Goal: Task Accomplishment & Management: Manage account settings

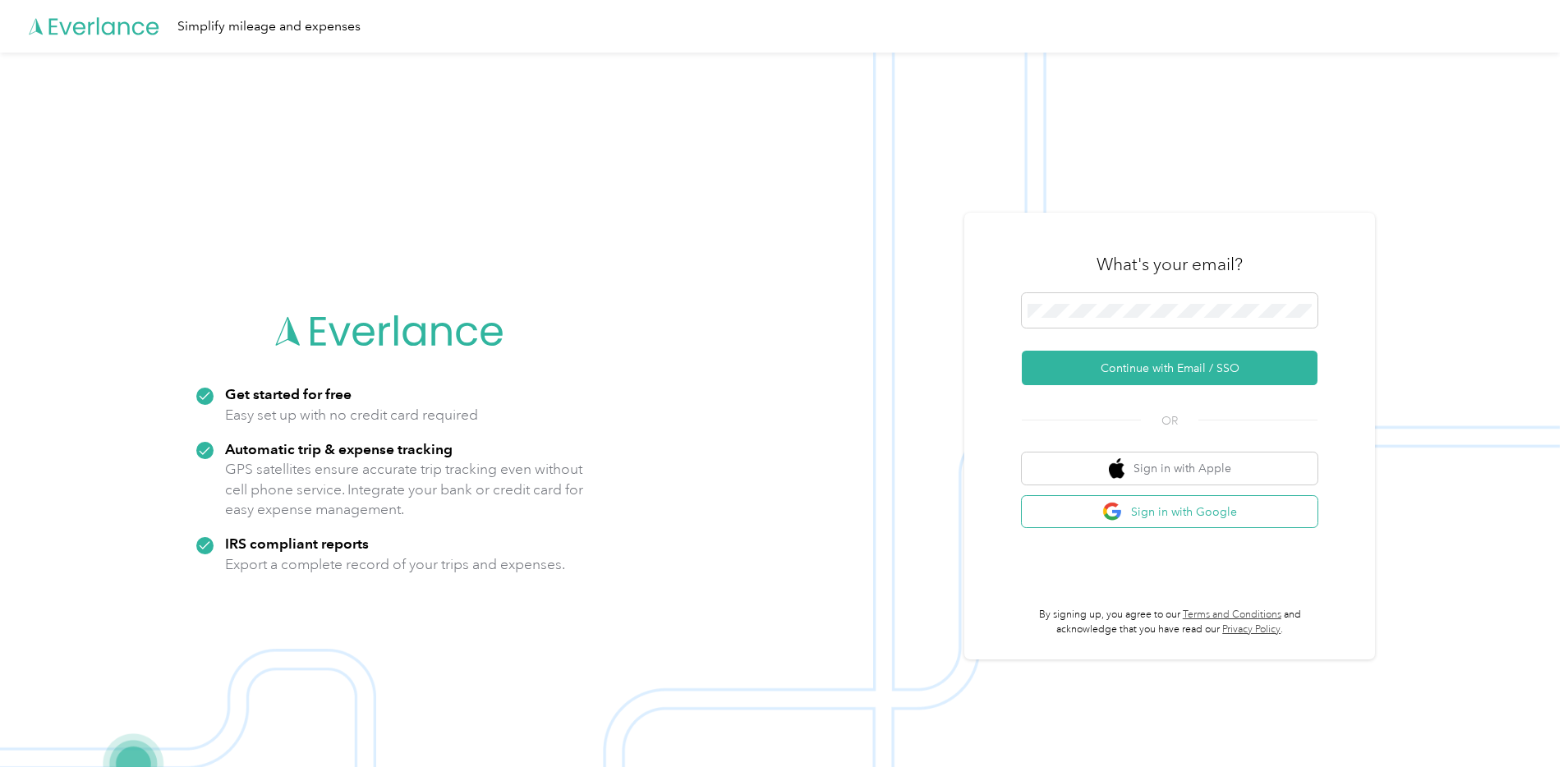
click at [1186, 505] on button "Sign in with Google" at bounding box center [1170, 512] width 296 height 32
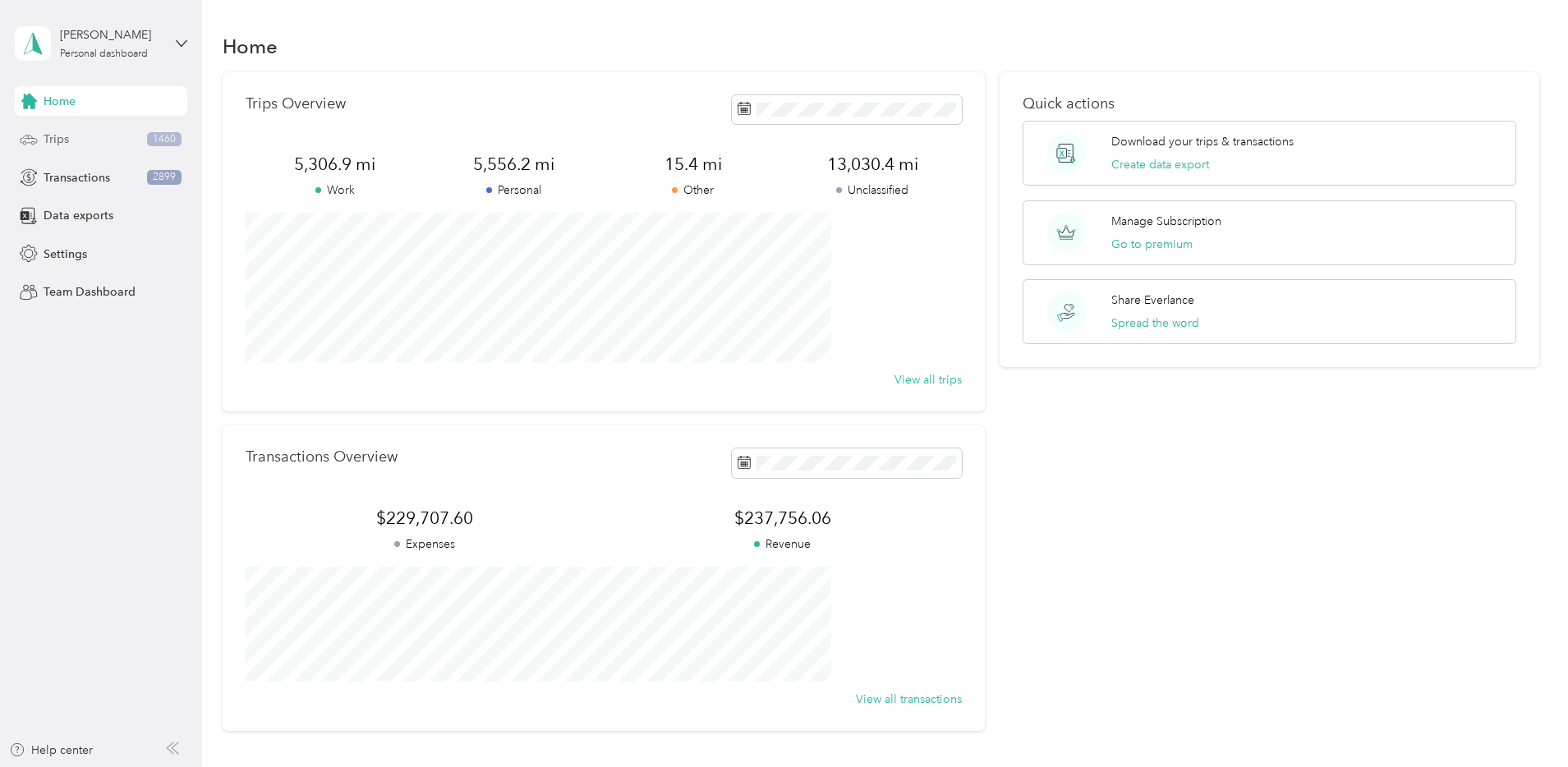
click at [62, 136] on span "Trips" at bounding box center [56, 138] width 26 height 17
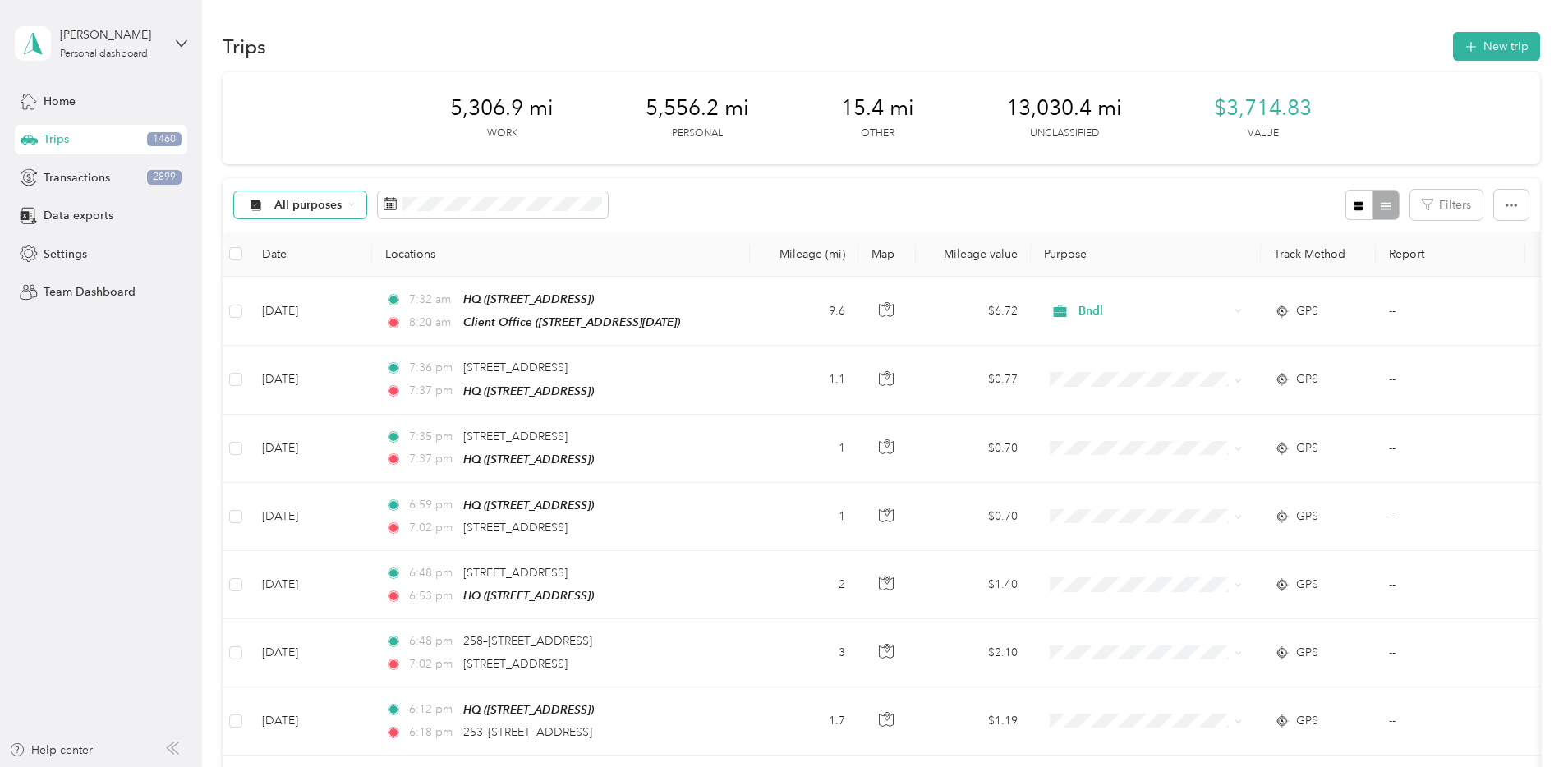
click at [342, 202] on span "All purposes" at bounding box center [309, 205] width 68 height 12
click at [423, 265] on li "Unclassified" at bounding box center [423, 262] width 159 height 29
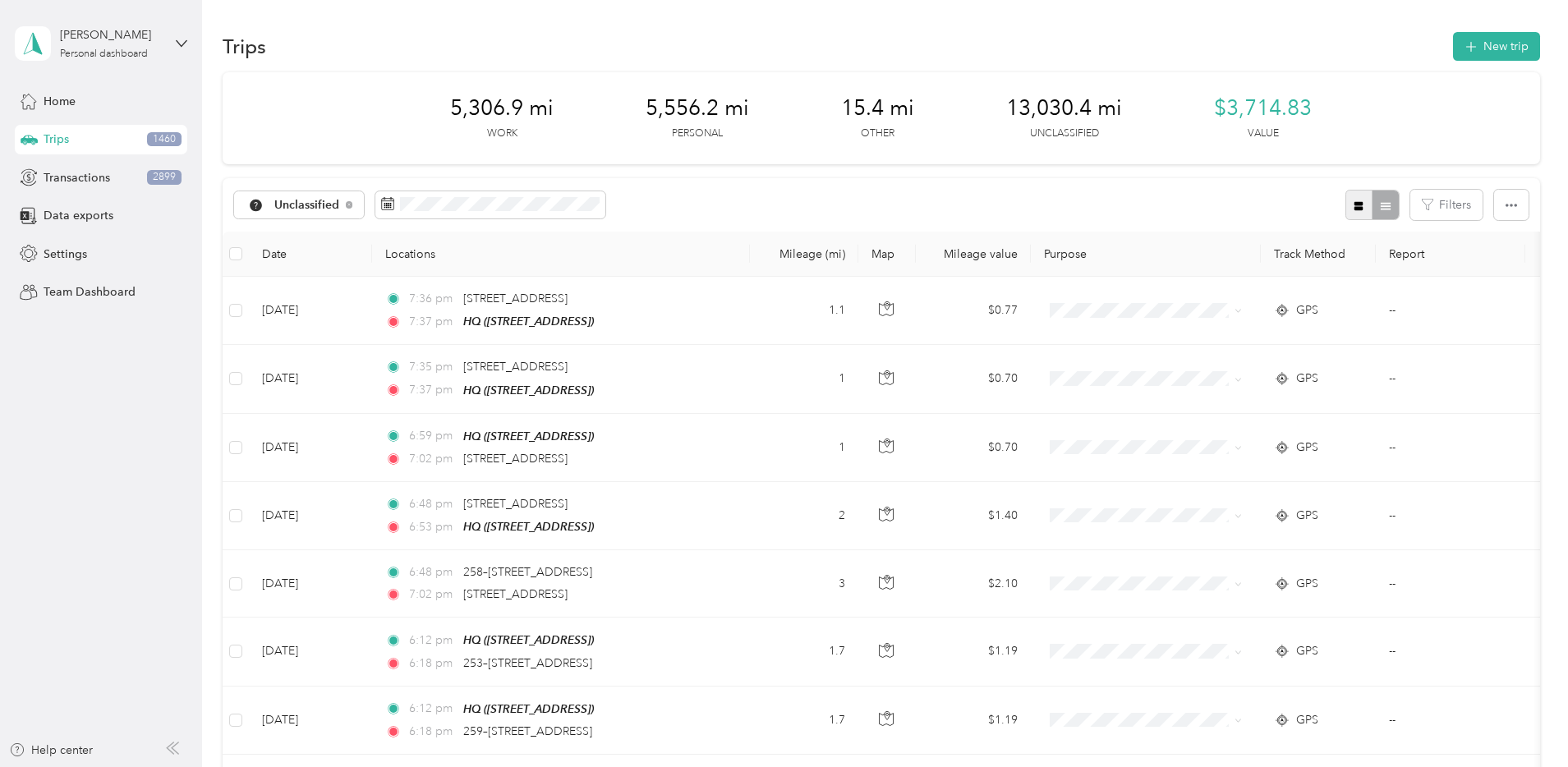
click at [1353, 203] on icon "button" at bounding box center [1358, 206] width 12 height 12
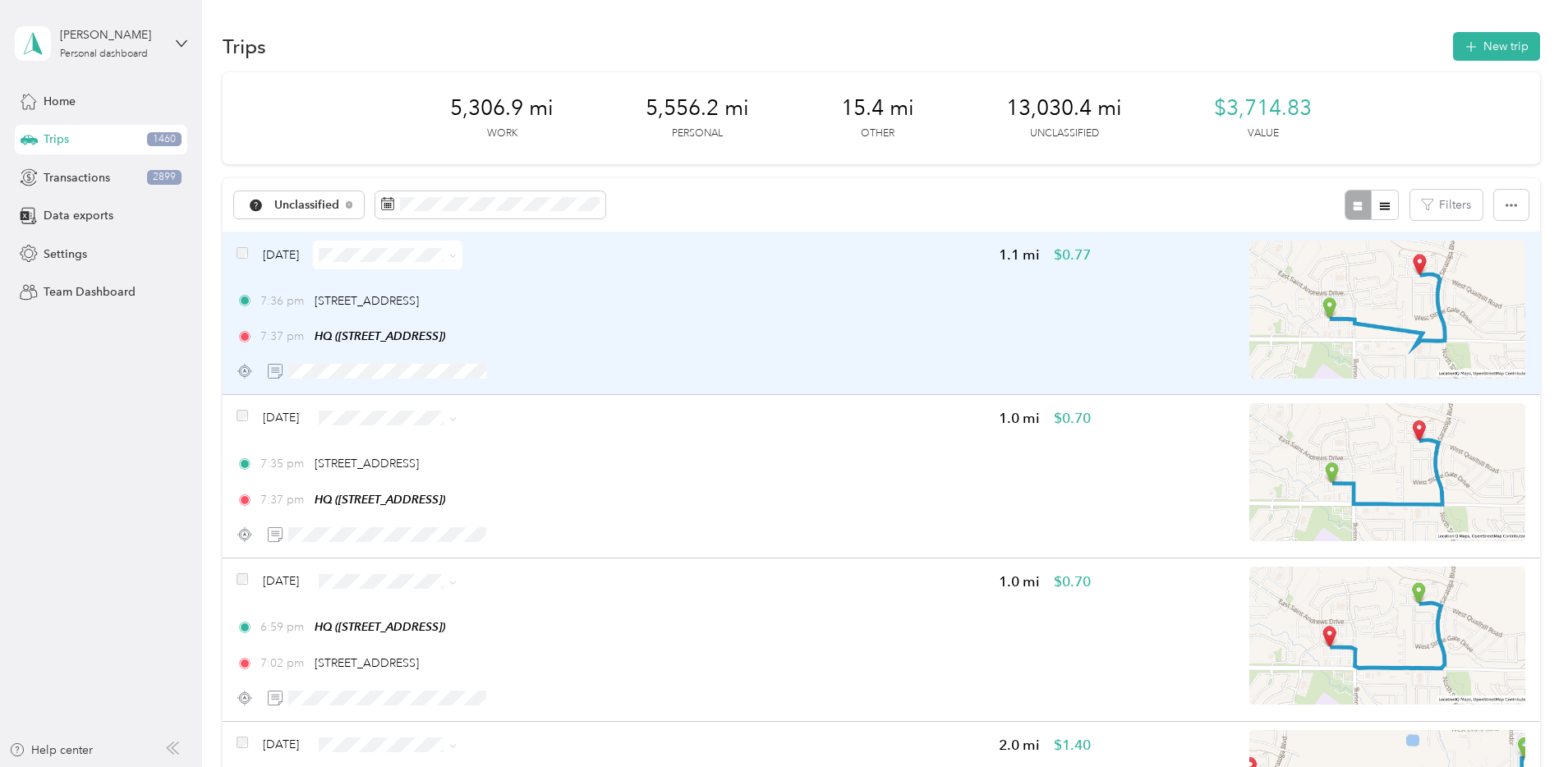
click at [818, 278] on div "Sep 2, 2025 1.1 mi $0.77 7:36 pm 4045 E Pony Express Pkwy, Eagle Mountain, UT 7…" at bounding box center [664, 313] width 854 height 145
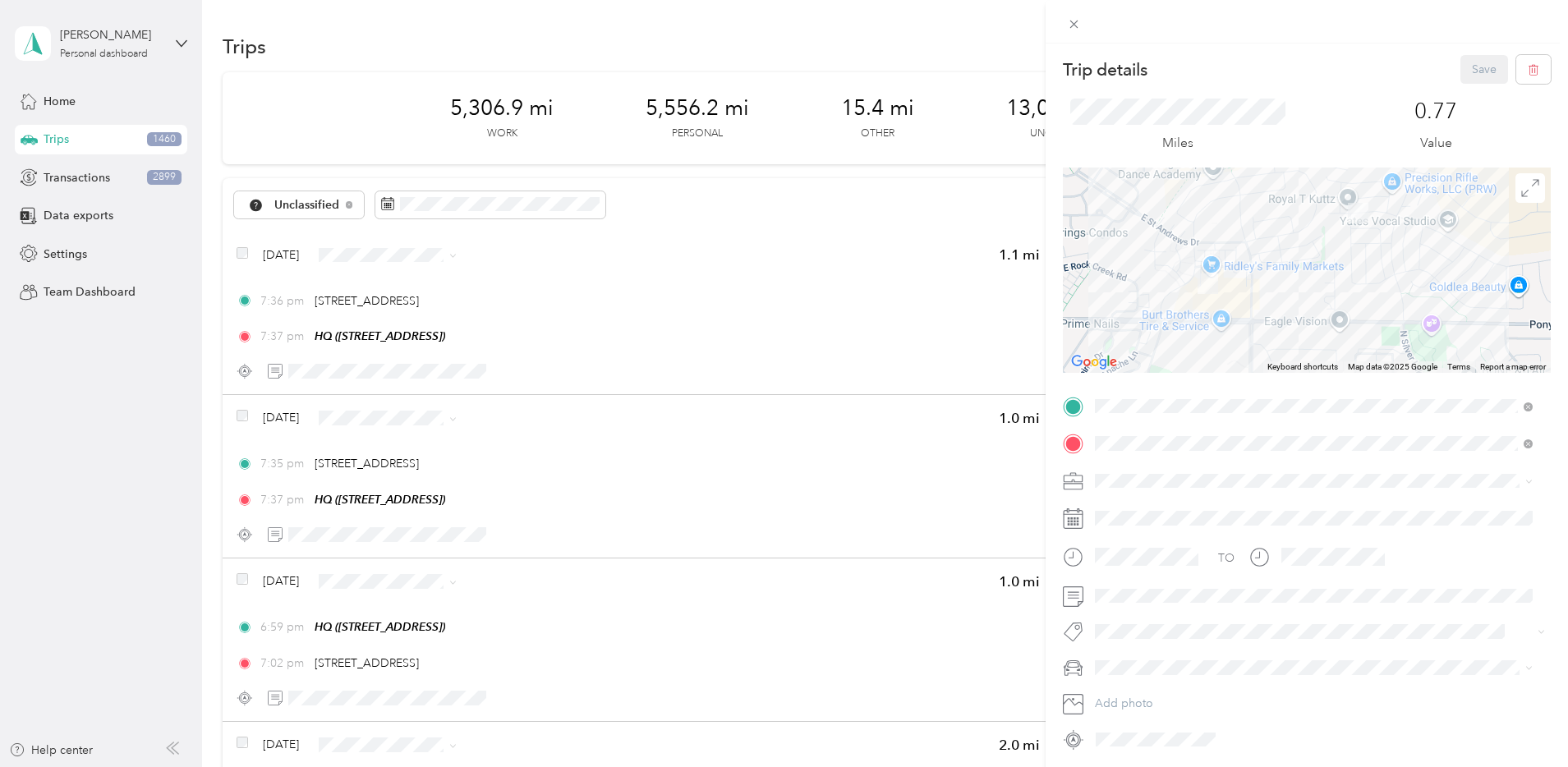
click at [1178, 618] on span "Network Marketing" at bounding box center [1150, 623] width 99 height 14
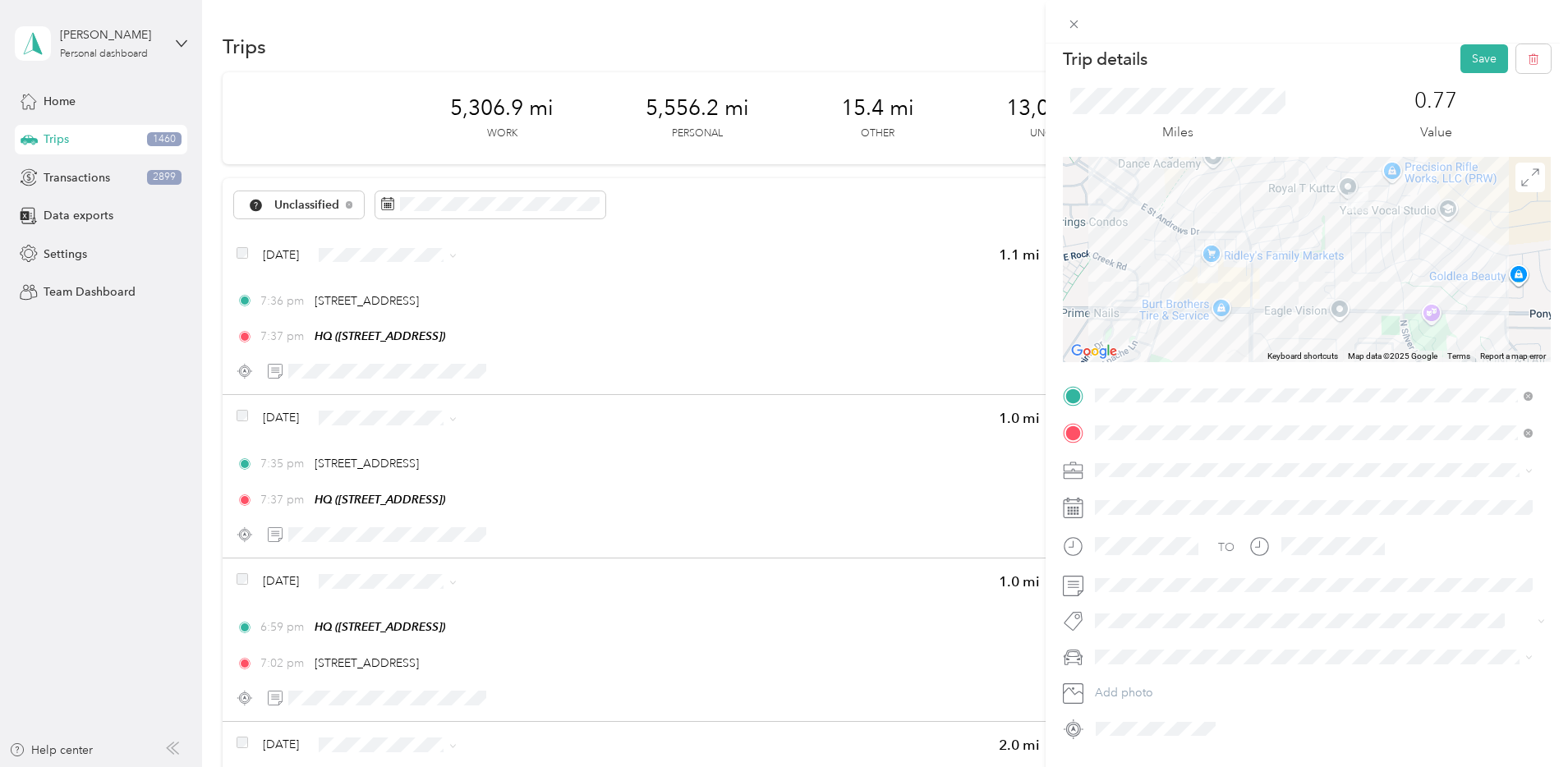
click at [1110, 670] on div "TO Add photo" at bounding box center [1307, 562] width 488 height 359
click at [1134, 562] on div "Camry" at bounding box center [1314, 570] width 426 height 17
click at [1363, 642] on div "TO Add photo" at bounding box center [1307, 562] width 488 height 359
click at [1471, 49] on button "Save" at bounding box center [1483, 59] width 47 height 29
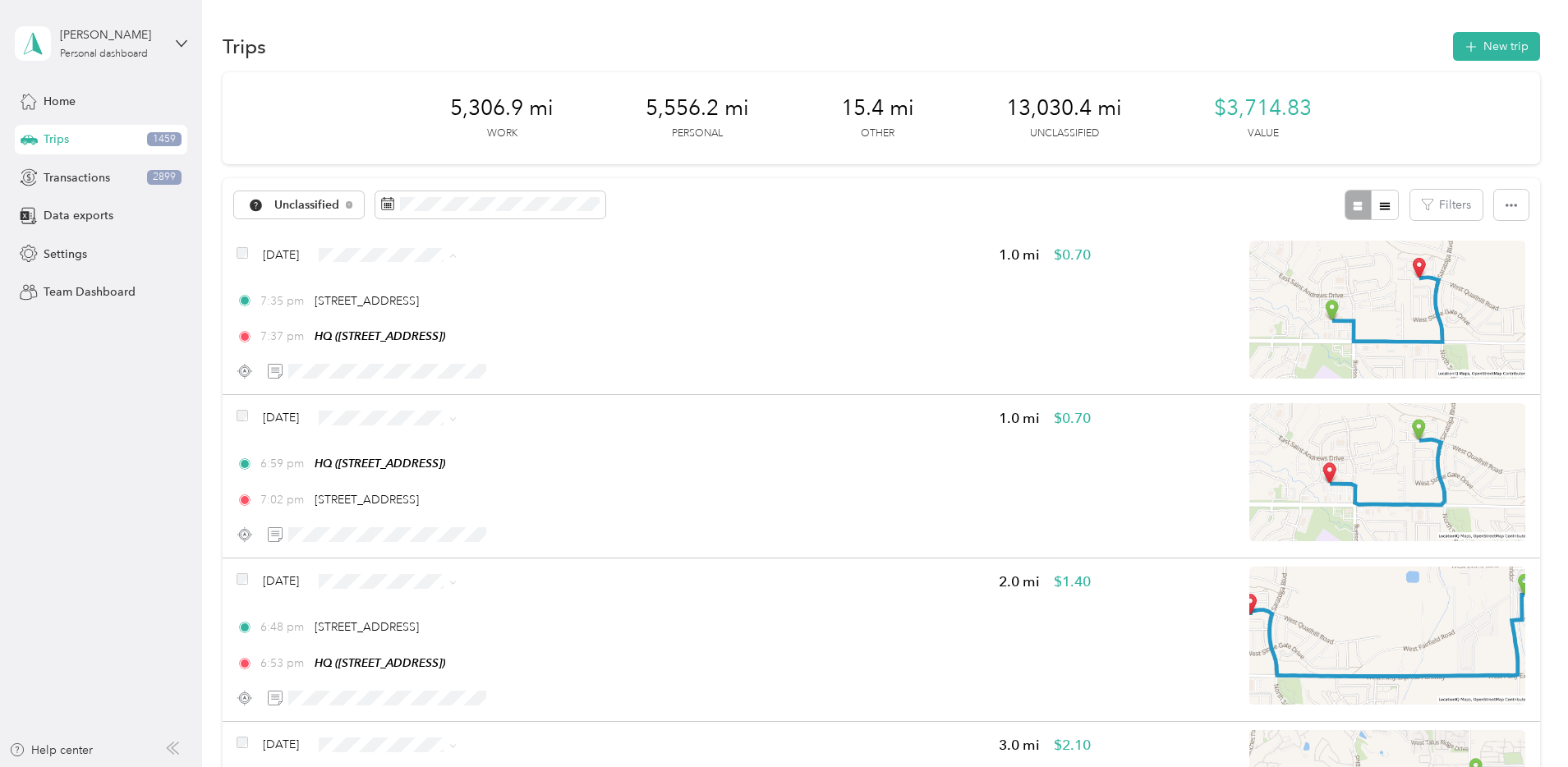
click at [541, 312] on span "Personal" at bounding box center [541, 314] width 106 height 17
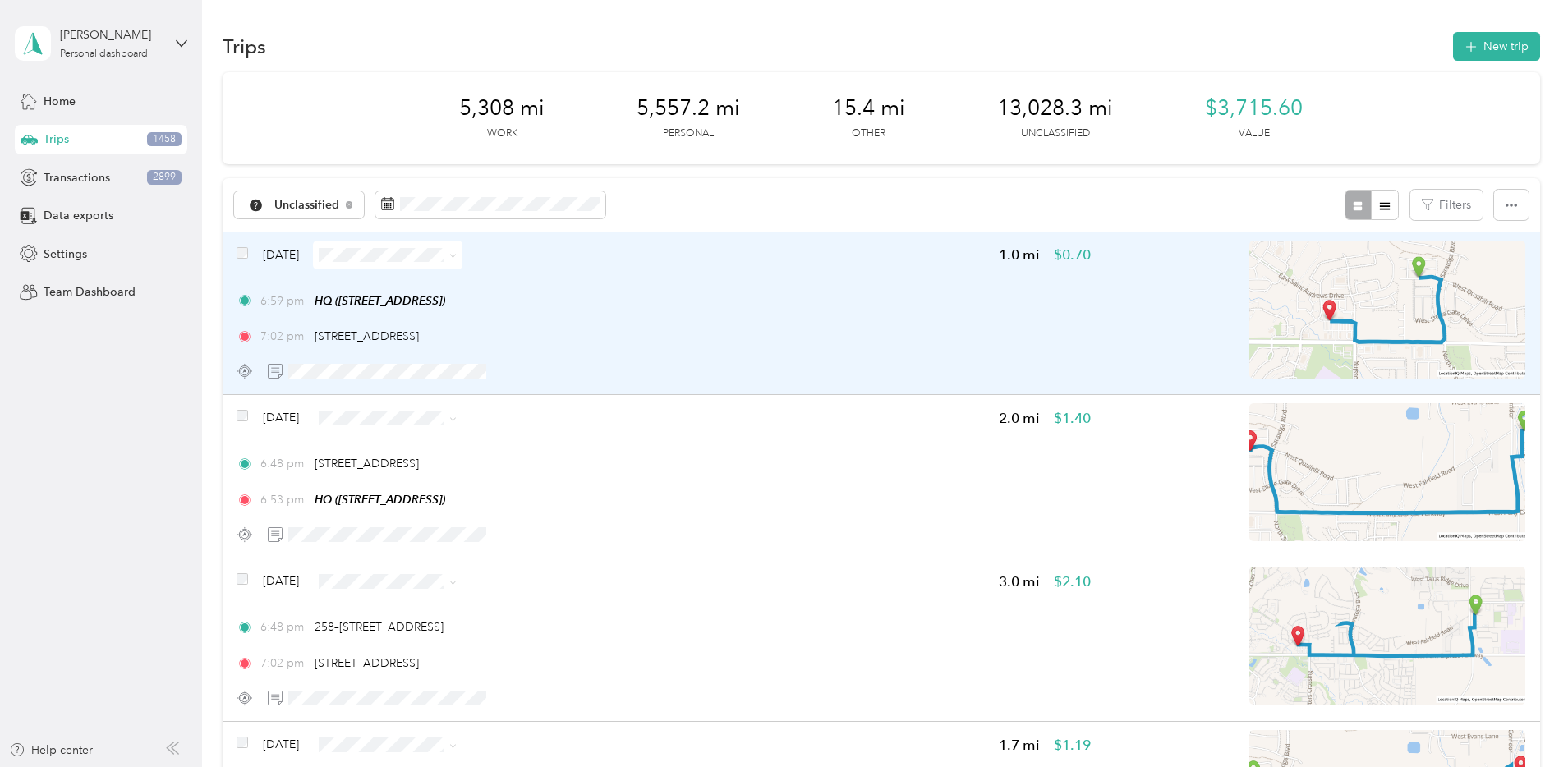
click at [822, 332] on div "7:02 pm 4045 E Pony Express Pkwy, Eagle Mountain, UT" at bounding box center [664, 335] width 854 height 17
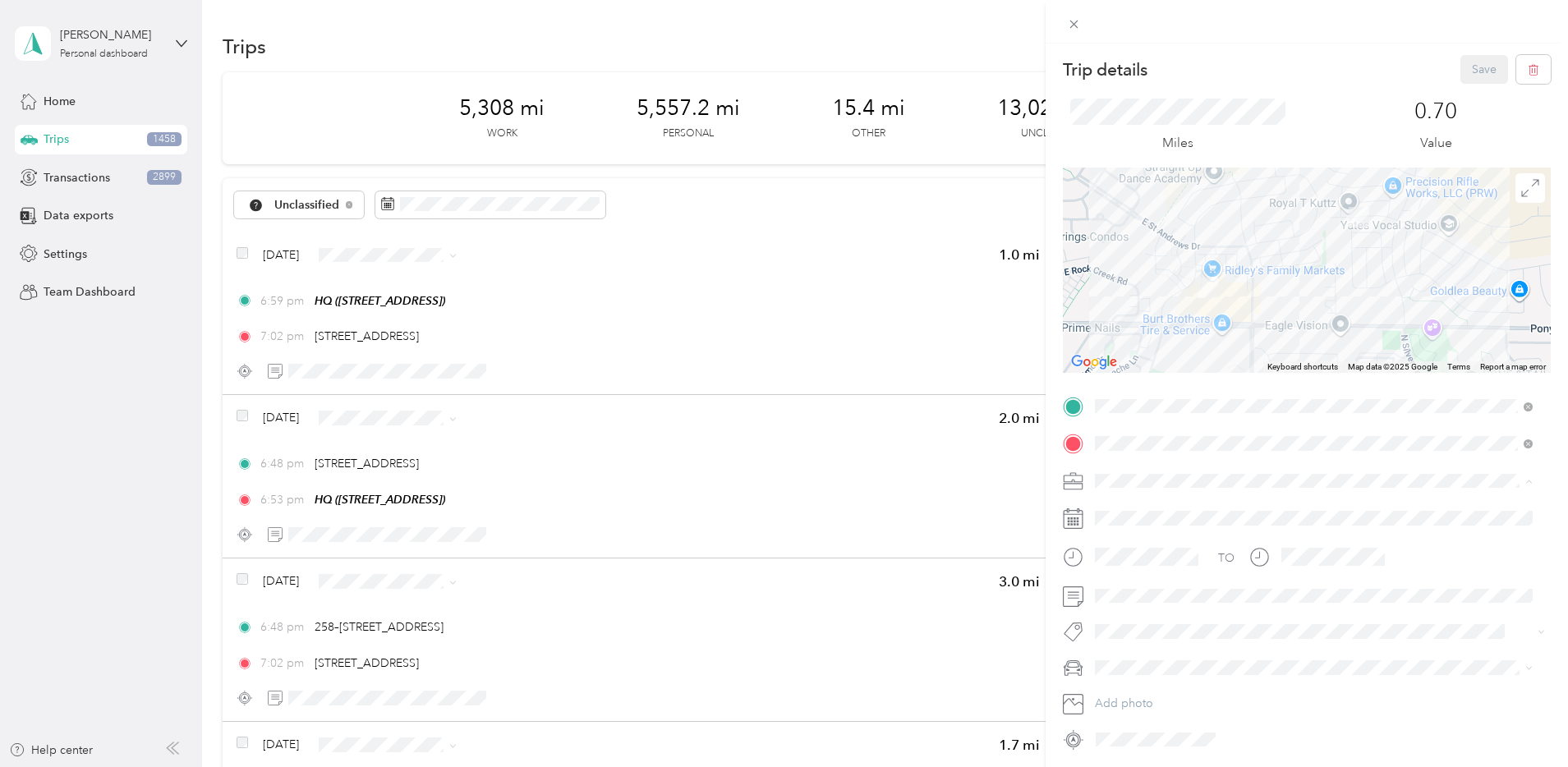
click at [1150, 612] on li "Network Marketing" at bounding box center [1314, 624] width 450 height 29
click at [1139, 581] on div "Camry" at bounding box center [1314, 581] width 426 height 17
click at [1468, 72] on button "Save" at bounding box center [1483, 70] width 47 height 29
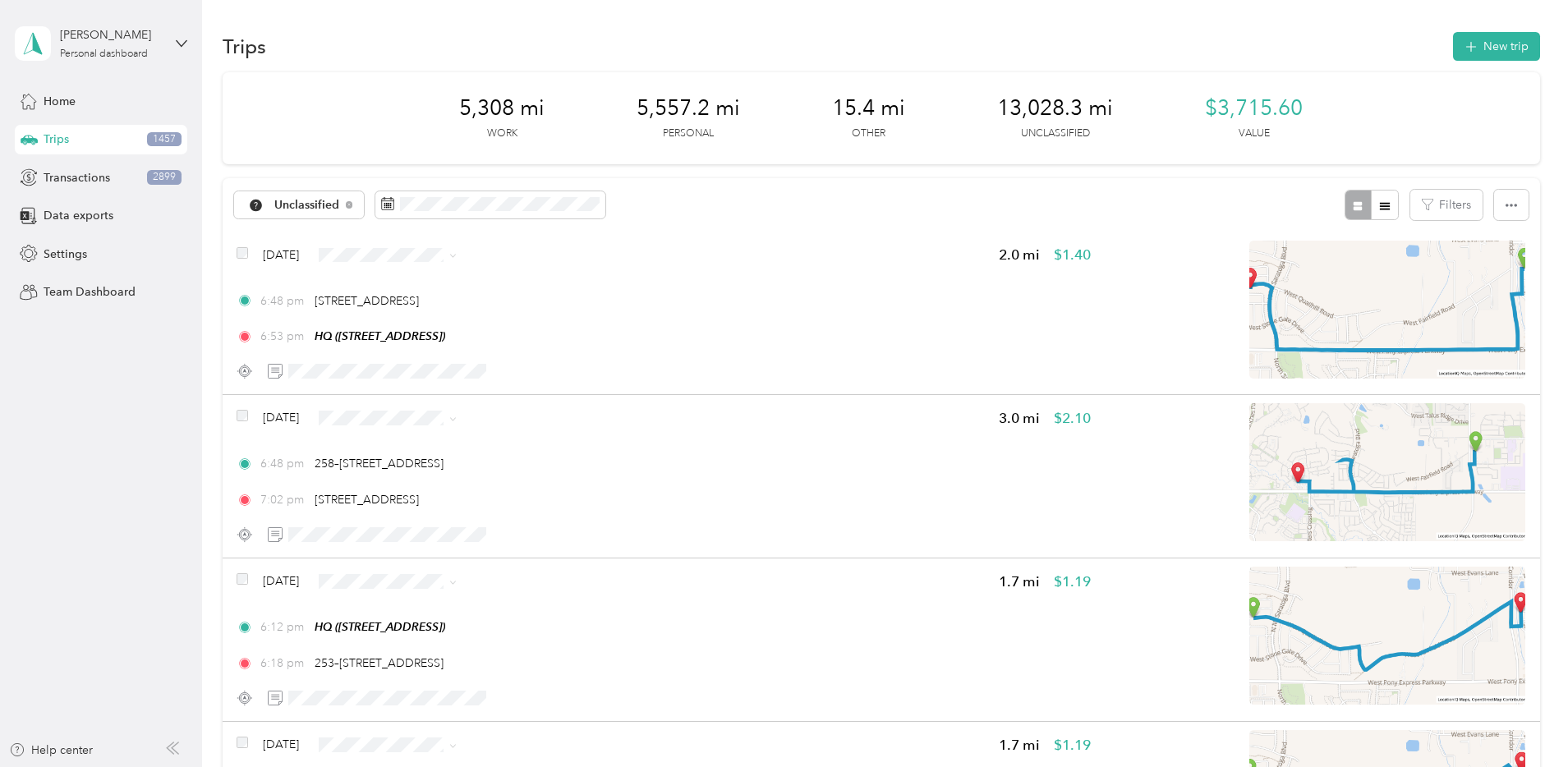
click at [541, 473] on span "Personal" at bounding box center [541, 474] width 106 height 17
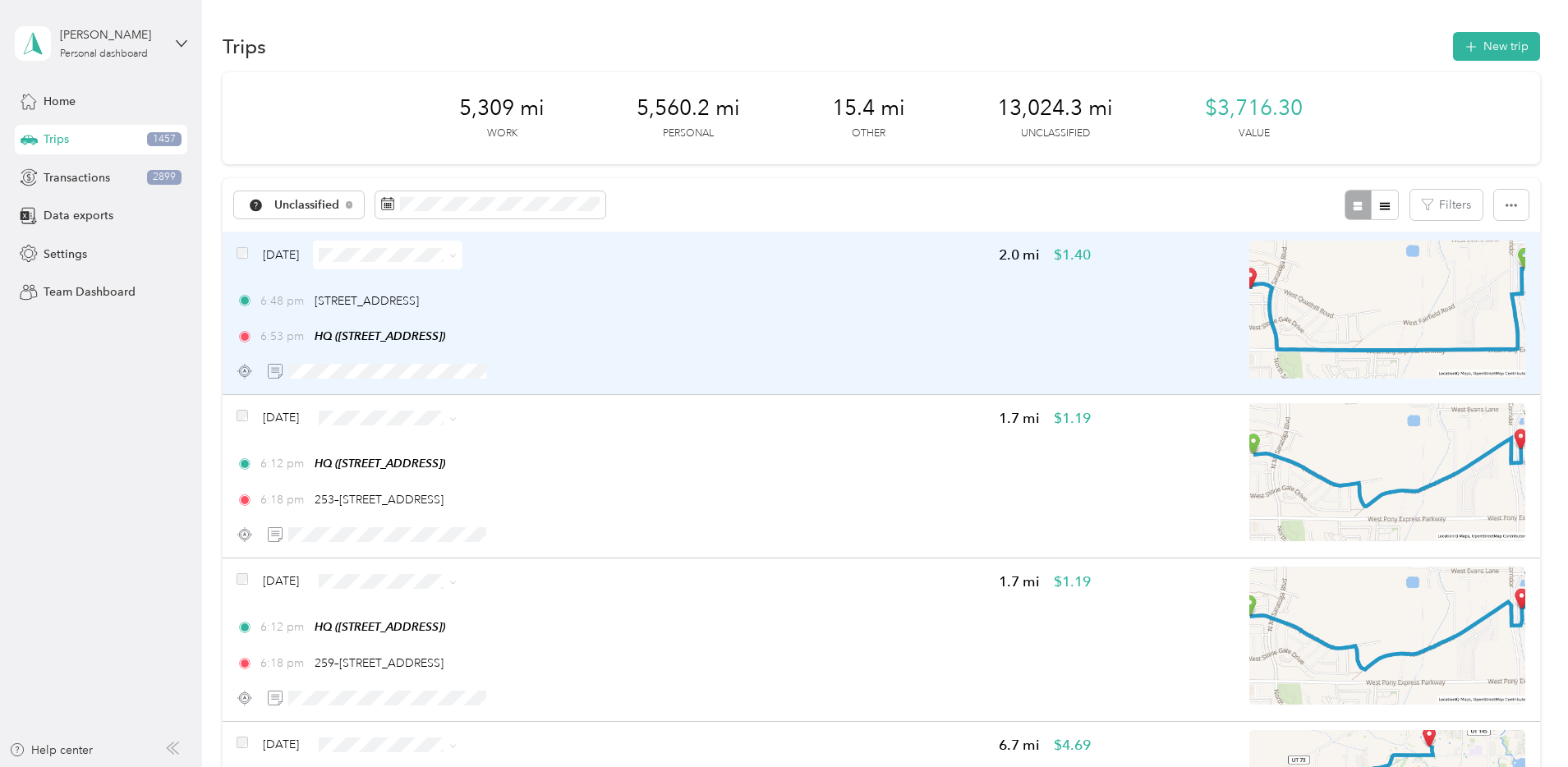
click at [772, 285] on div "Sep 2, 2025 2.0 mi $1.40 6:48 pm 294–296 N 750 W, Saratoga Springs, UT 6:53 pm …" at bounding box center [664, 313] width 854 height 145
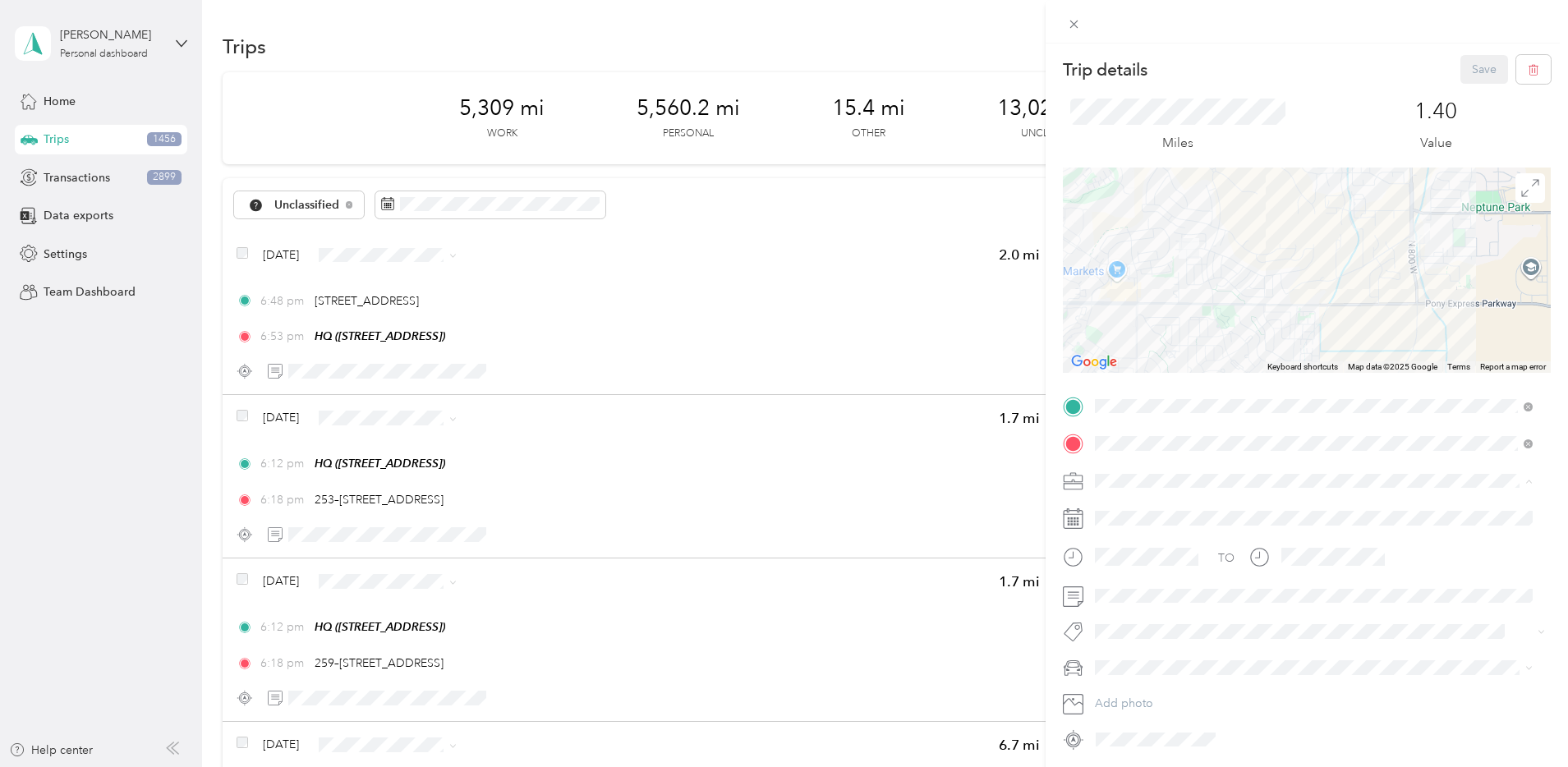
click at [1168, 629] on li "Network Marketing" at bounding box center [1314, 624] width 450 height 29
click at [1146, 674] on span at bounding box center [1320, 667] width 462 height 26
click at [1133, 583] on span "Camry" at bounding box center [1118, 581] width 34 height 14
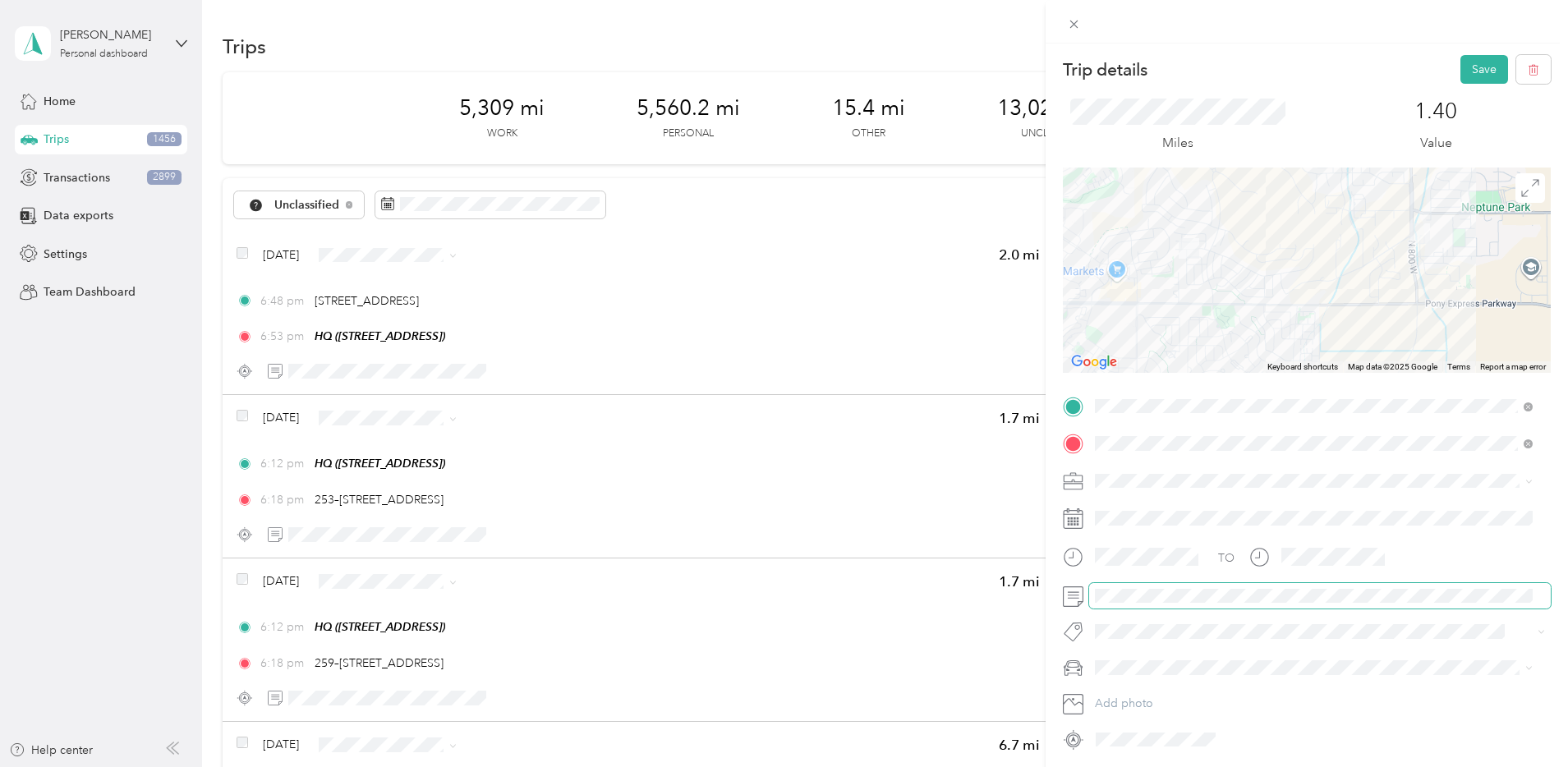
click at [1145, 603] on span at bounding box center [1320, 596] width 462 height 26
click at [1461, 78] on button "Save" at bounding box center [1483, 70] width 47 height 29
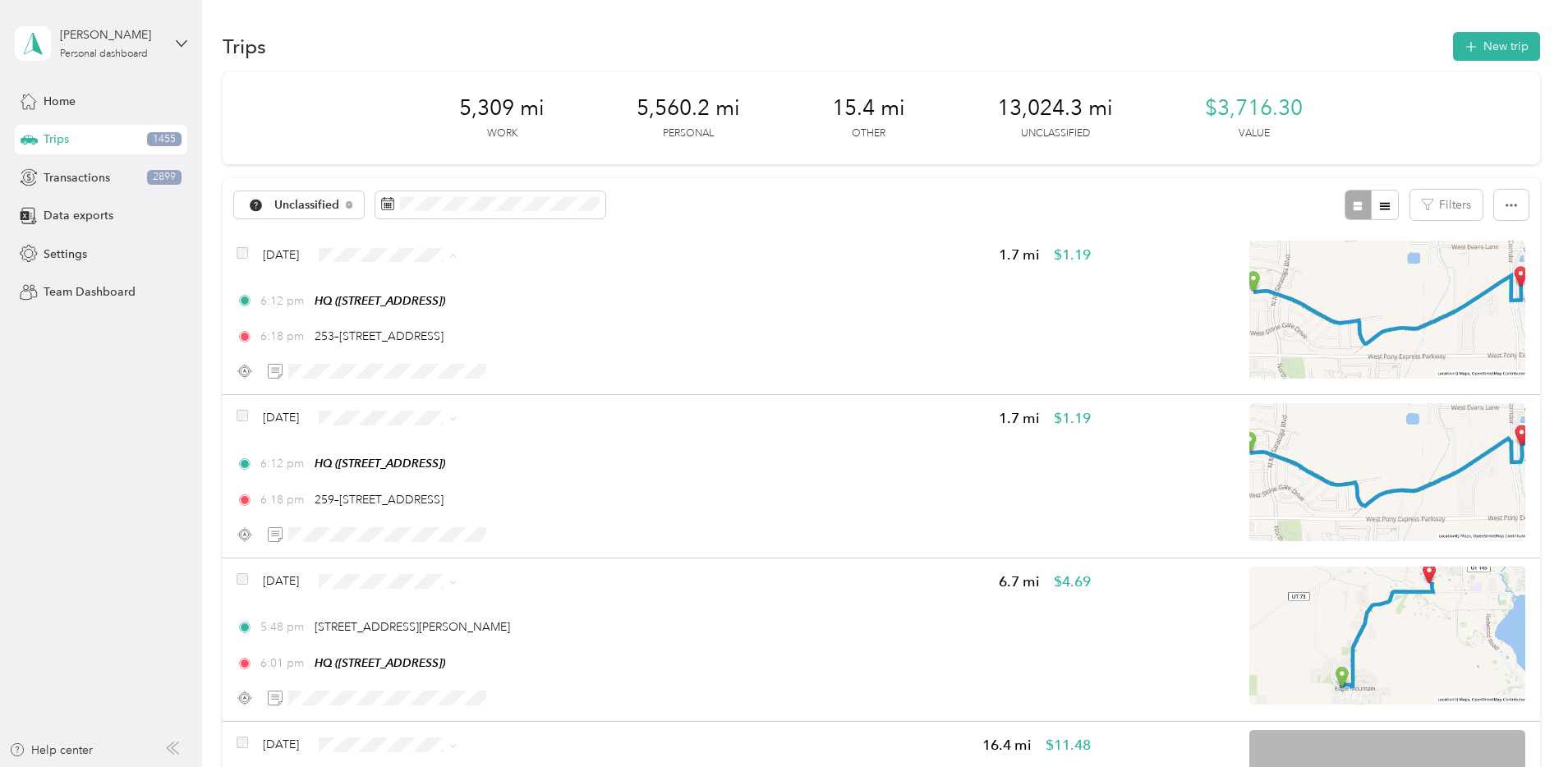
click at [521, 317] on span "Personal" at bounding box center [541, 314] width 106 height 17
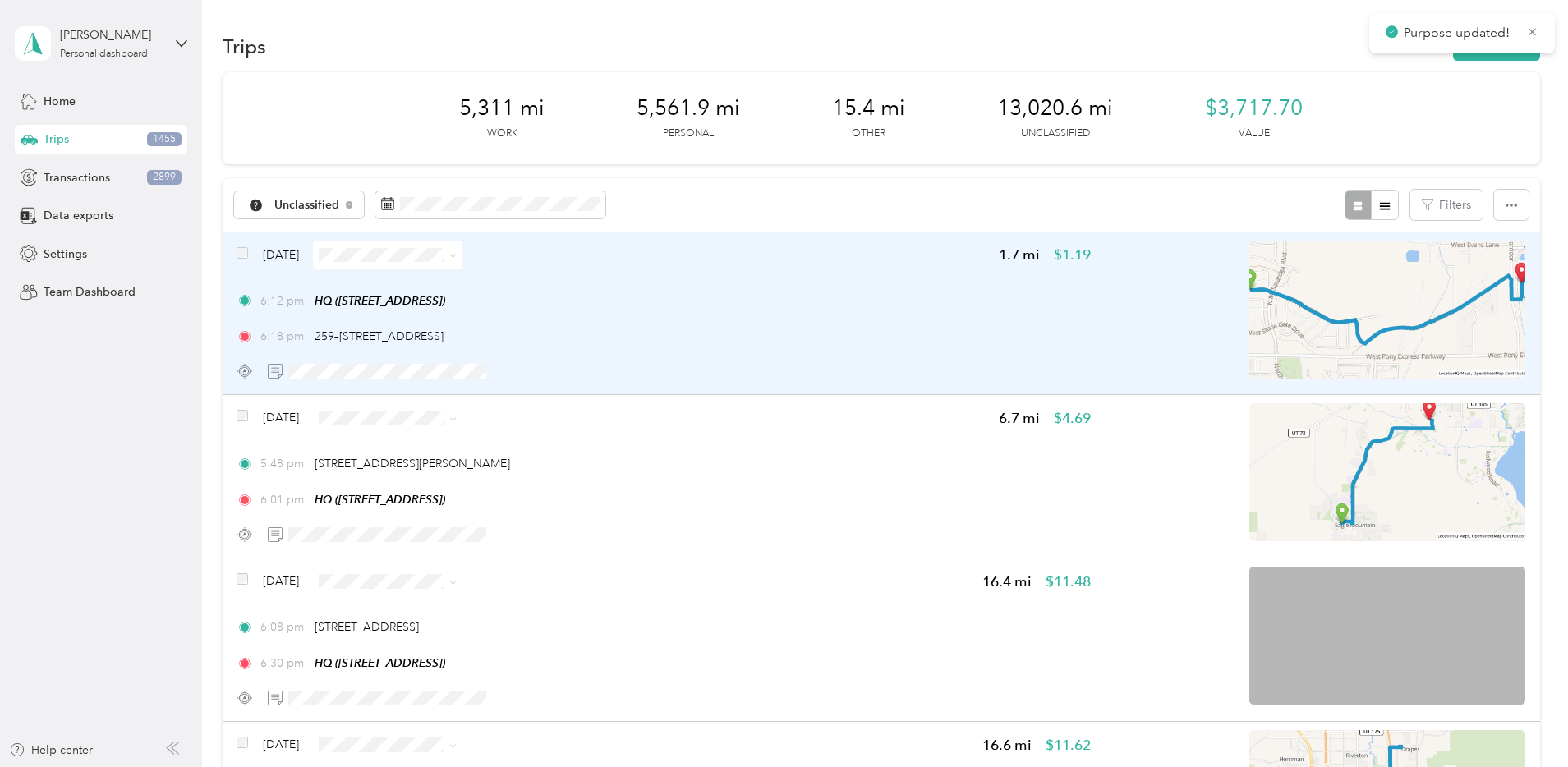
click at [862, 323] on div "6:12 pm HQ (1777 W Newcastle Ln, Saratoga Springs, UT) 6:18 pm 259–293 N 750 W,…" at bounding box center [664, 319] width 854 height 54
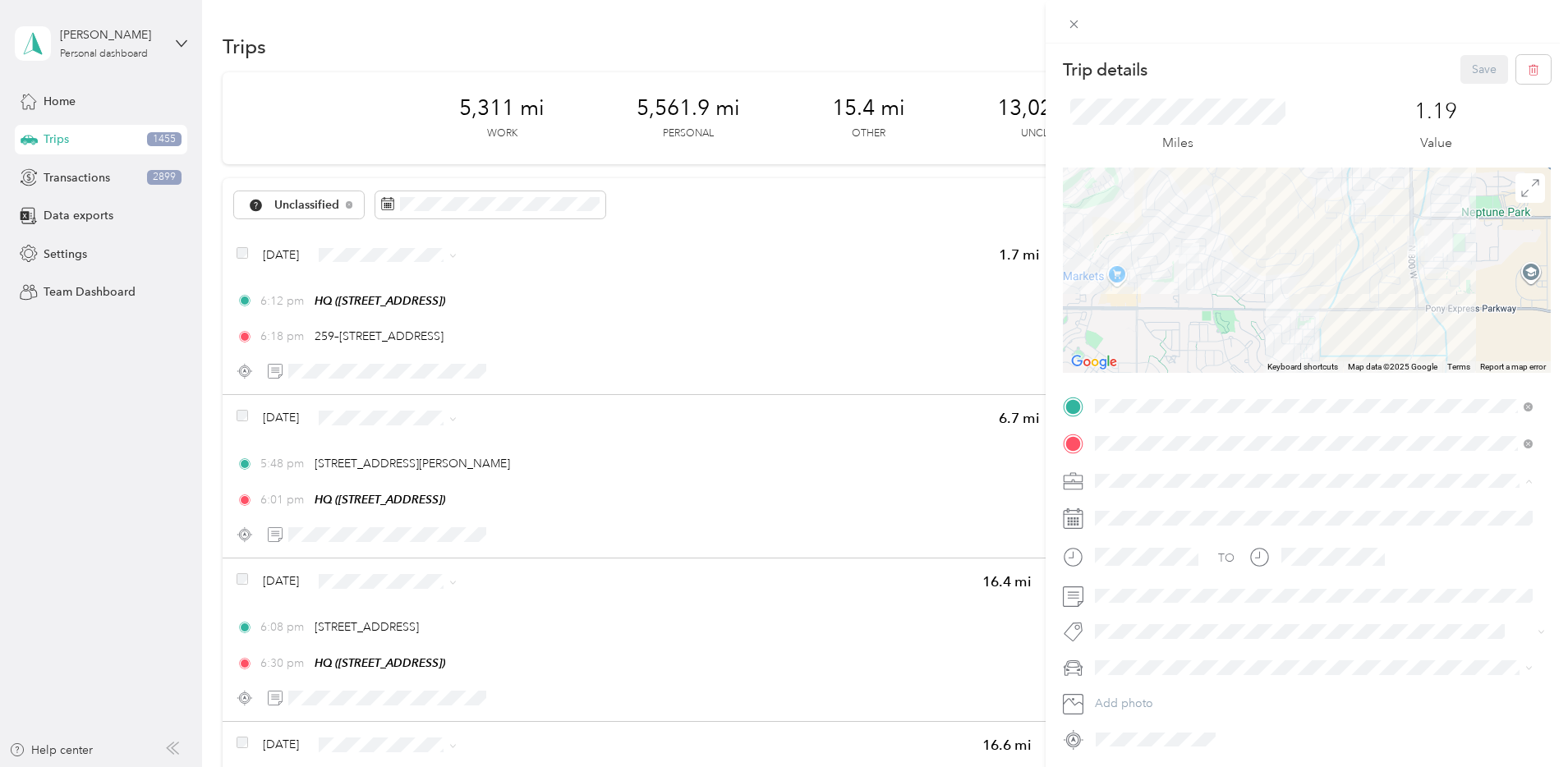
click at [1157, 619] on span "Network Marketing" at bounding box center [1150, 625] width 99 height 14
click at [1140, 587] on li "Camry" at bounding box center [1314, 581] width 450 height 29
click at [1438, 712] on button "Add photo" at bounding box center [1320, 704] width 462 height 23
click at [1473, 73] on button "Save" at bounding box center [1483, 70] width 47 height 29
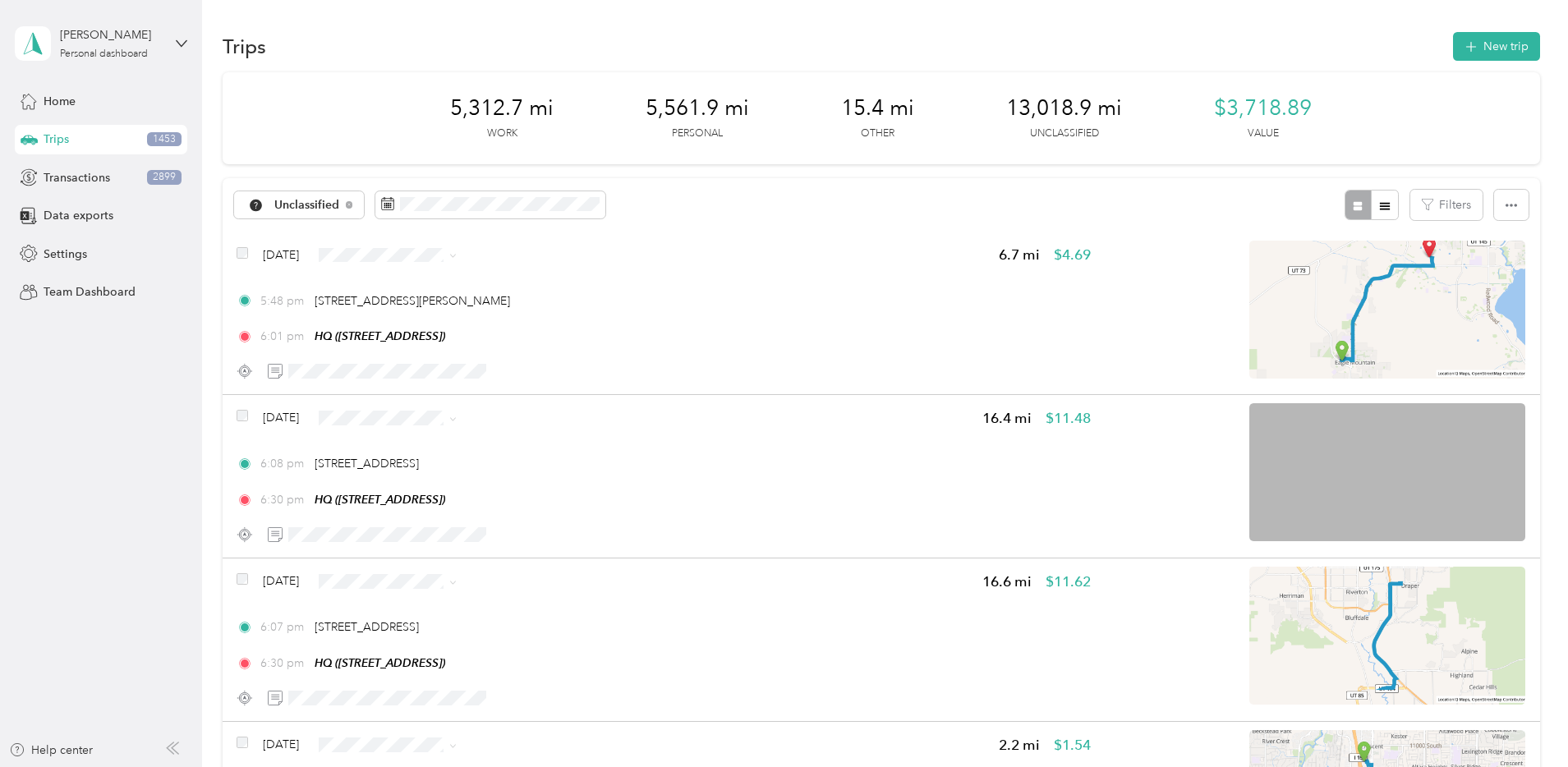
click at [526, 304] on span "Personal" at bounding box center [541, 310] width 106 height 17
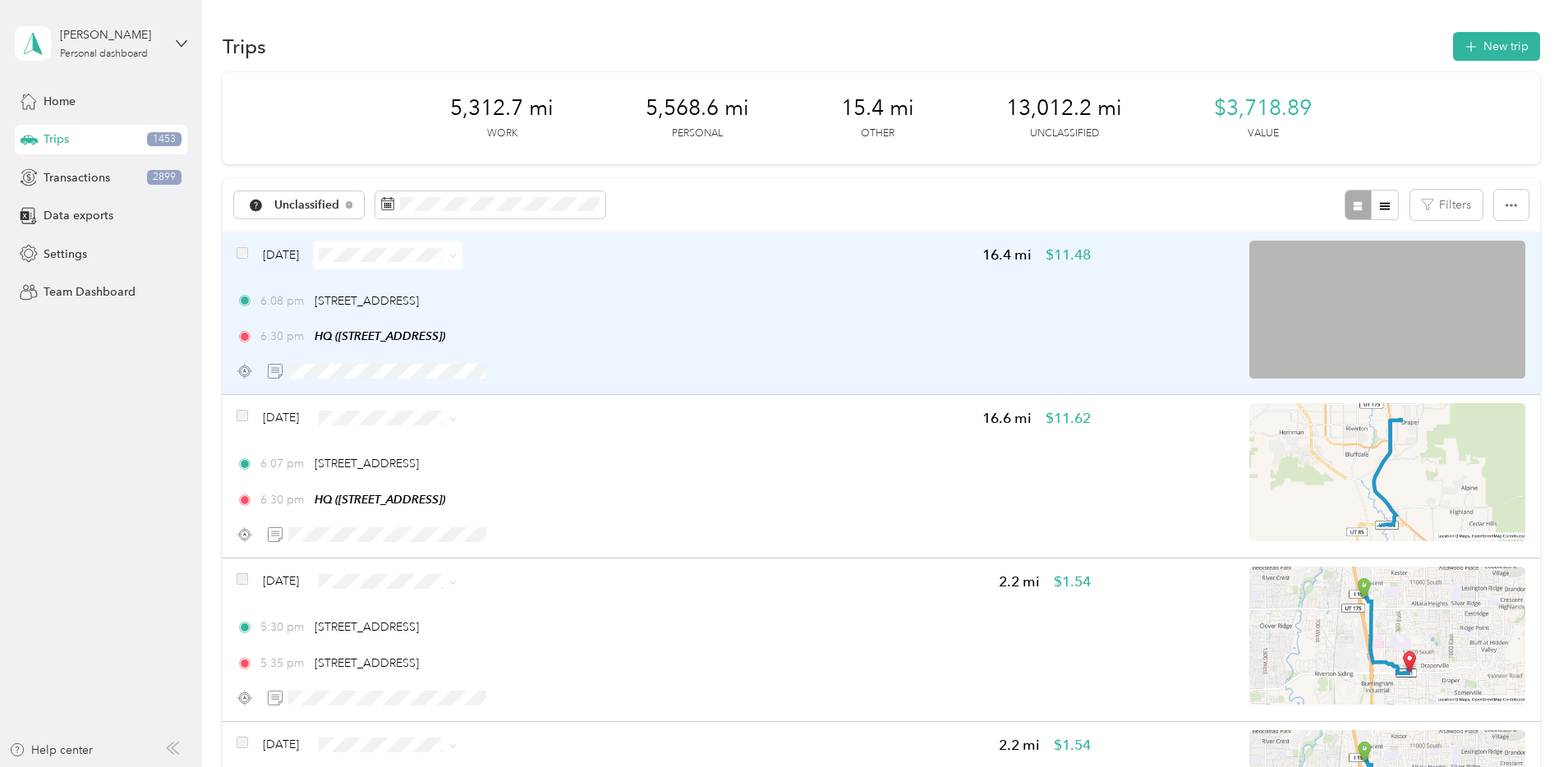
click at [462, 242] on span at bounding box center [388, 255] width 150 height 29
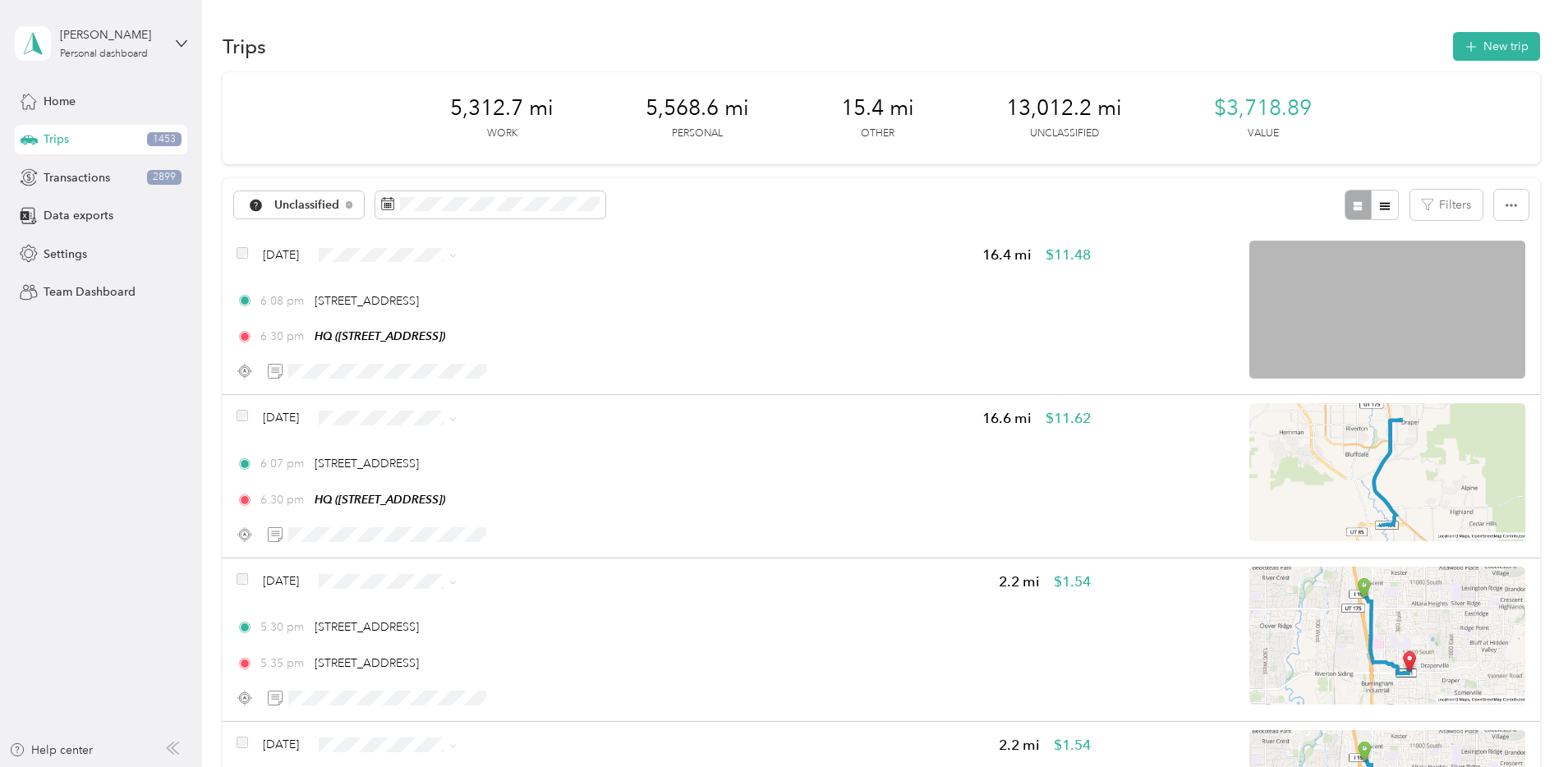
click at [558, 306] on span "Personal" at bounding box center [549, 308] width 106 height 17
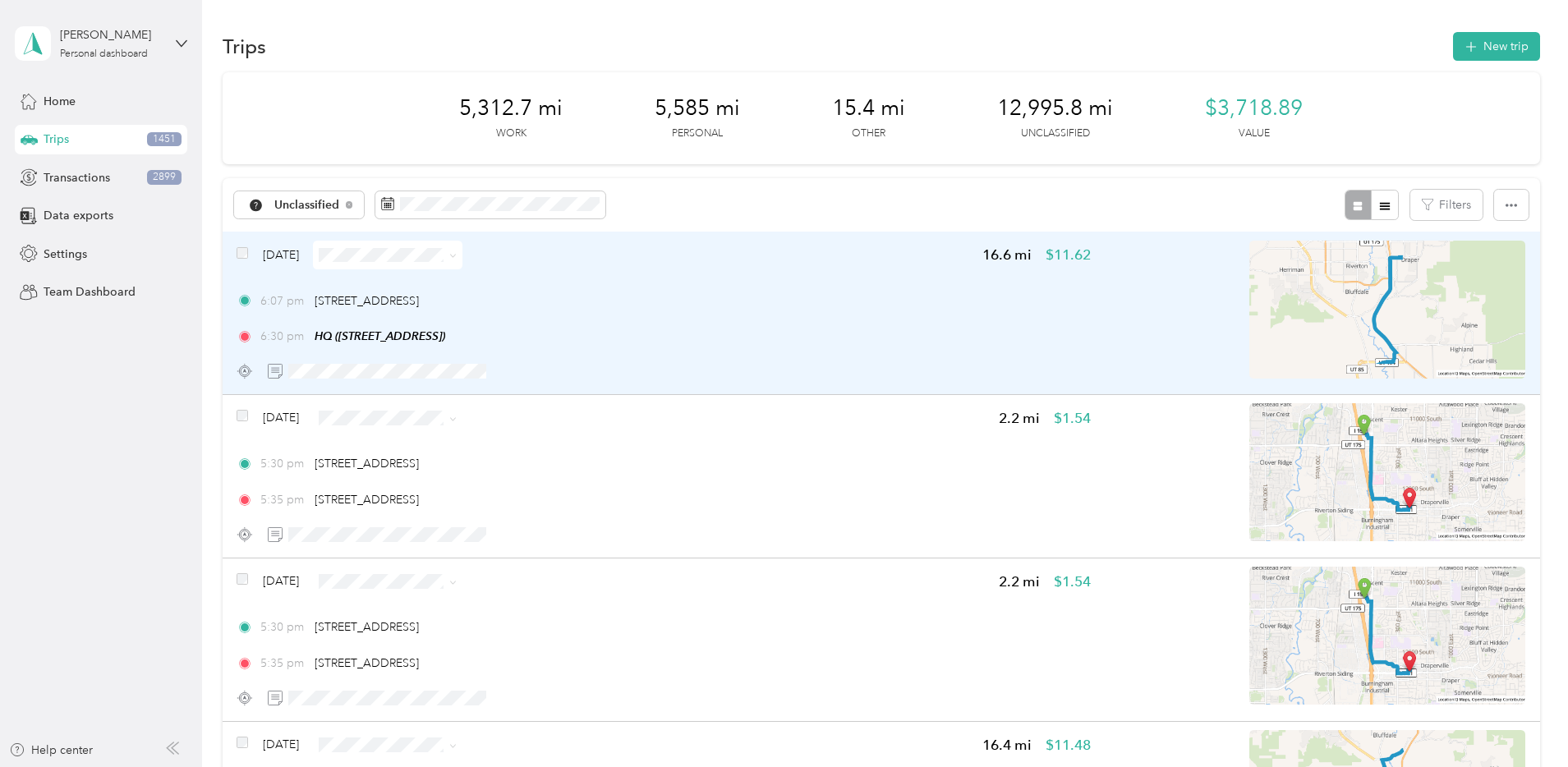
click at [854, 276] on div "[DATE] 16.6 mi $11.62 6:07 pm [STREET_ADDRESS] 6:30 pm HQ ([STREET_ADDRESS])" at bounding box center [664, 313] width 854 height 145
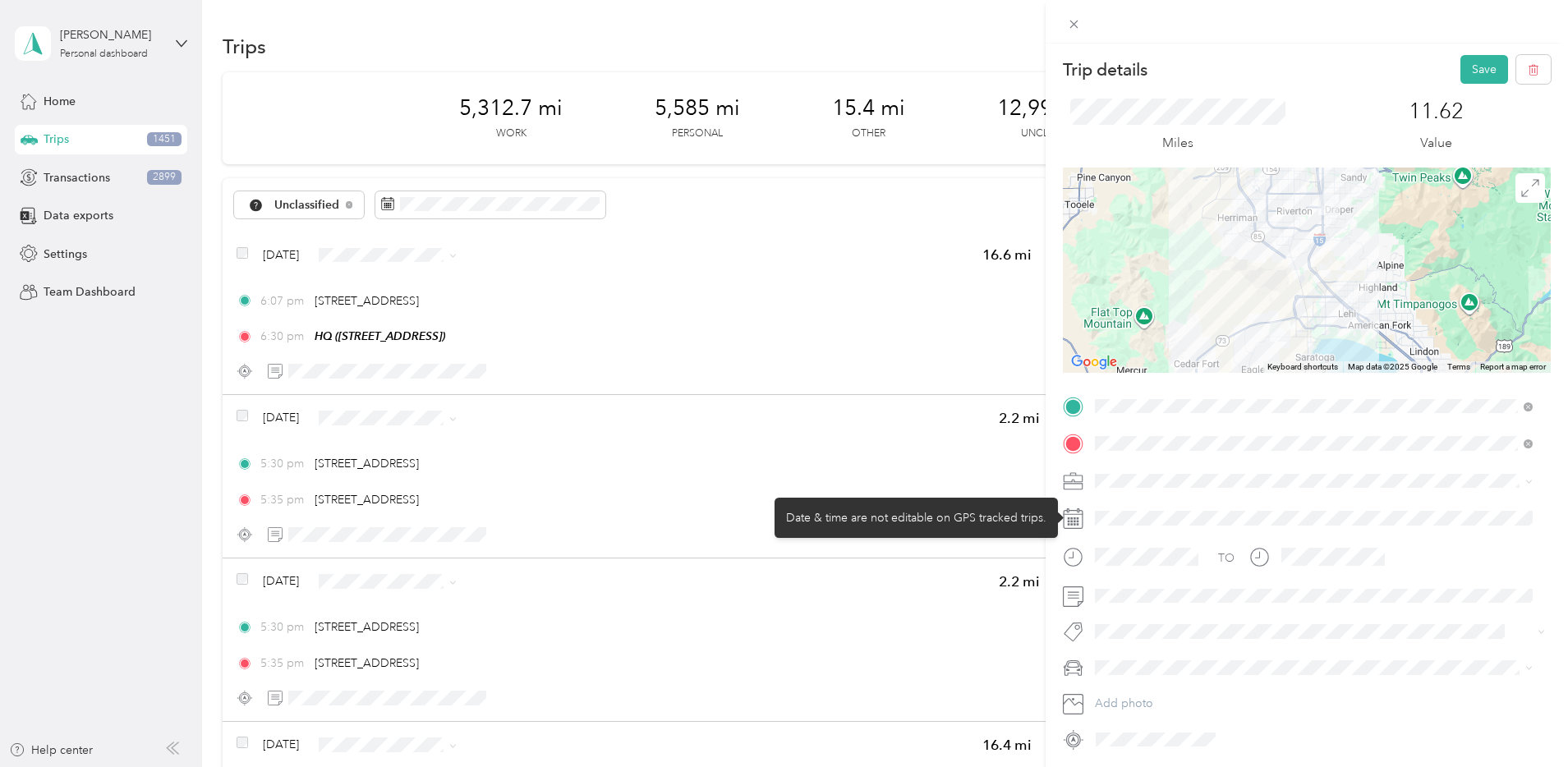
click at [1467, 515] on div at bounding box center [1320, 517] width 462 height 26
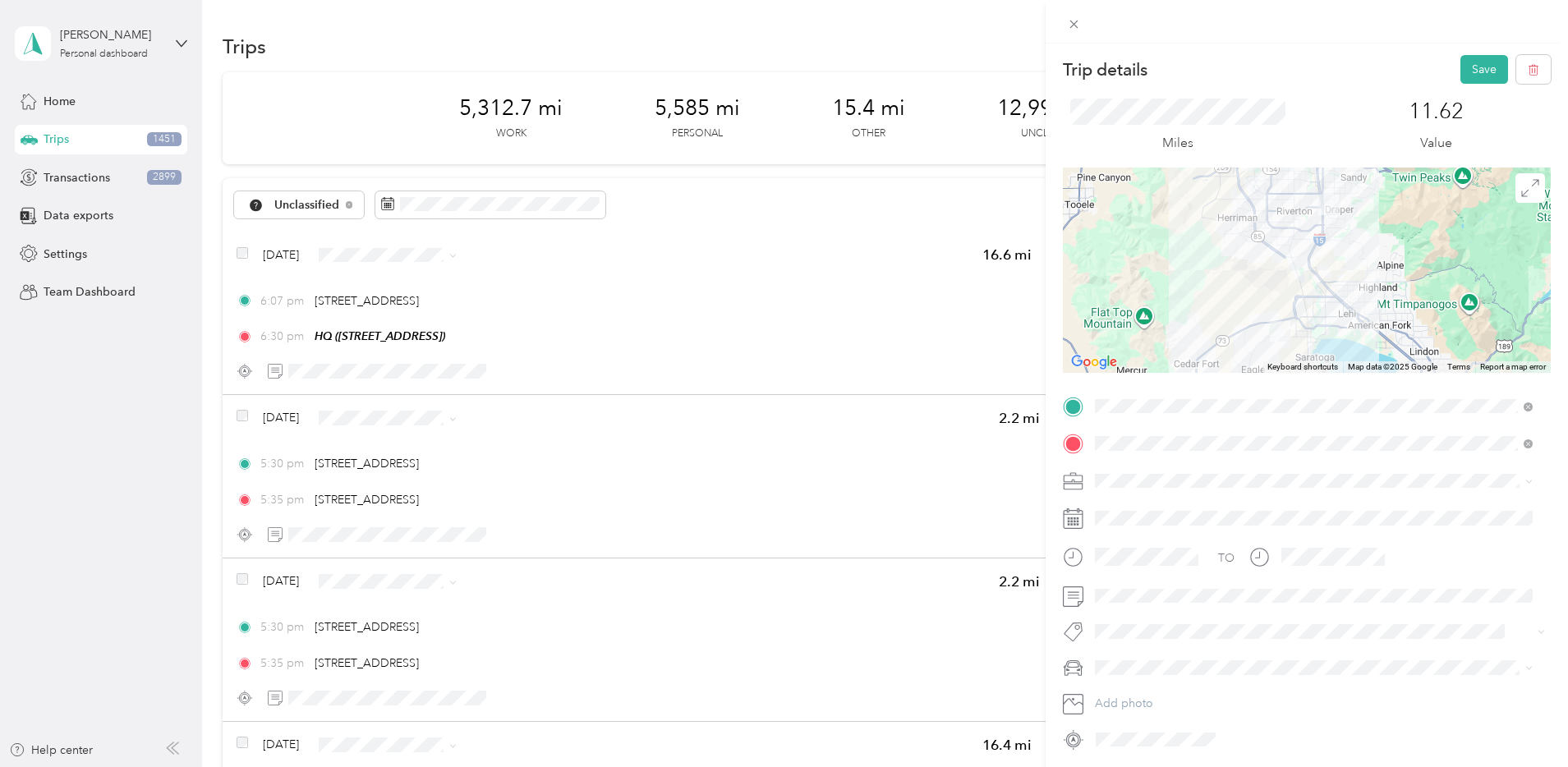
click at [1119, 492] on span at bounding box center [1320, 481] width 462 height 26
click at [1137, 583] on li "Bndl" at bounding box center [1314, 595] width 450 height 29
click at [1476, 76] on button "Save" at bounding box center [1483, 70] width 47 height 29
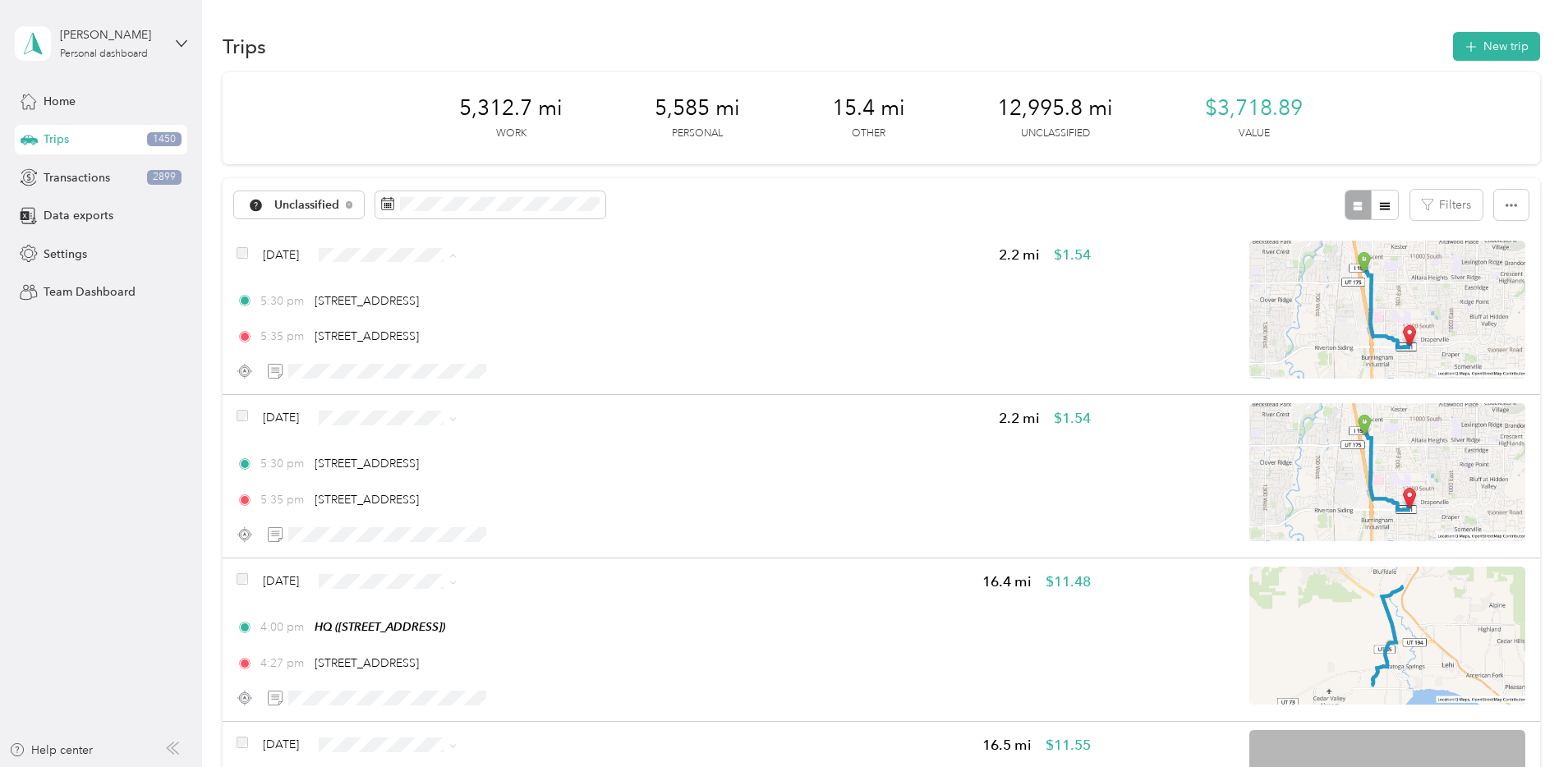
click at [539, 318] on li "Personal" at bounding box center [536, 314] width 159 height 29
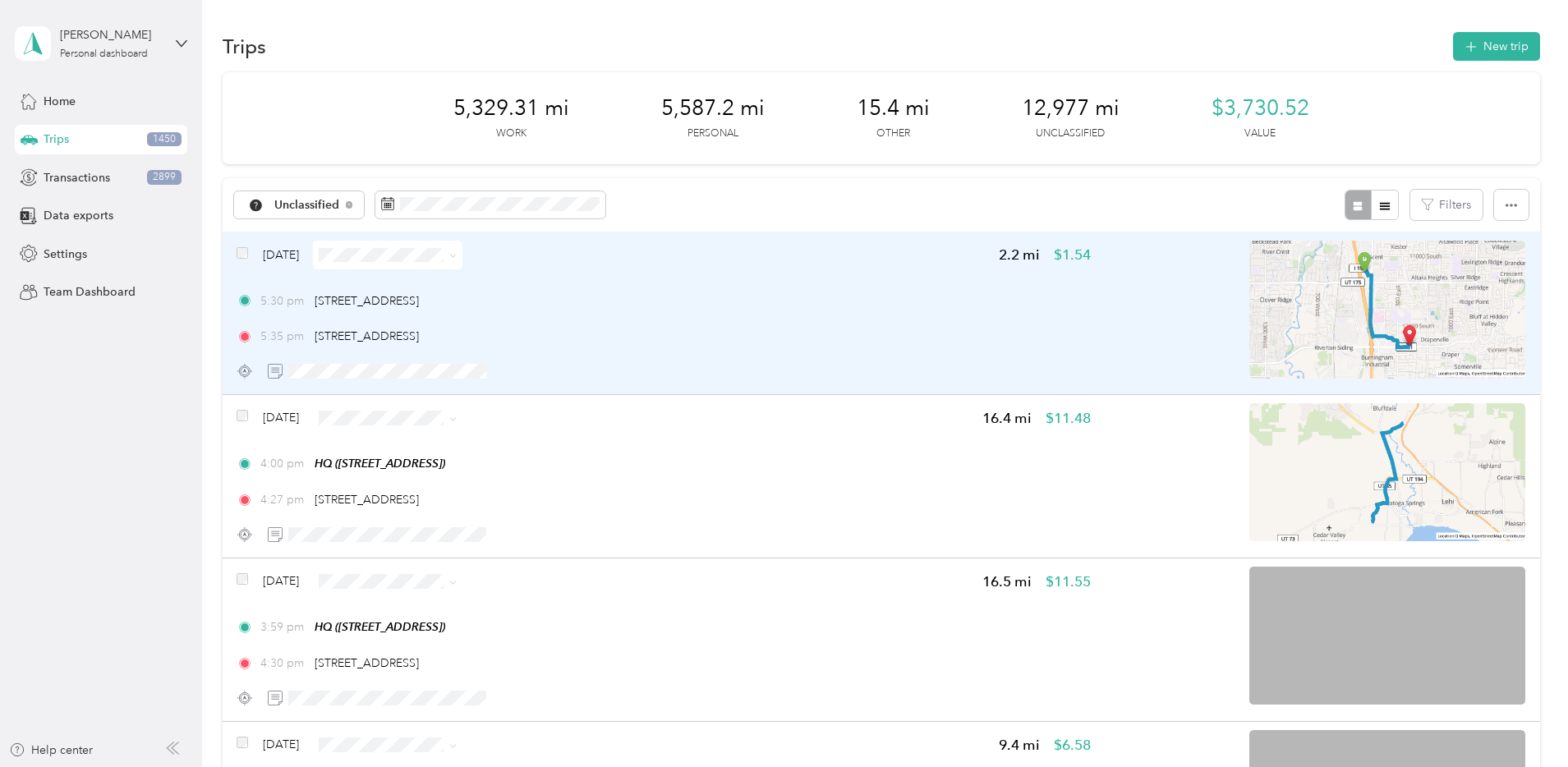
click at [781, 317] on div "5:30 pm [STREET_ADDRESS][GEOGRAPHIC_DATA]:35 pm [STREET_ADDRESS]" at bounding box center [664, 319] width 854 height 54
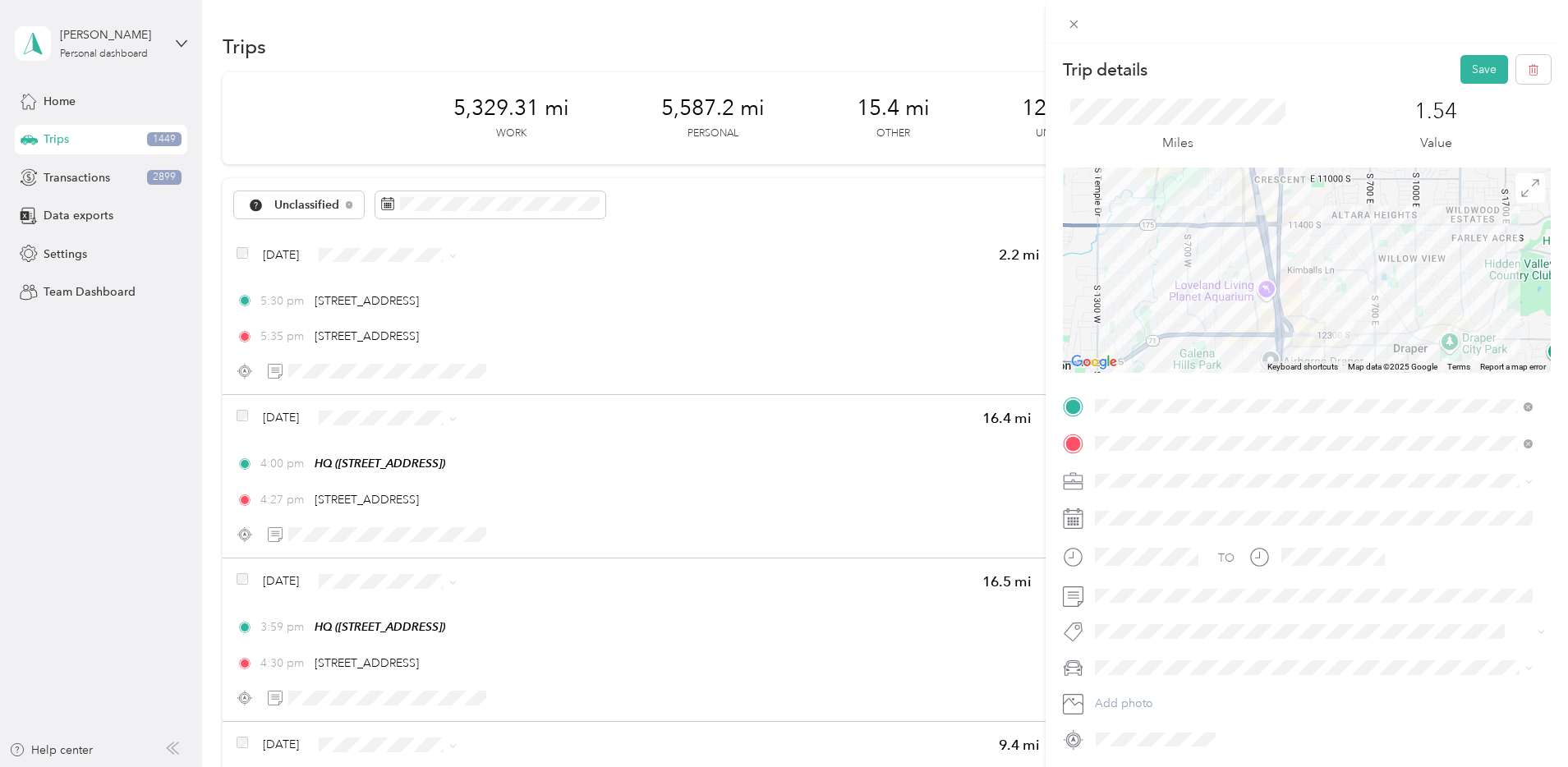
click at [1135, 594] on div "Bndl" at bounding box center [1314, 593] width 426 height 17
click at [1462, 78] on button "Save" at bounding box center [1483, 70] width 47 height 29
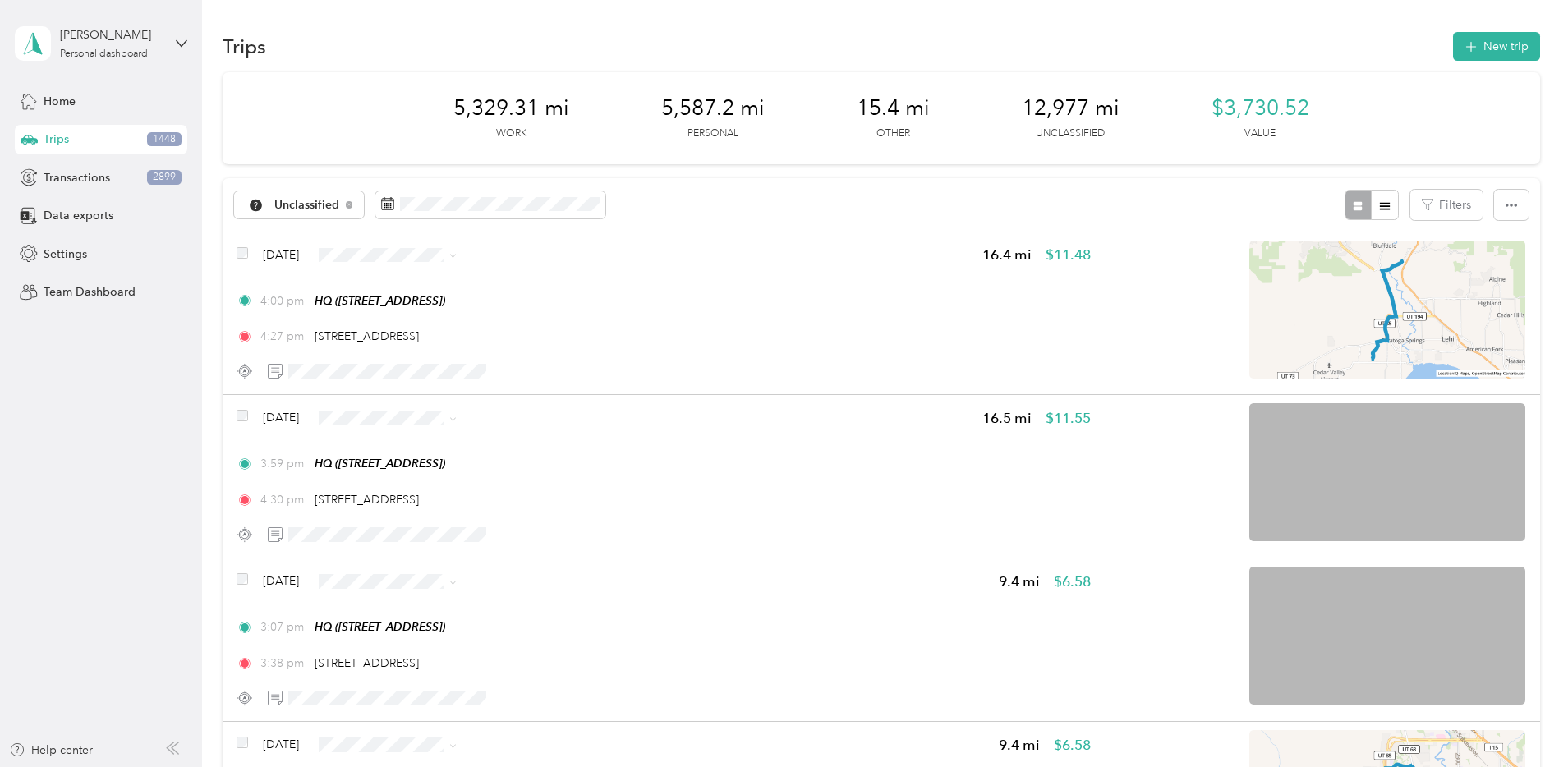
click at [535, 307] on span "Personal" at bounding box center [549, 309] width 106 height 17
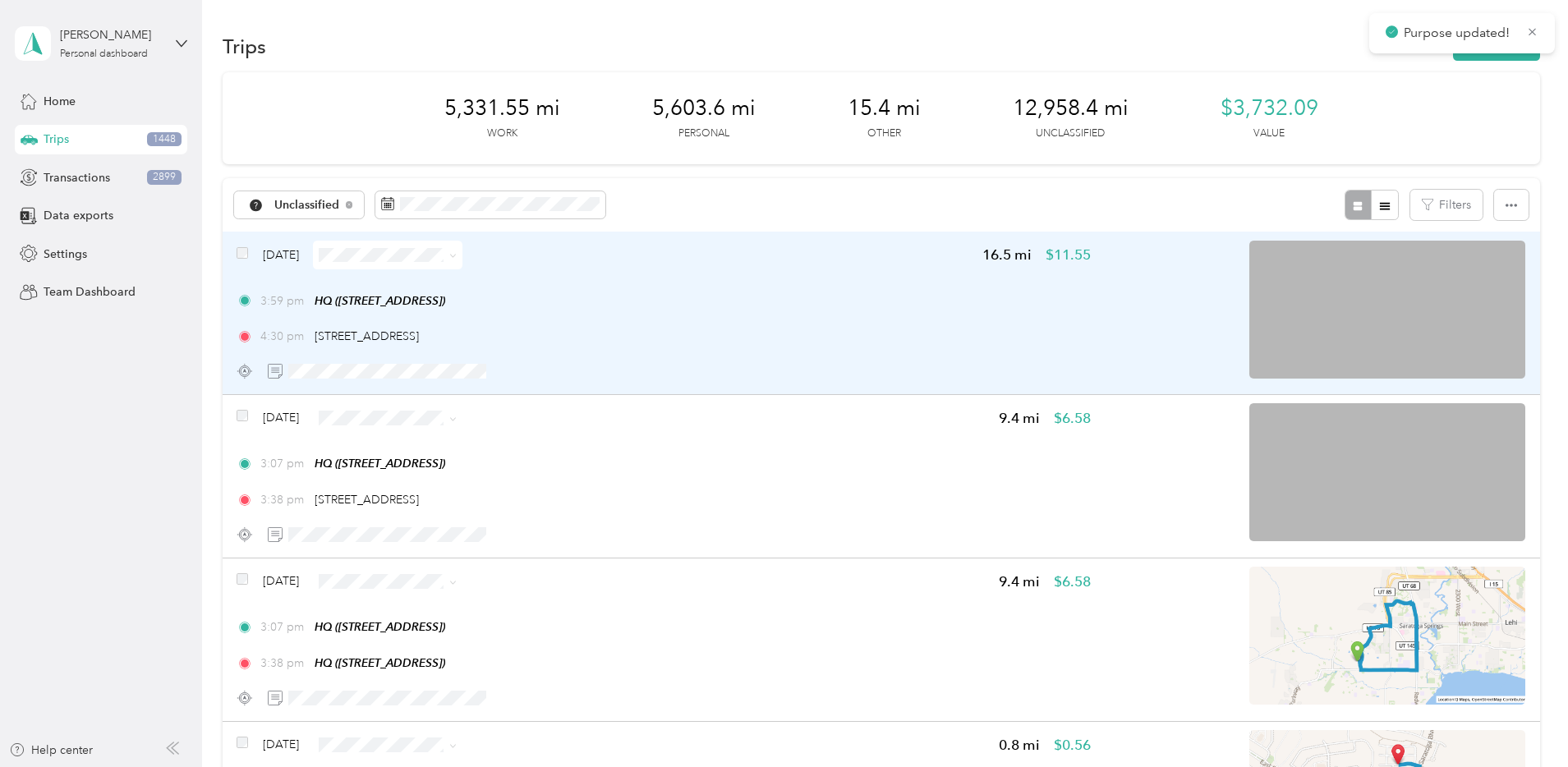
click at [812, 293] on div "3:59 pm HQ ([STREET_ADDRESS])" at bounding box center [664, 301] width 854 height 17
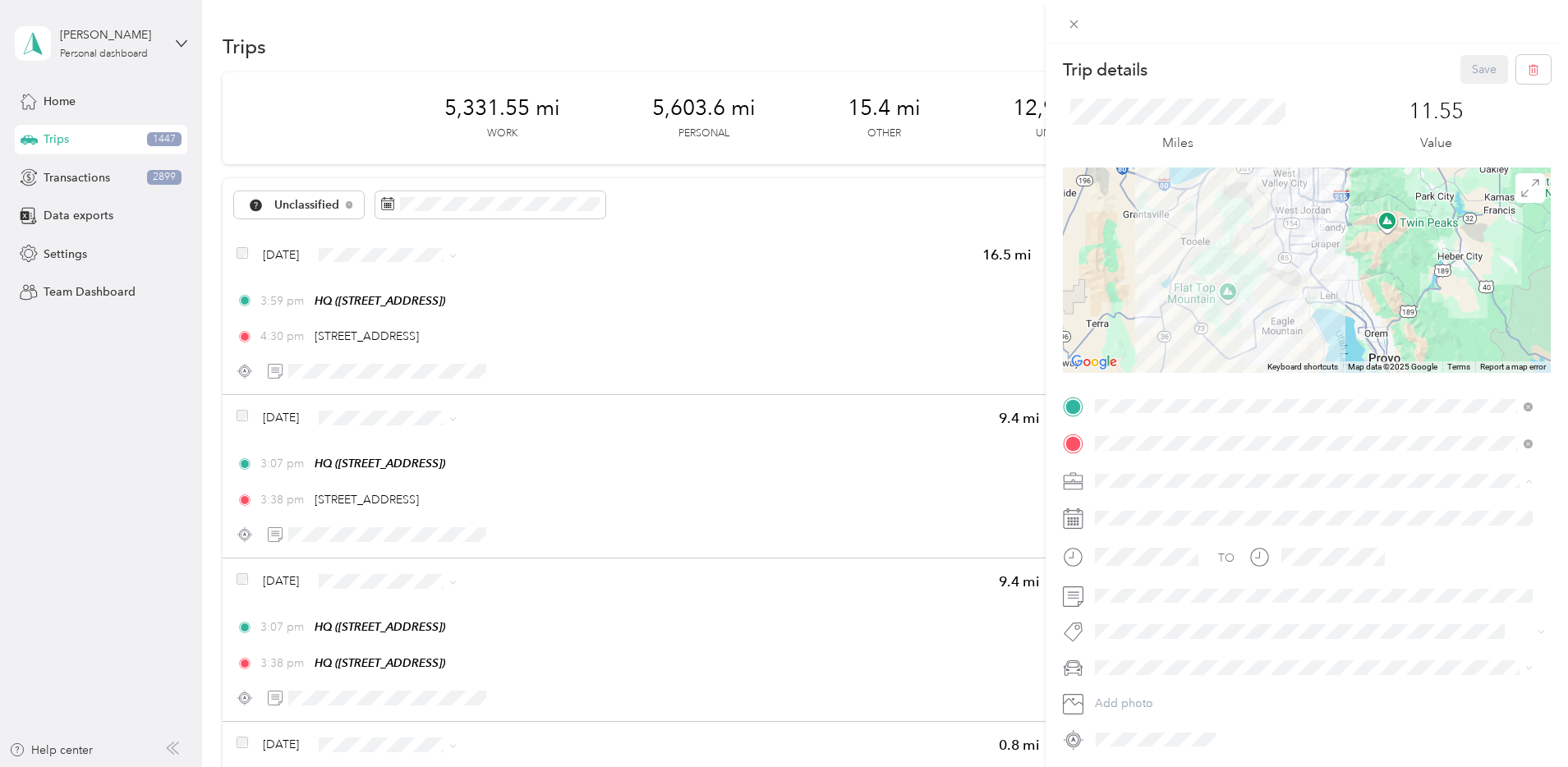
click at [1139, 588] on div "Bndl" at bounding box center [1314, 595] width 426 height 17
click at [1469, 72] on button "Save" at bounding box center [1483, 70] width 47 height 29
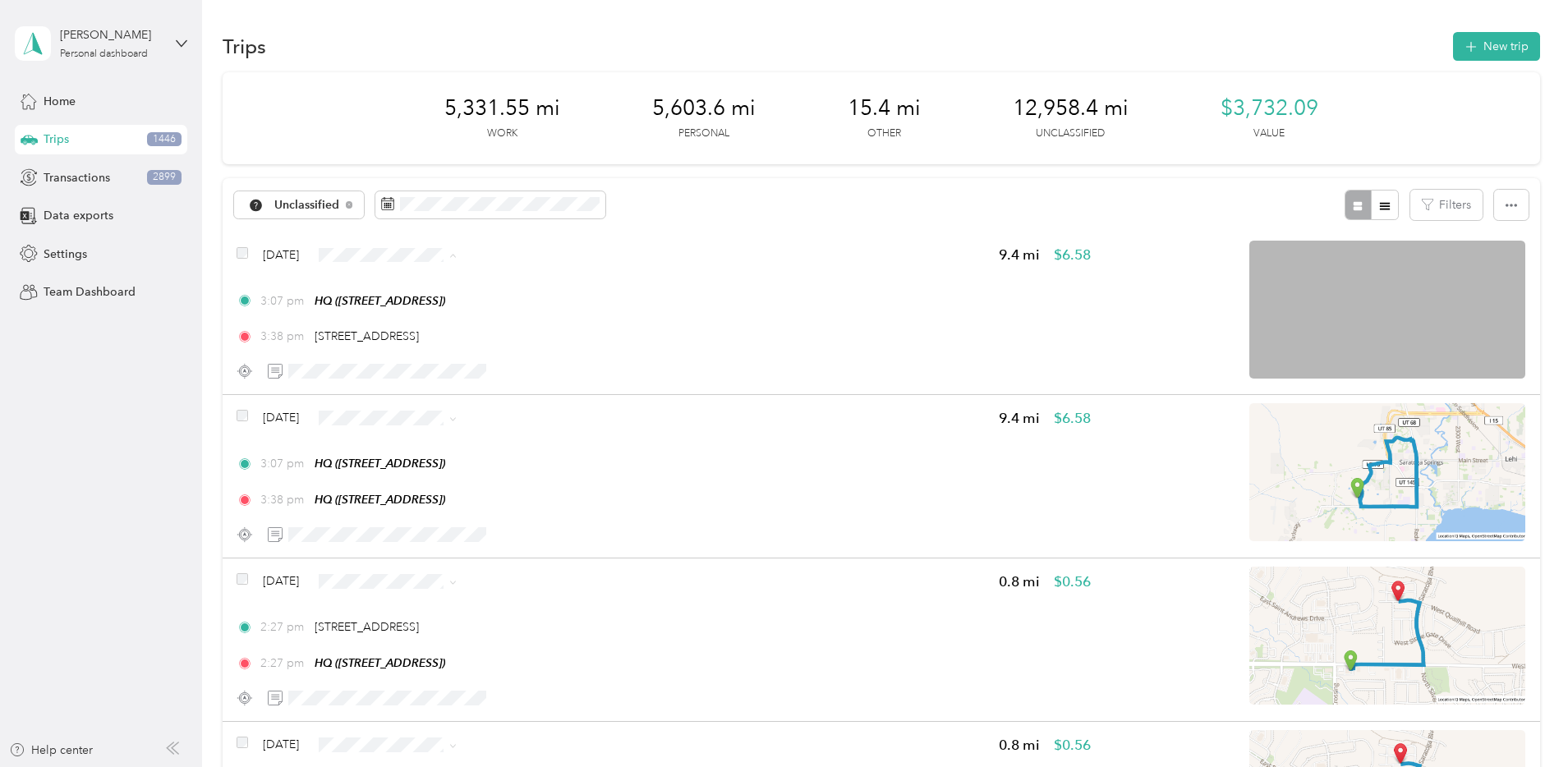
click at [545, 318] on li "Personal" at bounding box center [536, 314] width 159 height 29
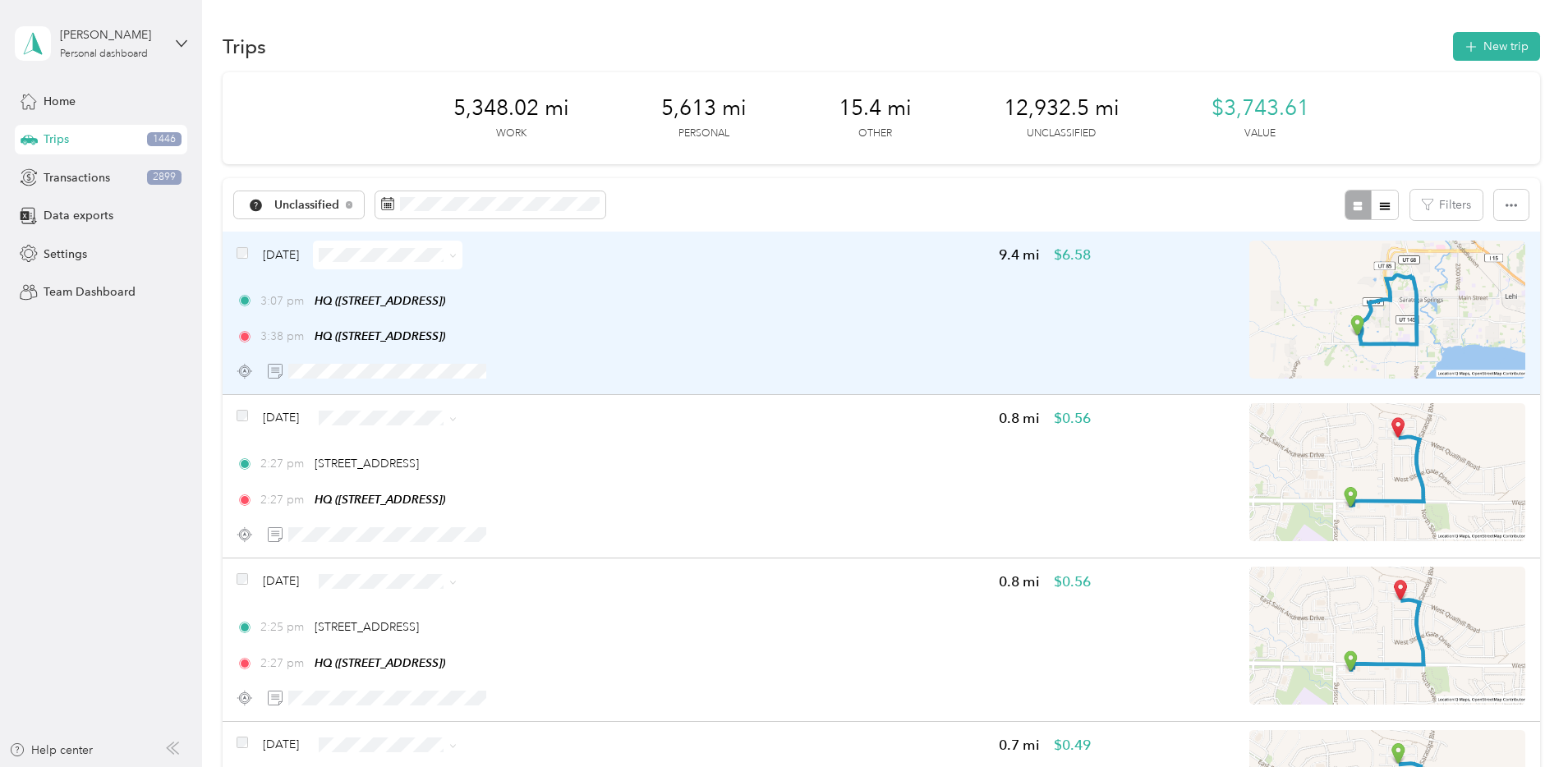
click at [859, 338] on div "3:38 pm HQ (1777 W Newcastle Ln, Saratoga Springs, UT)" at bounding box center [664, 335] width 854 height 17
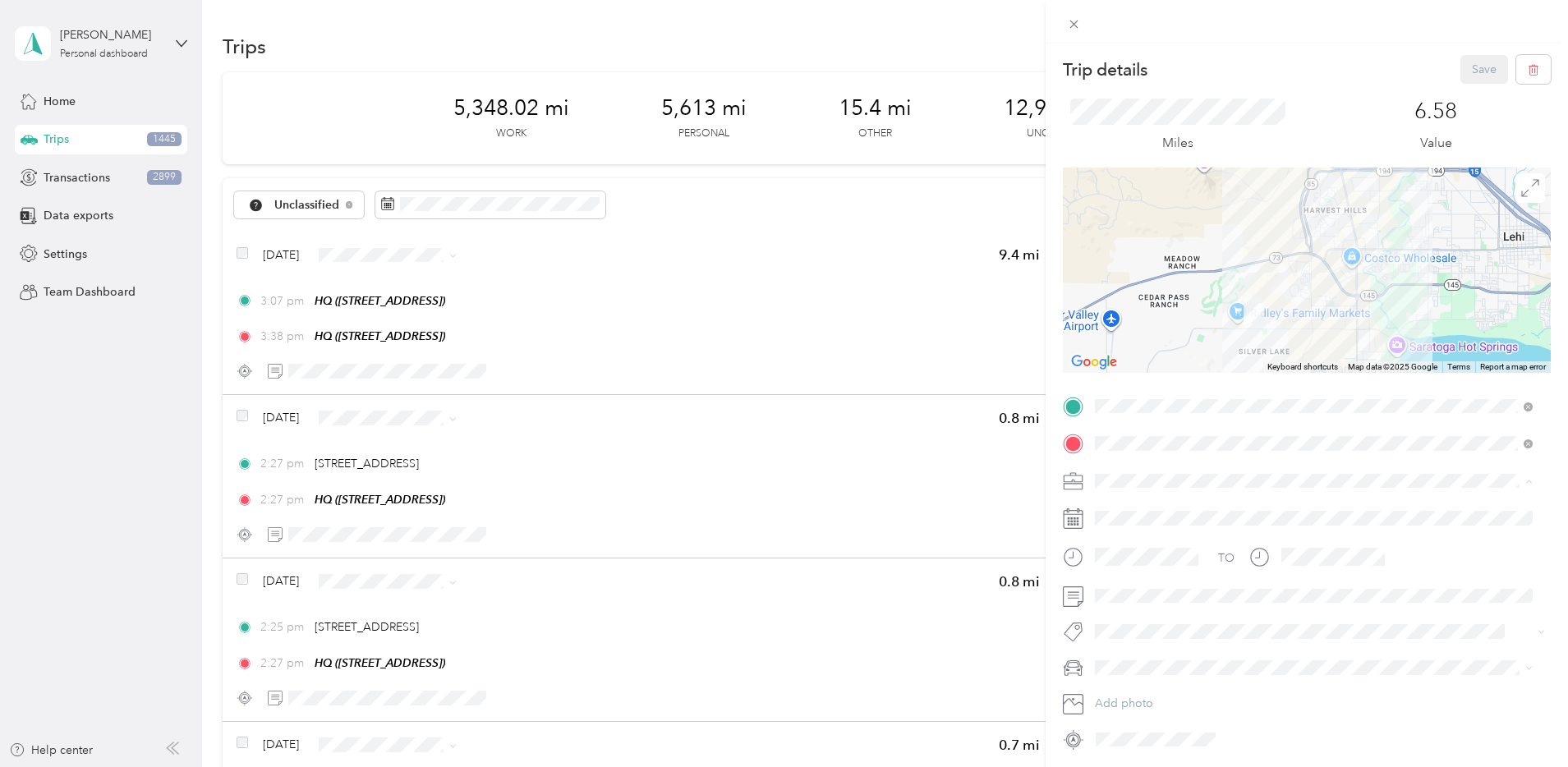
click at [1164, 589] on div "Bndl" at bounding box center [1314, 595] width 426 height 17
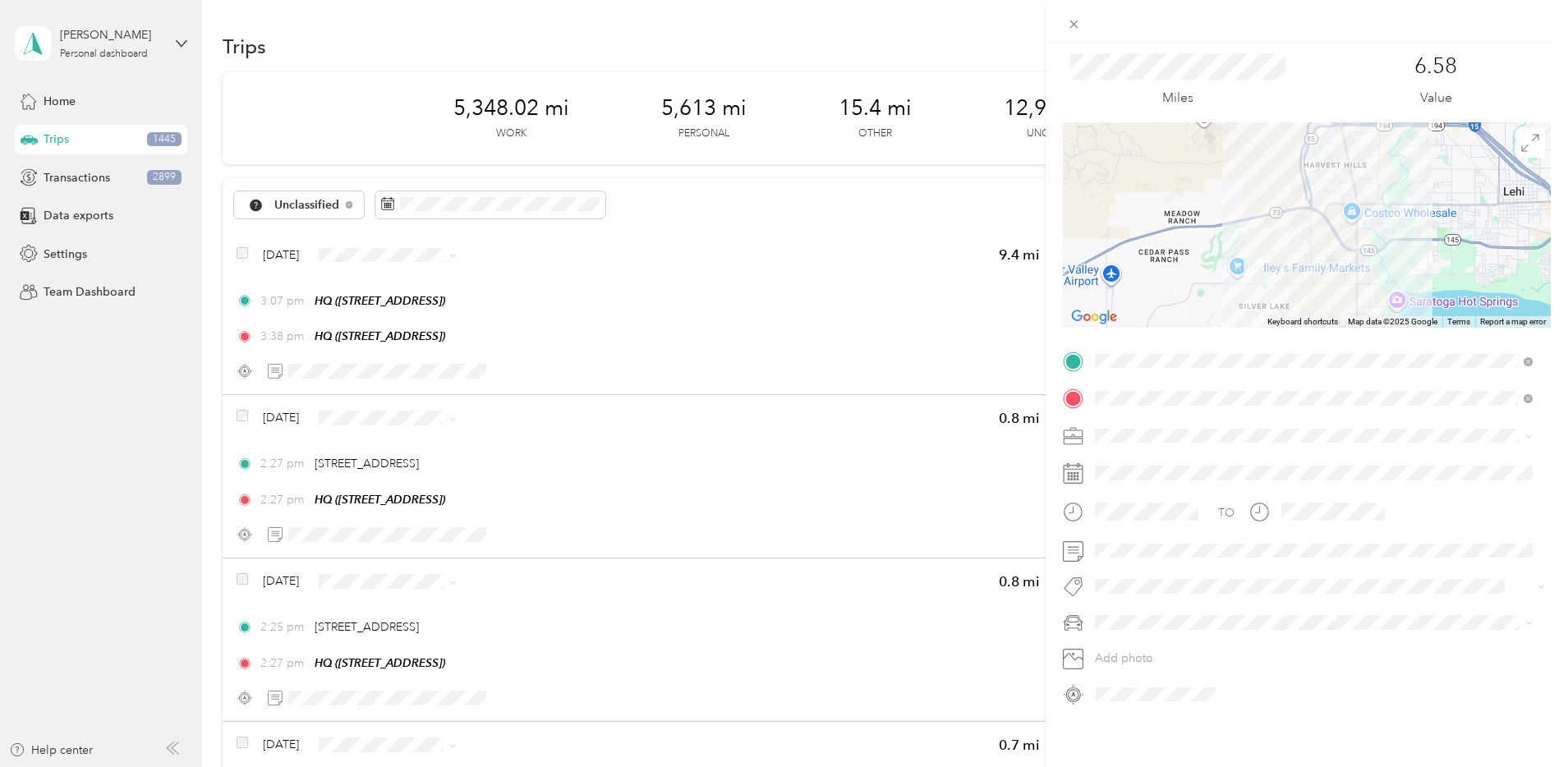
click at [1340, 712] on div "Trip details Save This trip cannot be edited because it is either under review,…" at bounding box center [1307, 427] width 523 height 767
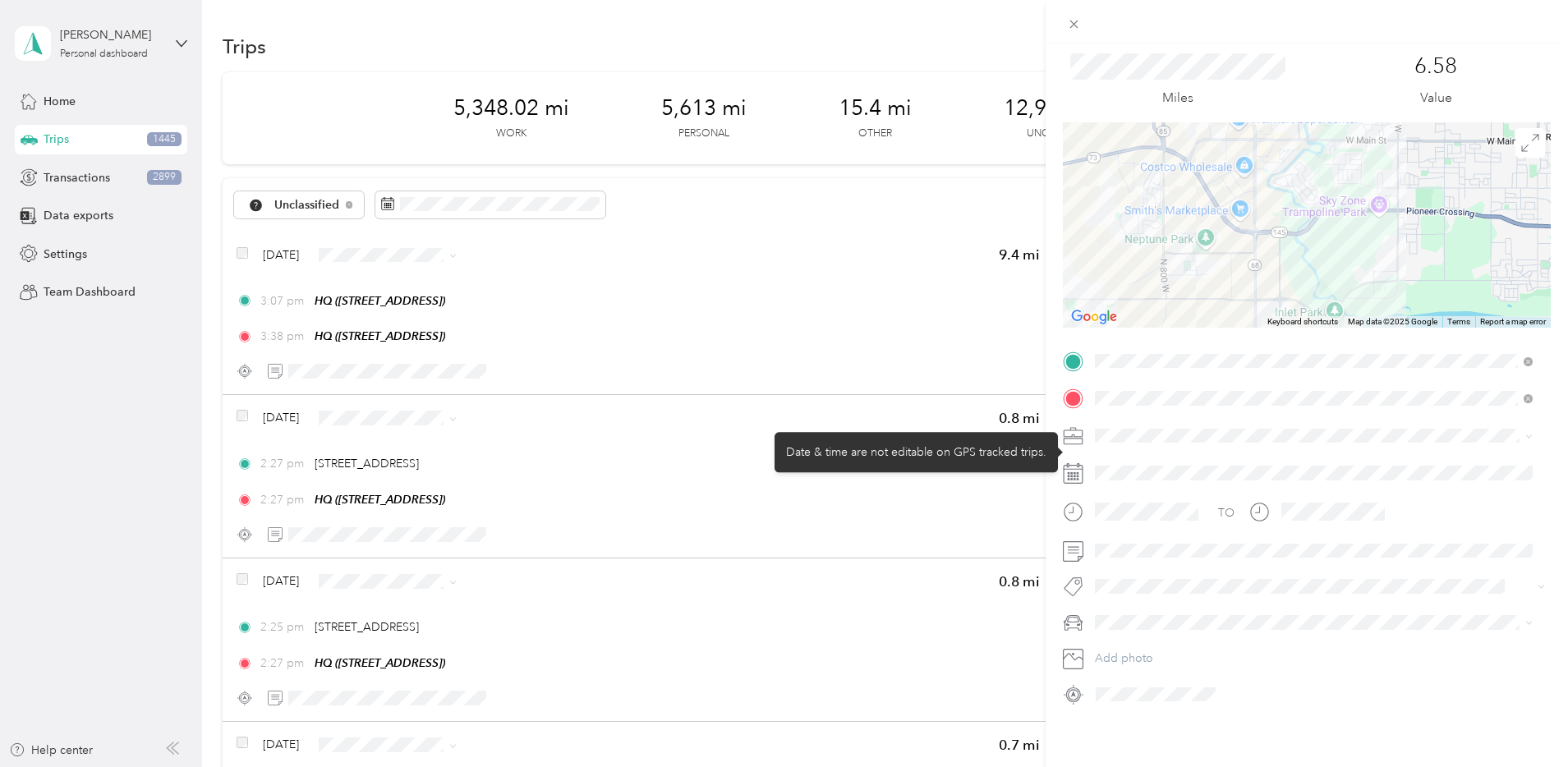
scroll to position [0, 0]
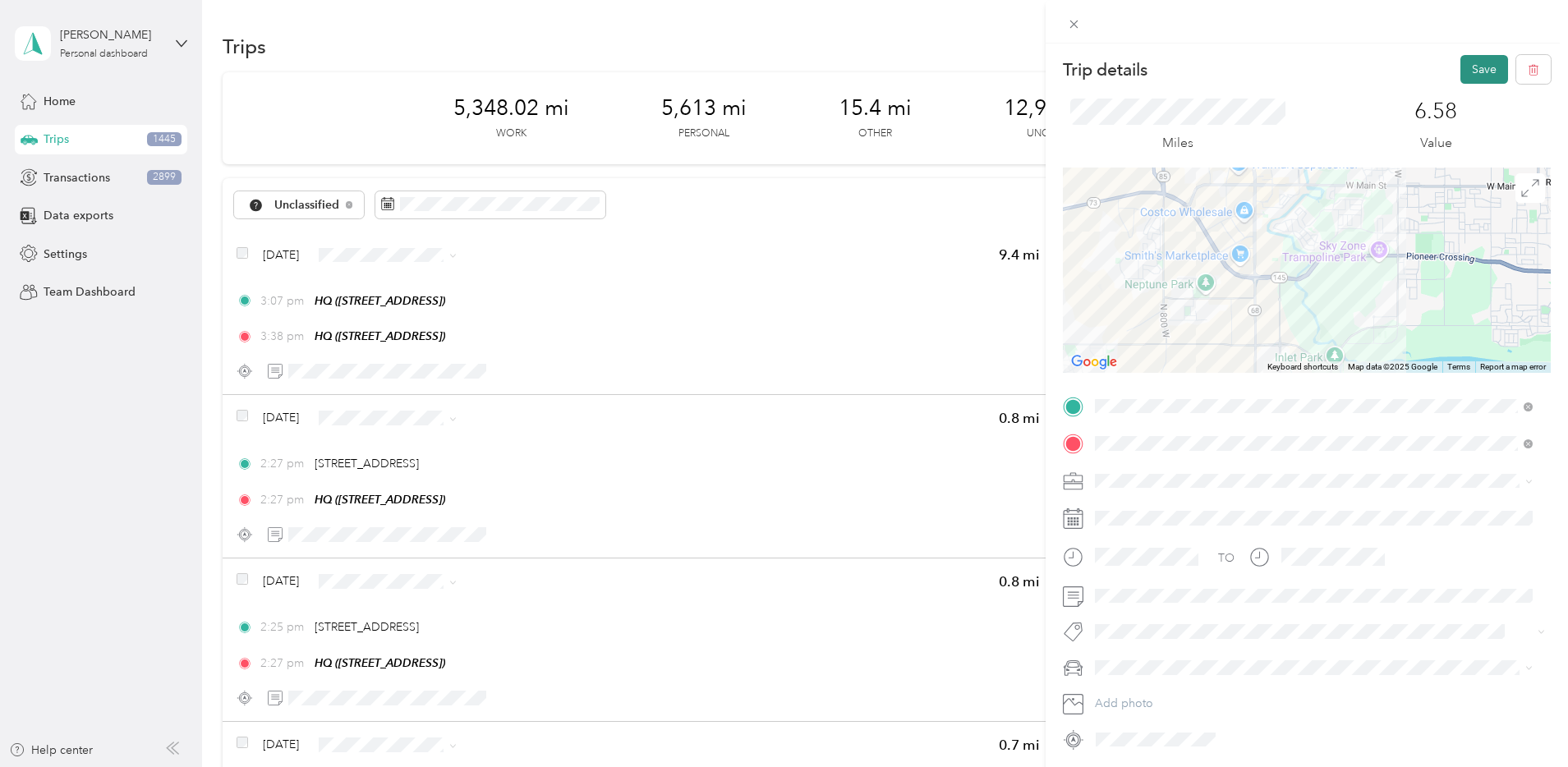
click at [1479, 61] on button "Save" at bounding box center [1483, 70] width 47 height 29
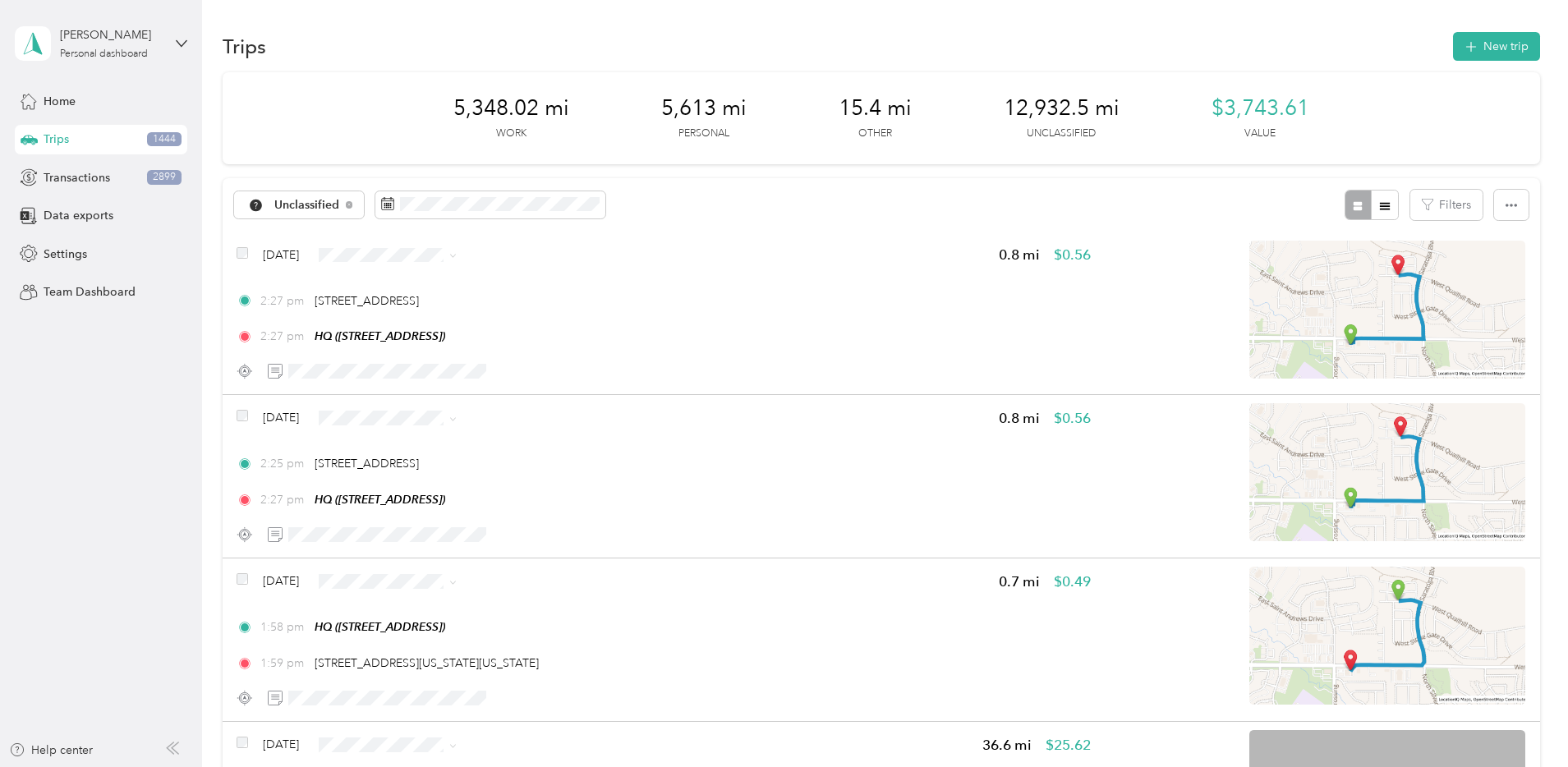
click at [547, 318] on li "Personal" at bounding box center [536, 314] width 159 height 29
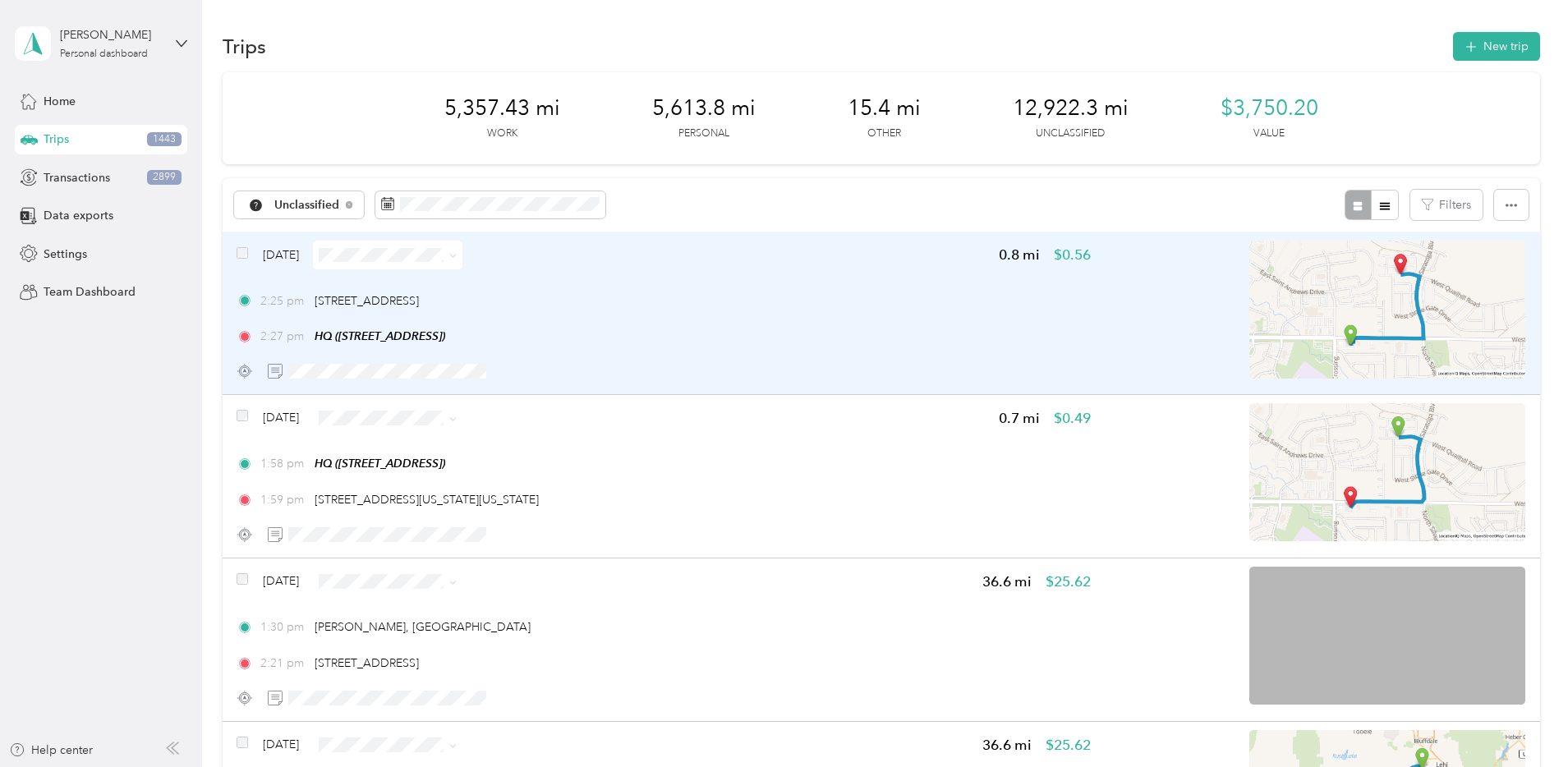
click at [881, 325] on div "2:25 pm 4226 E Pony Express Pkwy, Eagle Mountain, UT 2:27 pm HQ (1777 W Newcast…" at bounding box center [664, 319] width 854 height 54
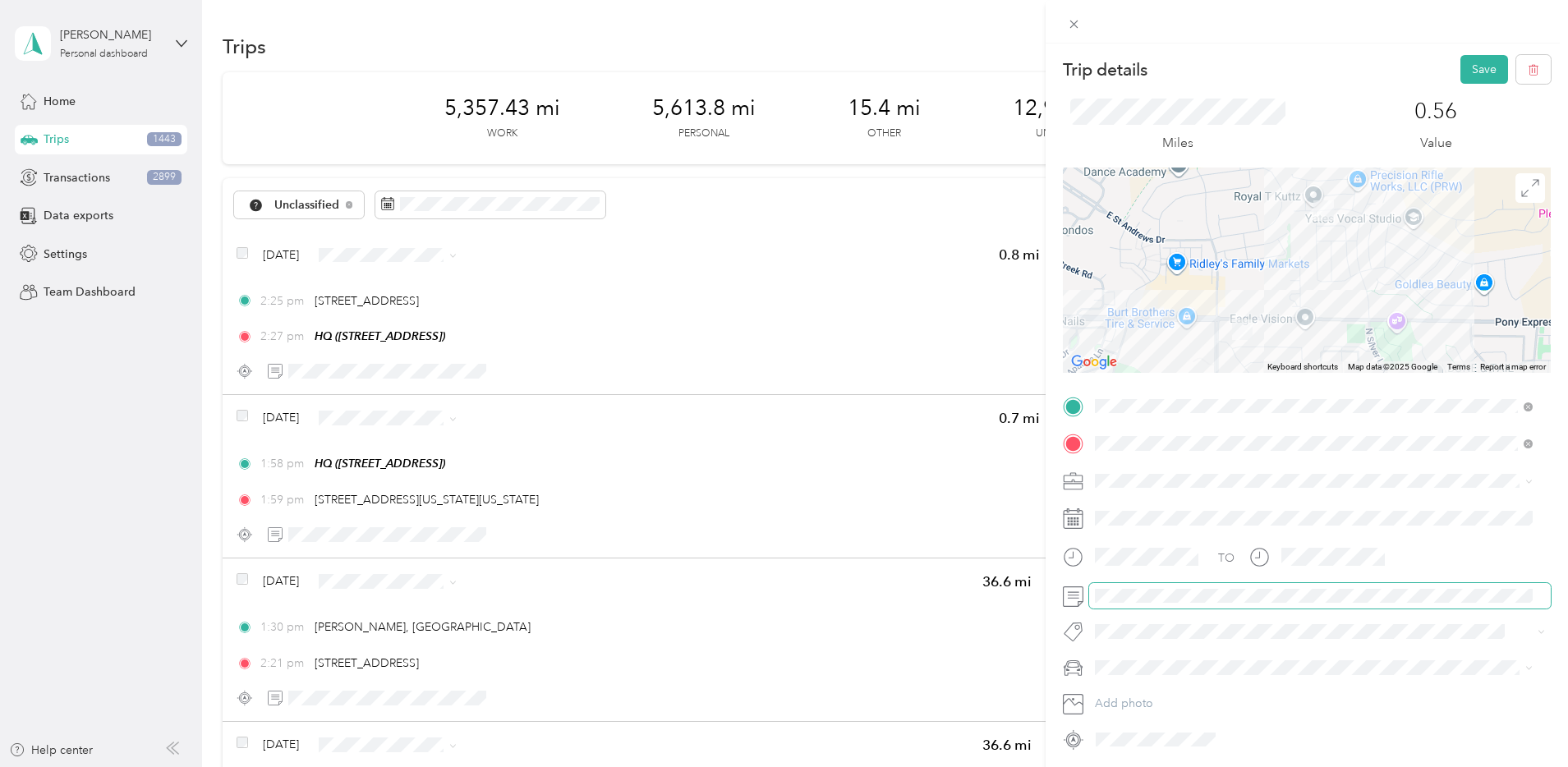
click at [1036, 594] on div "Trip details Save This trip cannot be edited because it is either under review,…" at bounding box center [784, 384] width 1568 height 767
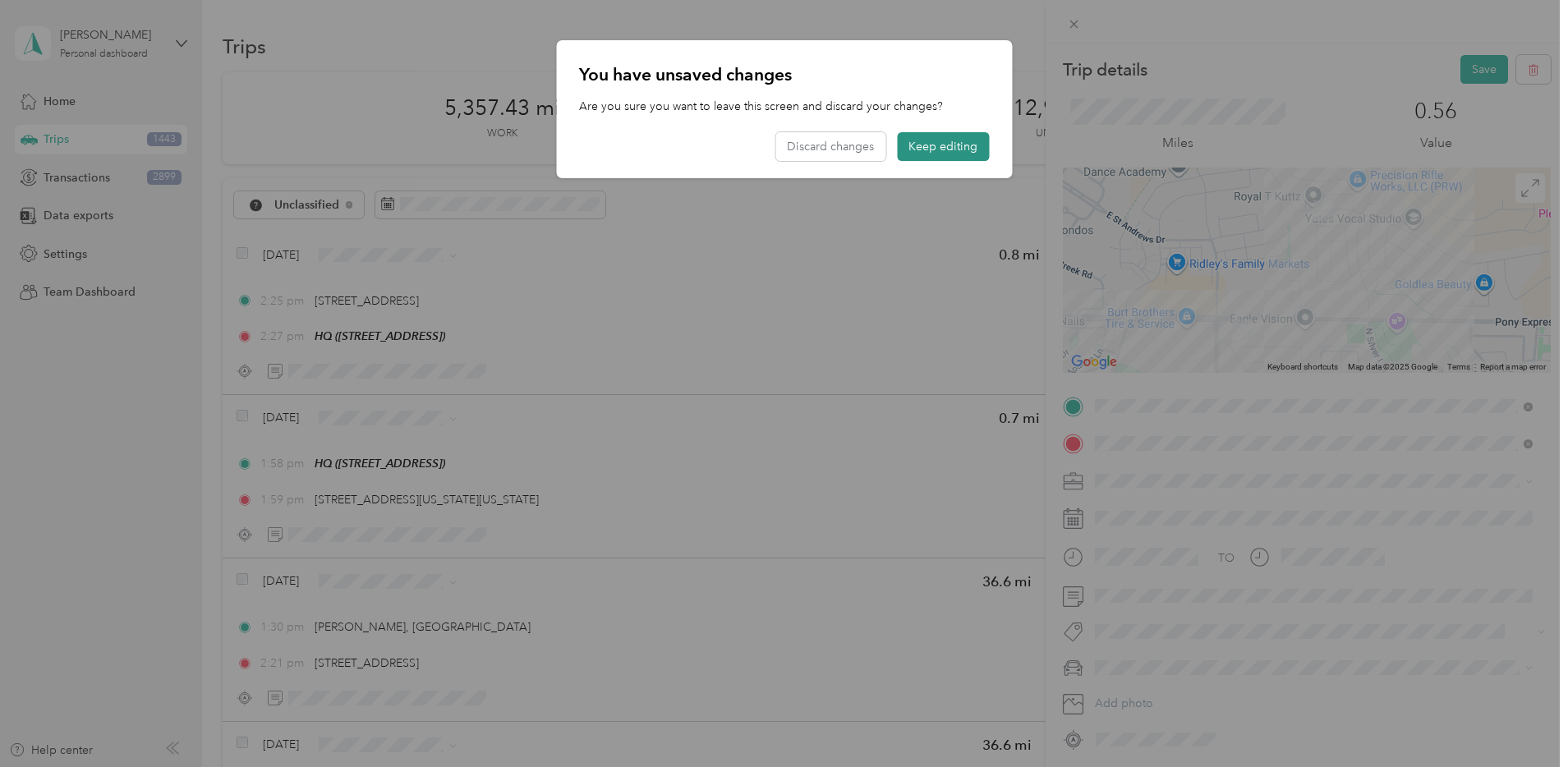
click at [941, 137] on button "Keep editing" at bounding box center [943, 146] width 92 height 29
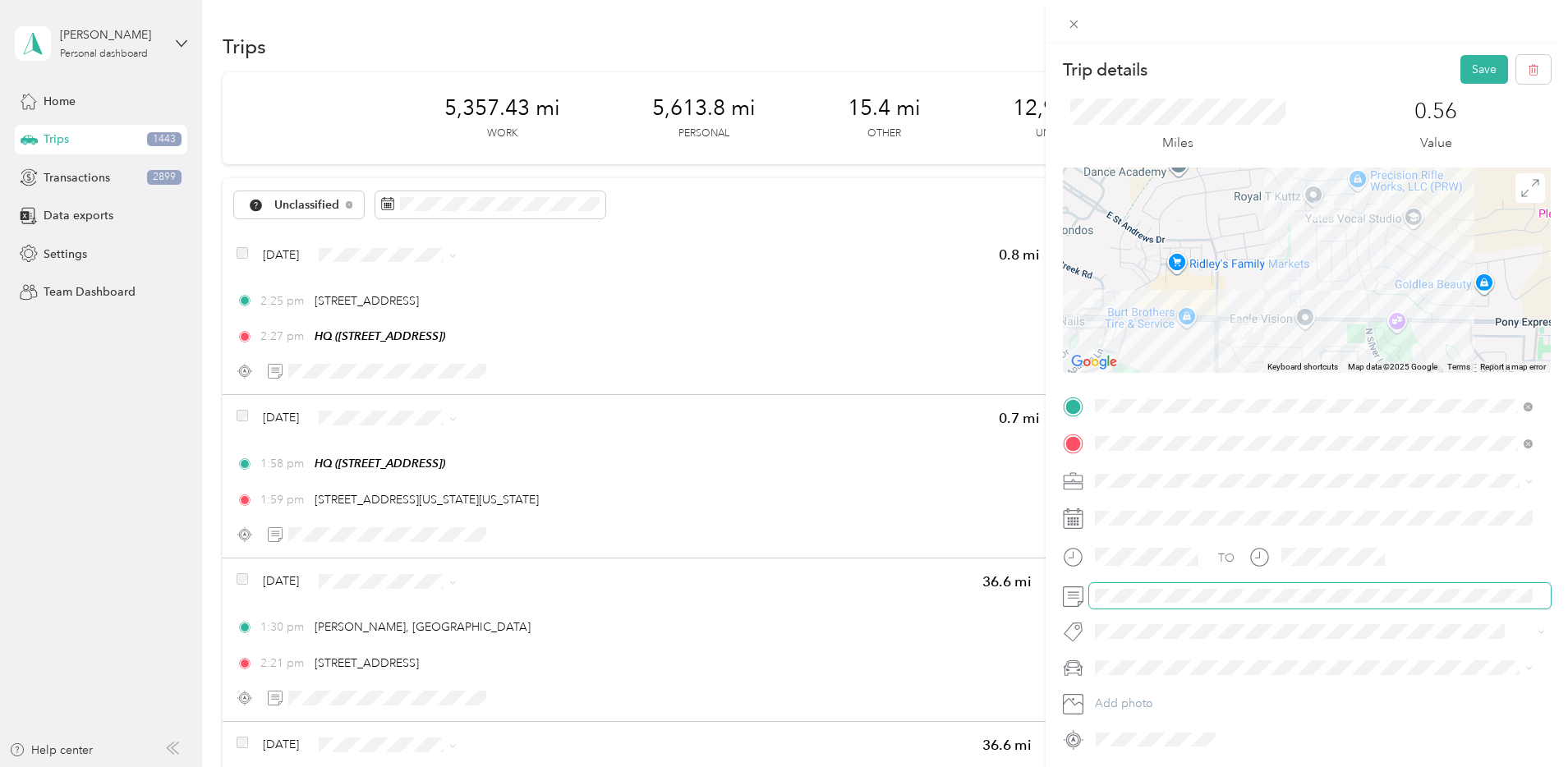
click at [1150, 586] on span at bounding box center [1320, 596] width 462 height 26
click at [1129, 592] on div "Bndl" at bounding box center [1314, 595] width 426 height 17
click at [1470, 76] on button "Save" at bounding box center [1483, 70] width 47 height 29
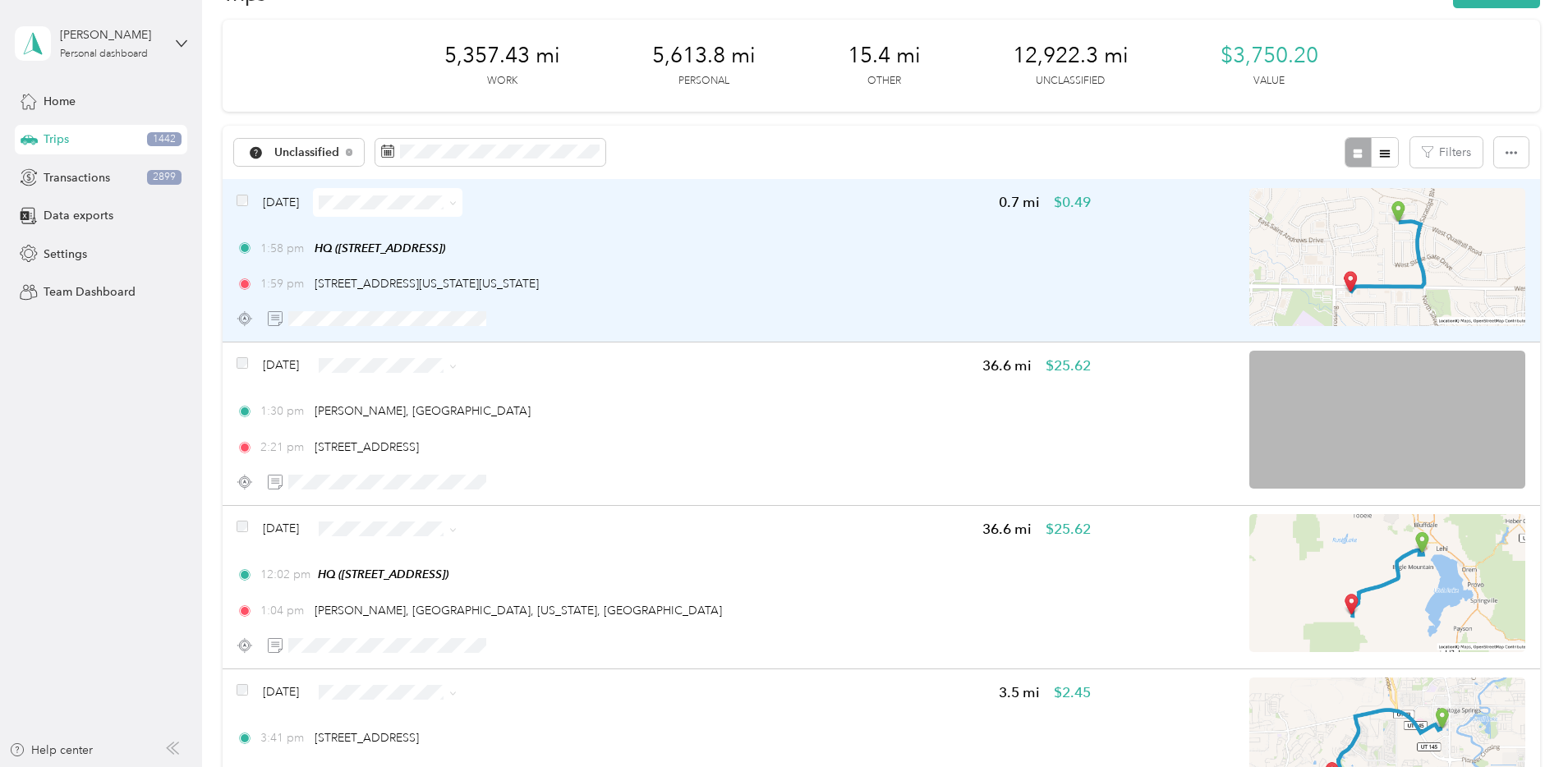
scroll to position [31, 0]
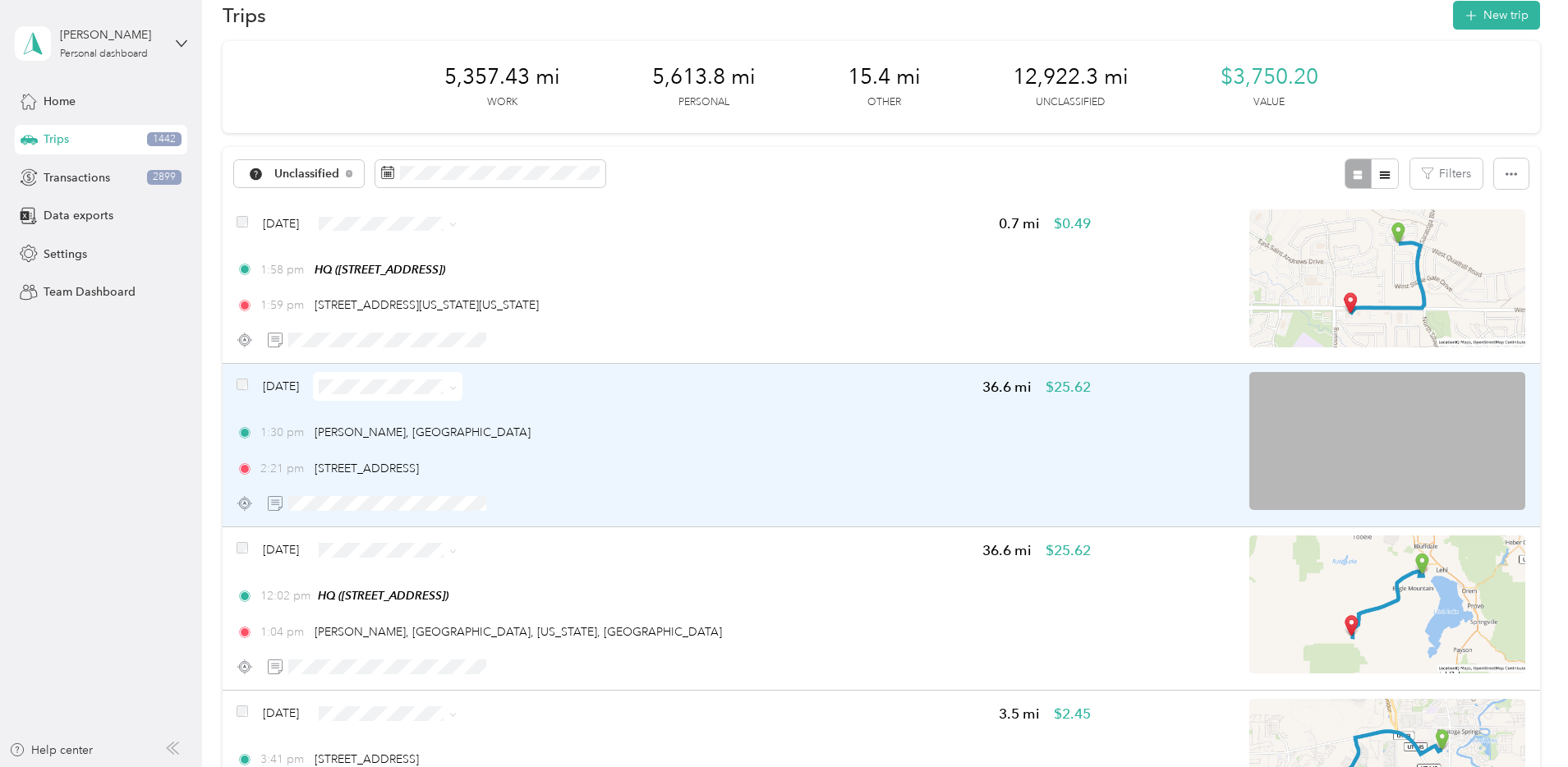
click at [1290, 438] on img at bounding box center [1387, 441] width 276 height 138
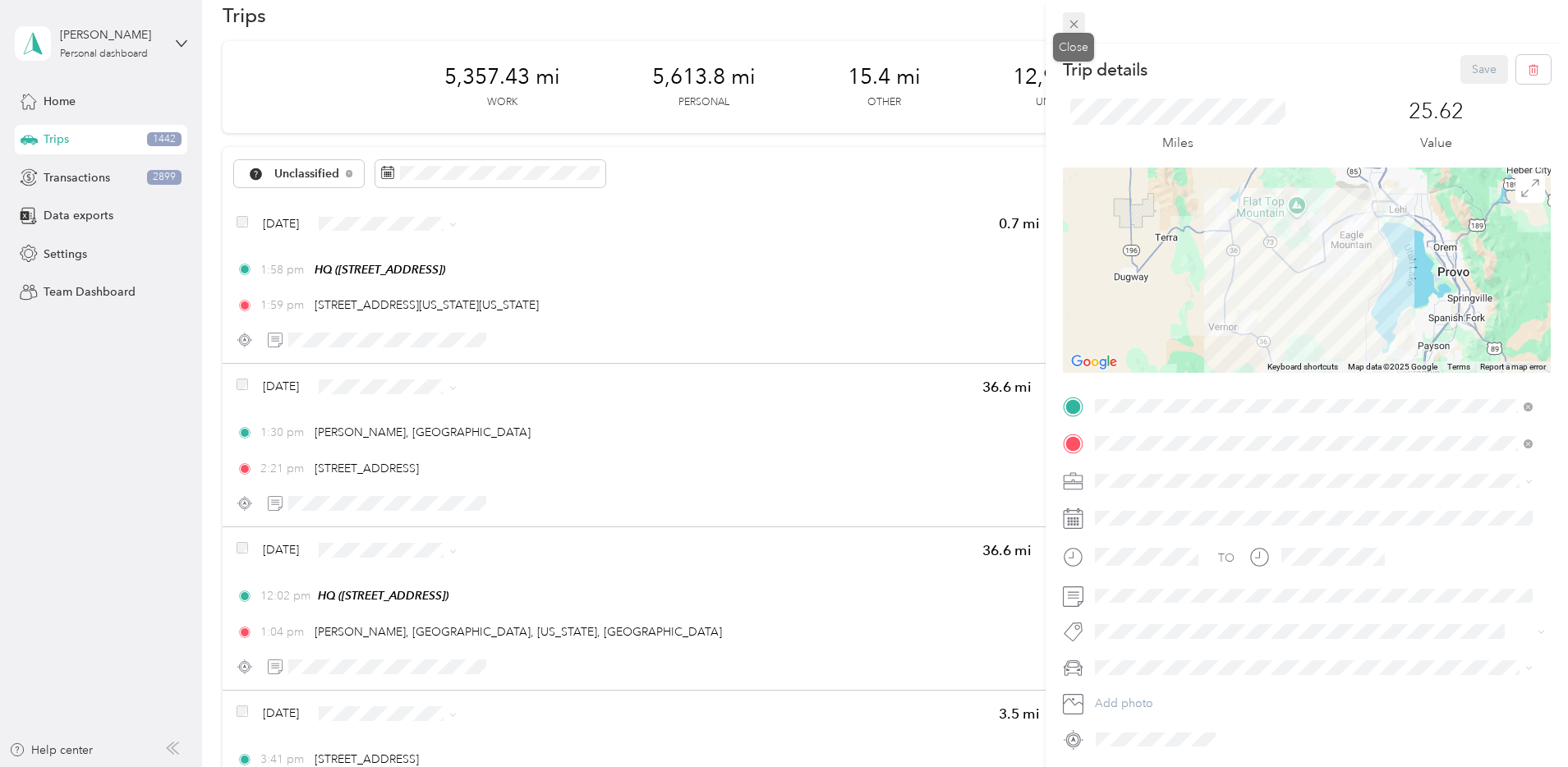
click at [1075, 24] on icon at bounding box center [1074, 24] width 14 height 14
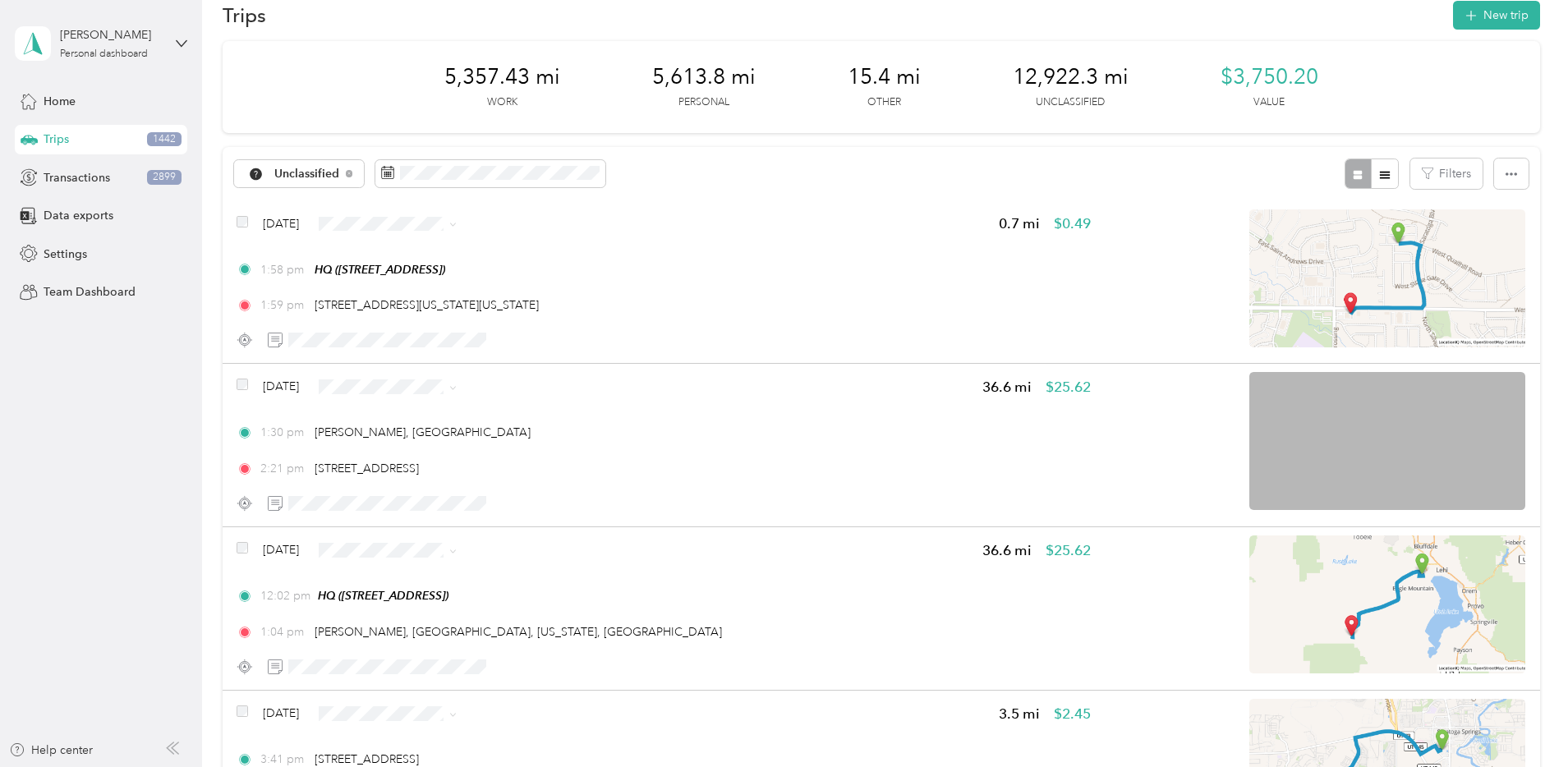
click at [535, 286] on li "Personal" at bounding box center [536, 280] width 159 height 29
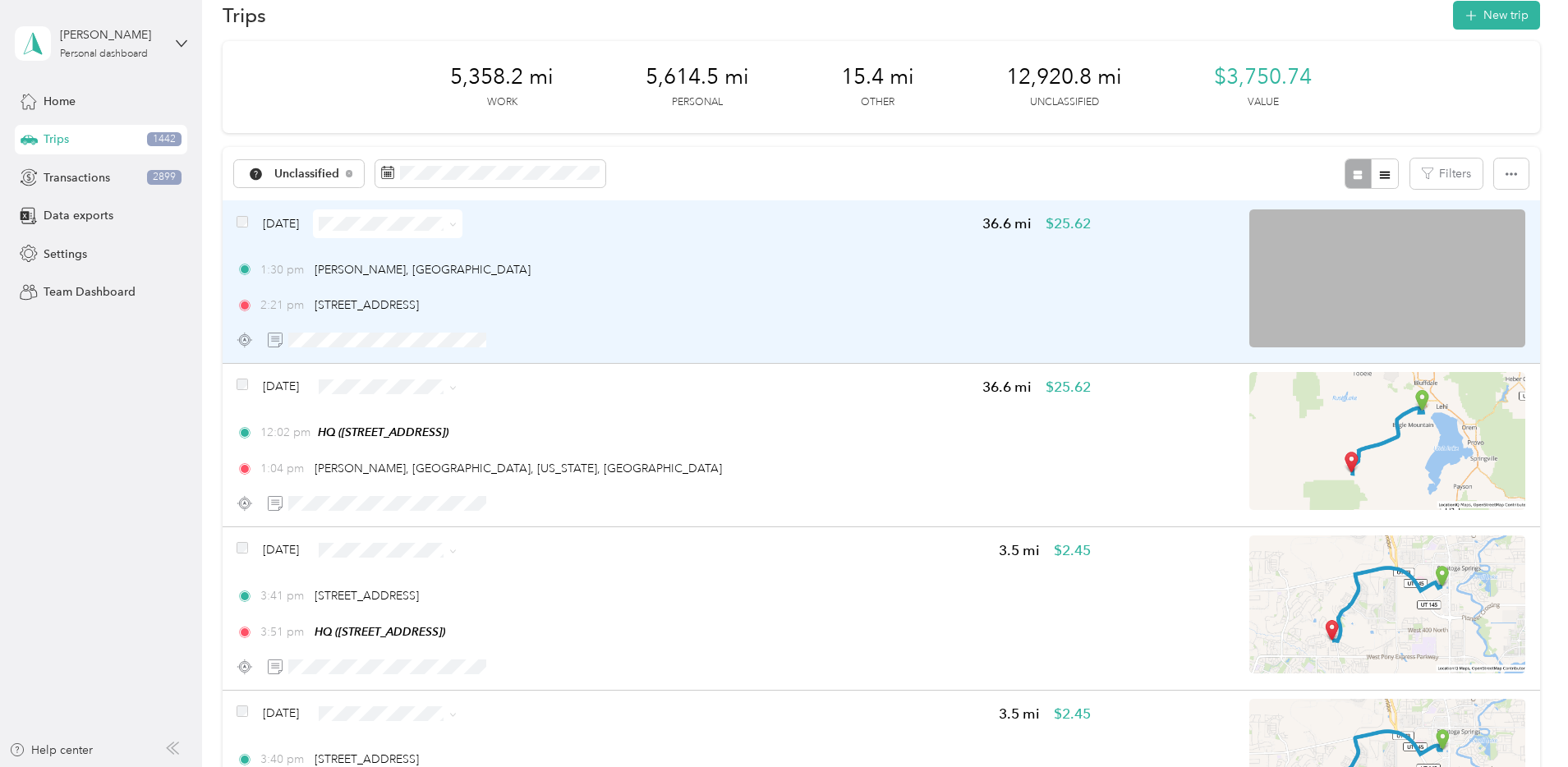
click at [928, 282] on div "1:30 pm Vernon, UT 2:21 pm 4226 E Pony Express Pkwy, Eagle Mountain, UT" at bounding box center [664, 288] width 854 height 54
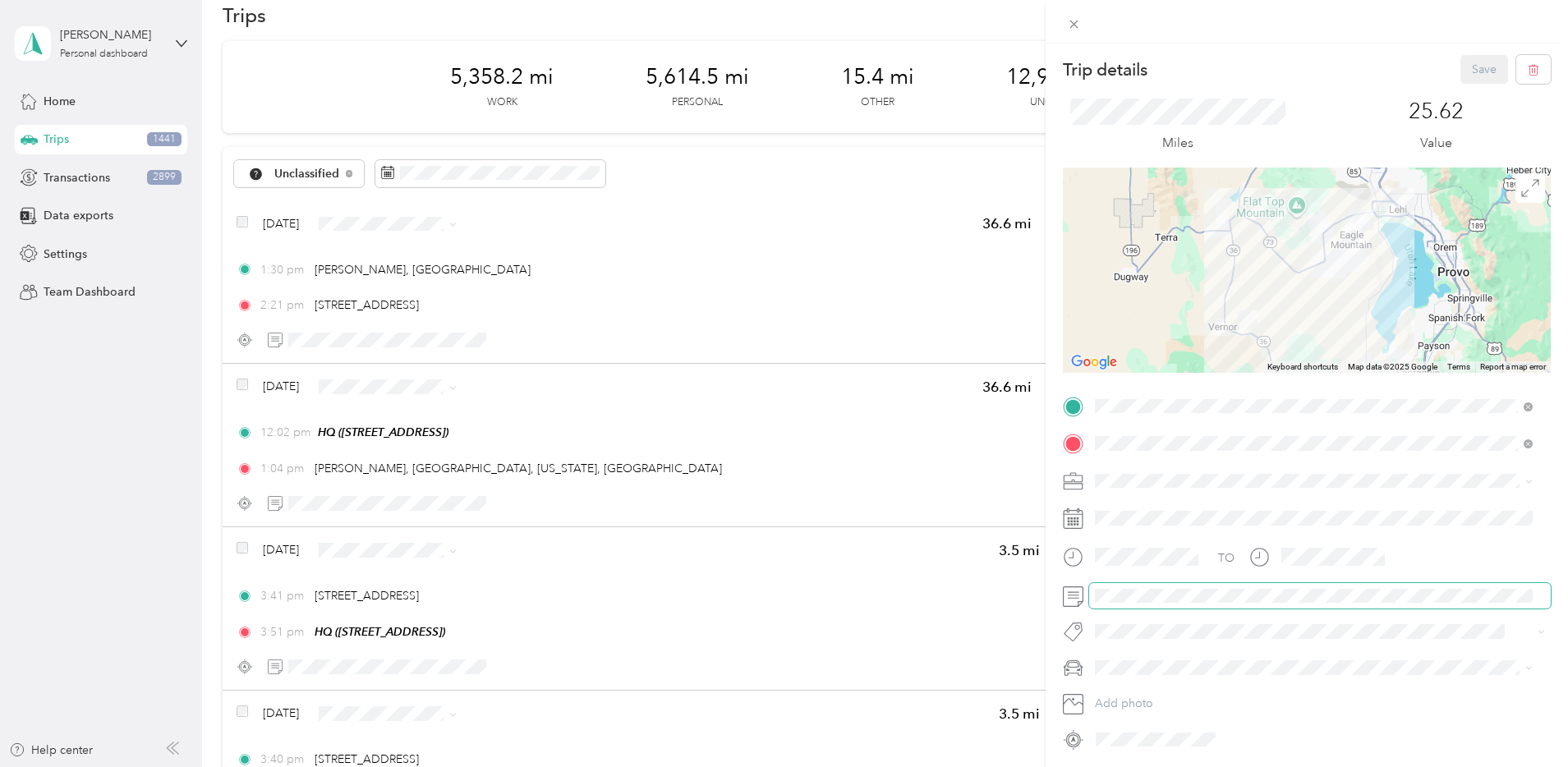
click at [1156, 603] on span at bounding box center [1320, 596] width 462 height 26
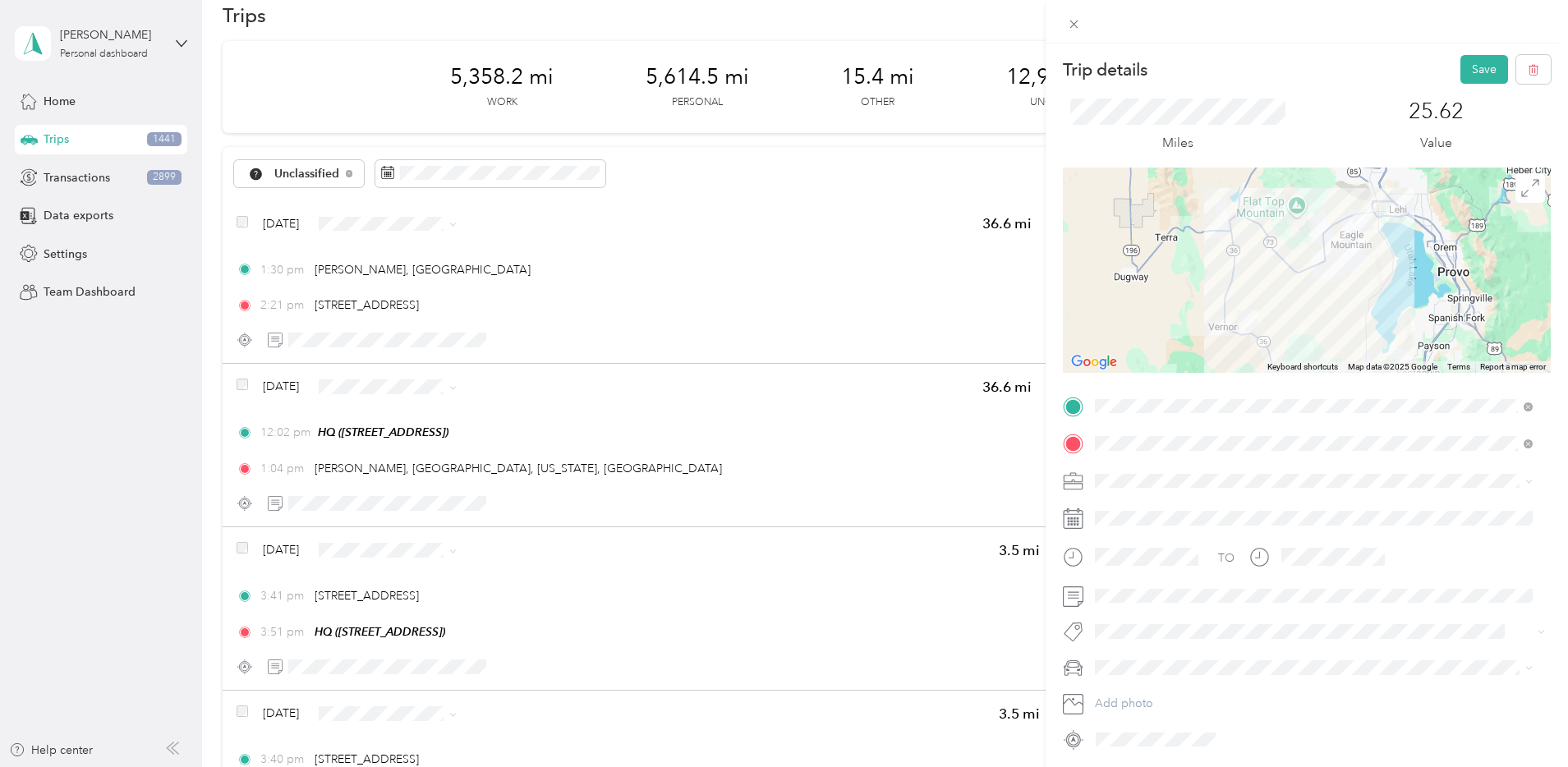
click at [1143, 590] on div "Bndl" at bounding box center [1314, 593] width 426 height 17
click at [1479, 76] on button "Save" at bounding box center [1483, 70] width 47 height 29
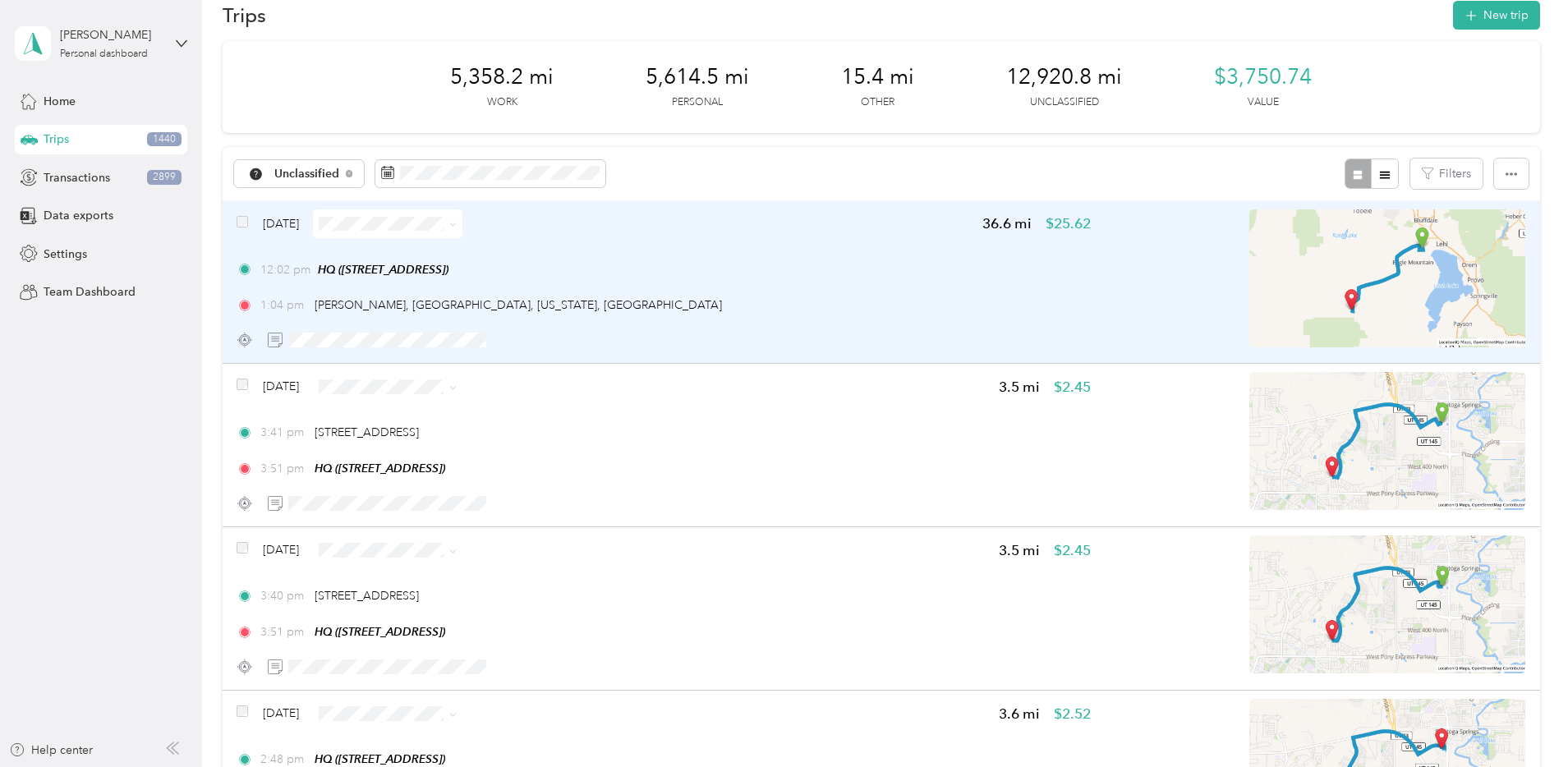
click at [973, 300] on div "1:04 pm Pehrson, Tooele County, Utah, USA" at bounding box center [664, 304] width 854 height 17
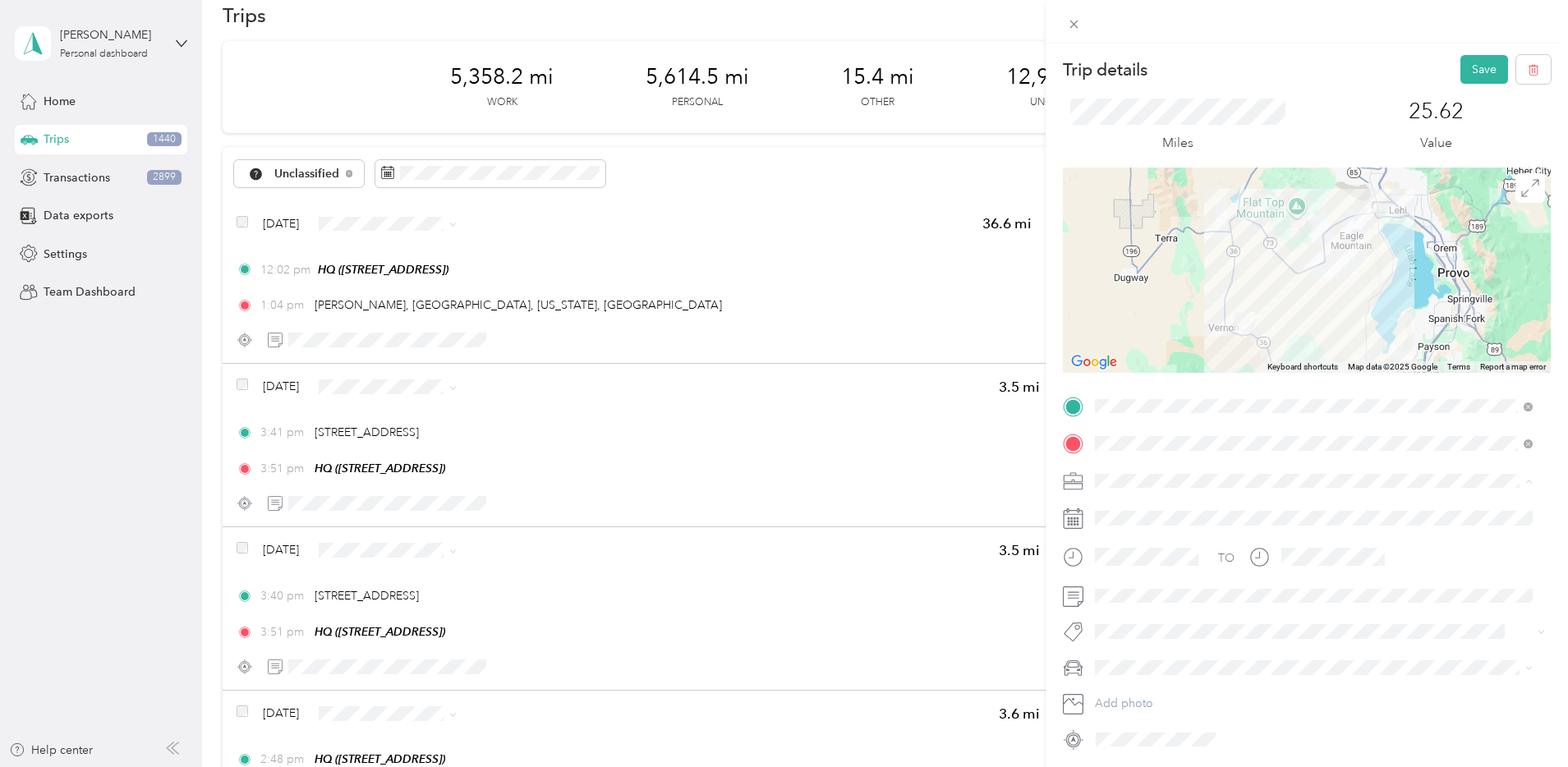
click at [1148, 590] on div "Bndl" at bounding box center [1314, 595] width 426 height 17
click at [1481, 67] on button "Save" at bounding box center [1483, 70] width 47 height 29
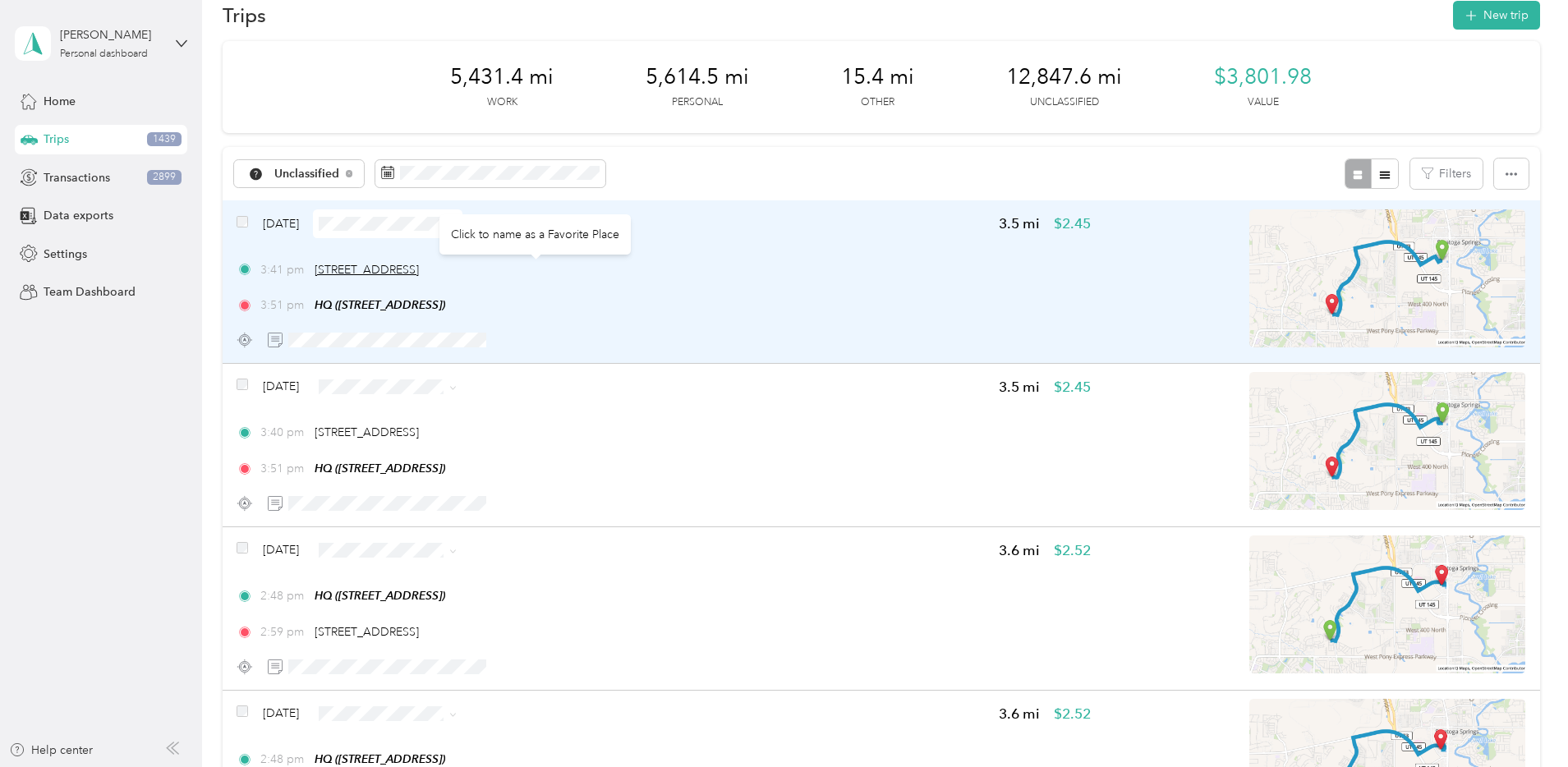
drag, startPoint x: 647, startPoint y: 270, endPoint x: 424, endPoint y: 273, distance: 223.0
click at [424, 273] on div "3:41 pm 1083 N Redwood Rd, Saratoga Springs, UT" at bounding box center [664, 269] width 854 height 17
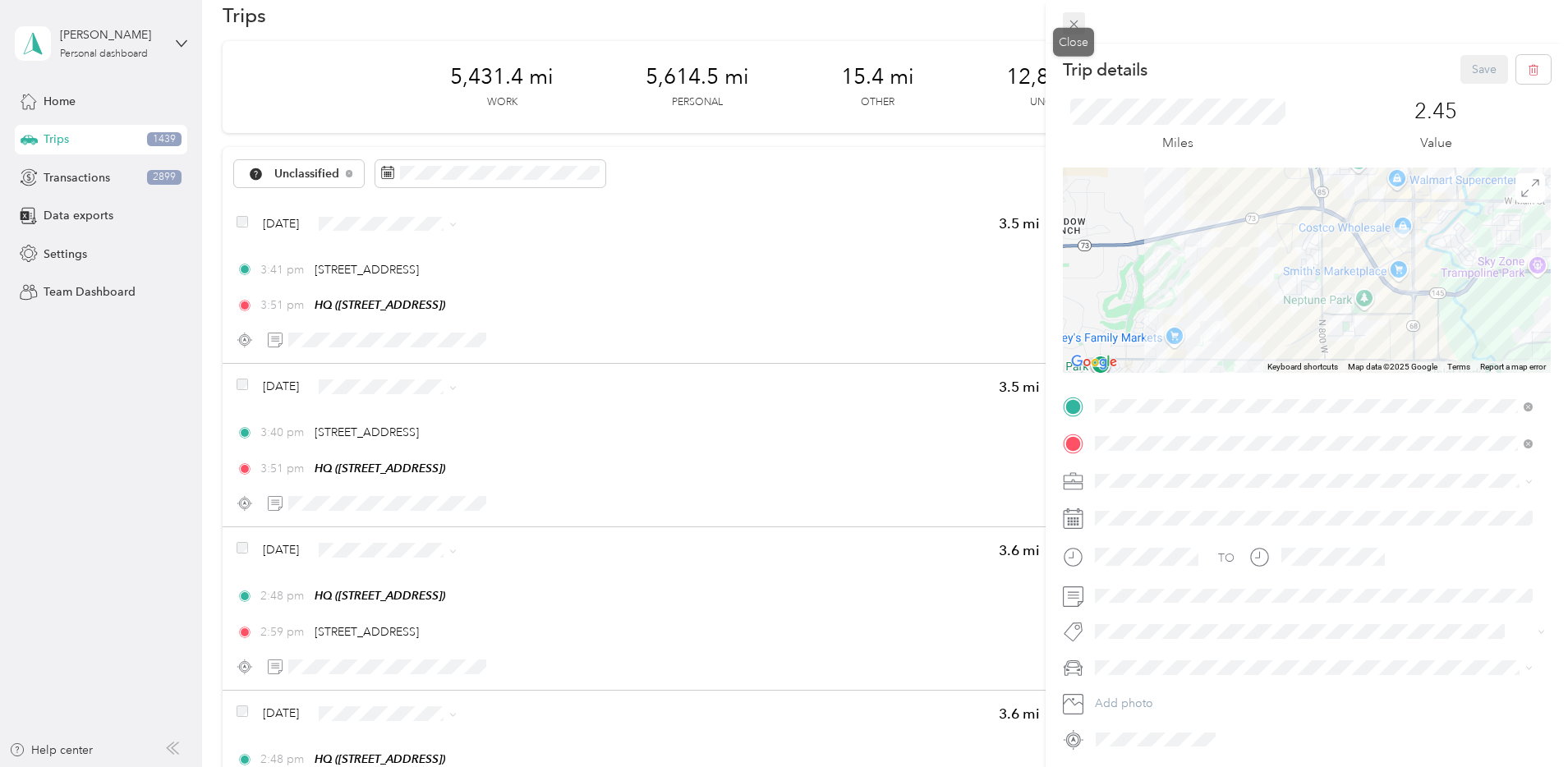
click at [1075, 19] on icon at bounding box center [1074, 24] width 14 height 14
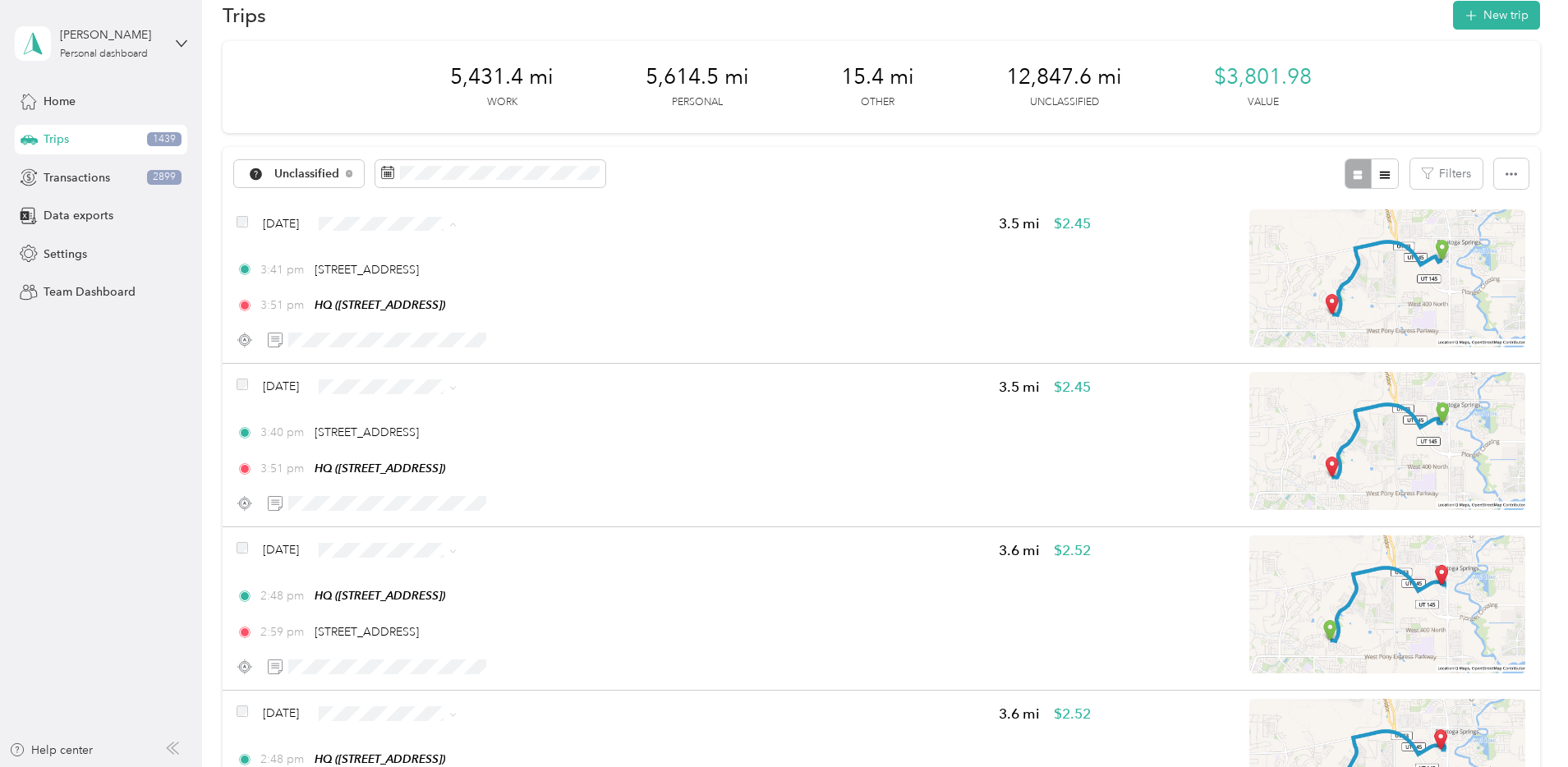
click at [535, 289] on li "Personal" at bounding box center [536, 283] width 159 height 29
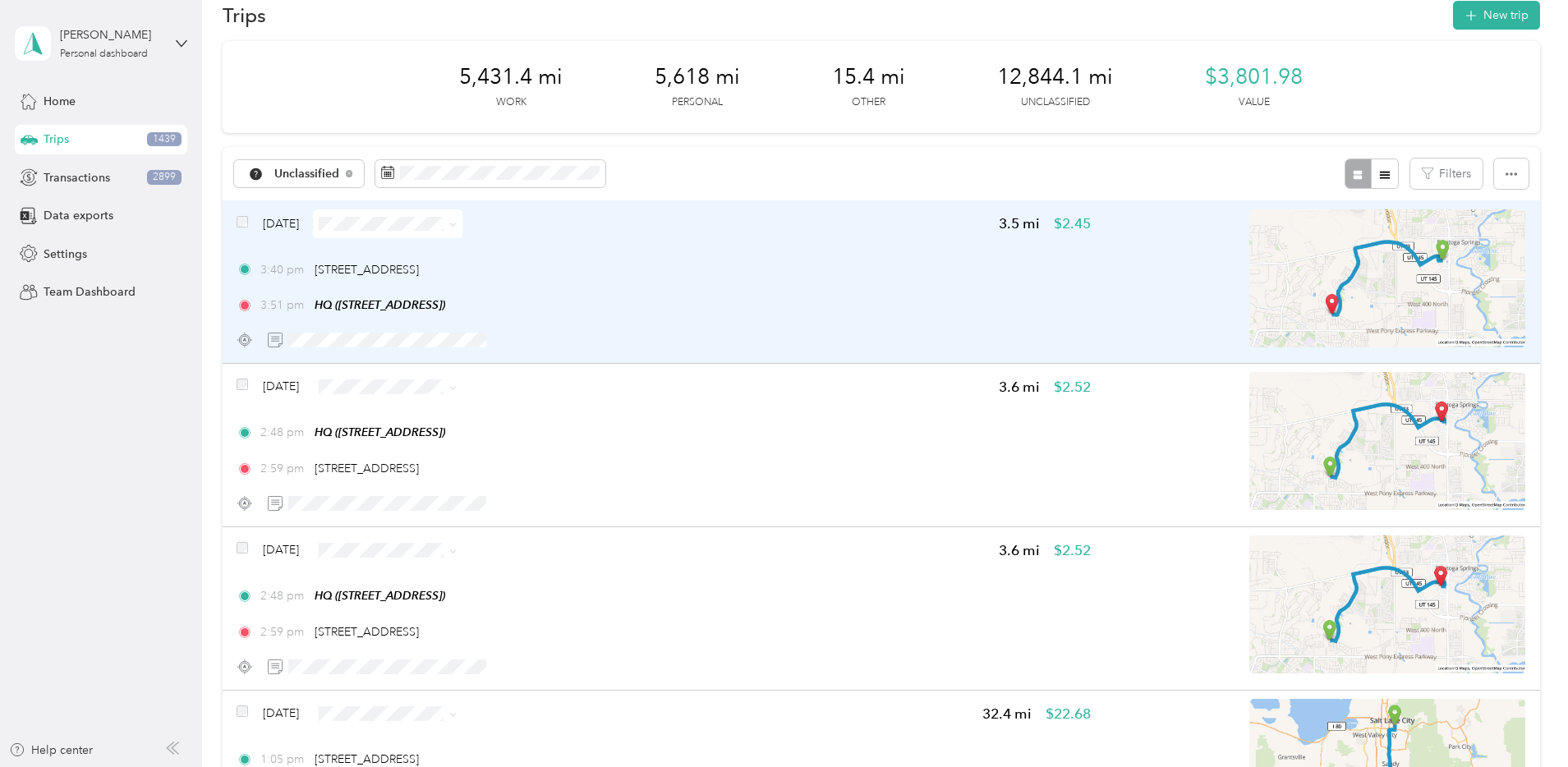
click at [863, 296] on div "3:51 pm HQ (1777 W Newcastle Ln, Saratoga Springs, UT)" at bounding box center [664, 304] width 854 height 17
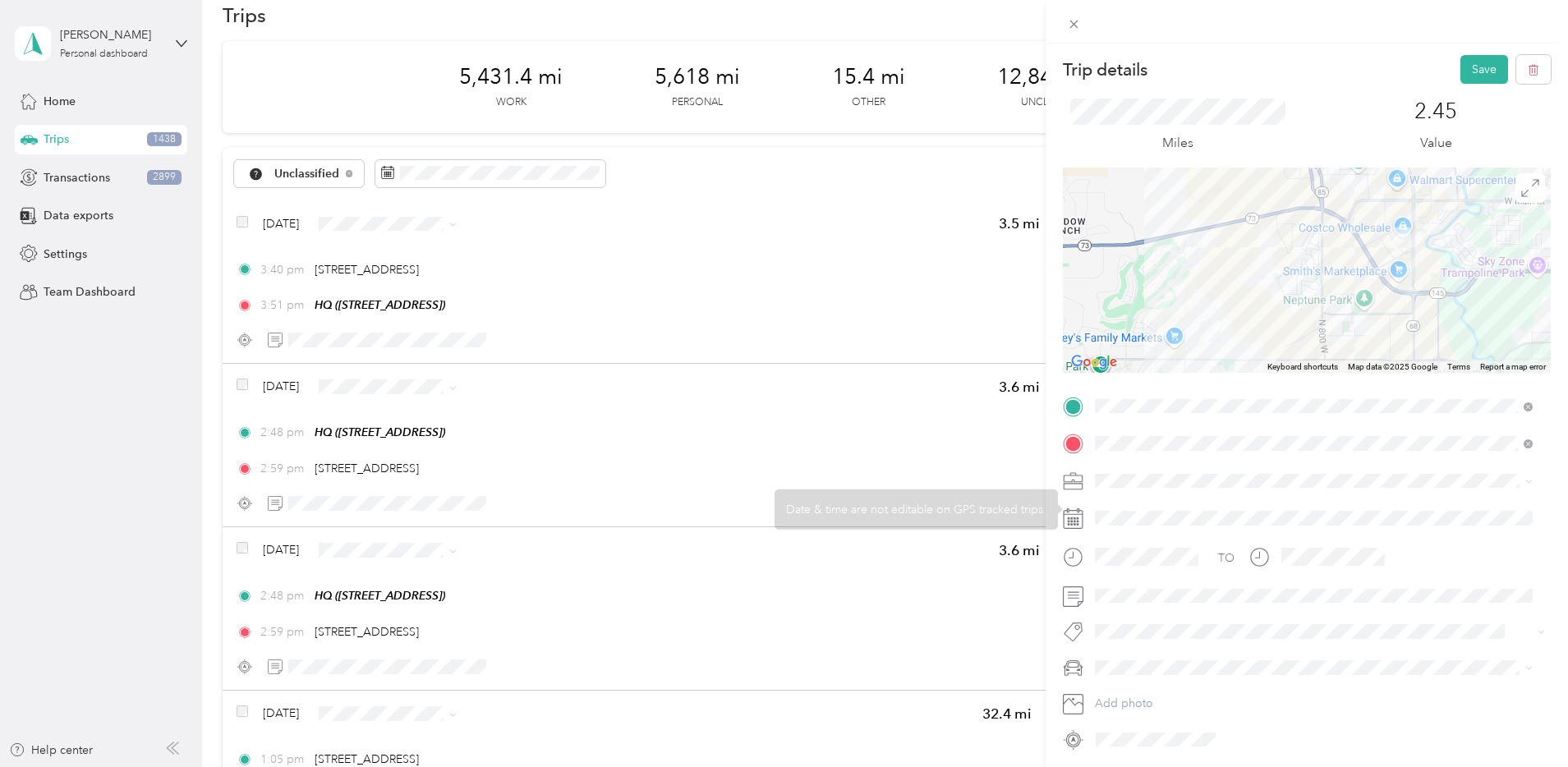
click at [1154, 488] on span at bounding box center [1320, 481] width 462 height 26
click at [1146, 595] on div "Bndl" at bounding box center [1314, 595] width 426 height 17
click at [1473, 76] on button "Save" at bounding box center [1483, 70] width 47 height 29
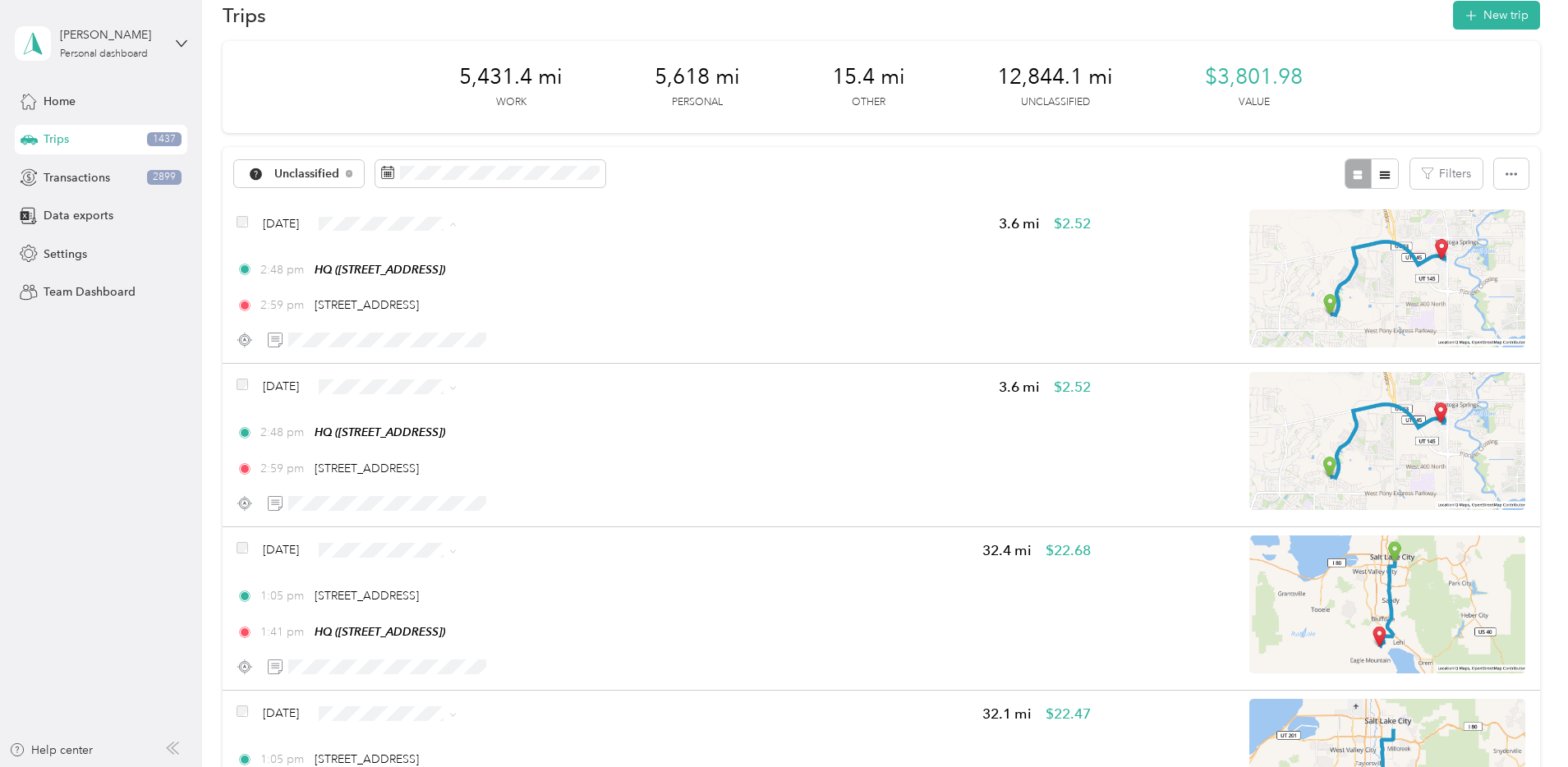
click at [544, 276] on span "Personal" at bounding box center [549, 283] width 106 height 17
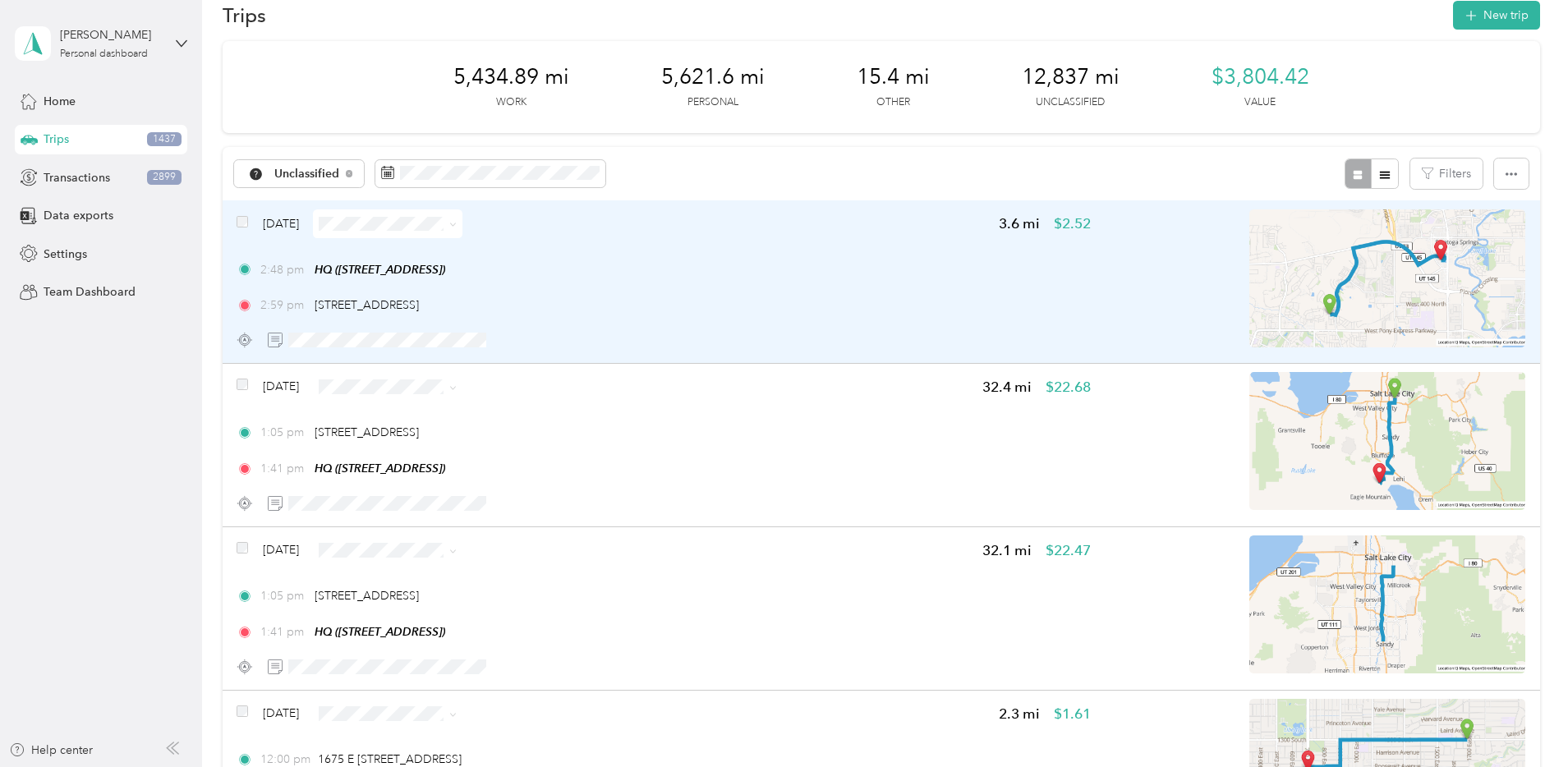
click at [875, 289] on div "2:48 pm HQ (1777 W Newcastle Ln, Saratoga Springs, UT) 2:59 pm 1083 N Redwood R…" at bounding box center [664, 288] width 854 height 54
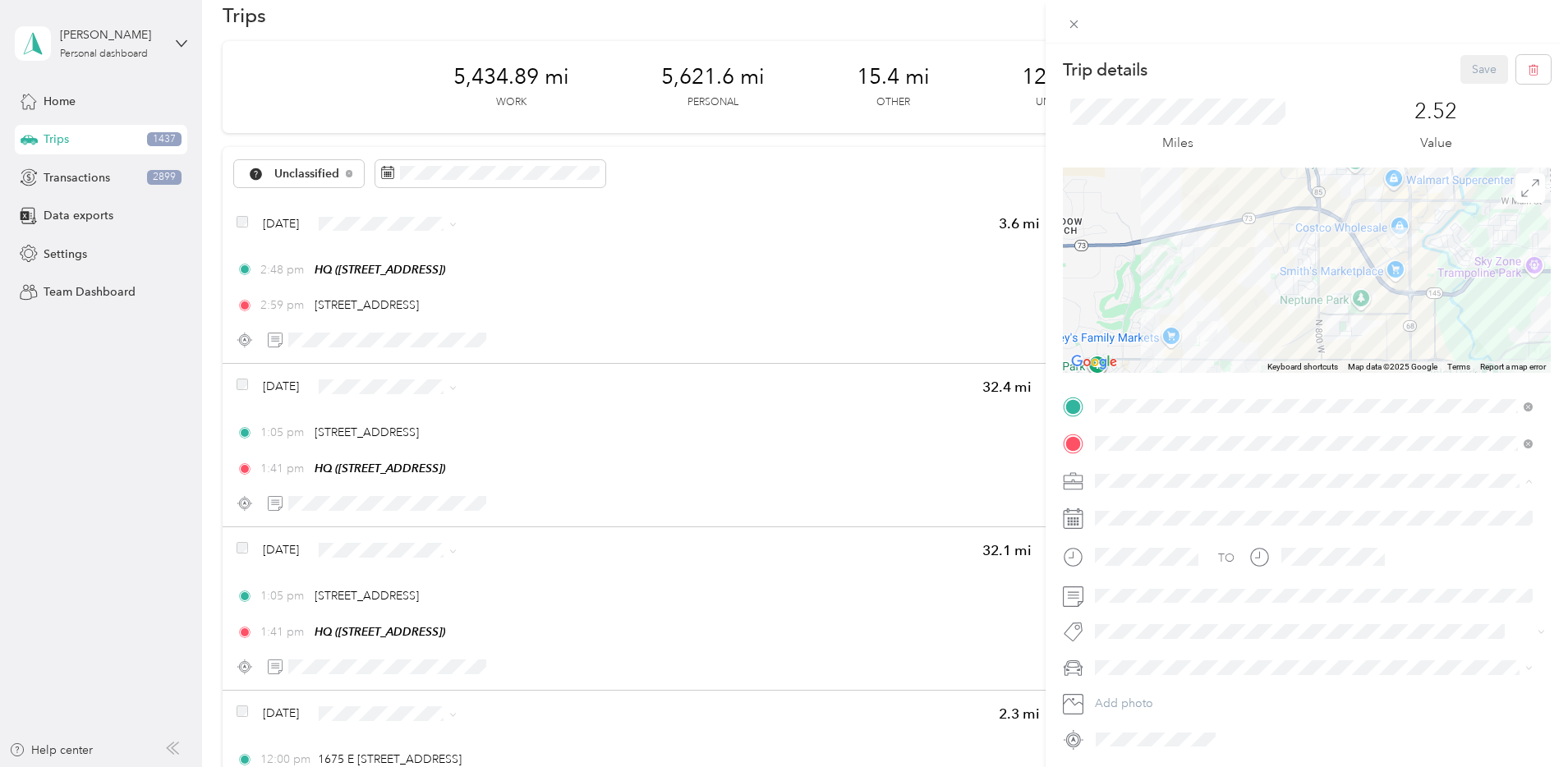
click at [1127, 589] on div "Bndl" at bounding box center [1314, 595] width 426 height 17
click at [1484, 73] on button "Save" at bounding box center [1483, 70] width 47 height 29
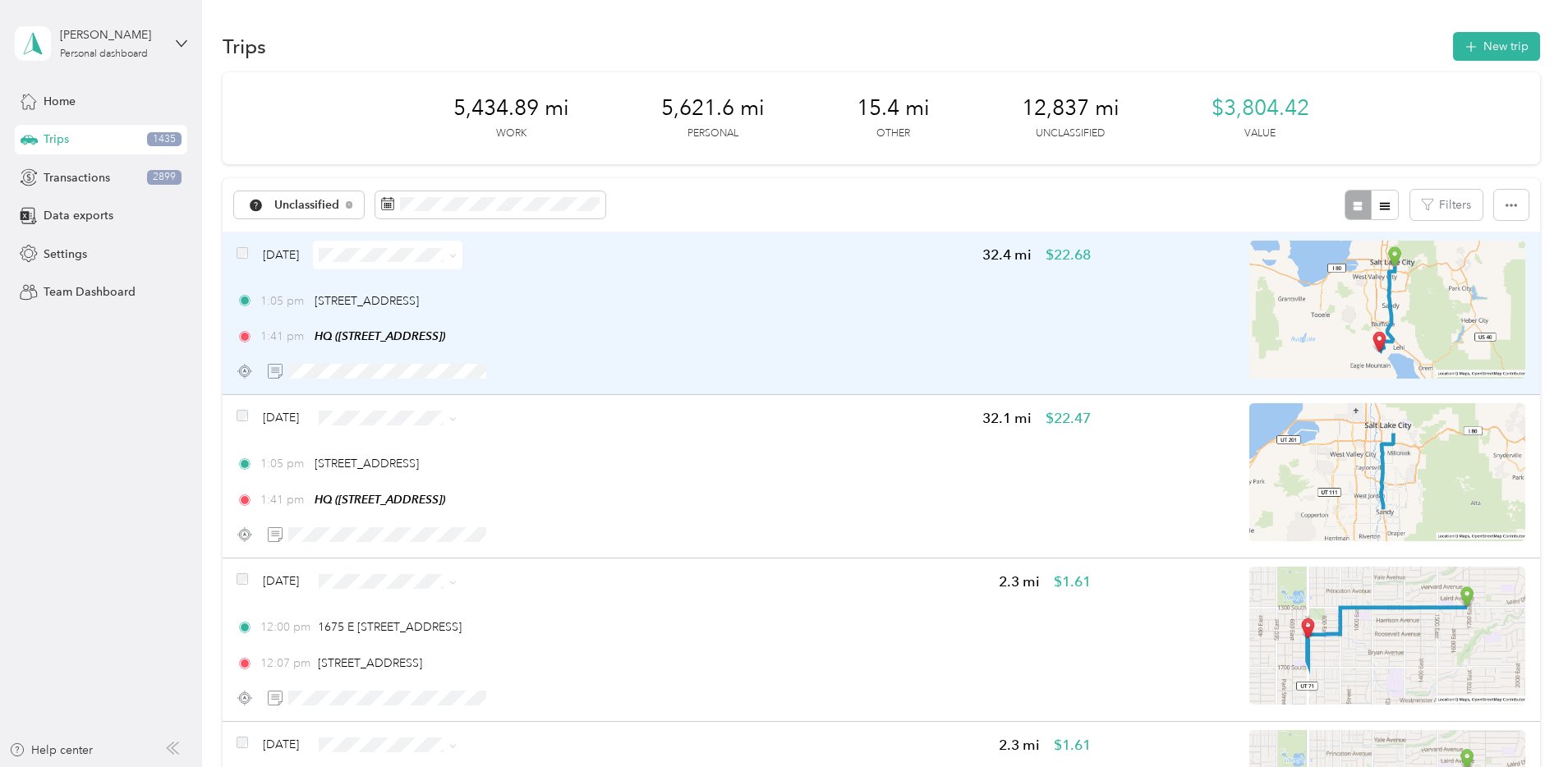
click at [773, 276] on div "Aug 23, 2025 32.4 mi $22.68 1:05 pm 1479 S 700 E, East Liberty Park, Salt Lake …" at bounding box center [664, 313] width 854 height 145
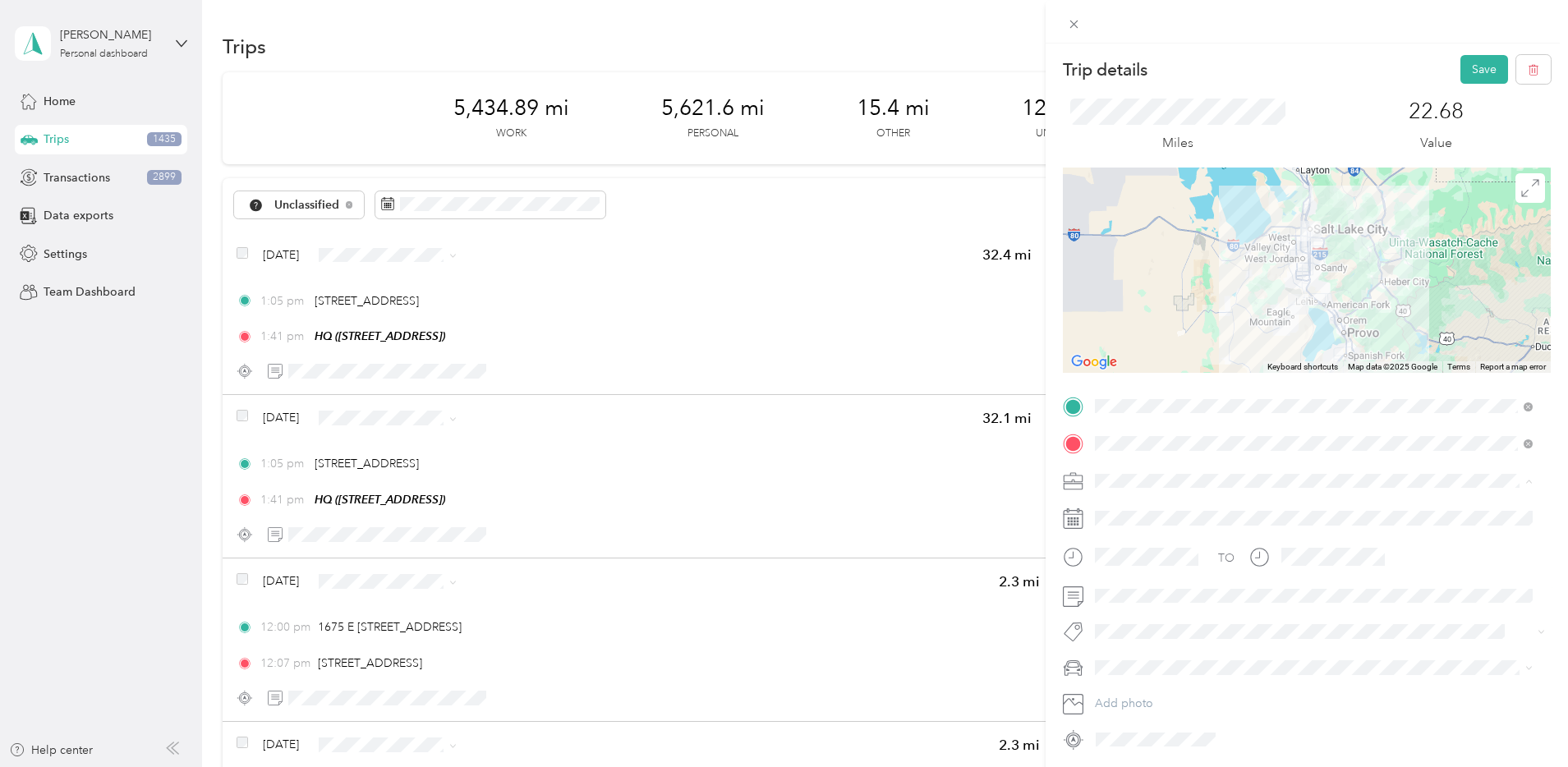
click at [1136, 594] on div "Bndl" at bounding box center [1314, 595] width 426 height 17
click at [1463, 72] on button "Save" at bounding box center [1483, 70] width 47 height 29
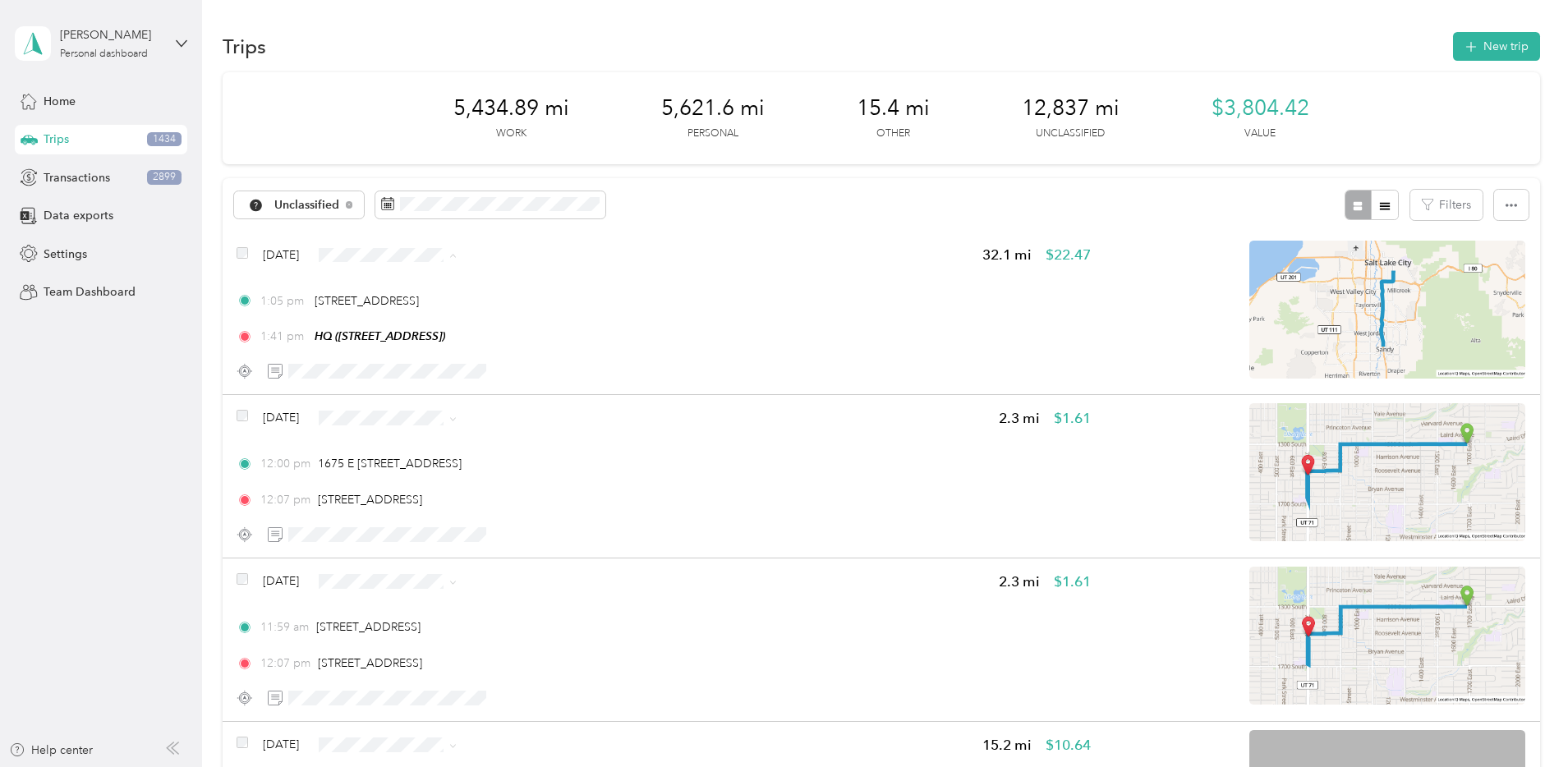
click at [545, 317] on span "Personal" at bounding box center [549, 314] width 106 height 17
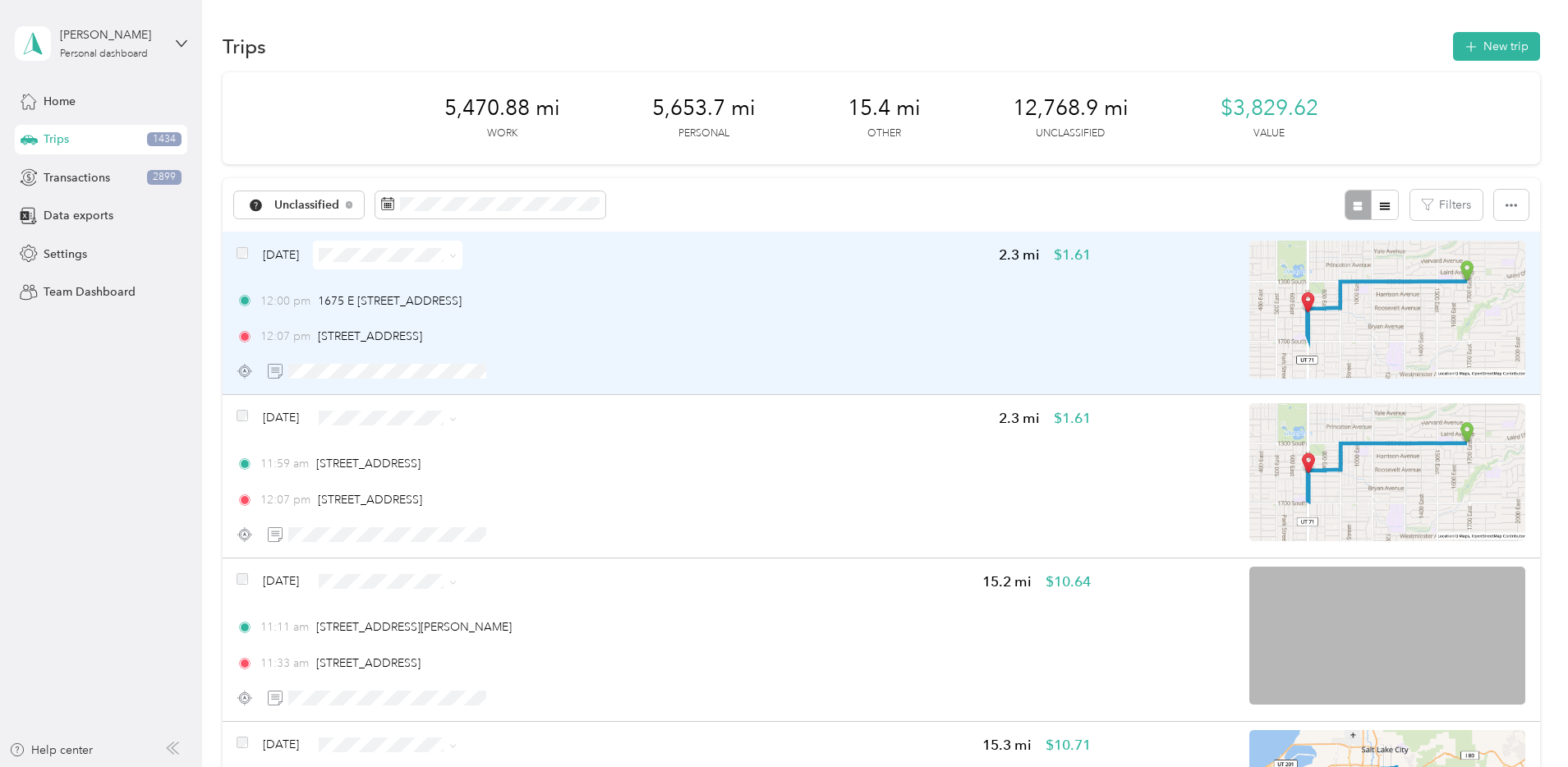
click at [805, 282] on div "Aug 23, 2025 2.3 mi $1.61 12:00 pm 1675 E 1300 S, Wasatch Hollow, Salt Lake Cit…" at bounding box center [664, 313] width 854 height 145
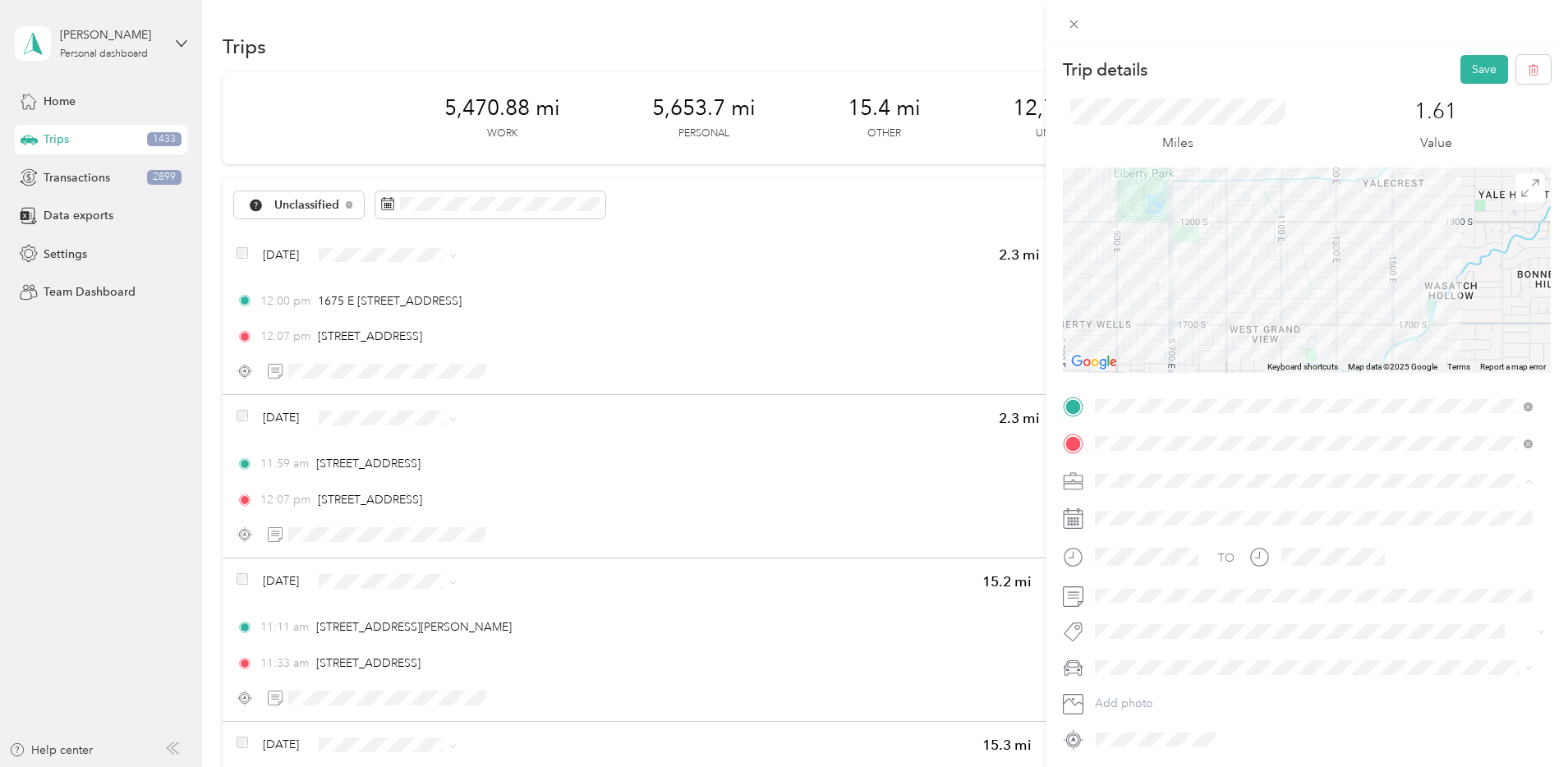
click at [1137, 588] on div "Bndl" at bounding box center [1314, 595] width 426 height 17
click at [1470, 73] on button "Save" at bounding box center [1483, 70] width 47 height 29
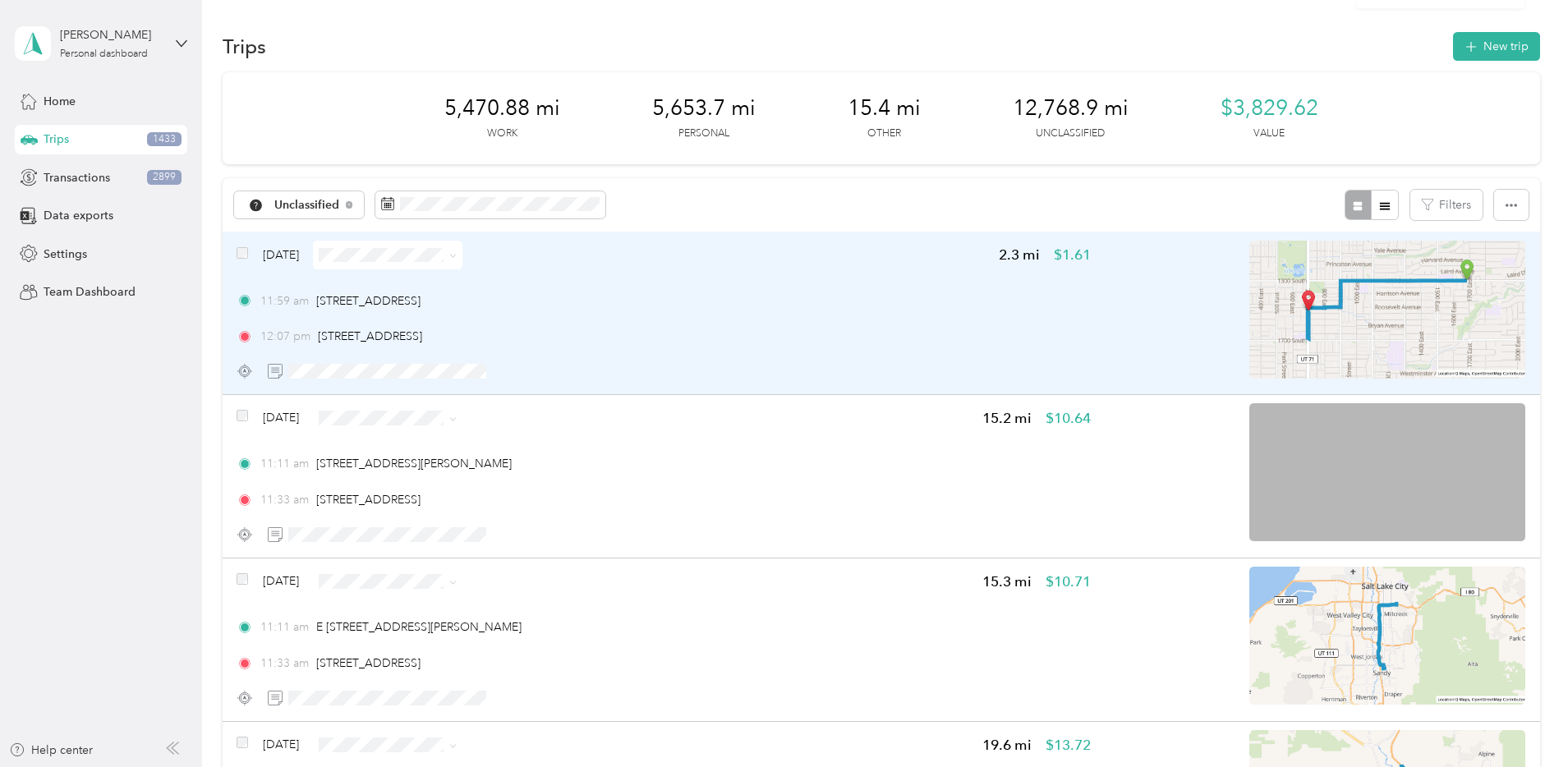
click at [462, 244] on span at bounding box center [388, 255] width 150 height 29
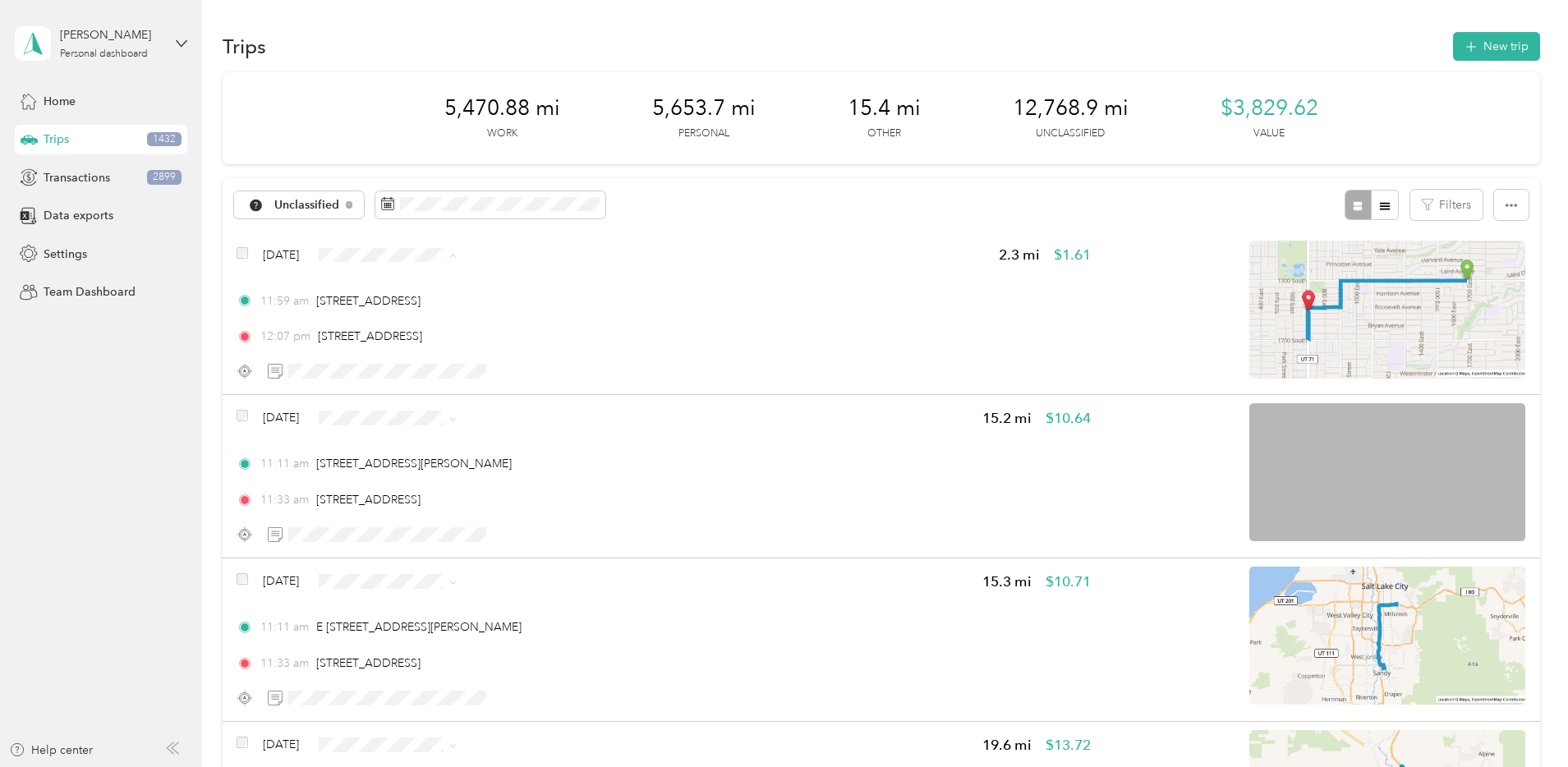
click at [541, 314] on span "Personal" at bounding box center [549, 314] width 106 height 17
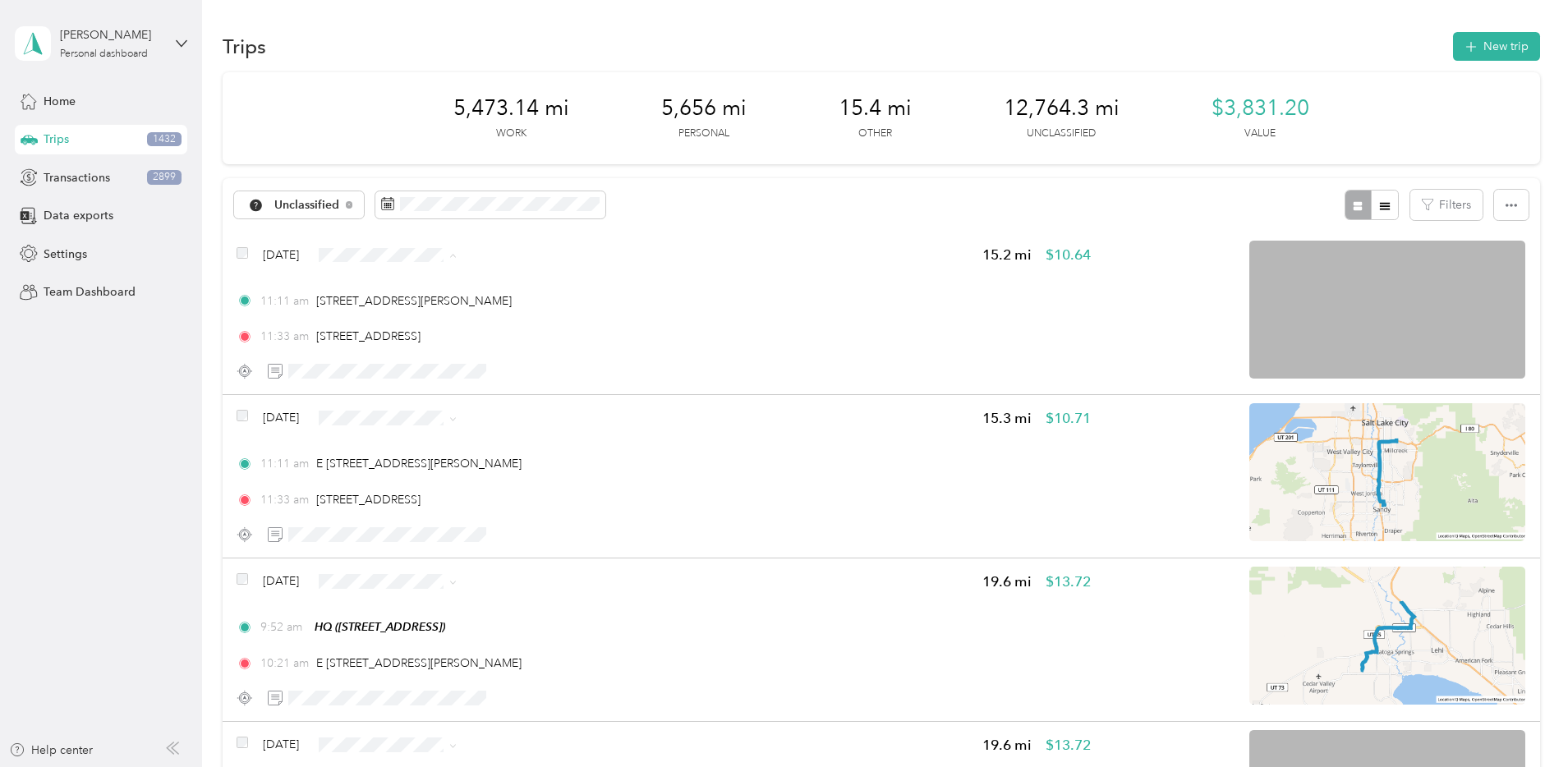
click at [555, 309] on span "Personal" at bounding box center [549, 314] width 106 height 17
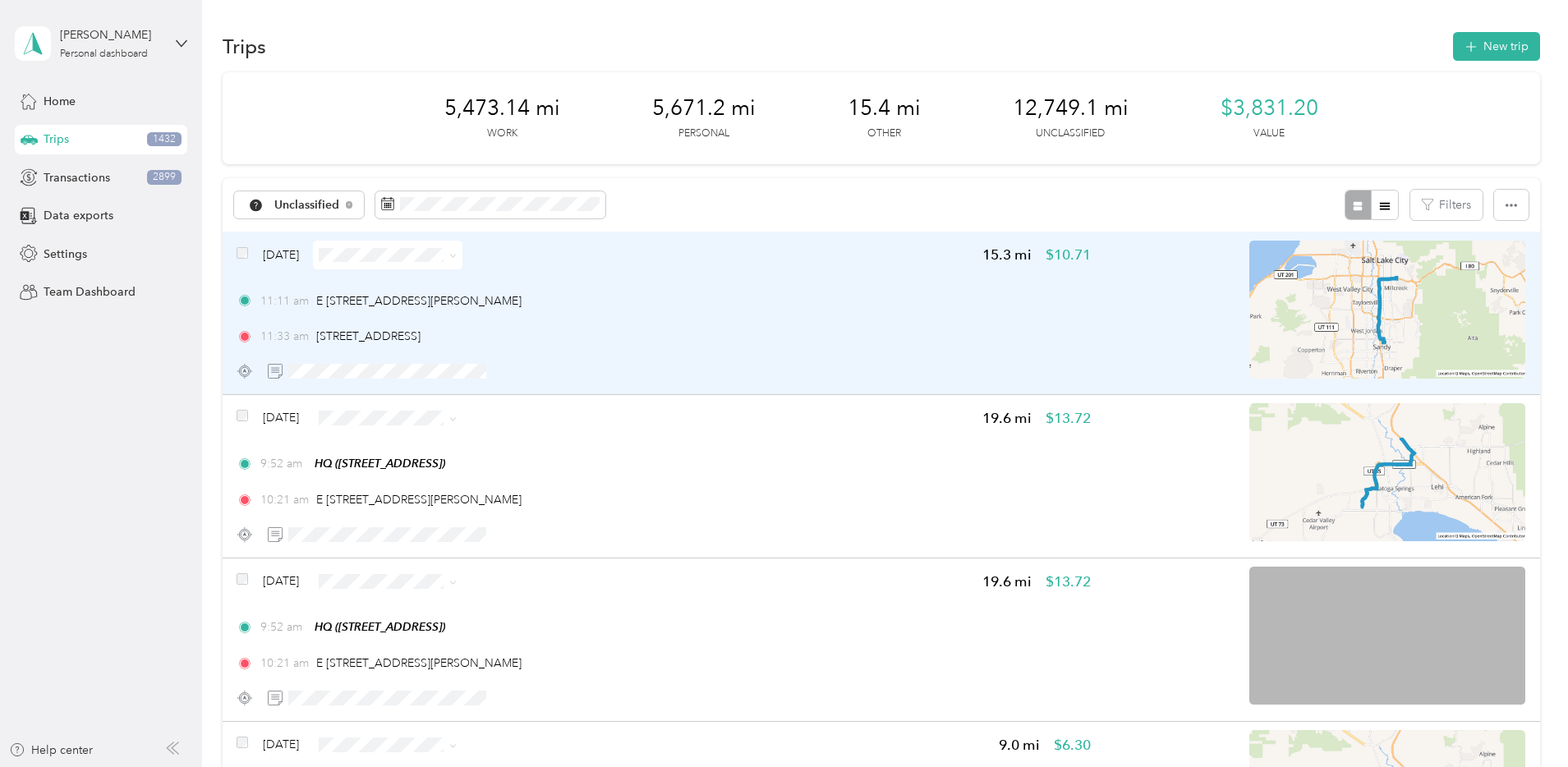
click at [830, 285] on div "Aug 23, 2025 15.3 mi $10.71 11:11 am E 9620 S, Historic Sandy, Sandy, UT 11:33 …" at bounding box center [664, 313] width 854 height 145
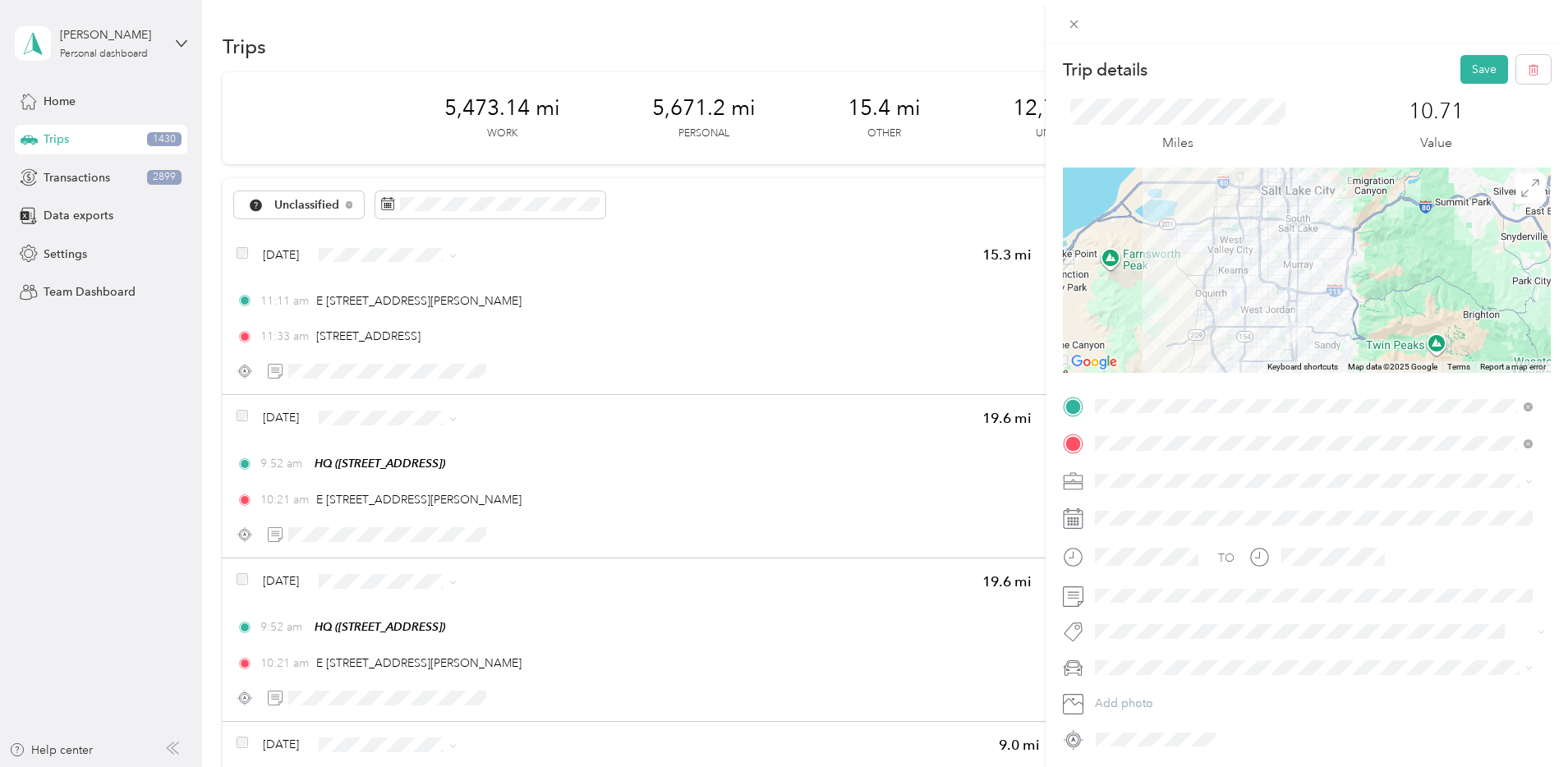
click at [1124, 473] on span at bounding box center [1320, 481] width 462 height 26
click at [1148, 590] on div "Bndl" at bounding box center [1314, 595] width 426 height 17
click at [1480, 75] on button "Save" at bounding box center [1483, 70] width 47 height 29
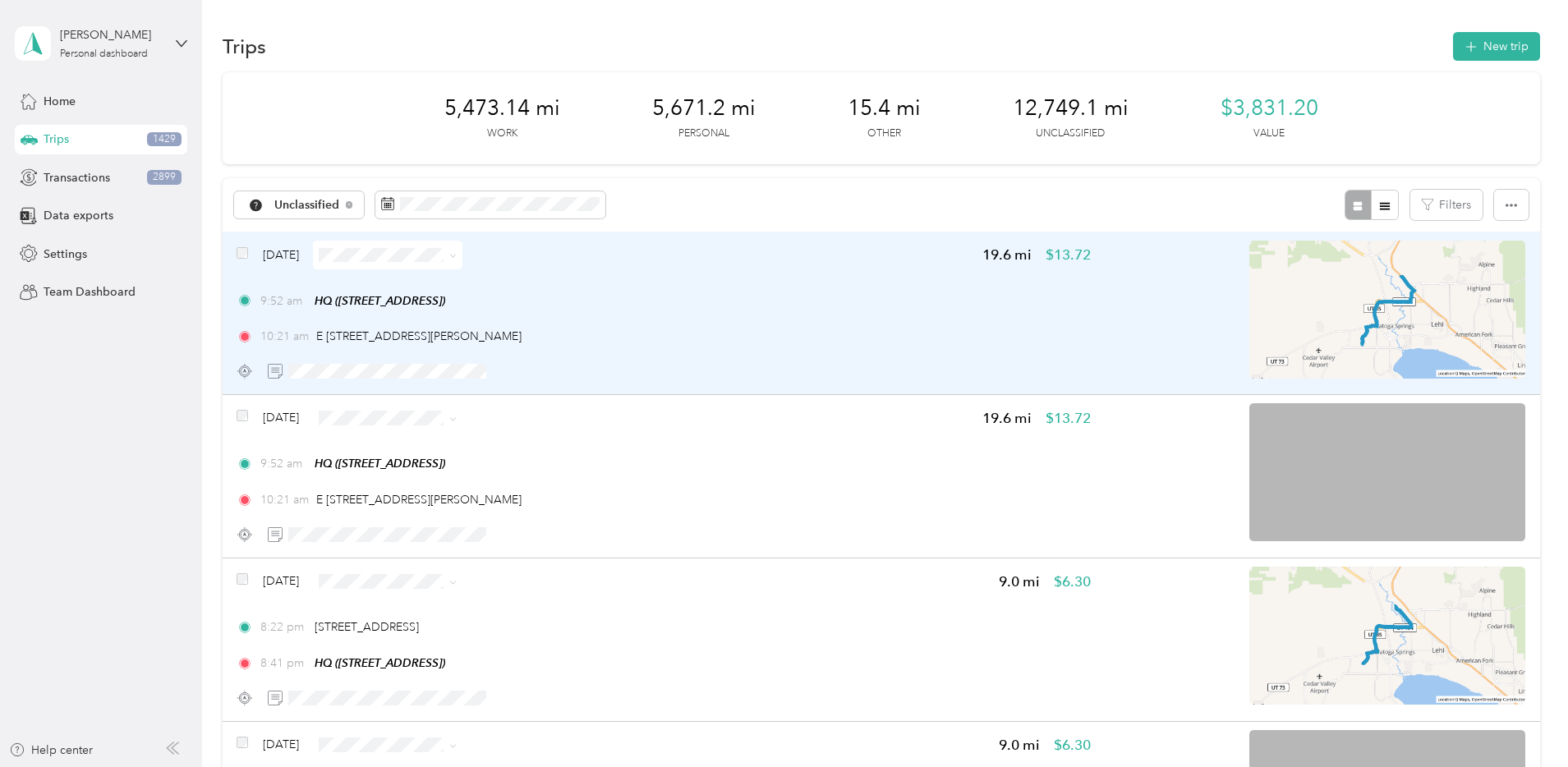
click at [457, 255] on span at bounding box center [450, 254] width 13 height 17
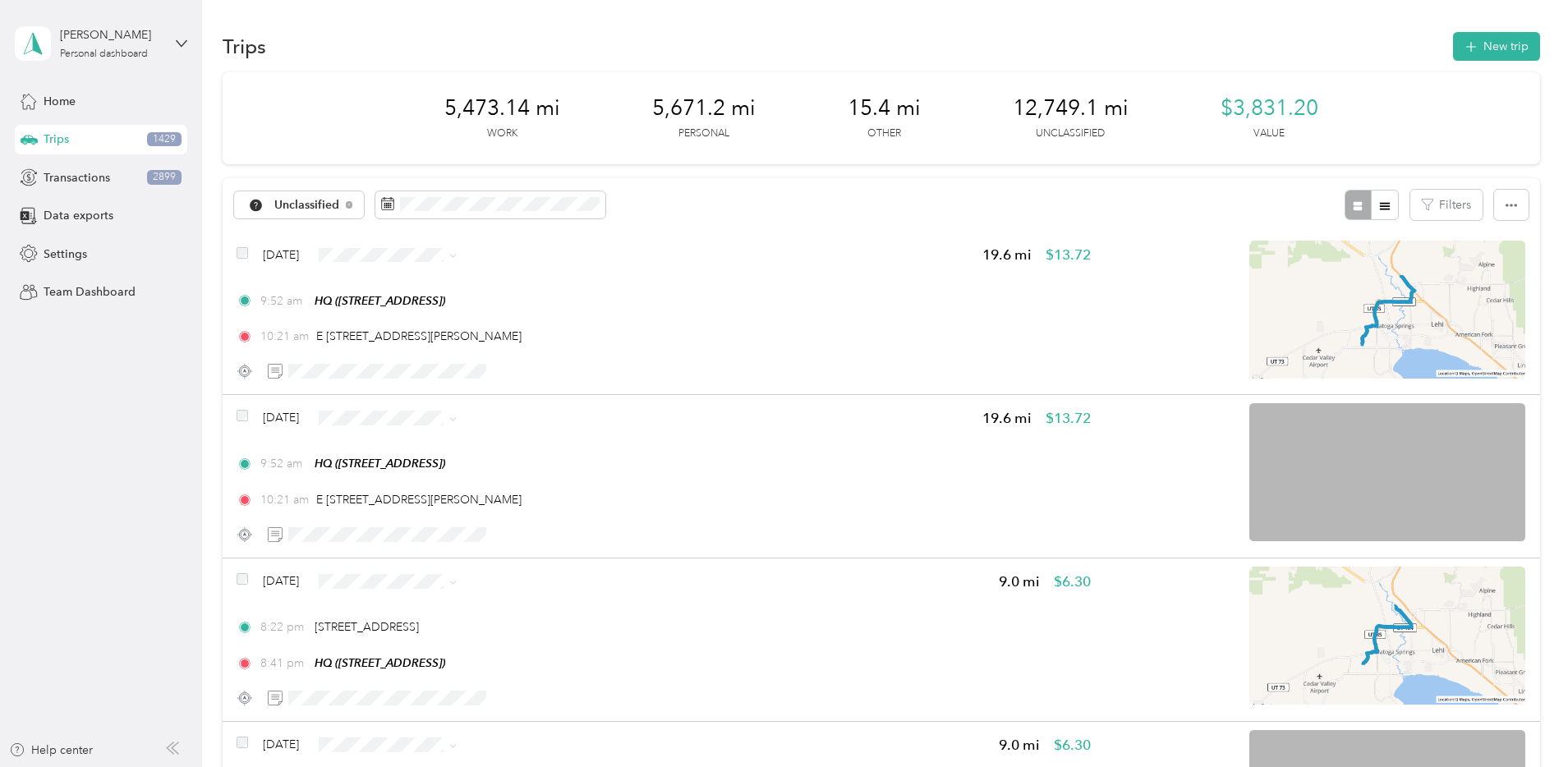
click at [516, 306] on span "Personal" at bounding box center [549, 314] width 106 height 17
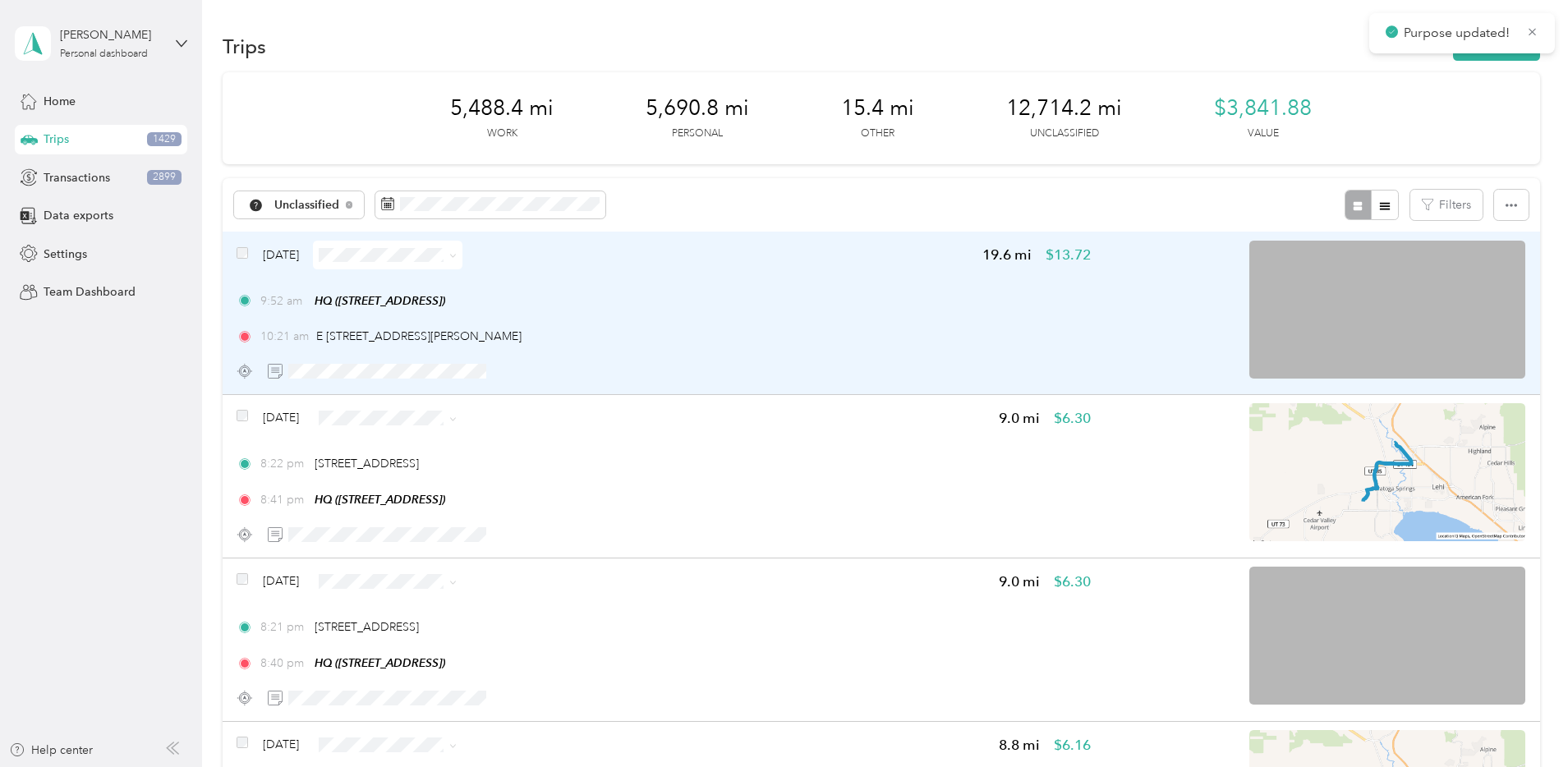
click at [791, 305] on div "9:52 am HQ (1777 W Newcastle Ln, Saratoga Springs, UT)" at bounding box center [664, 301] width 854 height 17
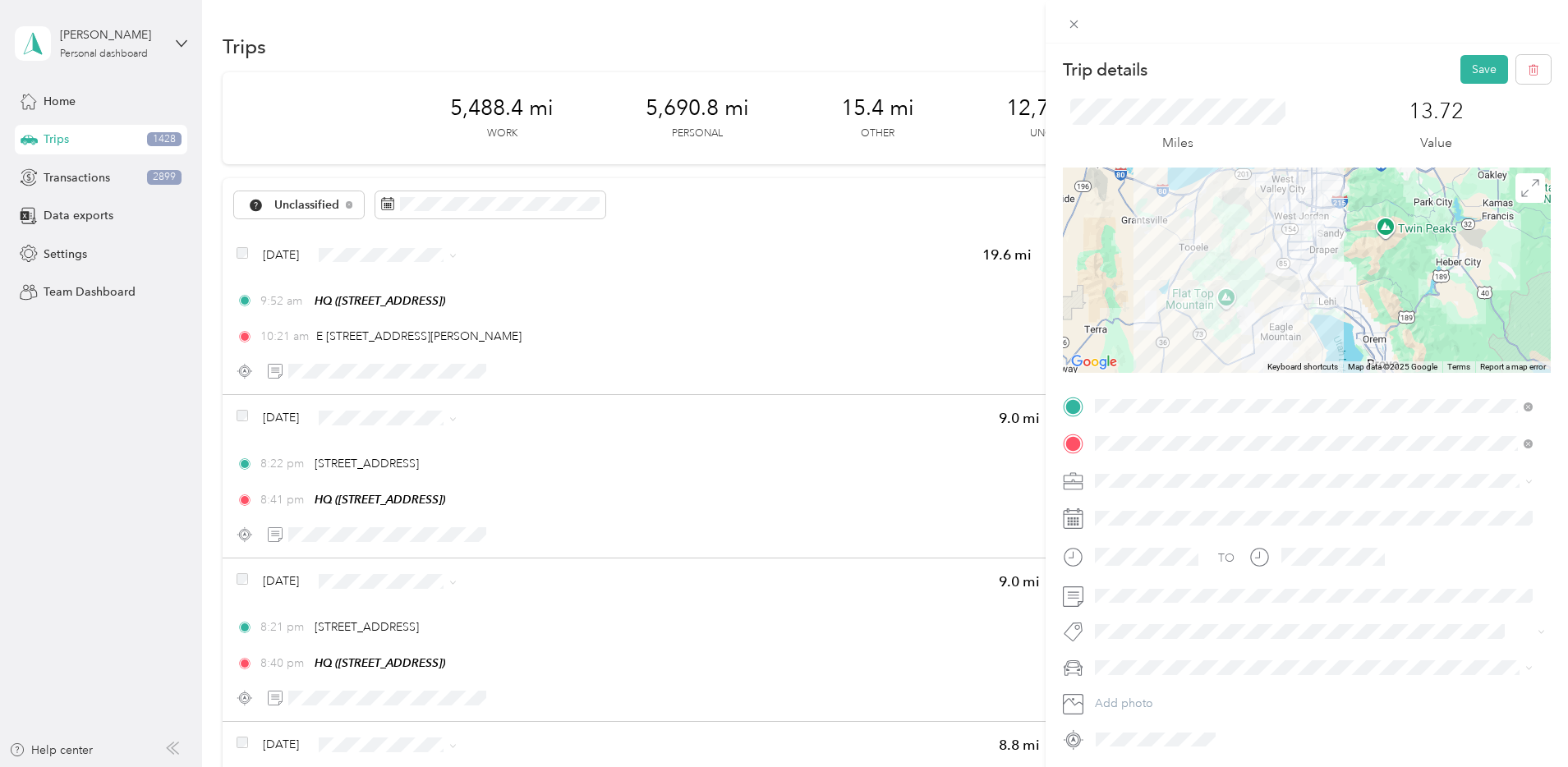
click at [1152, 466] on div "TO Add photo" at bounding box center [1307, 573] width 488 height 359
click at [1142, 587] on div "Bndl" at bounding box center [1314, 595] width 426 height 17
click at [1475, 72] on button "Save" at bounding box center [1483, 70] width 47 height 29
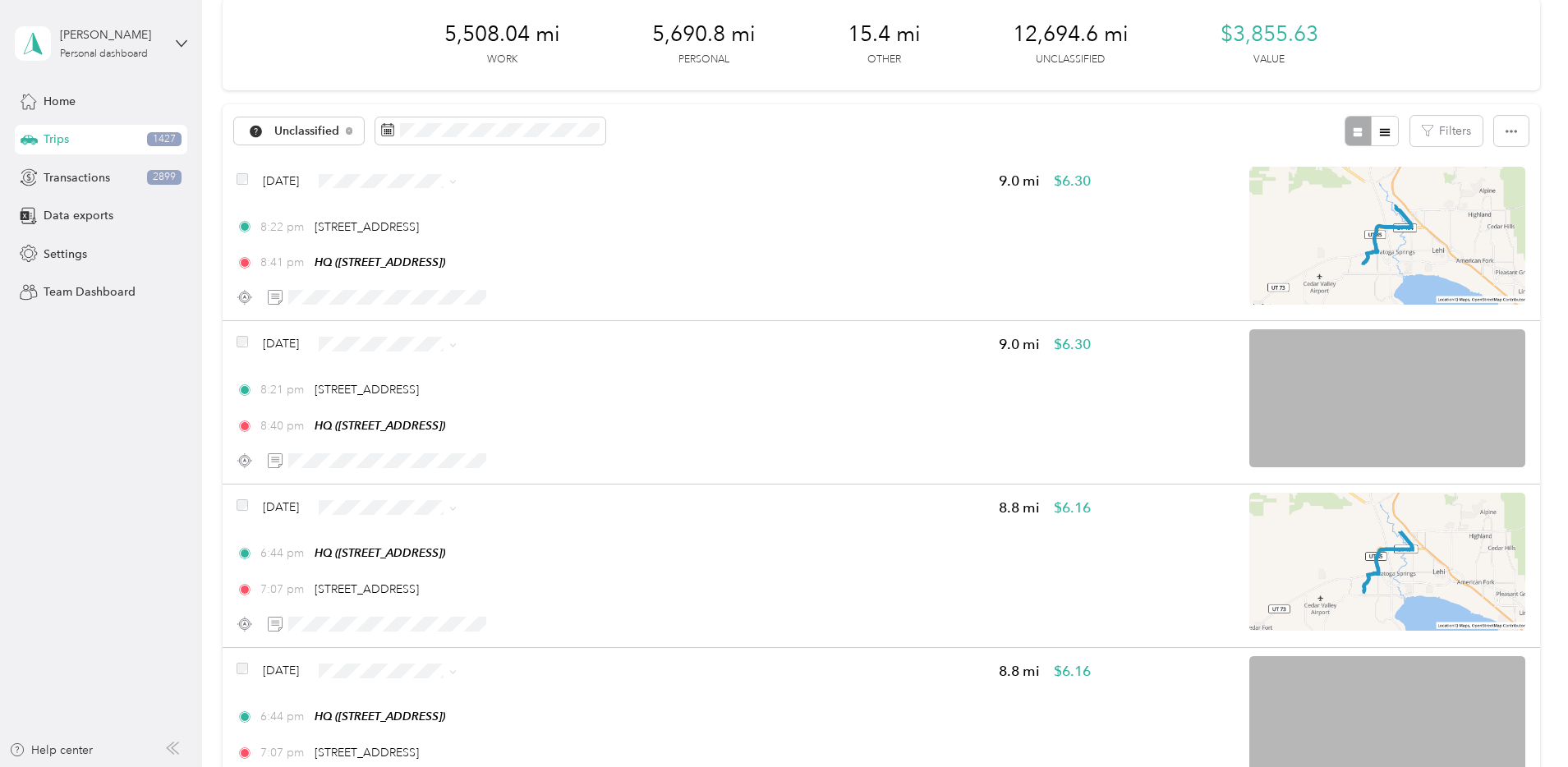
scroll to position [85, 0]
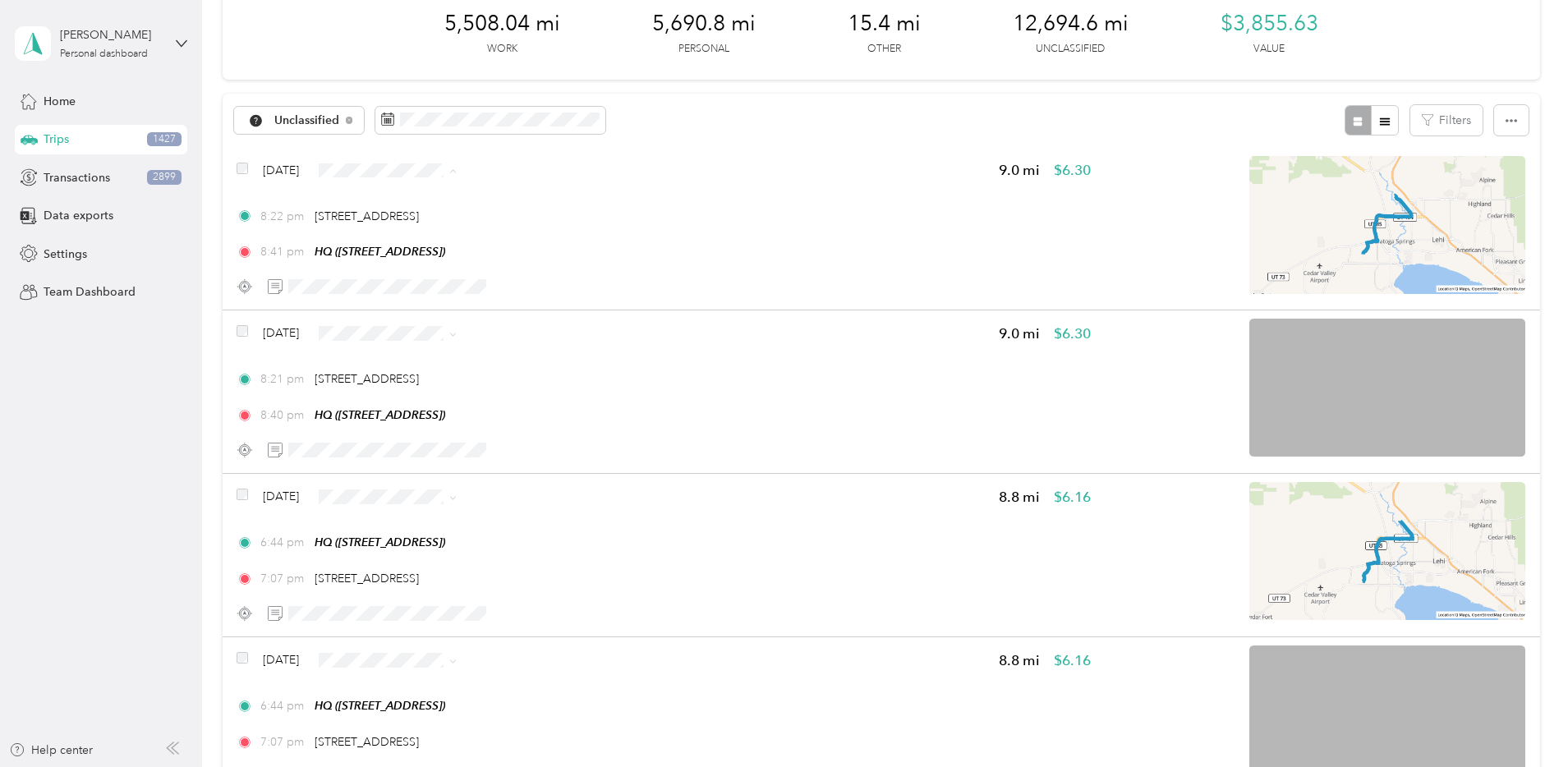
click at [544, 227] on span "Personal" at bounding box center [549, 229] width 106 height 17
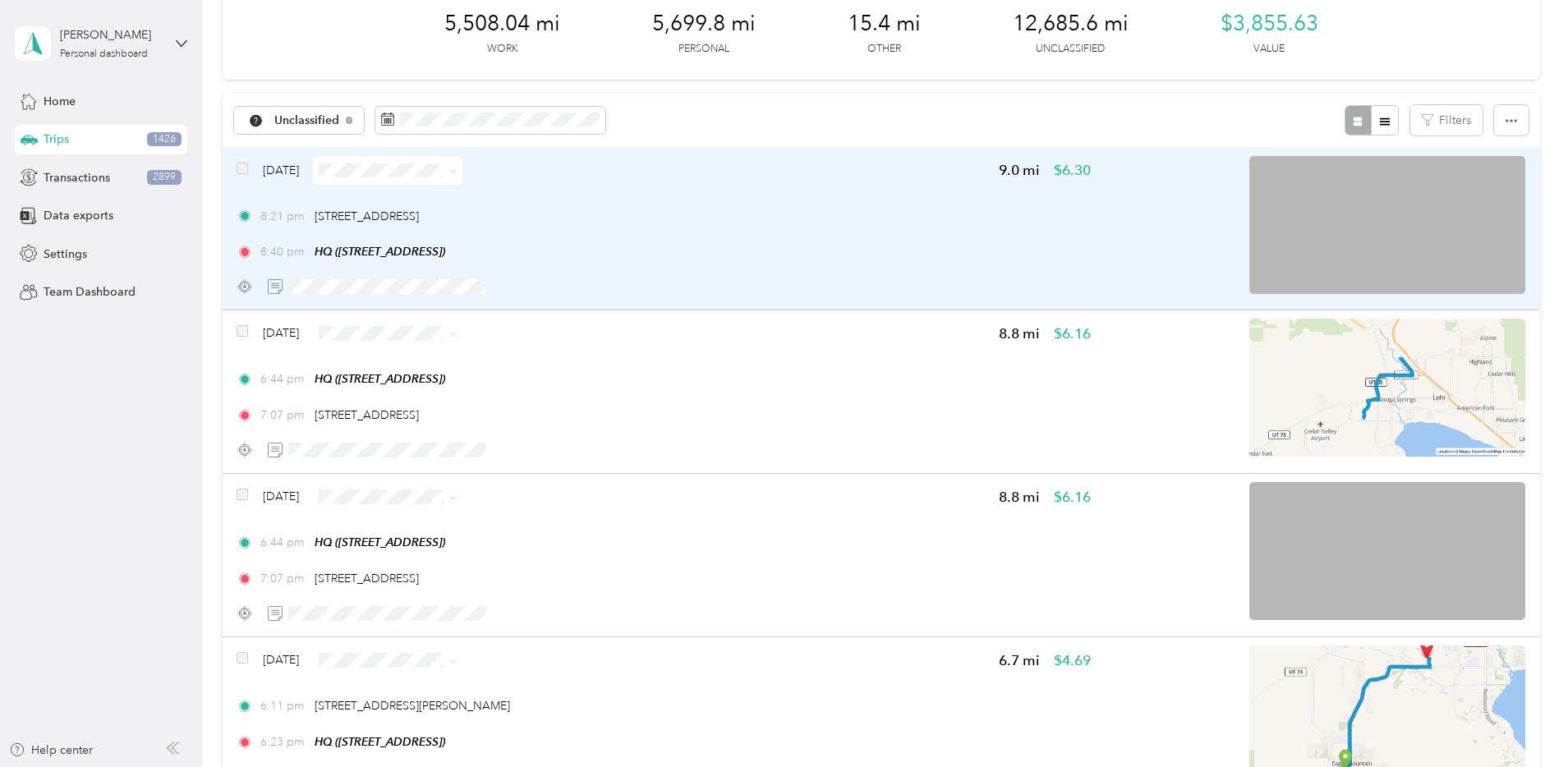
click at [818, 223] on div "8:21 pm 3900 N Garden Dr, Lehi, UT" at bounding box center [664, 216] width 854 height 17
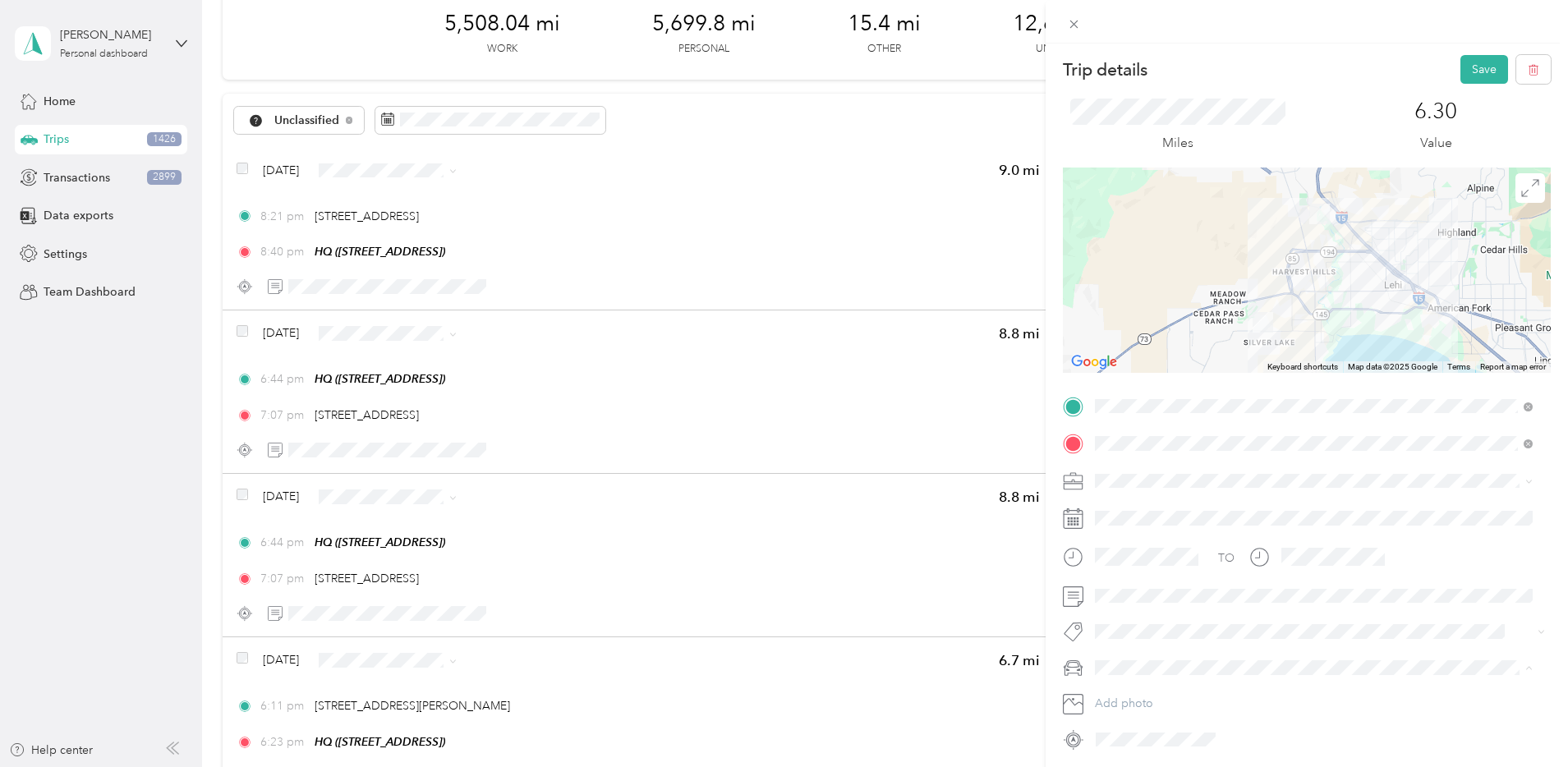
click at [1138, 583] on div "Camry" at bounding box center [1314, 581] width 426 height 17
click at [1158, 617] on span "Network Marketing" at bounding box center [1150, 623] width 99 height 14
click at [1466, 65] on button "Save" at bounding box center [1483, 70] width 47 height 29
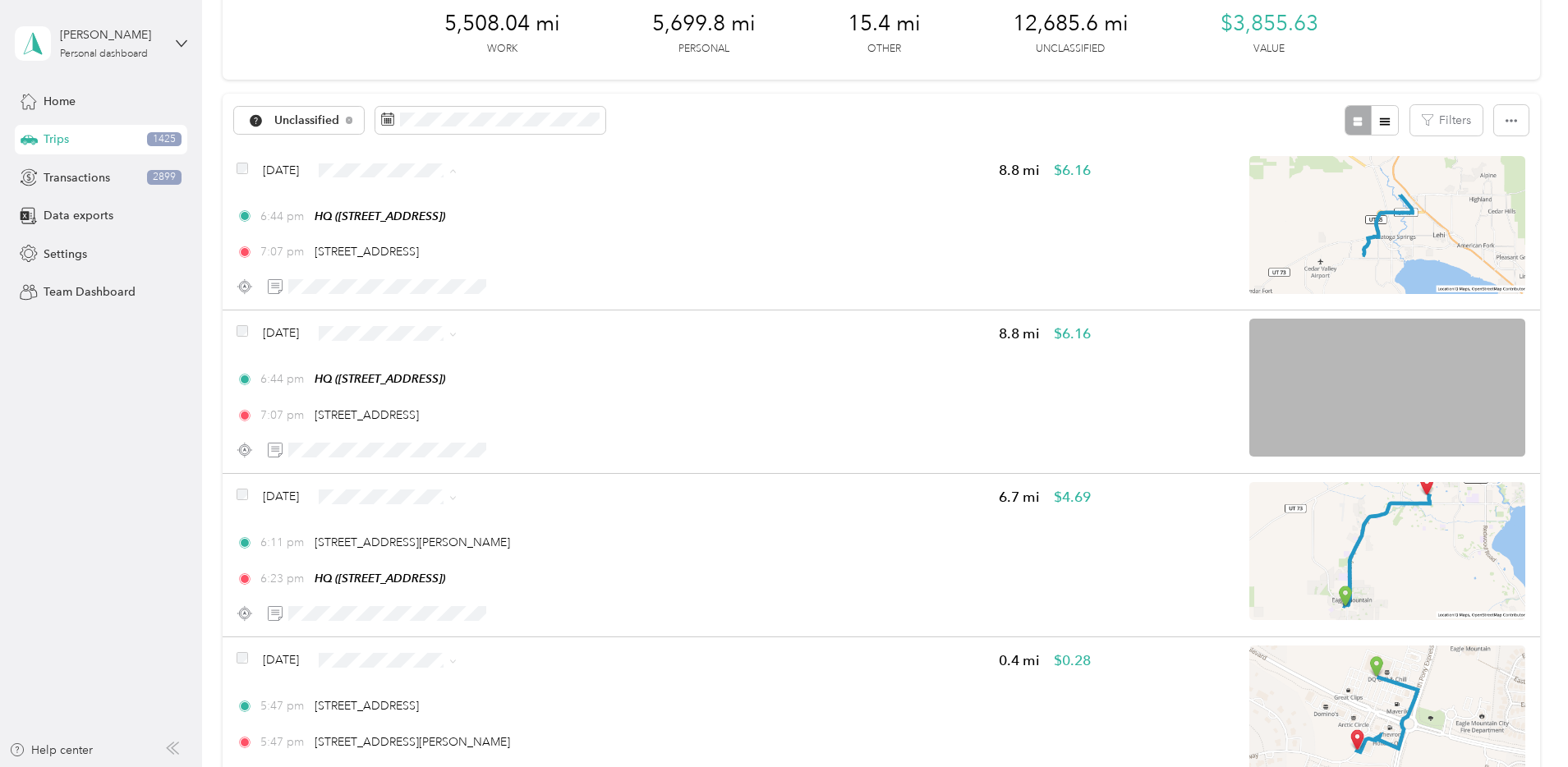
click at [564, 227] on span "Personal" at bounding box center [549, 229] width 106 height 17
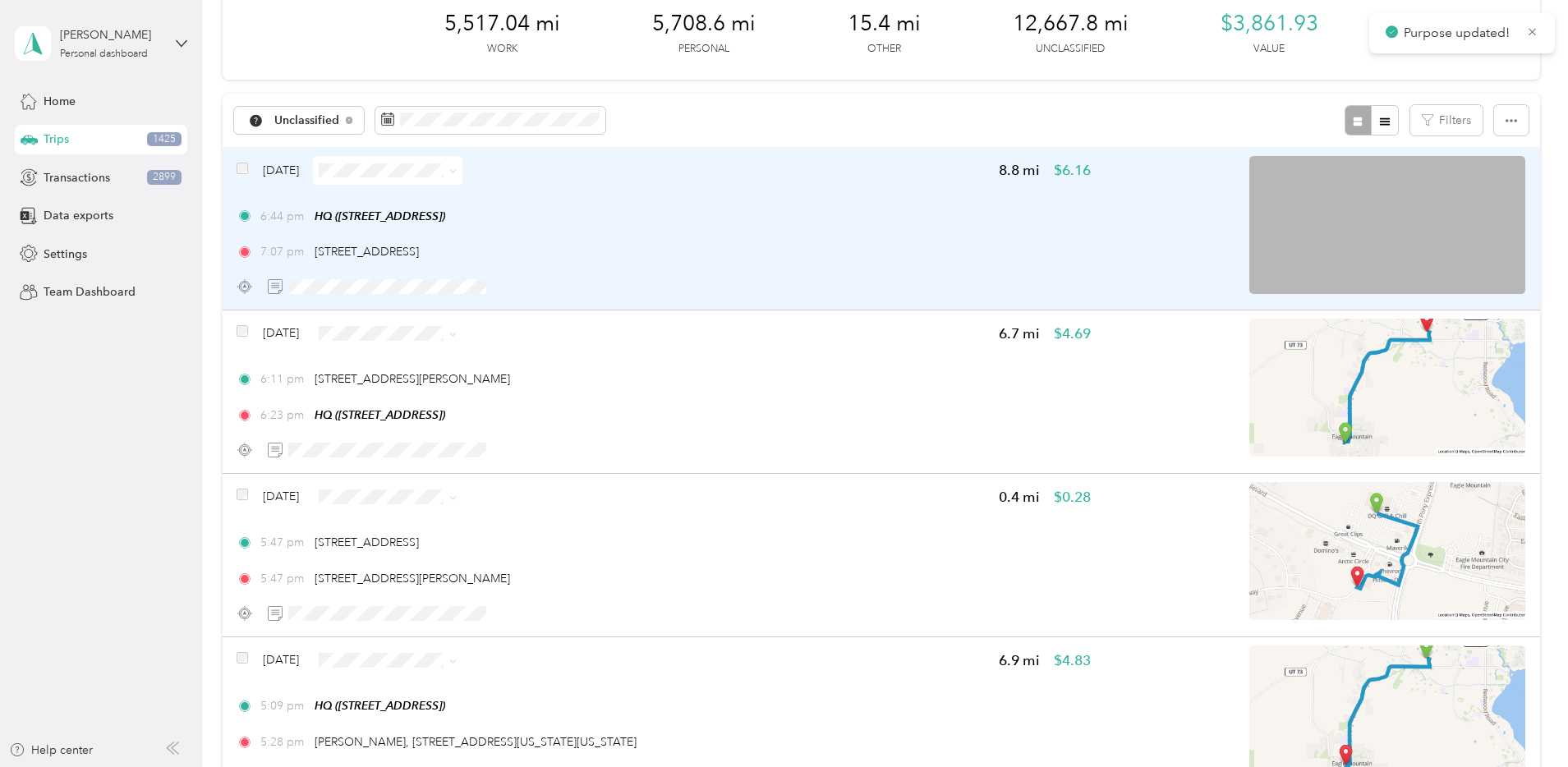
click at [848, 190] on div "Aug 22, 2025 8.8 mi $6.16 6:44 pm HQ (1777 W Newcastle Ln, Saratoga Springs, UT…" at bounding box center [664, 228] width 854 height 145
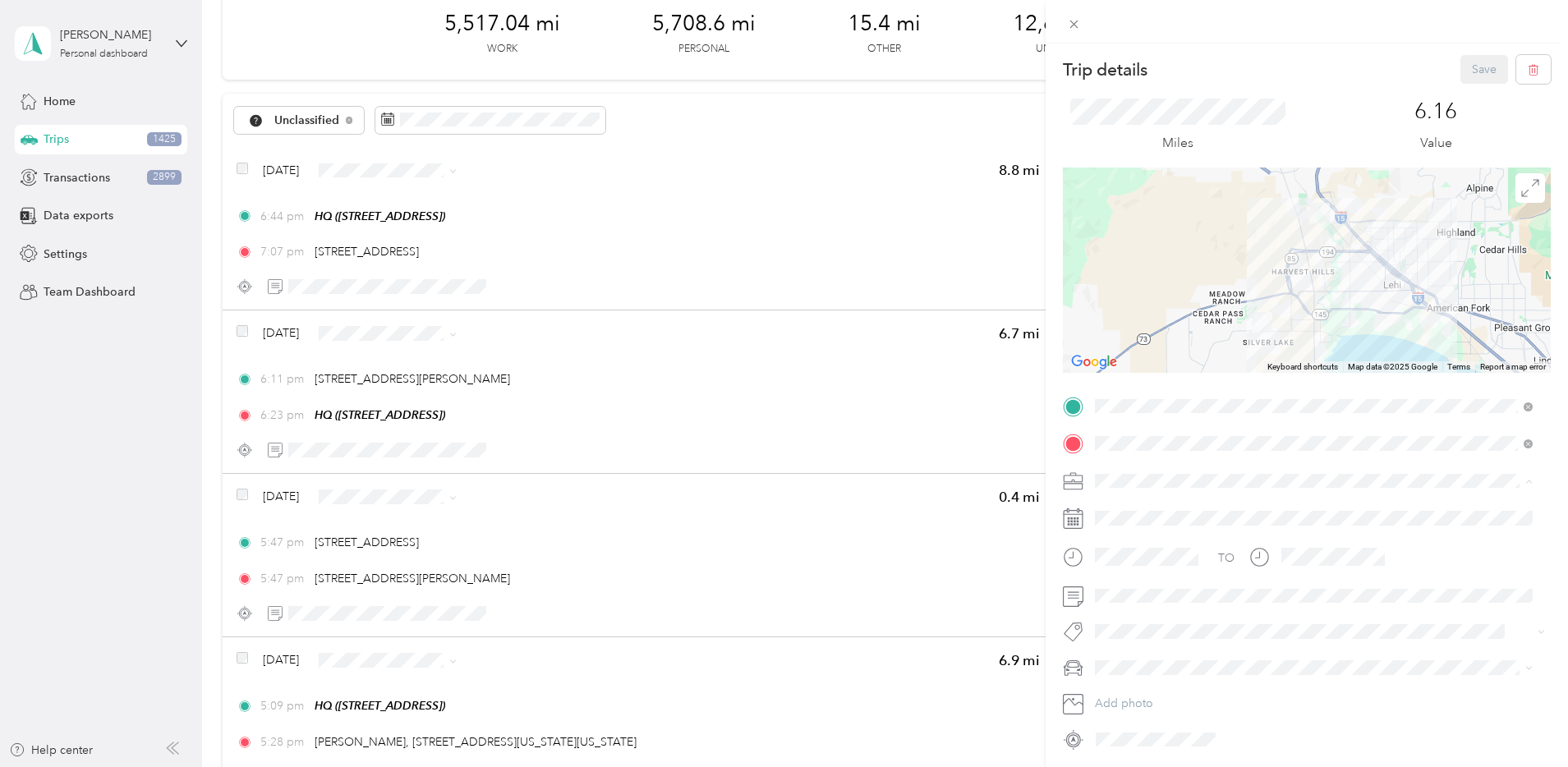
click at [1164, 630] on li "Network Marketing" at bounding box center [1314, 624] width 450 height 29
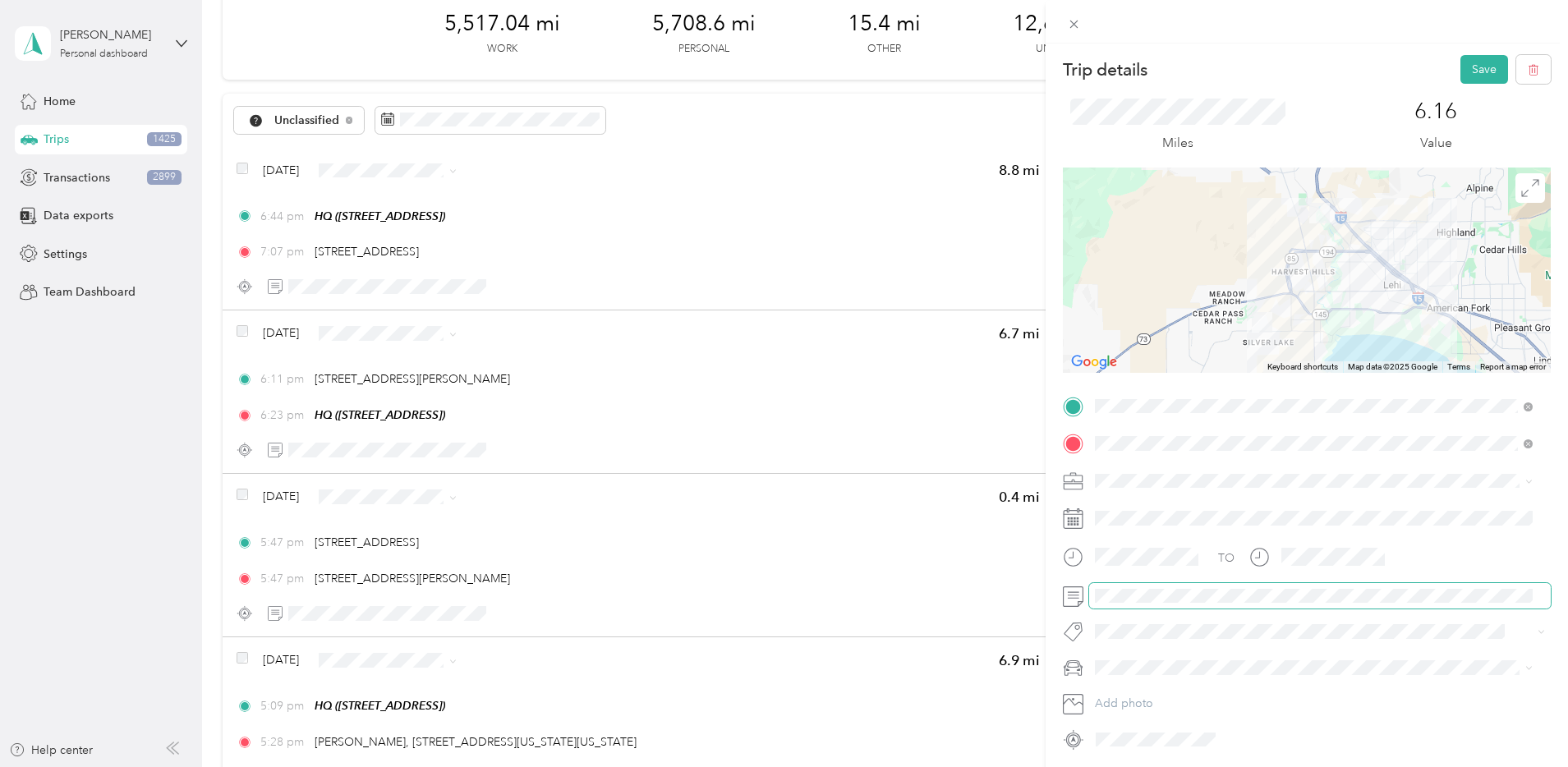
click at [1140, 586] on span at bounding box center [1320, 596] width 462 height 26
click at [1137, 588] on li "Camry" at bounding box center [1314, 581] width 450 height 29
click at [1470, 68] on button "Save" at bounding box center [1483, 70] width 47 height 29
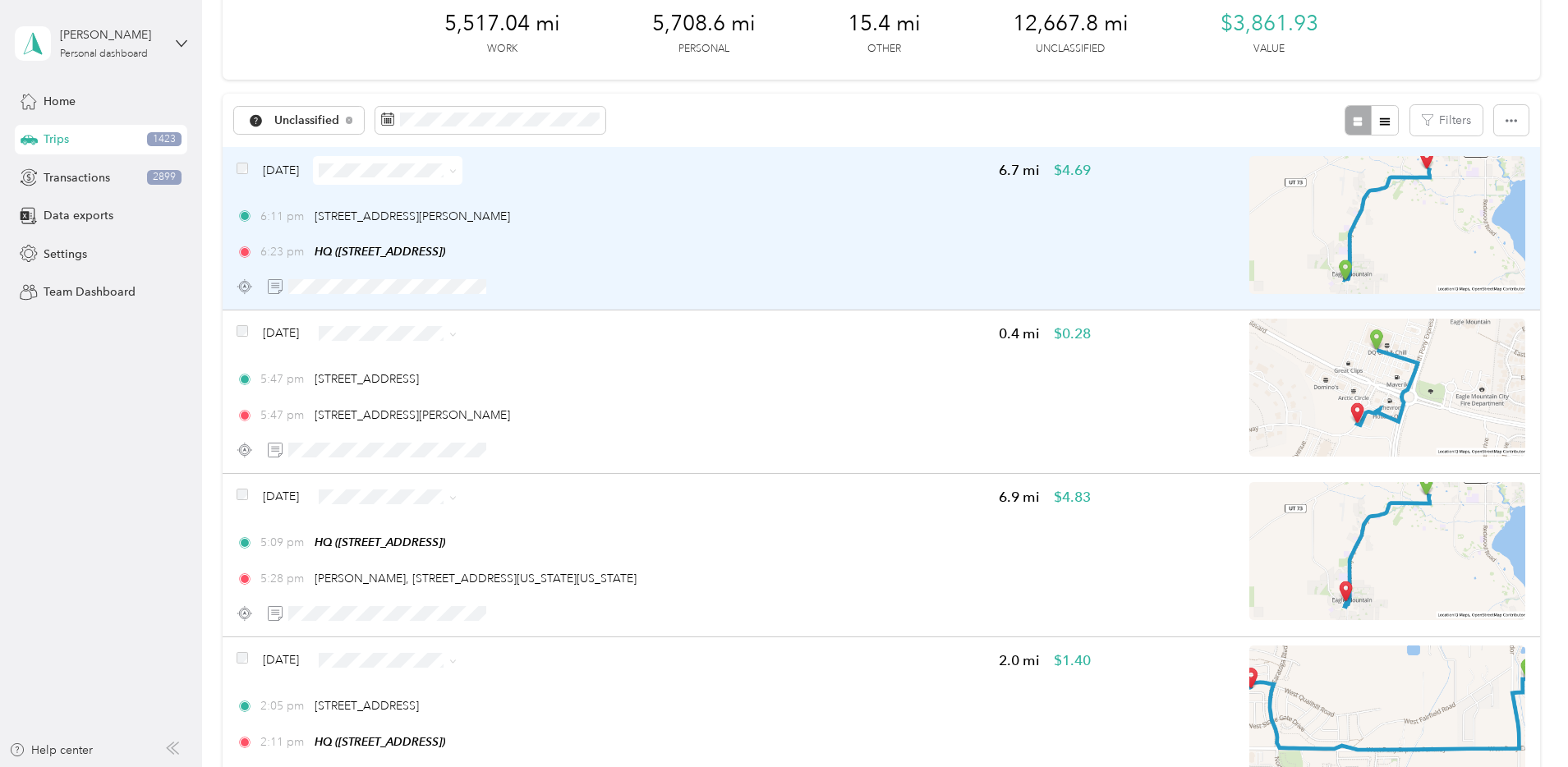
click at [462, 161] on span at bounding box center [388, 170] width 150 height 29
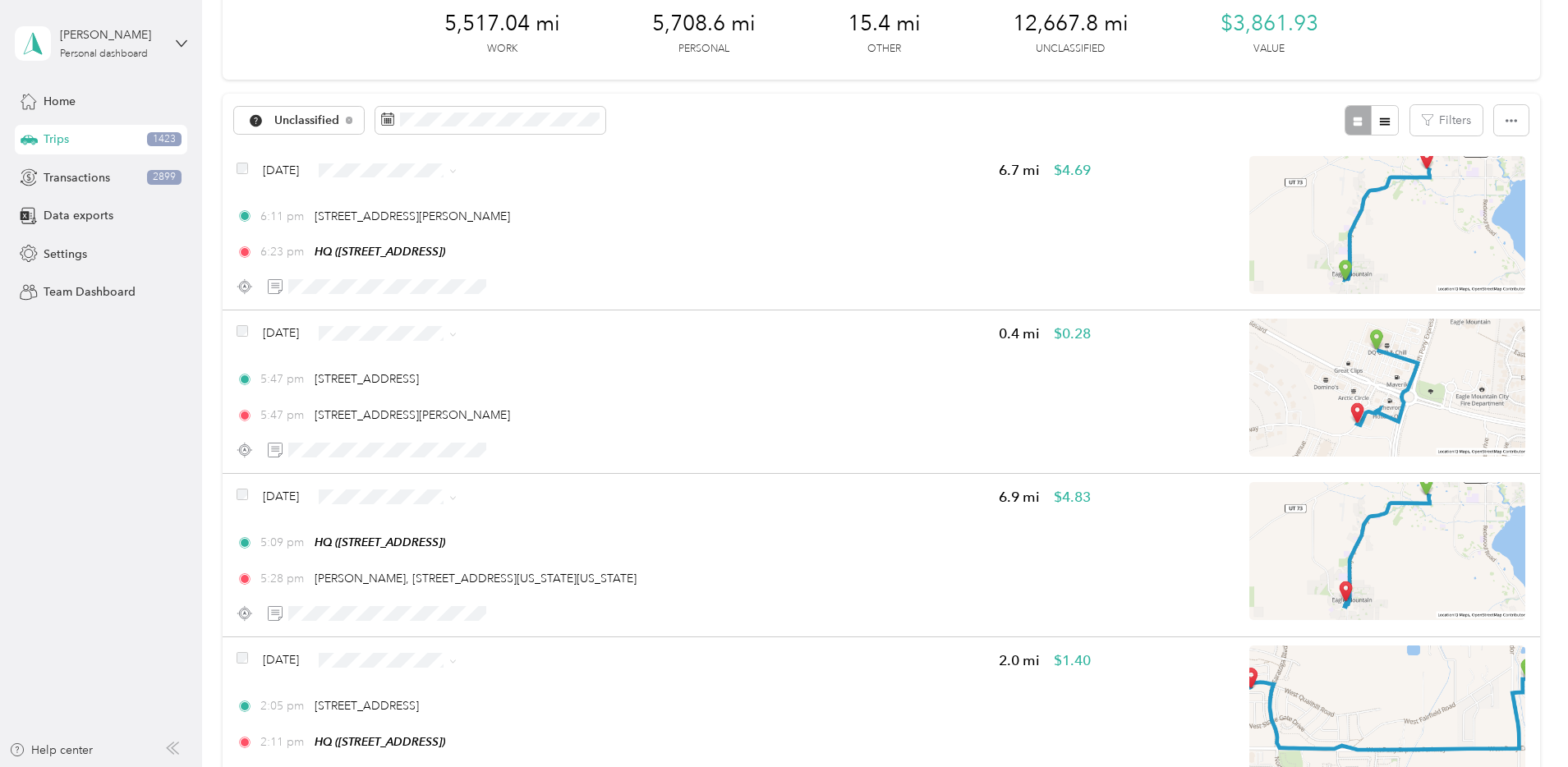
click at [523, 233] on li "Personal" at bounding box center [536, 228] width 159 height 29
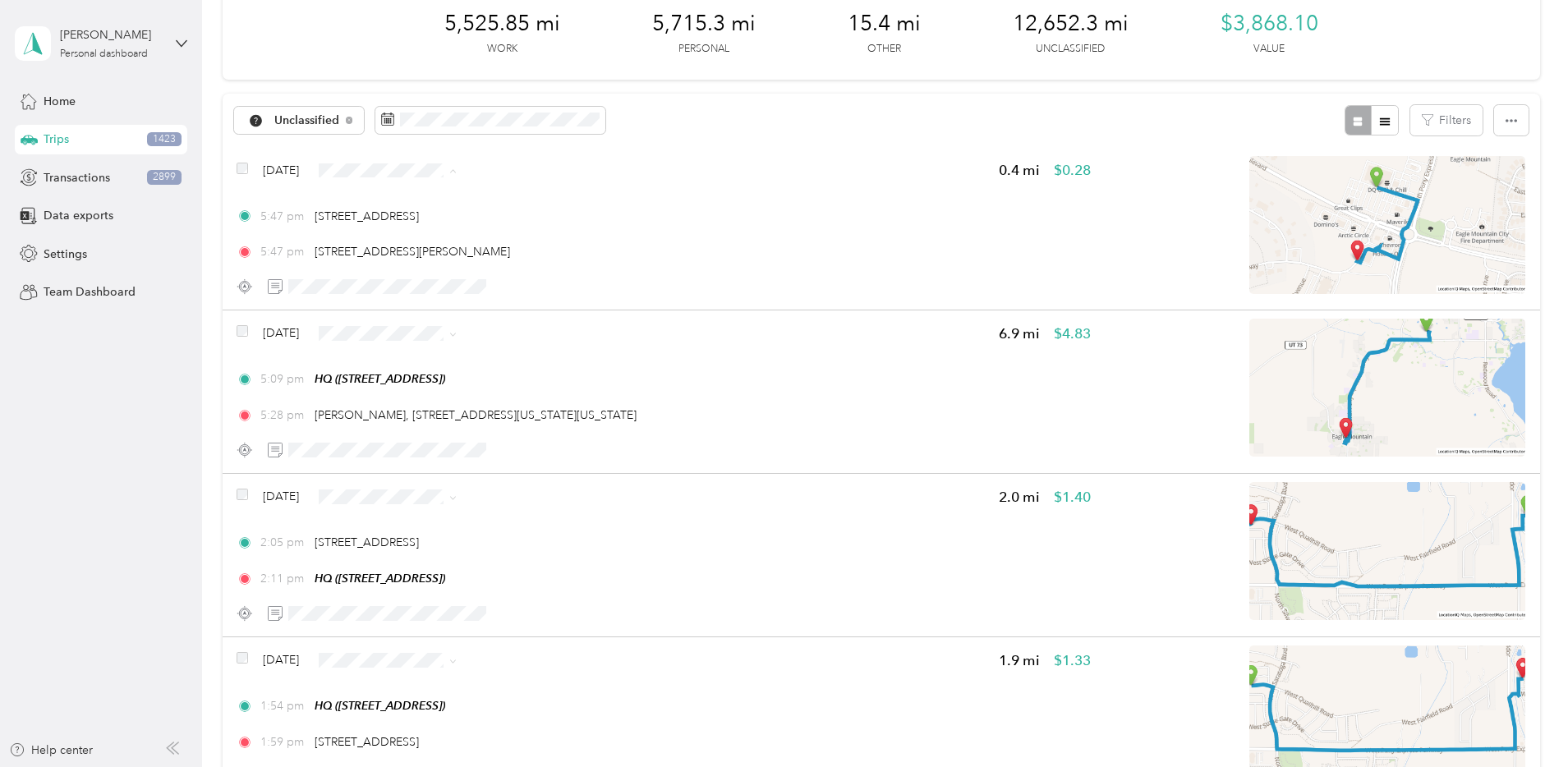
click at [507, 226] on span "Personal" at bounding box center [549, 229] width 106 height 17
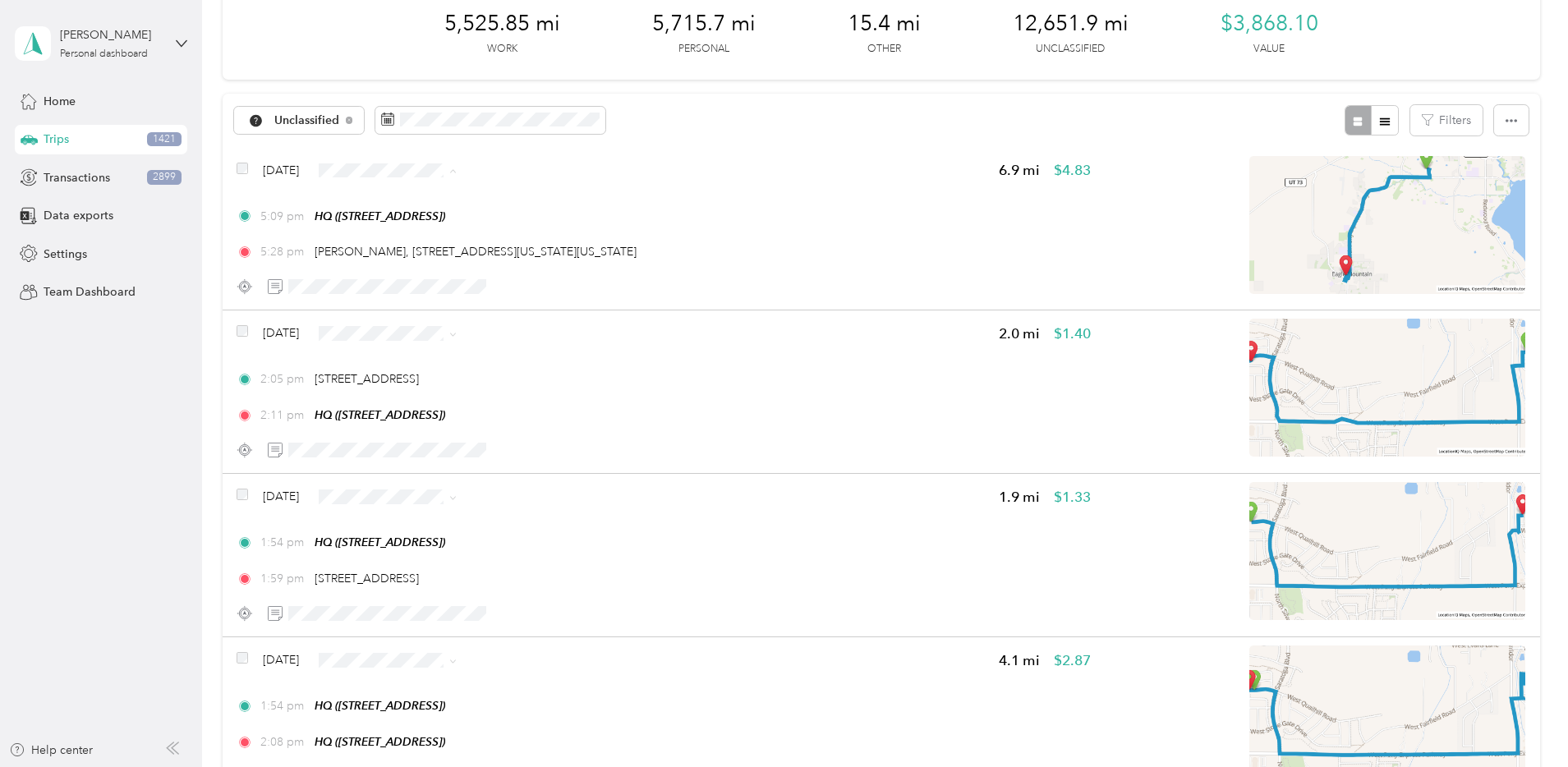
click at [514, 223] on span "Personal" at bounding box center [549, 229] width 106 height 17
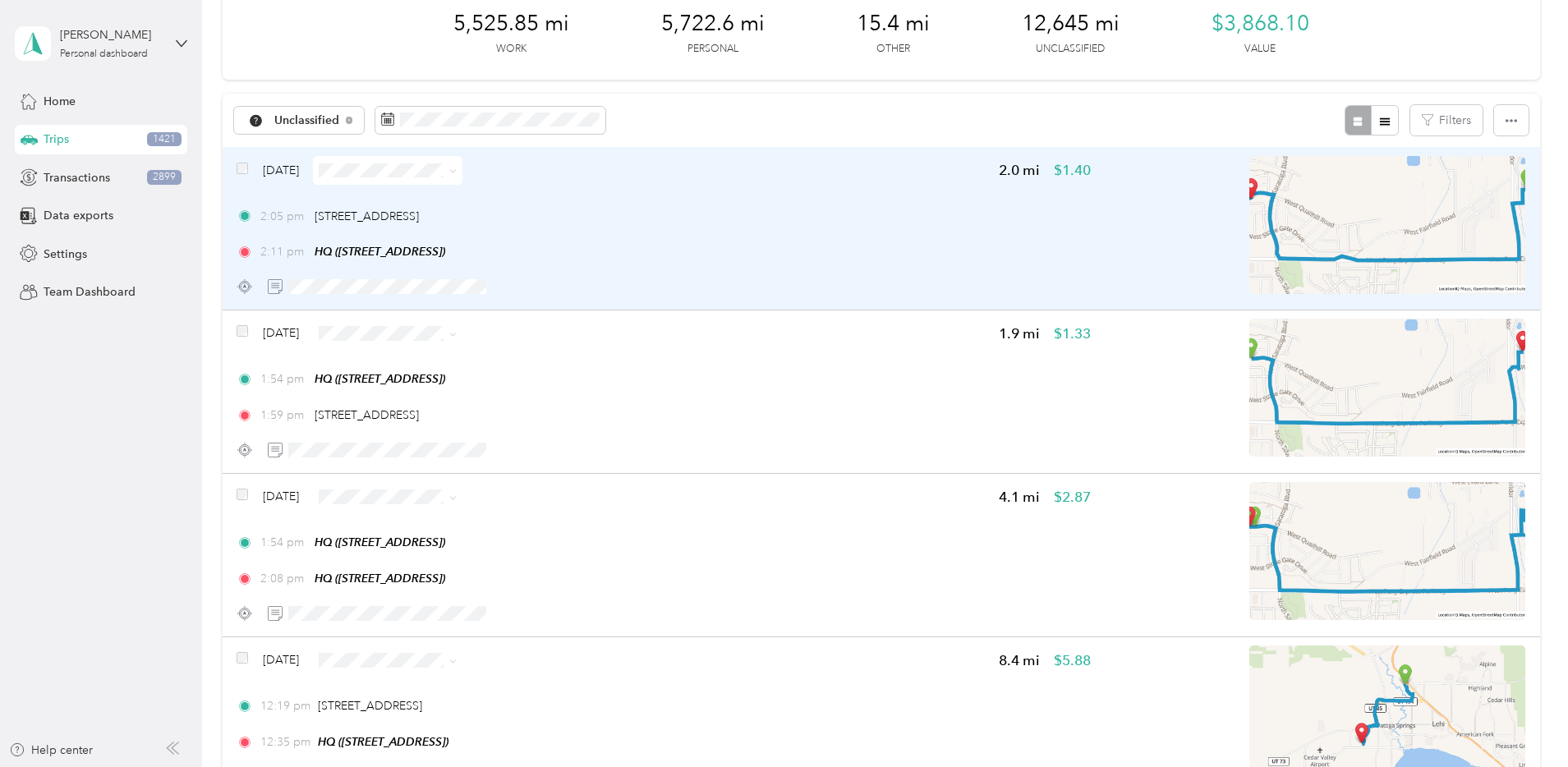
click at [462, 158] on span at bounding box center [388, 170] width 150 height 29
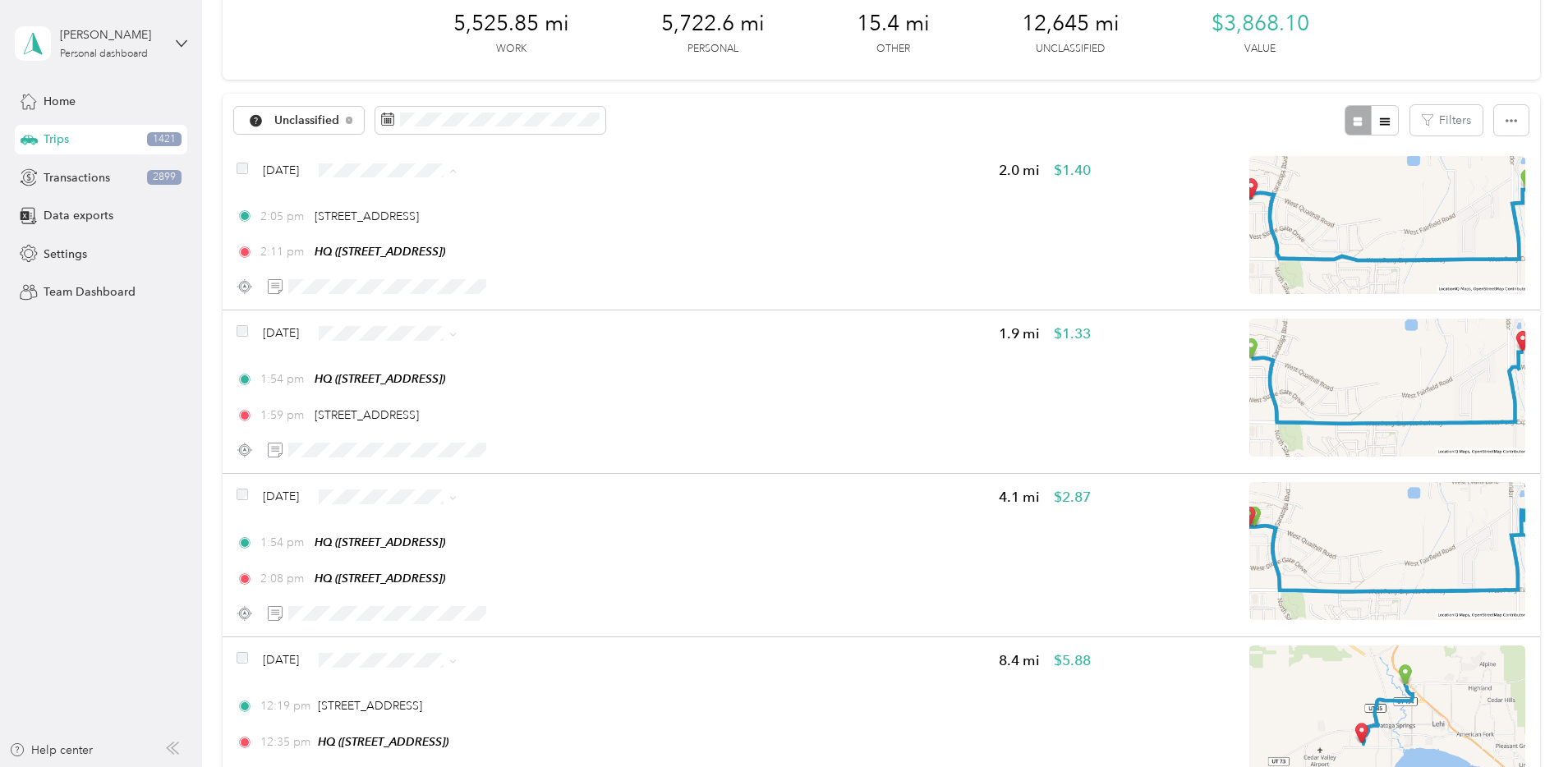
click at [510, 234] on li "Personal" at bounding box center [536, 229] width 159 height 29
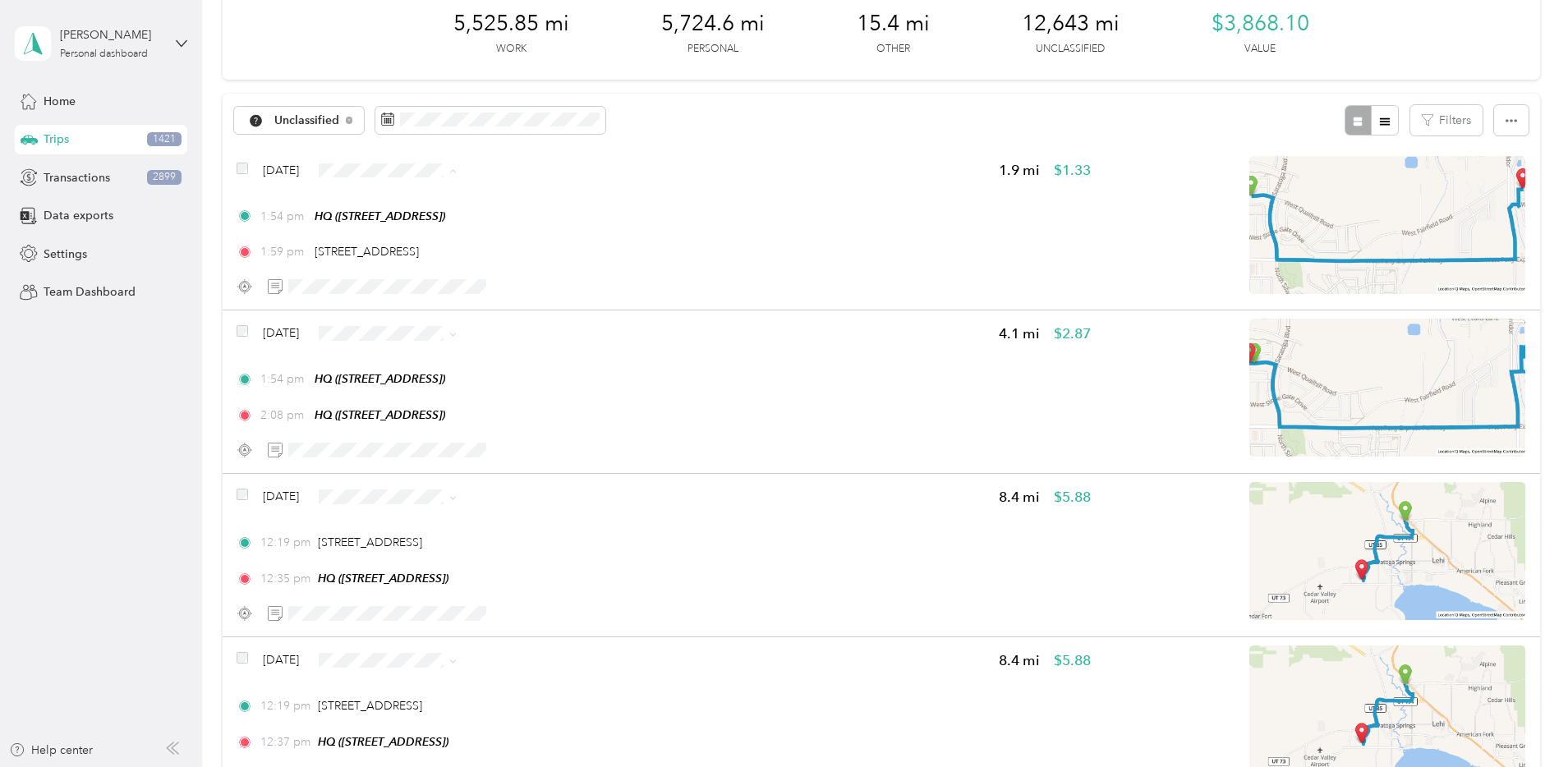
click at [502, 219] on li "Personal" at bounding box center [536, 229] width 159 height 29
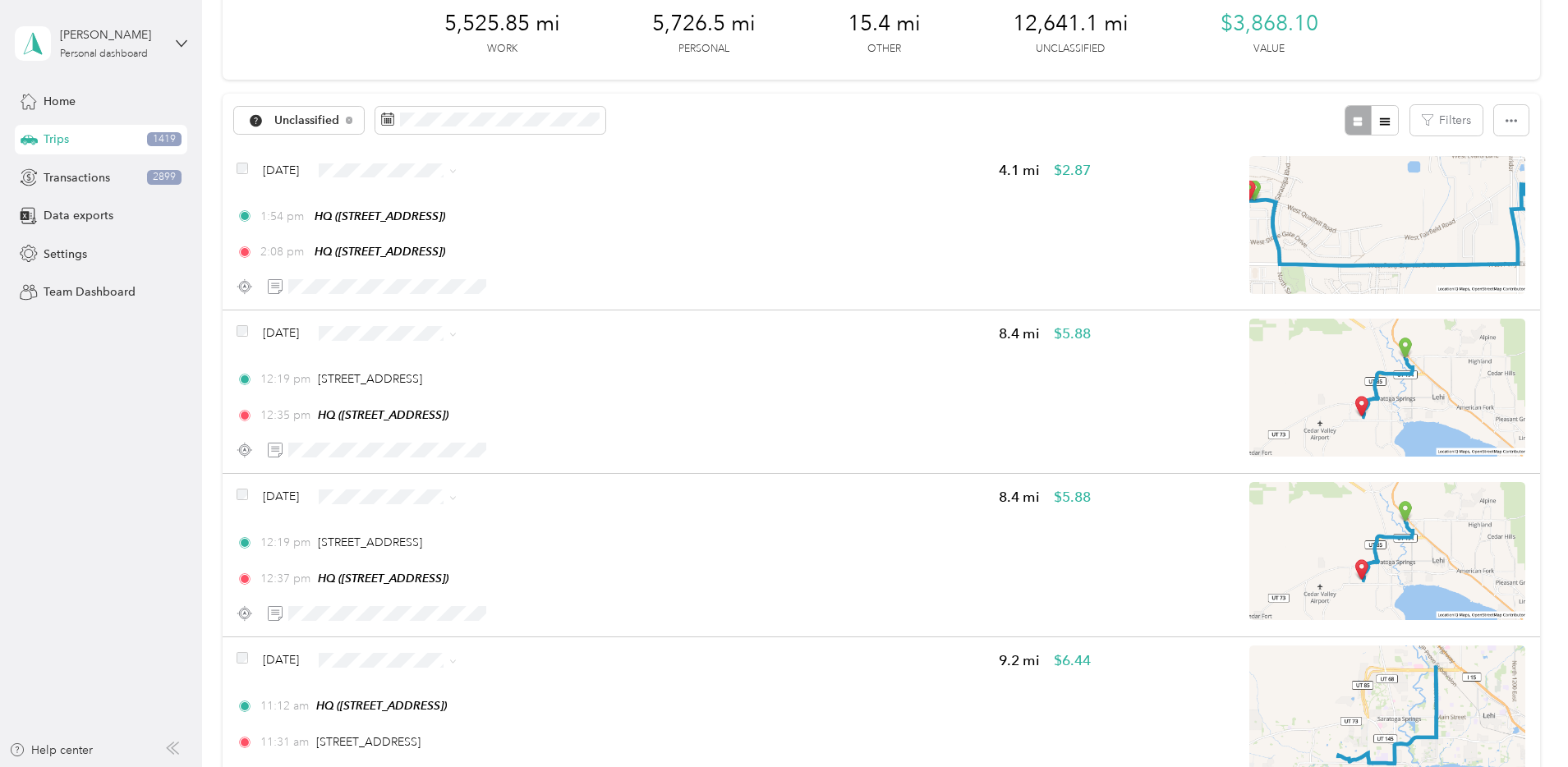
click at [500, 224] on span "Personal" at bounding box center [549, 221] width 106 height 17
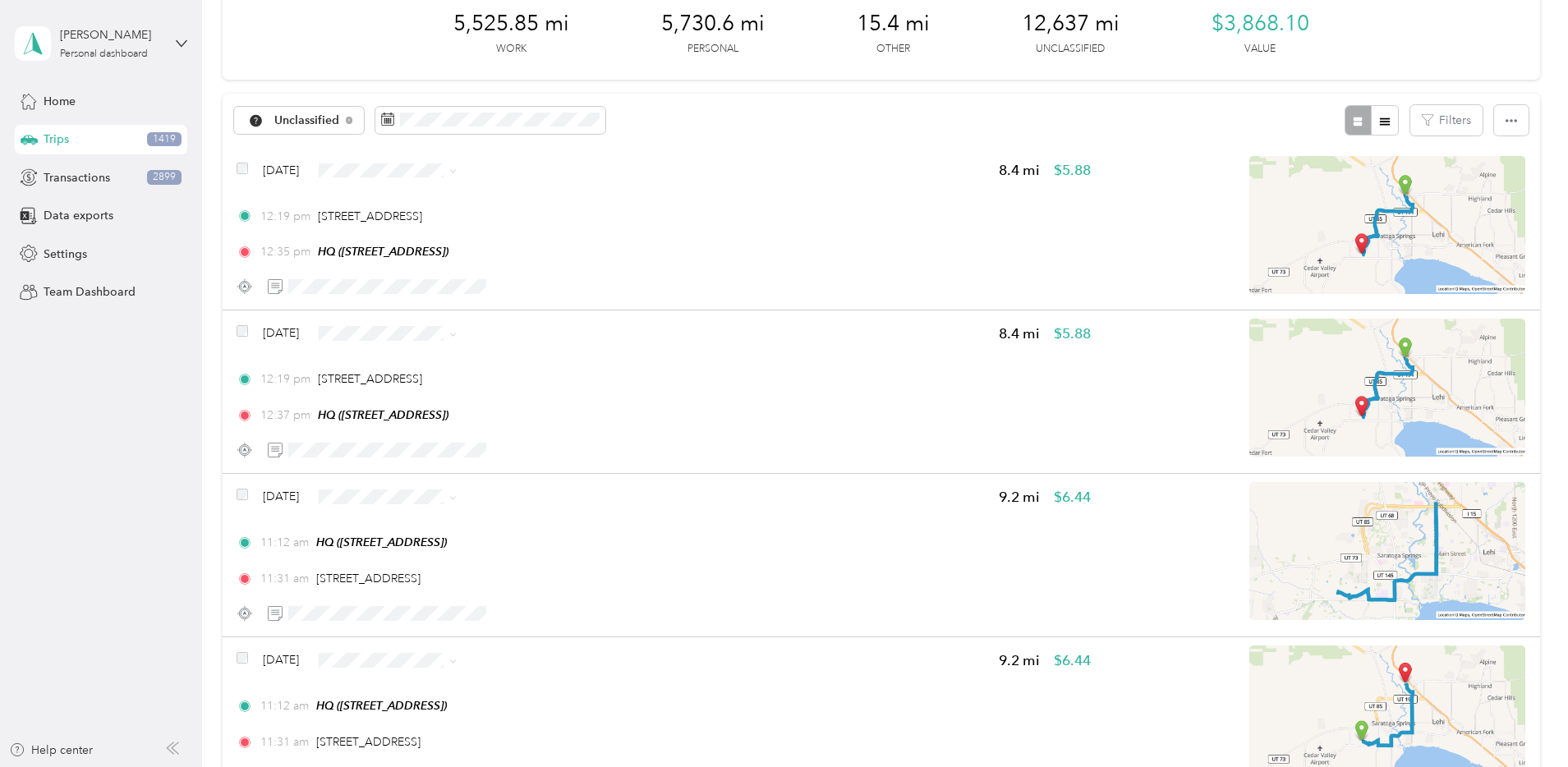
click at [495, 229] on span "Personal" at bounding box center [536, 227] width 136 height 17
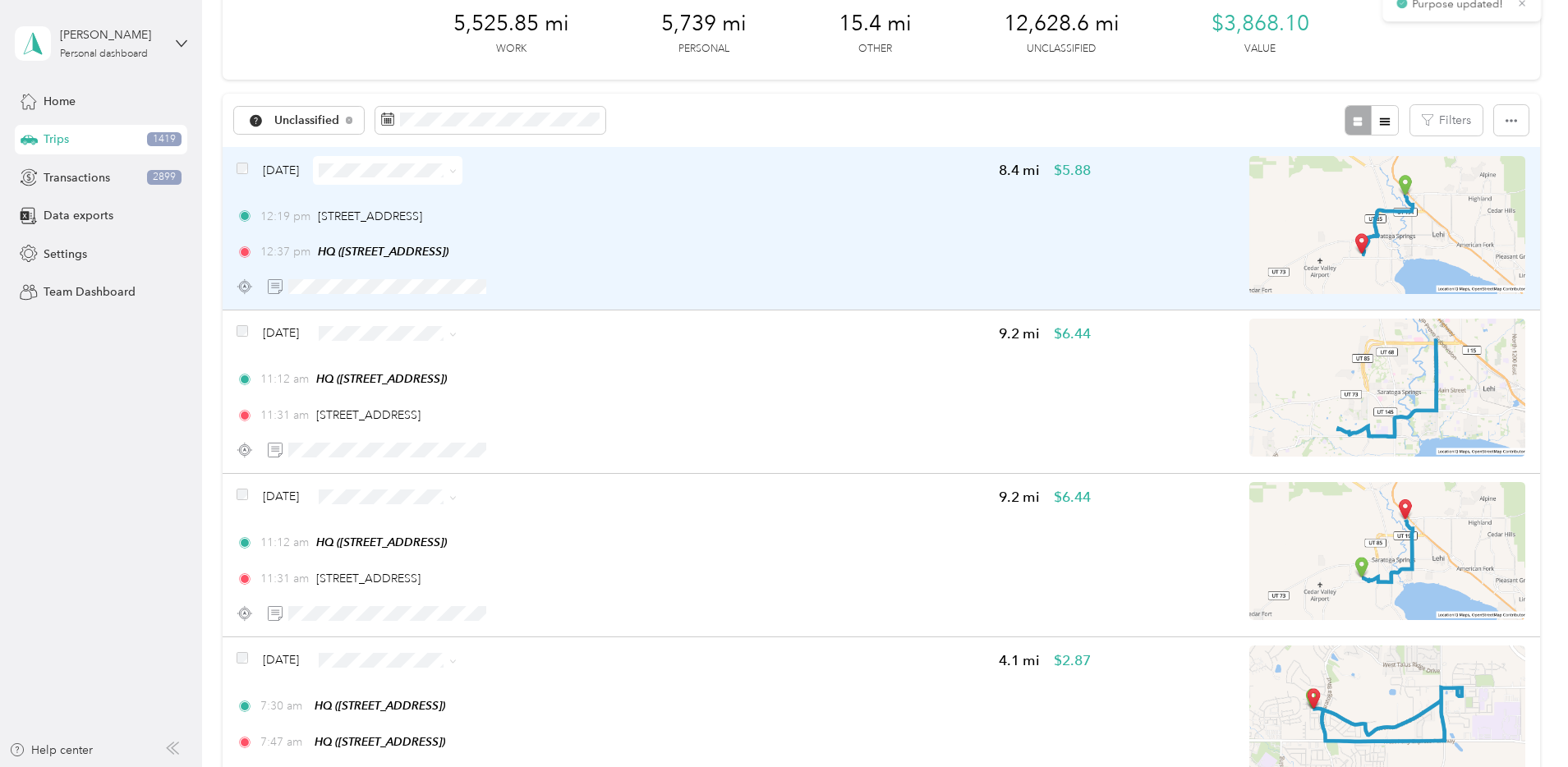
click at [462, 161] on span at bounding box center [388, 170] width 150 height 29
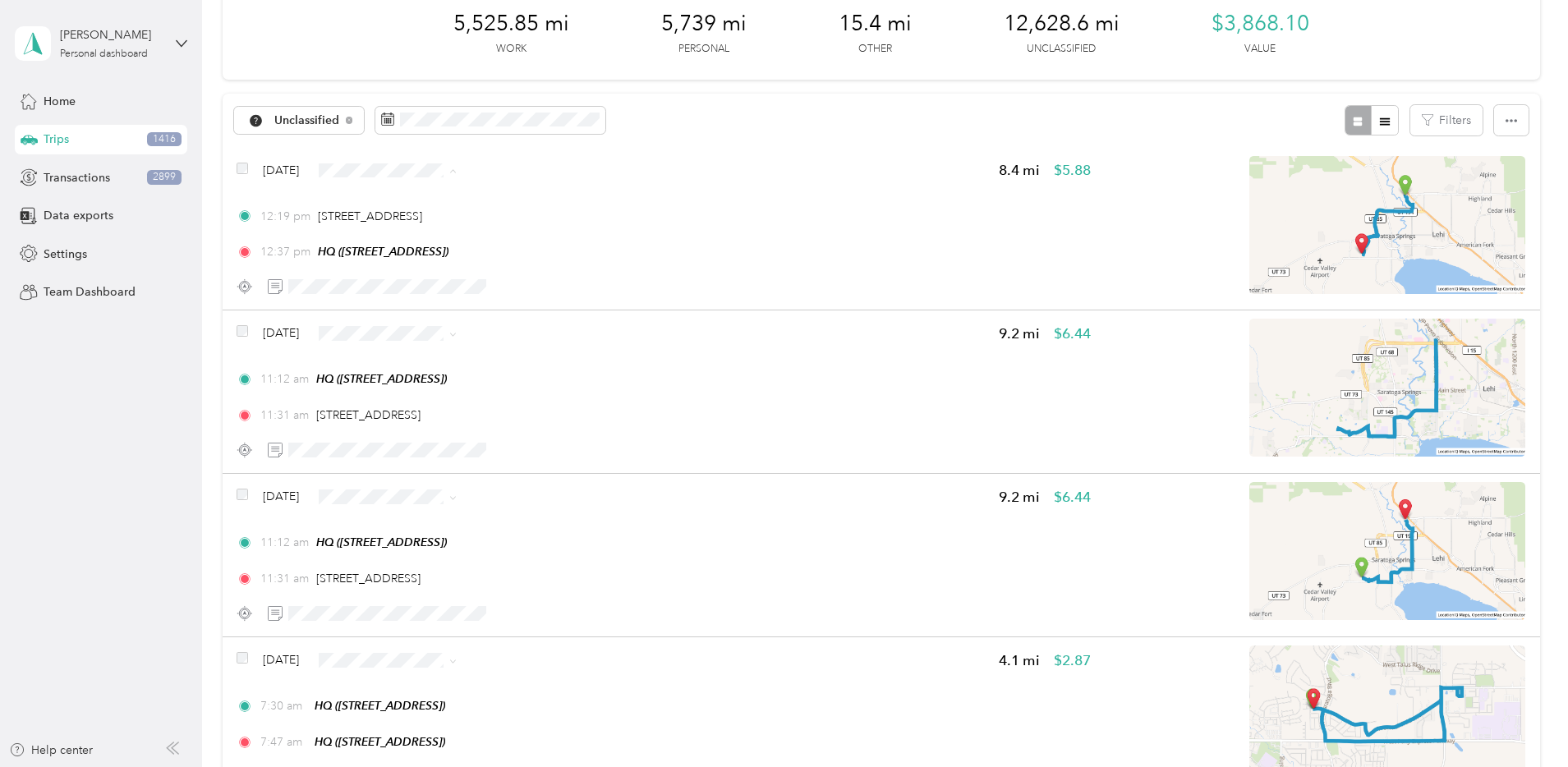
click at [500, 230] on span "Personal" at bounding box center [549, 229] width 106 height 17
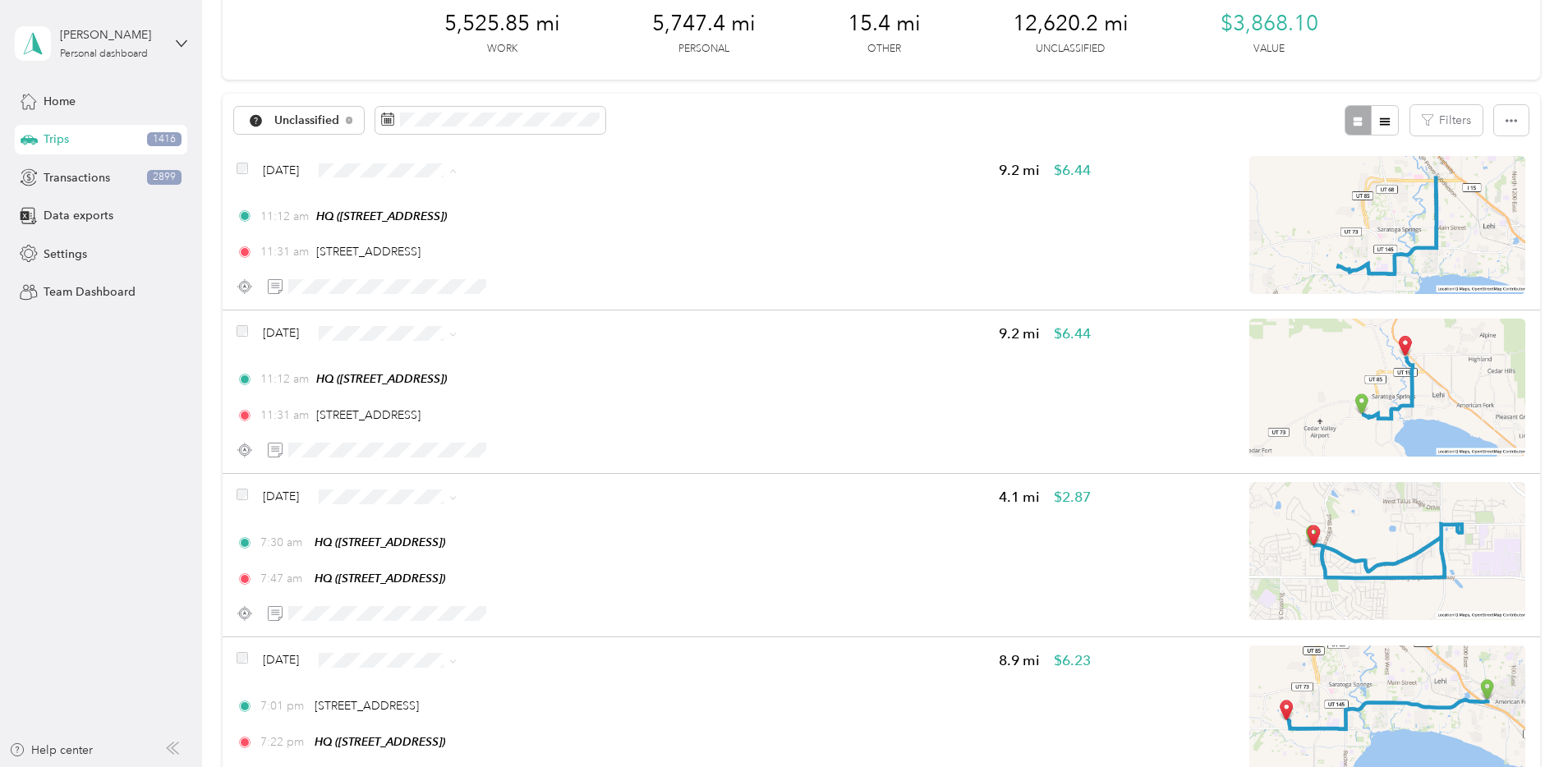
click at [496, 231] on span "Personal" at bounding box center [536, 229] width 136 height 17
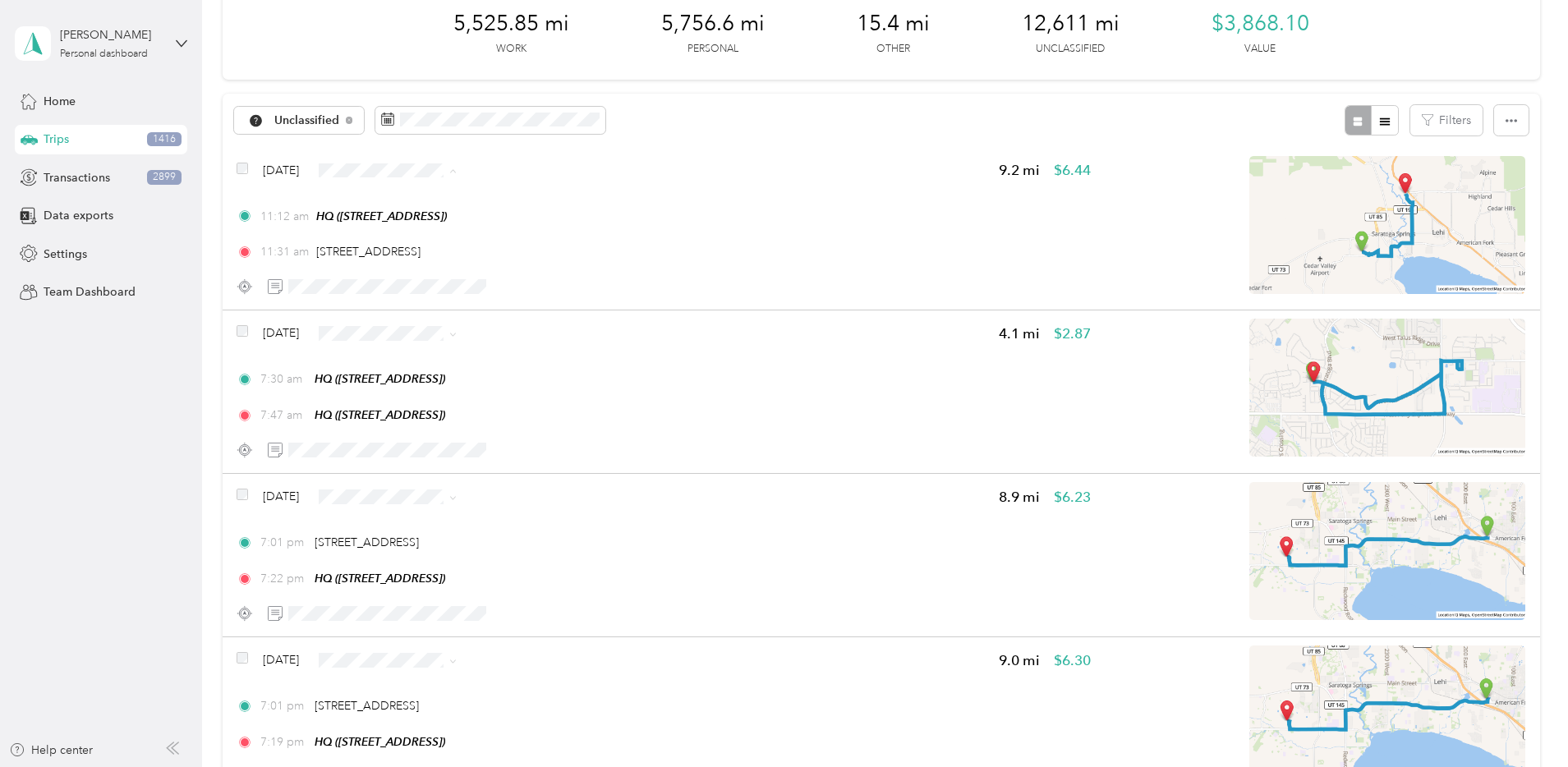
click at [508, 230] on span "Personal" at bounding box center [549, 229] width 106 height 17
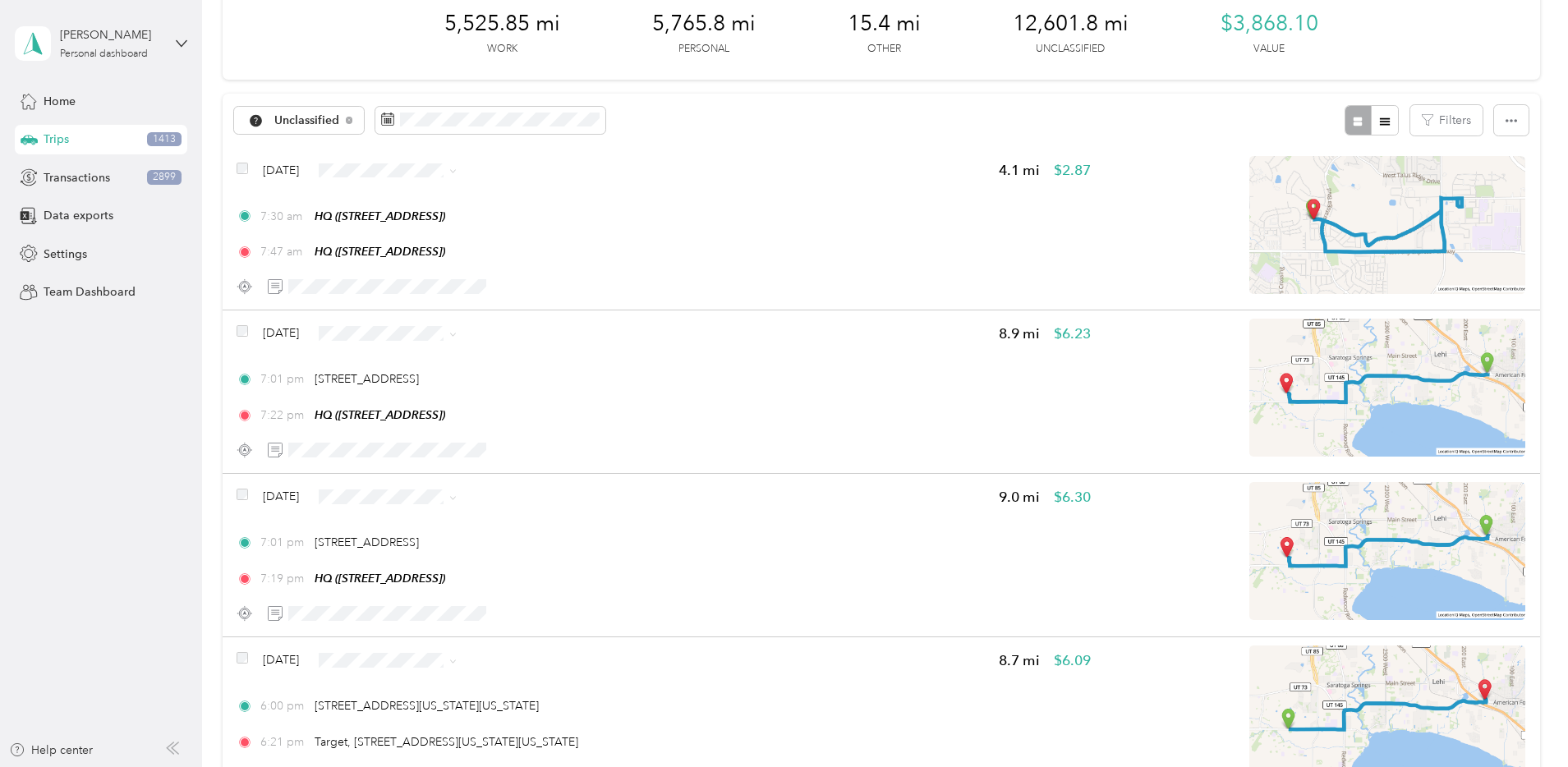
click at [520, 229] on span "Personal" at bounding box center [549, 224] width 106 height 17
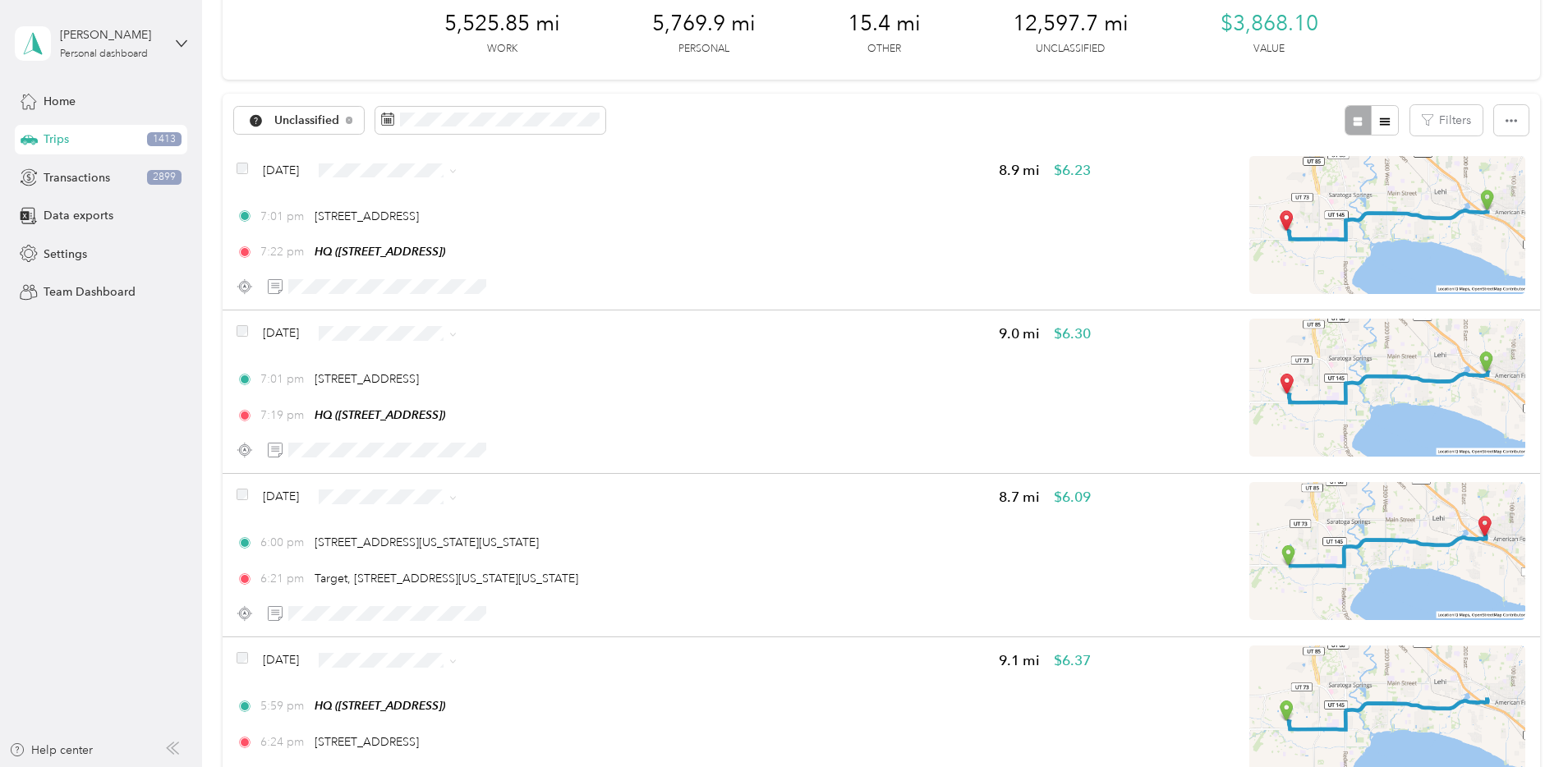
click at [506, 233] on li "Personal" at bounding box center [536, 228] width 159 height 29
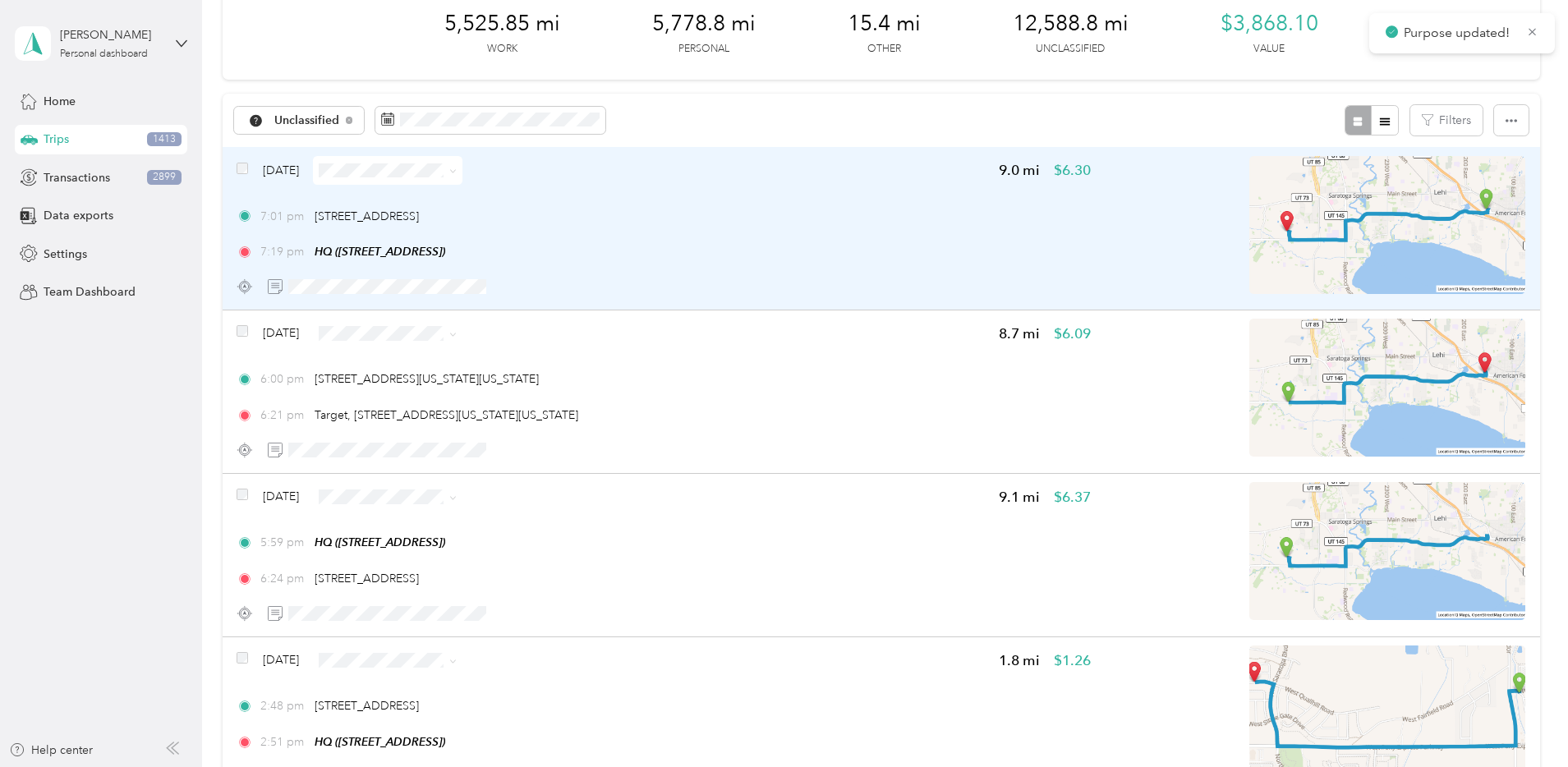
click at [742, 223] on div "7:01 pm 608 W Main St, American Fork, UT" at bounding box center [664, 216] width 854 height 17
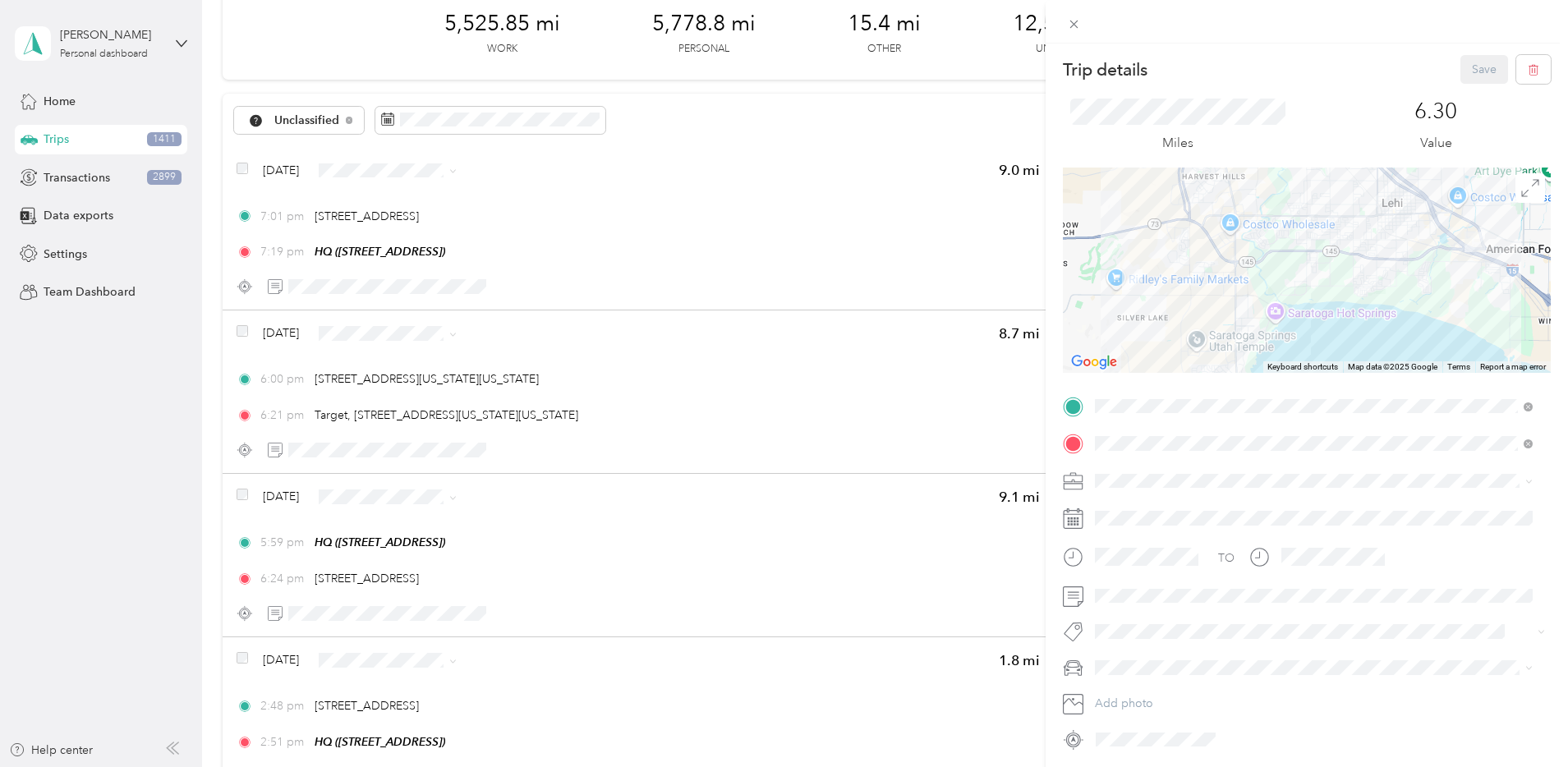
click at [1135, 468] on span at bounding box center [1320, 481] width 462 height 26
click at [1135, 472] on span at bounding box center [1320, 481] width 462 height 26
click at [1139, 587] on div "Bndl" at bounding box center [1314, 595] width 426 height 17
click at [1460, 67] on button "Save" at bounding box center [1483, 70] width 47 height 29
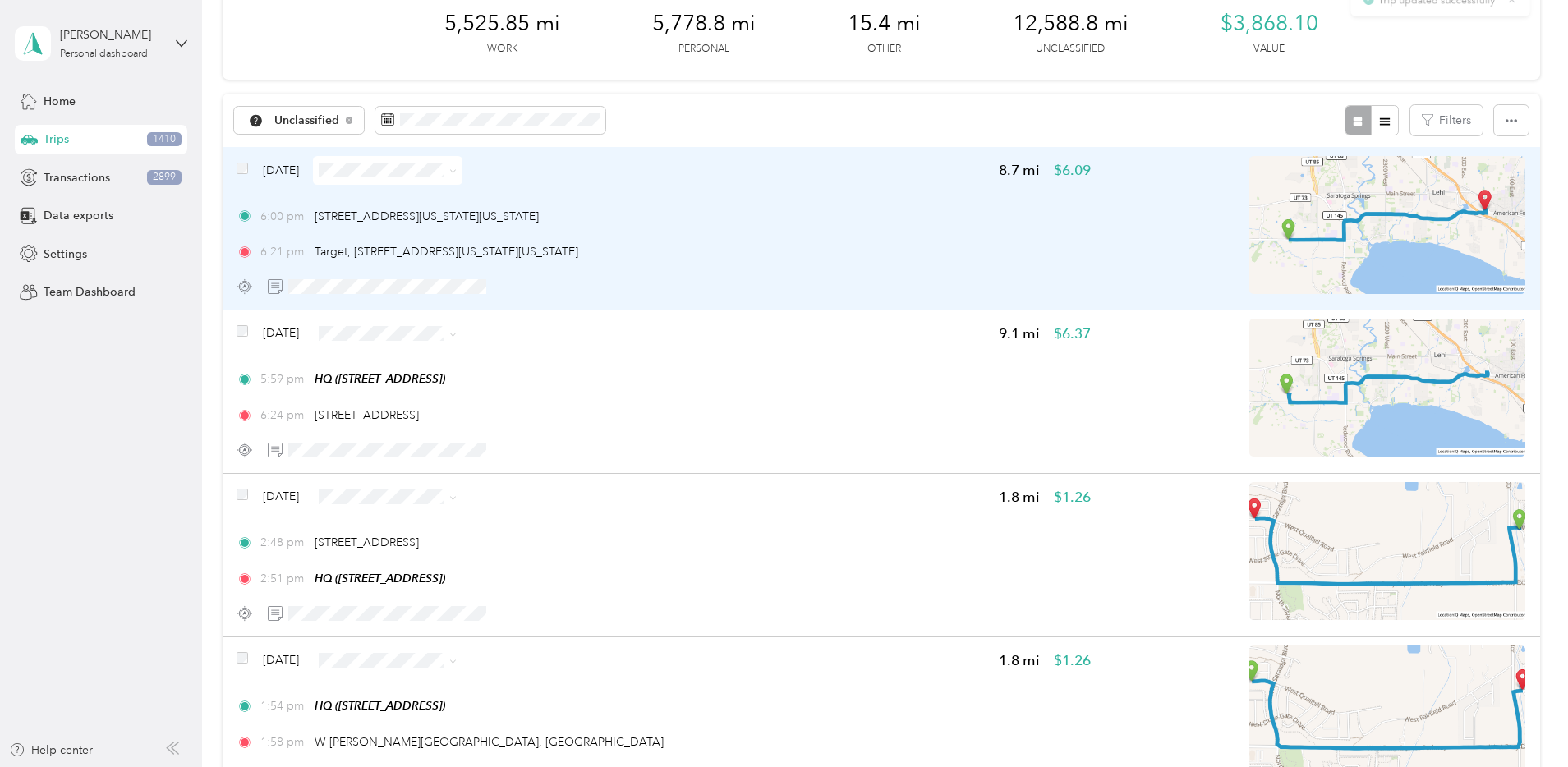
click at [462, 160] on span at bounding box center [388, 170] width 150 height 29
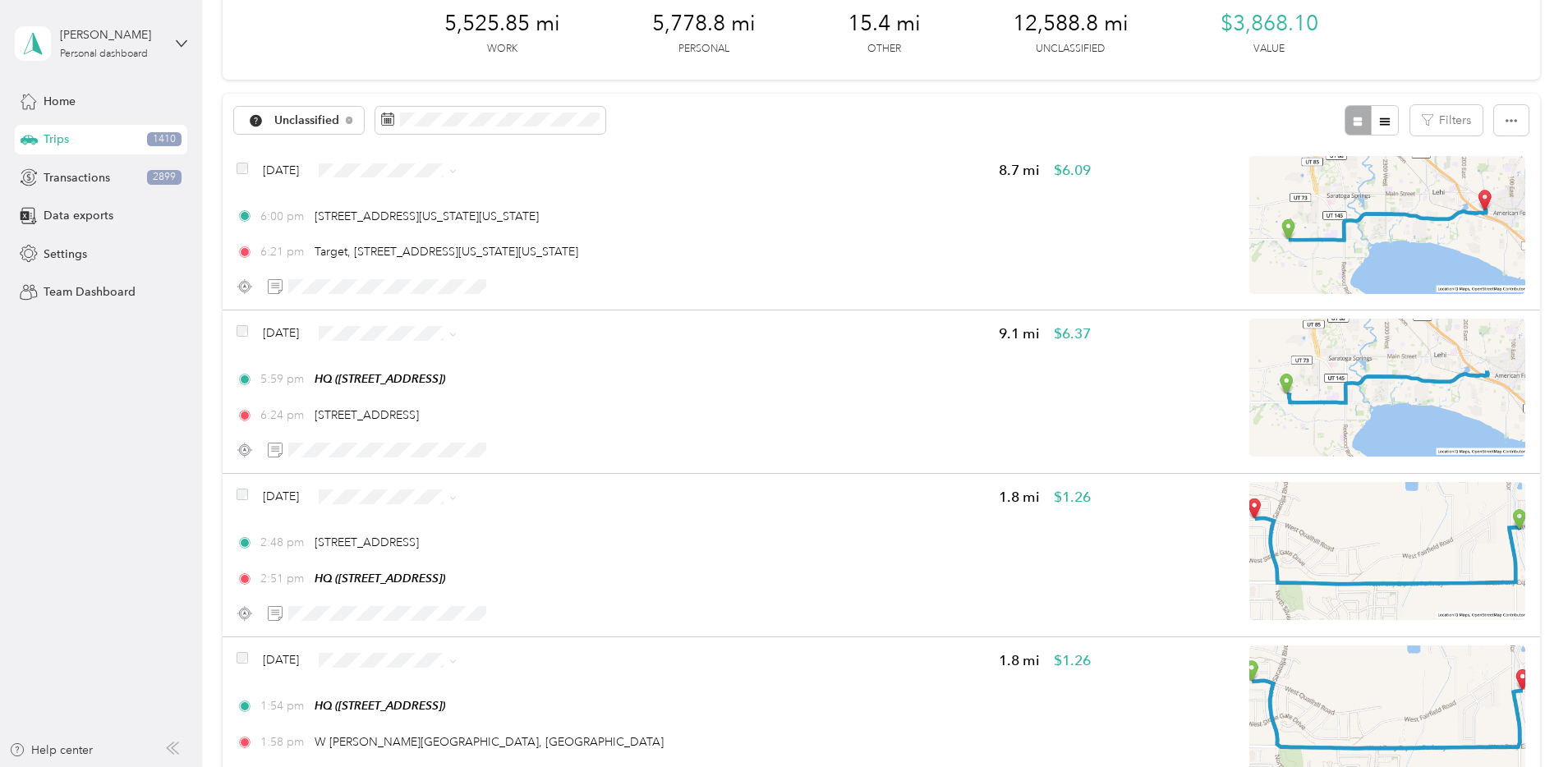
click at [508, 220] on span "Personal" at bounding box center [549, 224] width 106 height 17
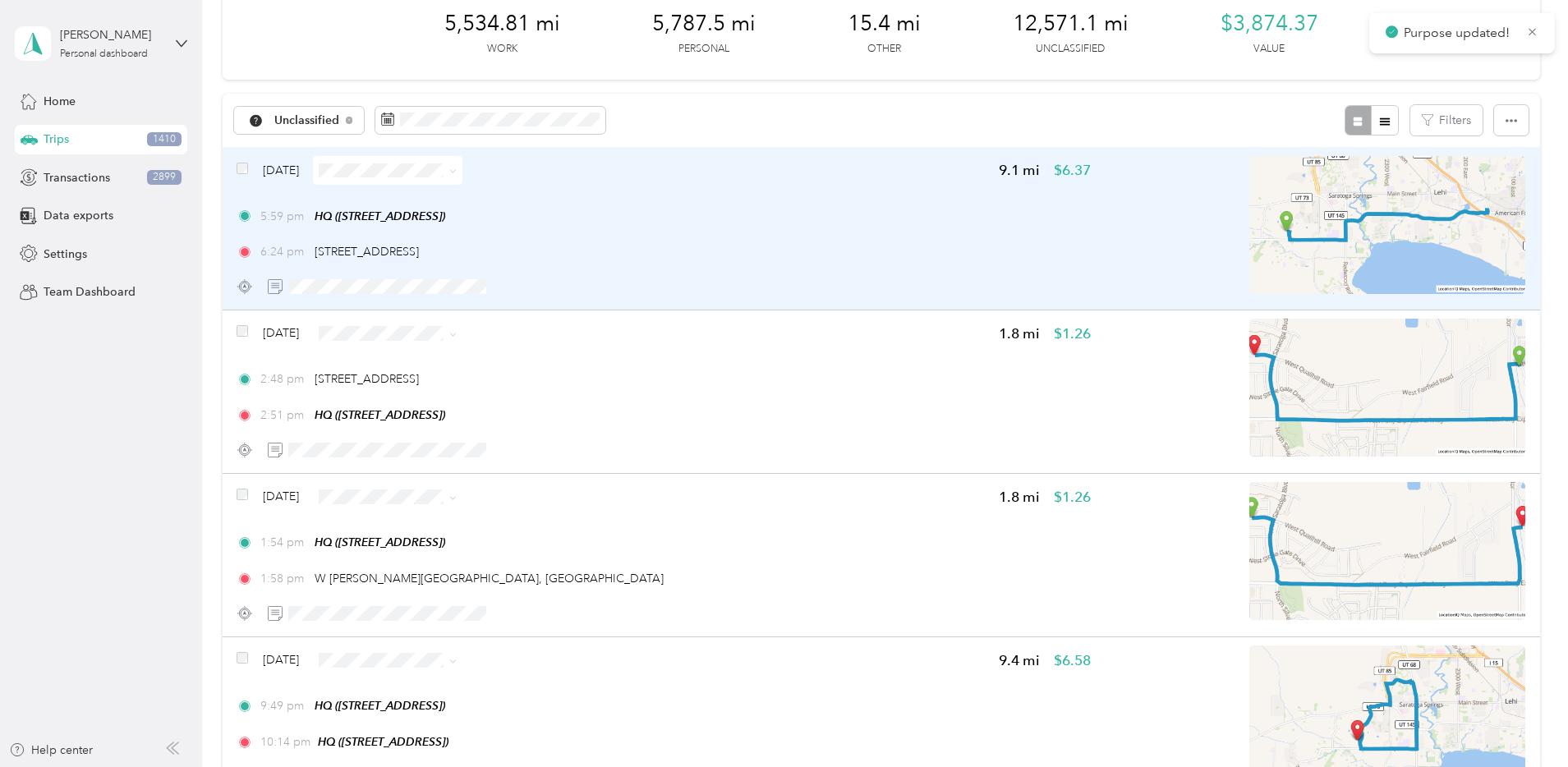
click at [807, 180] on div "Aug 21, 2025 9.1 mi $6.37" at bounding box center [664, 170] width 854 height 29
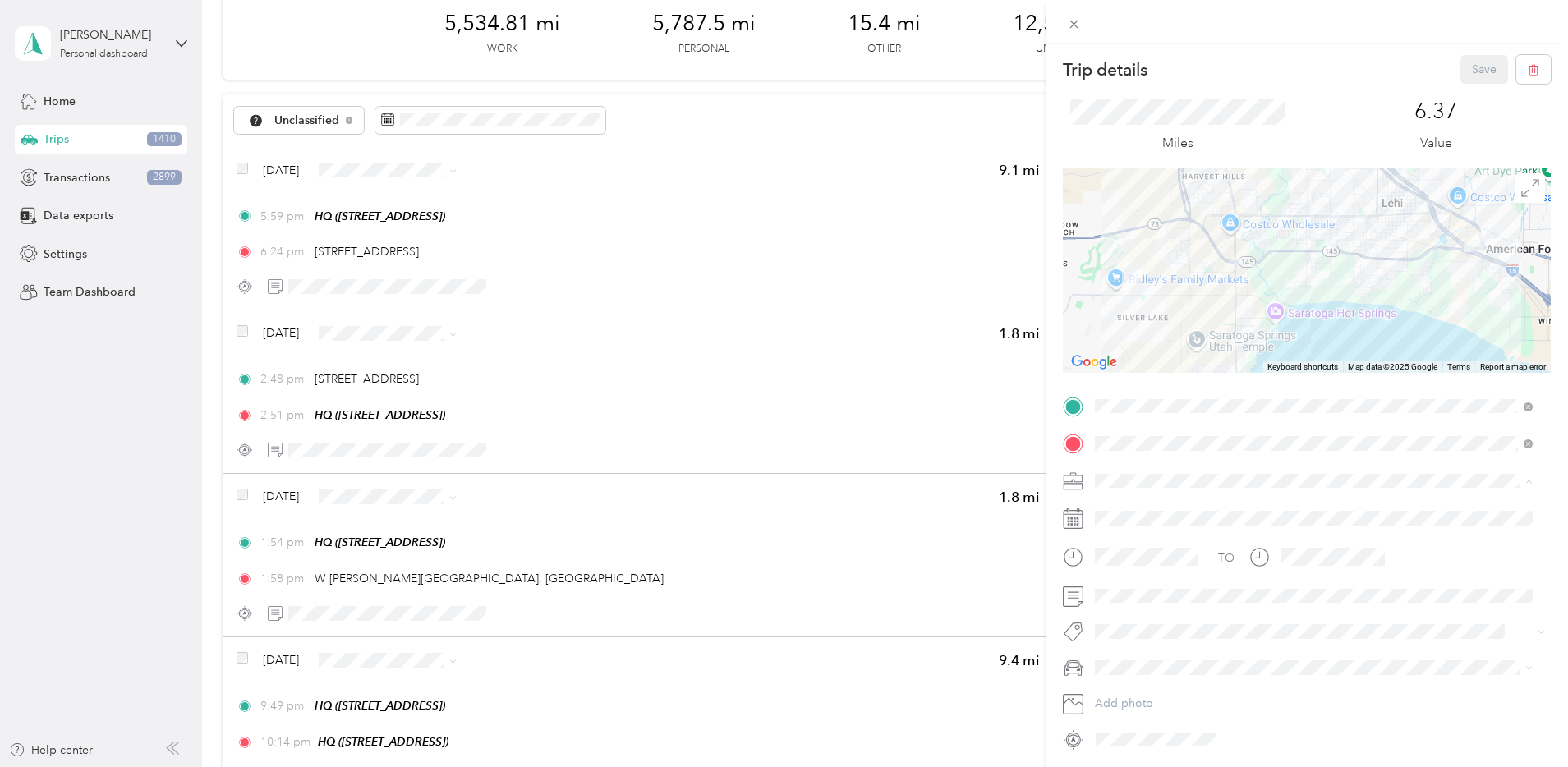
click at [1126, 597] on div "Bndl" at bounding box center [1314, 595] width 426 height 17
click at [1464, 58] on button "Save" at bounding box center [1483, 70] width 47 height 29
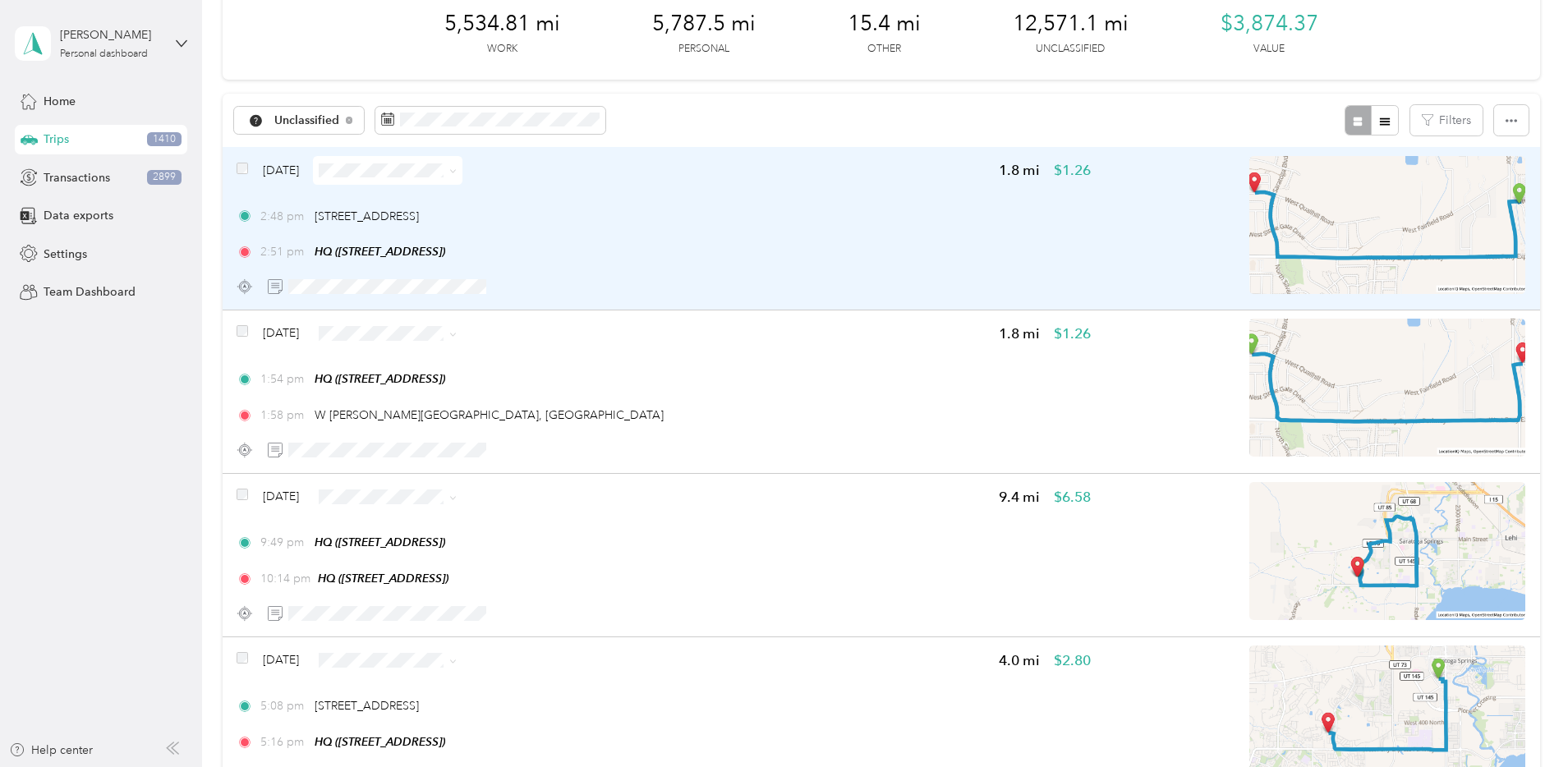
click at [462, 161] on span at bounding box center [388, 170] width 150 height 29
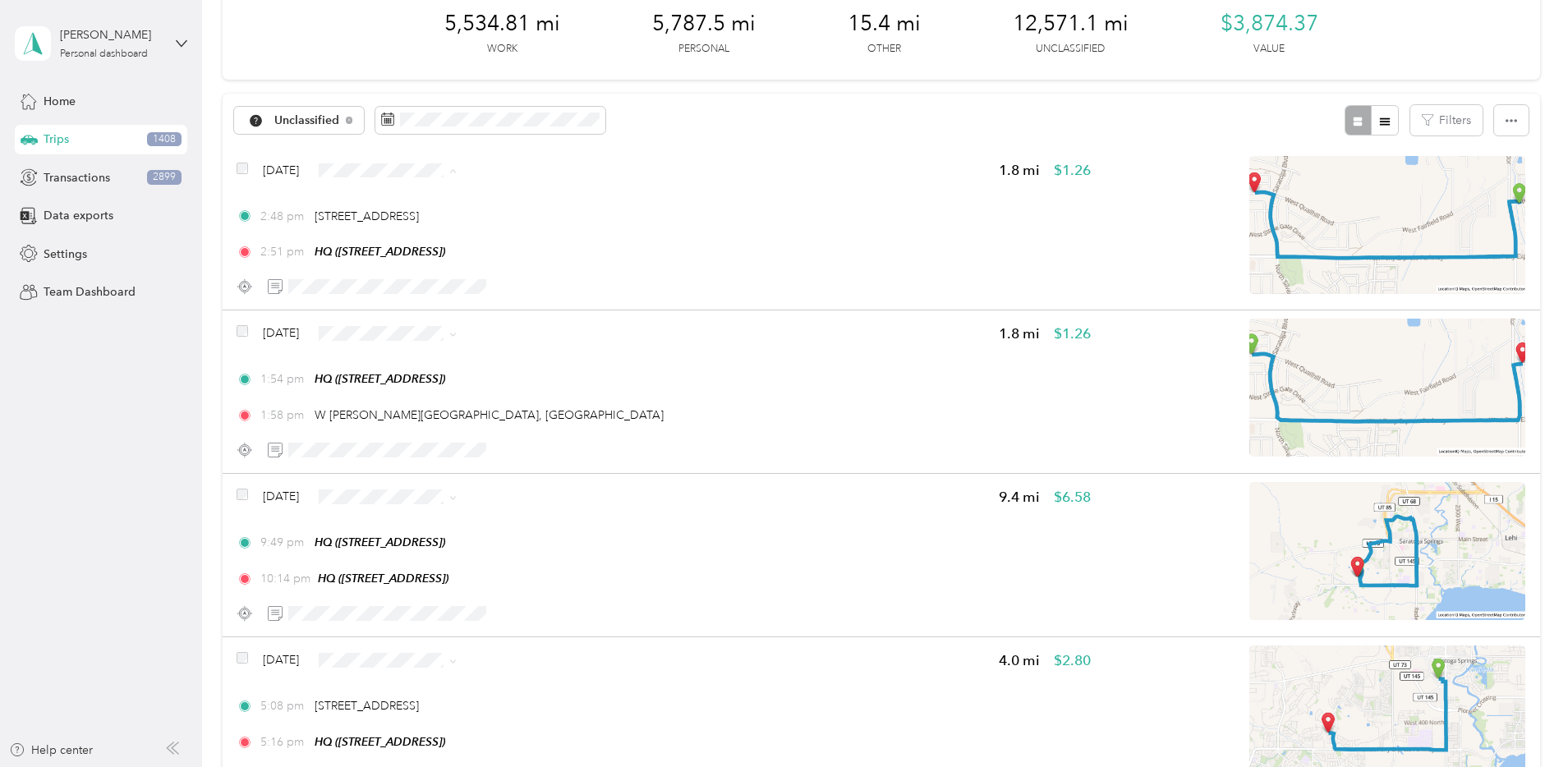
click at [511, 218] on li "Personal" at bounding box center [536, 229] width 159 height 29
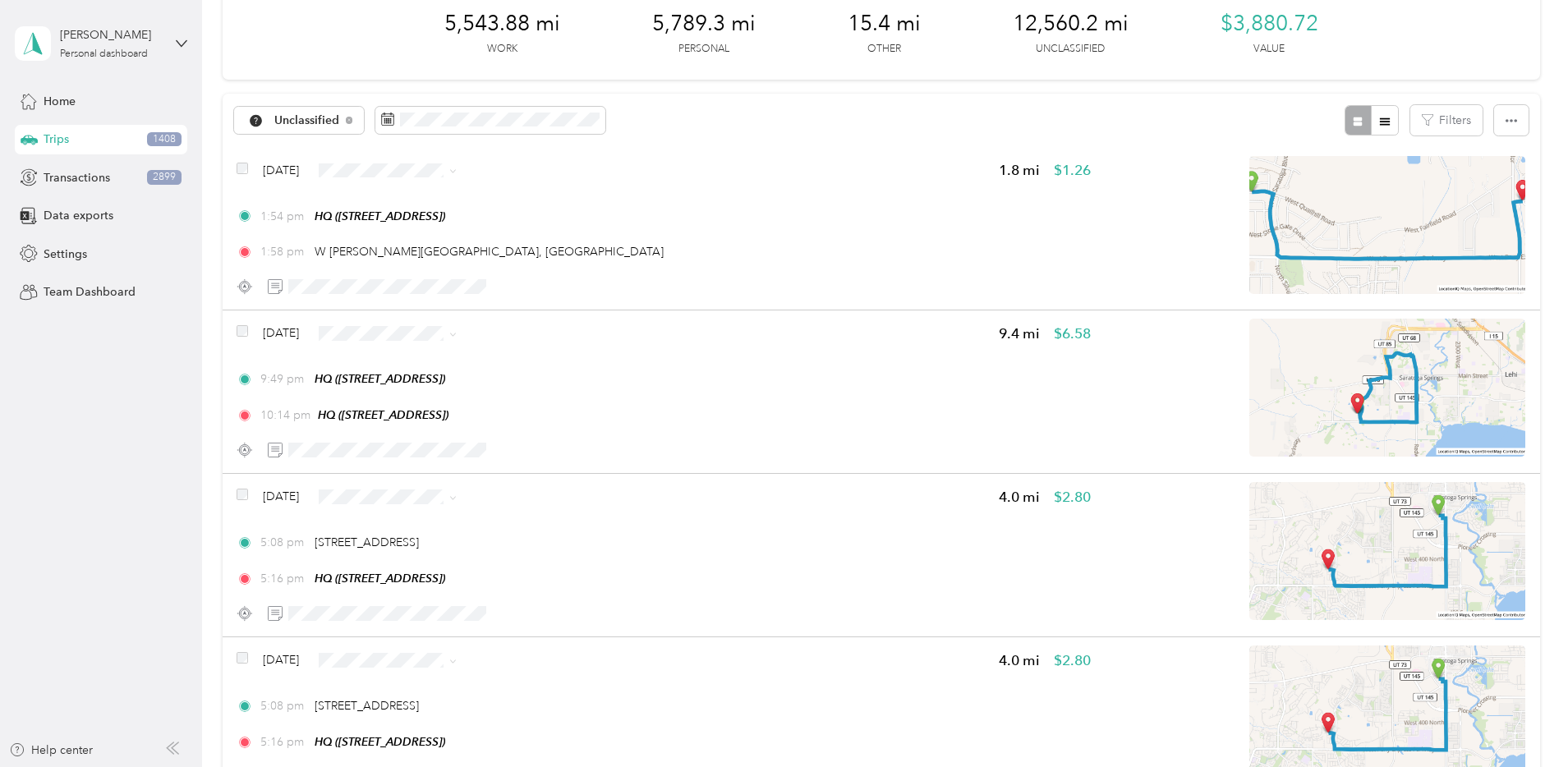
click at [511, 231] on li "Personal" at bounding box center [536, 229] width 159 height 29
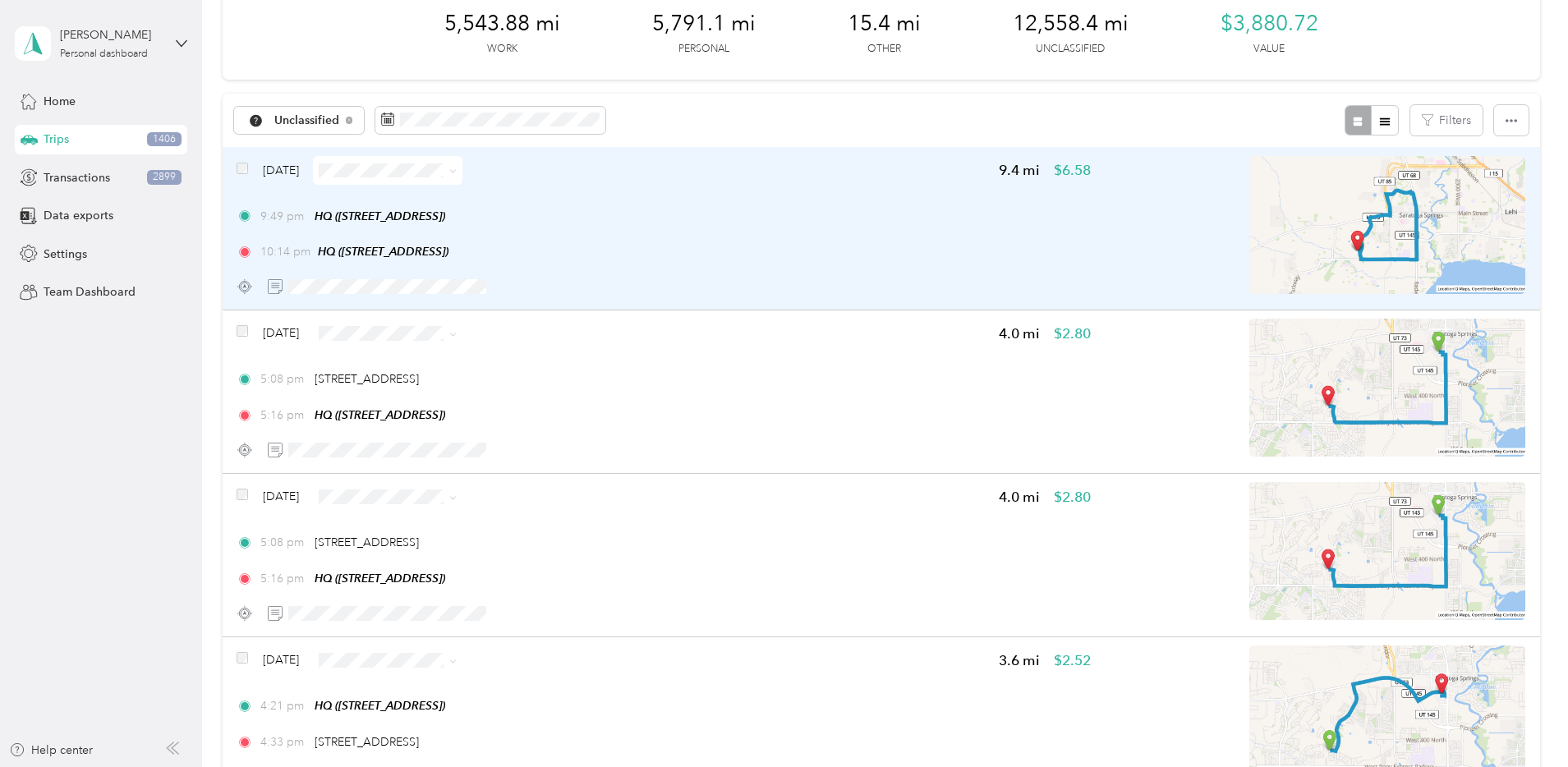
click at [826, 254] on div "10:14 pm HQ (1777 W Newcastle Ln, Saratoga Springs, UT)" at bounding box center [664, 252] width 854 height 17
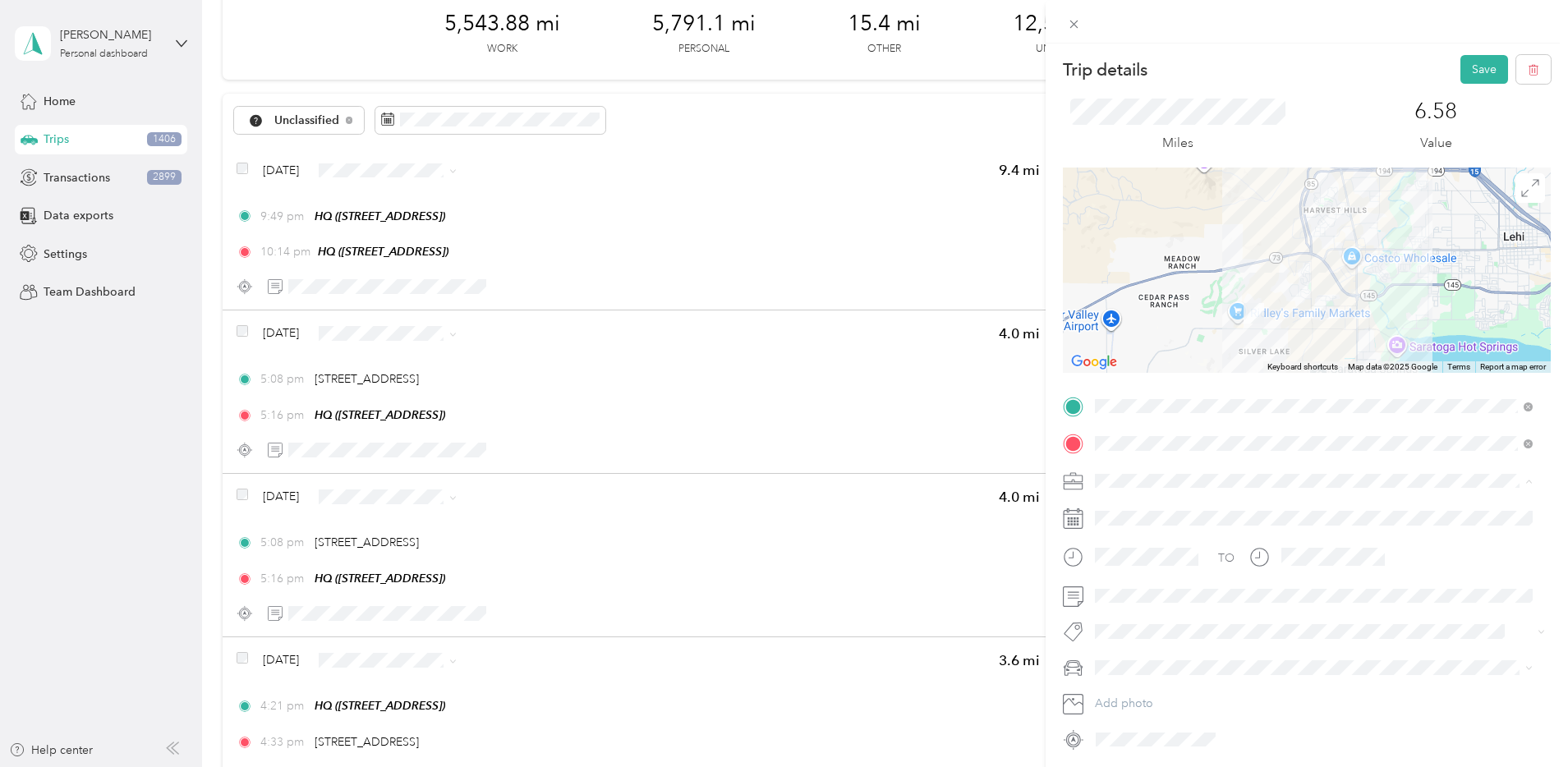
click at [1139, 587] on div "Bndl" at bounding box center [1314, 595] width 426 height 17
click at [1465, 70] on button "Save" at bounding box center [1483, 70] width 47 height 29
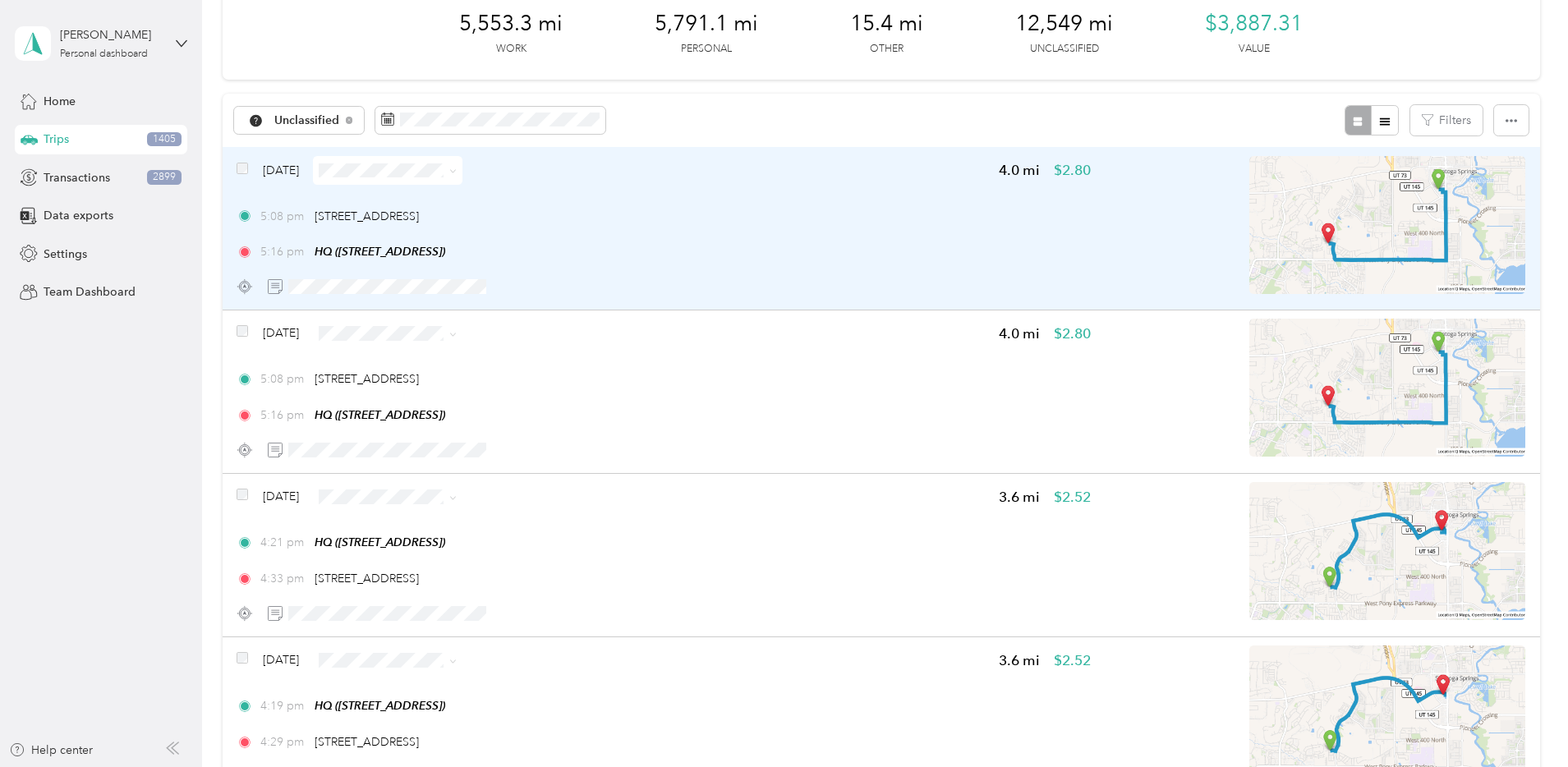
click at [457, 167] on span at bounding box center [450, 169] width 13 height 17
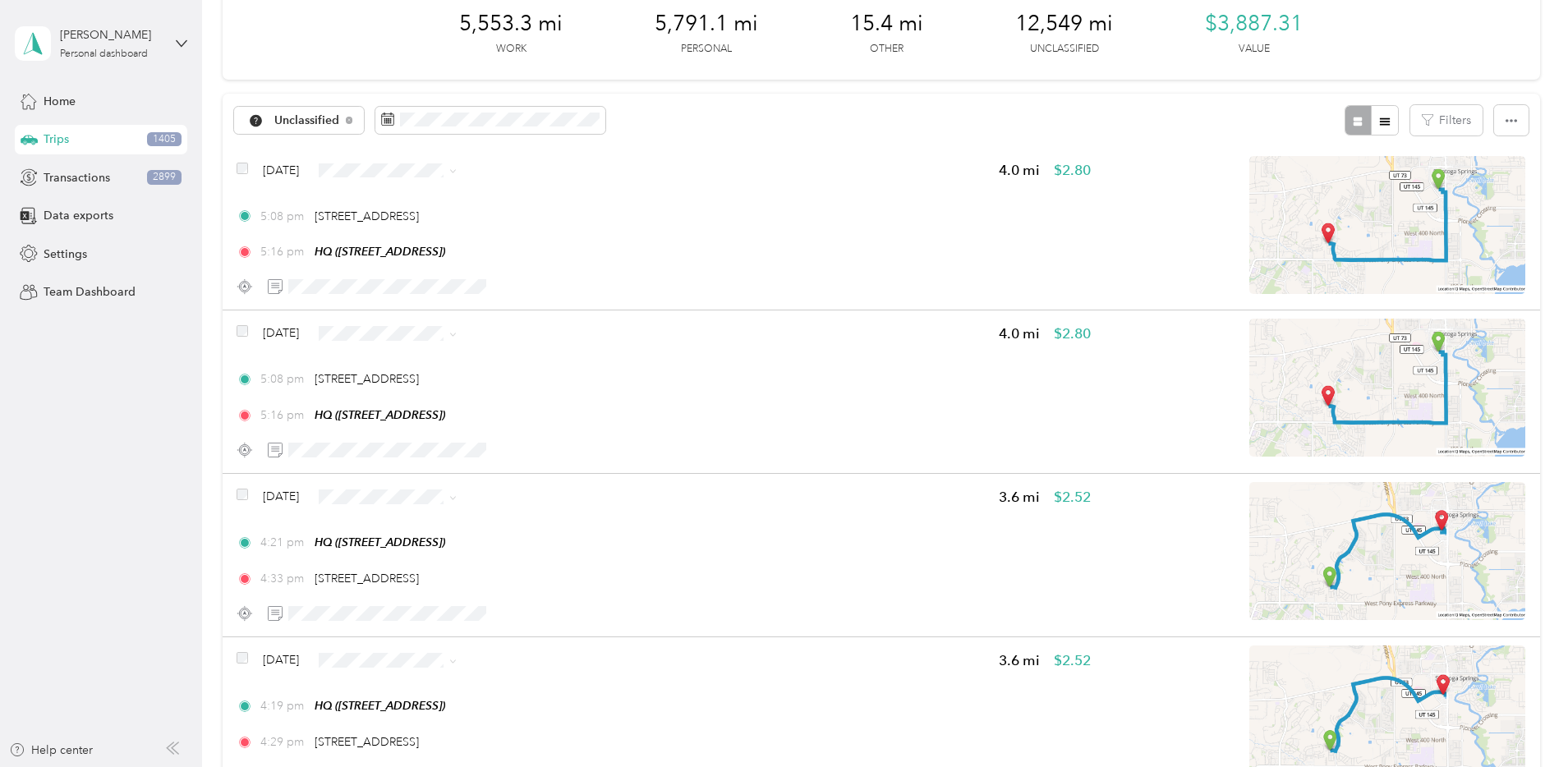
click at [515, 232] on li "Personal" at bounding box center [536, 227] width 159 height 29
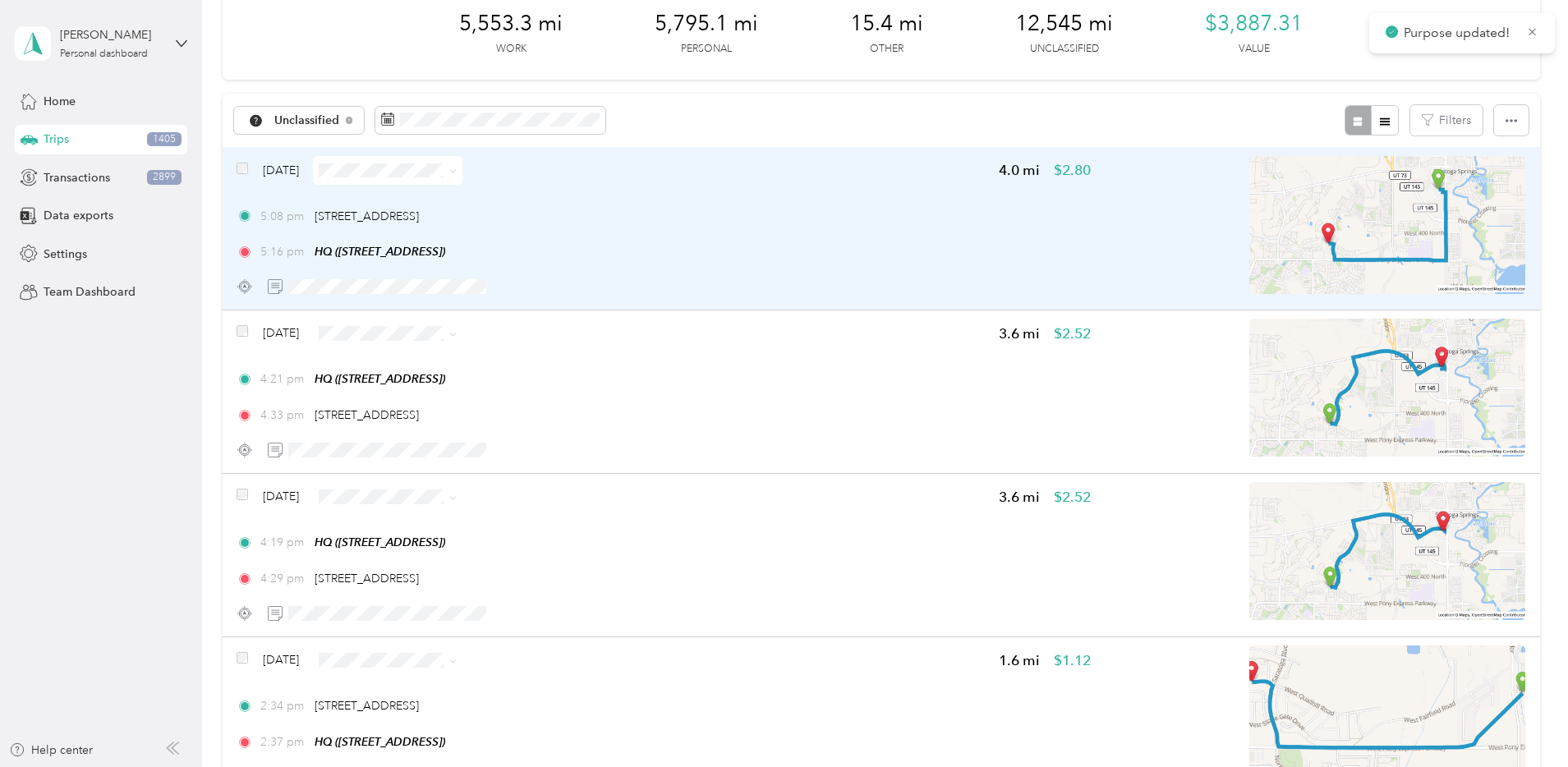
click at [773, 233] on div "5:08 pm 1083 N Redwood Rd, Saratoga Springs, UT 5:16 pm HQ (1777 W Newcastle Ln…" at bounding box center [664, 235] width 854 height 54
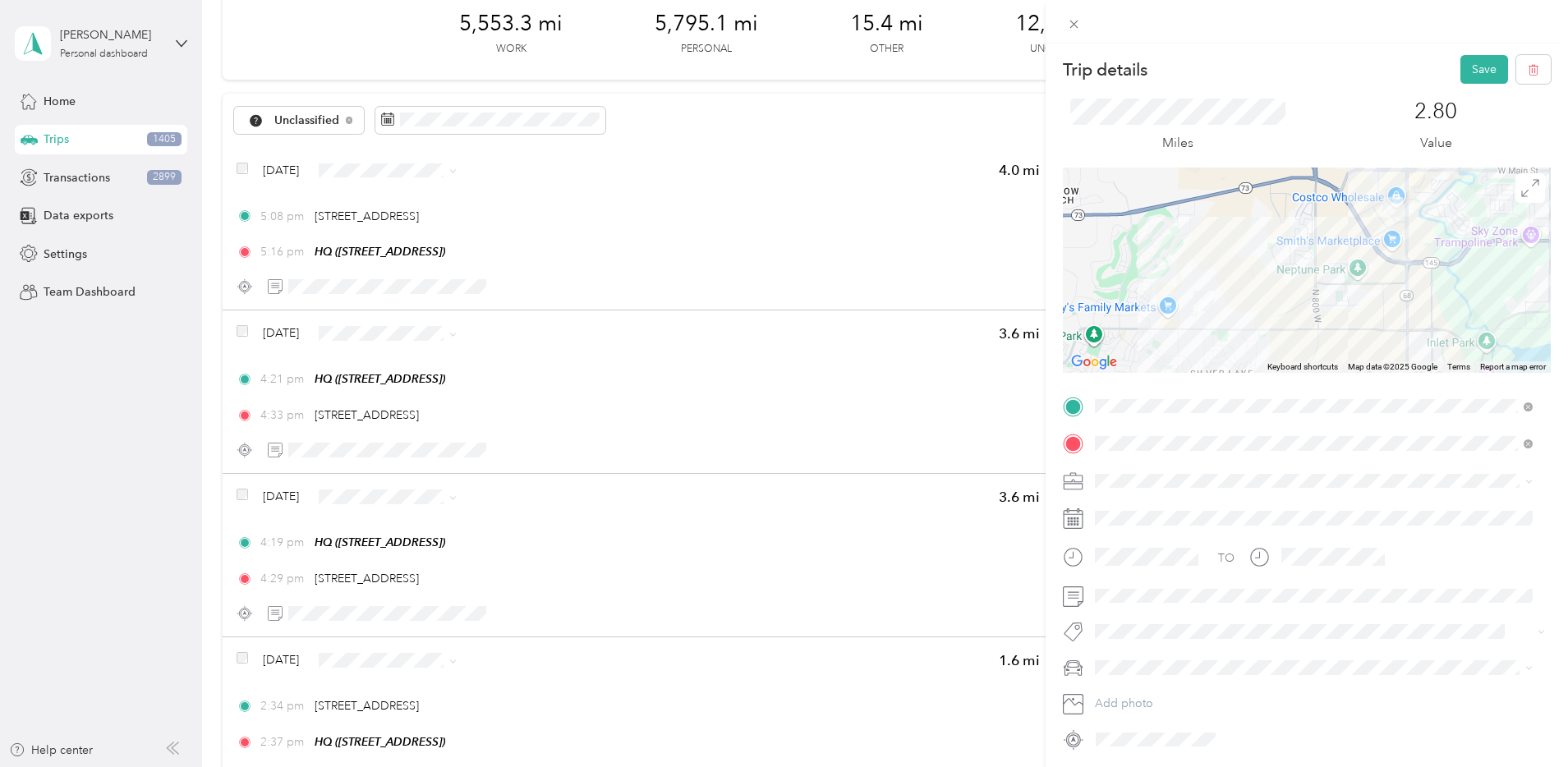
click at [1130, 594] on div "Bndl" at bounding box center [1314, 595] width 426 height 17
click at [1463, 78] on button "Save" at bounding box center [1483, 70] width 47 height 29
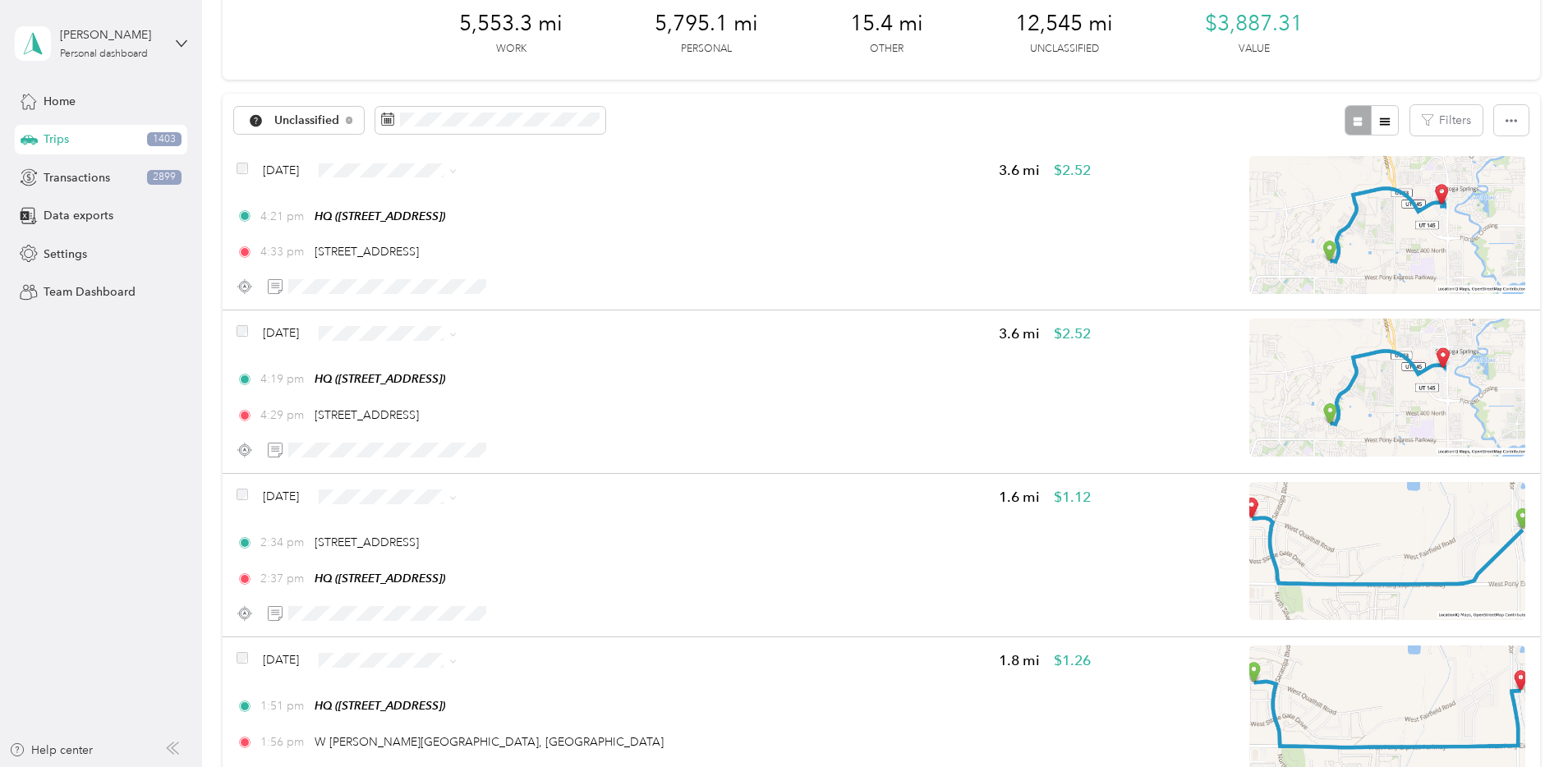
click at [516, 221] on span "Personal" at bounding box center [549, 223] width 106 height 17
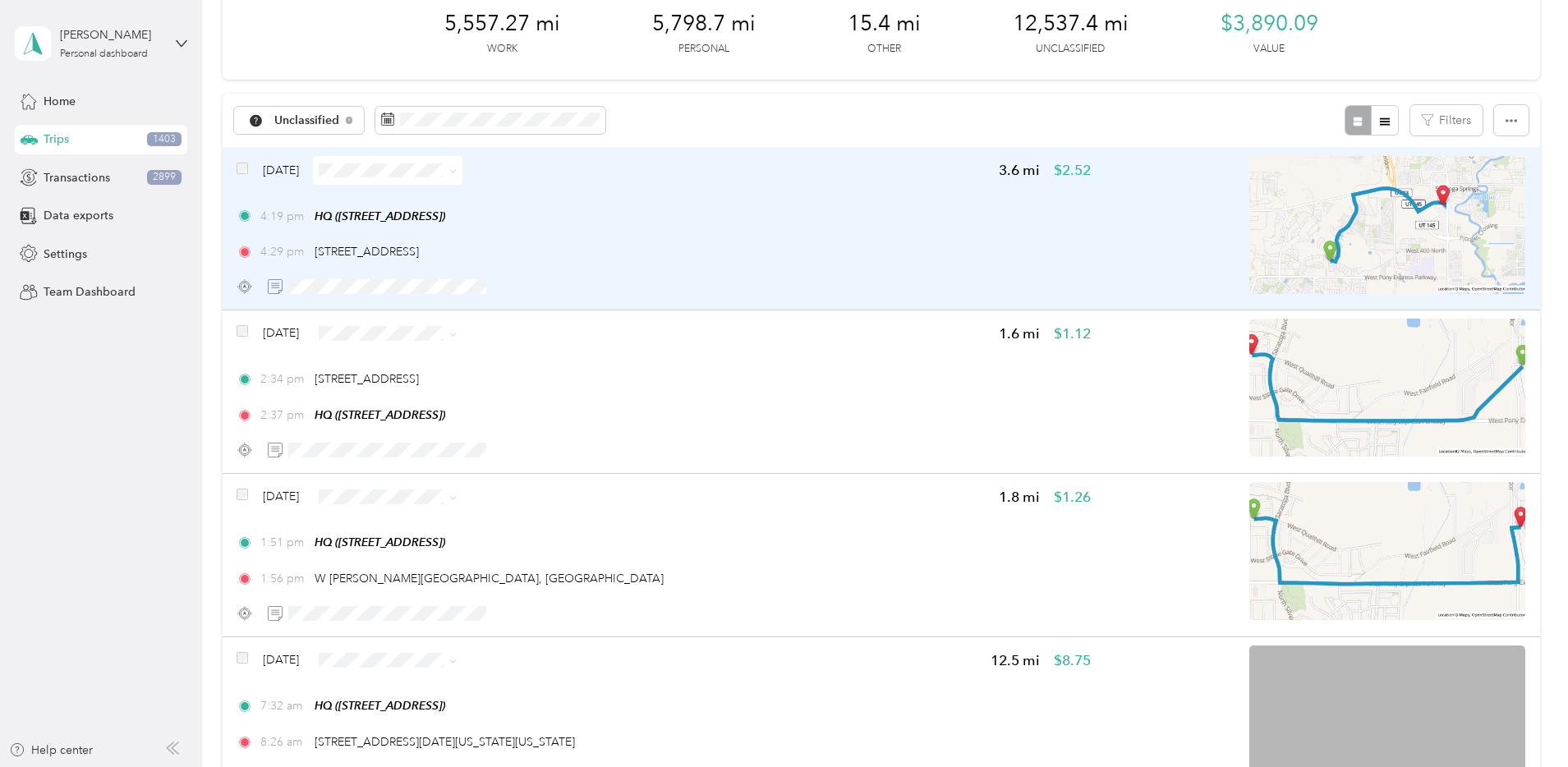
click at [792, 205] on div "Aug 20, 2025 3.6 mi $2.52 4:19 pm HQ (1777 W Newcastle Ln, Saratoga Springs, UT…" at bounding box center [664, 228] width 854 height 145
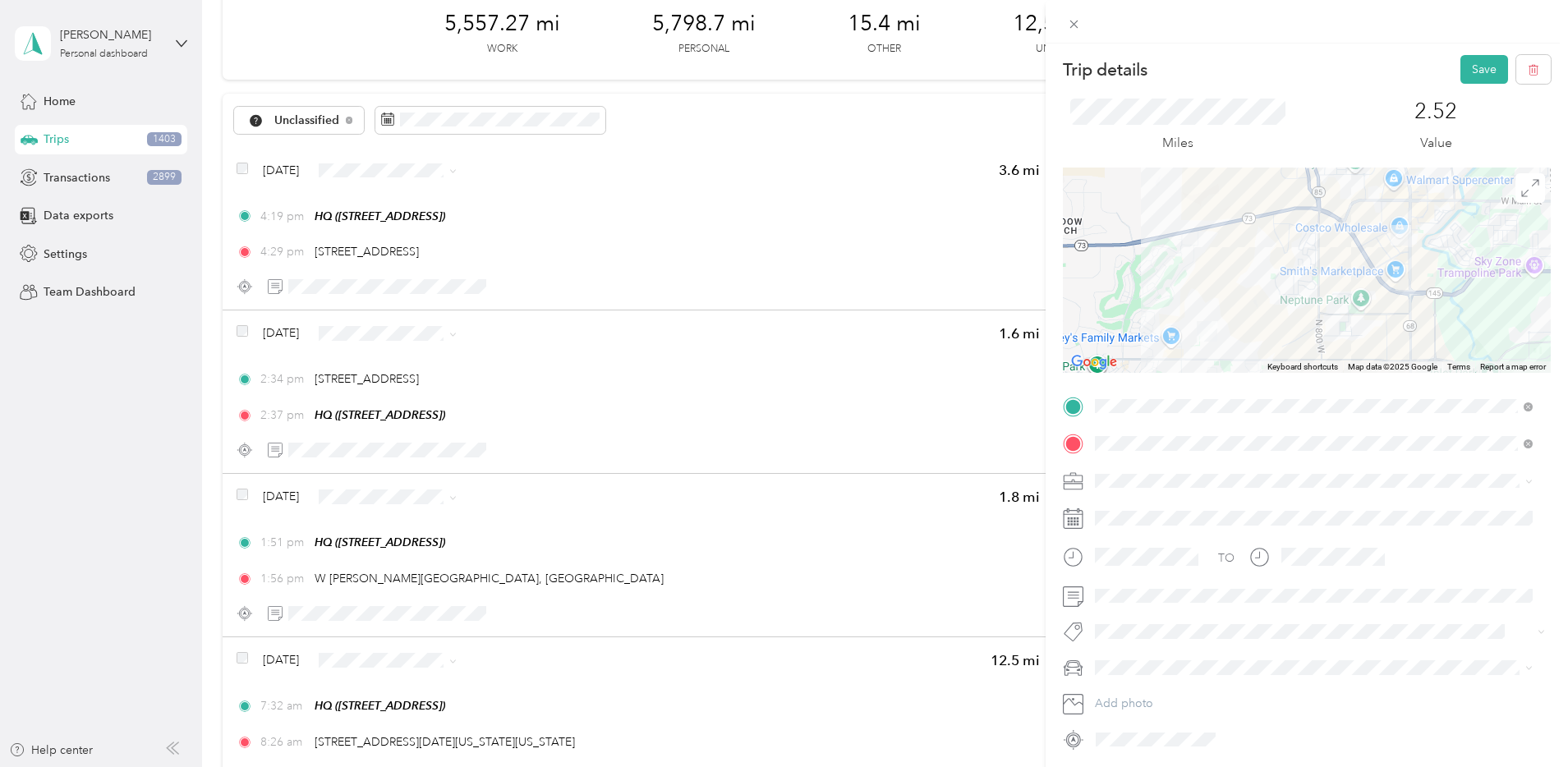
click at [1151, 599] on li "Bndl" at bounding box center [1314, 594] width 450 height 29
click at [1471, 82] on button "Save" at bounding box center [1483, 70] width 47 height 29
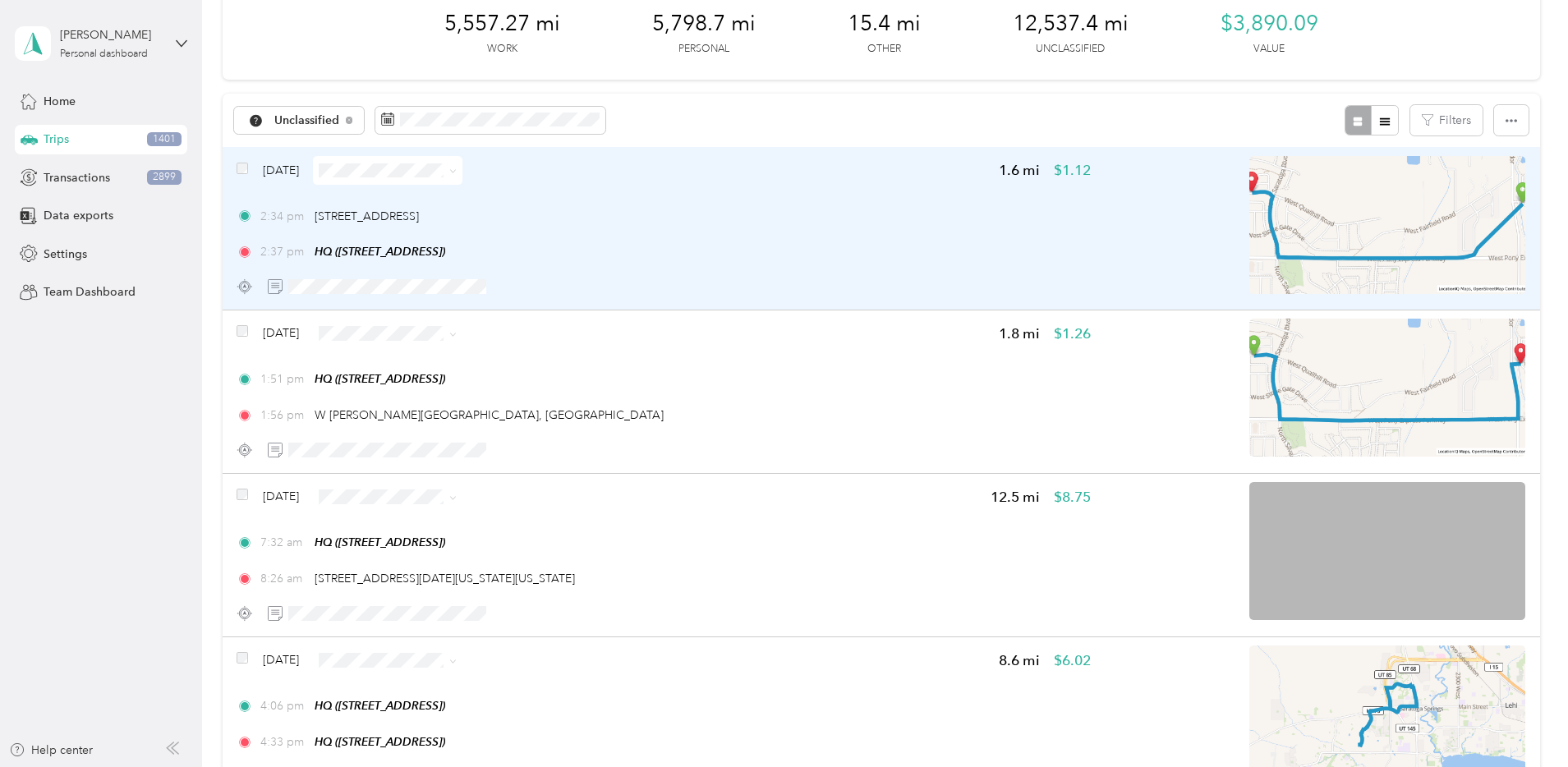
click at [462, 161] on span at bounding box center [388, 170] width 150 height 29
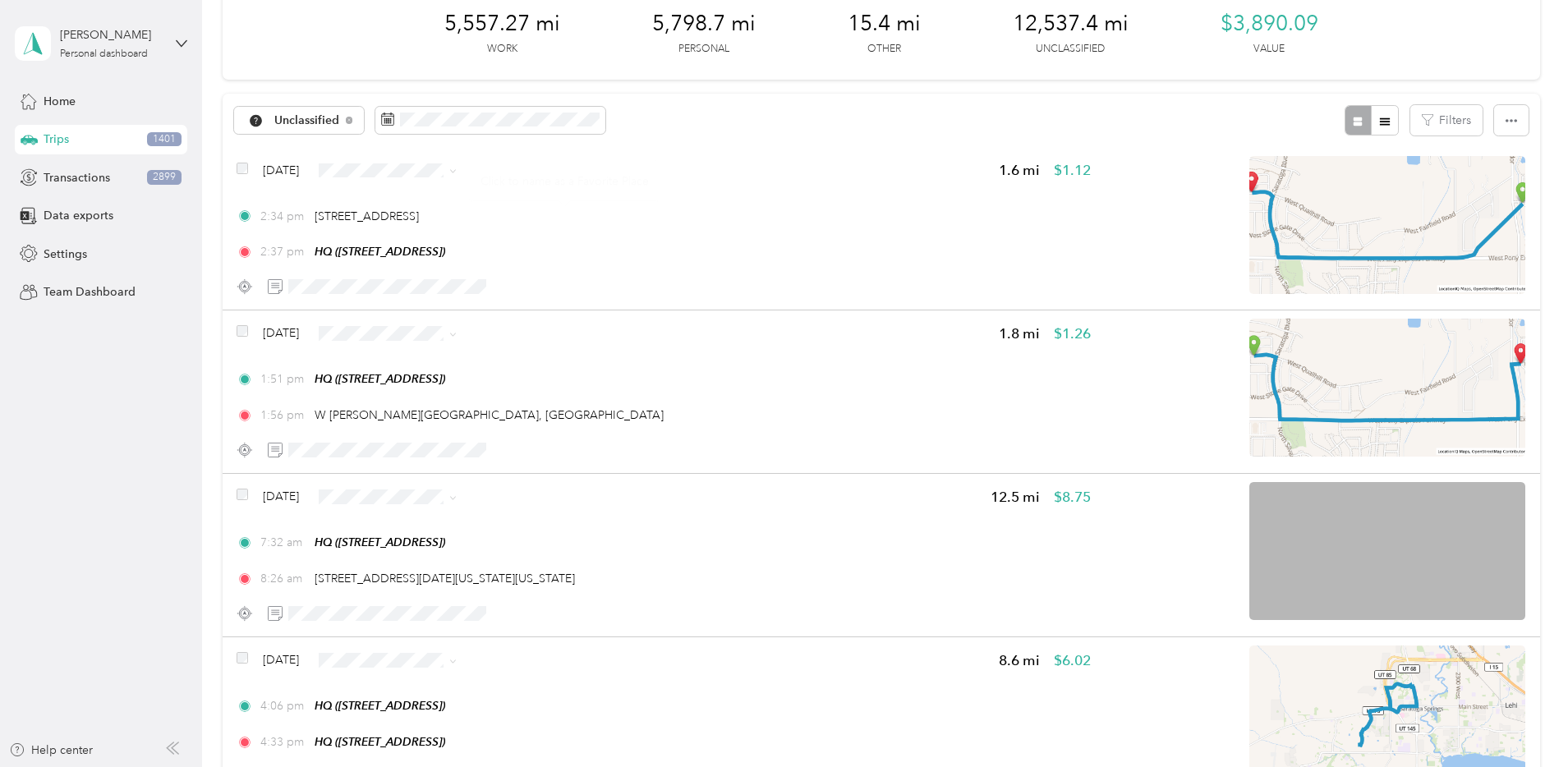
click at [505, 169] on div "Click to name as a Favorite Place" at bounding box center [565, 180] width 192 height 40
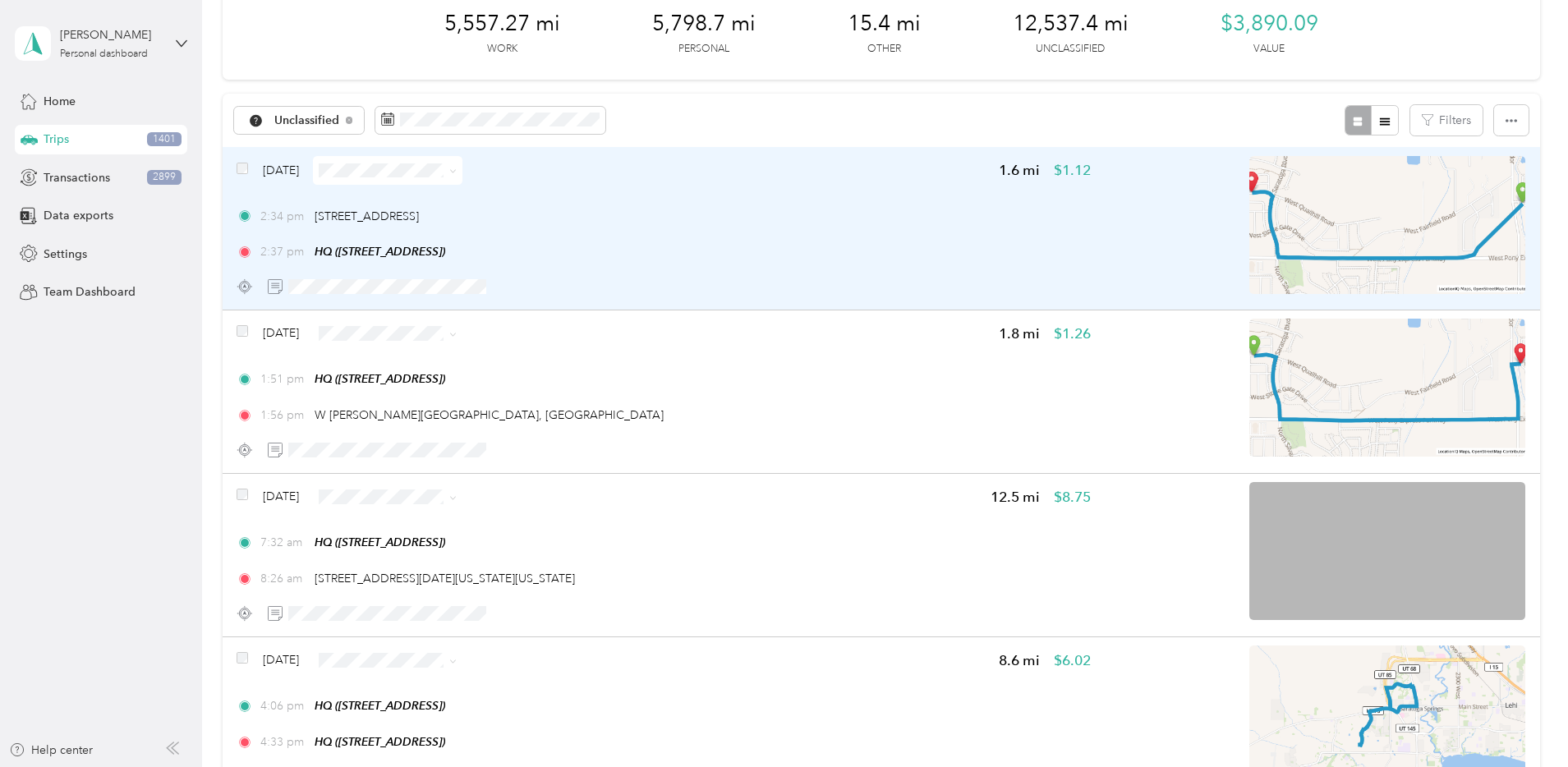
click at [462, 160] on span at bounding box center [388, 170] width 150 height 29
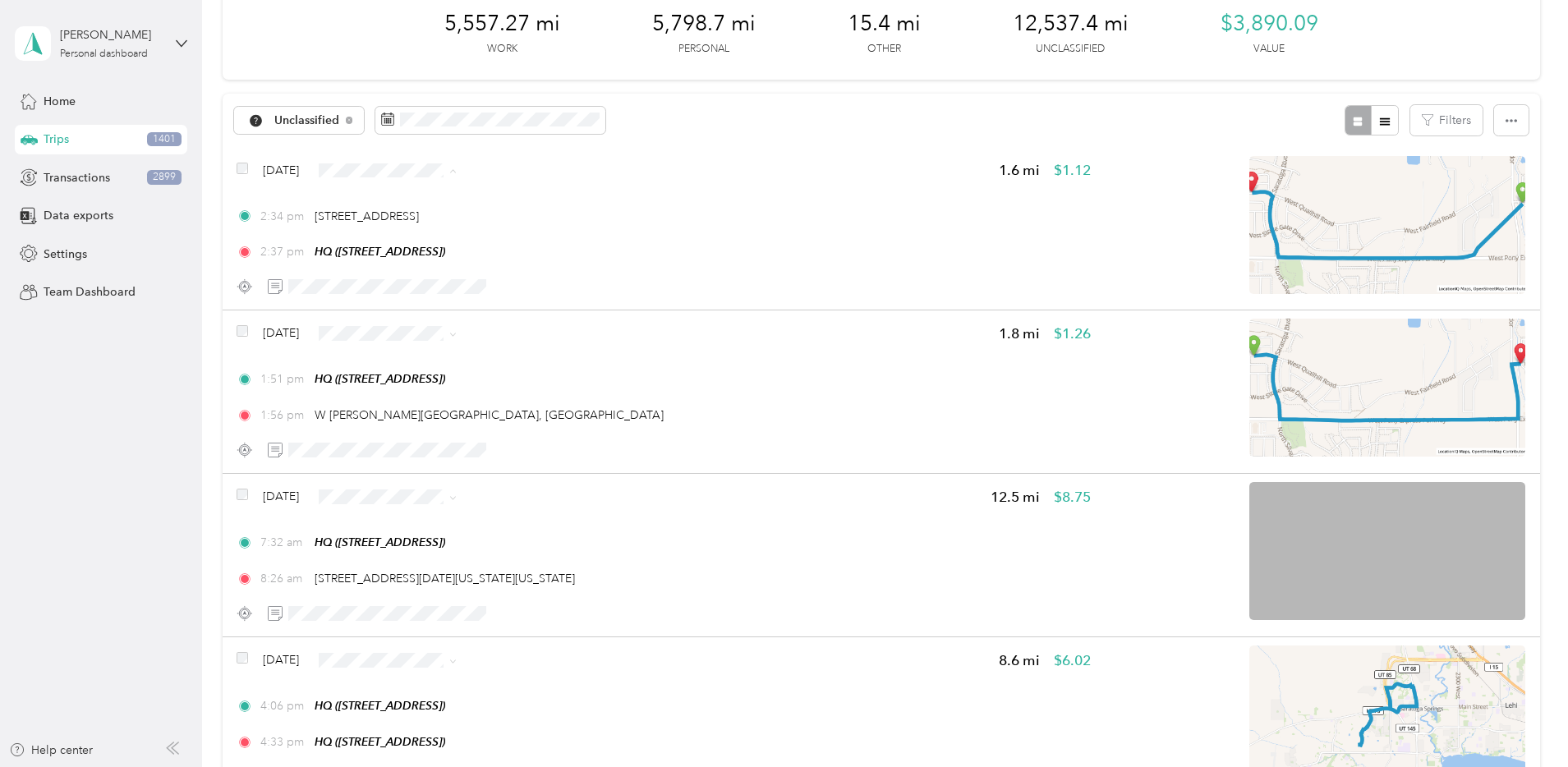
click at [518, 221] on span "Personal" at bounding box center [549, 229] width 106 height 17
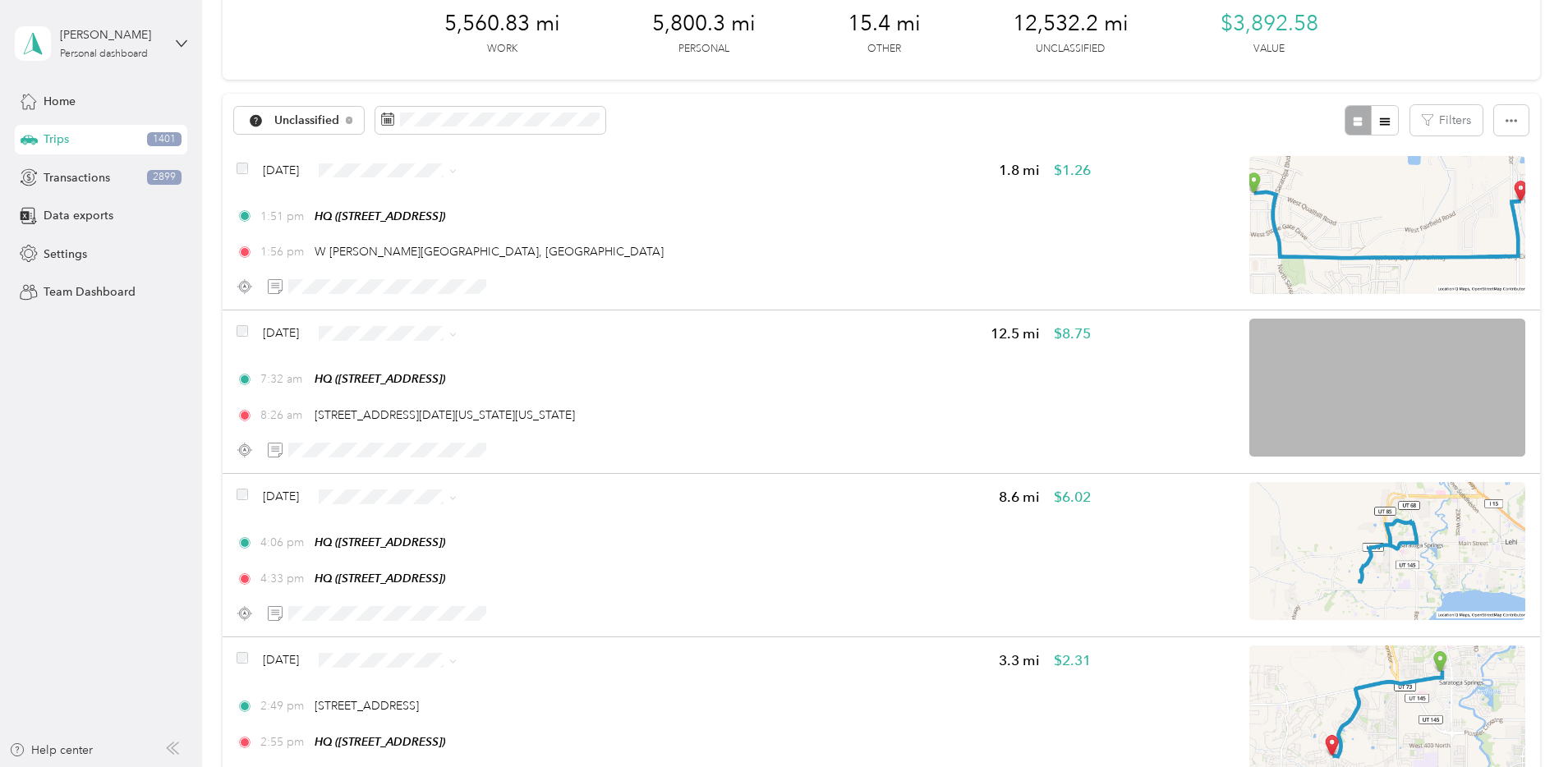
click at [518, 217] on li "Personal" at bounding box center [536, 226] width 159 height 29
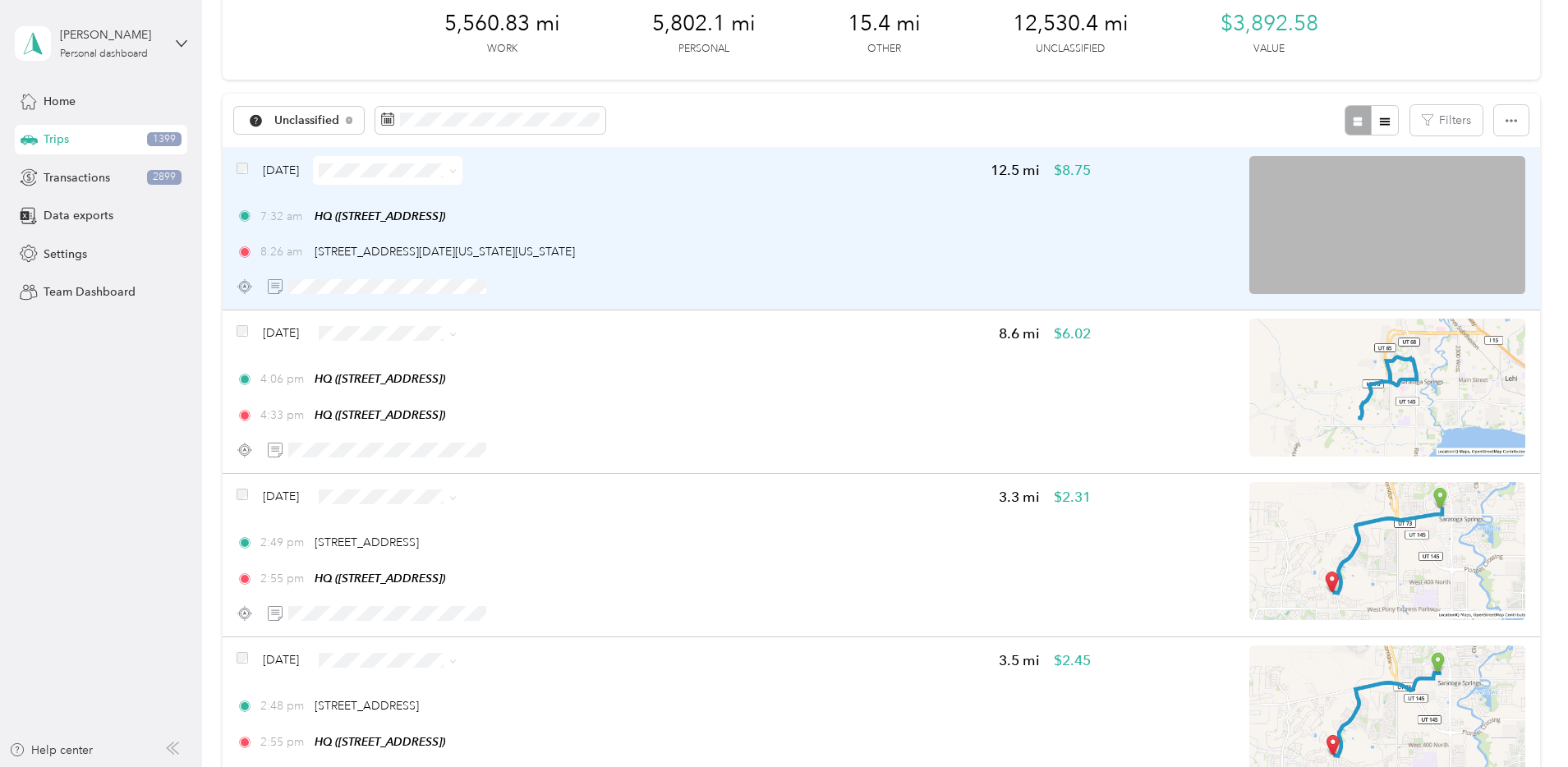
click at [757, 180] on div "Aug 20, 2025 12.5 mi $8.75" at bounding box center [664, 170] width 854 height 29
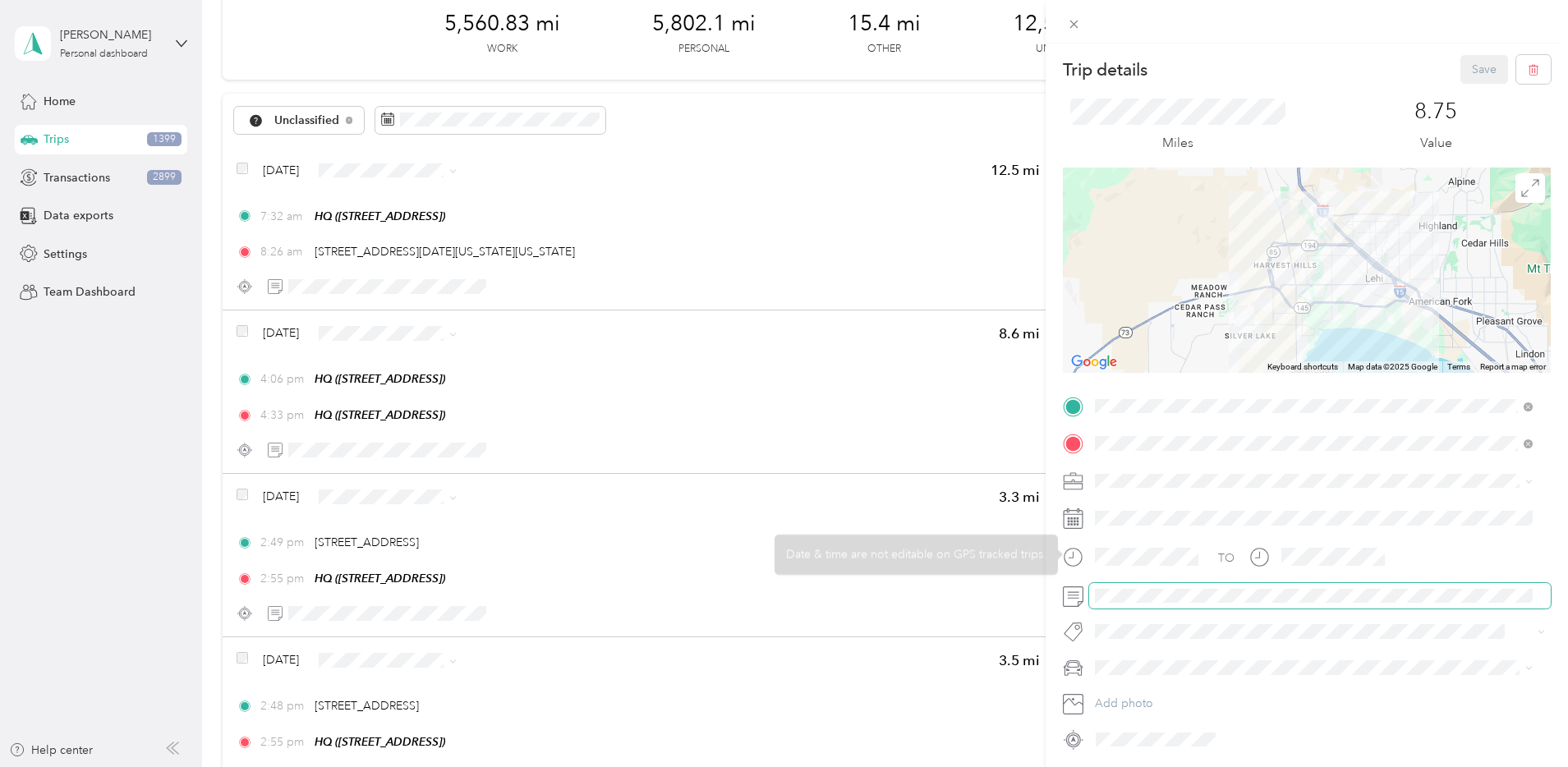
click at [1176, 605] on span at bounding box center [1320, 596] width 462 height 26
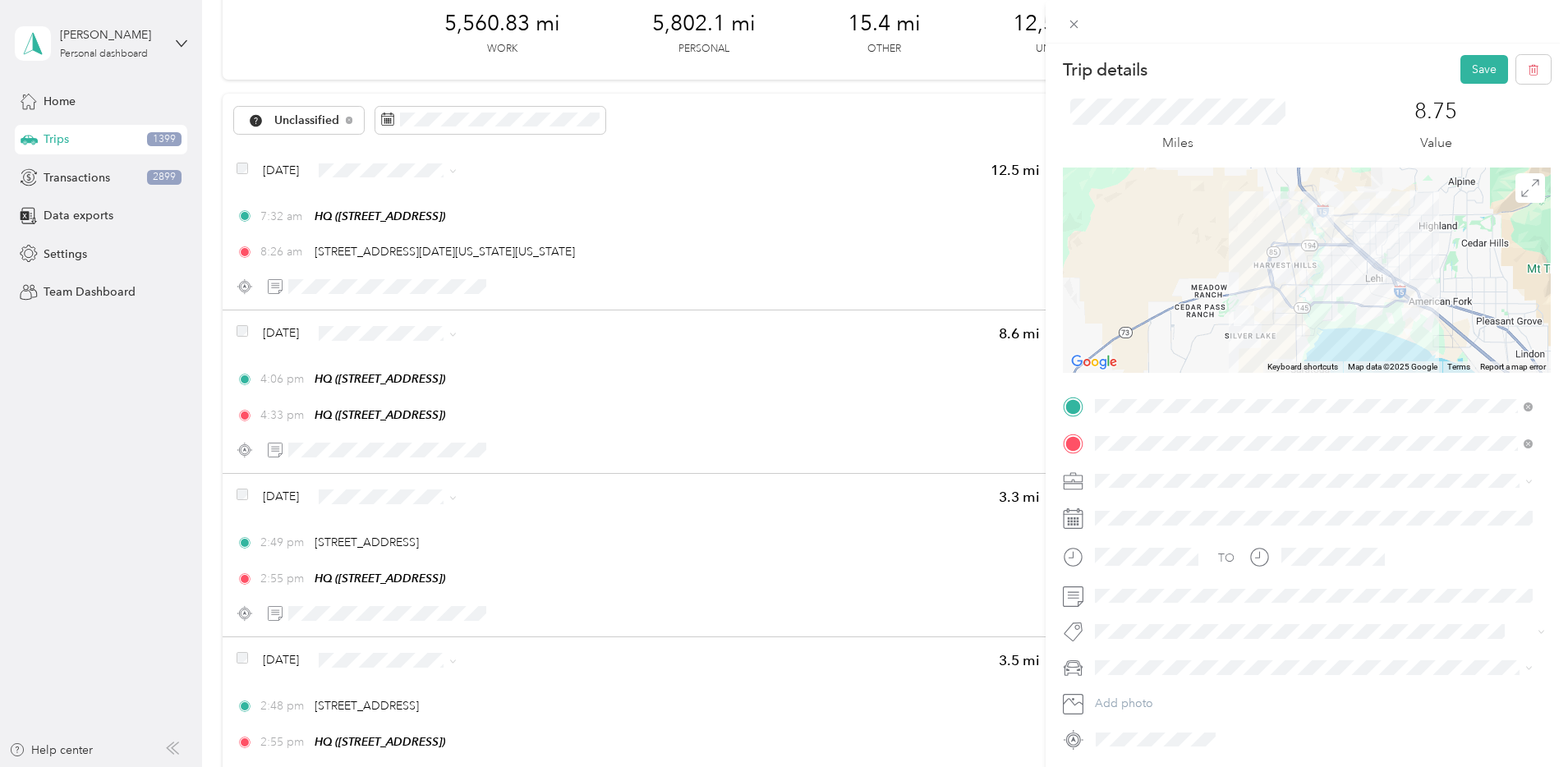
click at [1133, 585] on li "Bndl" at bounding box center [1314, 593] width 450 height 29
click at [1475, 74] on button "Save" at bounding box center [1483, 70] width 47 height 29
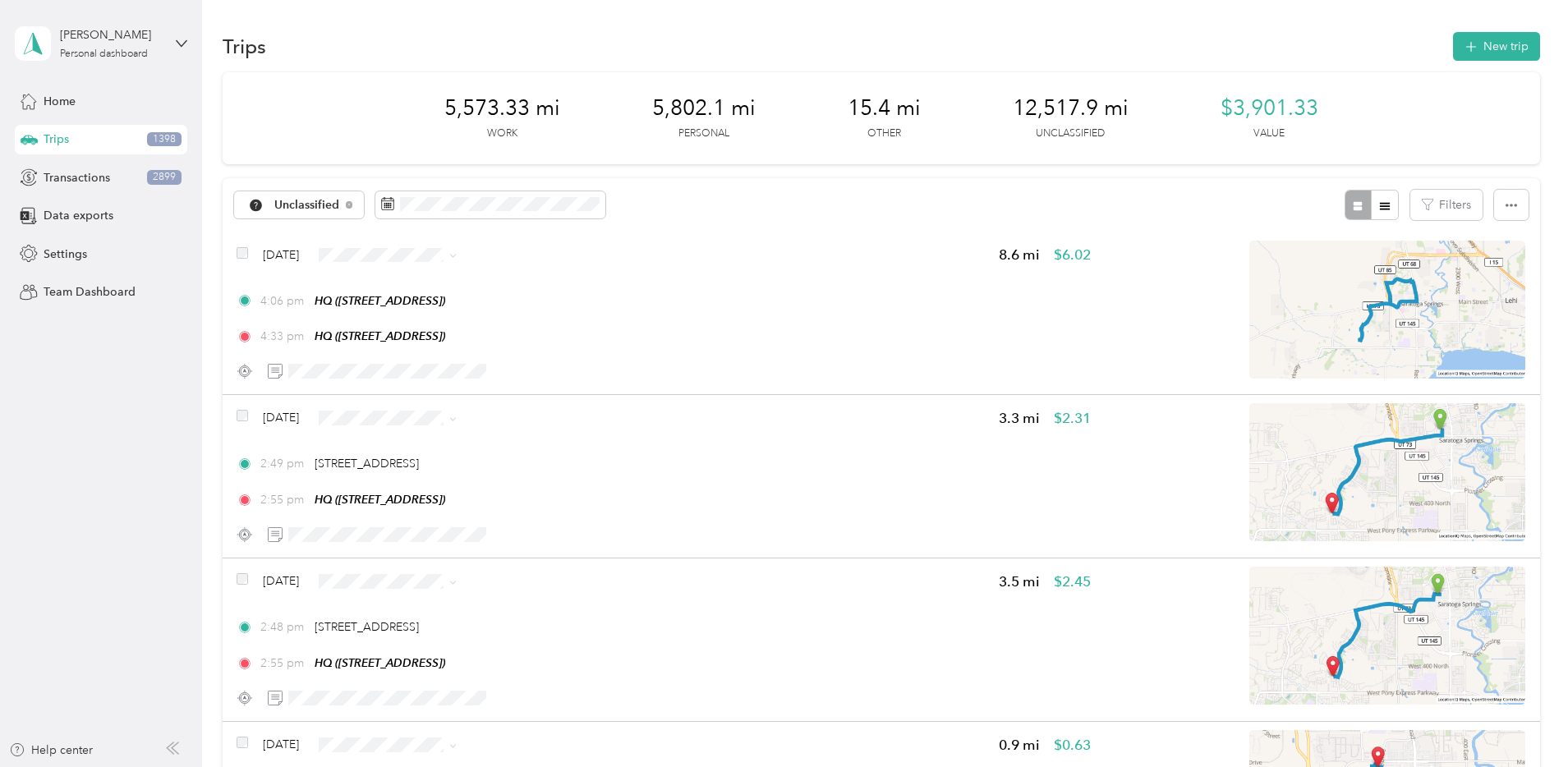
click at [1410, 202] on button "Filters" at bounding box center [1446, 205] width 72 height 30
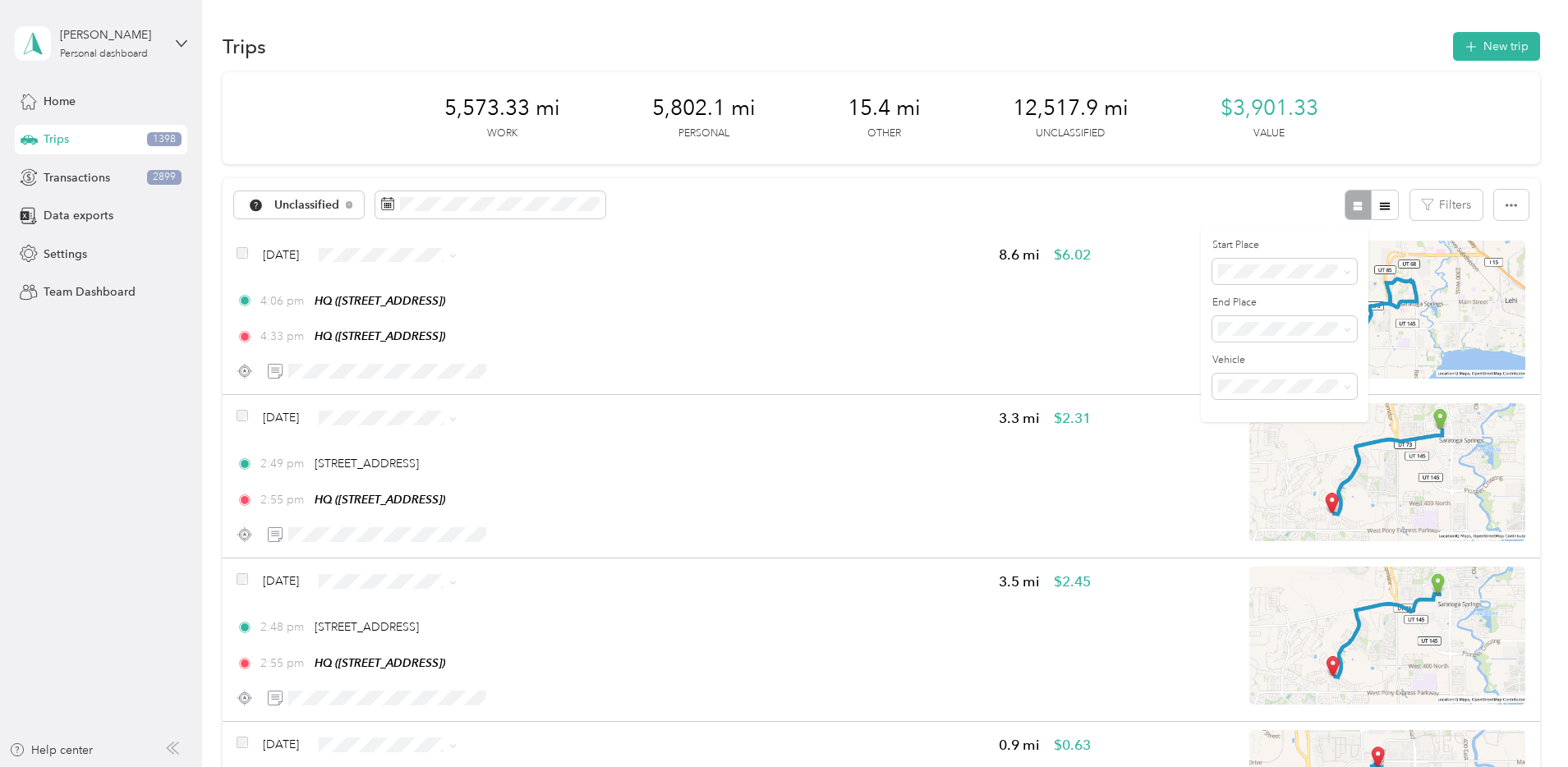
click at [1283, 351] on div "HQ" at bounding box center [1284, 354] width 121 height 17
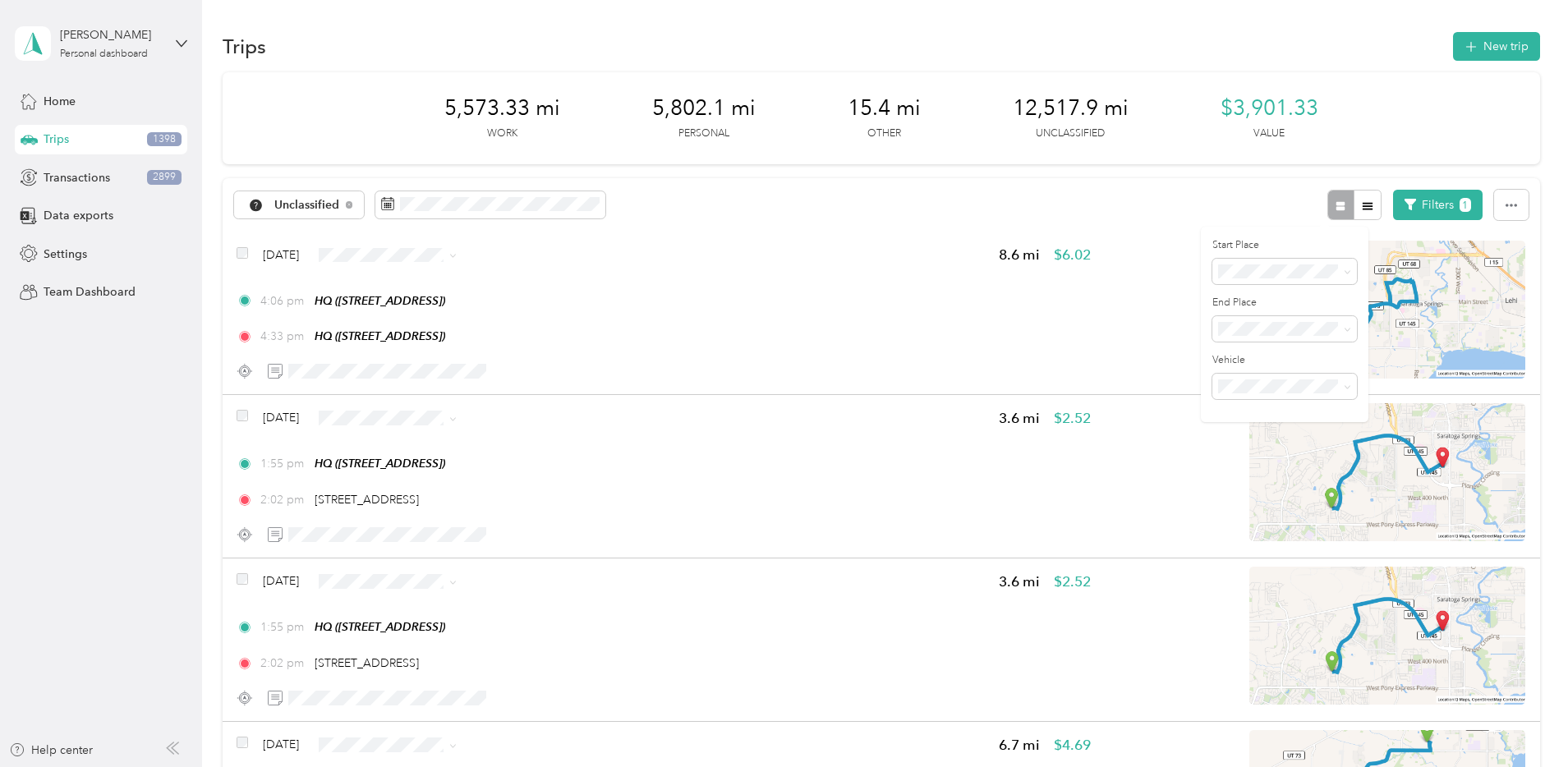
click at [1294, 432] on li "Client Office" at bounding box center [1284, 438] width 144 height 29
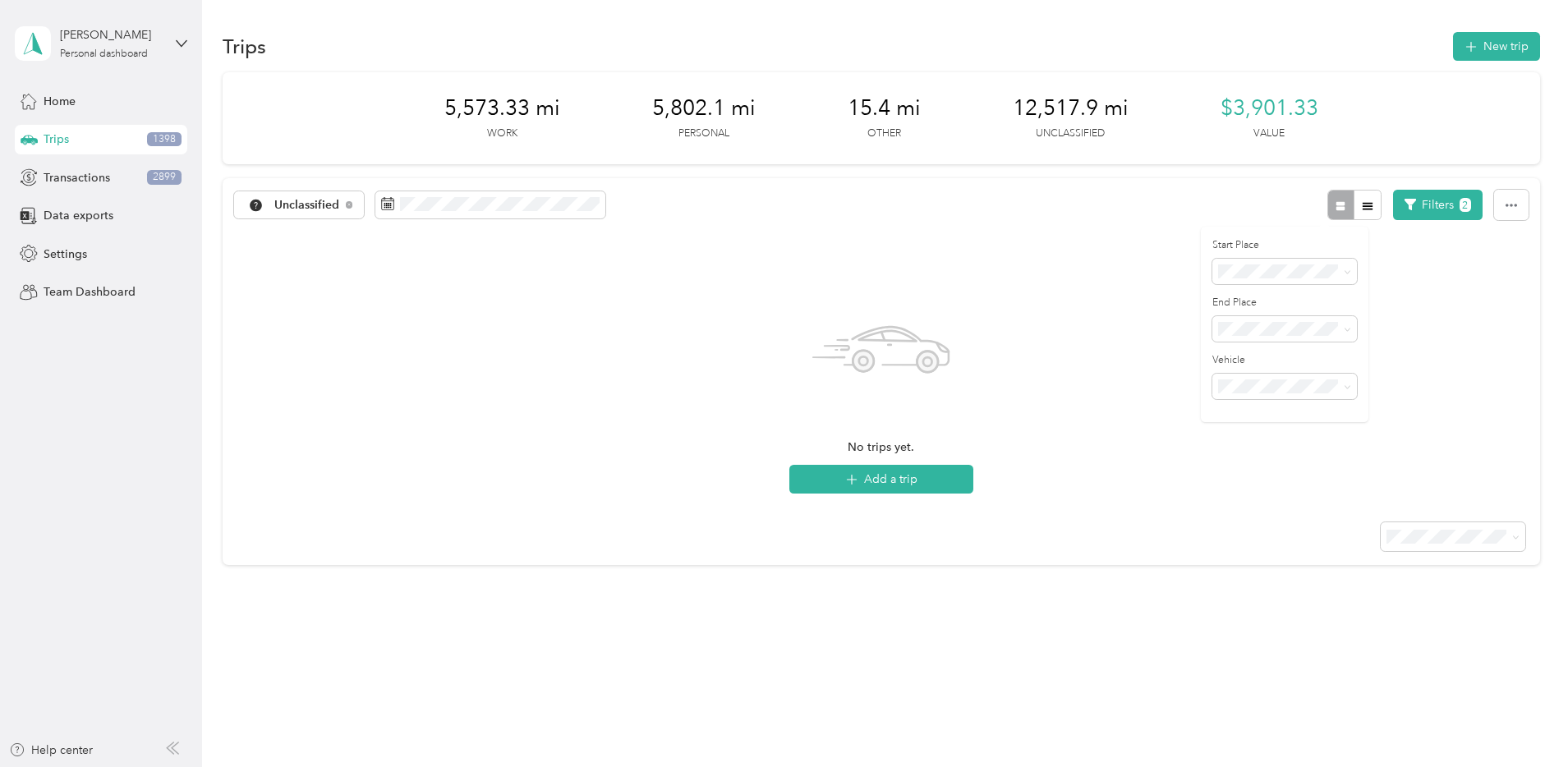
click at [1267, 383] on span "Client Office" at bounding box center [1256, 386] width 64 height 14
click at [1269, 407] on div "HQ" at bounding box center [1284, 415] width 121 height 17
click at [1281, 259] on span at bounding box center [1284, 271] width 144 height 26
click at [1259, 351] on div "HQ" at bounding box center [1284, 357] width 121 height 17
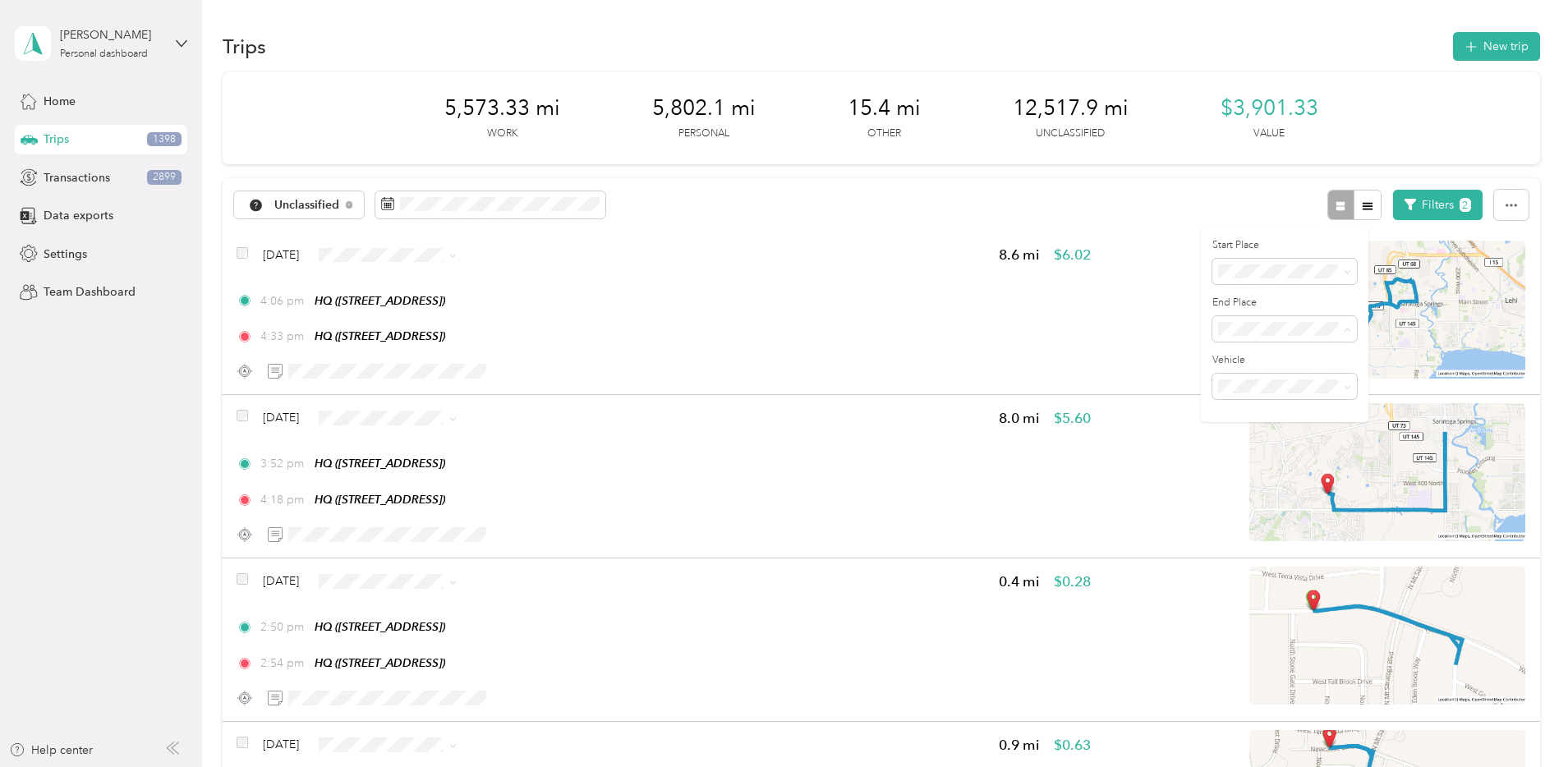
click at [1272, 353] on span "Anywhere" at bounding box center [1250, 358] width 53 height 14
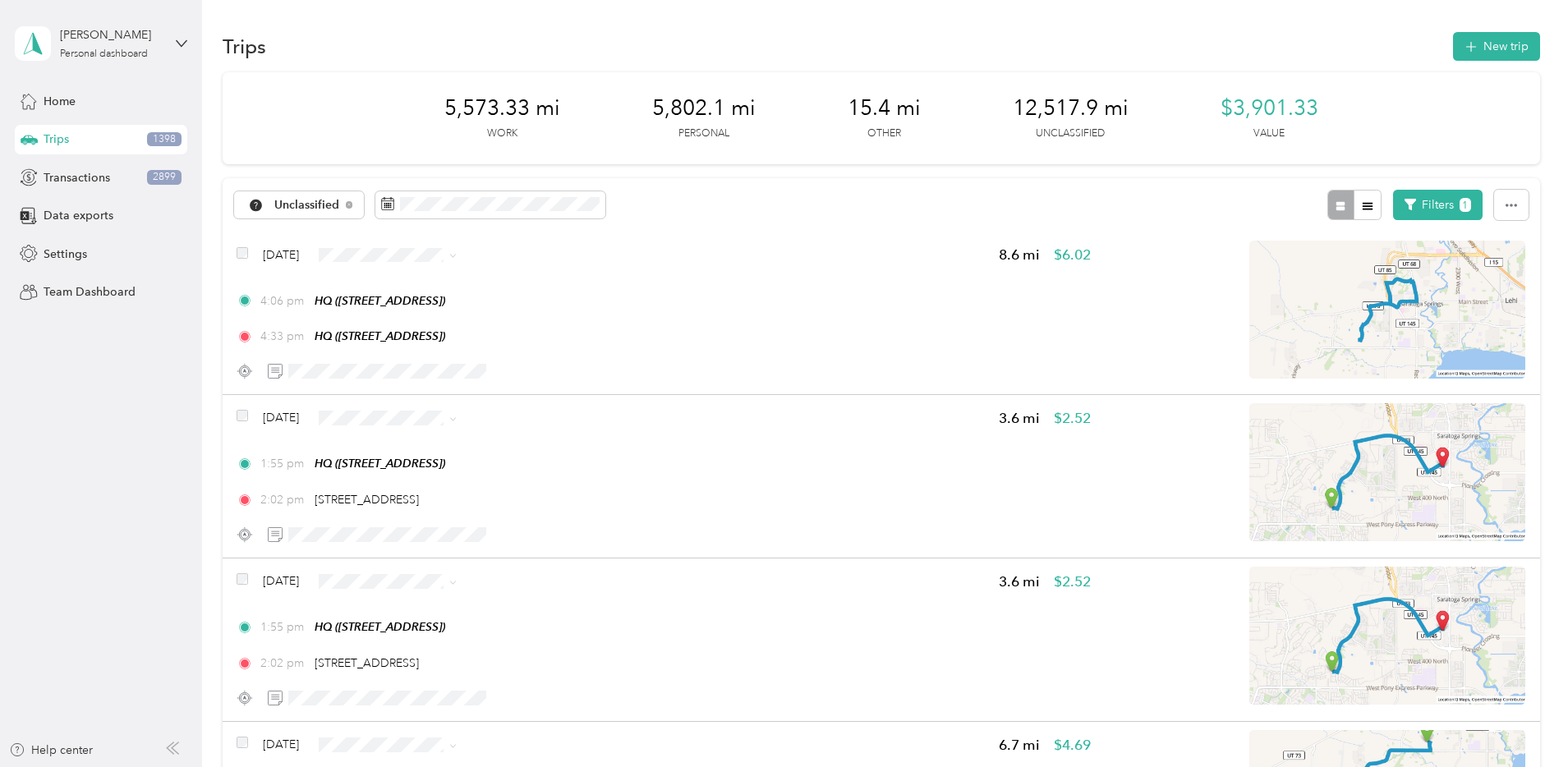
click at [1405, 200] on icon "button" at bounding box center [1410, 204] width 12 height 12
click at [1393, 202] on button "Filters 1" at bounding box center [1438, 205] width 89 height 30
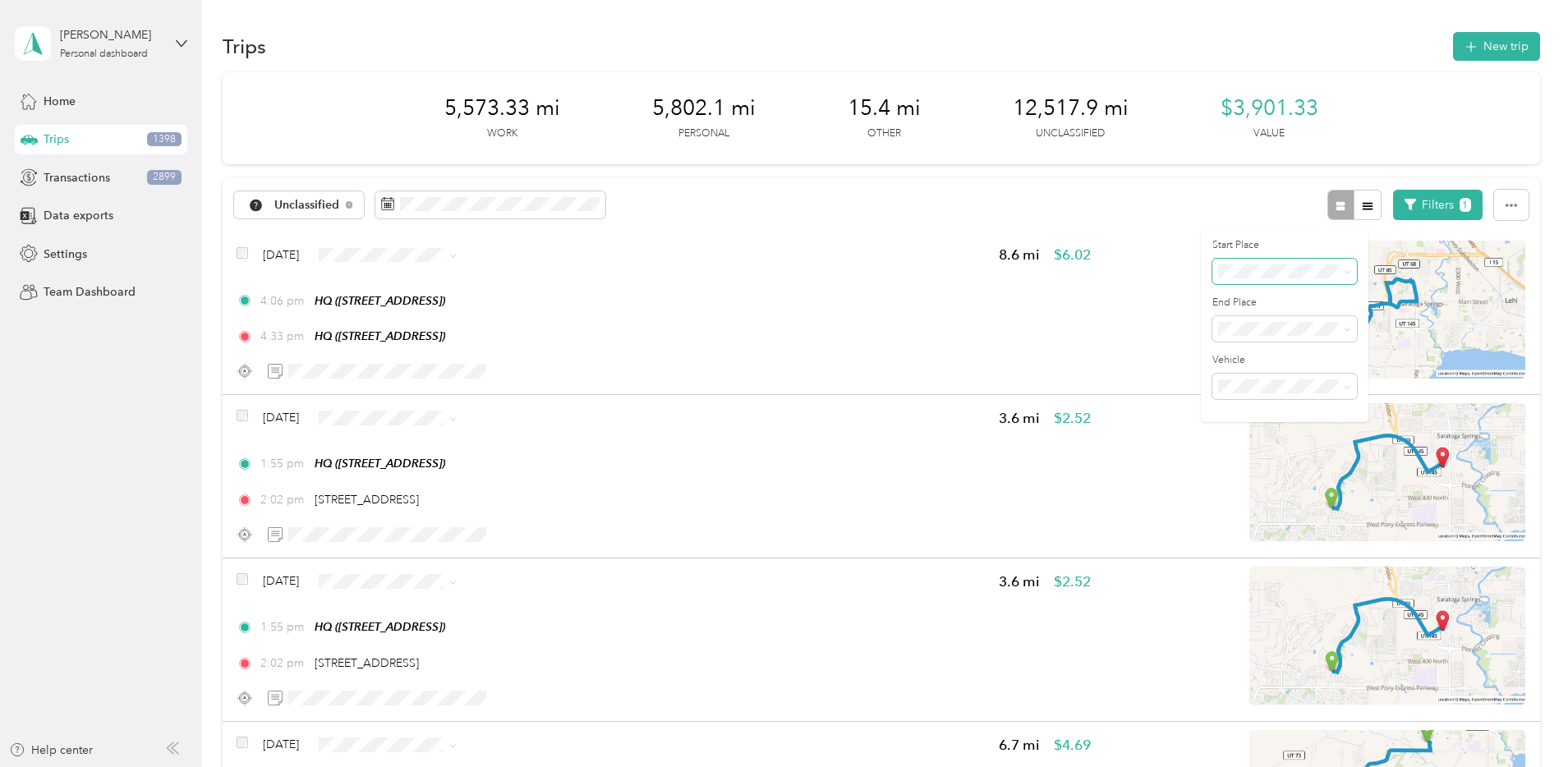
click at [1320, 278] on span at bounding box center [1284, 271] width 144 height 26
click at [1277, 289] on li "Anywhere" at bounding box center [1284, 300] width 144 height 29
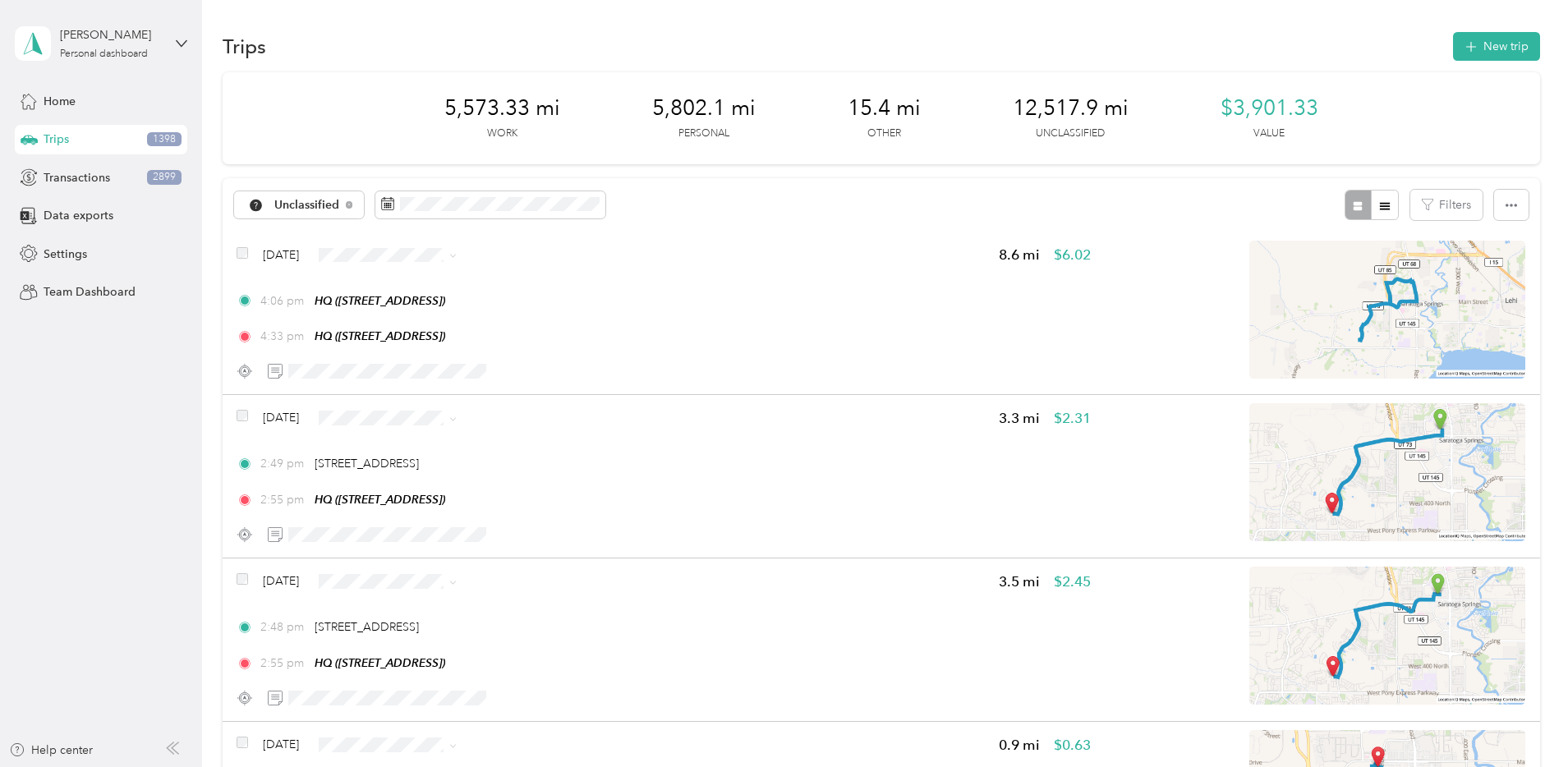
click at [340, 201] on span "Unclassified" at bounding box center [308, 205] width 66 height 12
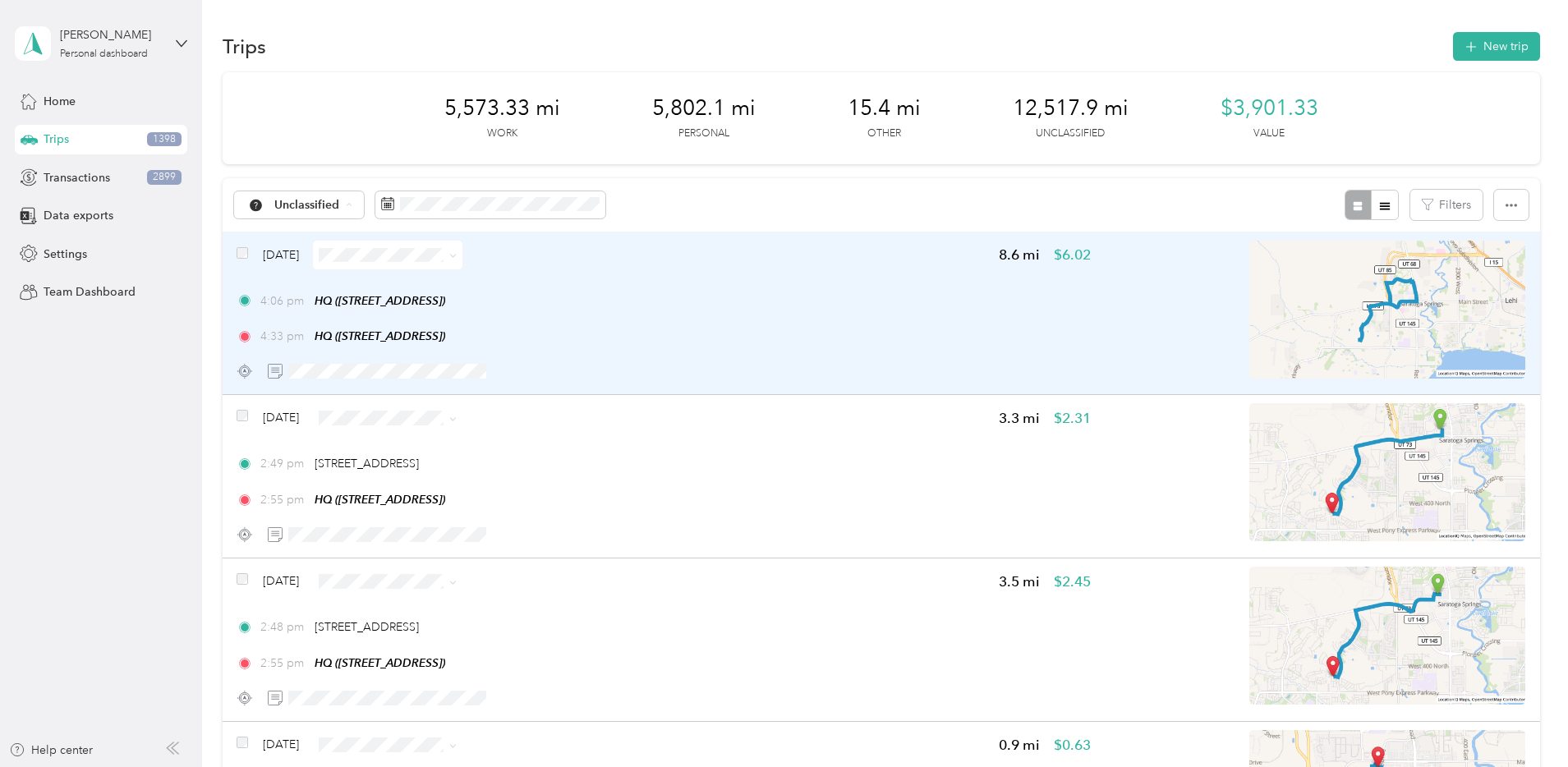
click at [805, 311] on div "4:06 pm HQ (1777 W Newcastle Ln, Saratoga Springs, UT) 4:33 pm HQ (1777 W Newca…" at bounding box center [664, 319] width 854 height 54
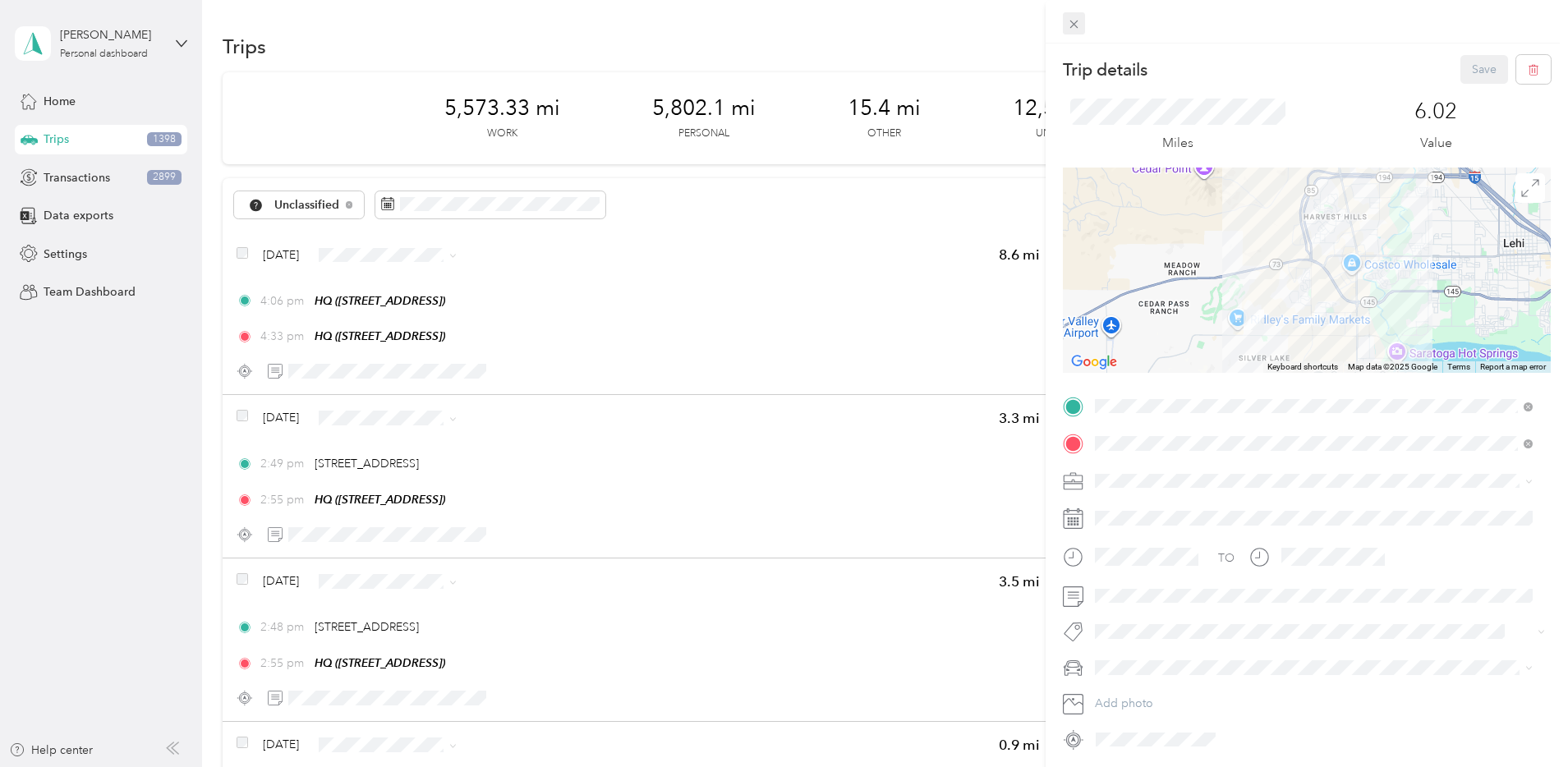
click at [1076, 25] on icon at bounding box center [1074, 24] width 14 height 14
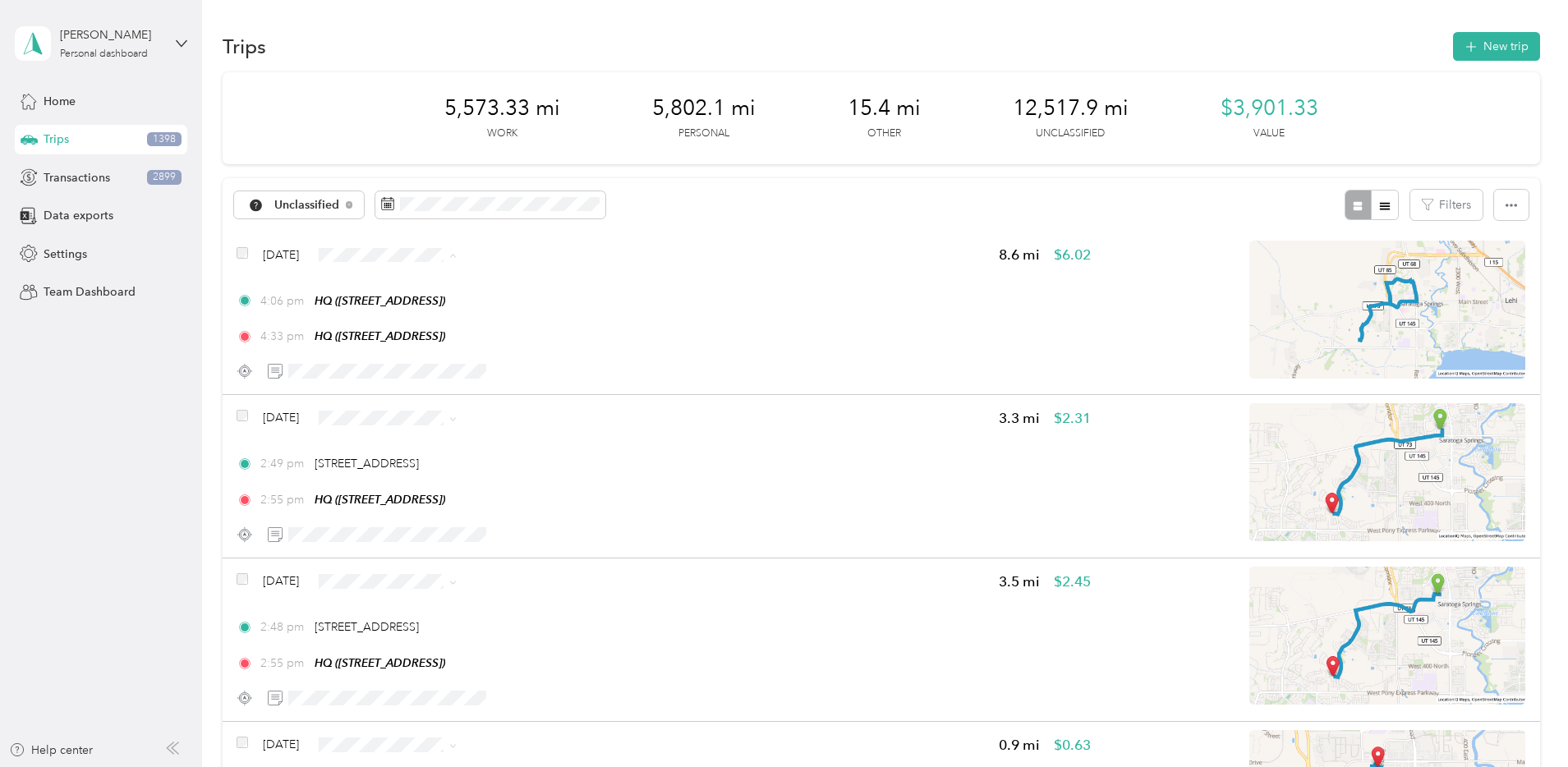
click at [532, 319] on li "Personal" at bounding box center [536, 314] width 159 height 29
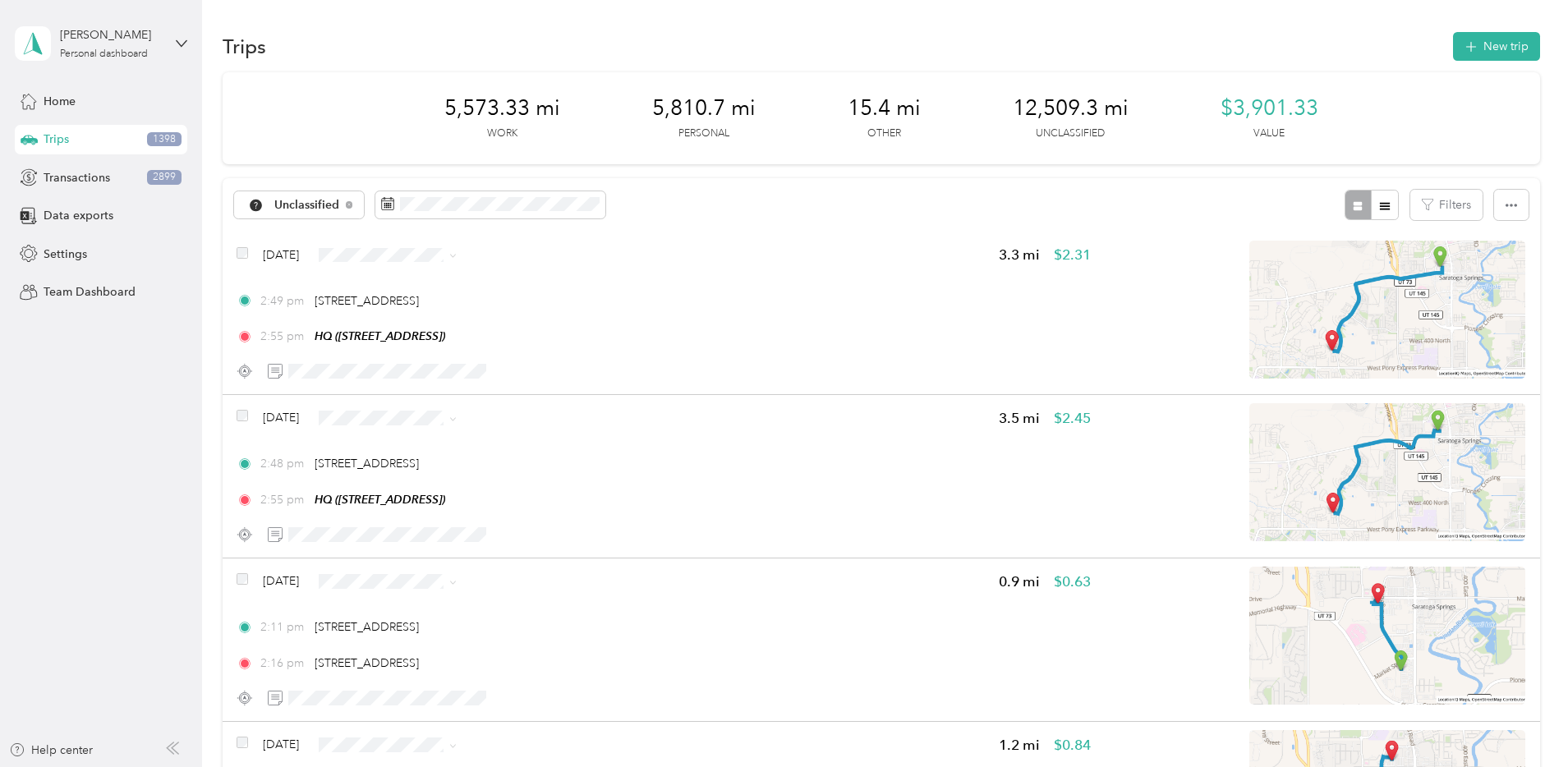
click at [517, 317] on li "Personal" at bounding box center [536, 311] width 159 height 29
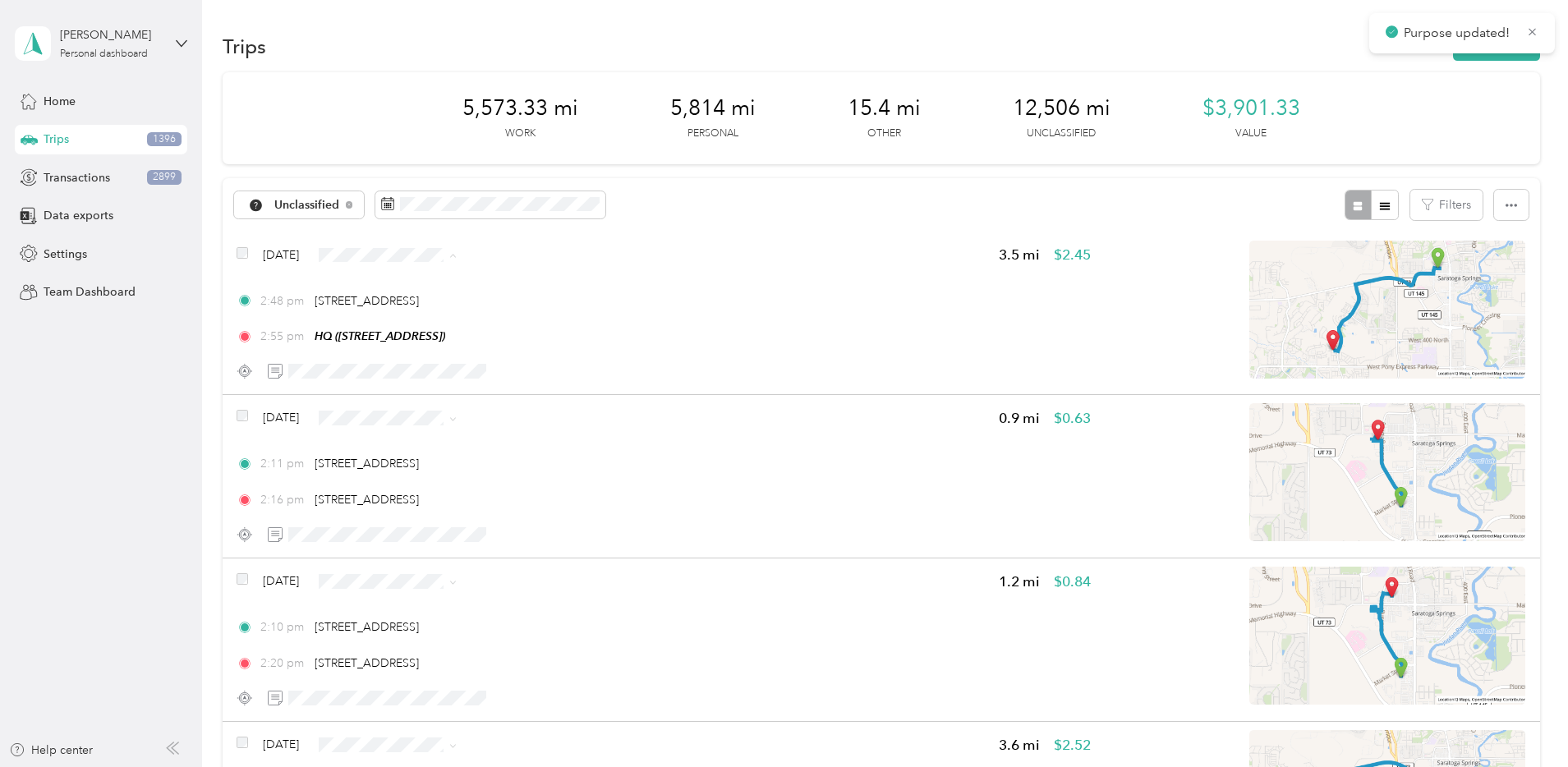
click at [504, 309] on span "Personal" at bounding box center [549, 314] width 106 height 17
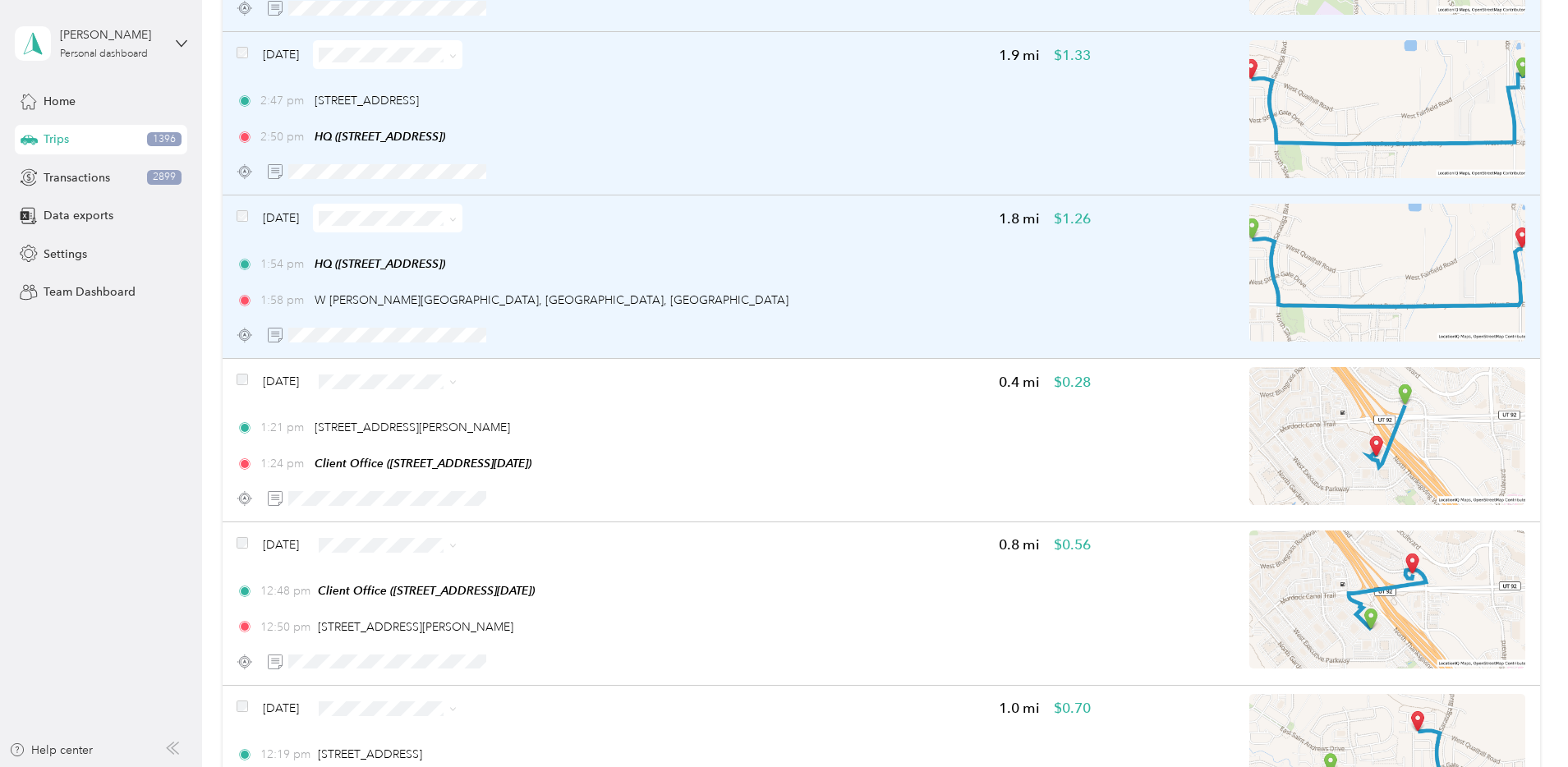
scroll to position [2570, 0]
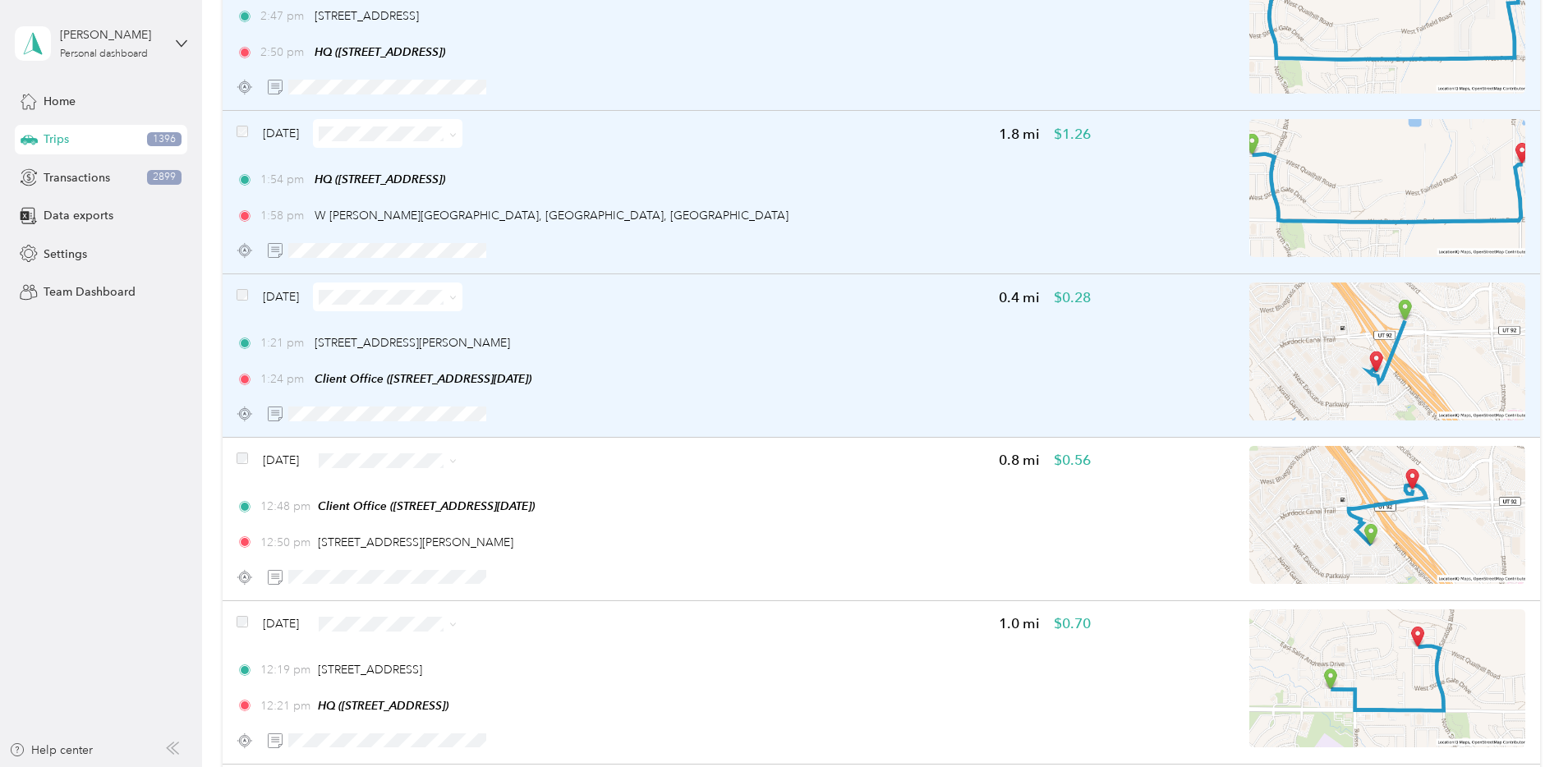
click at [358, 292] on div "Aug 13, 2025" at bounding box center [349, 297] width 226 height 29
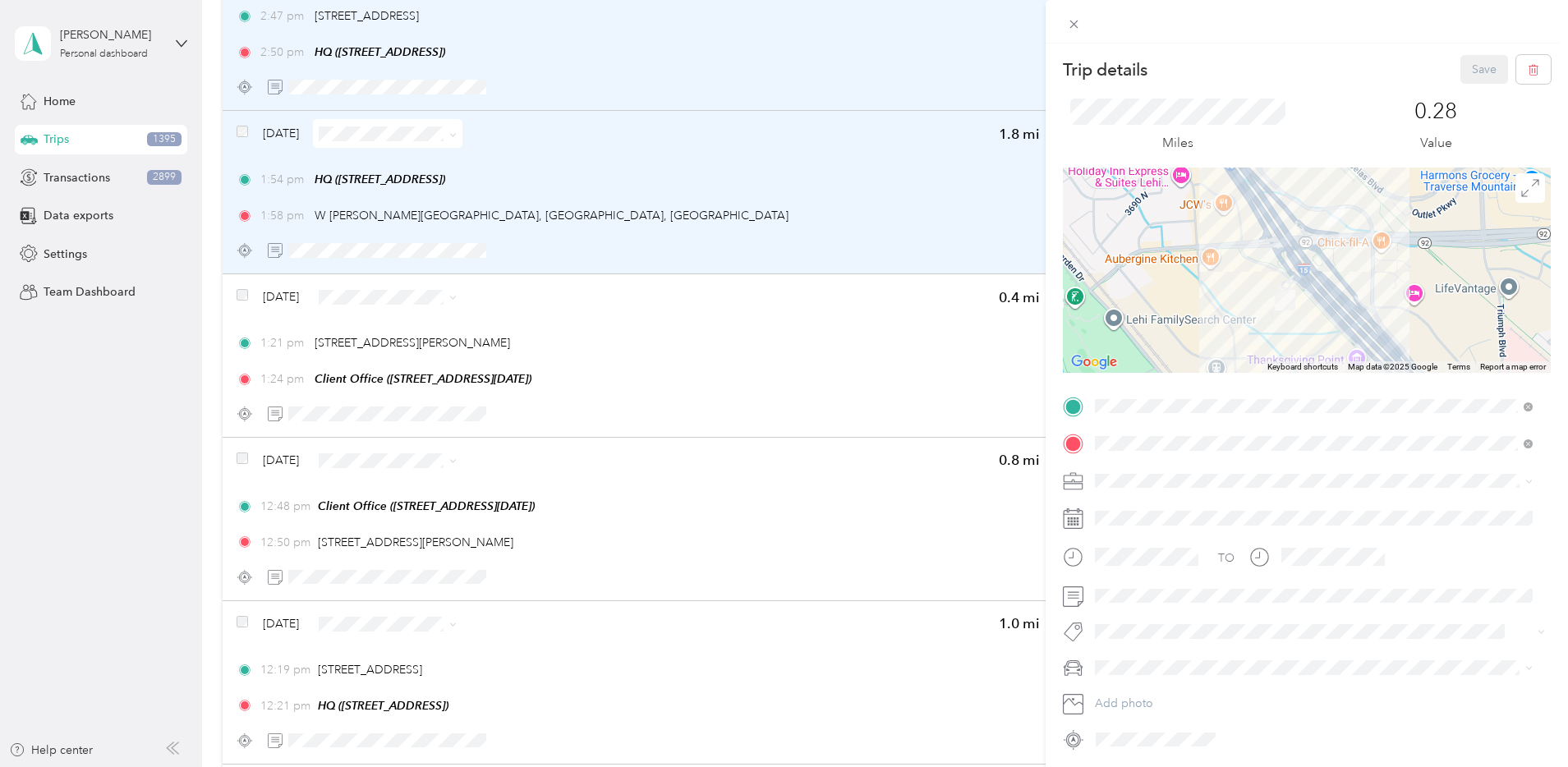
click at [351, 296] on div "Trip details Save This trip cannot be edited because it is either under review,…" at bounding box center [784, 384] width 1568 height 767
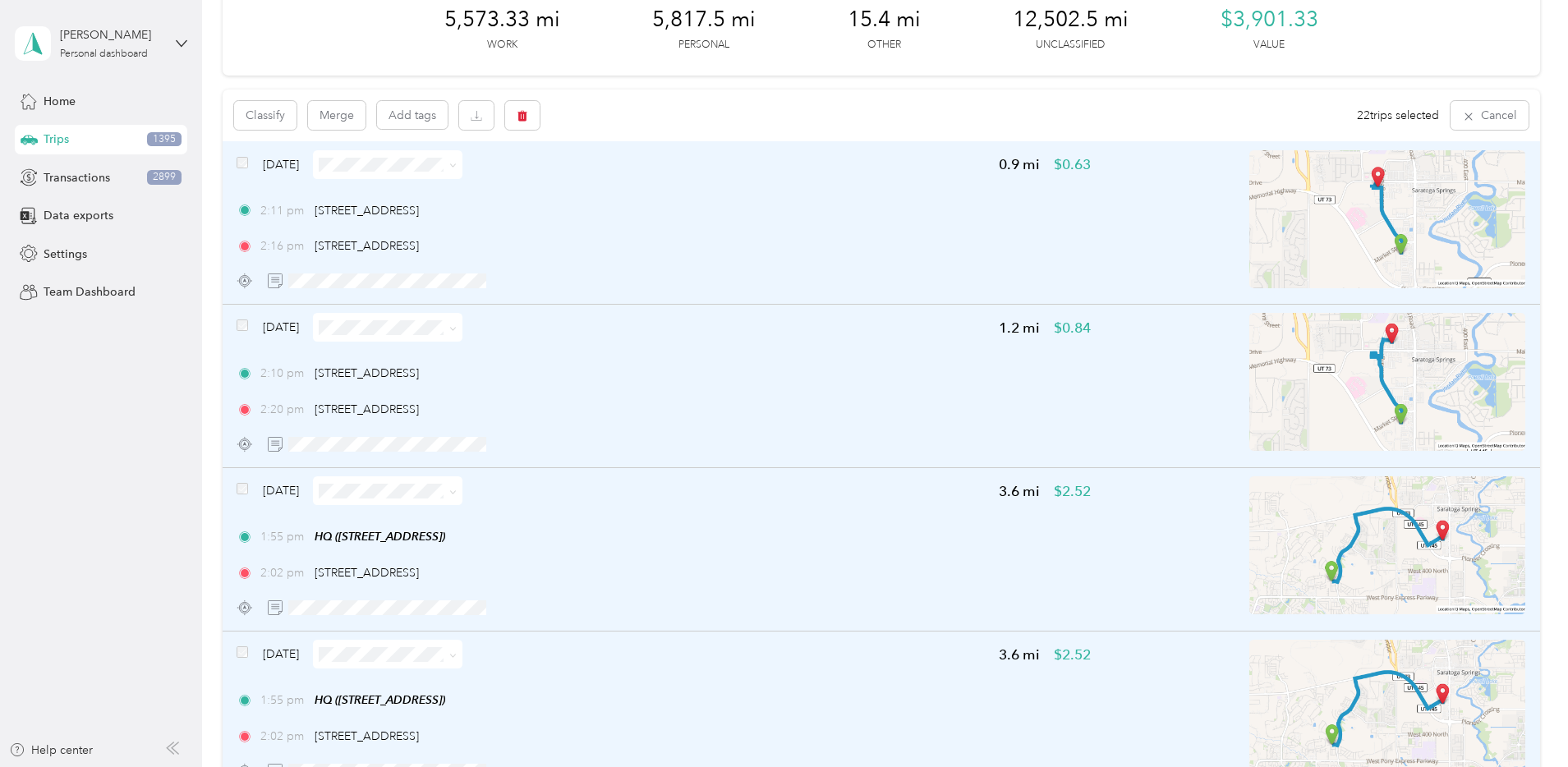
scroll to position [4, 0]
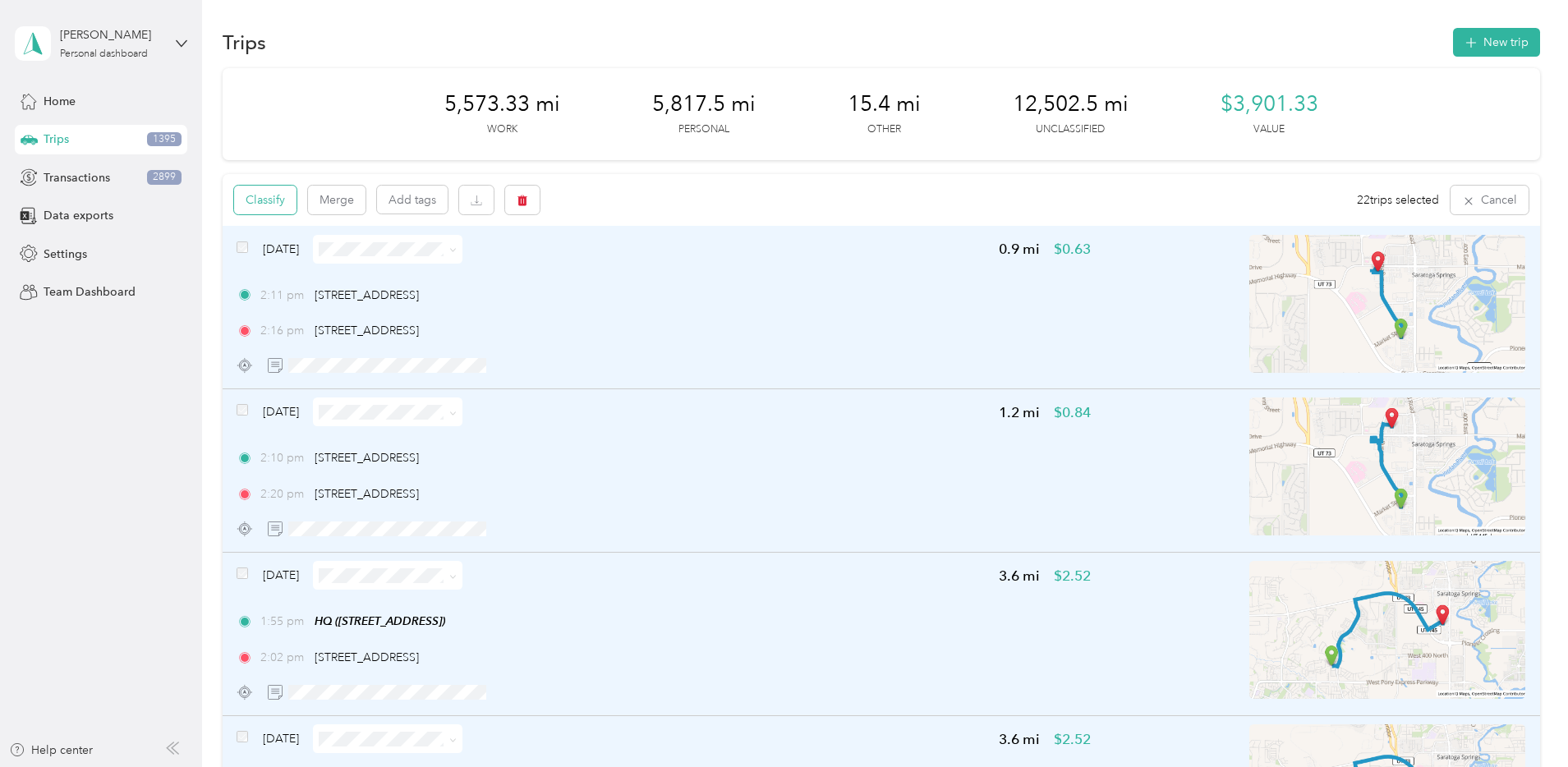
click at [296, 199] on button "Classify" at bounding box center [265, 200] width 62 height 29
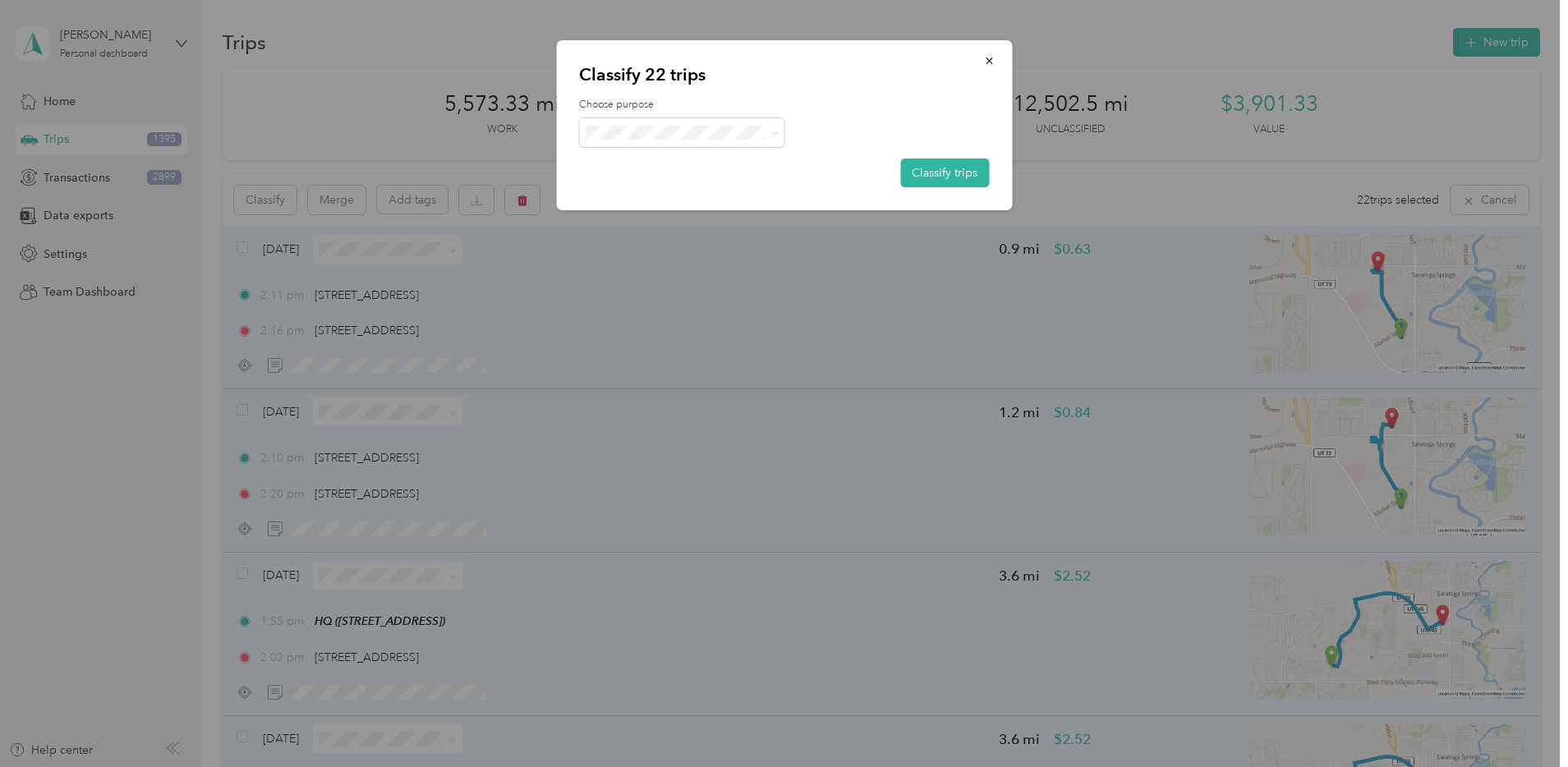
click at [671, 186] on span "Personal" at bounding box center [696, 190] width 153 height 17
click at [930, 173] on button "Classify trips" at bounding box center [944, 173] width 88 height 29
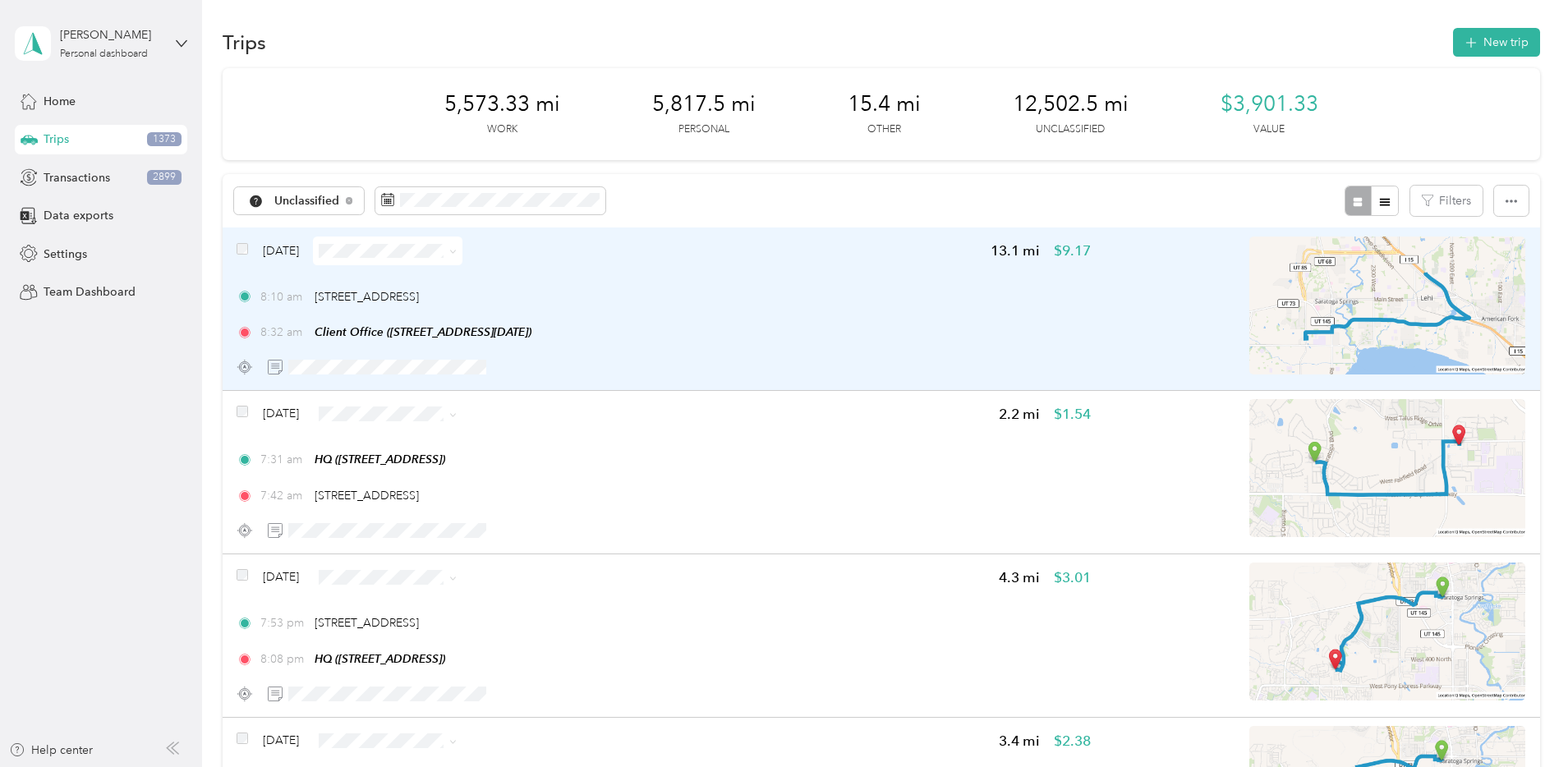
click at [783, 304] on div "8:10 am 264 N 750 W, Saratoga Springs, UT" at bounding box center [664, 296] width 854 height 17
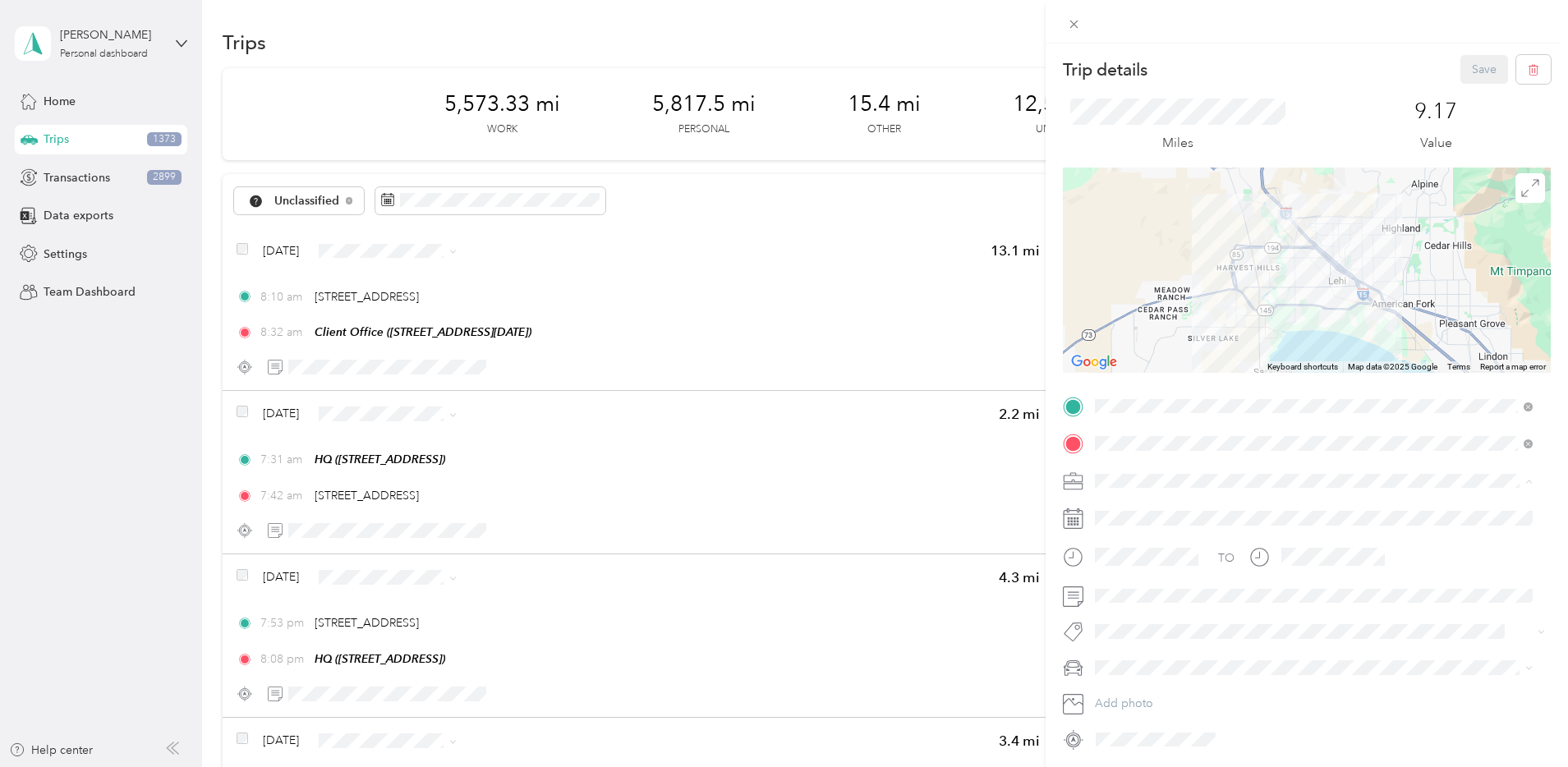
click at [1143, 590] on div "Bndl" at bounding box center [1314, 595] width 426 height 17
click at [1465, 75] on button "Save" at bounding box center [1483, 70] width 47 height 29
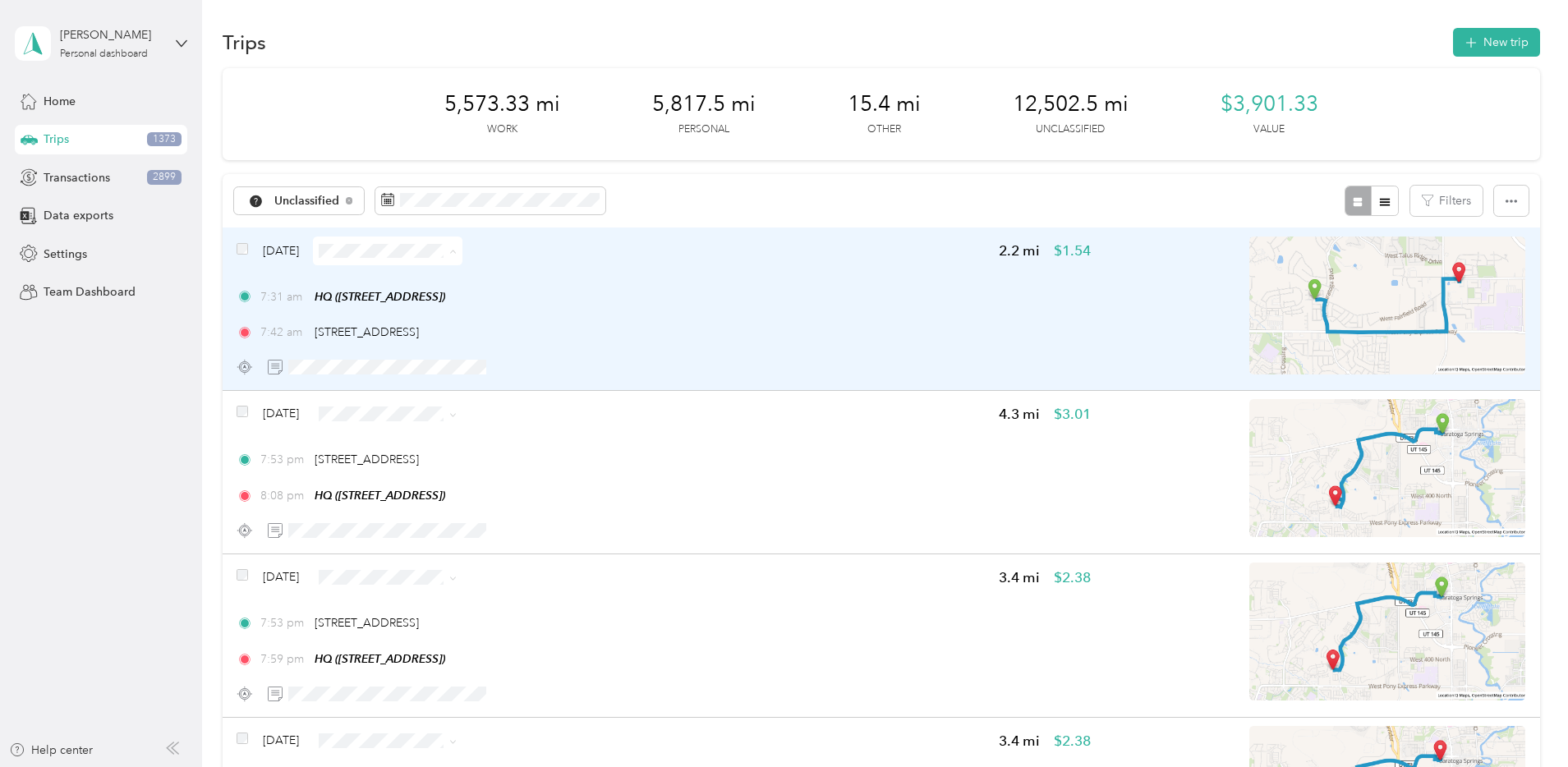
click at [517, 309] on span "Personal" at bounding box center [549, 309] width 106 height 17
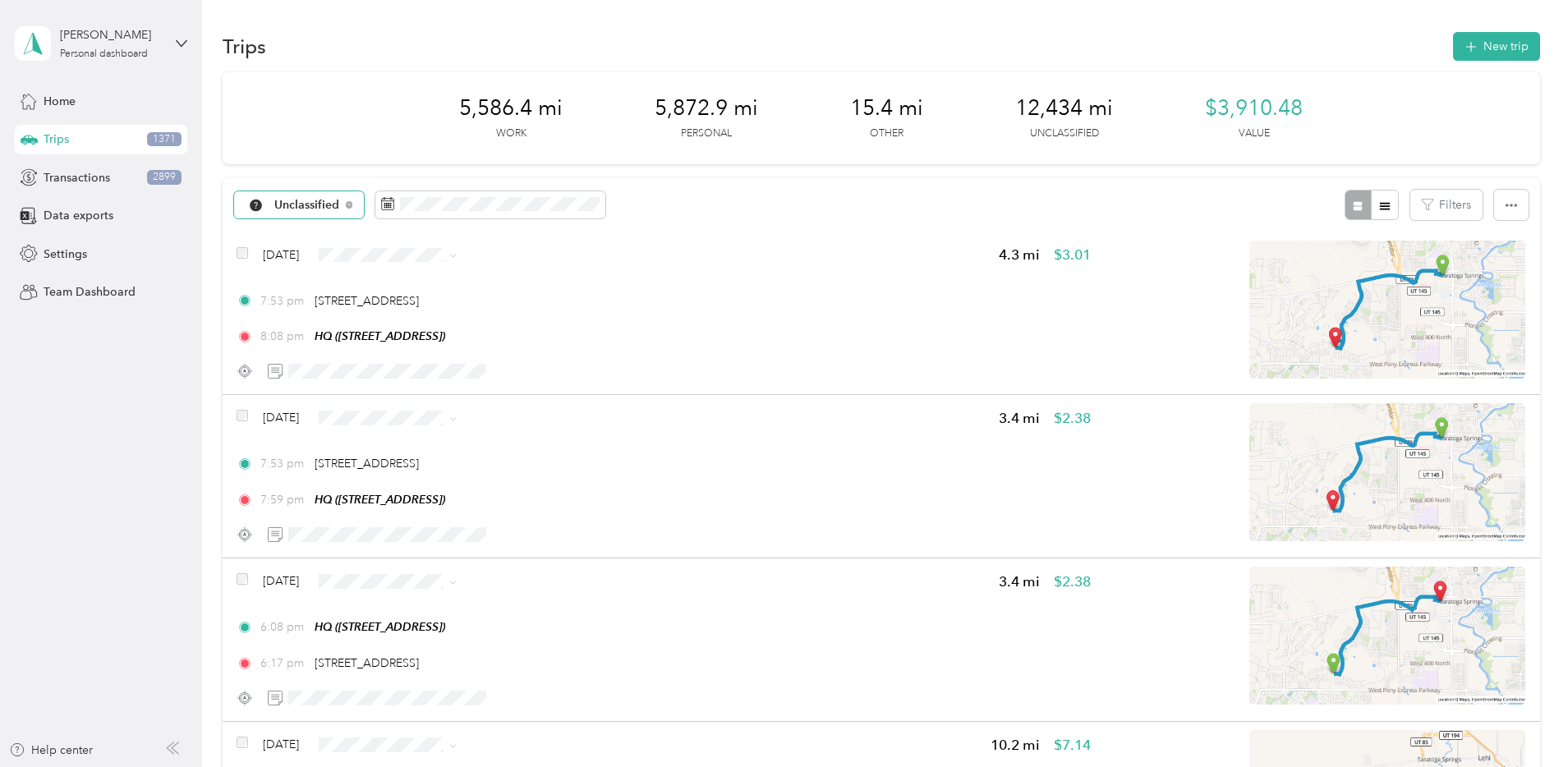
click at [340, 207] on span "Unclassified" at bounding box center [308, 205] width 66 height 12
click at [418, 315] on span "Personal" at bounding box center [437, 317] width 106 height 17
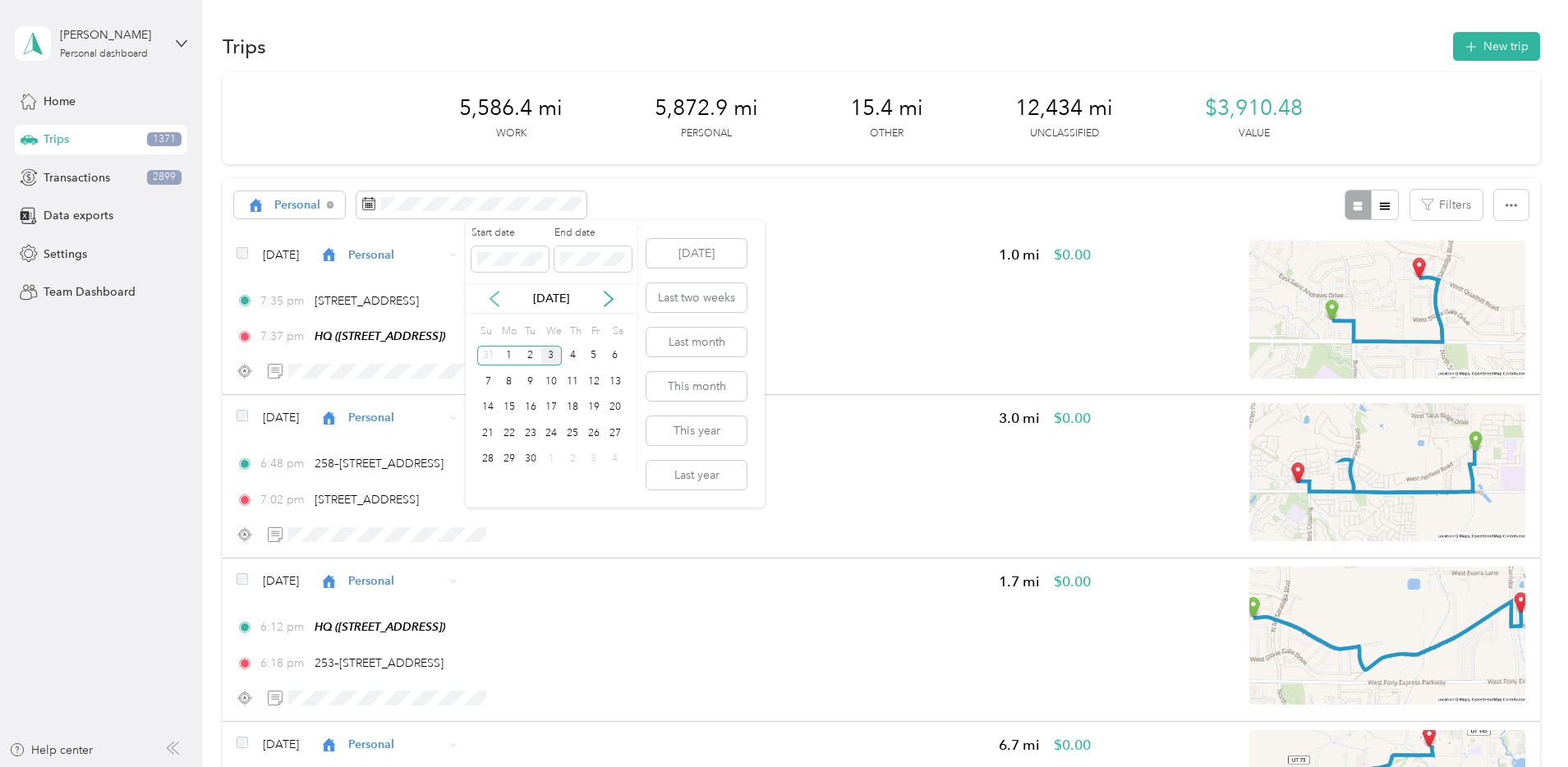
click at [493, 293] on icon at bounding box center [494, 299] width 16 height 16
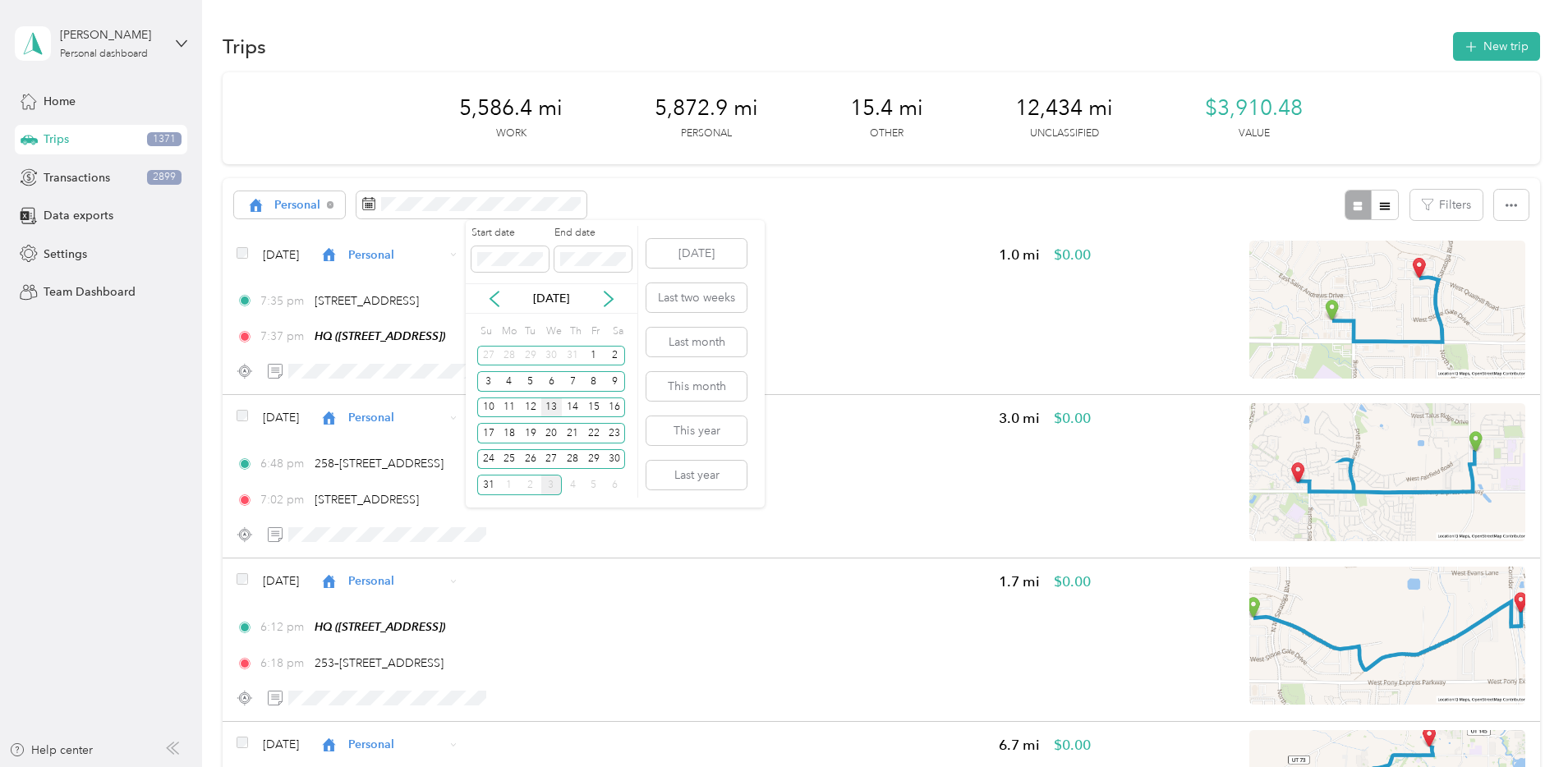
click at [545, 402] on div "13" at bounding box center [552, 408] width 21 height 21
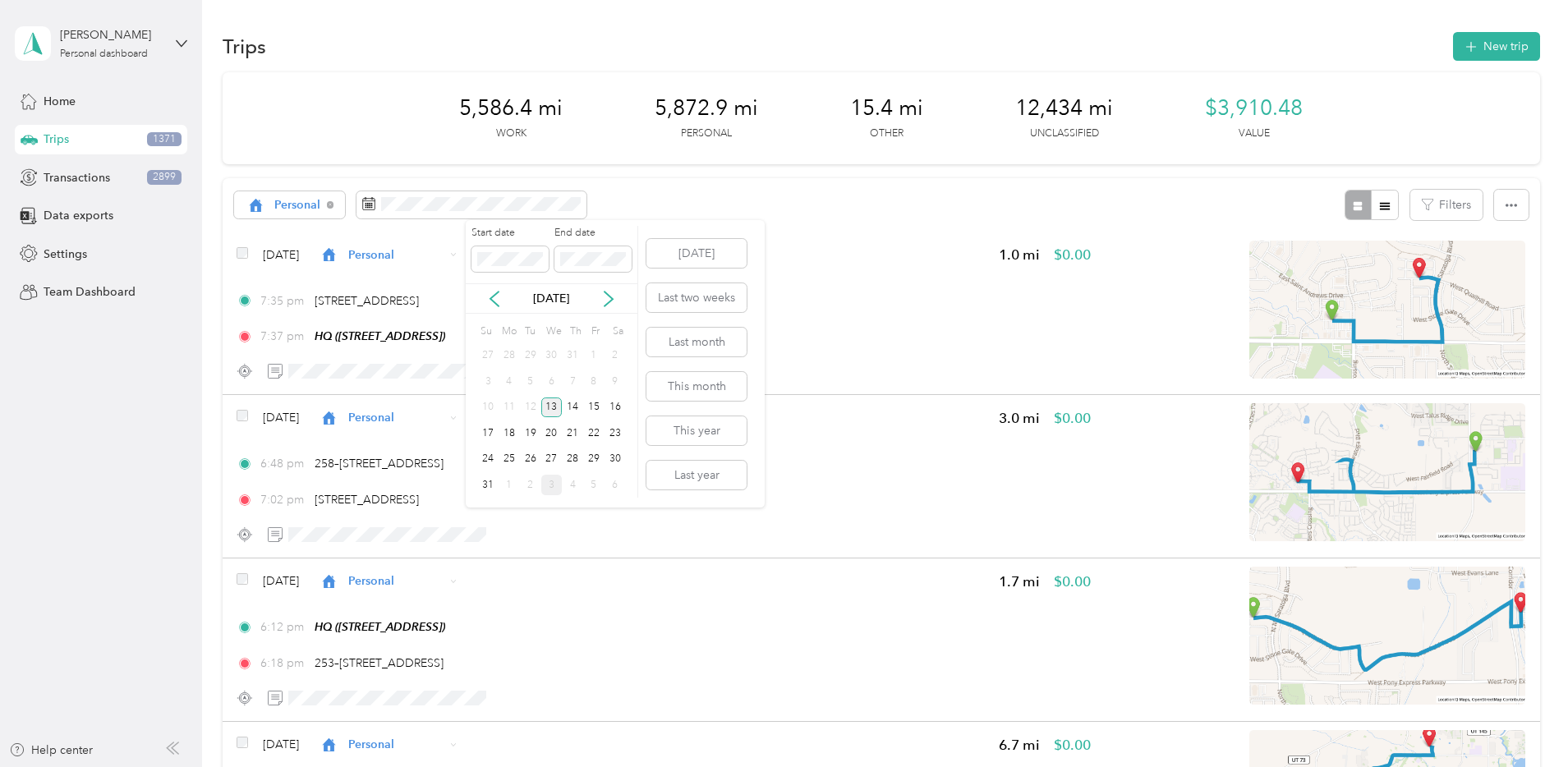
click at [550, 408] on div "13" at bounding box center [552, 408] width 21 height 21
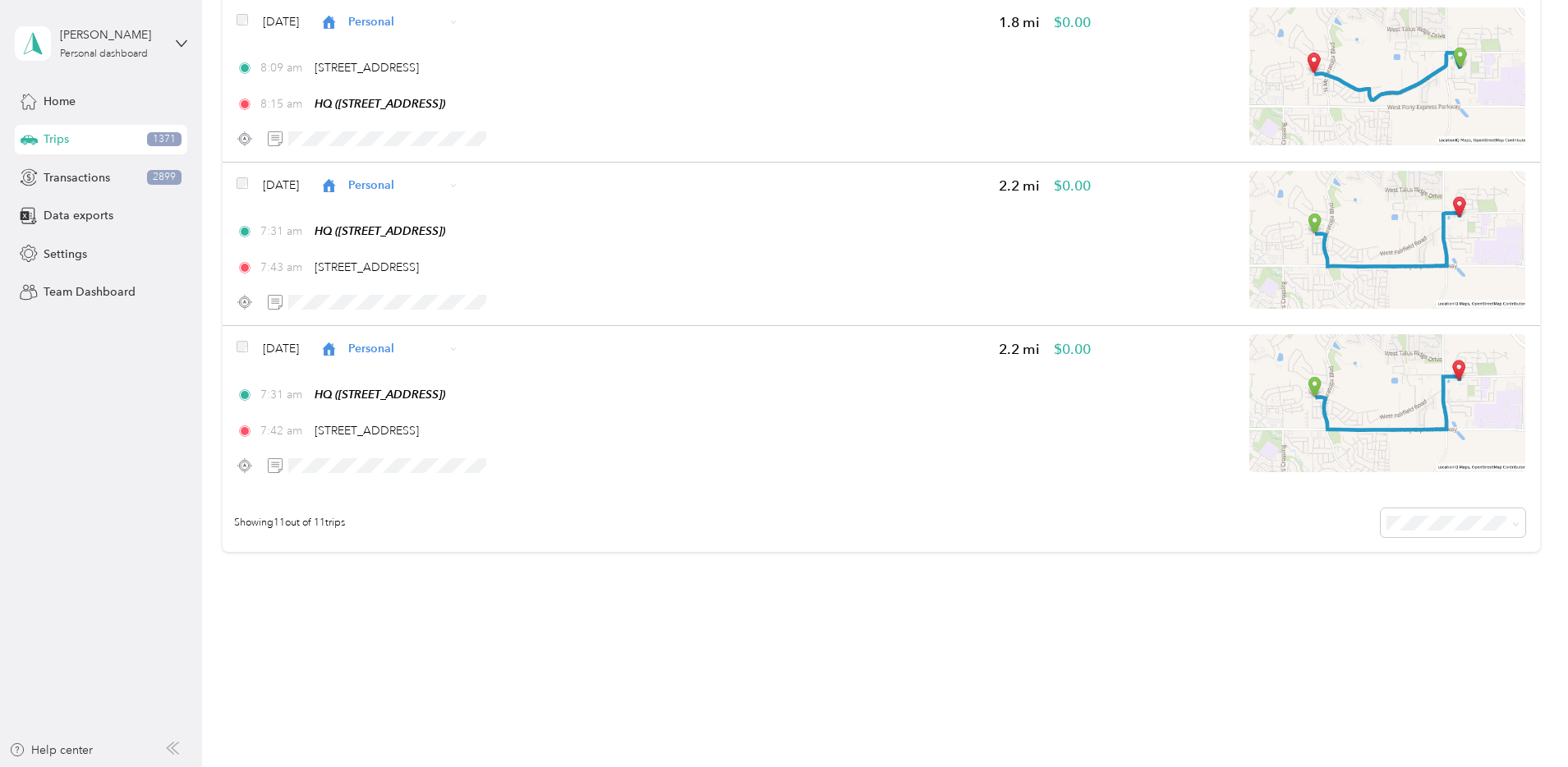
scroll to position [1552, 0]
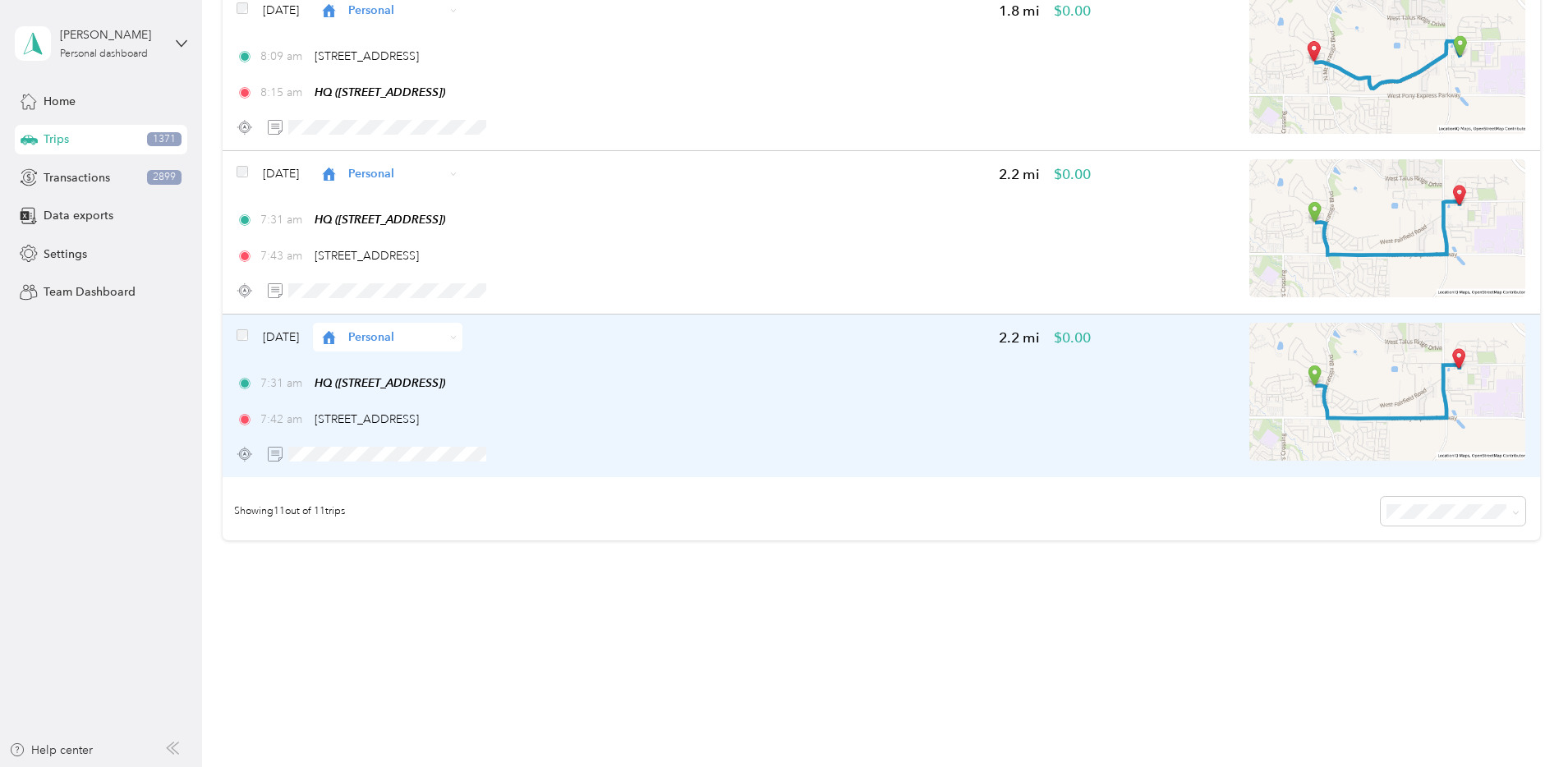
click at [444, 339] on span "Personal" at bounding box center [396, 336] width 96 height 17
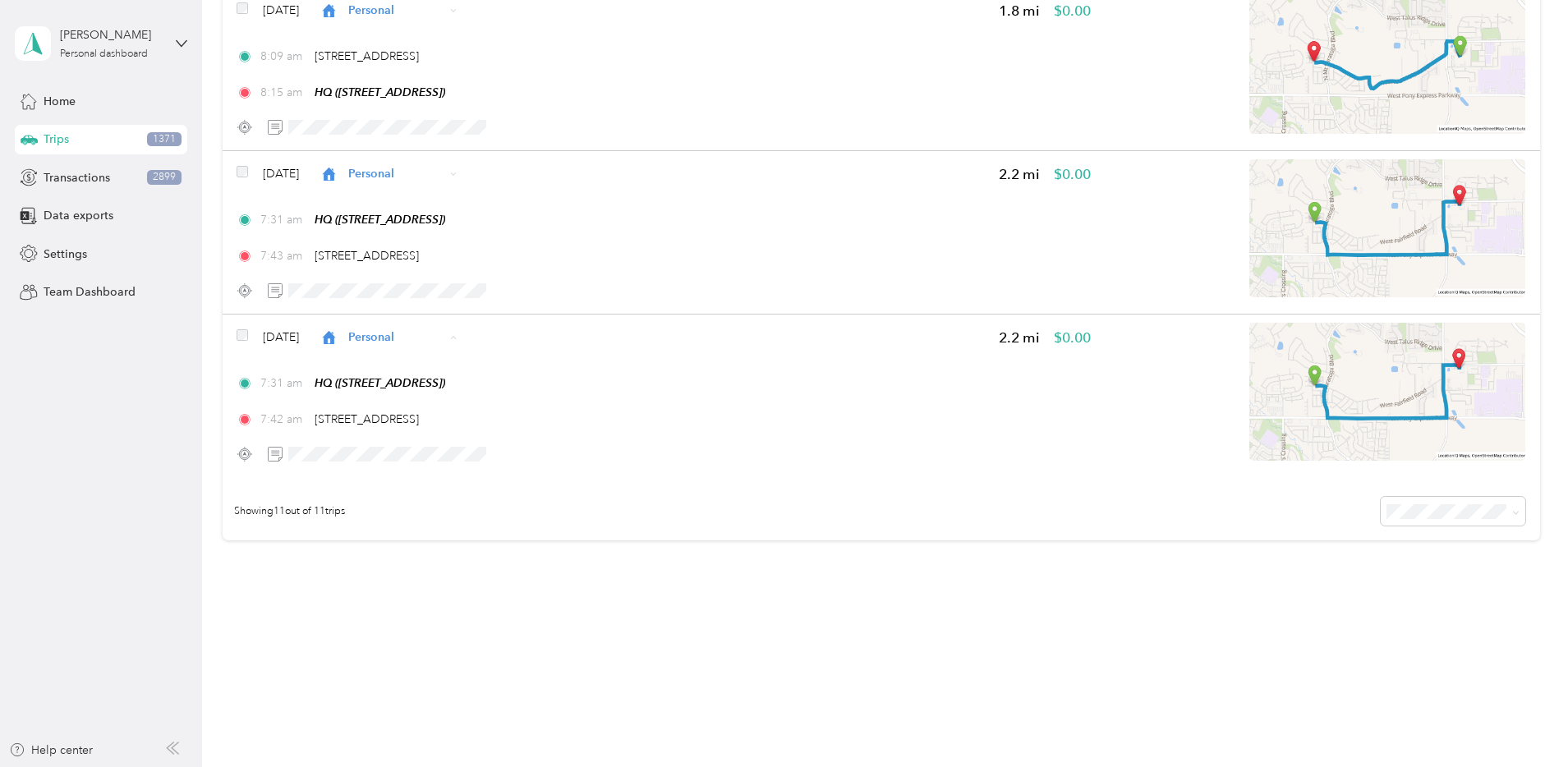
click at [549, 445] on span "Bndl" at bounding box center [549, 453] width 106 height 17
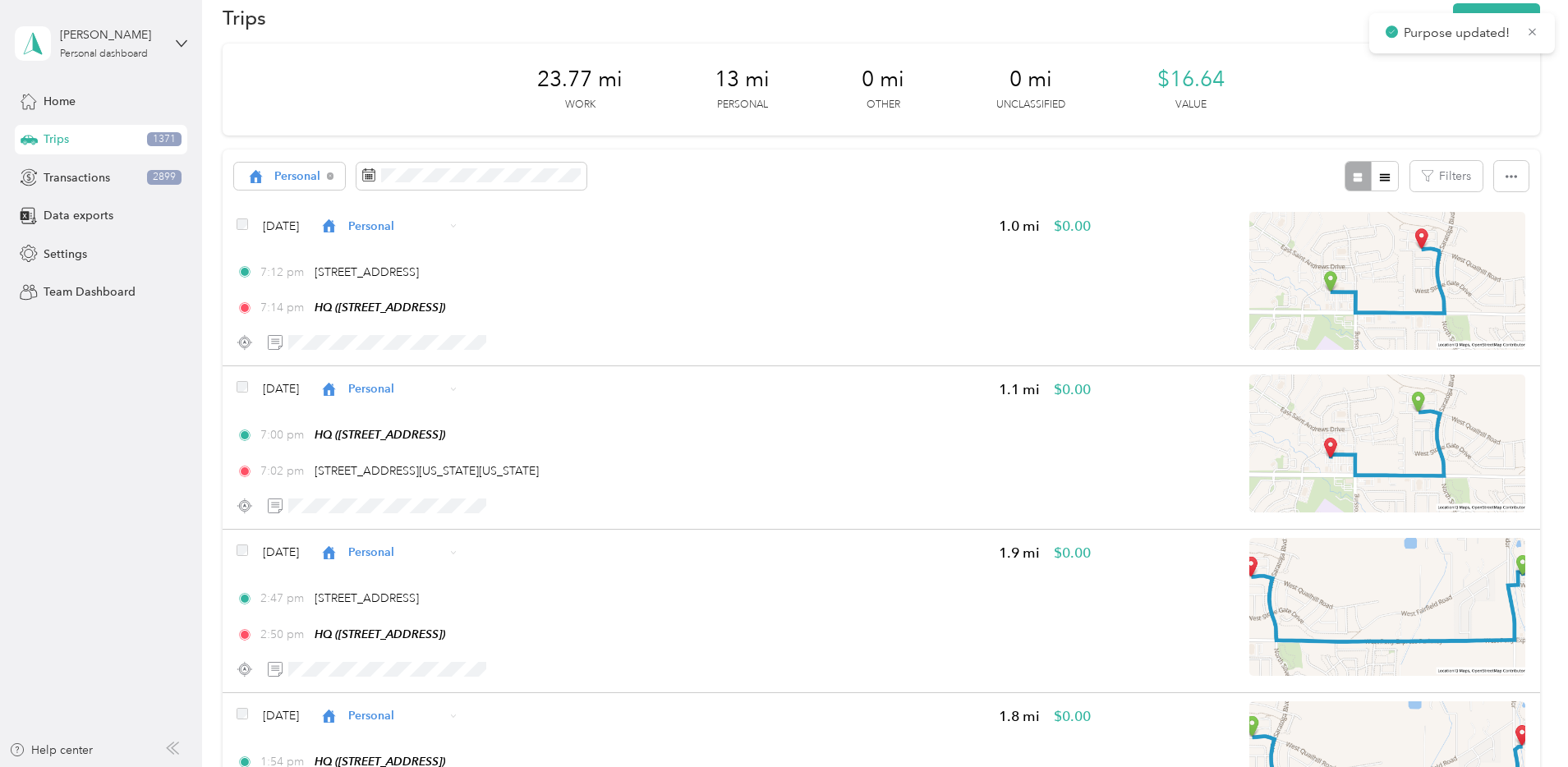
scroll to position [0, 0]
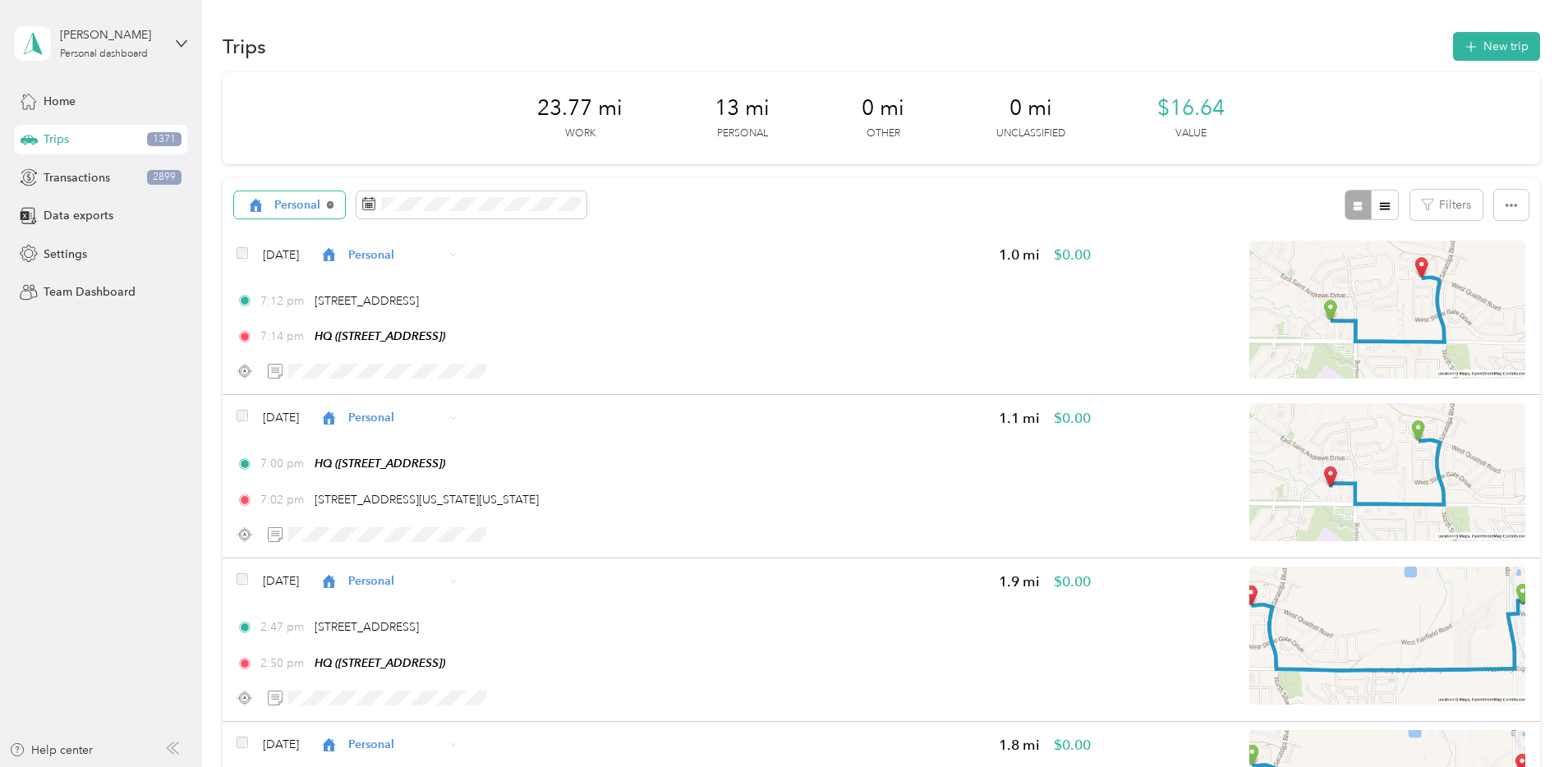
click at [334, 204] on icon at bounding box center [330, 204] width 6 height 6
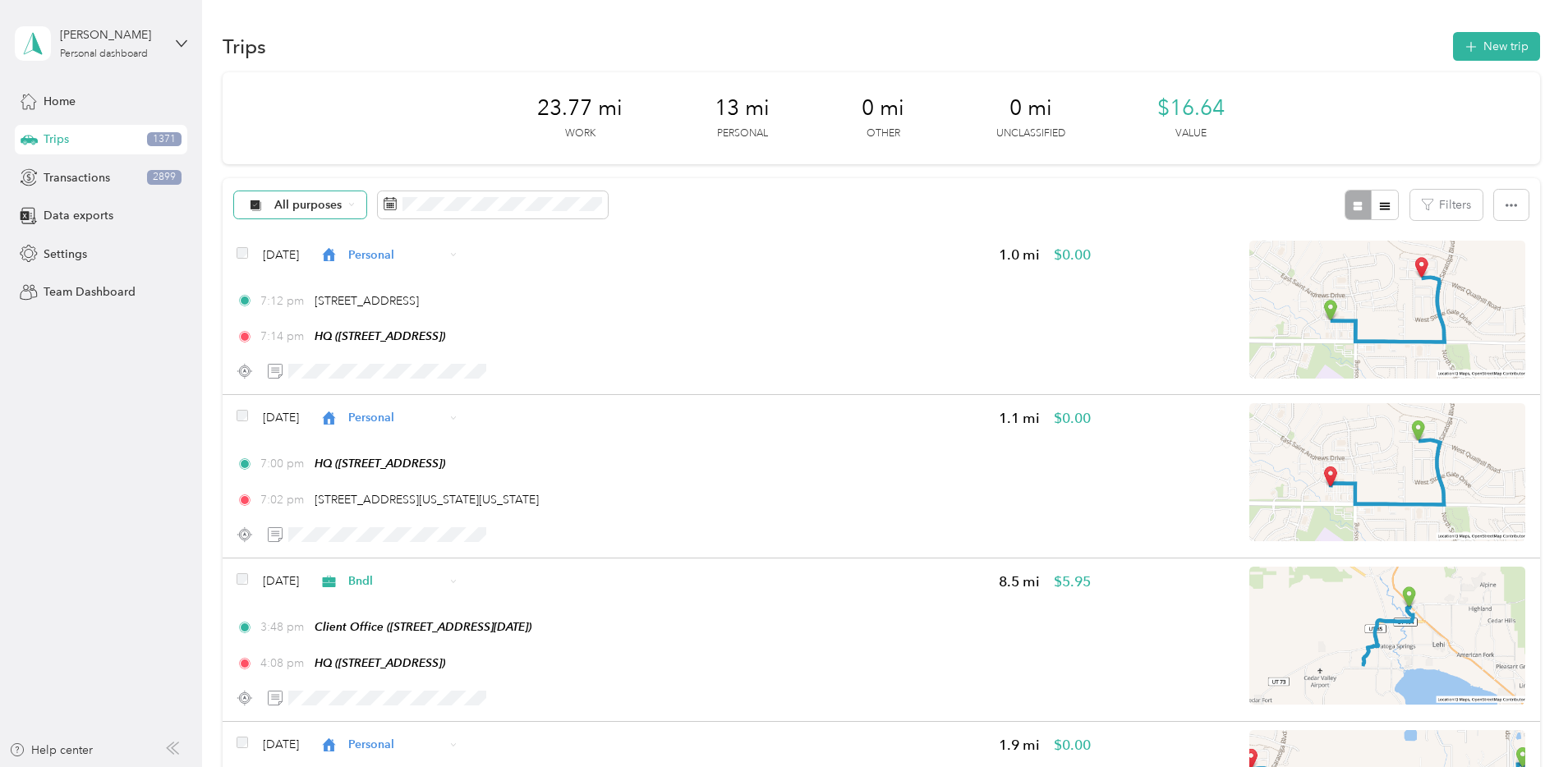
click at [342, 206] on span "All purposes" at bounding box center [309, 205] width 68 height 12
click at [424, 260] on span "Unclassified" at bounding box center [437, 262] width 106 height 17
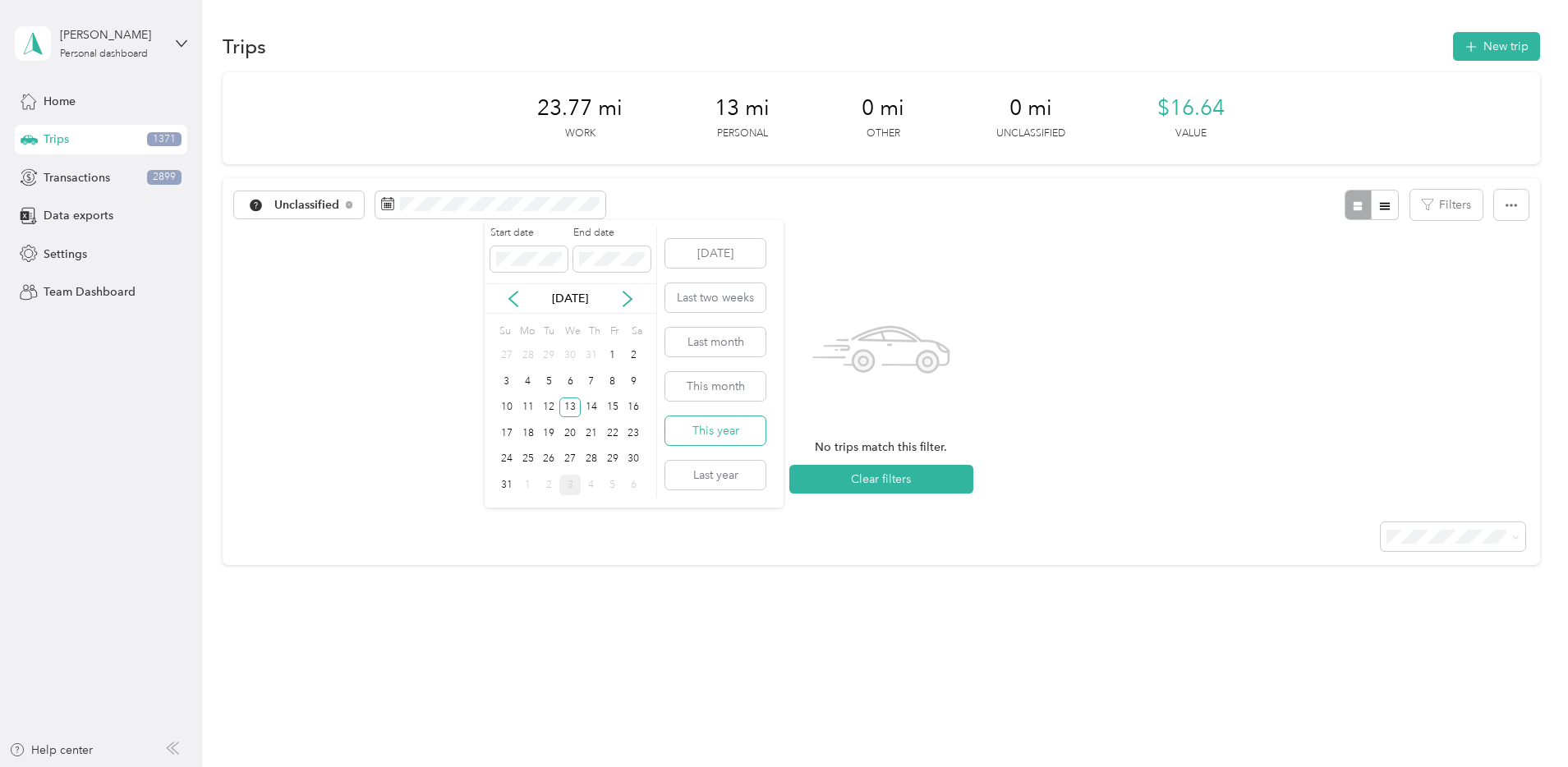
click at [728, 425] on button "This year" at bounding box center [715, 431] width 100 height 29
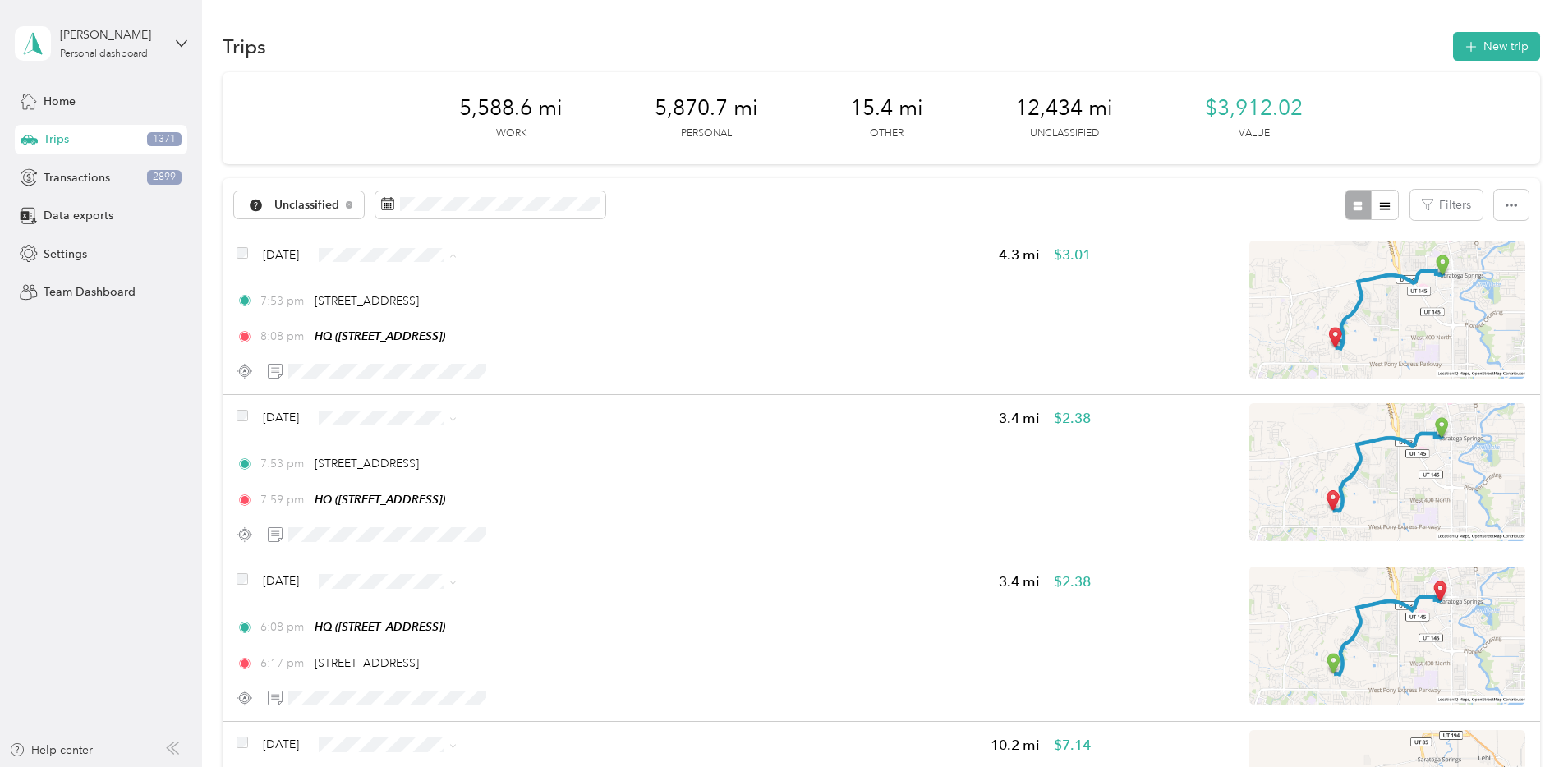
click at [535, 310] on span "Personal" at bounding box center [549, 314] width 106 height 17
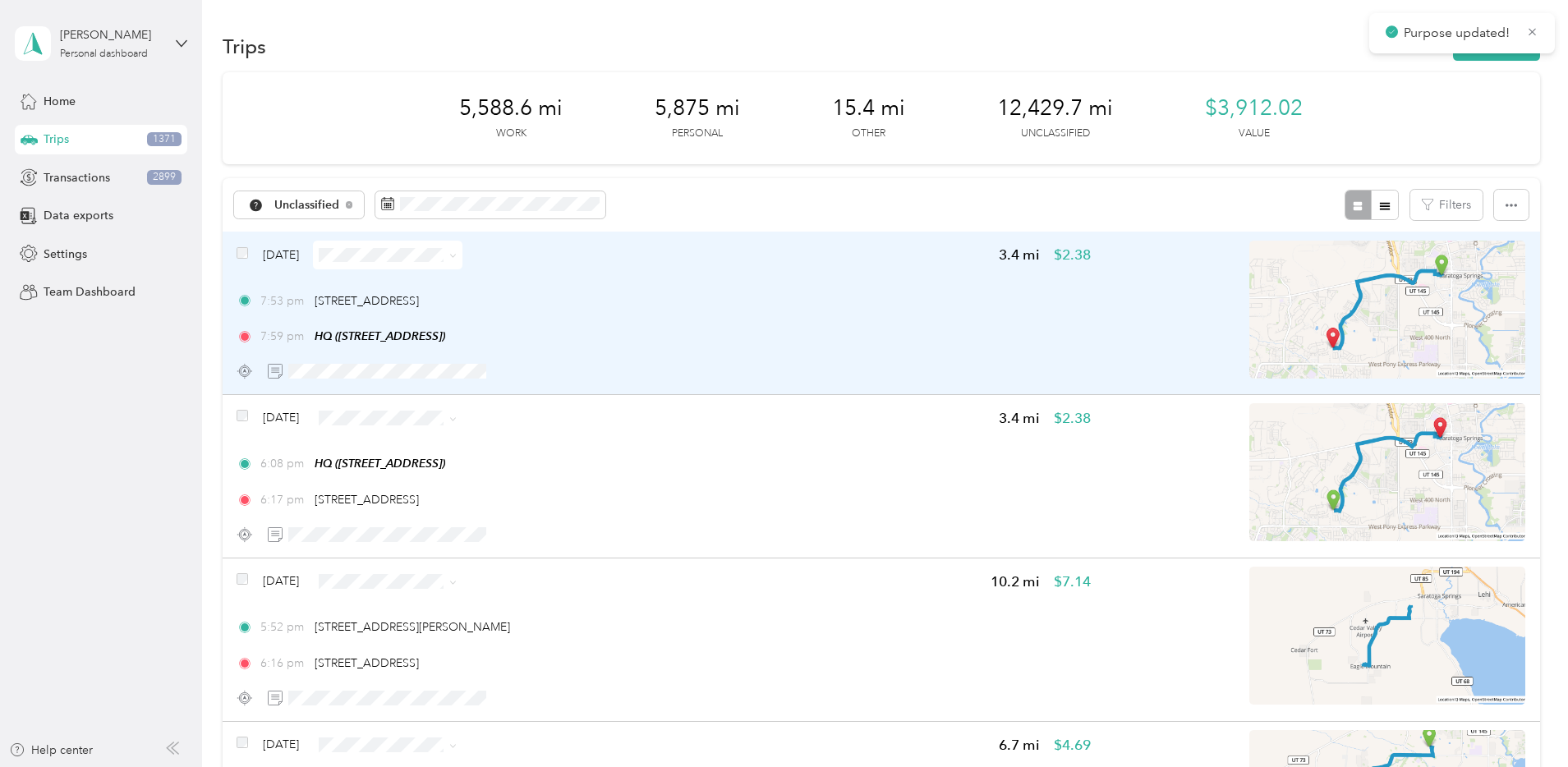
click at [828, 326] on div "7:53 pm 173 W Lake Dr, Saratoga Springs, UT 7:59 pm HQ (1777 W Newcastle Ln, Sa…" at bounding box center [664, 319] width 854 height 54
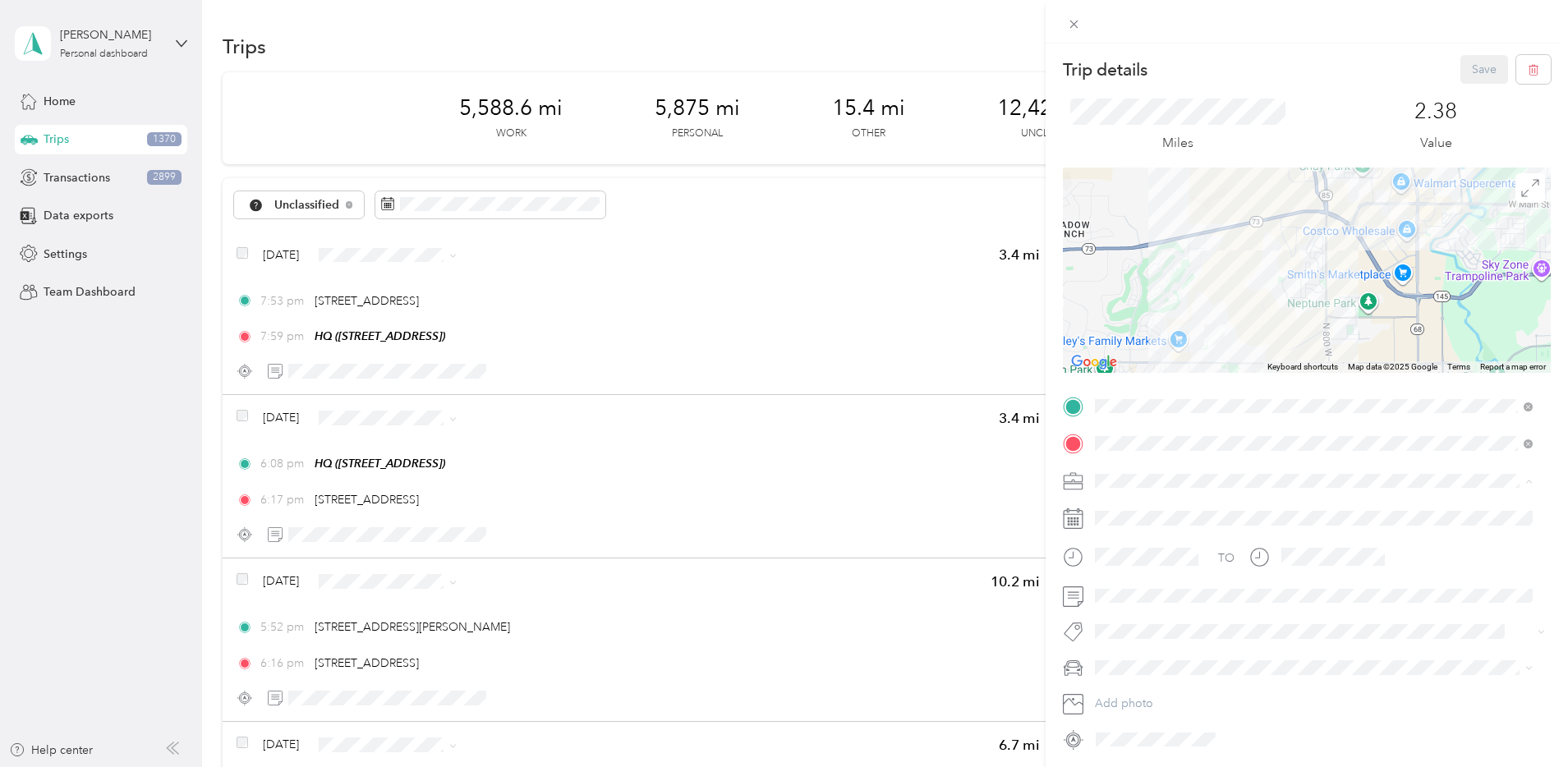
click at [1149, 619] on span "Network Marketing" at bounding box center [1150, 625] width 99 height 14
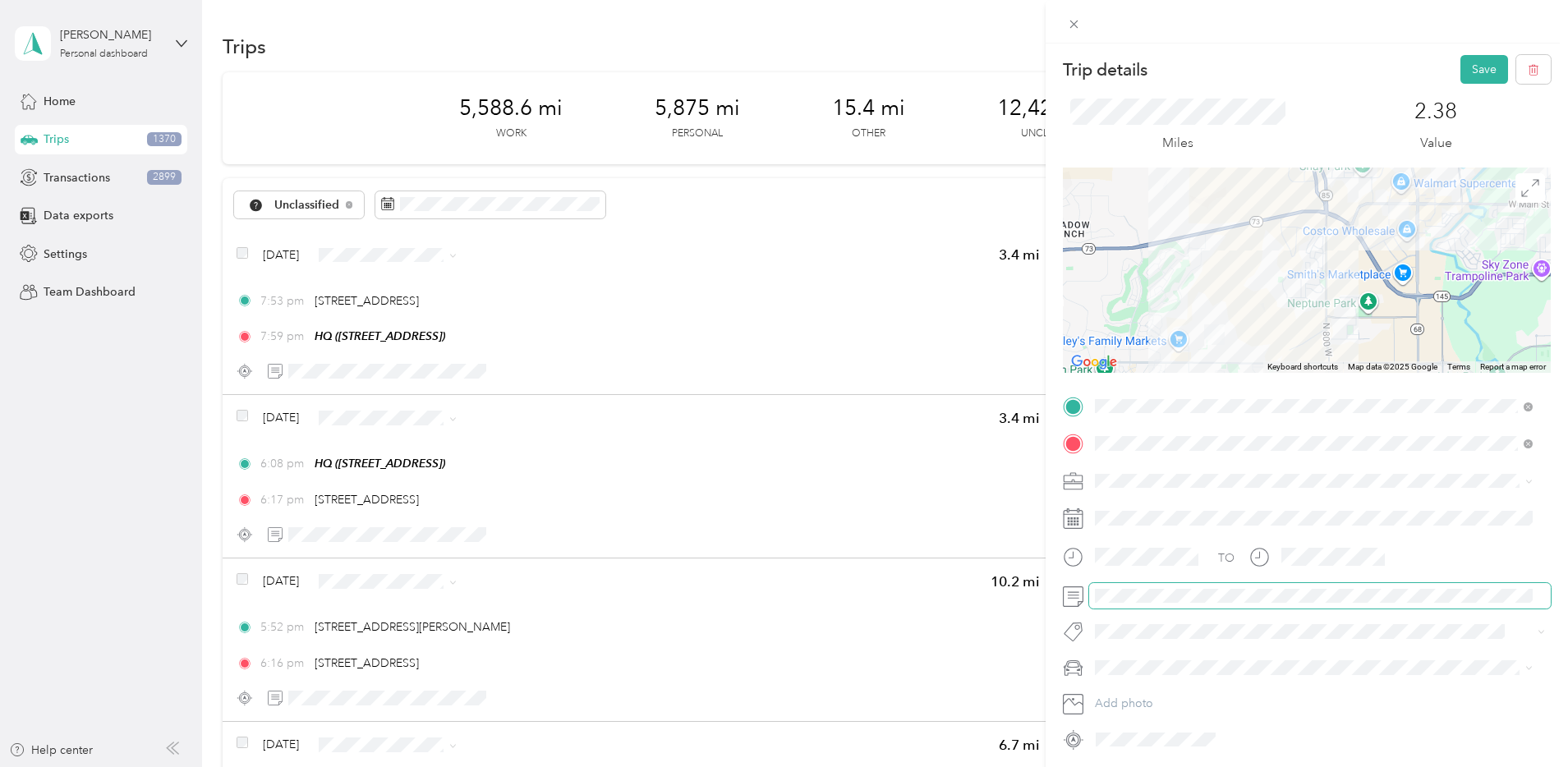
click at [1142, 603] on span at bounding box center [1320, 596] width 462 height 26
click at [1135, 573] on div "Camry" at bounding box center [1314, 581] width 426 height 17
click at [1460, 74] on button "Save" at bounding box center [1483, 70] width 47 height 29
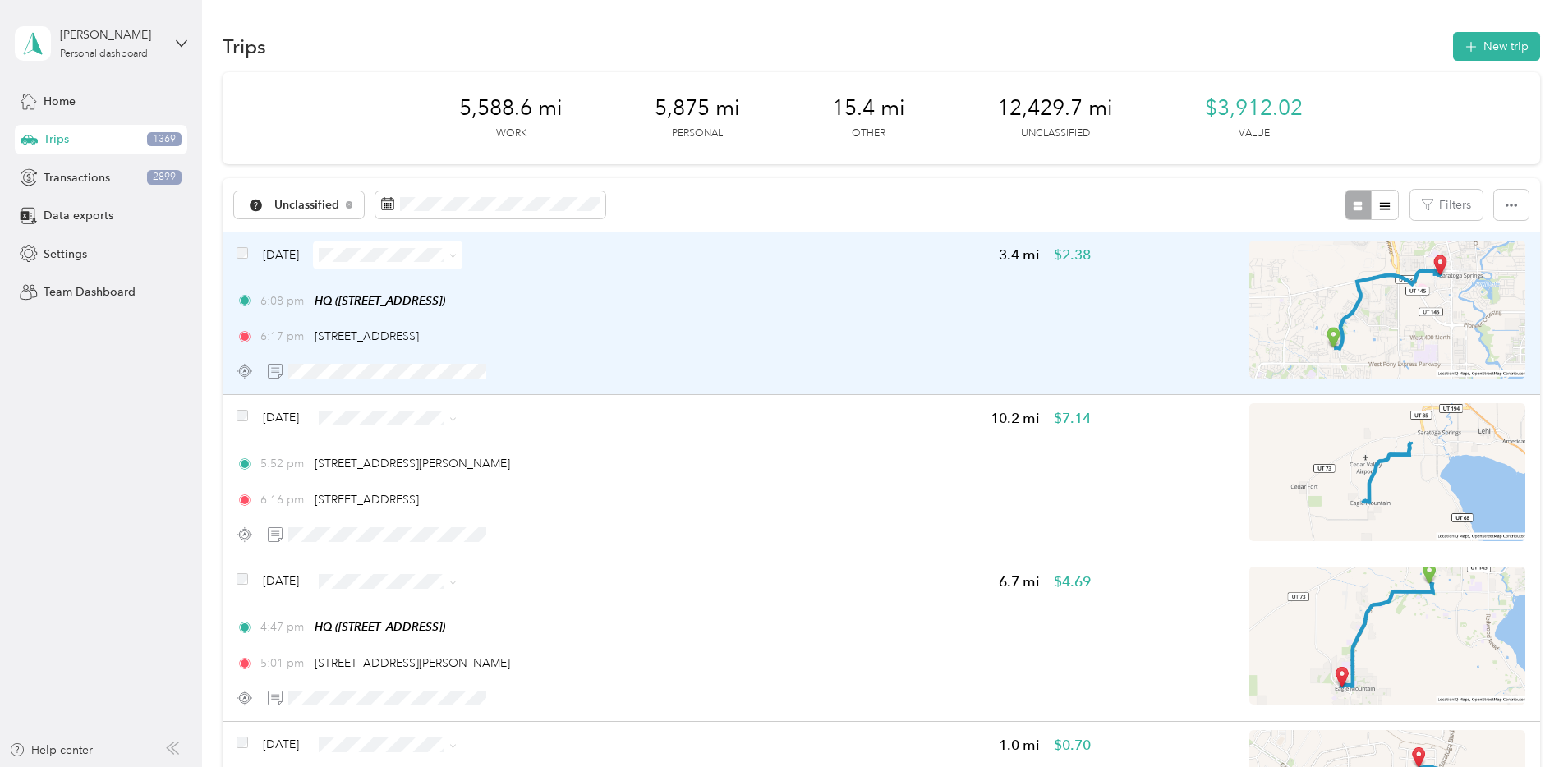
click at [756, 293] on div "6:08 pm HQ (1777 W Newcastle Ln, Saratoga Springs, UT)" at bounding box center [664, 301] width 854 height 17
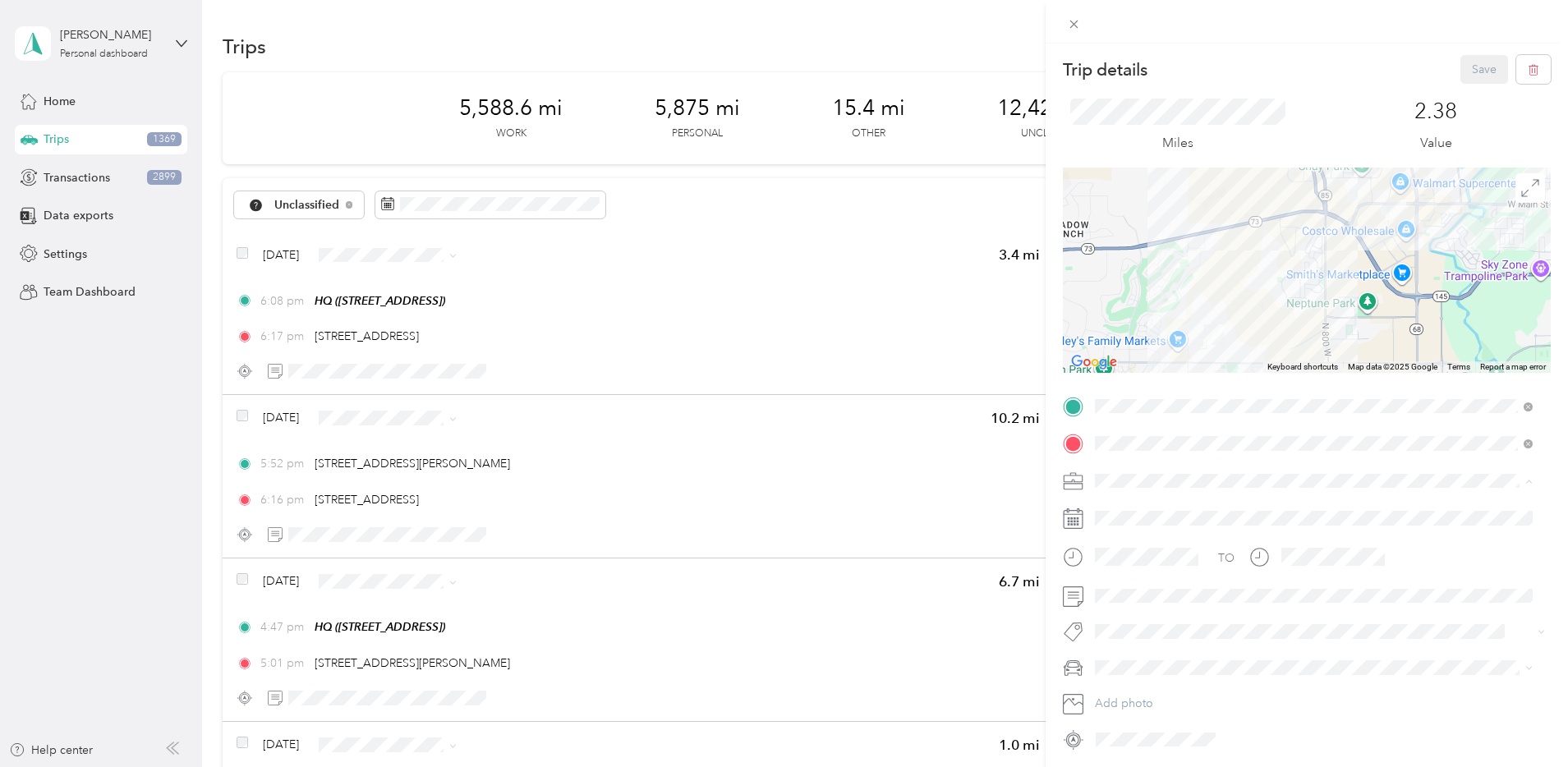
click at [1143, 602] on ol "Work Personal Mindy Bndl Network Marketing Other Charity Medical Moving Commute" at bounding box center [1314, 610] width 450 height 230
click at [1141, 568] on li "Camry" at bounding box center [1314, 581] width 450 height 29
click at [1469, 70] on button "Save" at bounding box center [1483, 70] width 47 height 29
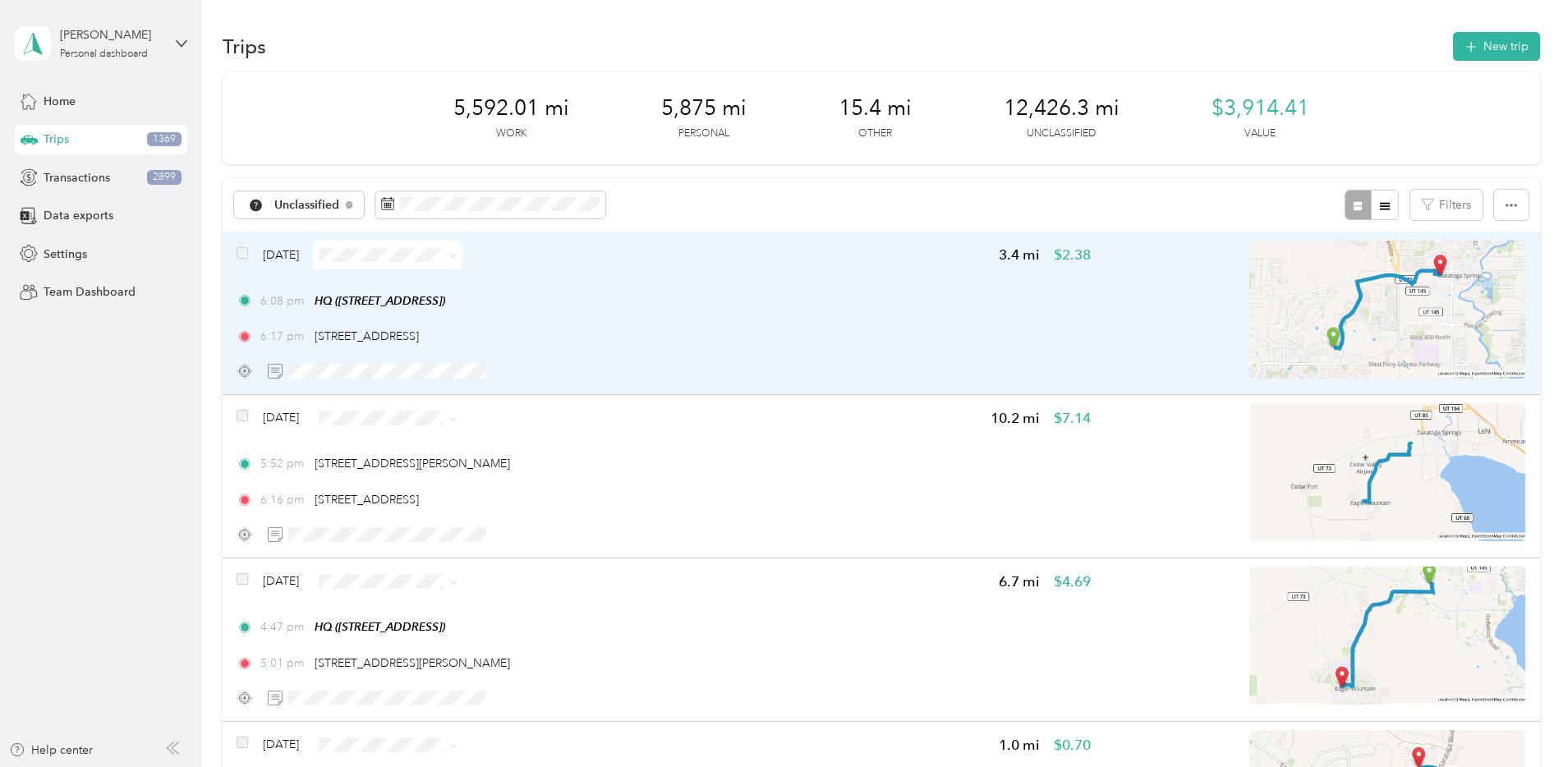
click at [812, 315] on div "6:08 pm HQ (1777 W Newcastle Ln, Saratoga Springs, UT) 6:17 pm 173 W Lake Dr, S…" at bounding box center [664, 319] width 854 height 54
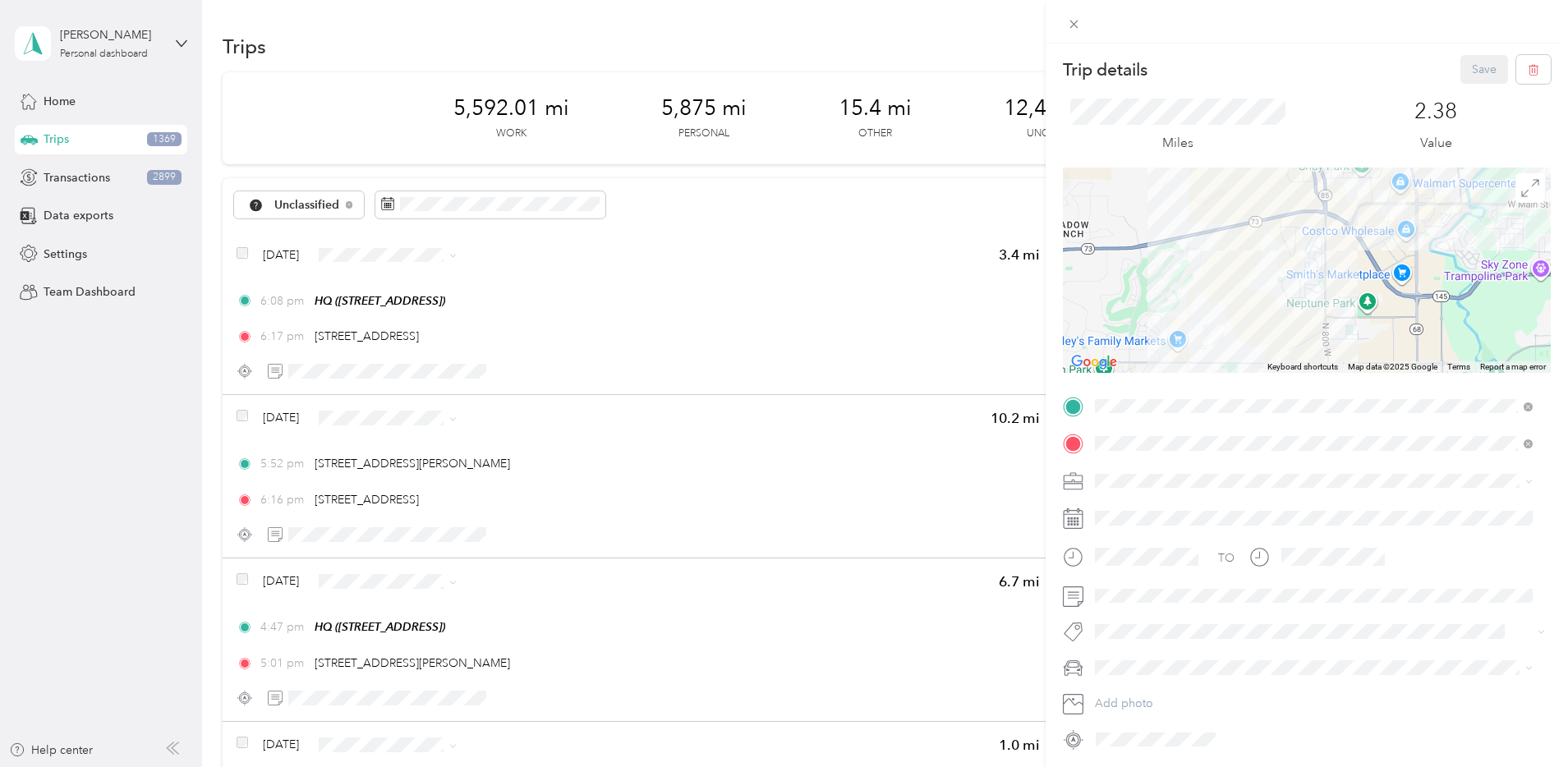
click at [1168, 618] on span "Network Marketing" at bounding box center [1150, 620] width 99 height 14
click at [1472, 71] on button "Save" at bounding box center [1483, 70] width 47 height 29
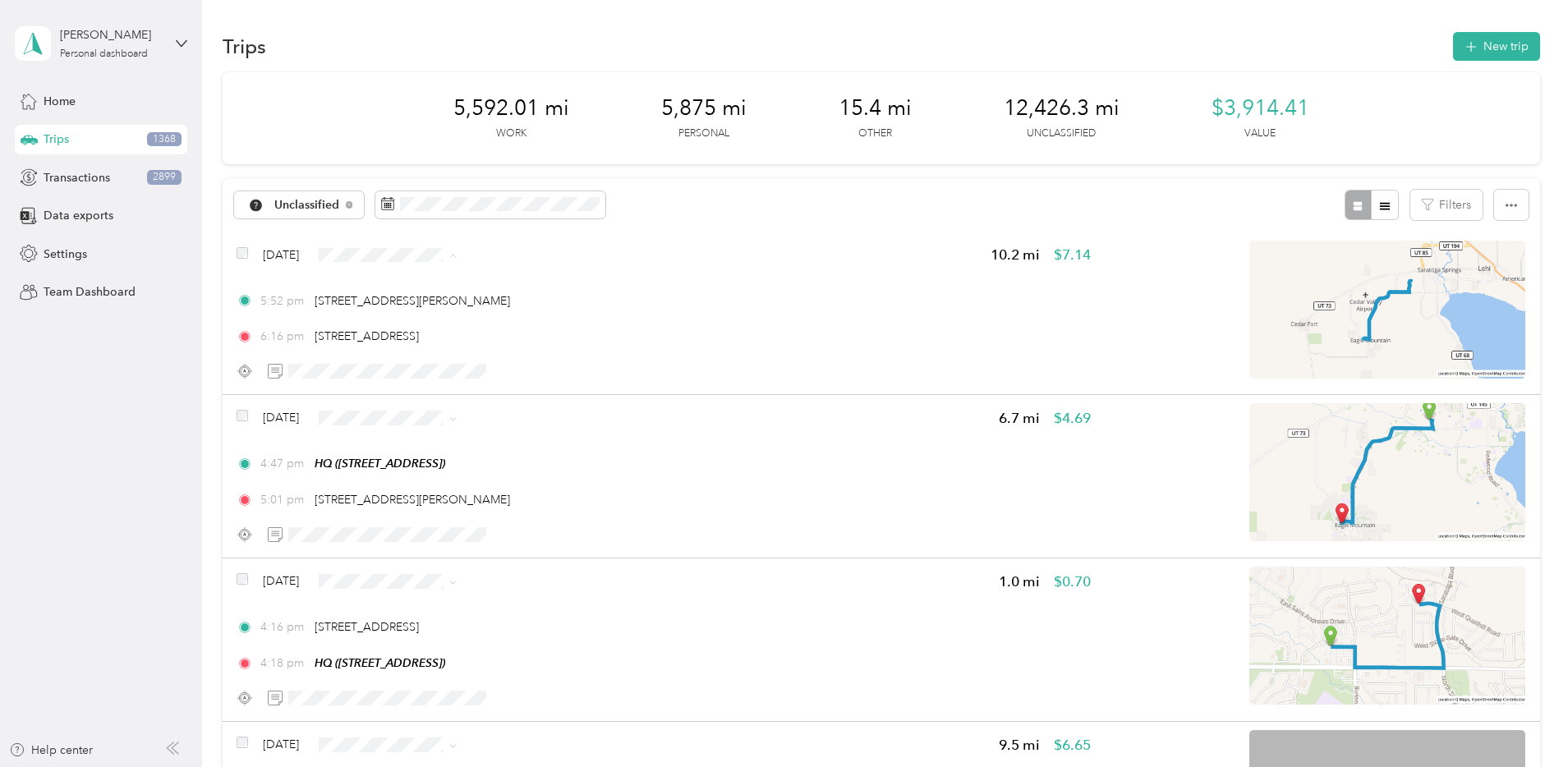
click at [529, 313] on span "Personal" at bounding box center [549, 314] width 106 height 17
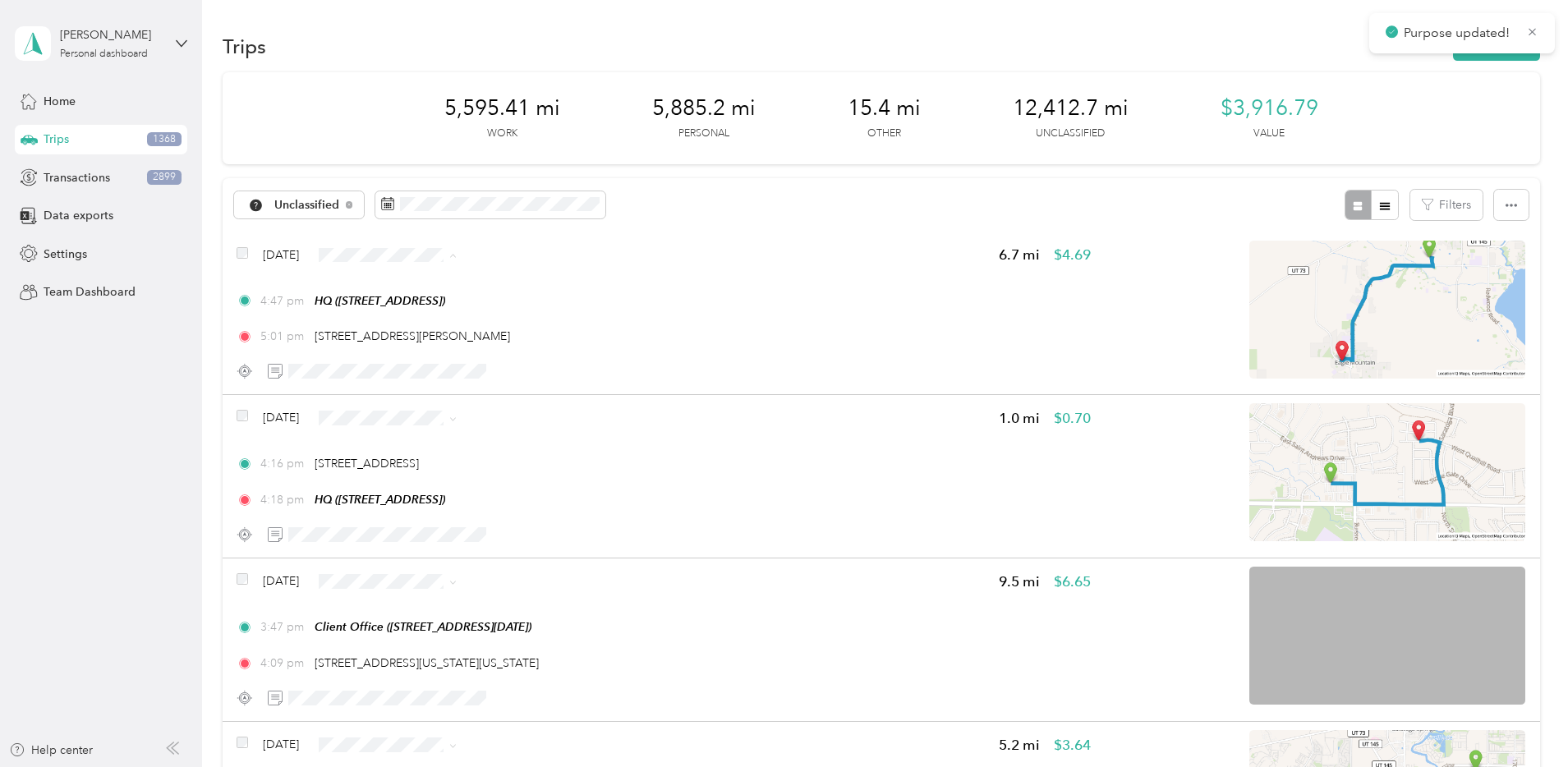
click at [512, 311] on span "Personal" at bounding box center [549, 314] width 106 height 17
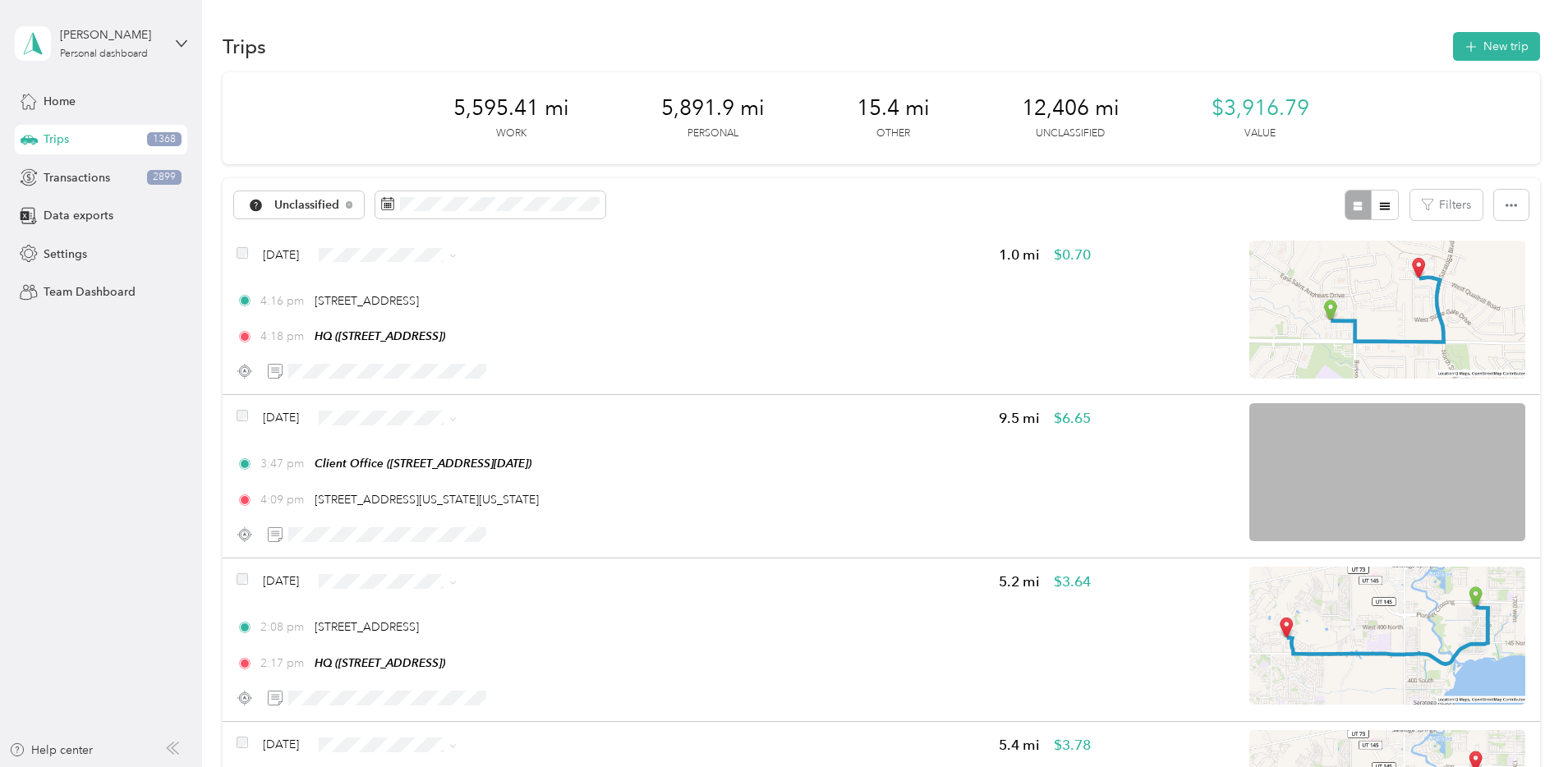
click at [497, 316] on span "Personal" at bounding box center [549, 311] width 106 height 17
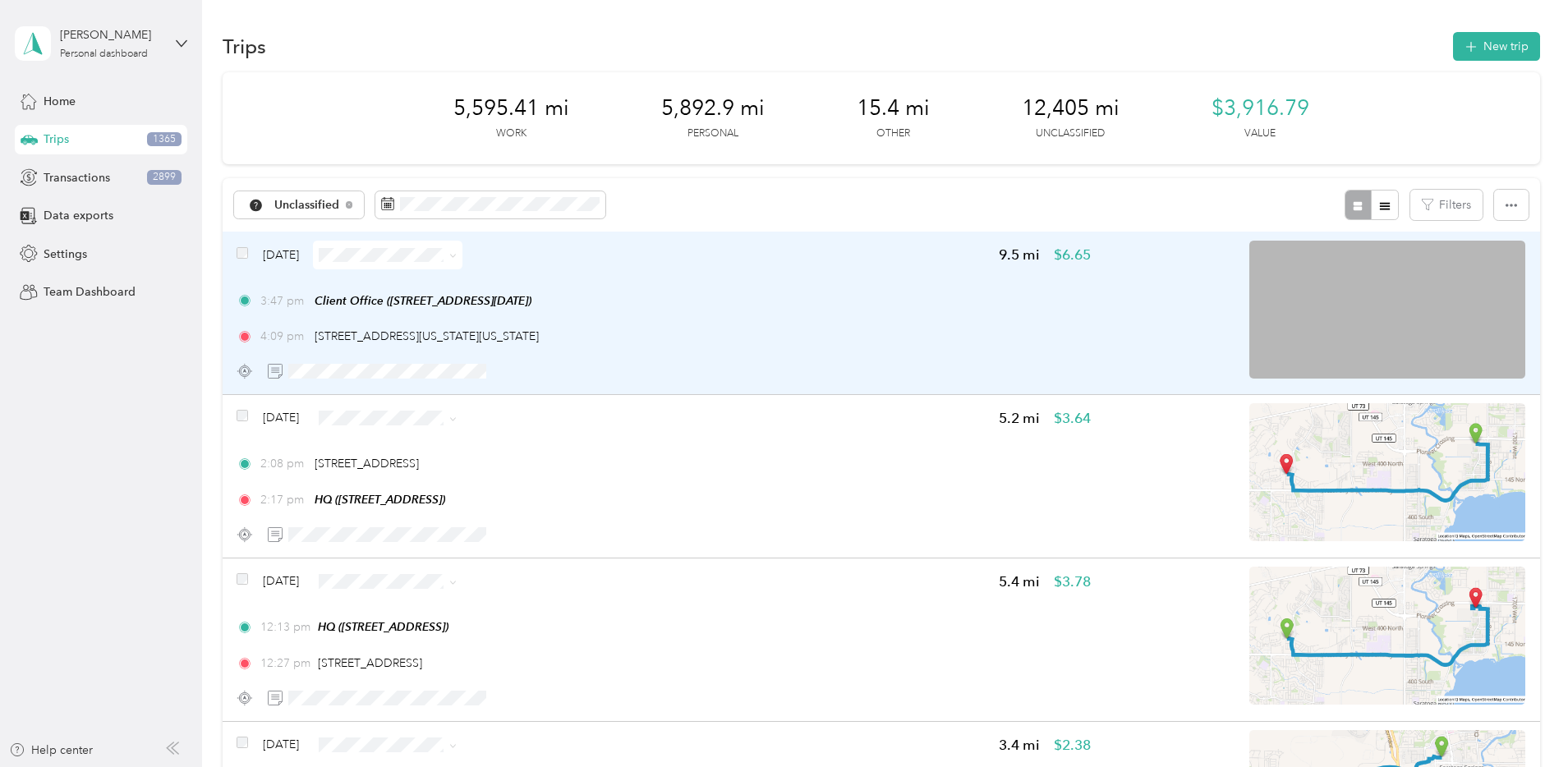
click at [827, 285] on div "Aug 12, 2025 9.5 mi $6.65 3:47 pm Client Office (3301 N Thanksgiving Way, Lehi,…" at bounding box center [664, 313] width 854 height 145
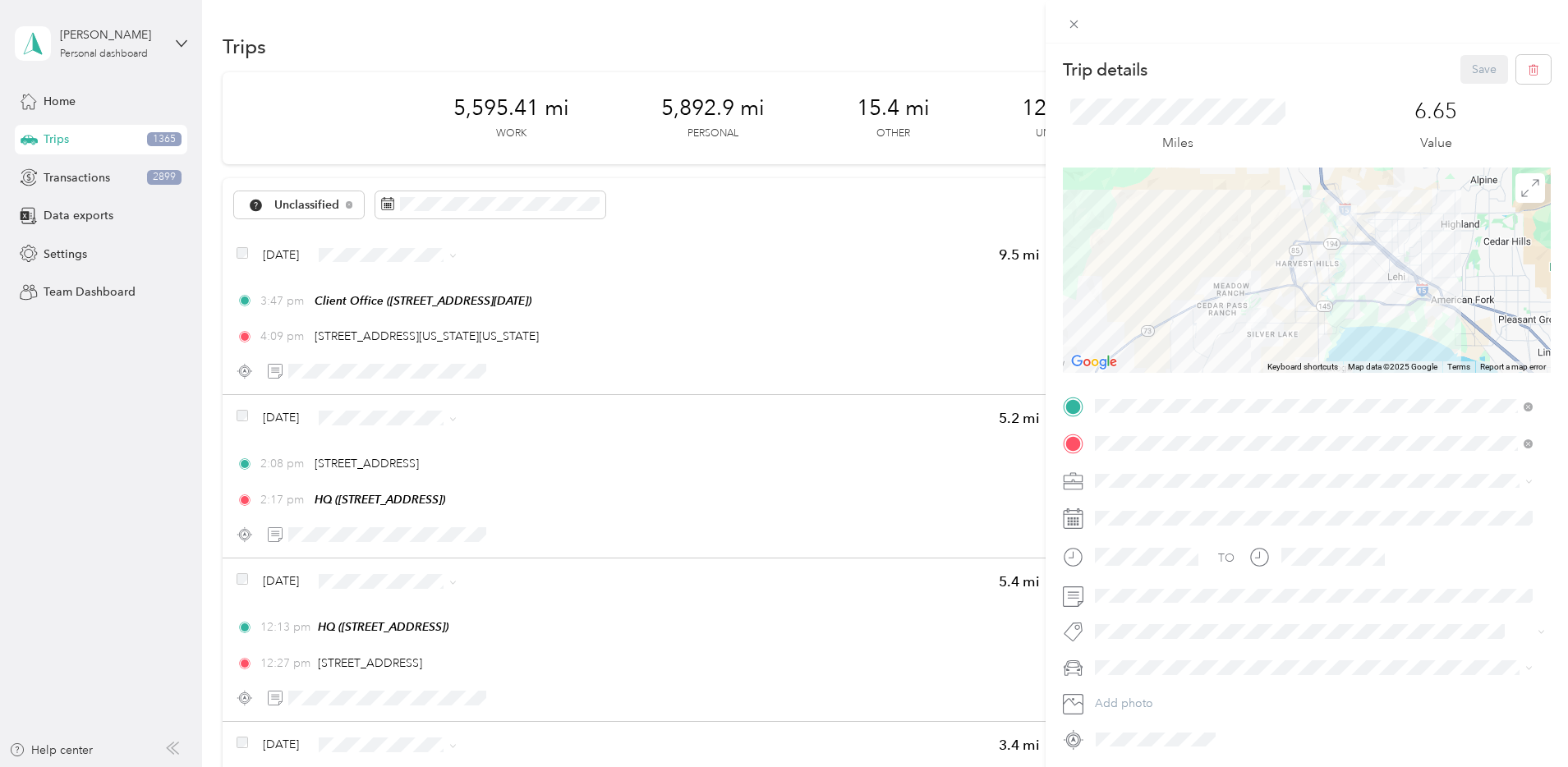
click at [1156, 586] on li "Bndl" at bounding box center [1314, 594] width 450 height 29
click at [1478, 64] on button "Save" at bounding box center [1483, 70] width 47 height 29
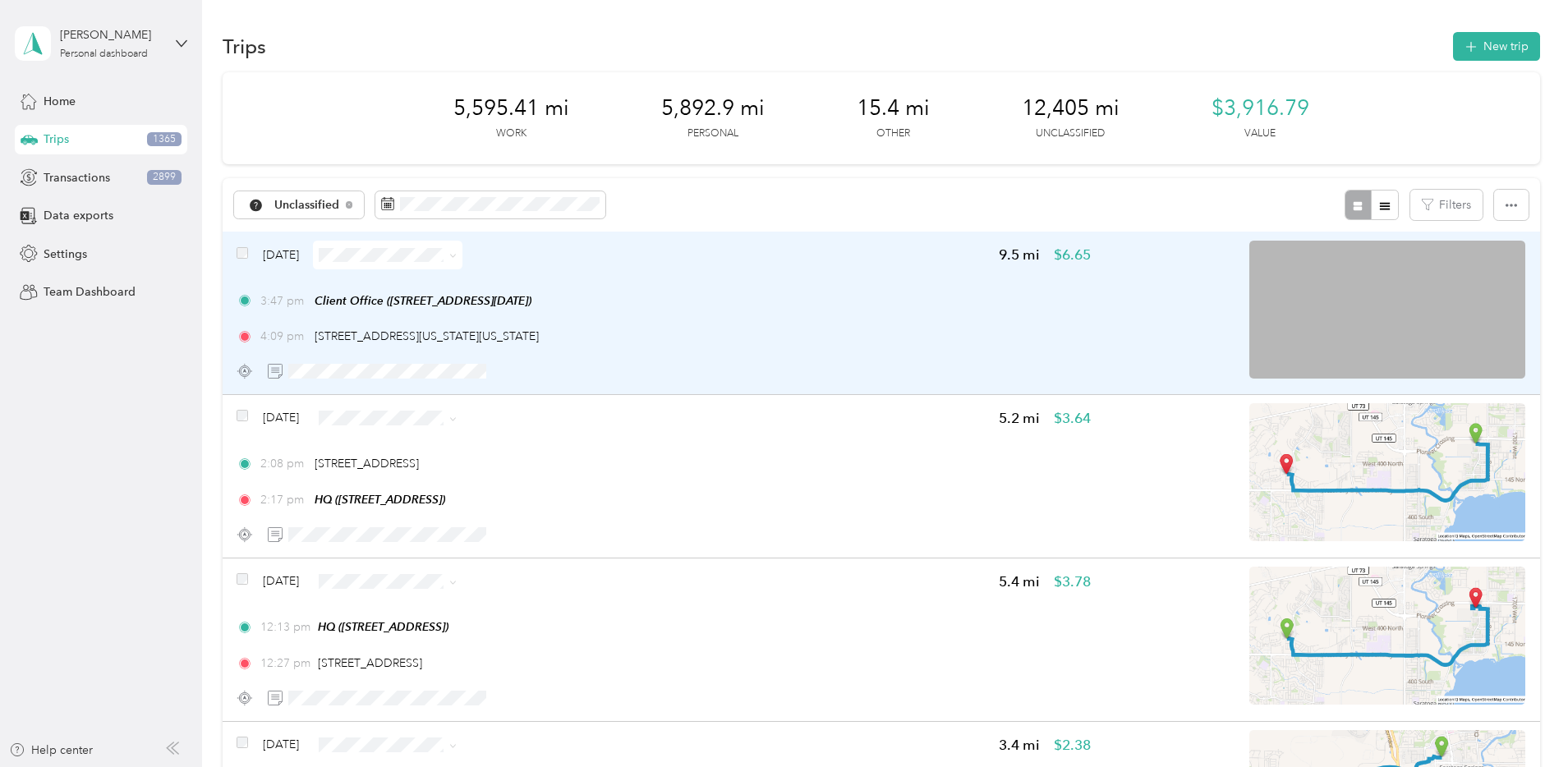
click at [842, 280] on div "Aug 12, 2025 9.5 mi $6.65 3:47 pm Client Office (3301 N Thanksgiving Way, Lehi,…" at bounding box center [664, 313] width 854 height 145
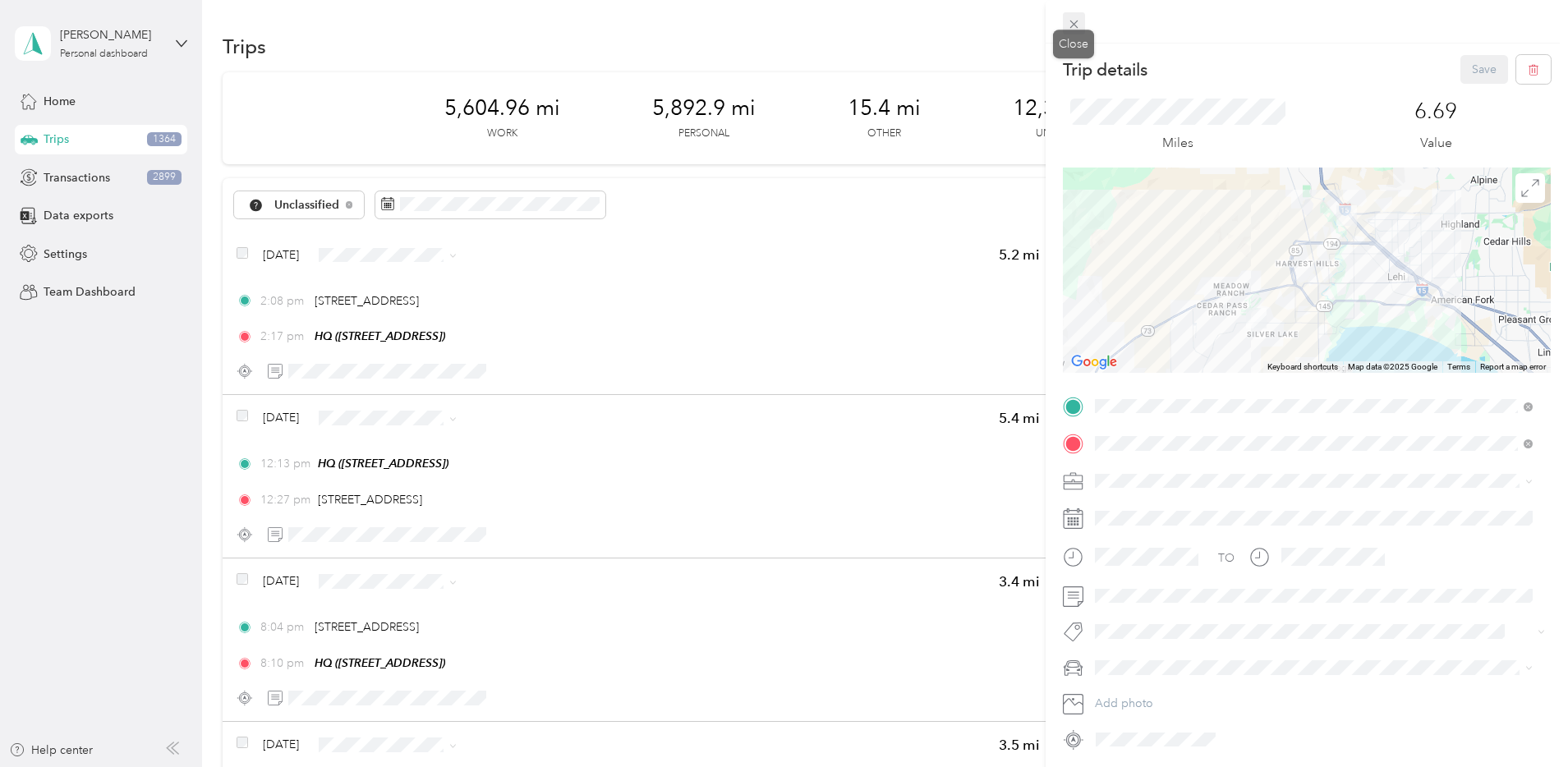
click at [1070, 21] on icon at bounding box center [1074, 24] width 14 height 14
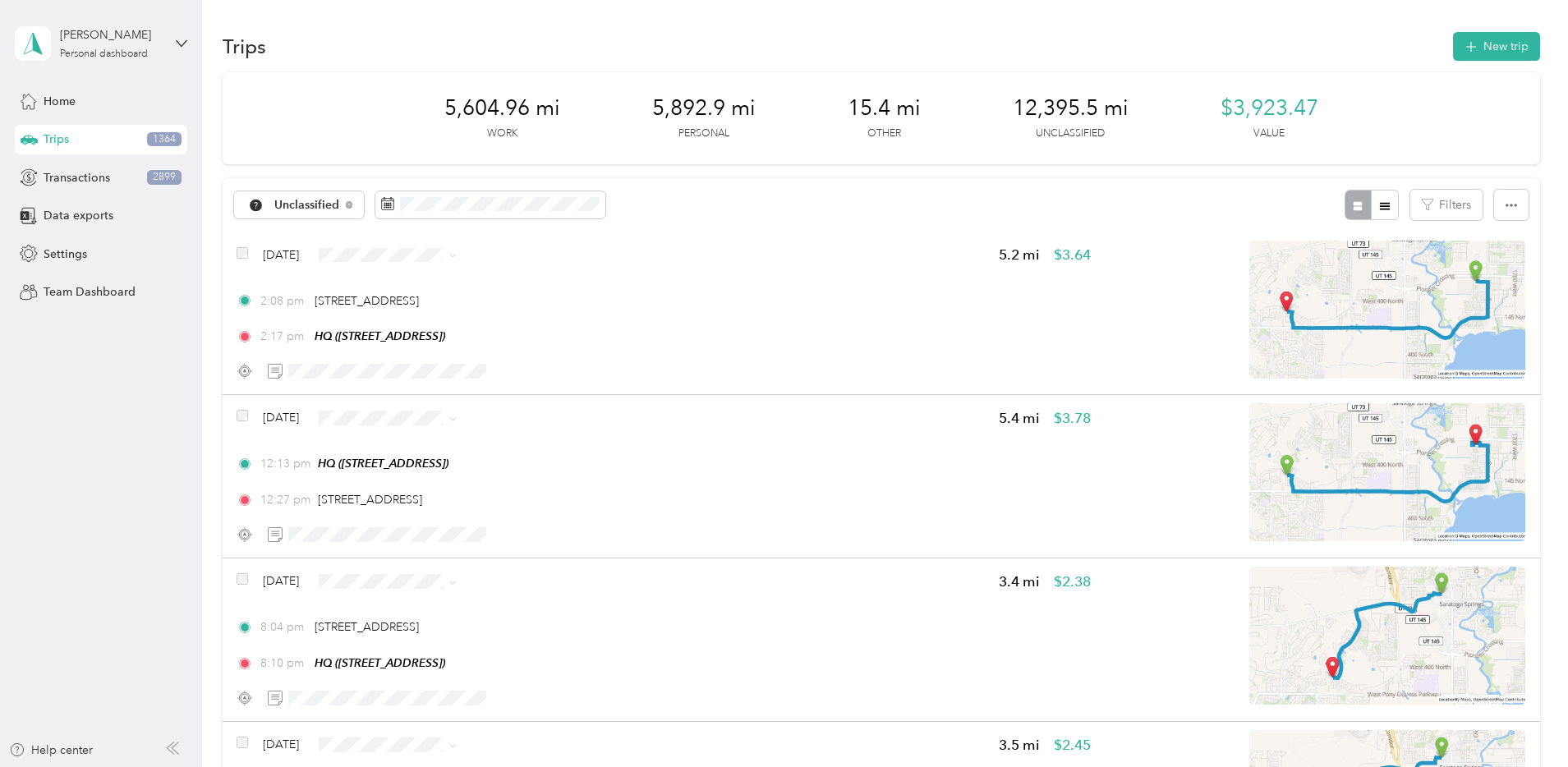
click at [542, 314] on span "Personal" at bounding box center [549, 313] width 106 height 17
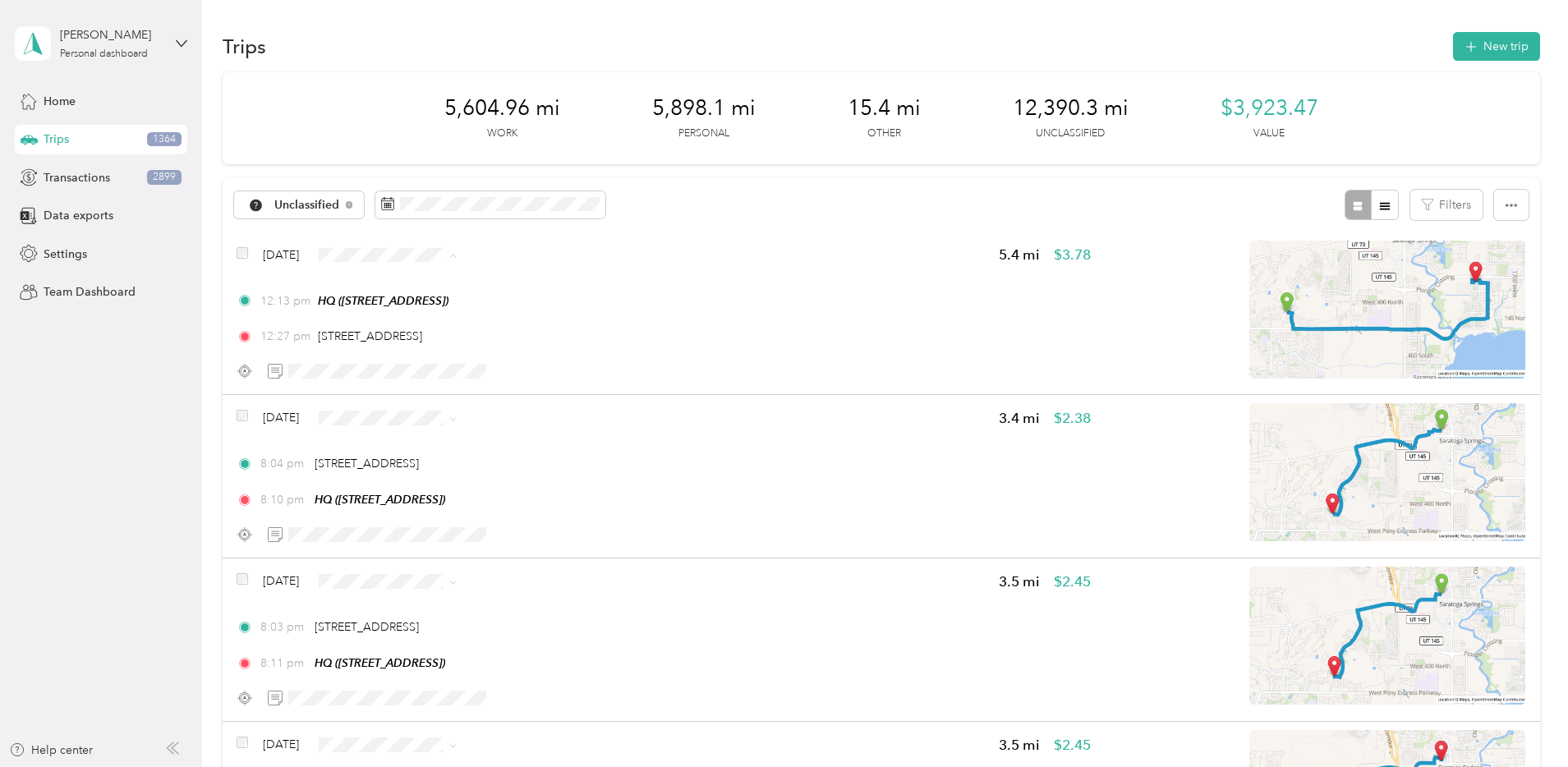
click at [503, 308] on span "Personal" at bounding box center [549, 314] width 106 height 17
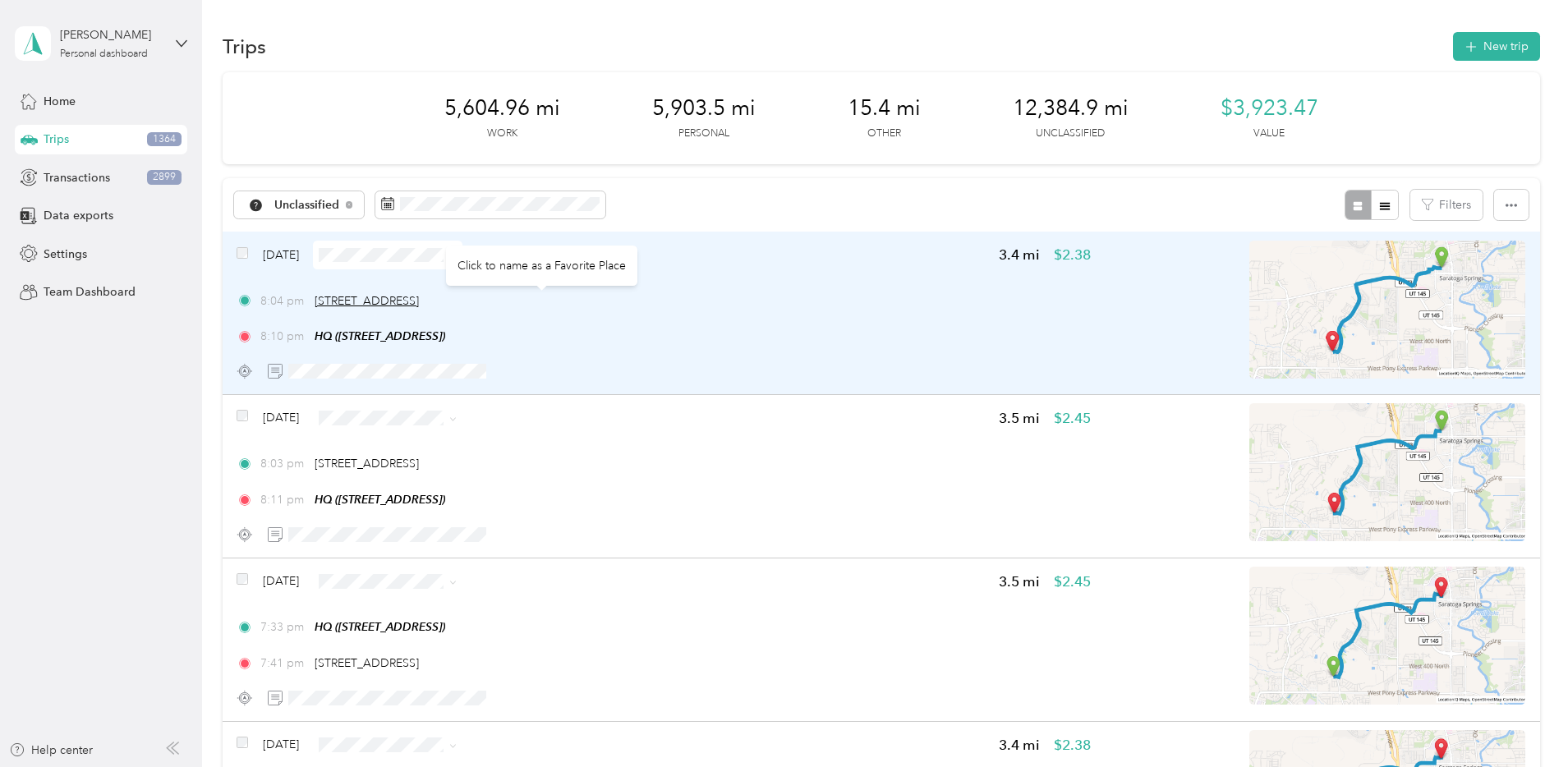
drag, startPoint x: 661, startPoint y: 301, endPoint x: 425, endPoint y: 304, distance: 236.0
click at [425, 304] on div "8:04 pm 212 W Crossroads Blvd, Saratoga Springs, UT" at bounding box center [664, 301] width 854 height 17
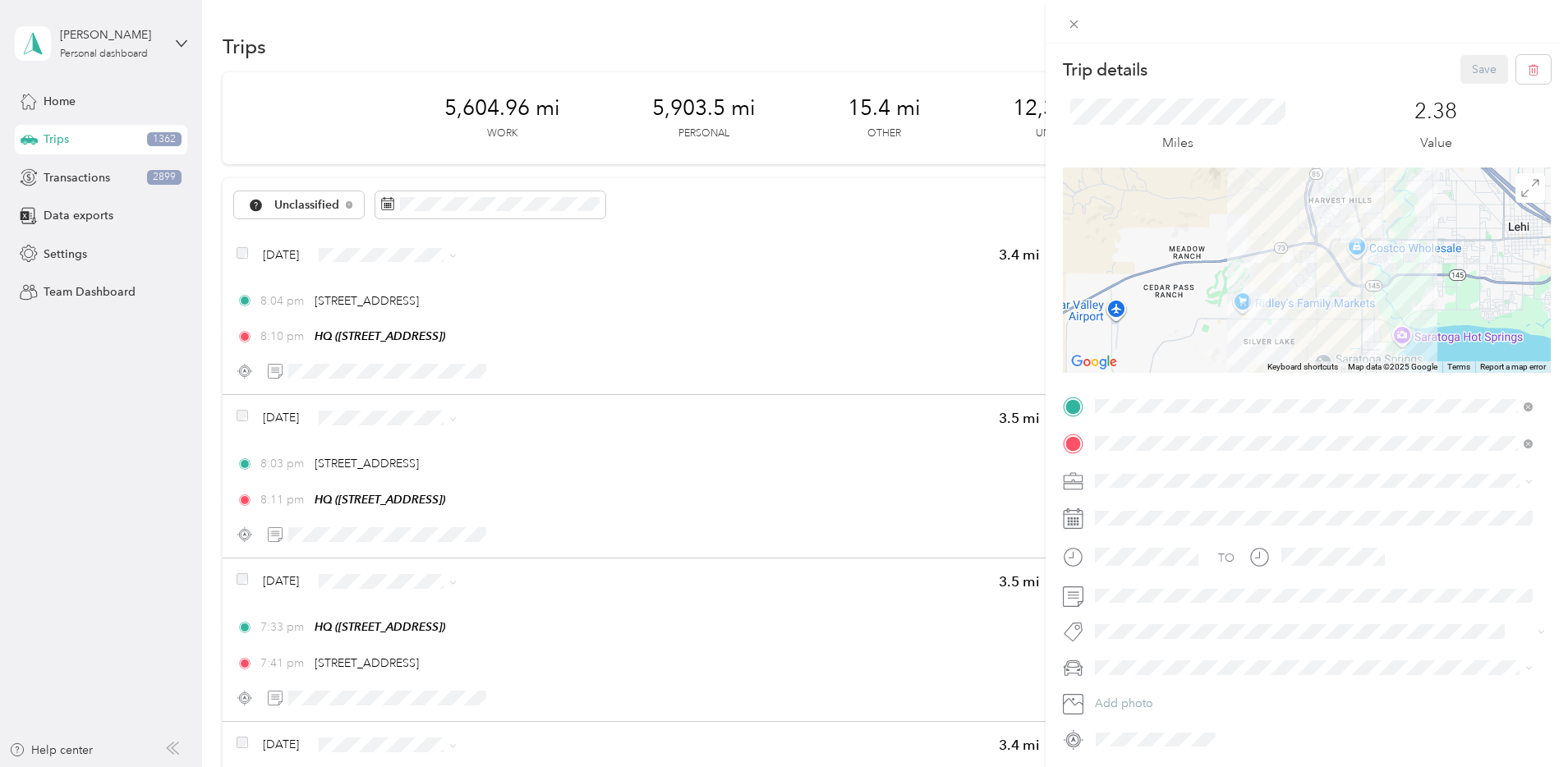
click at [235, 299] on div "Trip details Save This trip cannot be edited because it is either under review,…" at bounding box center [784, 384] width 1568 height 767
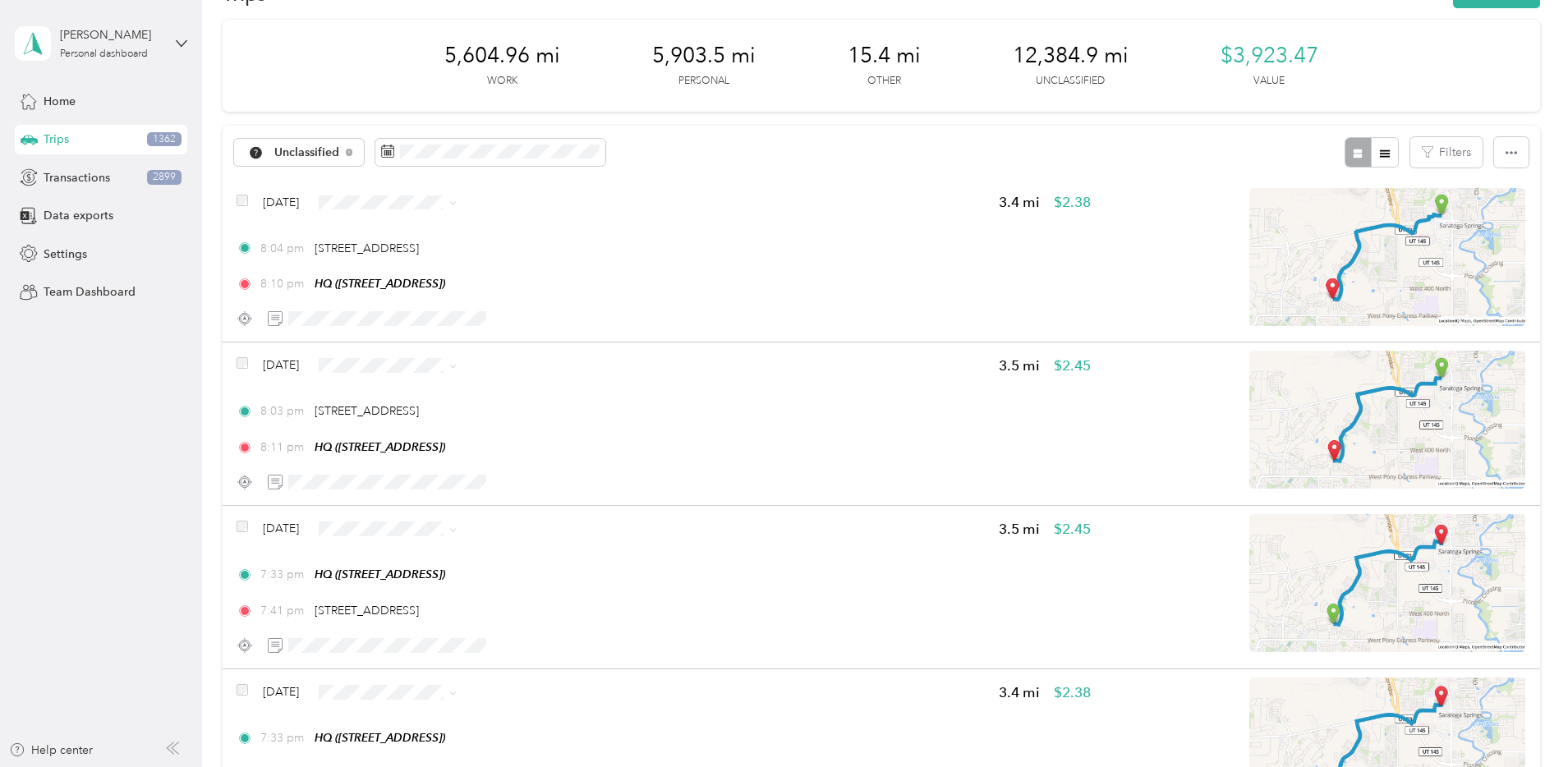
scroll to position [86, 0]
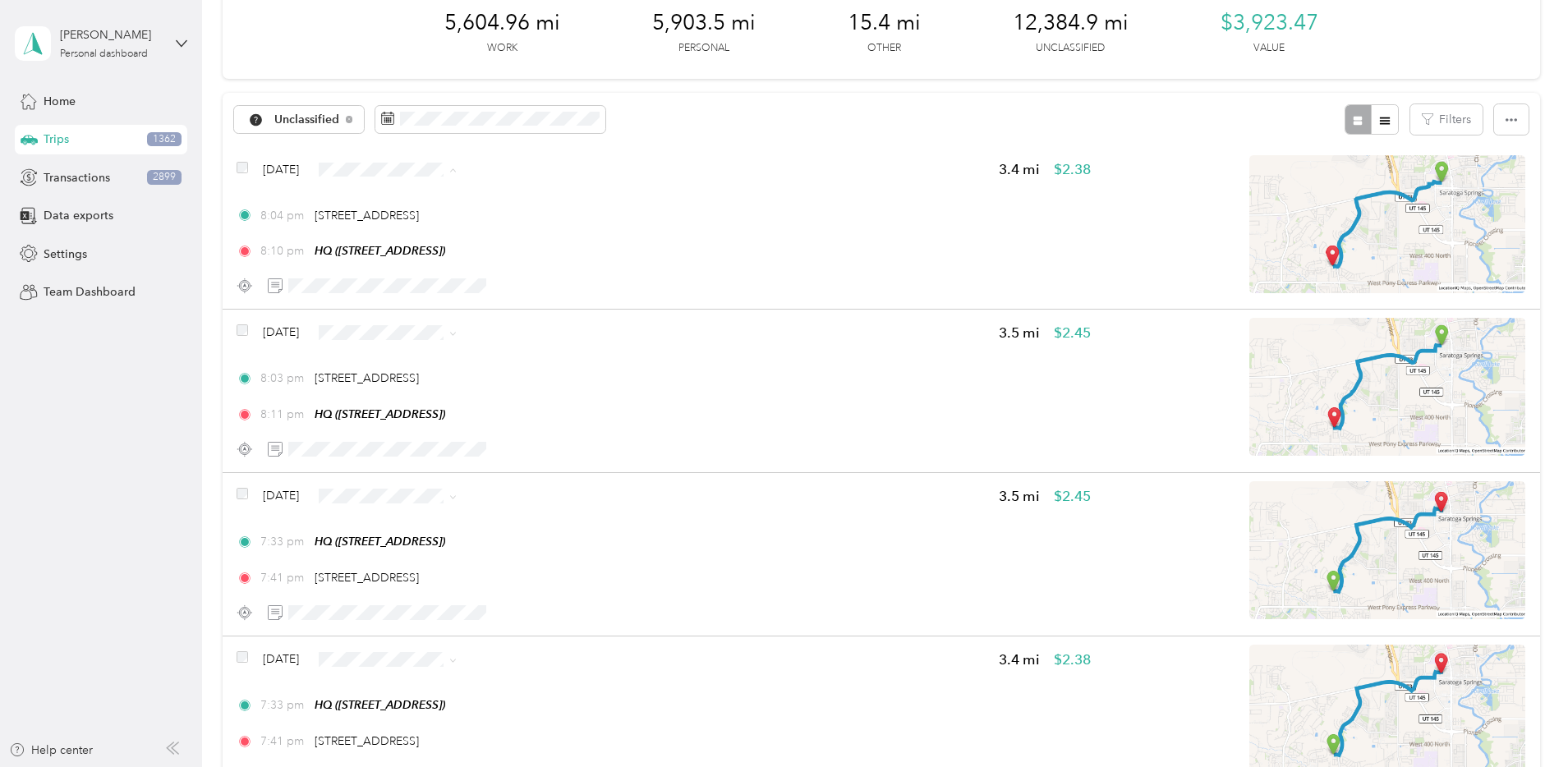
click at [524, 232] on li "Personal" at bounding box center [536, 228] width 159 height 29
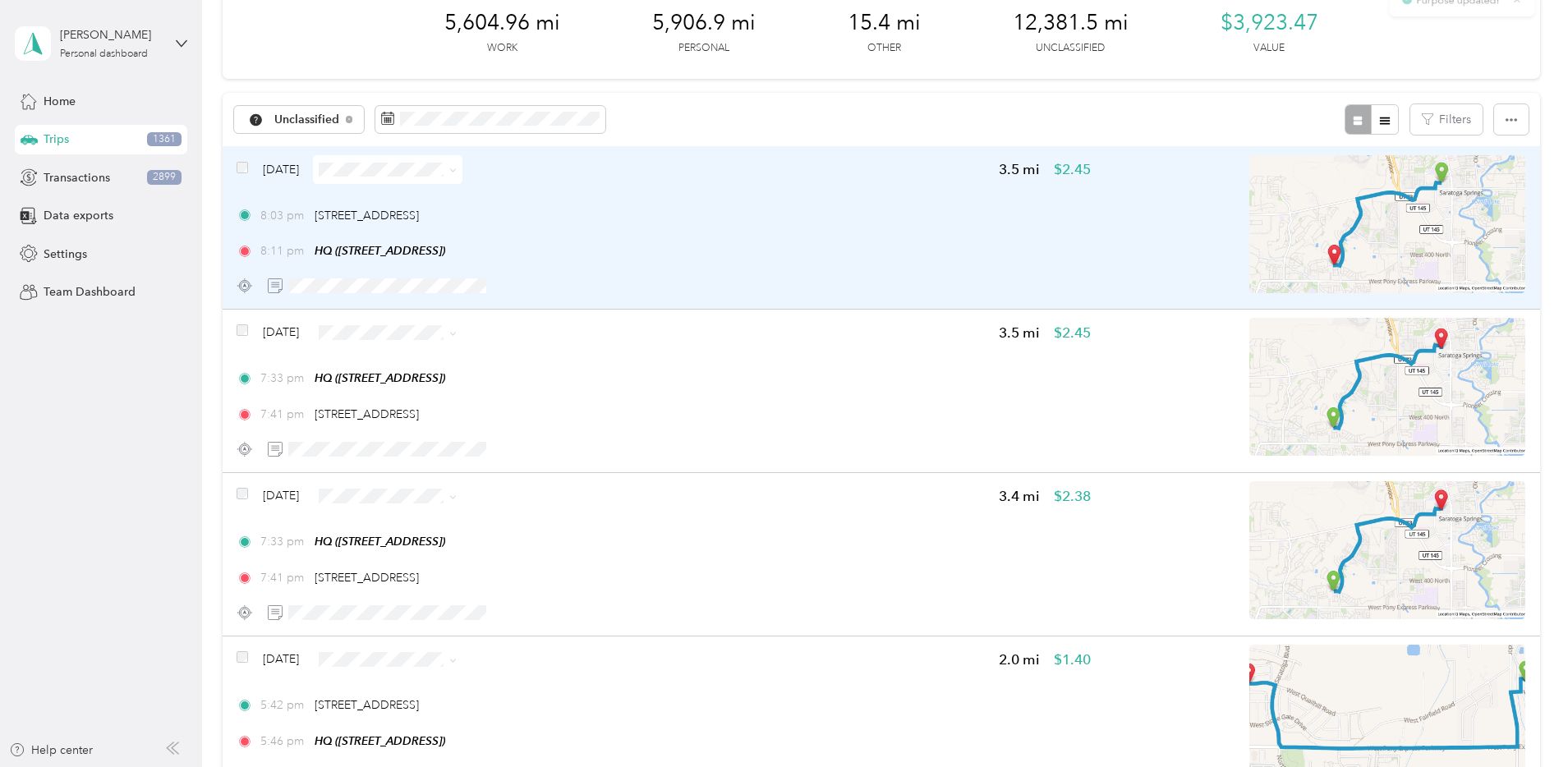
click at [800, 227] on div "8:03 pm 212 W Crossroads Blvd, Saratoga Springs, UT 8:11 pm HQ (1777 W Newcastl…" at bounding box center [664, 234] width 854 height 54
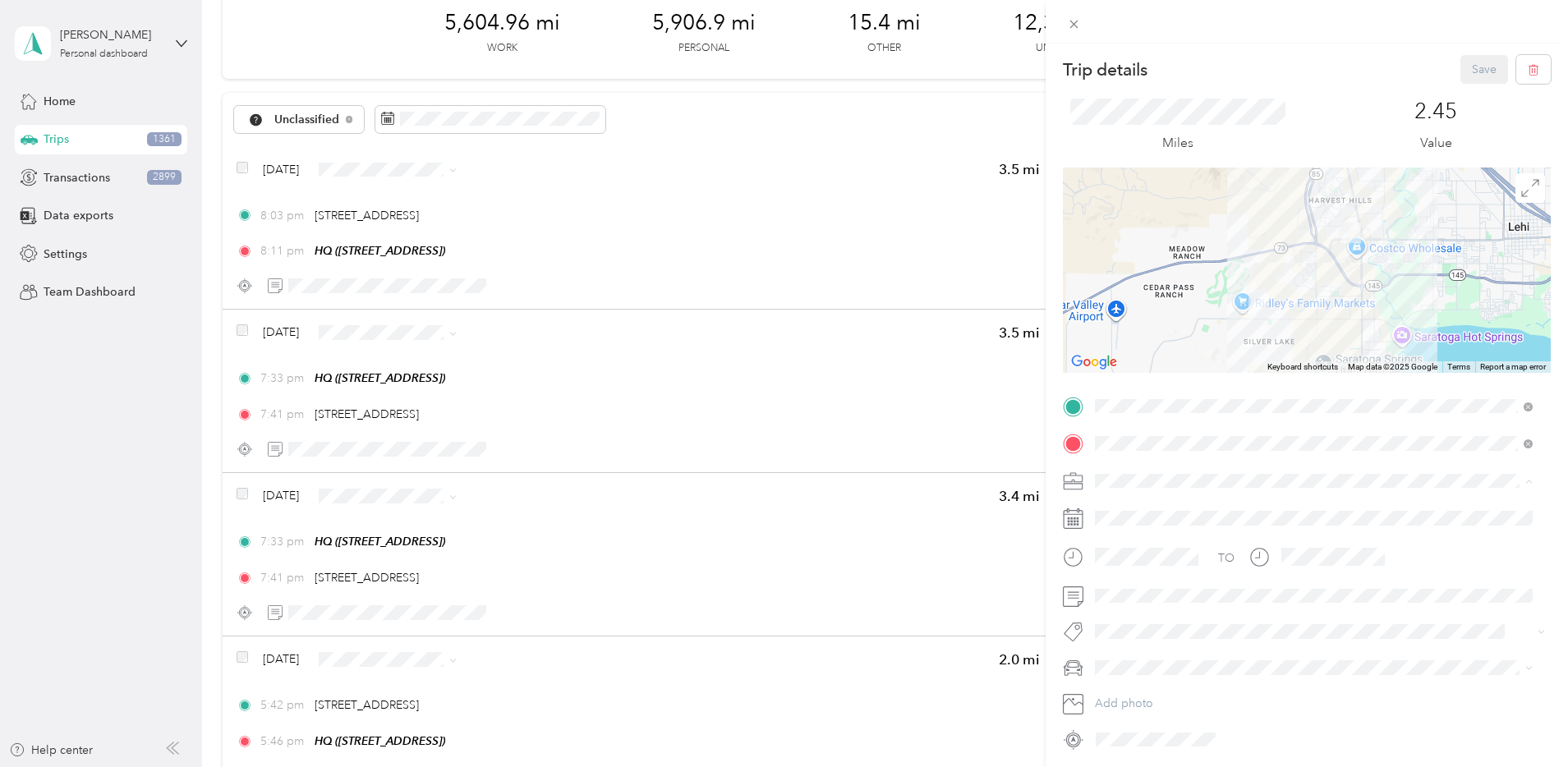
click at [1156, 621] on span "Network Marketing" at bounding box center [1150, 625] width 99 height 14
click at [1150, 575] on div "Camry" at bounding box center [1314, 581] width 426 height 17
click at [1460, 58] on button "Save" at bounding box center [1483, 70] width 47 height 29
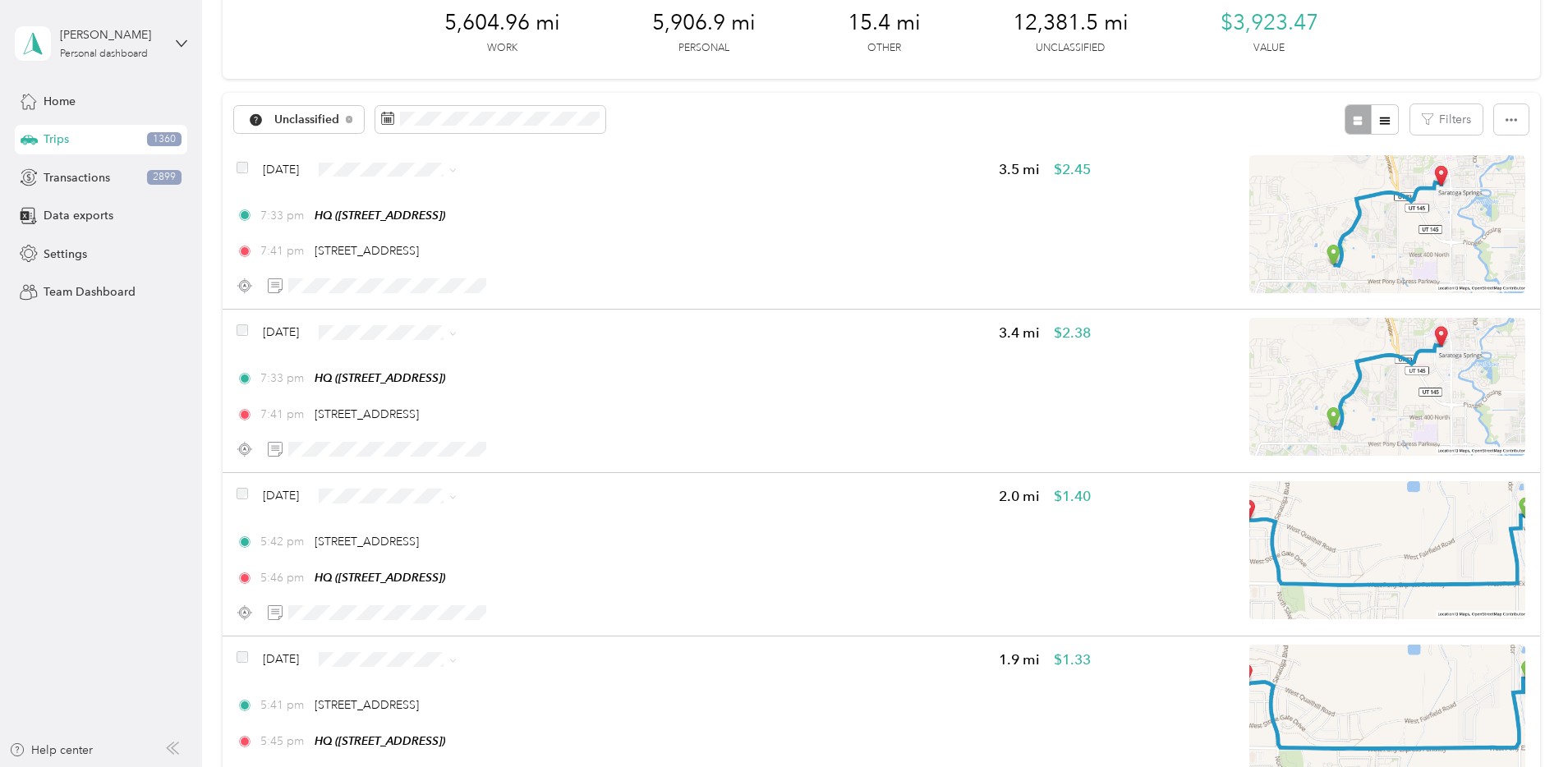
click at [524, 221] on span "Personal" at bounding box center [549, 223] width 106 height 17
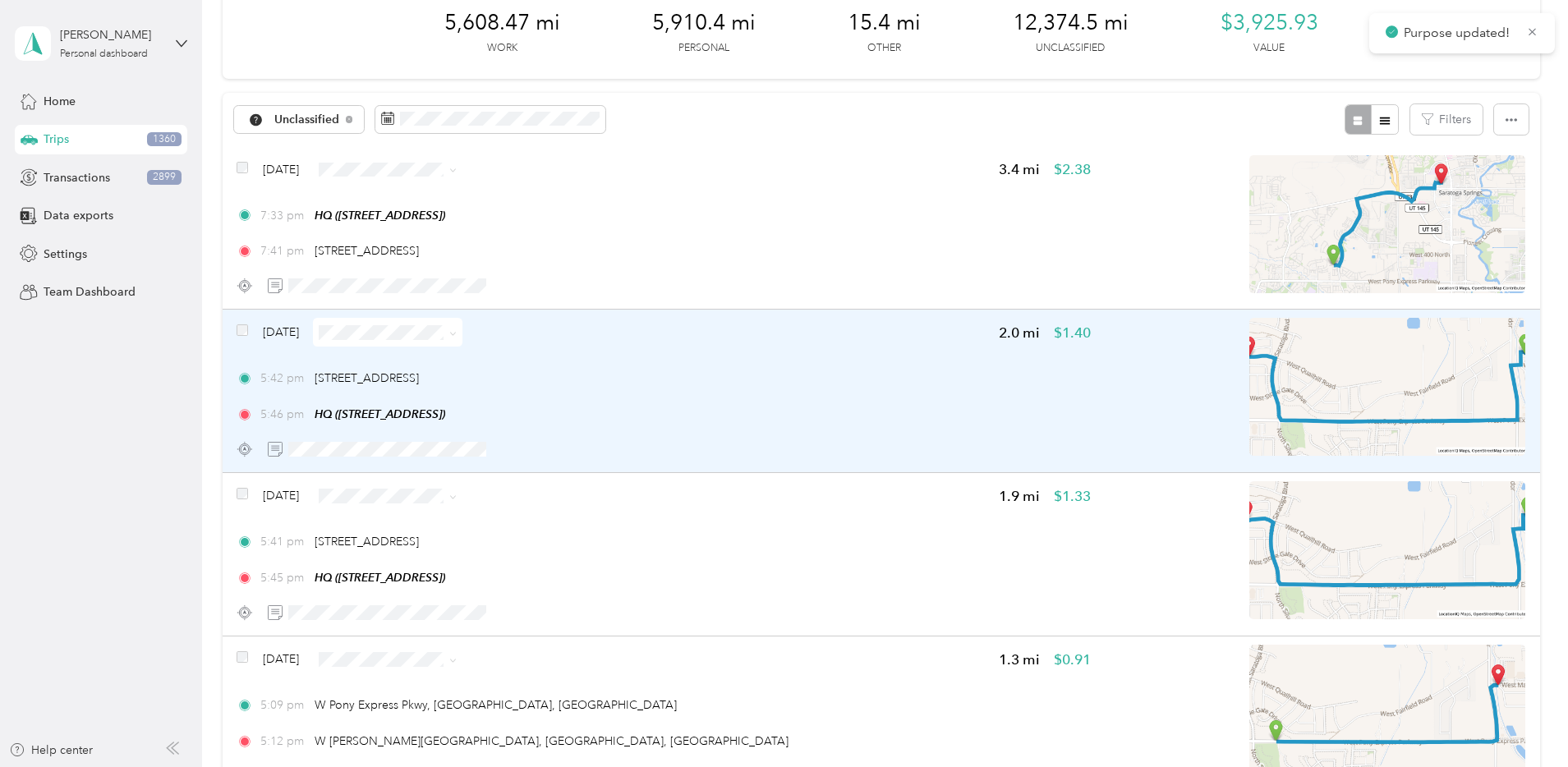
click at [790, 372] on div "5:42 pm 264 N 750 W, Saratoga Springs, UT" at bounding box center [664, 377] width 854 height 17
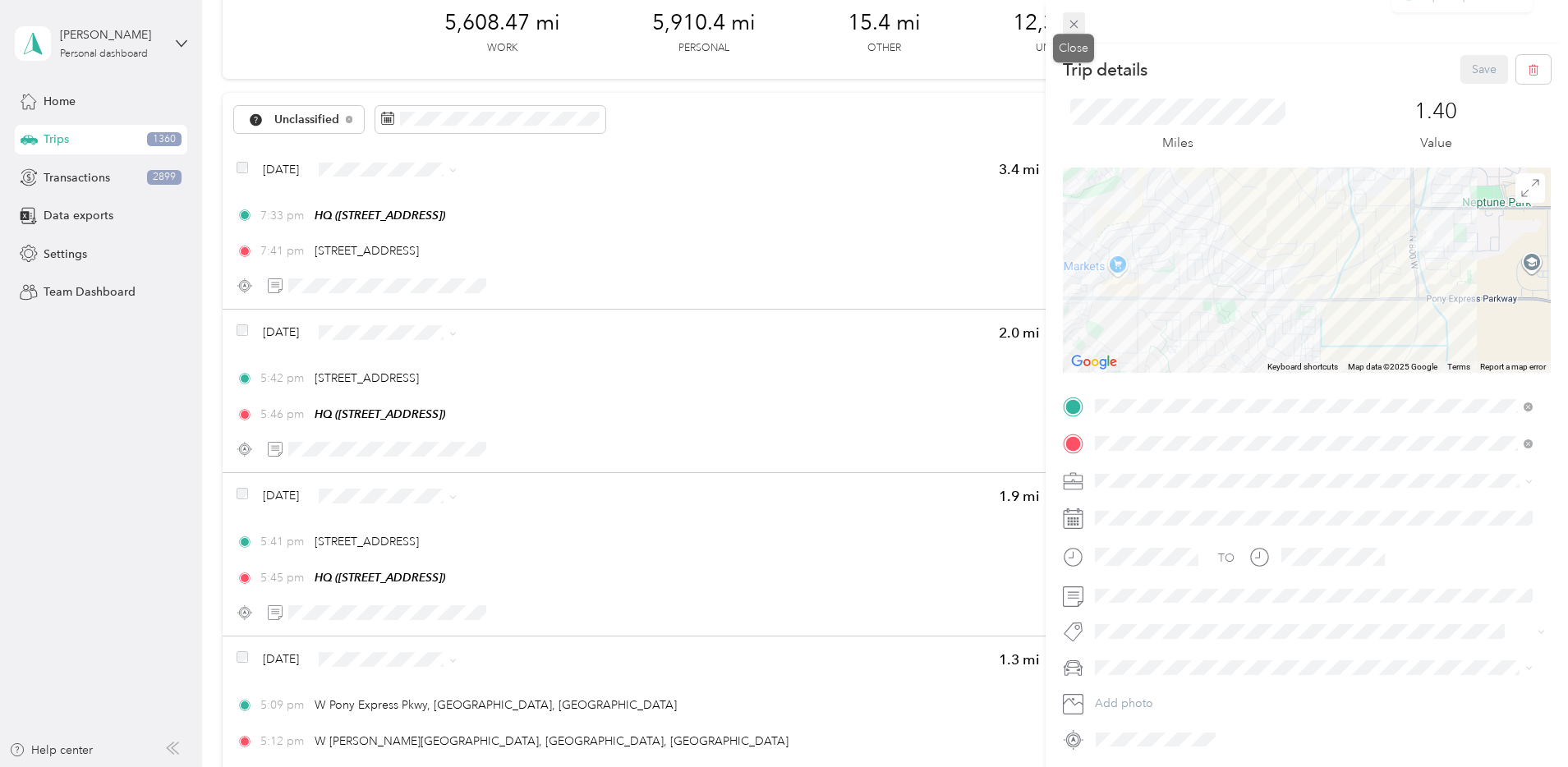
click at [1075, 29] on icon at bounding box center [1074, 24] width 14 height 14
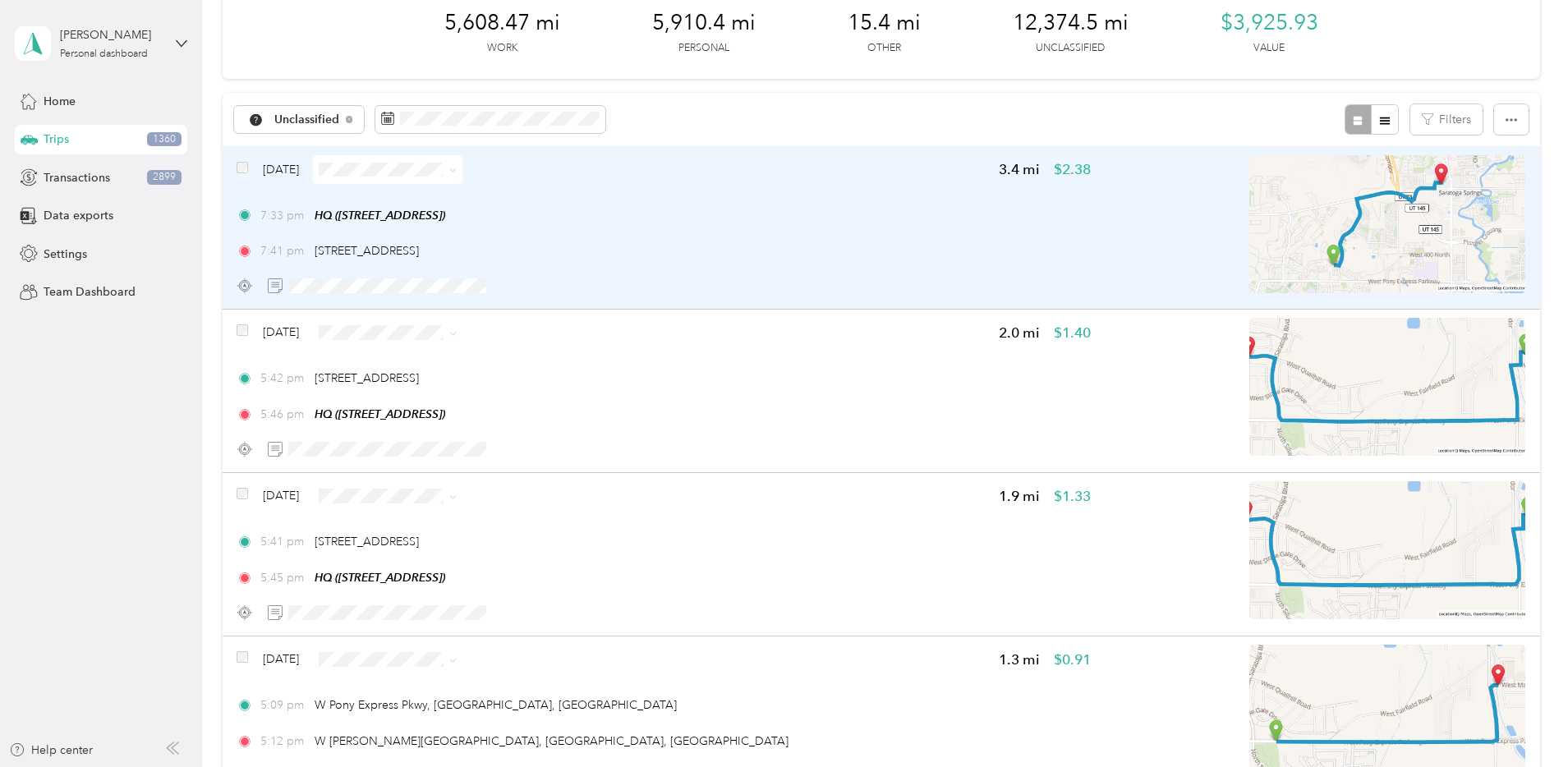
click at [752, 216] on div "7:33 pm HQ (1777 W Newcastle Ln, Saratoga Springs, UT)" at bounding box center [664, 215] width 854 height 17
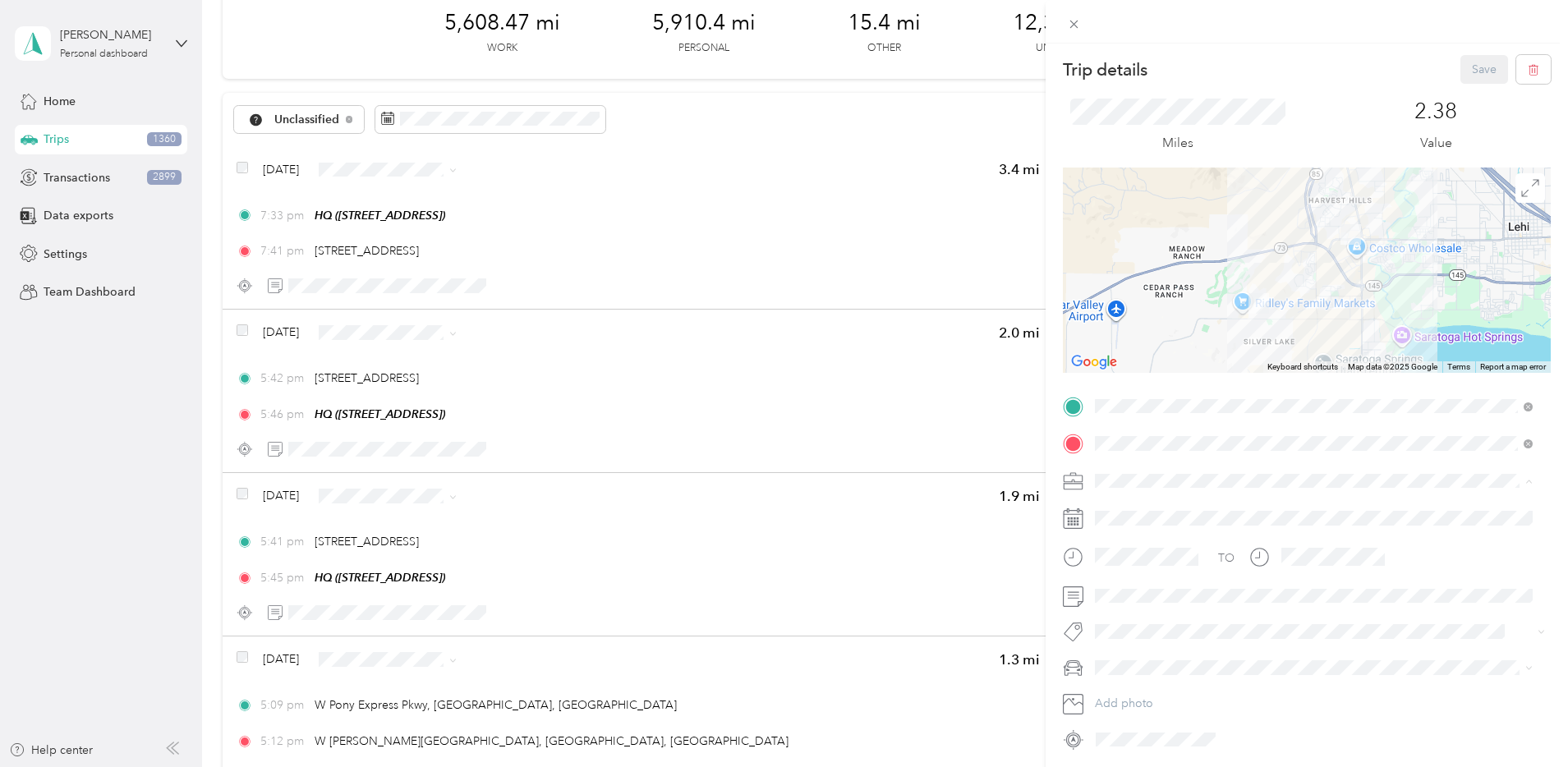
click at [1149, 624] on span "Network Marketing" at bounding box center [1150, 625] width 99 height 14
click at [1138, 586] on div "Camry" at bounding box center [1314, 581] width 426 height 17
click at [1472, 63] on button "Save" at bounding box center [1483, 70] width 47 height 29
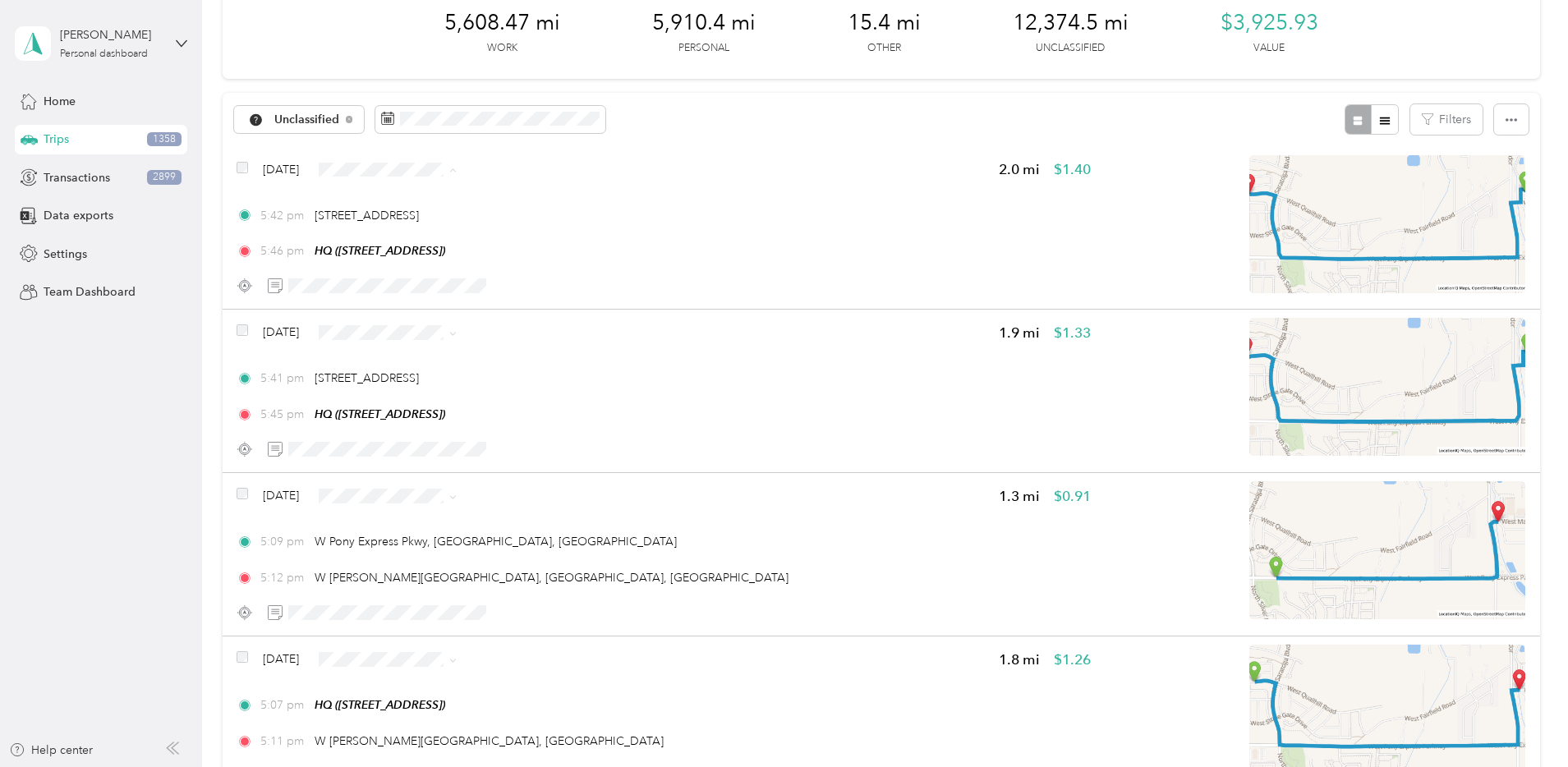
click at [524, 220] on span "Personal" at bounding box center [549, 228] width 106 height 17
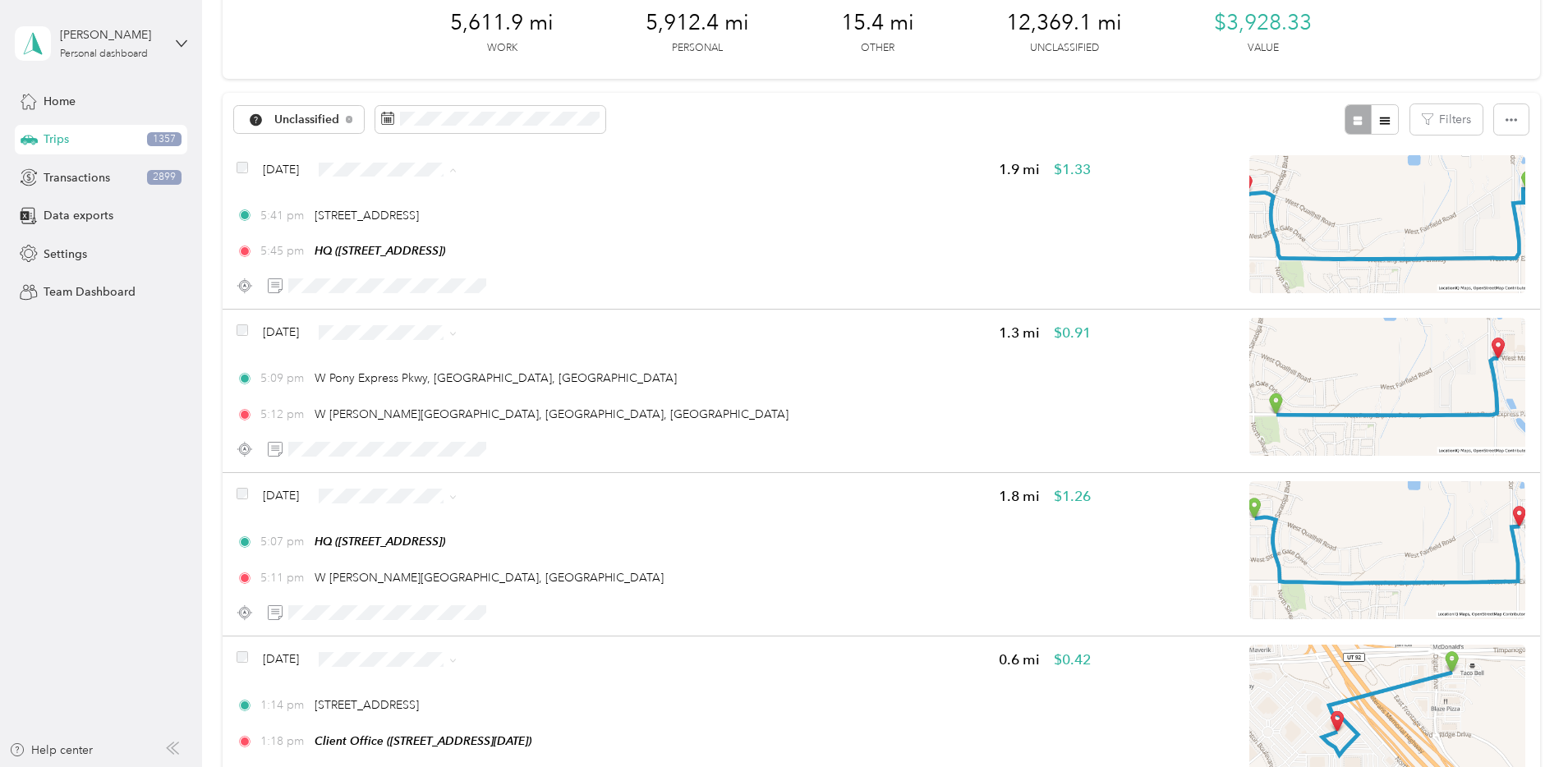
click at [514, 234] on li "Personal" at bounding box center [536, 228] width 159 height 29
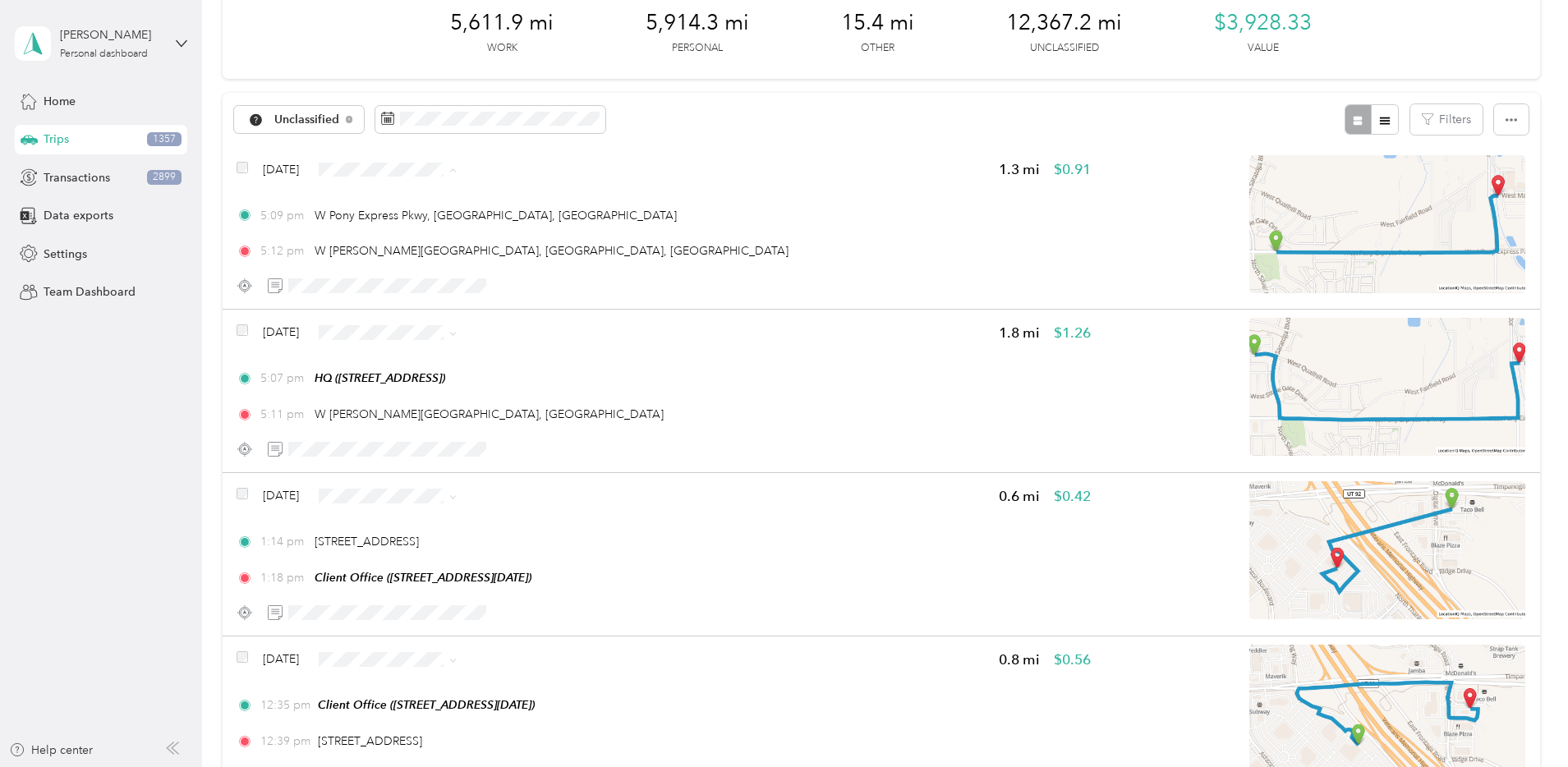
click at [500, 219] on li "Personal" at bounding box center [536, 228] width 159 height 29
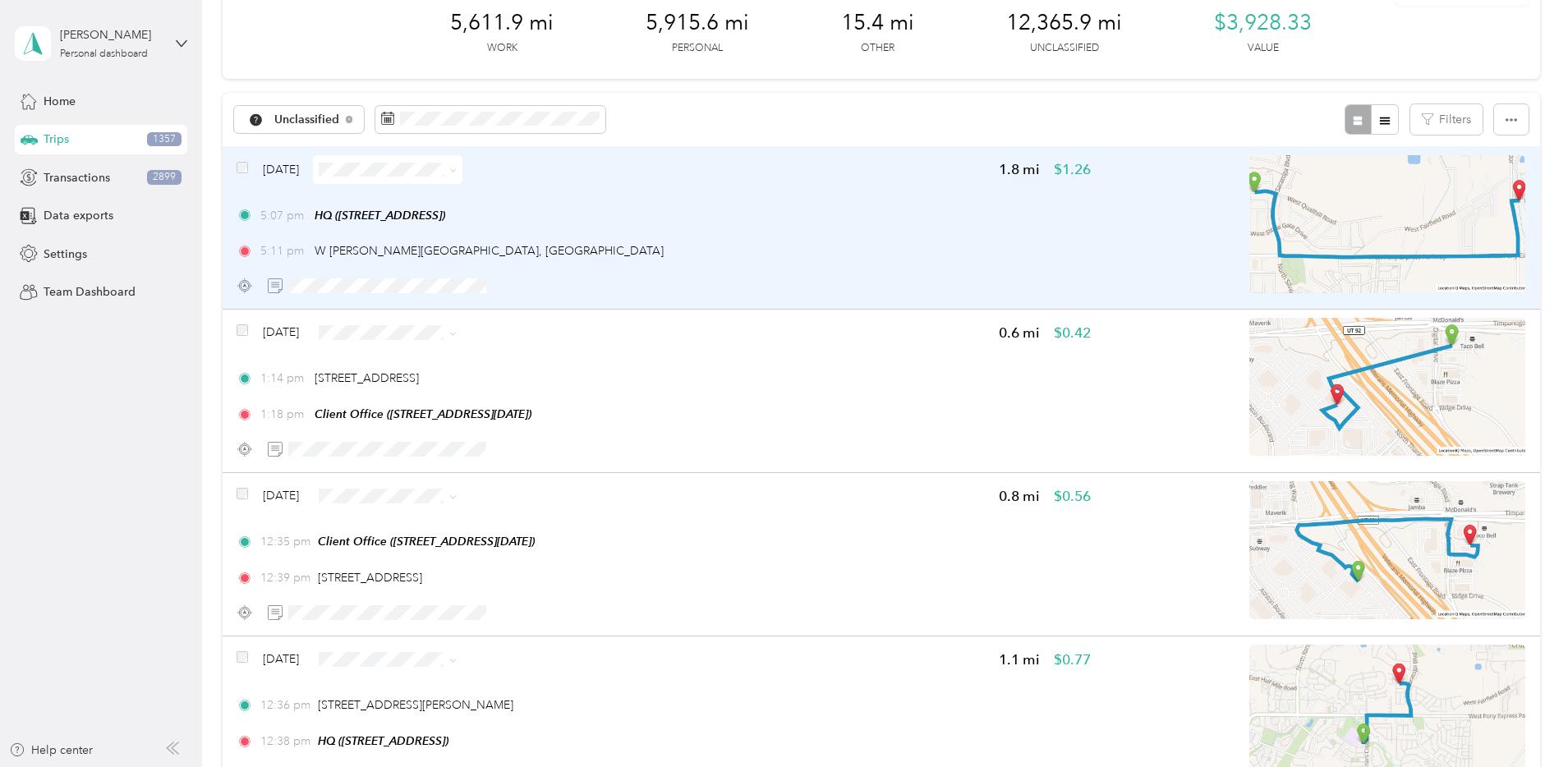
click at [462, 161] on span at bounding box center [388, 169] width 150 height 29
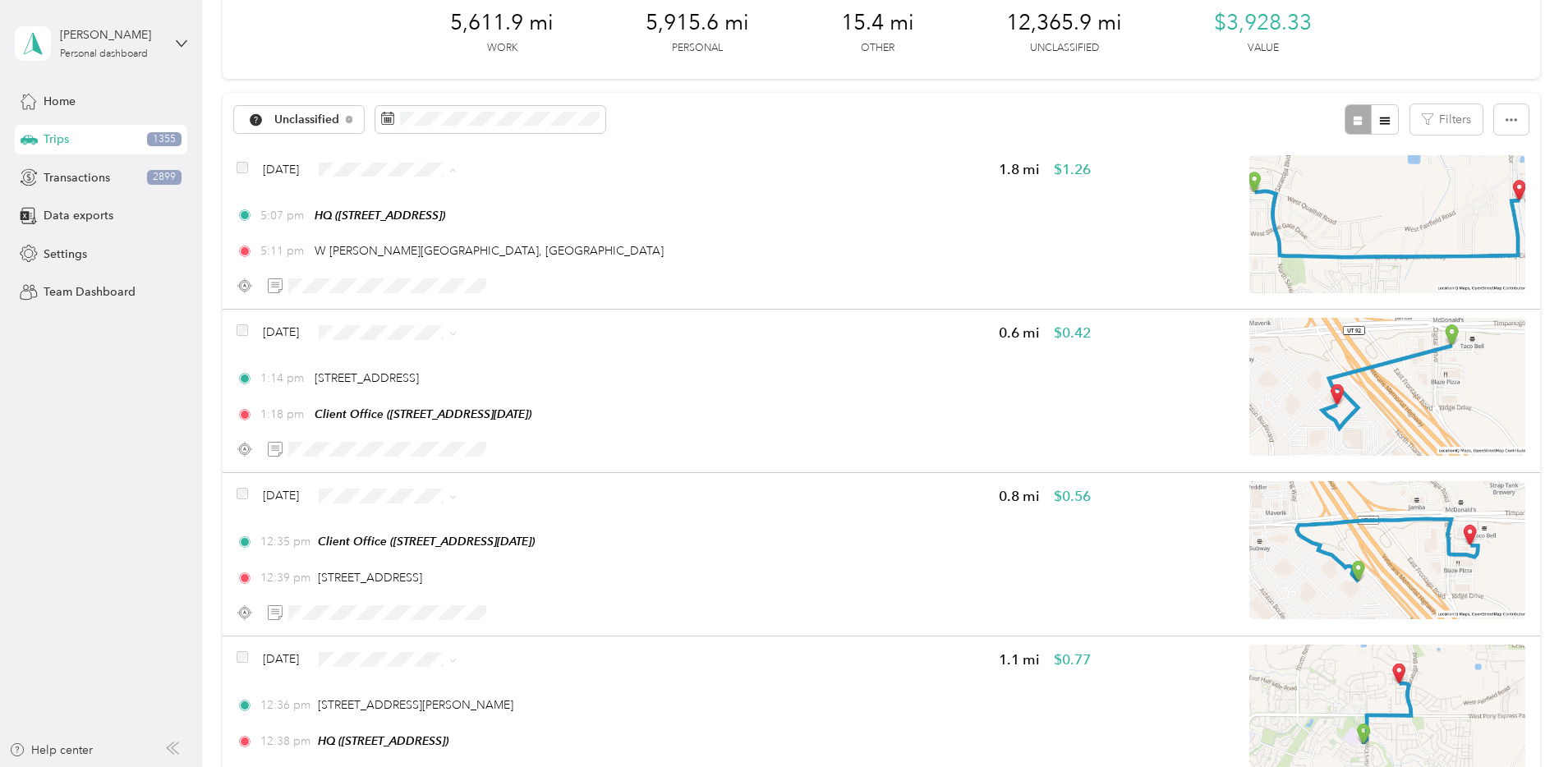
click at [511, 227] on span "Personal" at bounding box center [549, 228] width 106 height 17
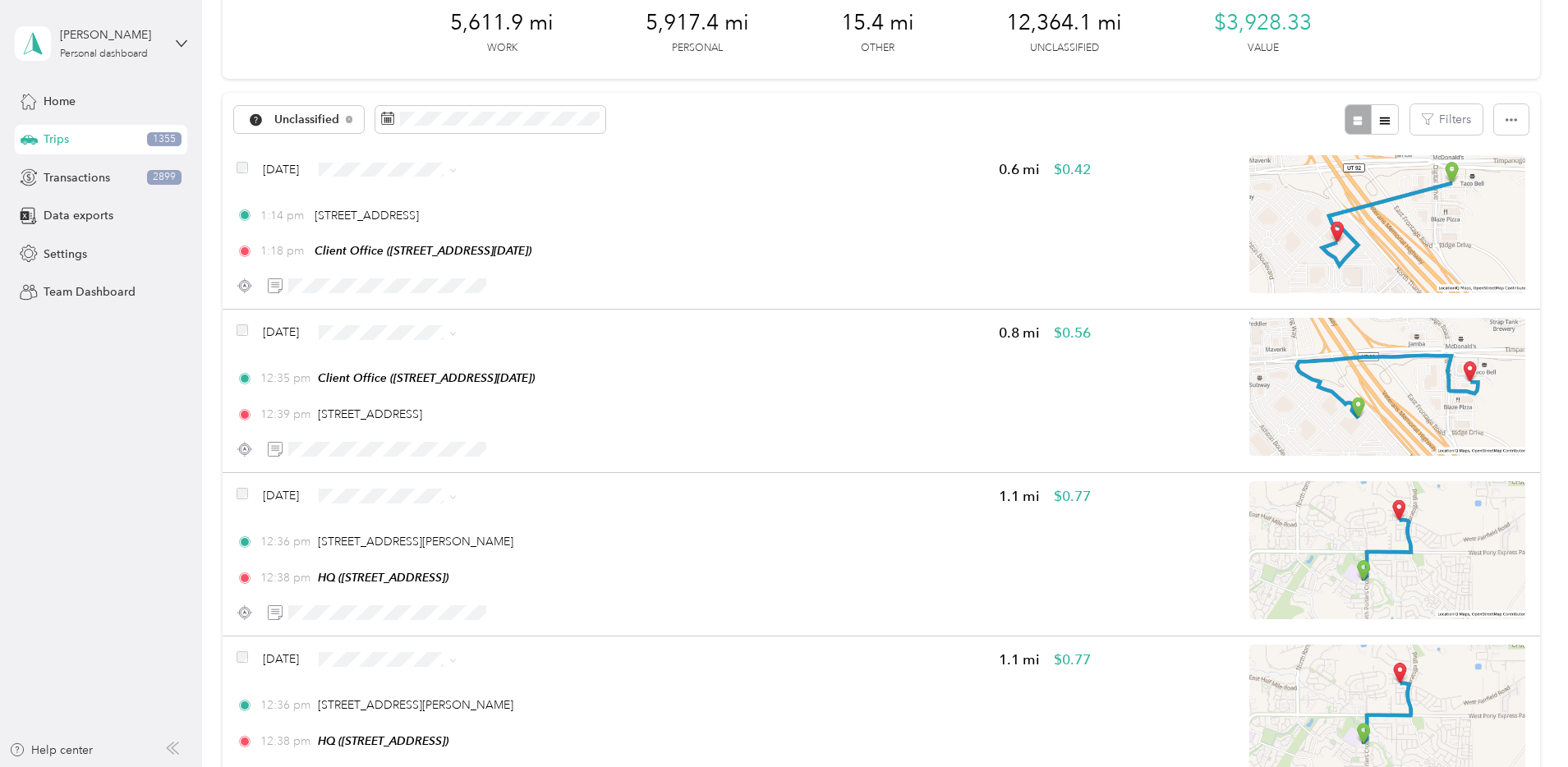
click at [514, 223] on span "Personal" at bounding box center [549, 225] width 106 height 17
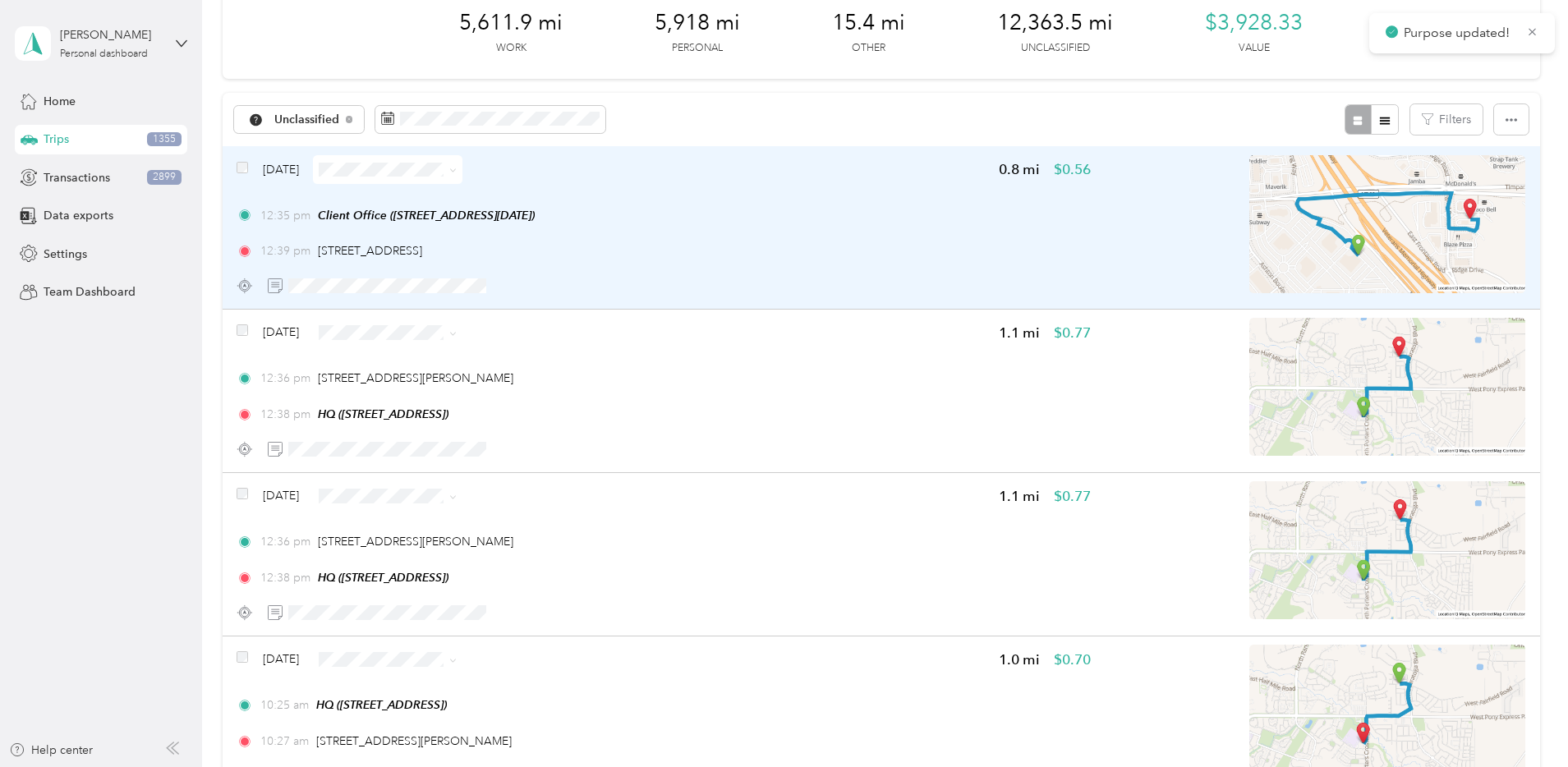
click at [462, 159] on span at bounding box center [388, 169] width 150 height 29
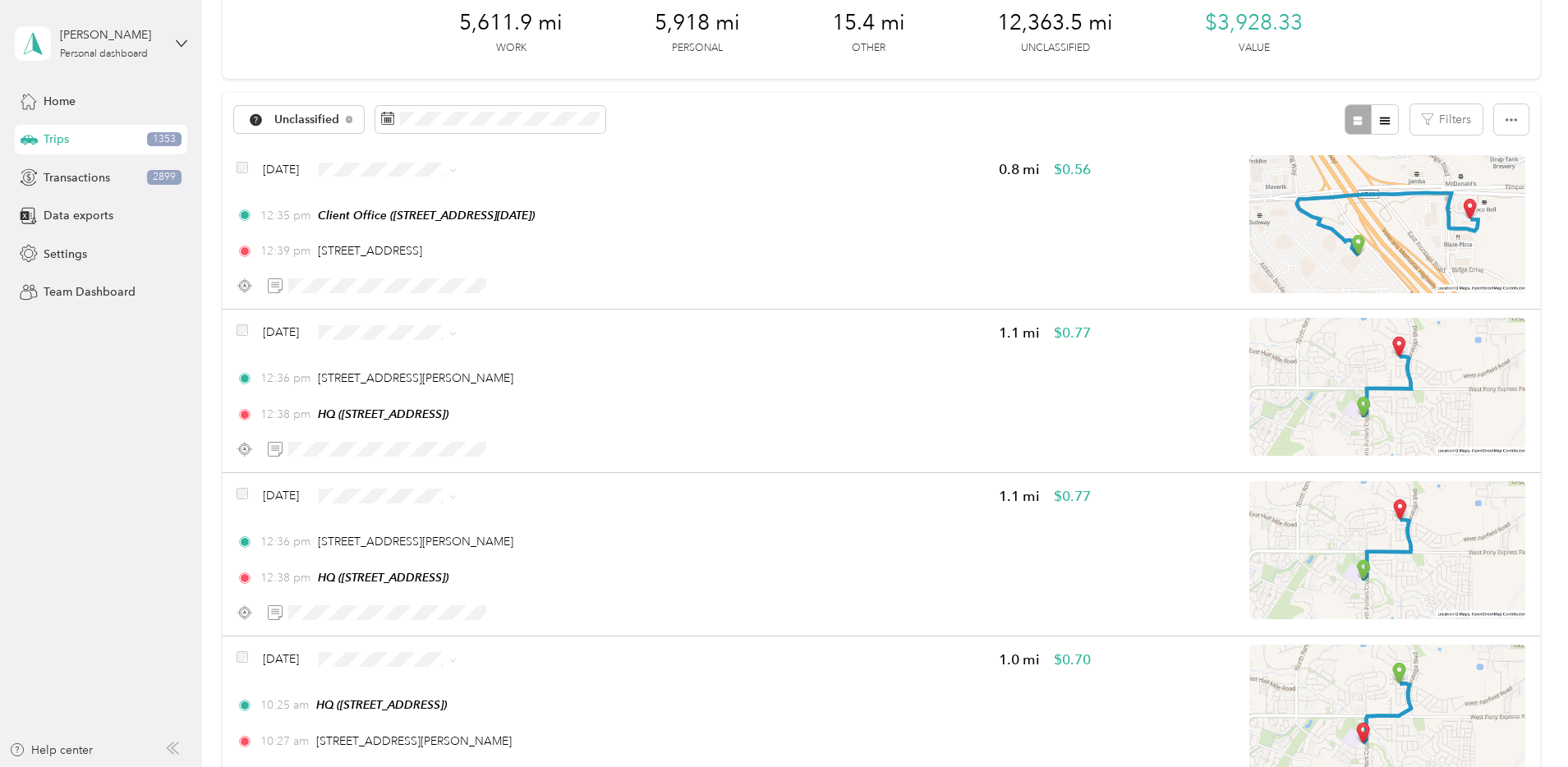
click at [514, 219] on span "Personal" at bounding box center [549, 222] width 106 height 17
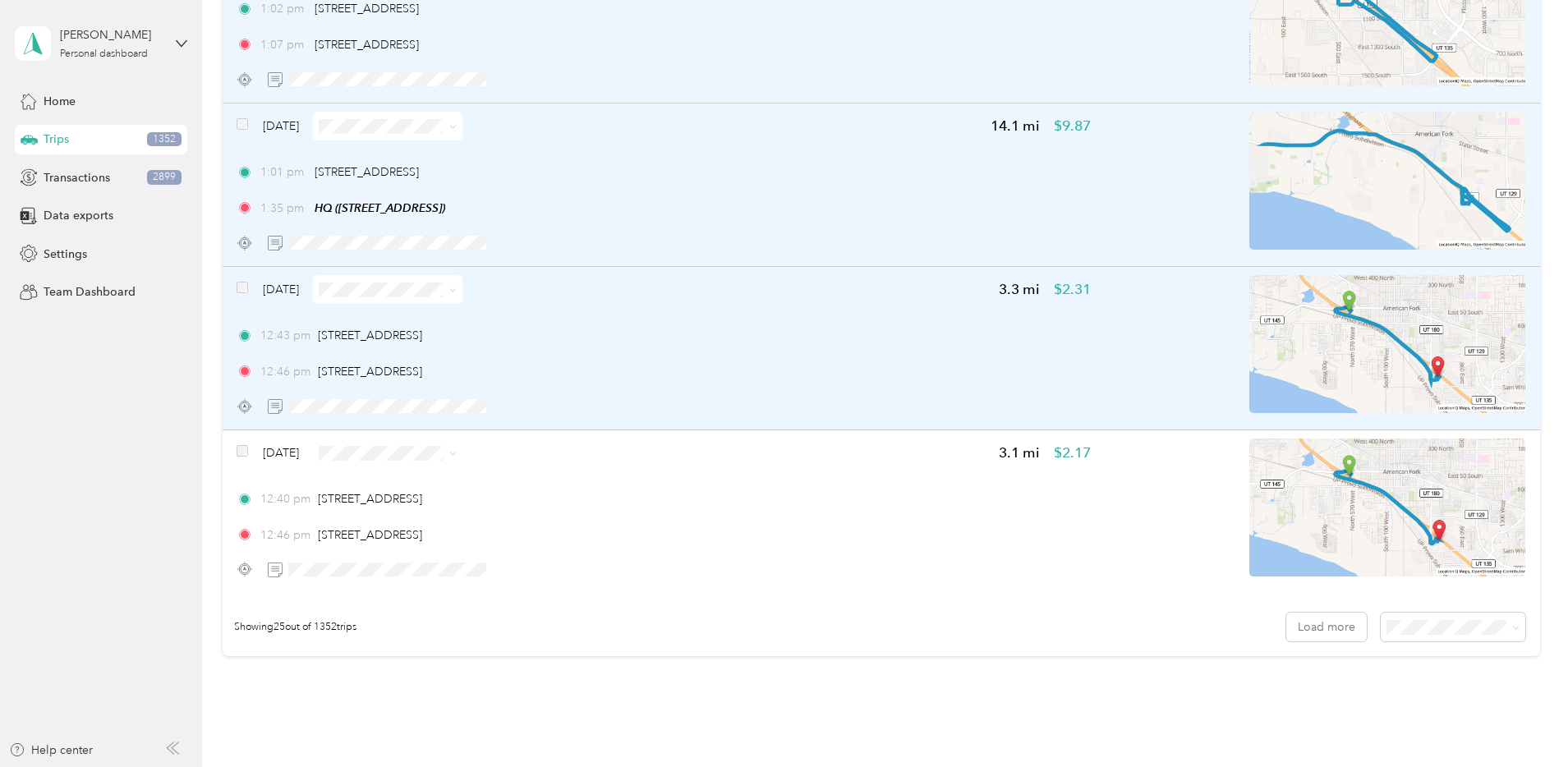
scroll to position [3784, 0]
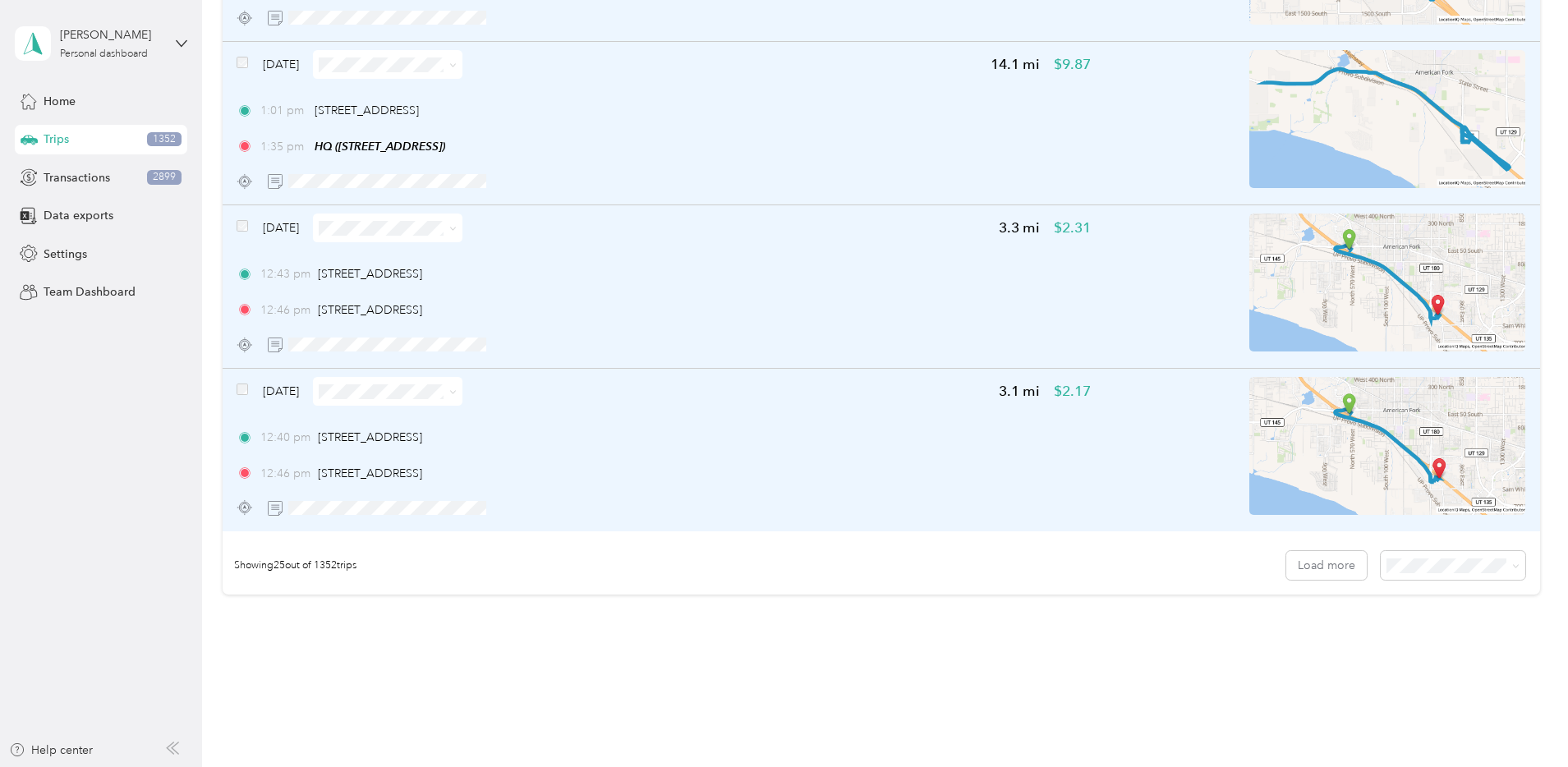
click at [358, 388] on div "[DATE]" at bounding box center [349, 392] width 226 height 29
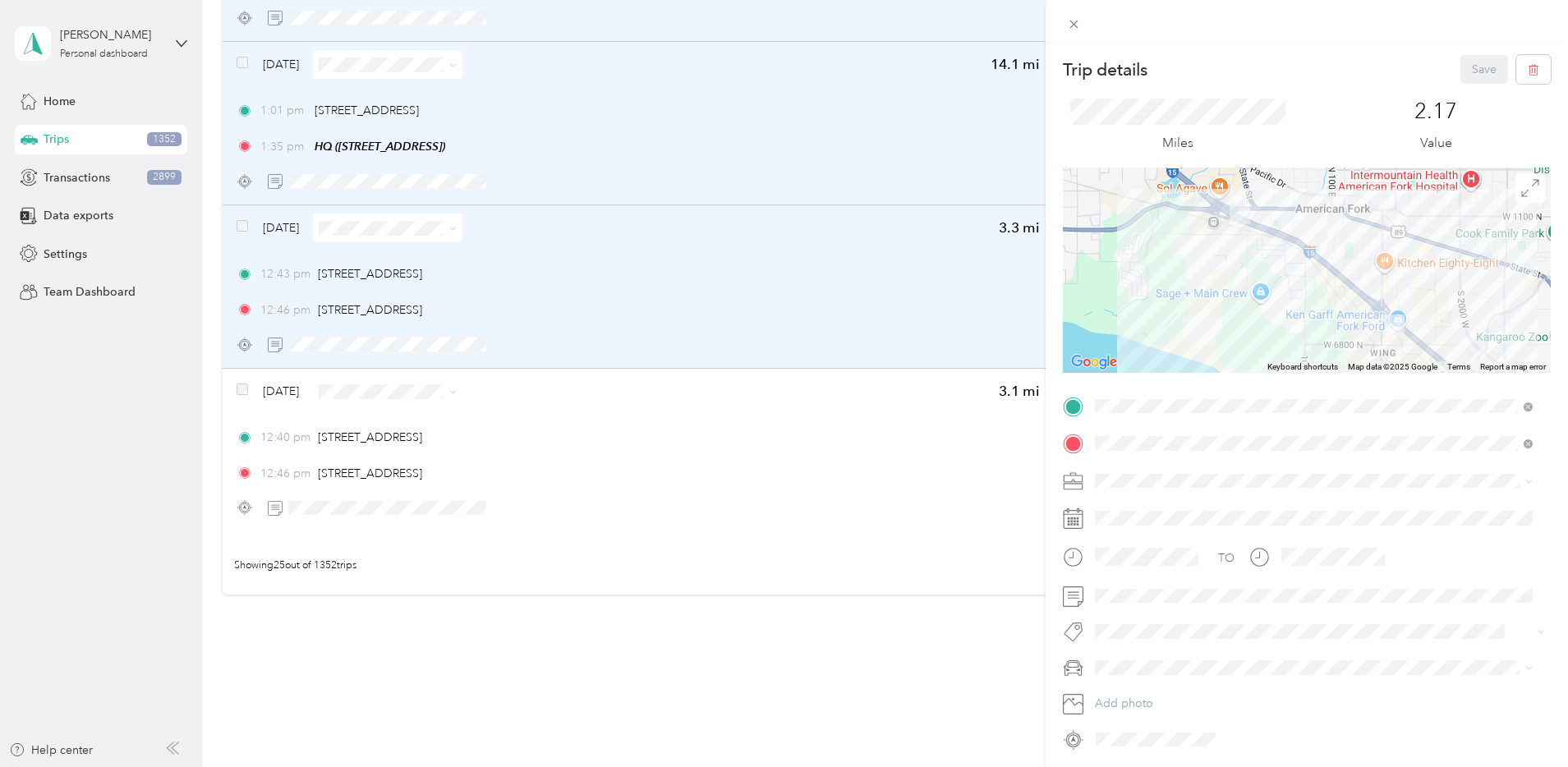
click at [354, 390] on div "Trip details Save This trip cannot be edited because it is either under review,…" at bounding box center [784, 384] width 1568 height 767
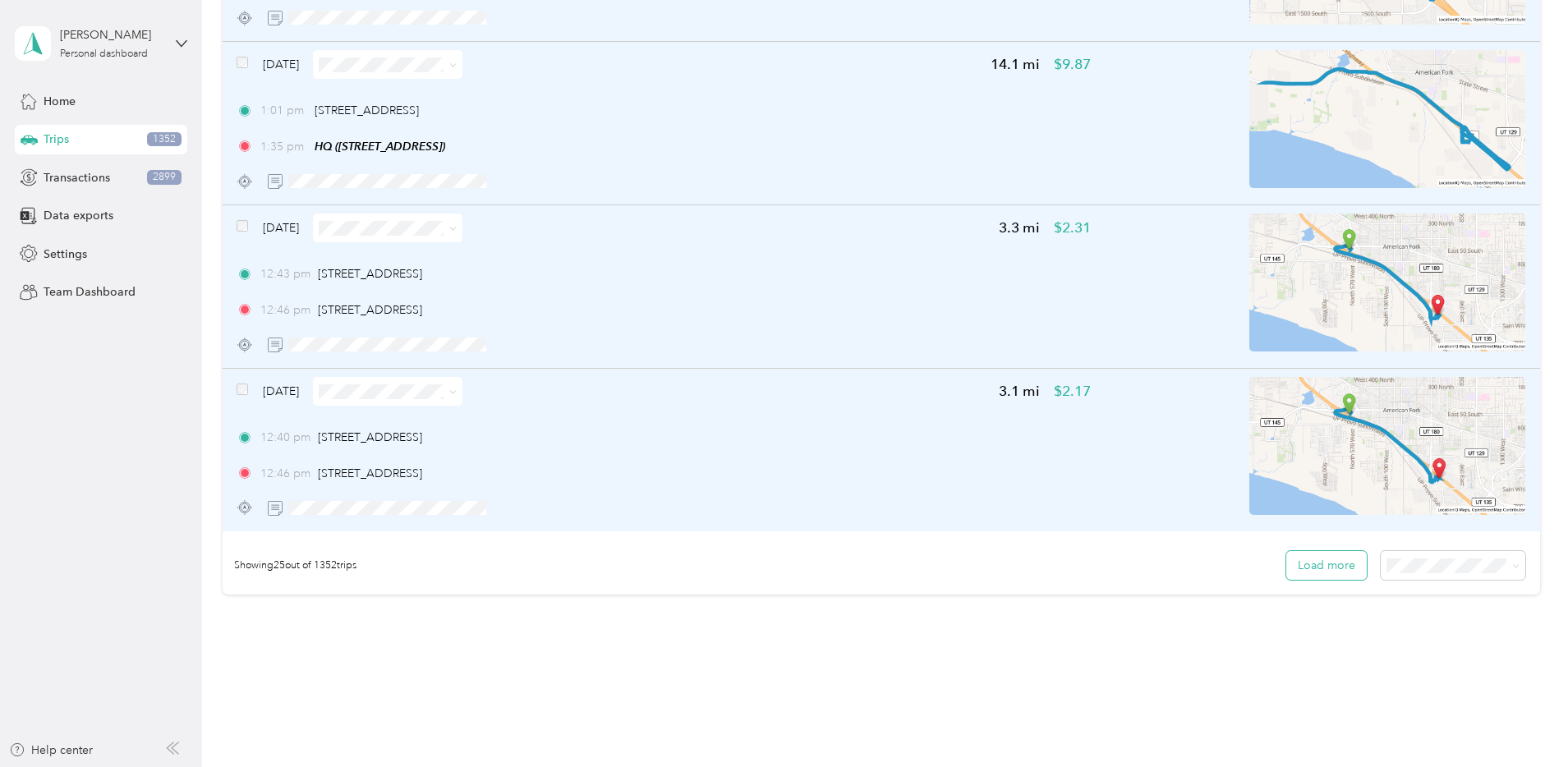
click at [1286, 558] on button "Load more" at bounding box center [1326, 565] width 80 height 29
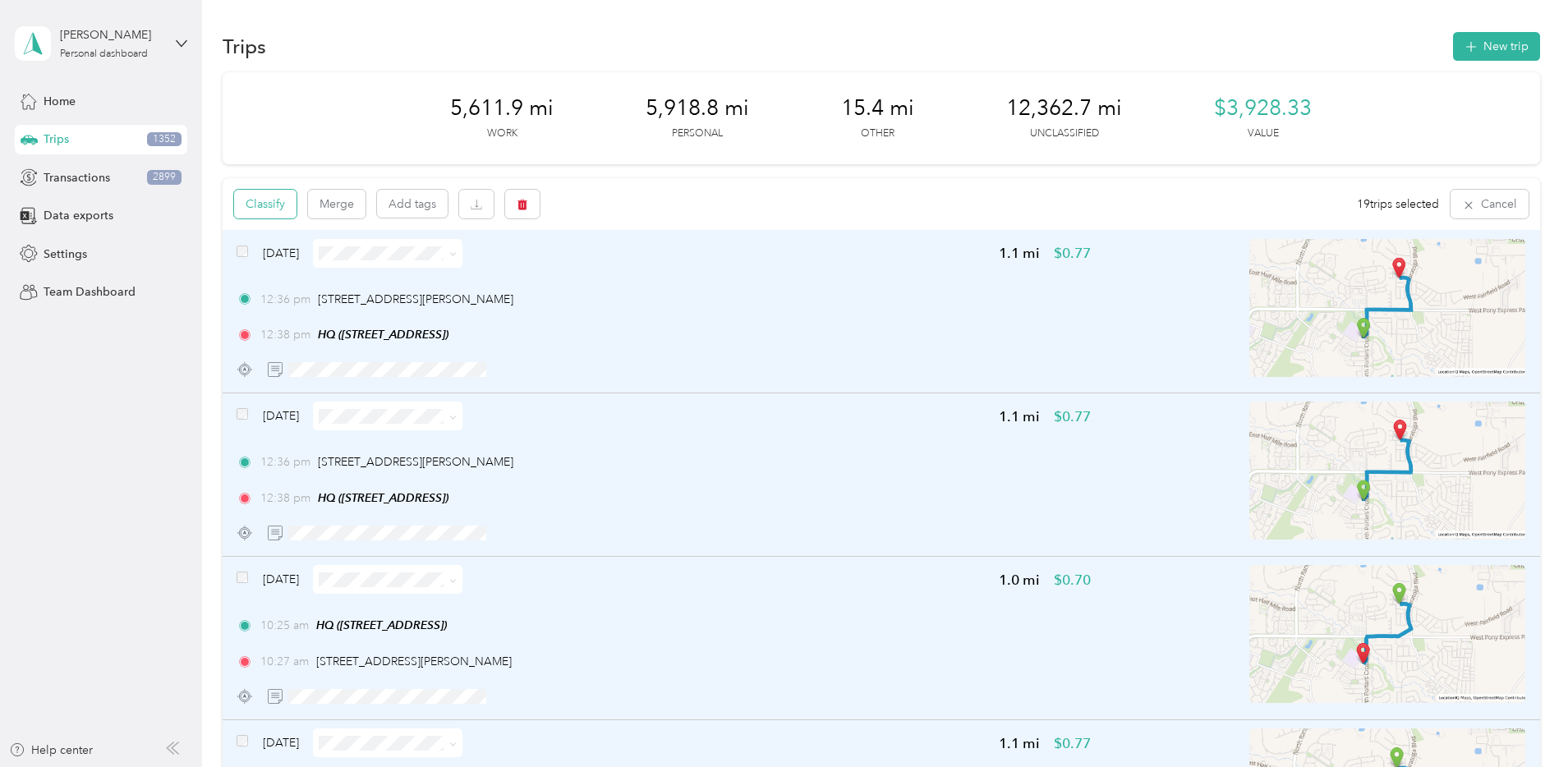
click at [296, 208] on button "Classify" at bounding box center [265, 204] width 62 height 29
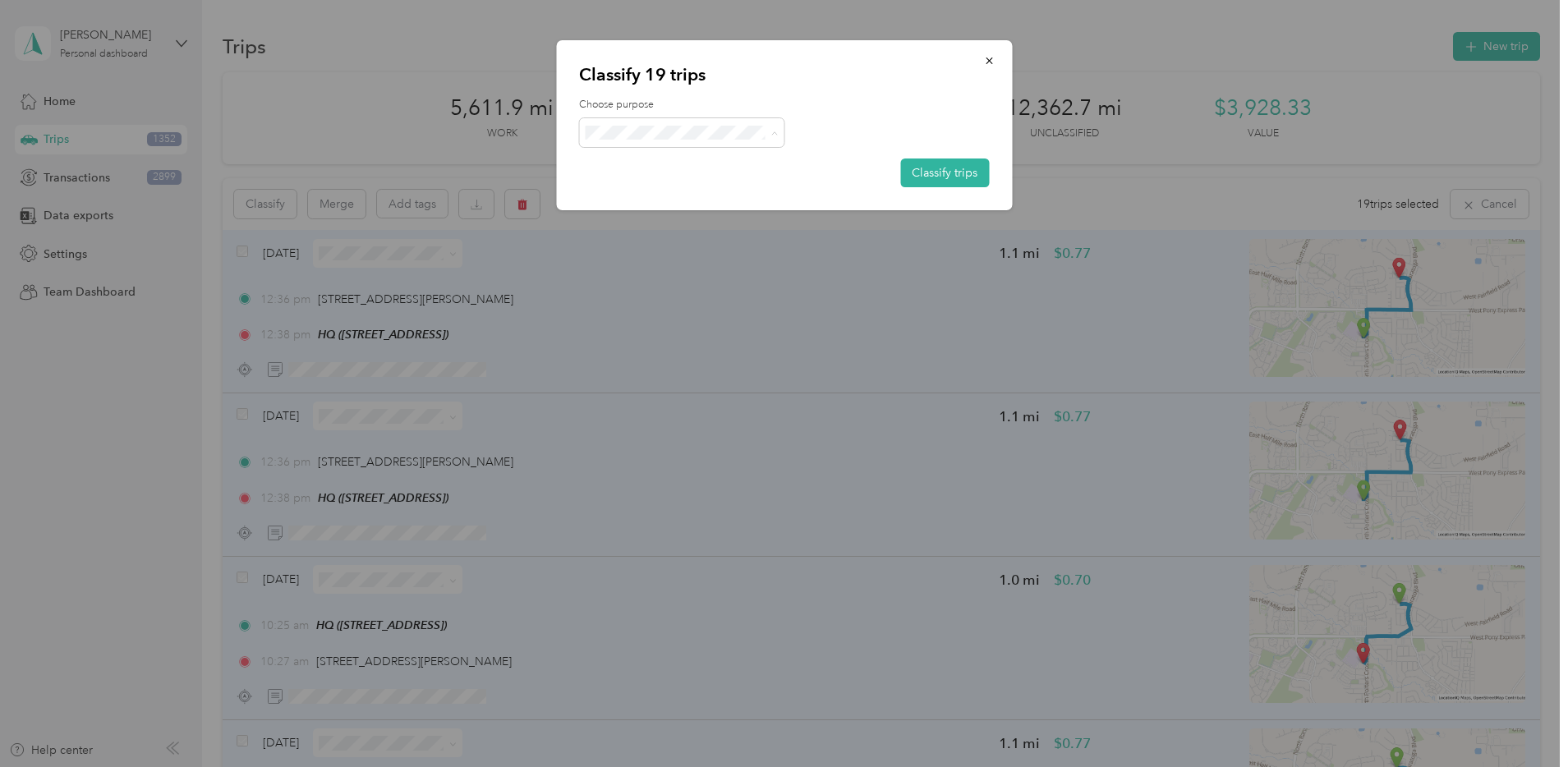
click at [638, 193] on span "Personal" at bounding box center [696, 191] width 153 height 17
click at [929, 172] on button "Classify trips" at bounding box center [944, 173] width 88 height 29
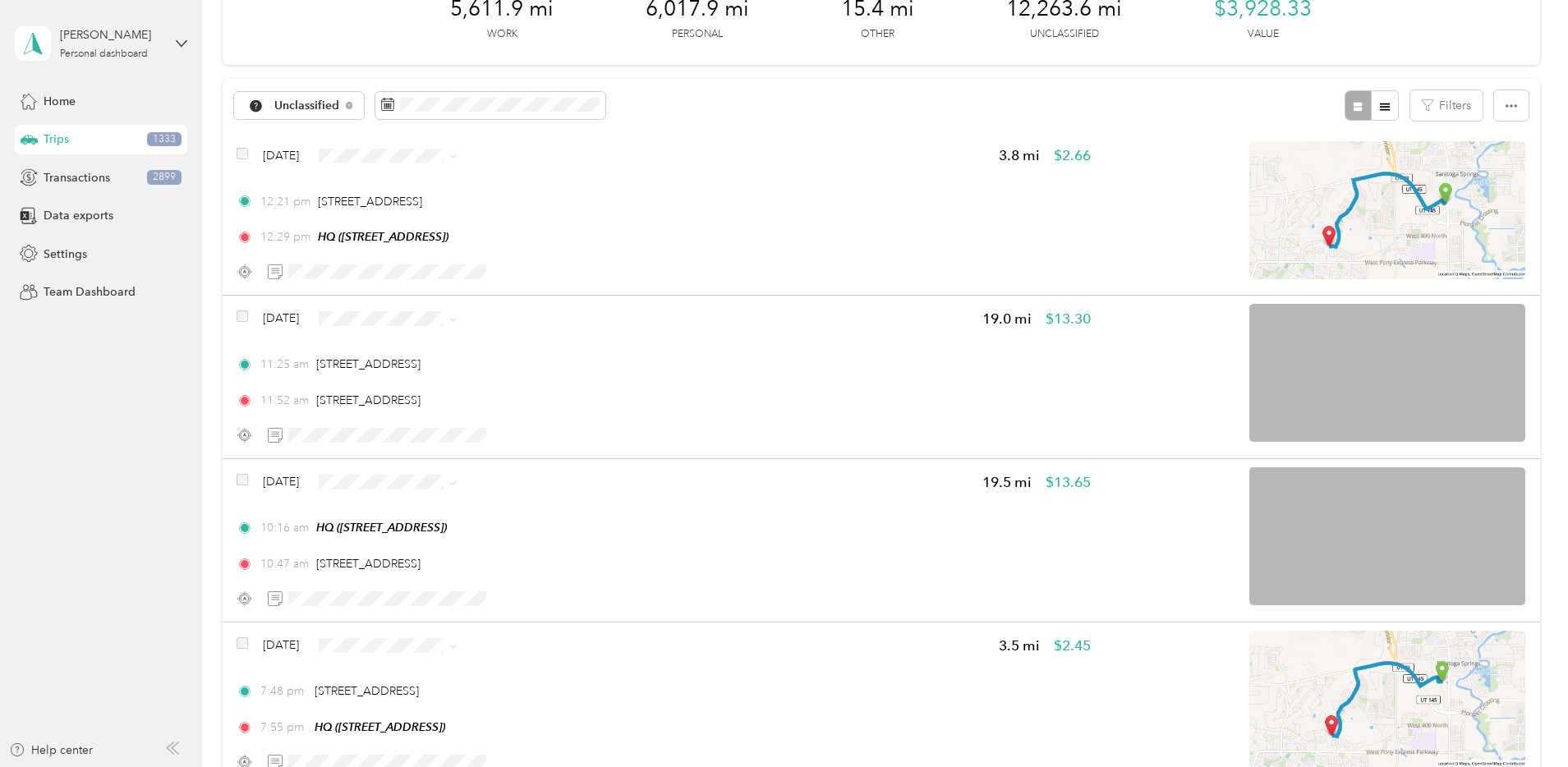
scroll to position [110, 0]
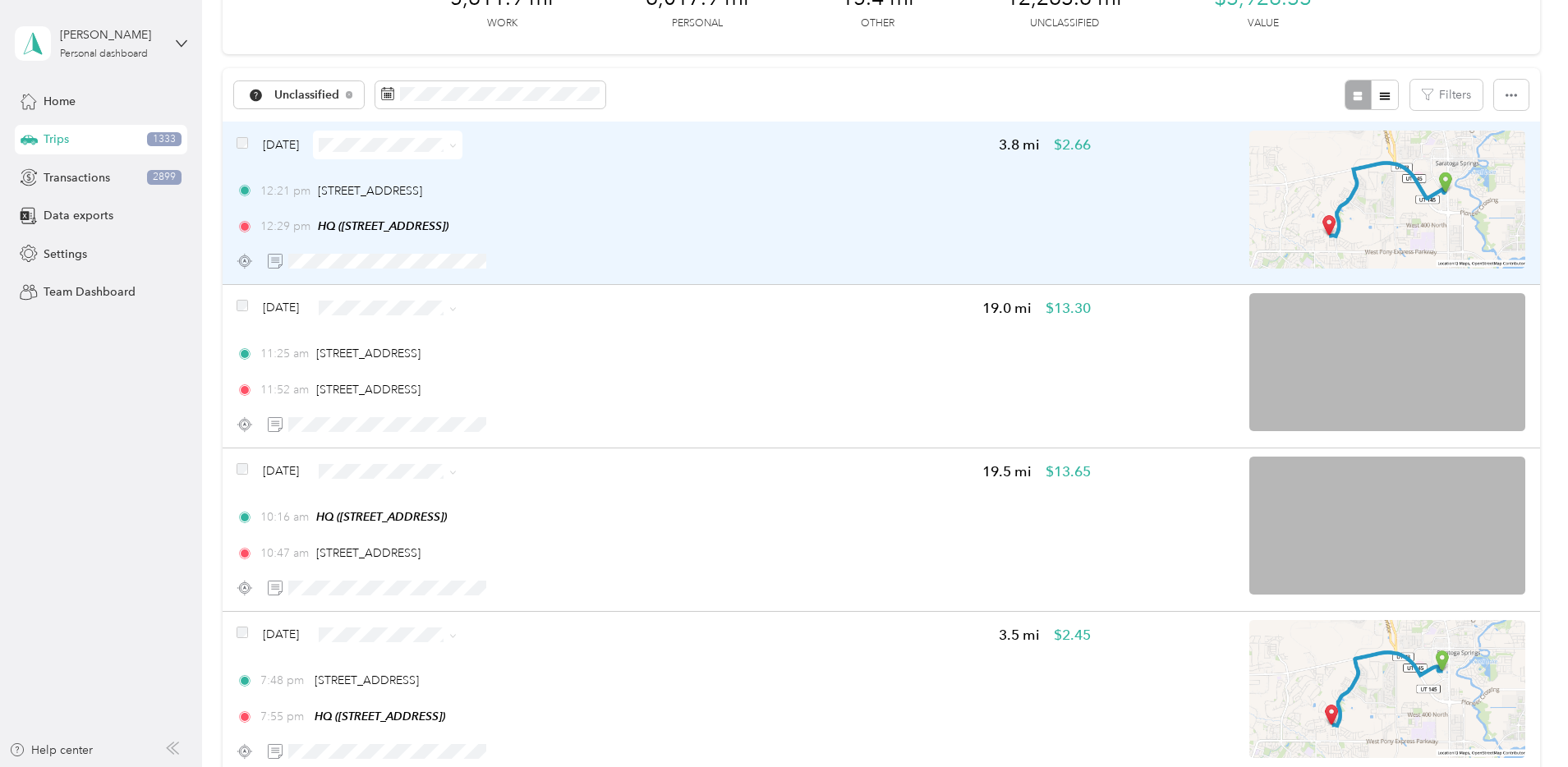
click at [690, 161] on div "Aug 9, 2025 3.8 mi $2.66 12:21 pm 889 N Redwood Rd, Saratoga Springs, UT 12:29 …" at bounding box center [664, 202] width 854 height 145
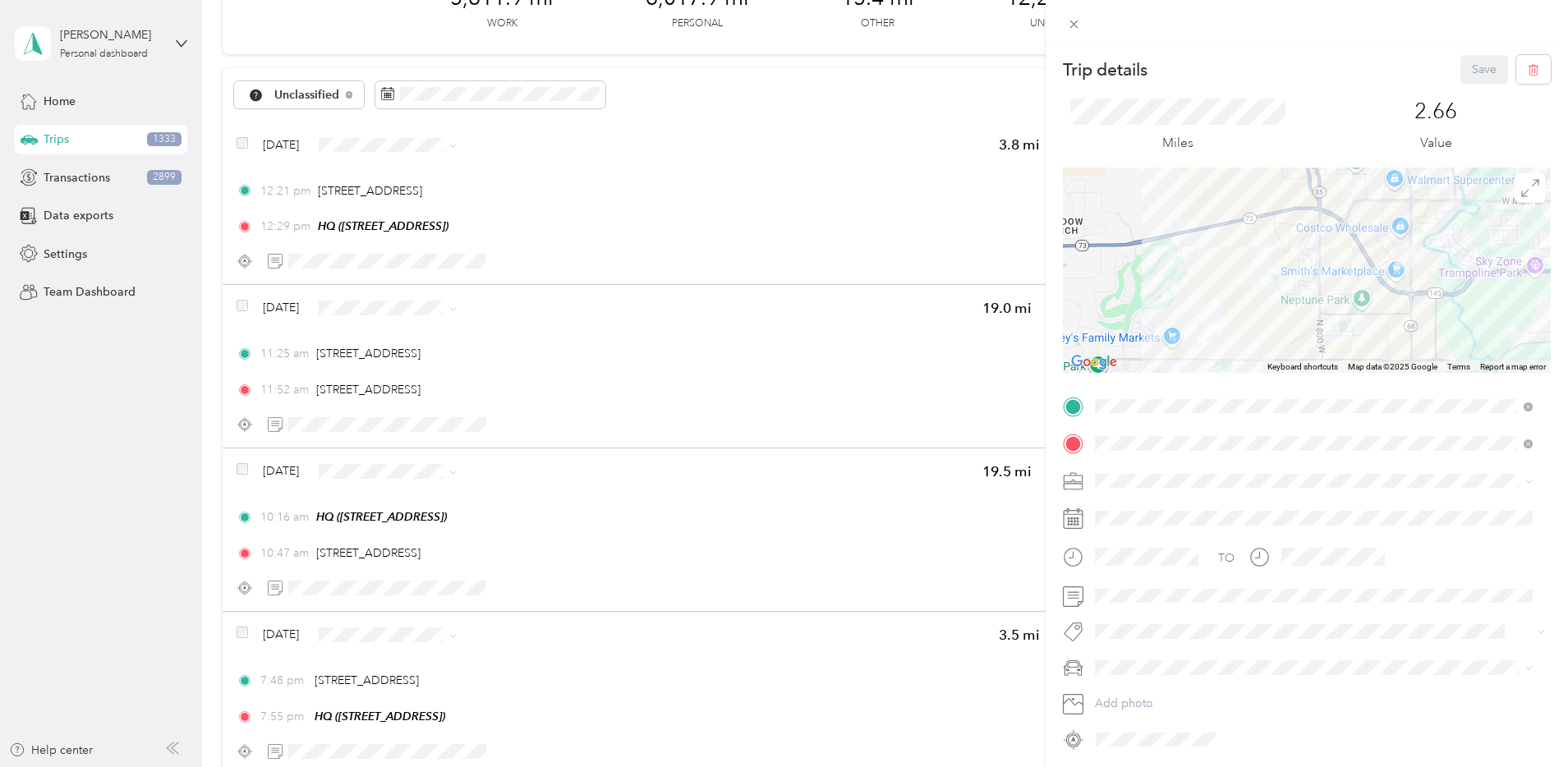
click at [1156, 622] on span "Network Marketing" at bounding box center [1150, 619] width 99 height 14
click at [1138, 580] on div "Camry" at bounding box center [1314, 581] width 426 height 17
click at [1478, 76] on button "Save" at bounding box center [1483, 70] width 47 height 29
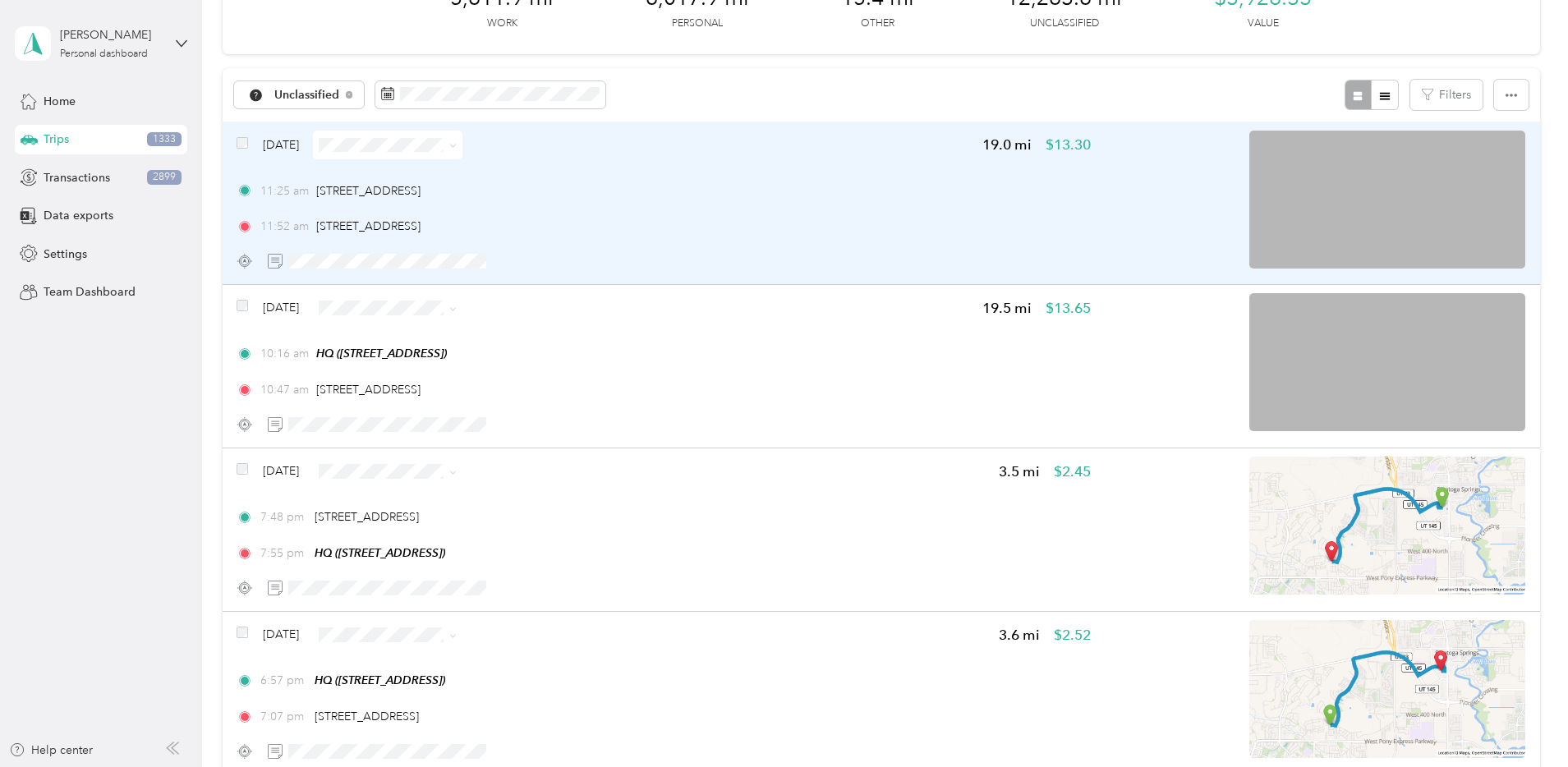
click at [946, 212] on div "11:25 am 1100 W 7800 S, Old Downtown, West Jordan, UT 11:52 am 889 N Redwood Rd…" at bounding box center [664, 209] width 854 height 54
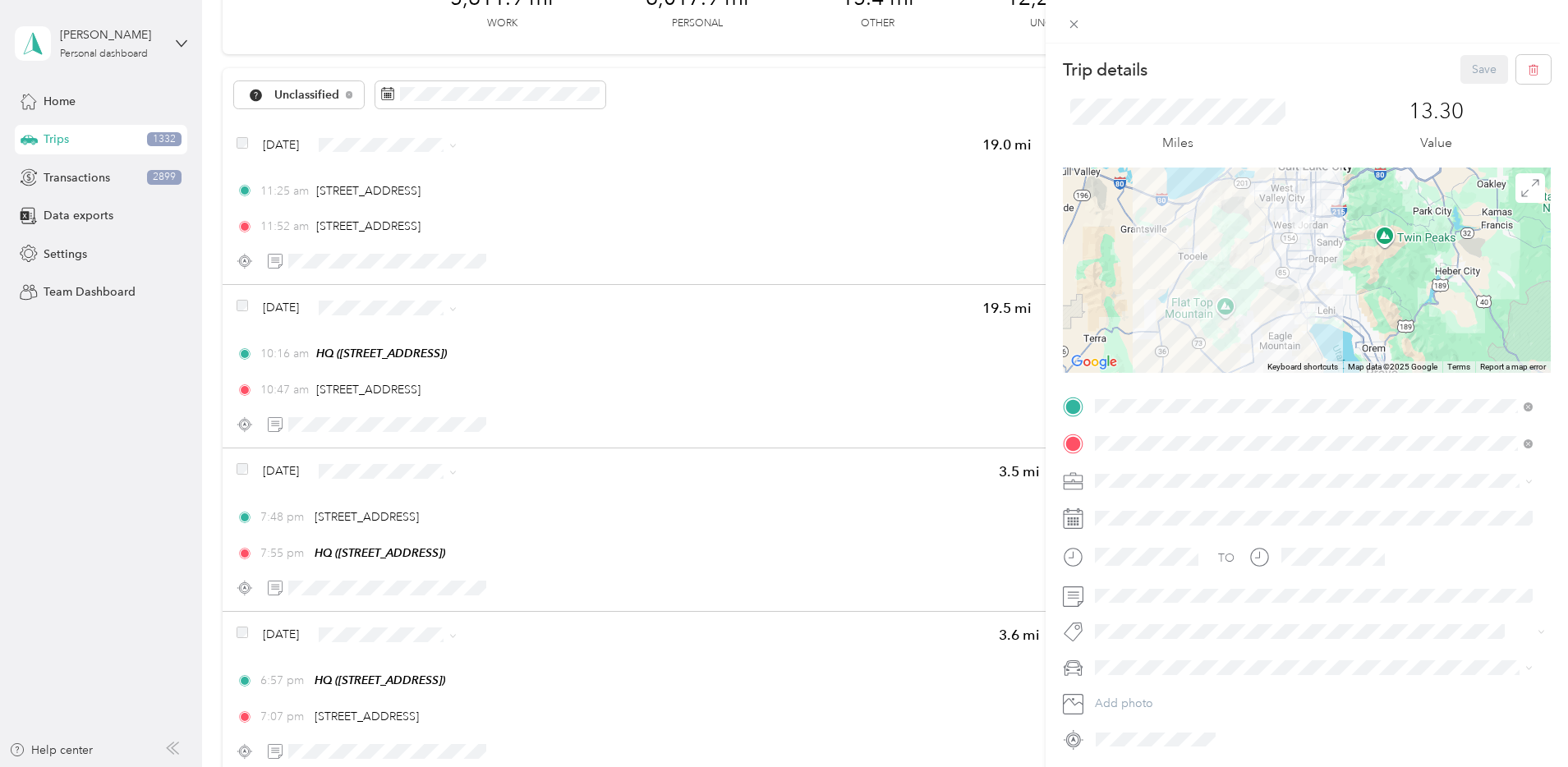
click at [1168, 620] on span "Network Marketing" at bounding box center [1150, 623] width 99 height 14
click at [1149, 587] on li "Camry" at bounding box center [1314, 581] width 450 height 29
click at [1374, 709] on button "Add photo" at bounding box center [1320, 704] width 462 height 23
click at [1472, 68] on button "Save" at bounding box center [1483, 70] width 47 height 29
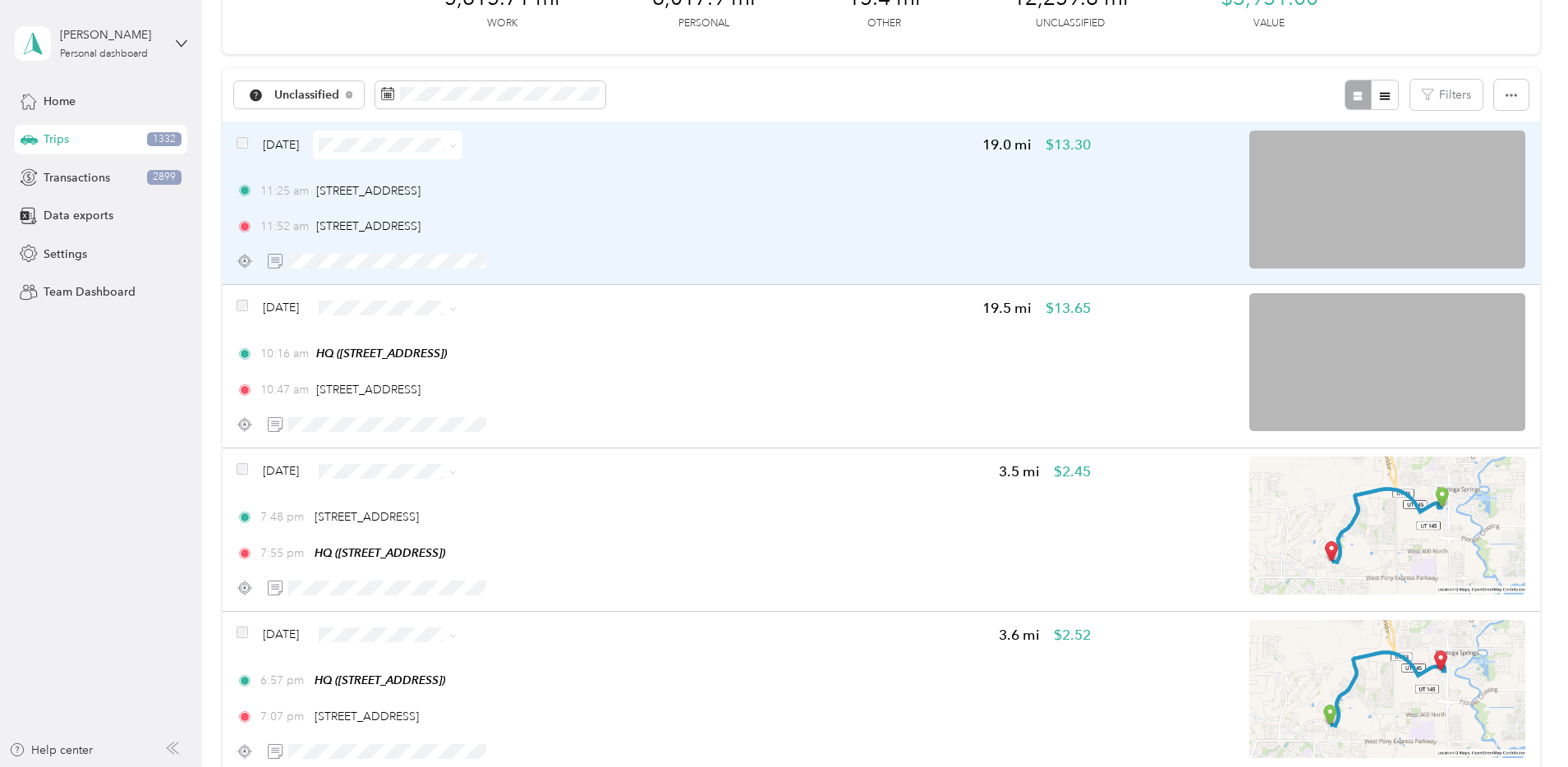
click at [828, 219] on div "11:52 am 889 N Redwood Rd, Saratoga Springs, UT" at bounding box center [664, 226] width 854 height 17
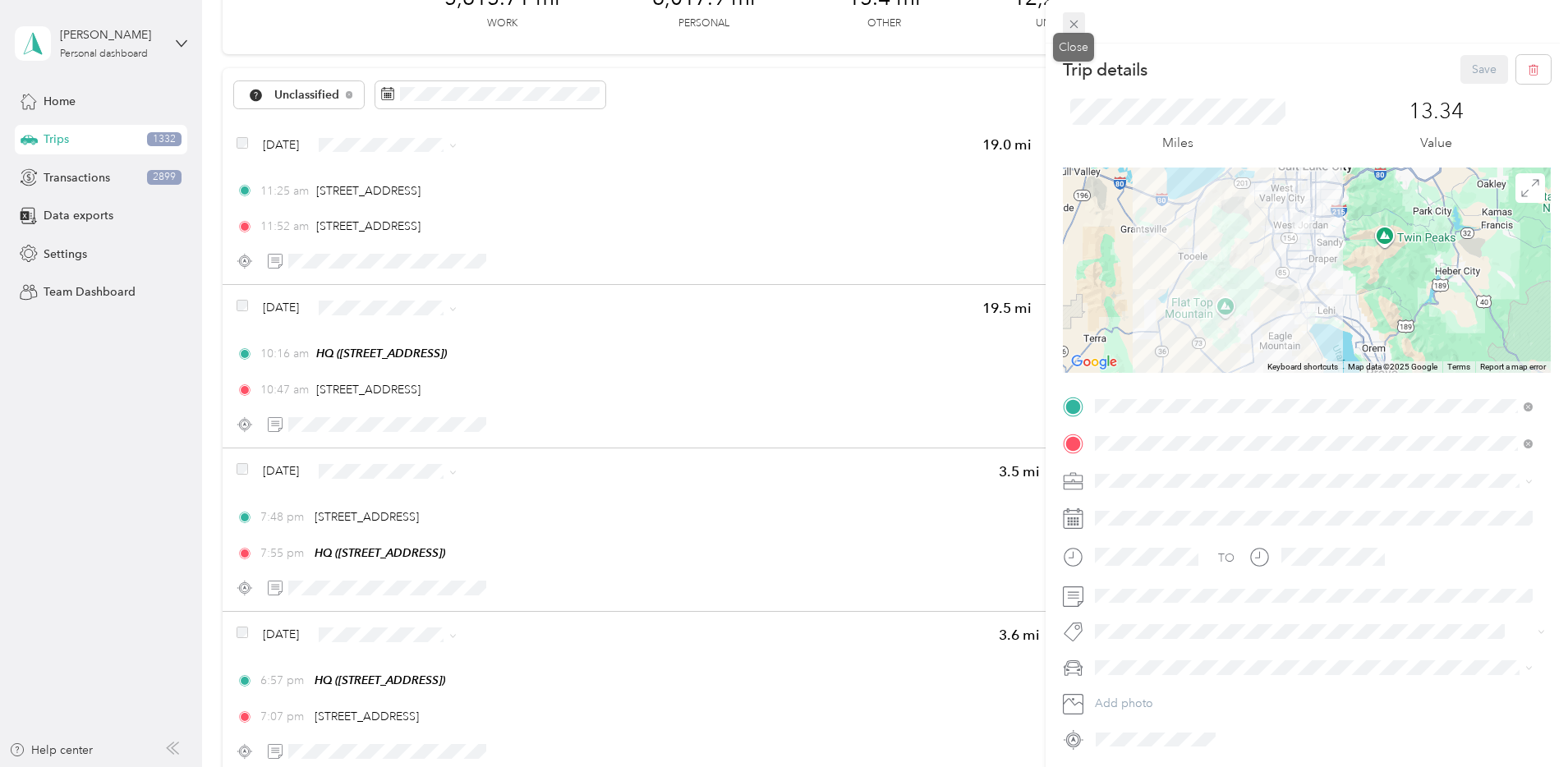
click at [1077, 28] on icon at bounding box center [1074, 24] width 14 height 14
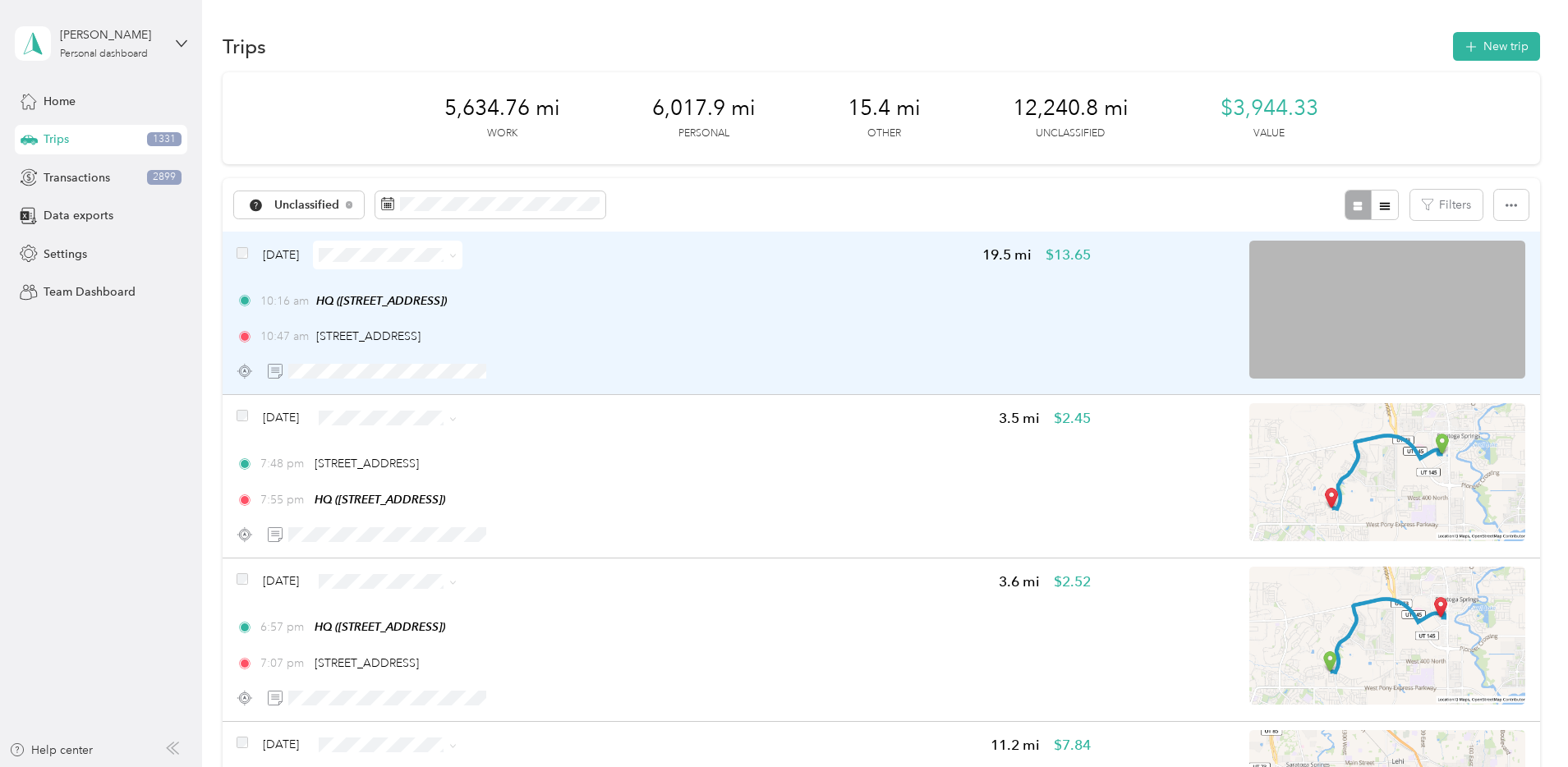
click at [887, 318] on div "10:16 am HQ (1777 W Newcastle Ln, Saratoga Springs, UT) 10:47 am 1100 W 7800 S,…" at bounding box center [664, 319] width 854 height 54
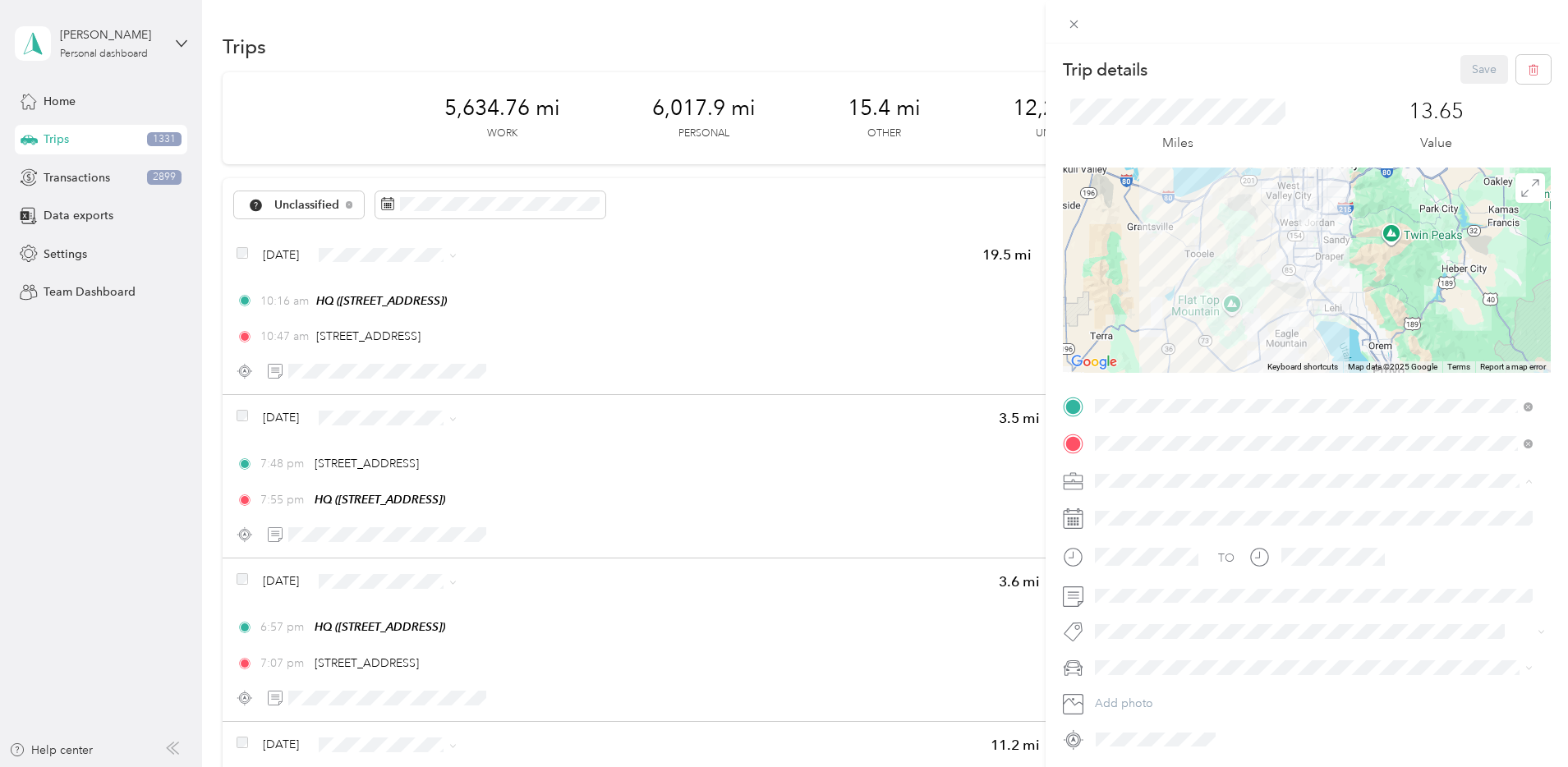
click at [1154, 628] on li "Network Marketing" at bounding box center [1314, 624] width 450 height 29
click at [1143, 582] on div "Camry" at bounding box center [1314, 581] width 426 height 17
click at [1460, 69] on button "Save" at bounding box center [1483, 70] width 47 height 29
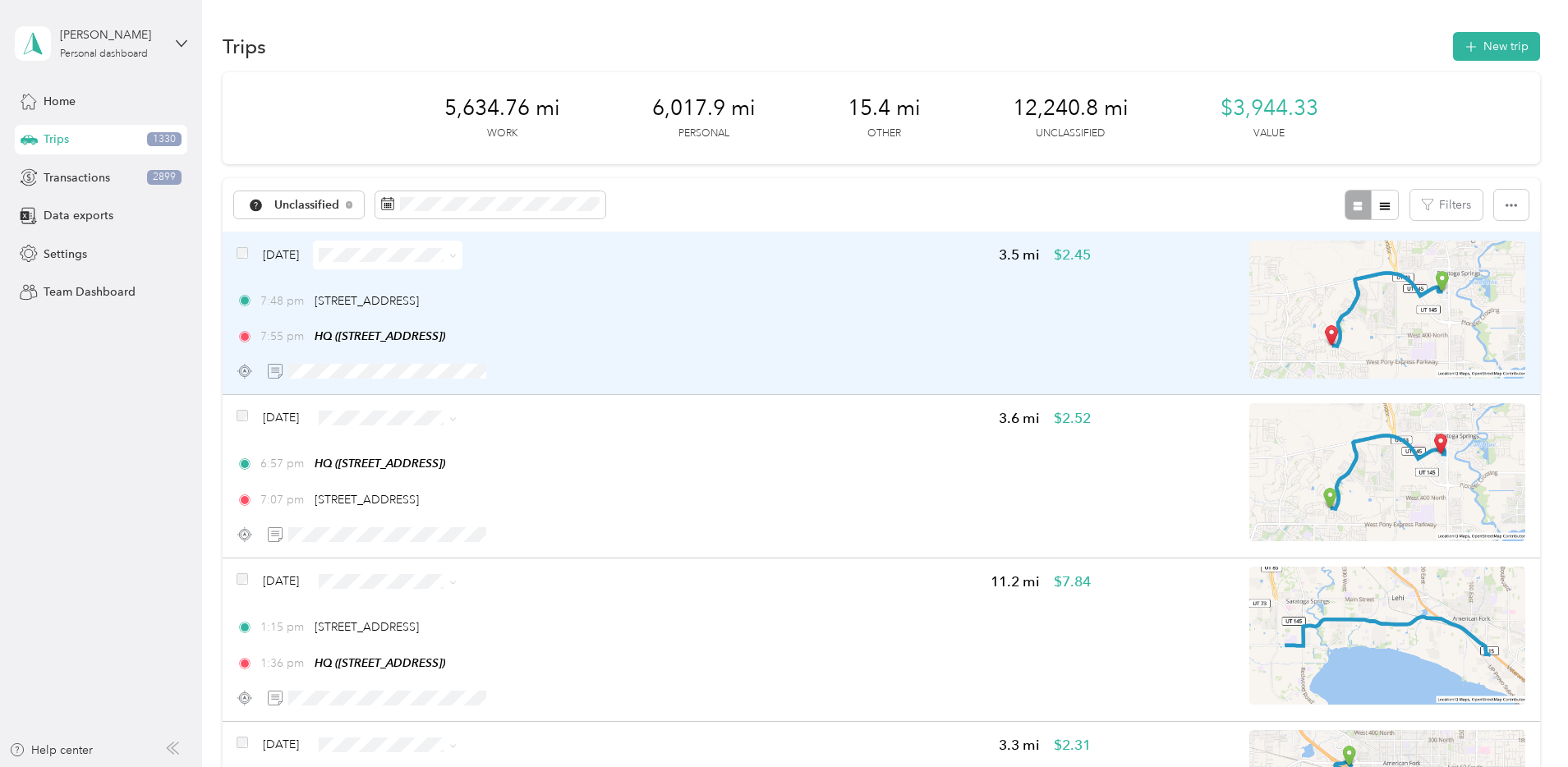
click at [846, 334] on div "7:55 pm HQ (1777 W Newcastle Ln, Saratoga Springs, UT)" at bounding box center [664, 335] width 854 height 17
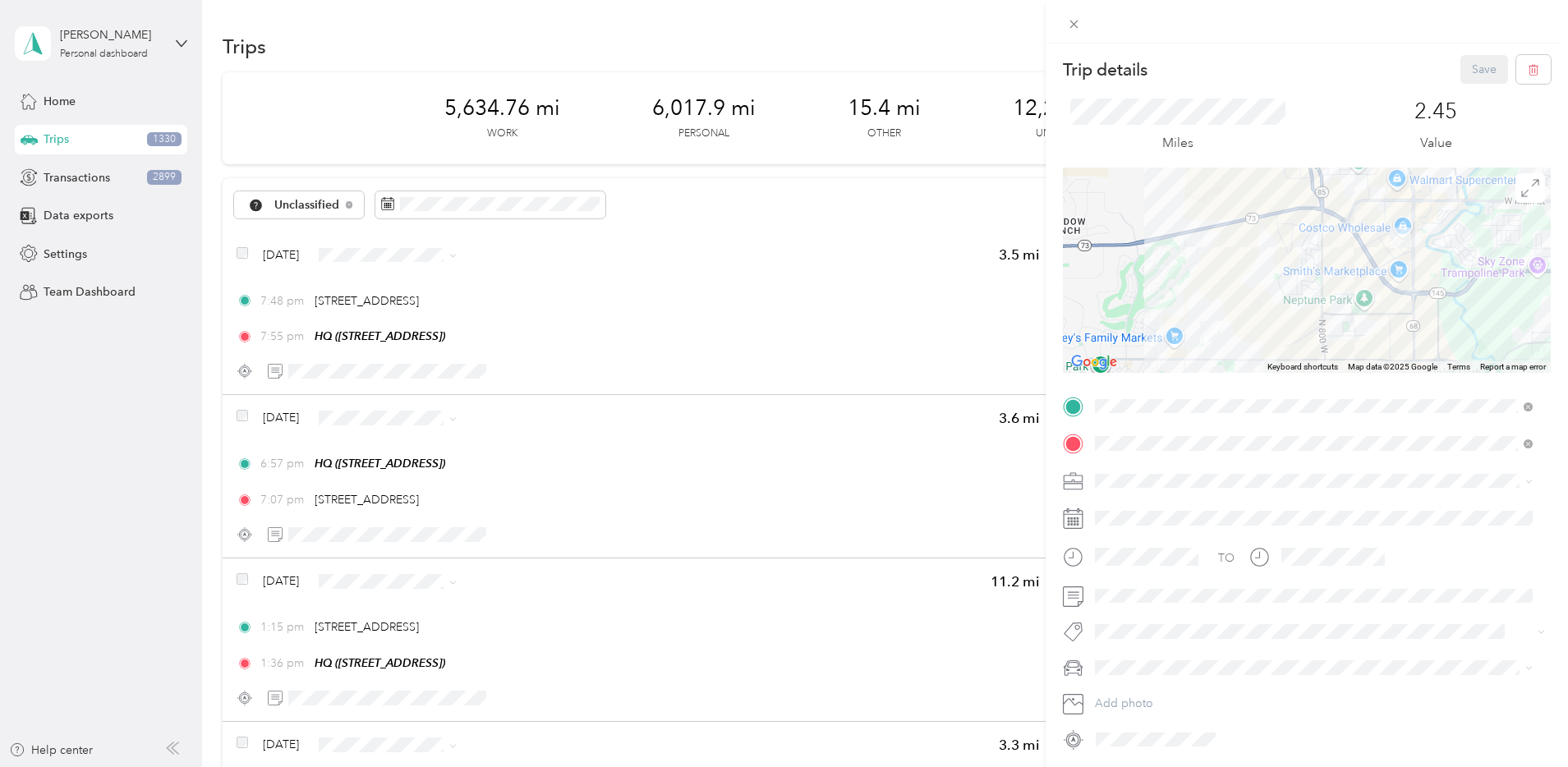
click at [1133, 618] on span "Network Marketing" at bounding box center [1150, 623] width 99 height 14
click at [1136, 570] on li "Camry" at bounding box center [1314, 581] width 450 height 29
click at [1460, 70] on button "Save" at bounding box center [1483, 70] width 47 height 29
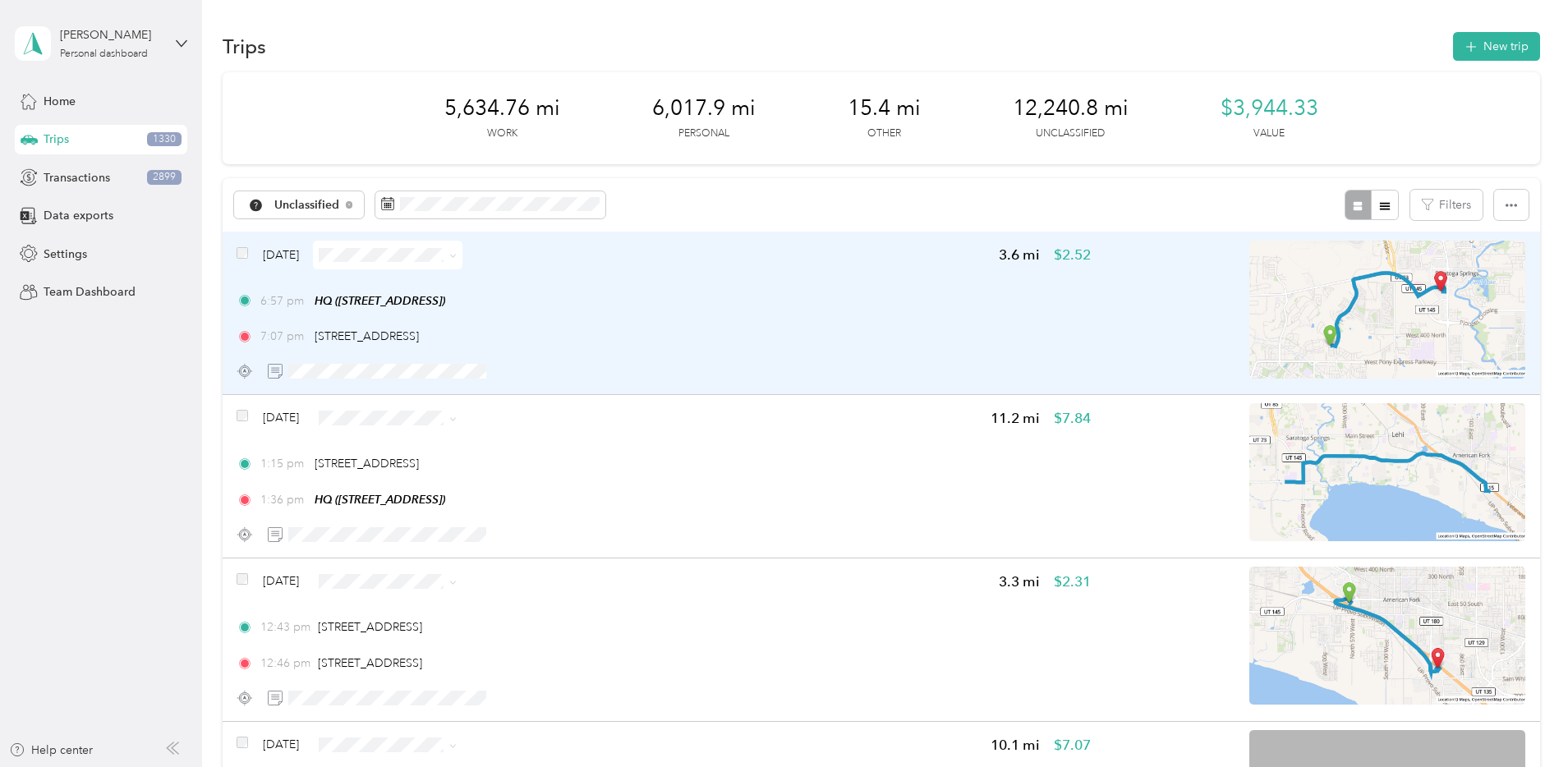
click at [898, 327] on div "7:07 pm 1083 N Redwood Rd, Saratoga Springs, UT" at bounding box center [664, 335] width 854 height 17
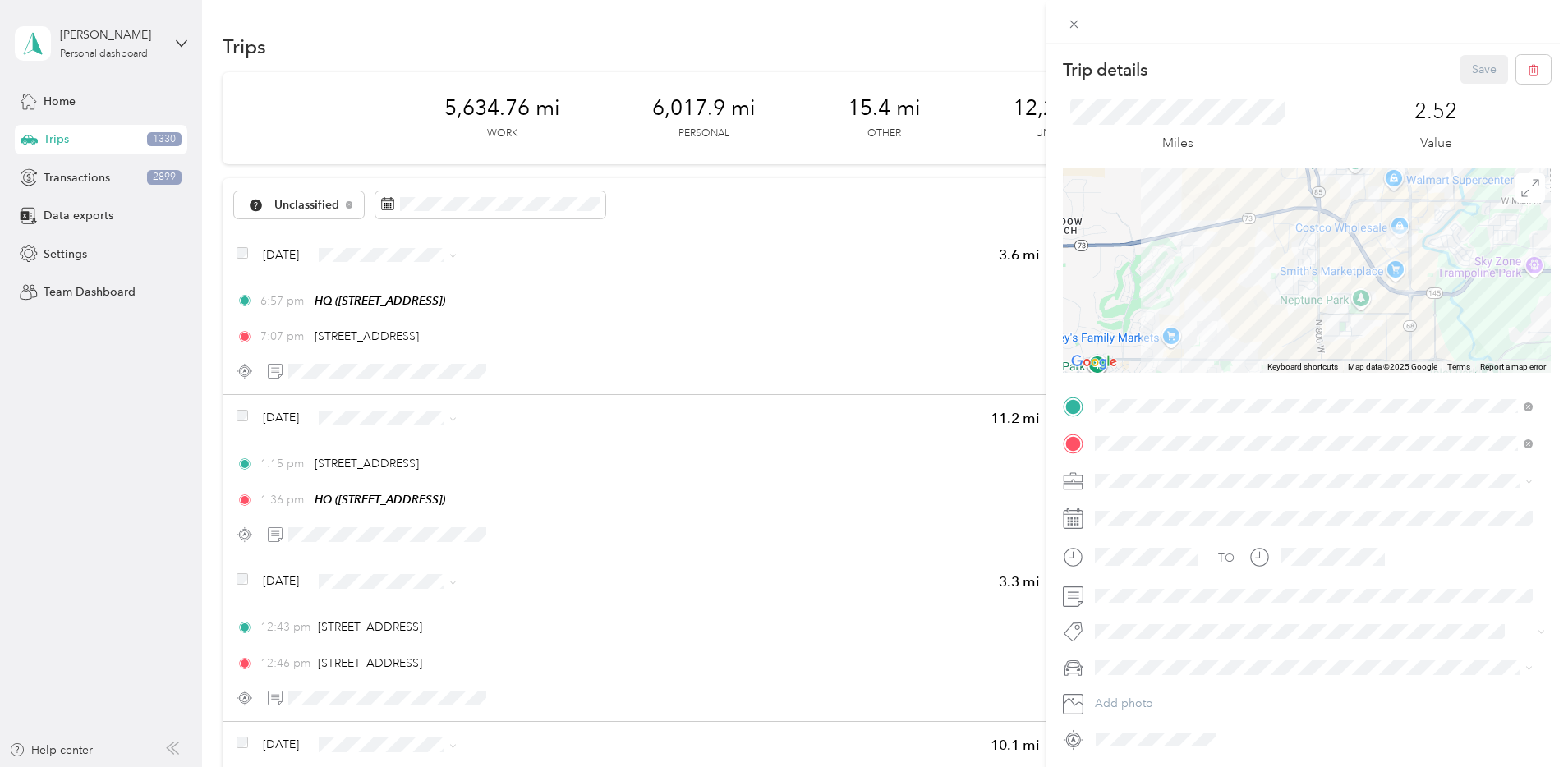
click at [1136, 464] on div "TO Add photo" at bounding box center [1307, 573] width 488 height 359
click at [1124, 626] on div "Network Marketing" at bounding box center [1314, 623] width 426 height 17
click at [1126, 583] on div "Camry" at bounding box center [1314, 581] width 426 height 17
click at [1474, 72] on button "Save" at bounding box center [1483, 70] width 47 height 29
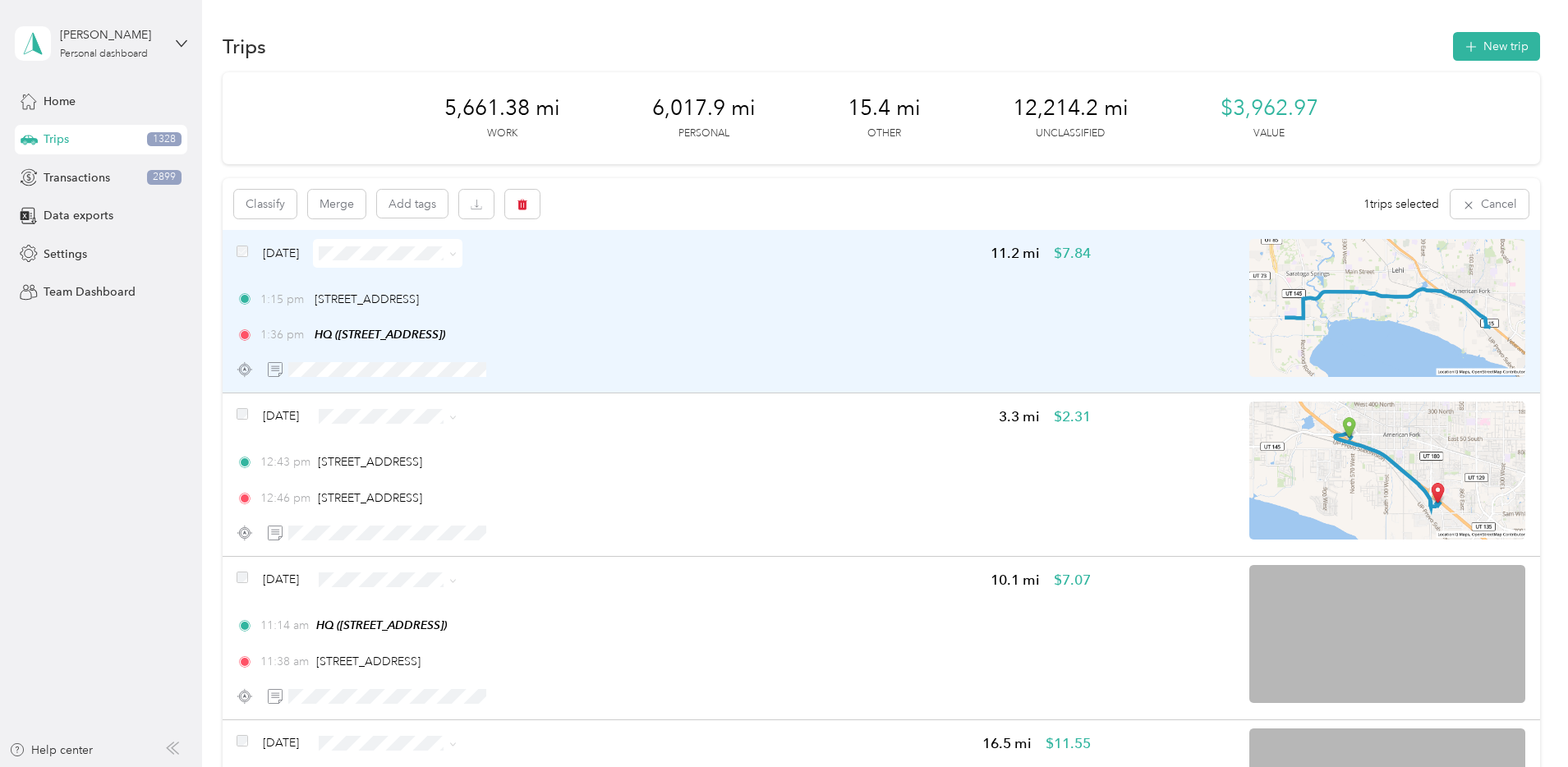
click at [756, 276] on div "Aug 8, 2025 11.2 mi $7.84 1:15 pm 597 S Auto Mall Dr, American Fork, UT 1:36 pm…" at bounding box center [664, 311] width 854 height 145
click at [781, 306] on div "1:15 pm 597 S Auto Mall Dr, American Fork, UT" at bounding box center [664, 299] width 854 height 17
click at [772, 301] on div "1:15 pm 597 S Auto Mall Dr, American Fork, UT" at bounding box center [664, 299] width 854 height 17
click at [792, 315] on div "1:15 pm [STREET_ADDRESS] 1:36 pm HQ ([STREET_ADDRESS])" at bounding box center [664, 319] width 854 height 54
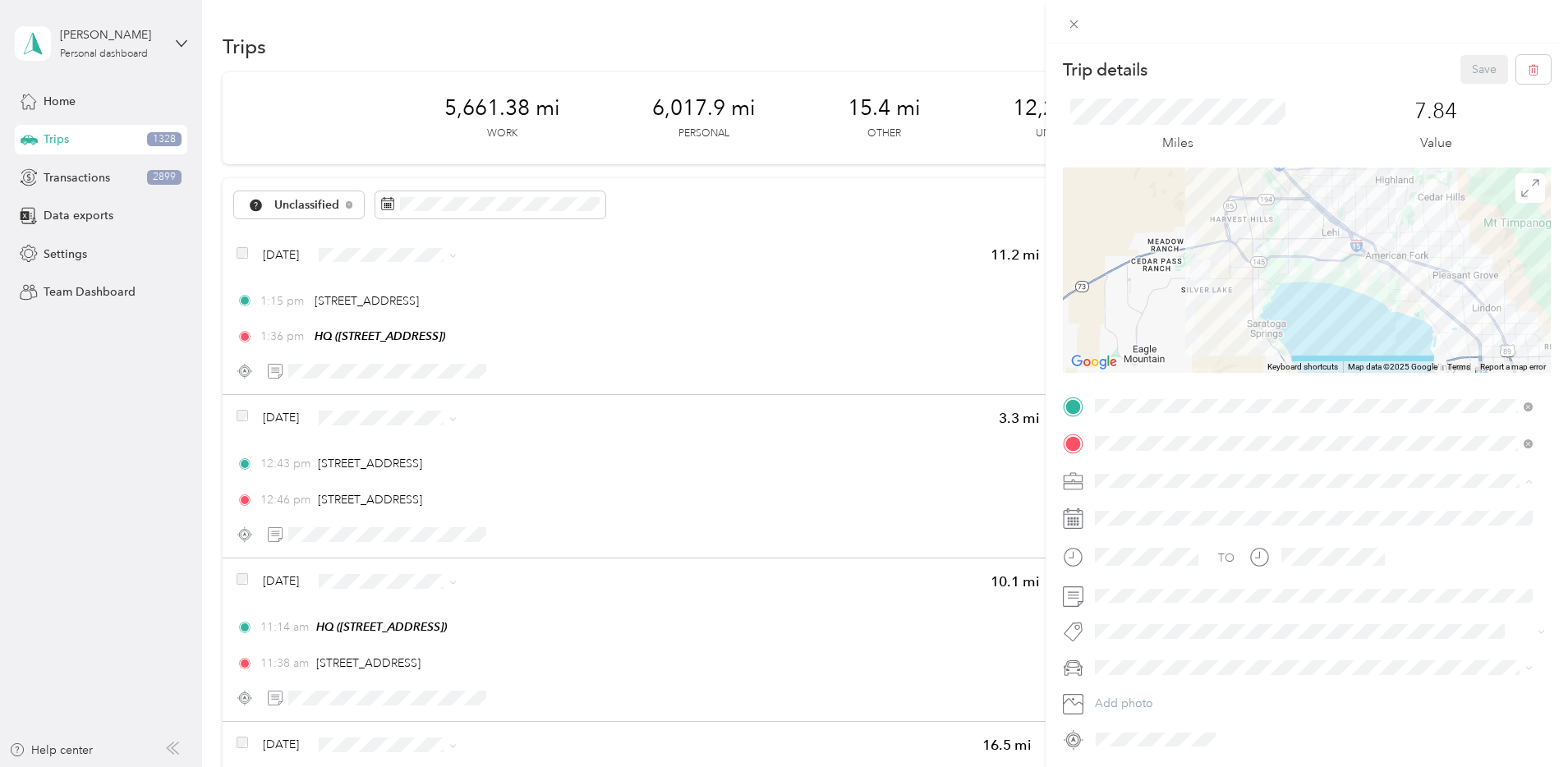
click at [1145, 606] on ol "Work Personal [PERSON_NAME] Bndl Network Marketing Other Charity Medical Moving…" at bounding box center [1314, 610] width 450 height 230
click at [1127, 580] on div "Camry" at bounding box center [1314, 581] width 426 height 17
click at [1126, 607] on ol "Work Personal [PERSON_NAME] Bndl Network Marketing Other Charity Medical Moving…" at bounding box center [1314, 606] width 450 height 230
click at [1116, 468] on span at bounding box center [1320, 481] width 462 height 26
click at [1118, 472] on span at bounding box center [1320, 481] width 462 height 26
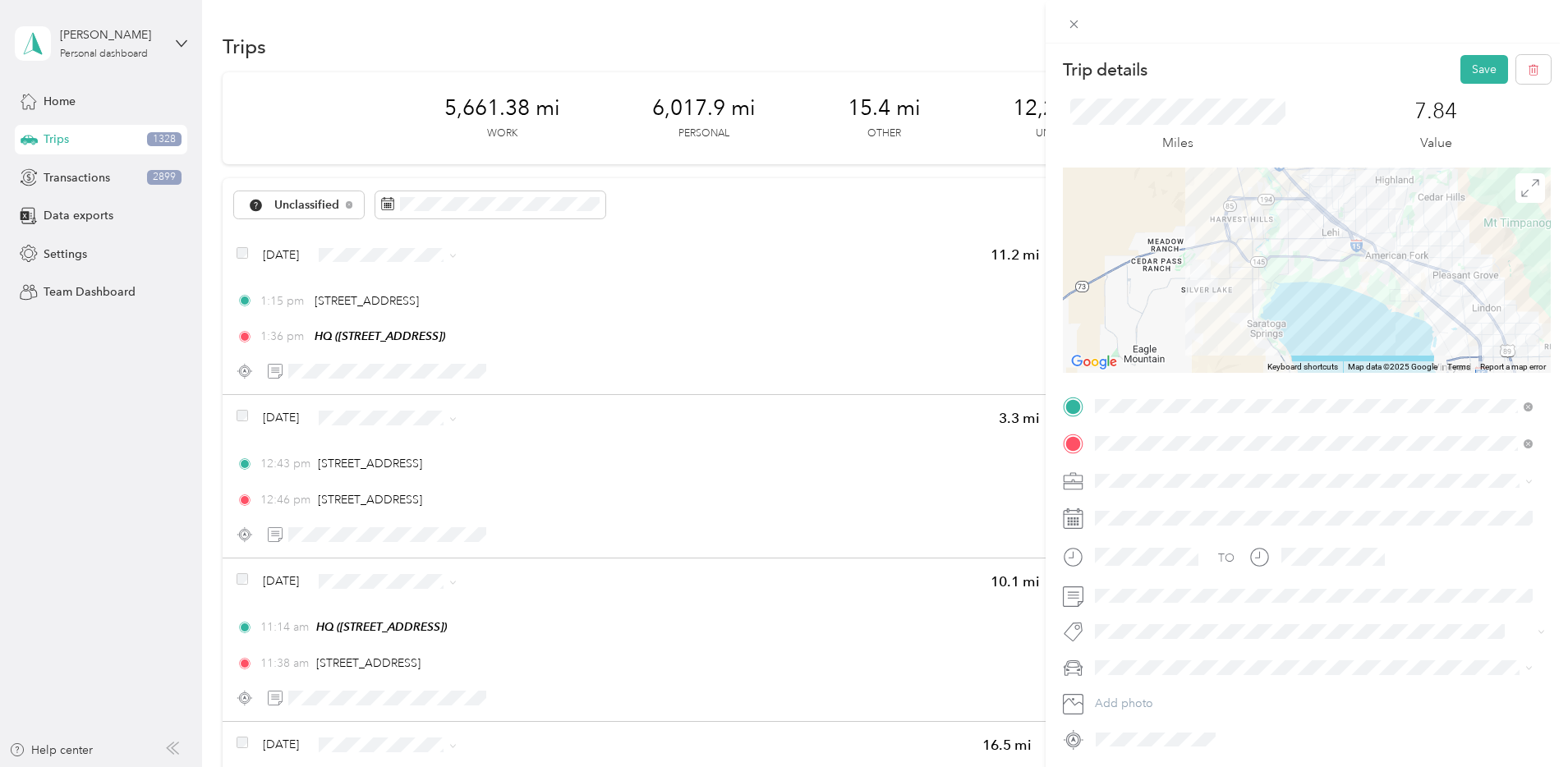
click at [1116, 594] on span "Bndl" at bounding box center [1112, 593] width 24 height 14
click at [1472, 70] on button "Save" at bounding box center [1483, 70] width 47 height 29
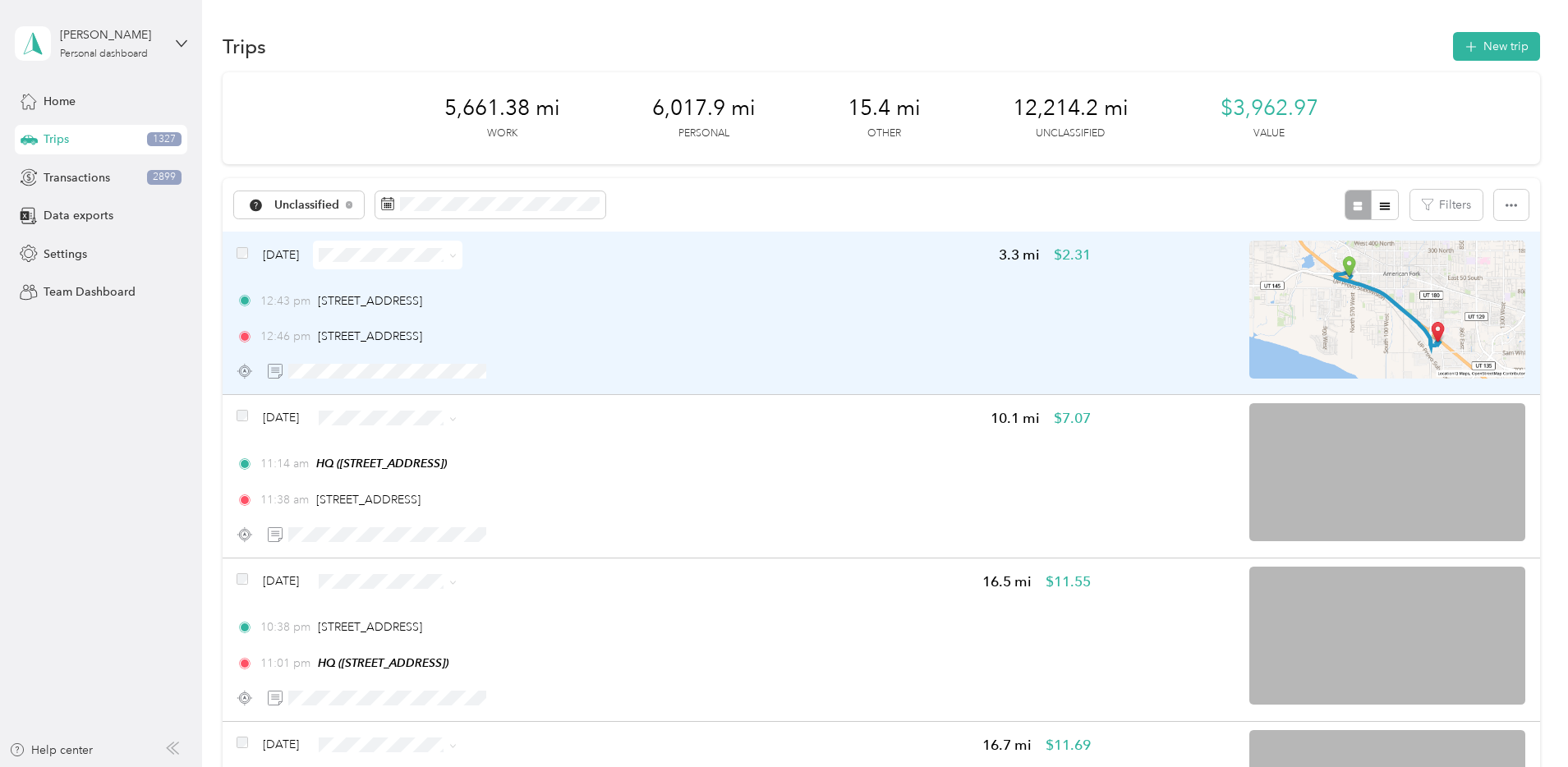
click at [767, 313] on div "12:43 pm [STREET_ADDRESS] 12:46 pm [STREET_ADDRESS]" at bounding box center [664, 319] width 854 height 54
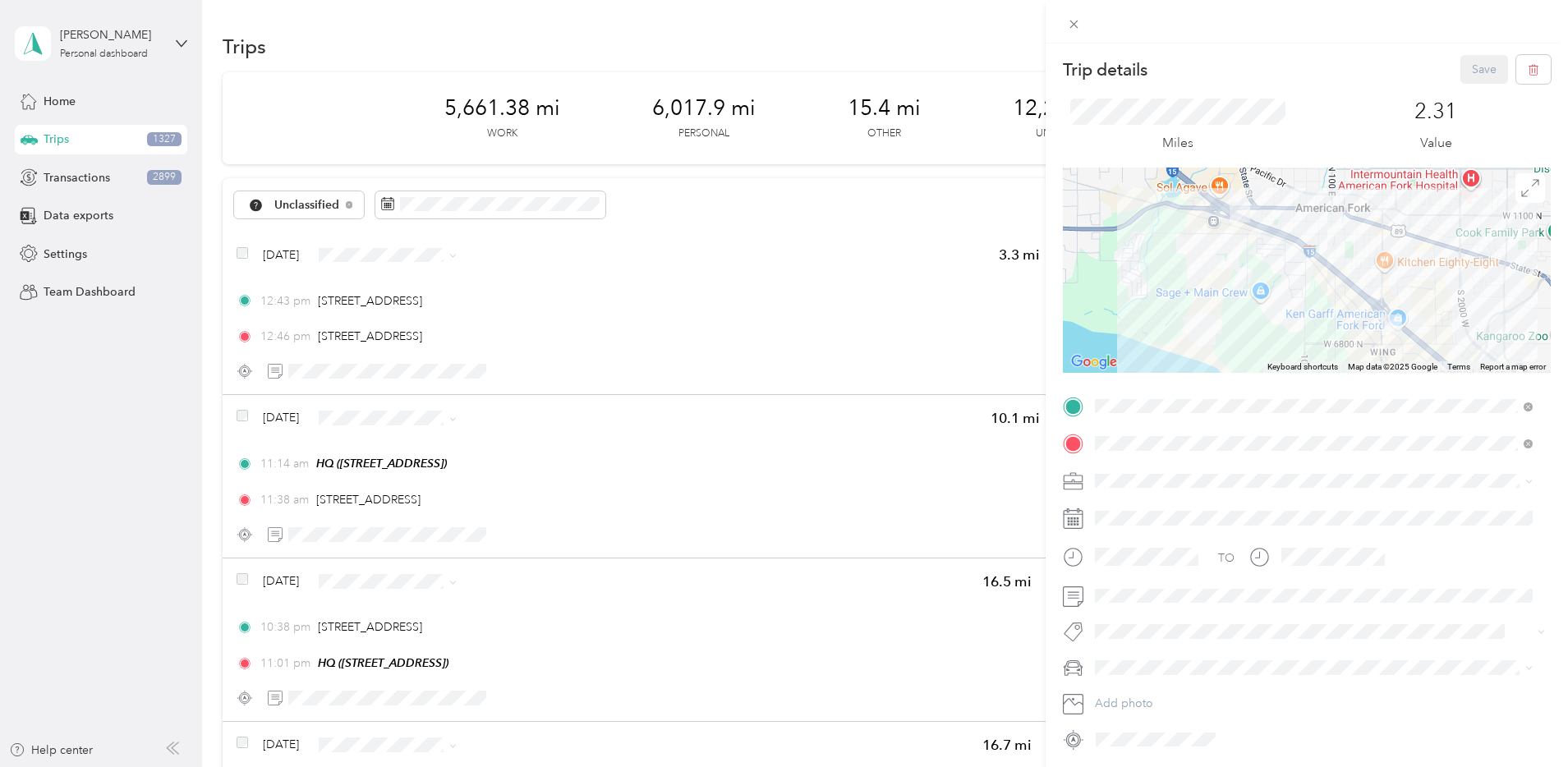
click at [1141, 588] on div "Bndl" at bounding box center [1314, 595] width 426 height 17
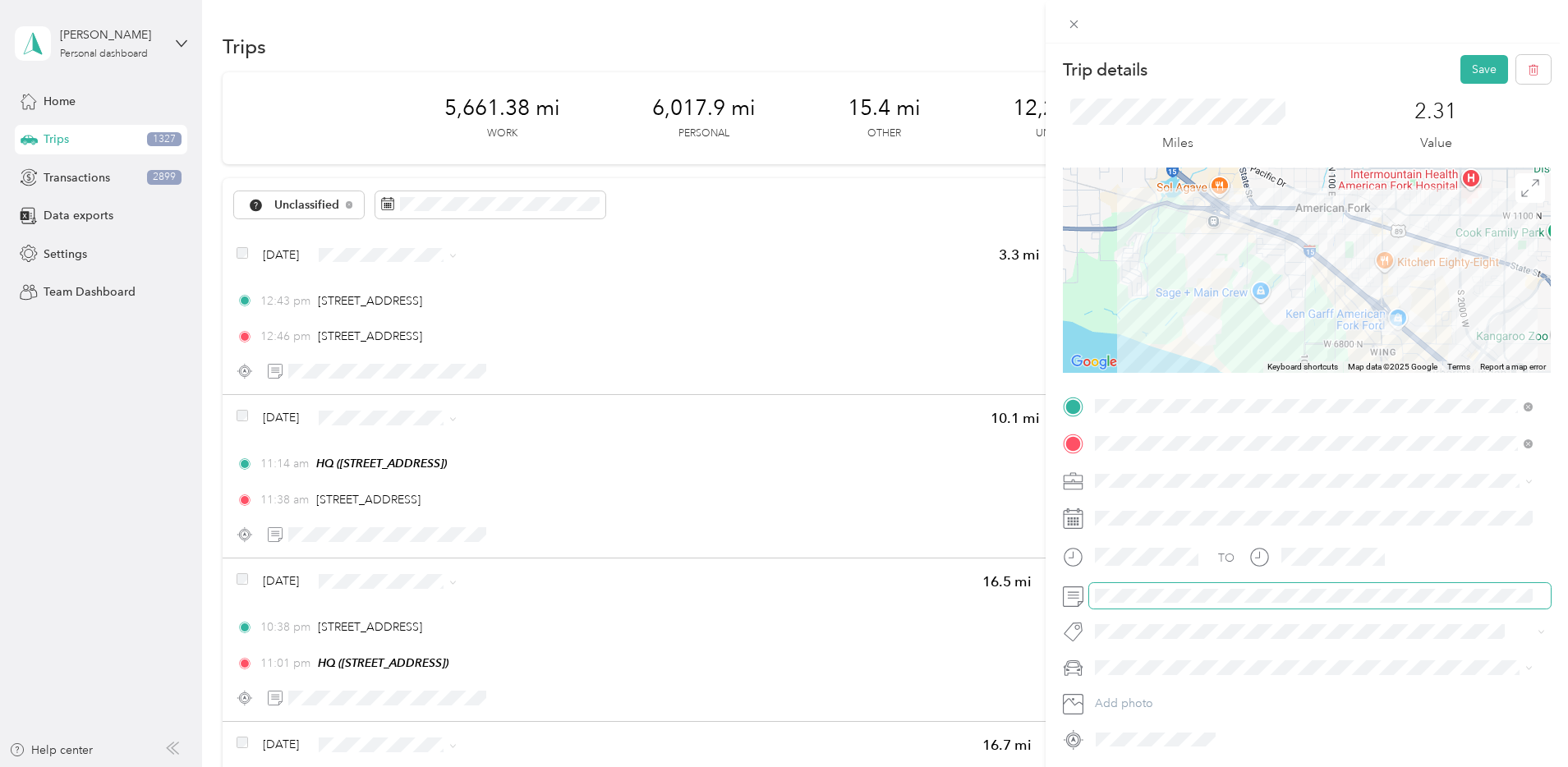
click at [1140, 603] on span at bounding box center [1320, 596] width 462 height 26
click at [1136, 583] on div "Camry" at bounding box center [1314, 581] width 426 height 17
click at [1479, 75] on button "Save" at bounding box center [1483, 70] width 47 height 29
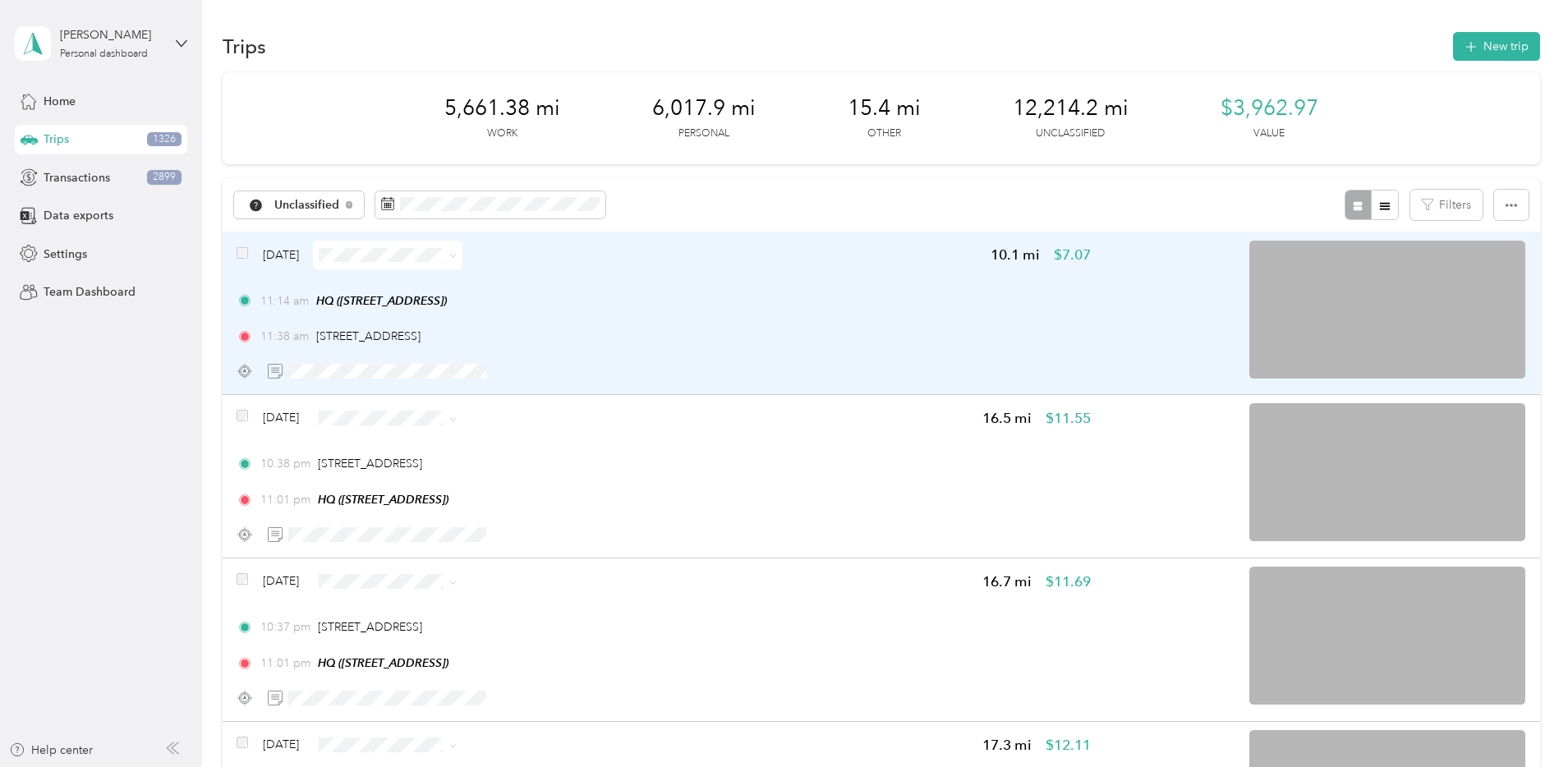
click at [871, 327] on div "11:38 am [STREET_ADDRESS]" at bounding box center [664, 335] width 854 height 17
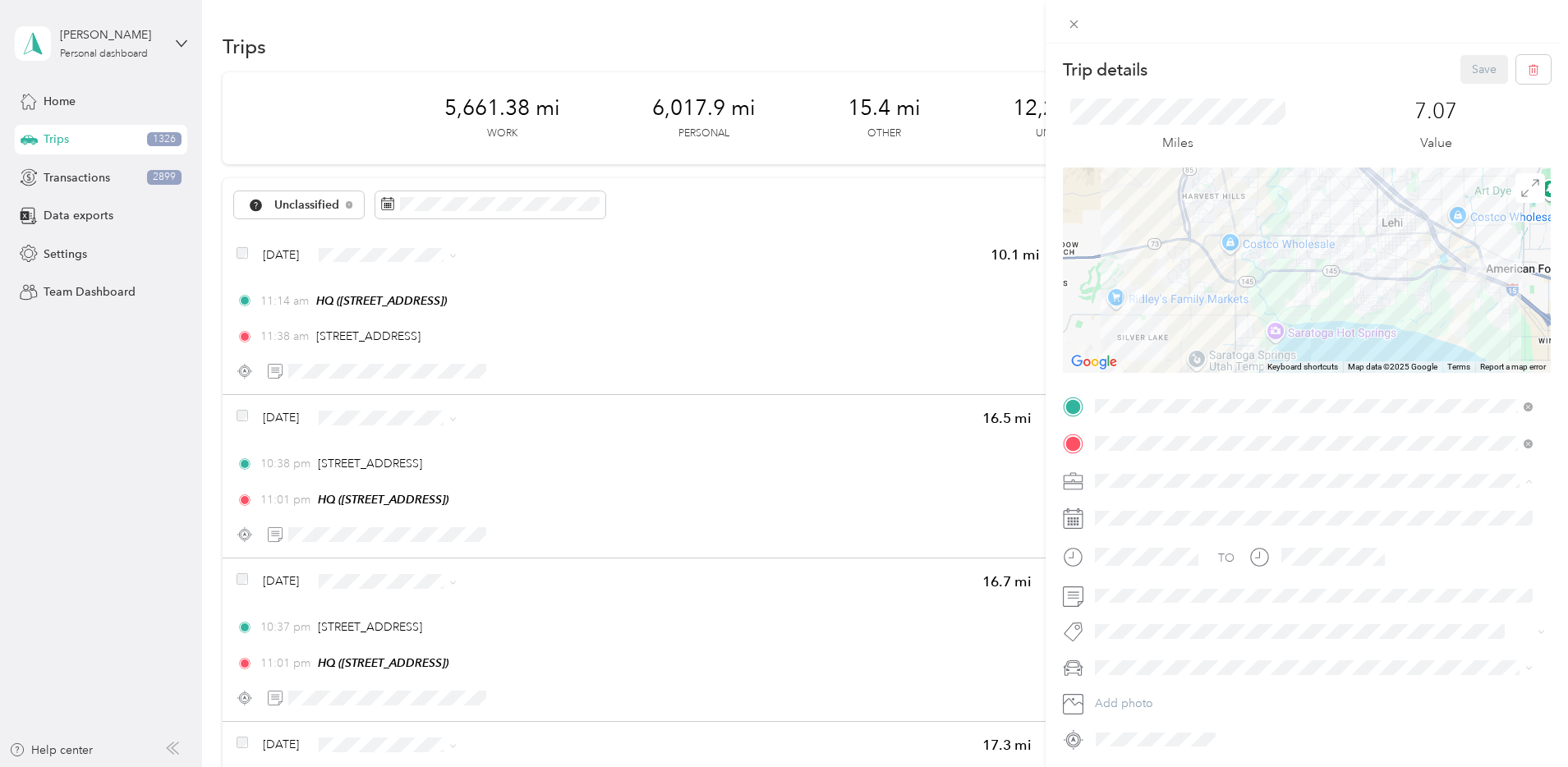
click at [1138, 586] on li "Bndl" at bounding box center [1314, 596] width 450 height 29
click at [1143, 583] on li "Camry" at bounding box center [1314, 581] width 450 height 29
click at [1461, 70] on button "Save" at bounding box center [1483, 70] width 47 height 29
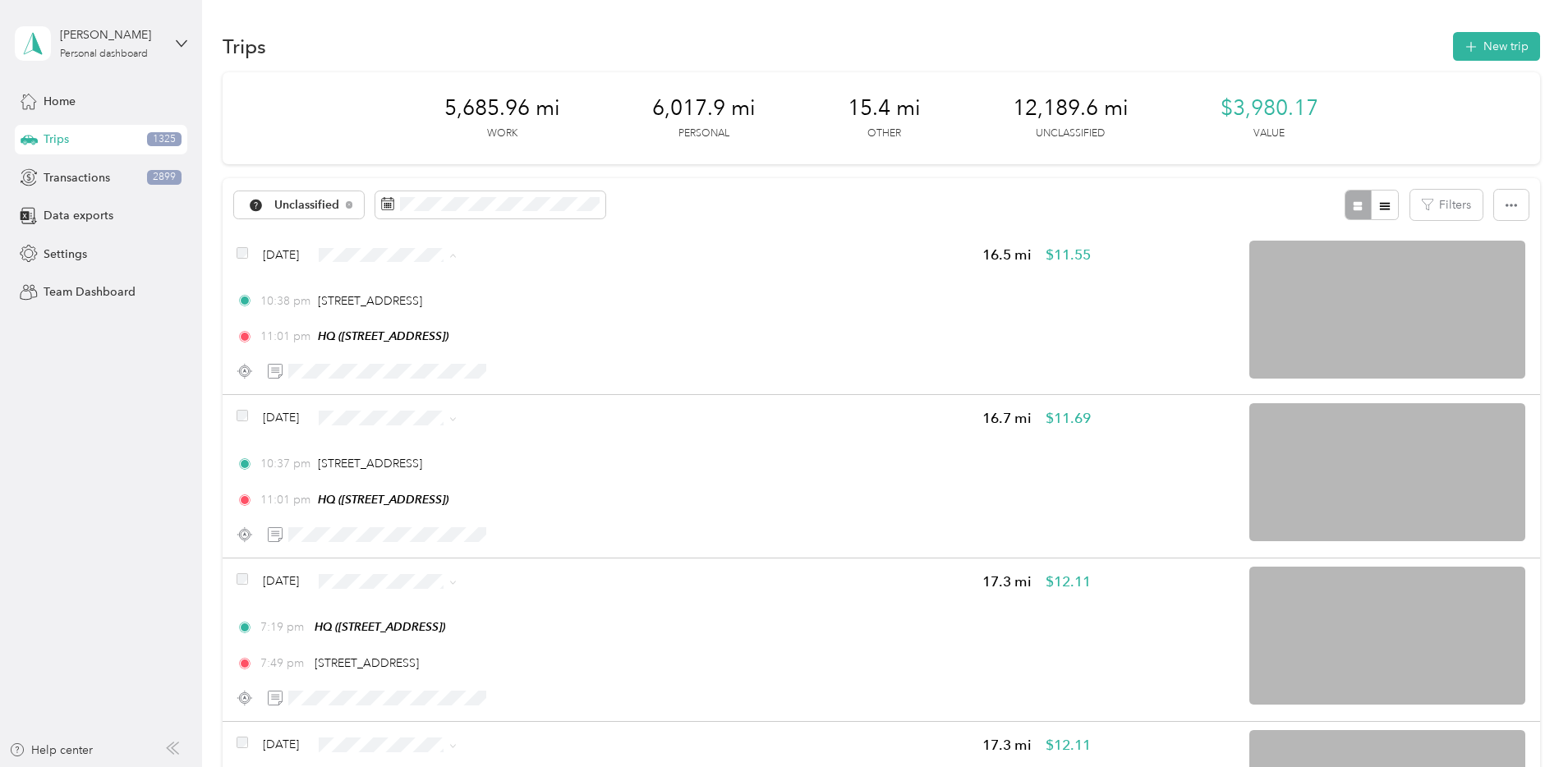
click at [506, 306] on span "Personal" at bounding box center [543, 314] width 106 height 17
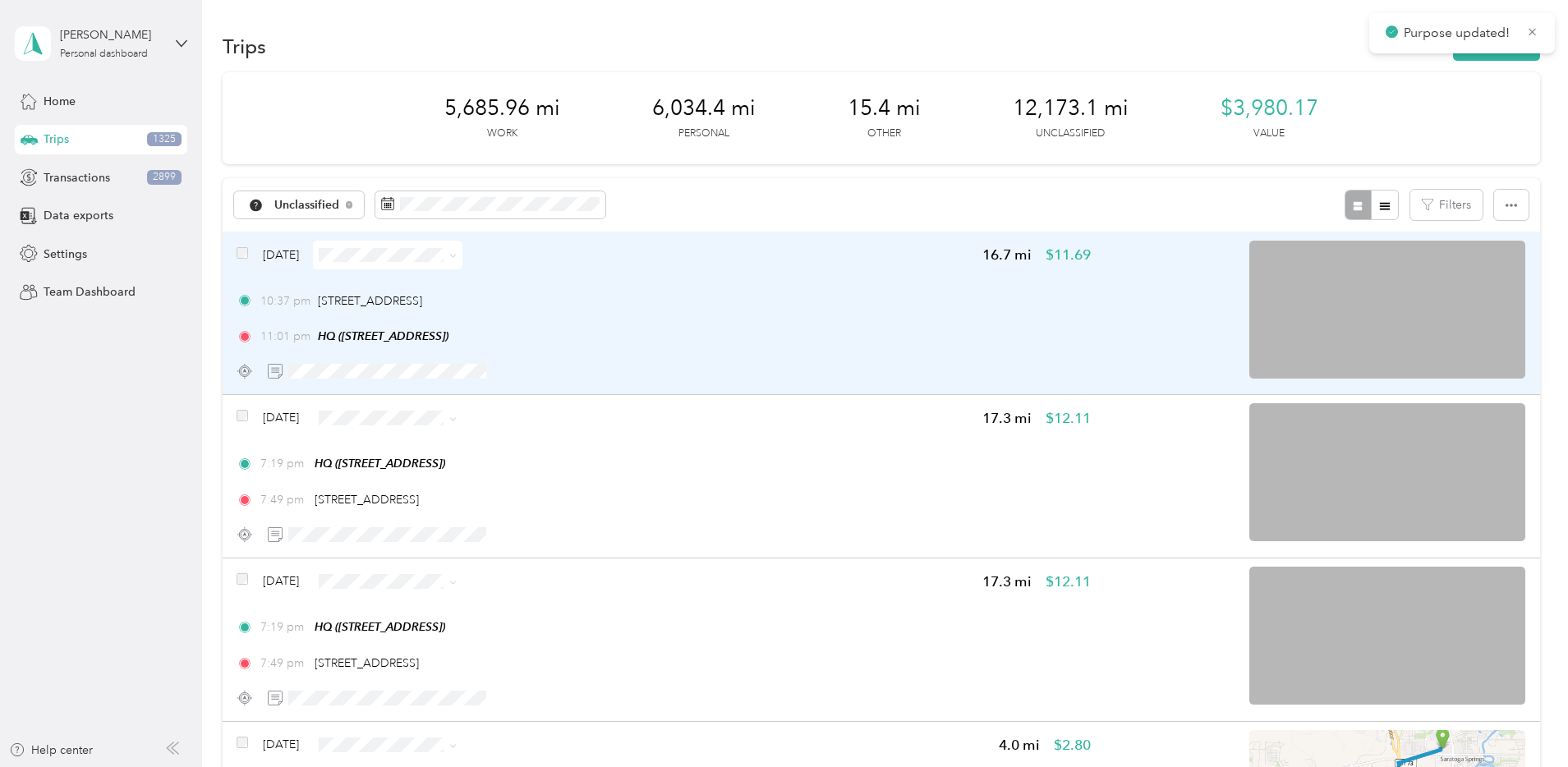
click at [866, 312] on div "10:37 pm 11280 S River Heights Dr, Highpoint, South Jordan, UT 11:01 pm HQ (177…" at bounding box center [664, 319] width 854 height 54
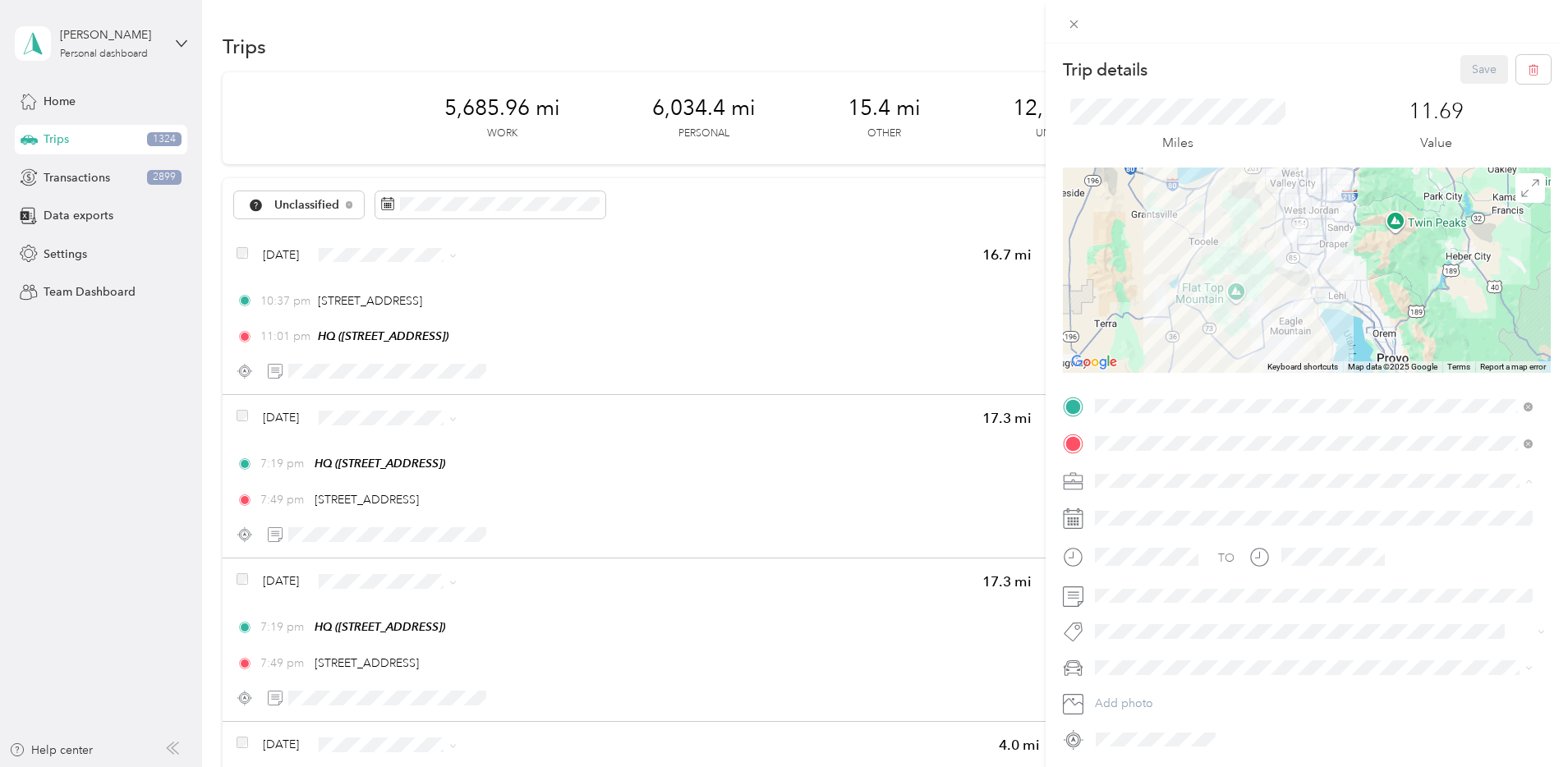
click at [1137, 621] on span "Network Marketing" at bounding box center [1150, 625] width 99 height 14
click at [1128, 573] on div "Camry" at bounding box center [1314, 581] width 426 height 17
click at [1460, 64] on button "Save" at bounding box center [1483, 70] width 47 height 29
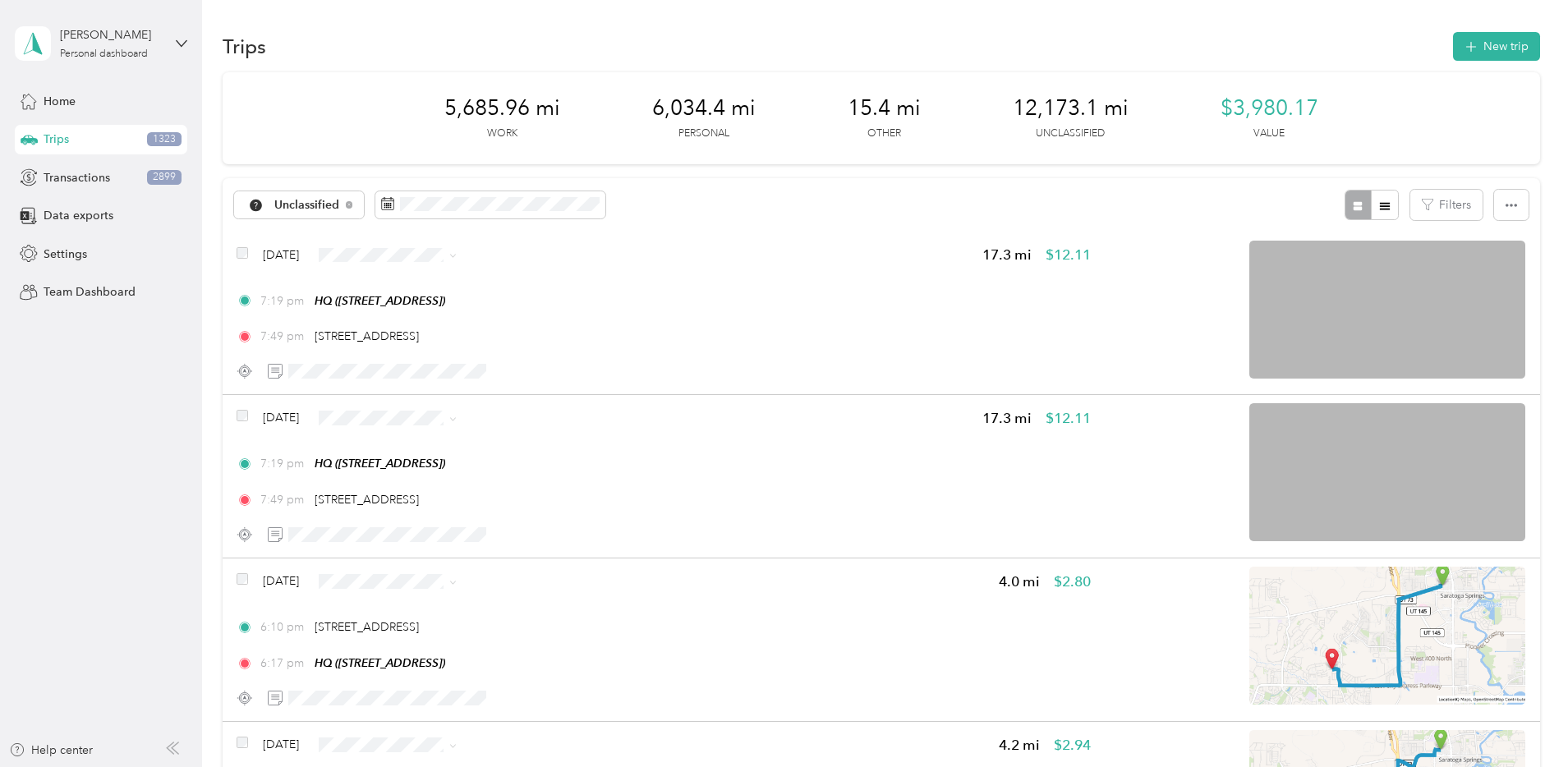
click at [524, 303] on li "Personal" at bounding box center [530, 310] width 159 height 29
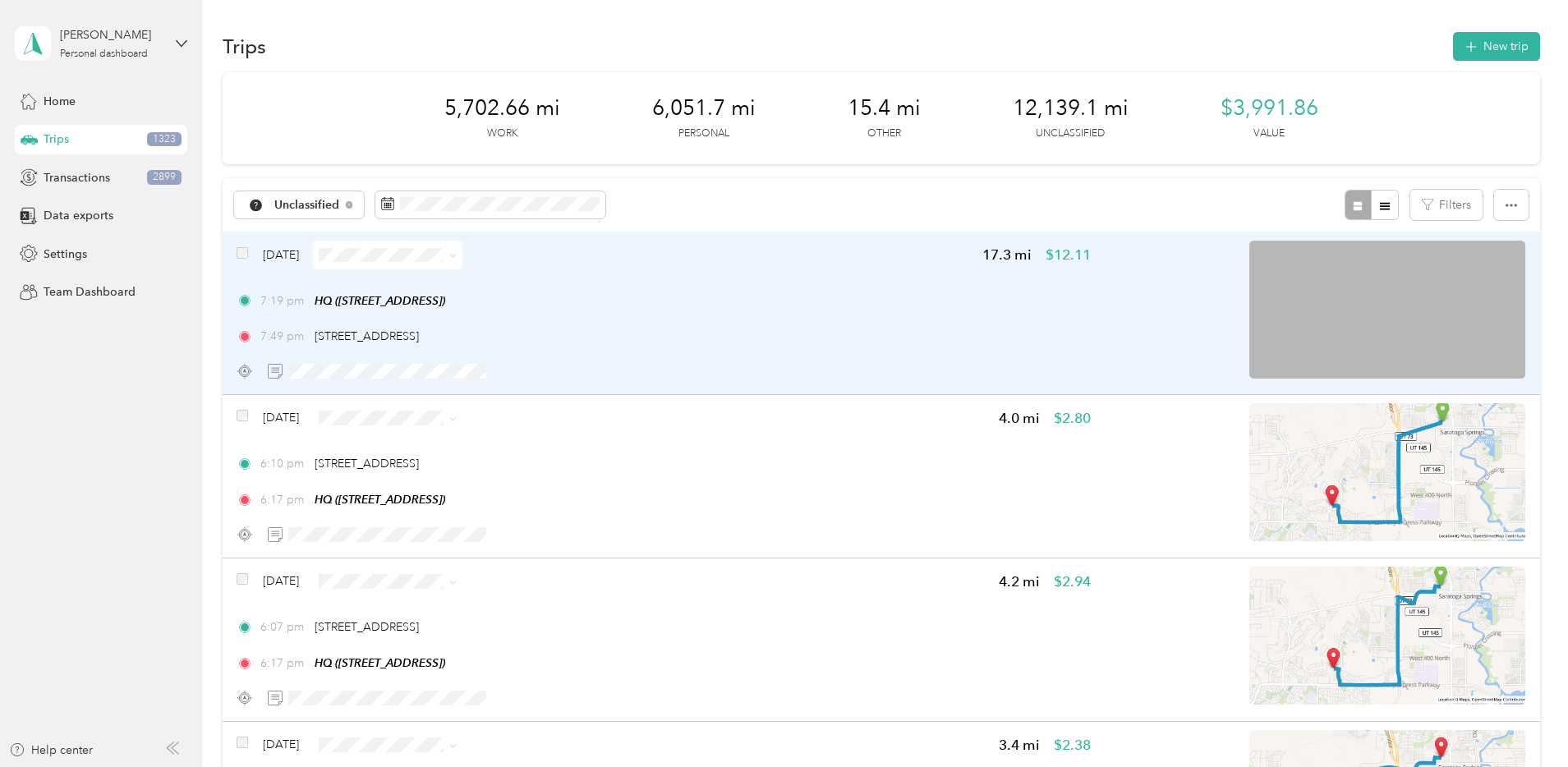
click at [733, 304] on div "7:19 pm HQ (1777 W Newcastle Ln, Saratoga Springs, UT)" at bounding box center [664, 301] width 854 height 17
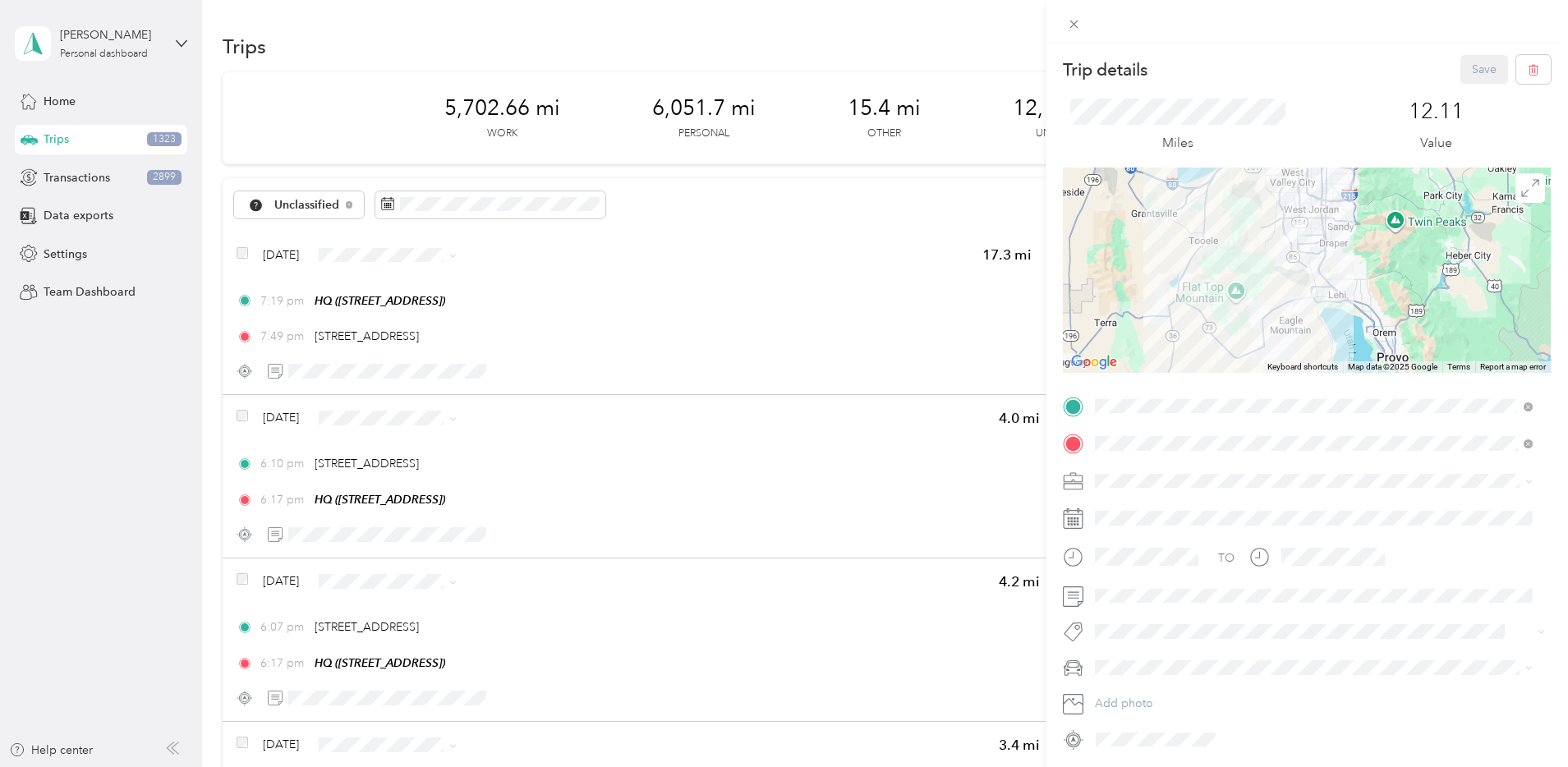
click at [1158, 610] on li "Network Marketing" at bounding box center [1314, 623] width 450 height 29
click at [1126, 574] on span "Camry" at bounding box center [1118, 581] width 34 height 14
click at [1460, 70] on button "Save" at bounding box center [1483, 70] width 47 height 29
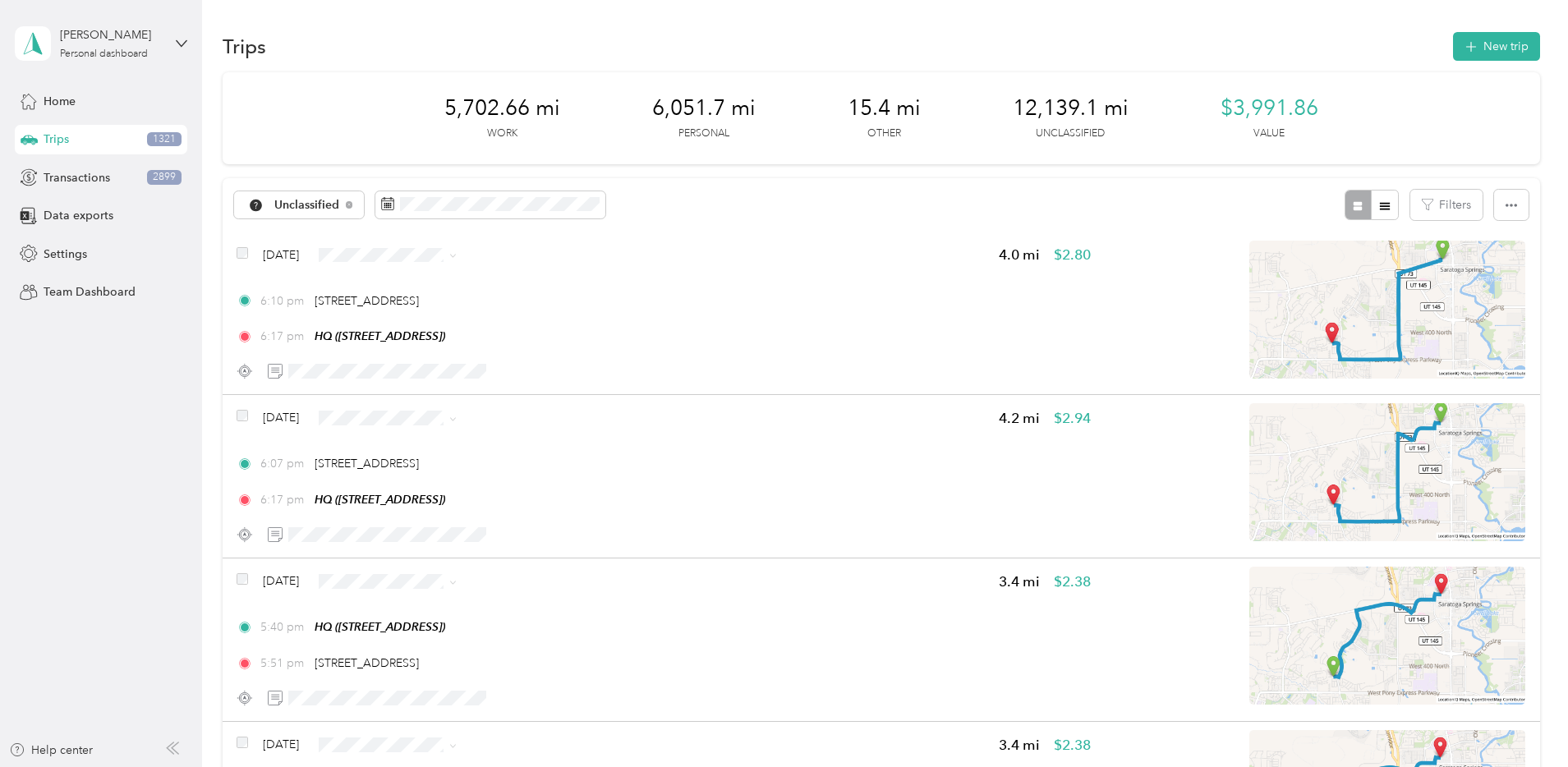
scroll to position [11, 0]
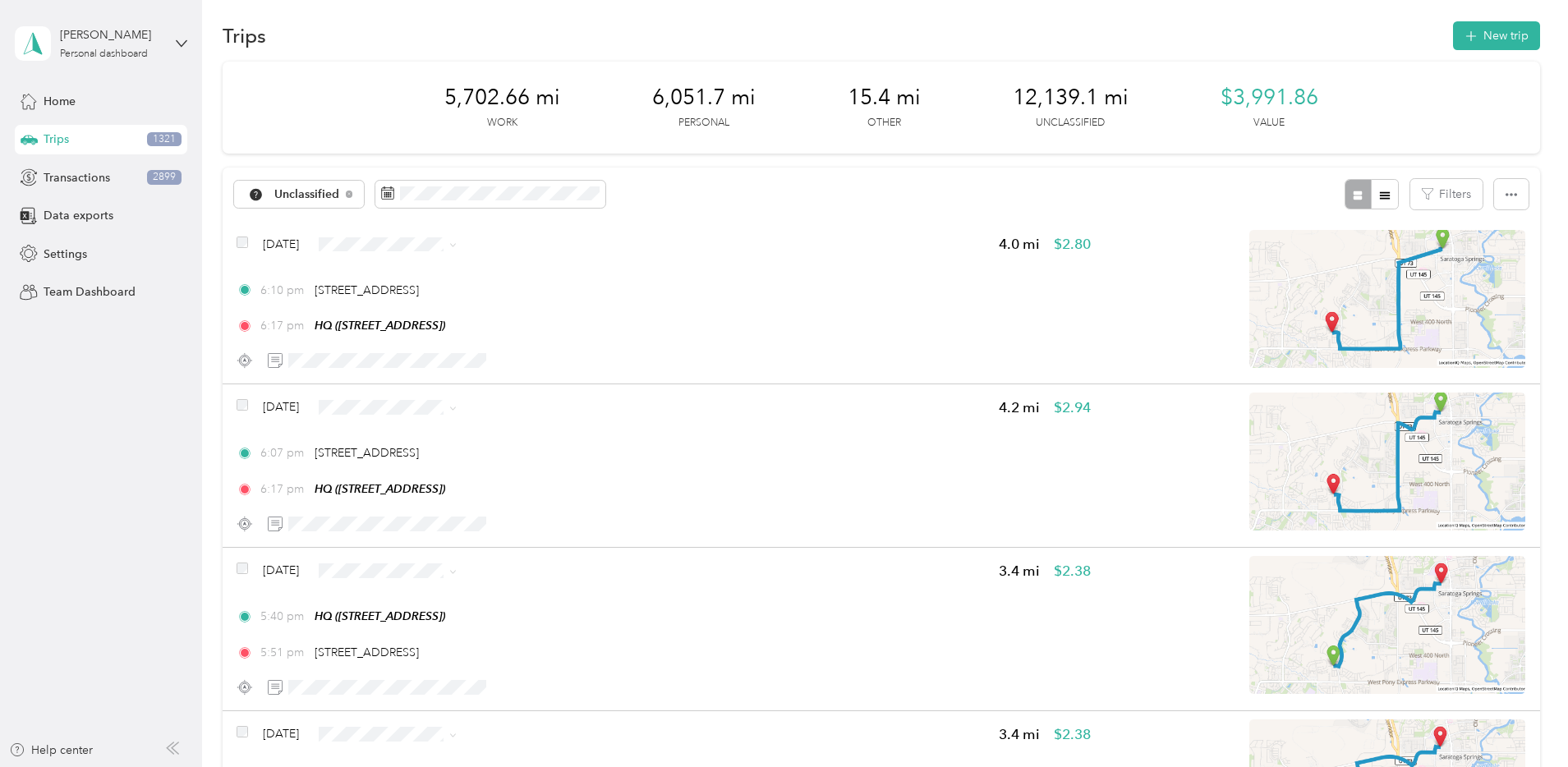
click at [506, 308] on li "Personal" at bounding box center [530, 302] width 159 height 29
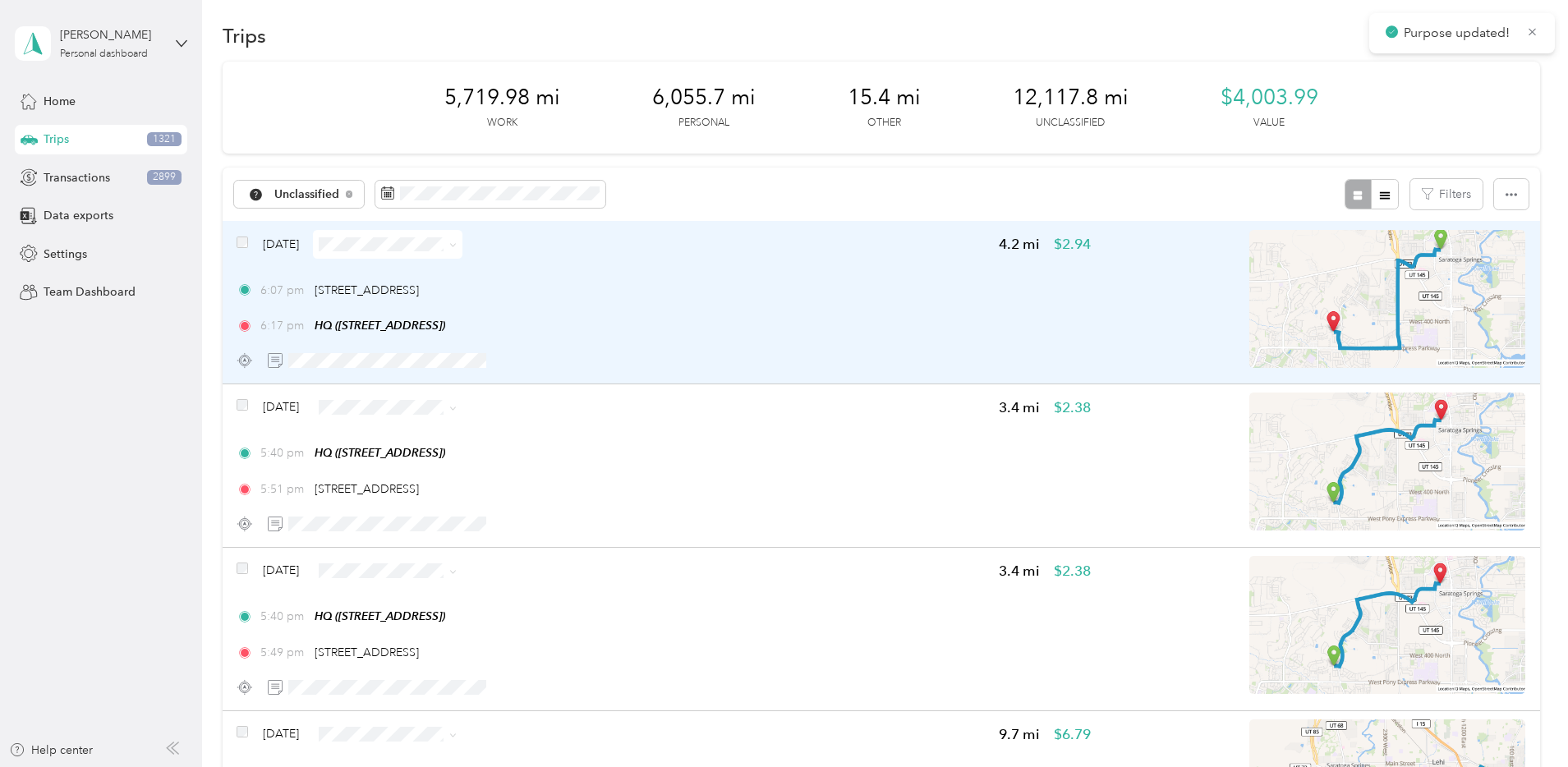
click at [856, 314] on div "6:07 pm 212 W Crossroads Blvd, Saratoga Springs, UT 6:17 pm HQ (1777 W Newcastl…" at bounding box center [664, 309] width 854 height 54
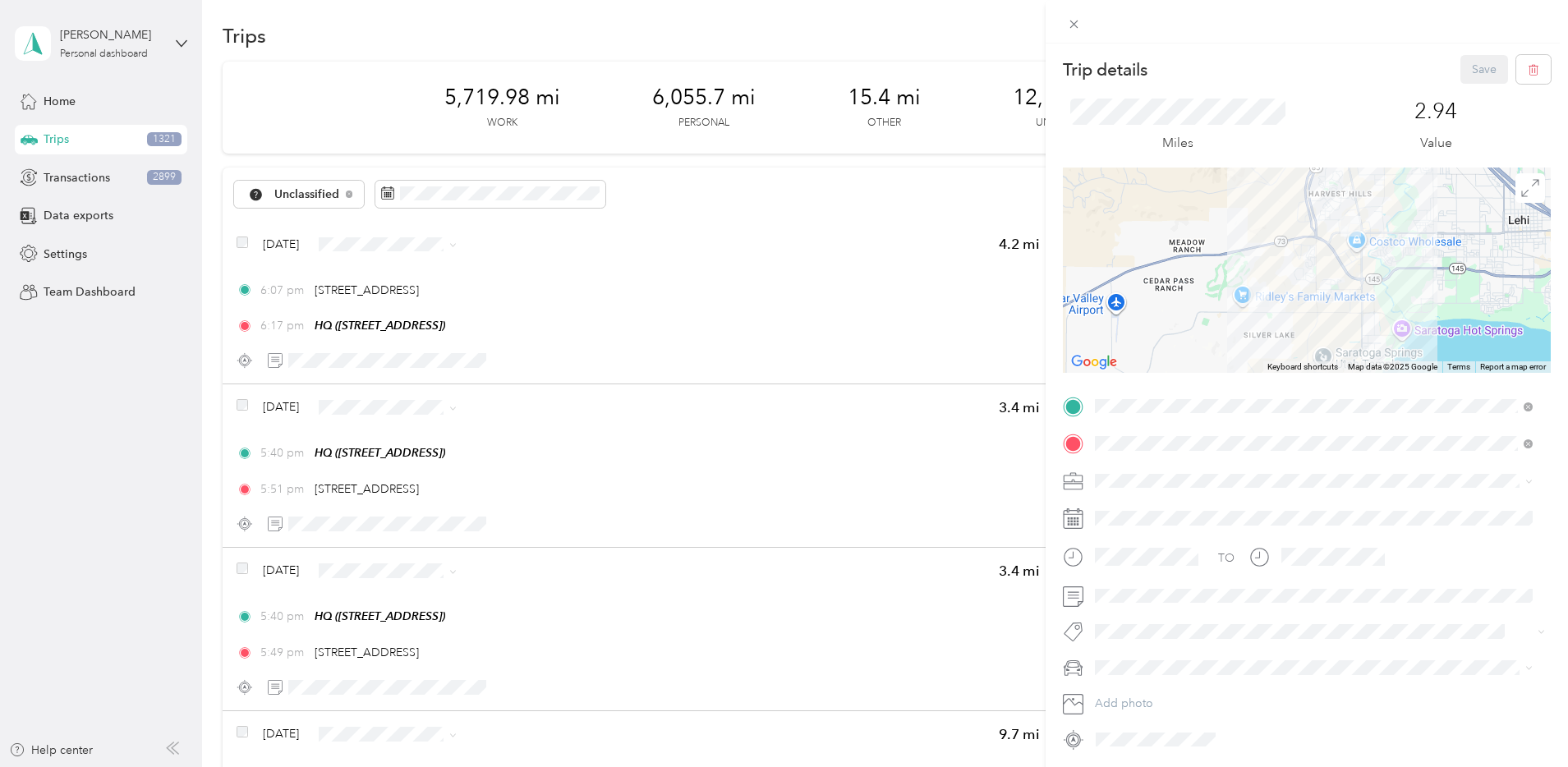
click at [1150, 630] on li "Network Marketing" at bounding box center [1314, 624] width 450 height 29
click at [1132, 582] on span "Camry" at bounding box center [1118, 581] width 34 height 14
click at [1460, 75] on button "Save" at bounding box center [1483, 70] width 47 height 29
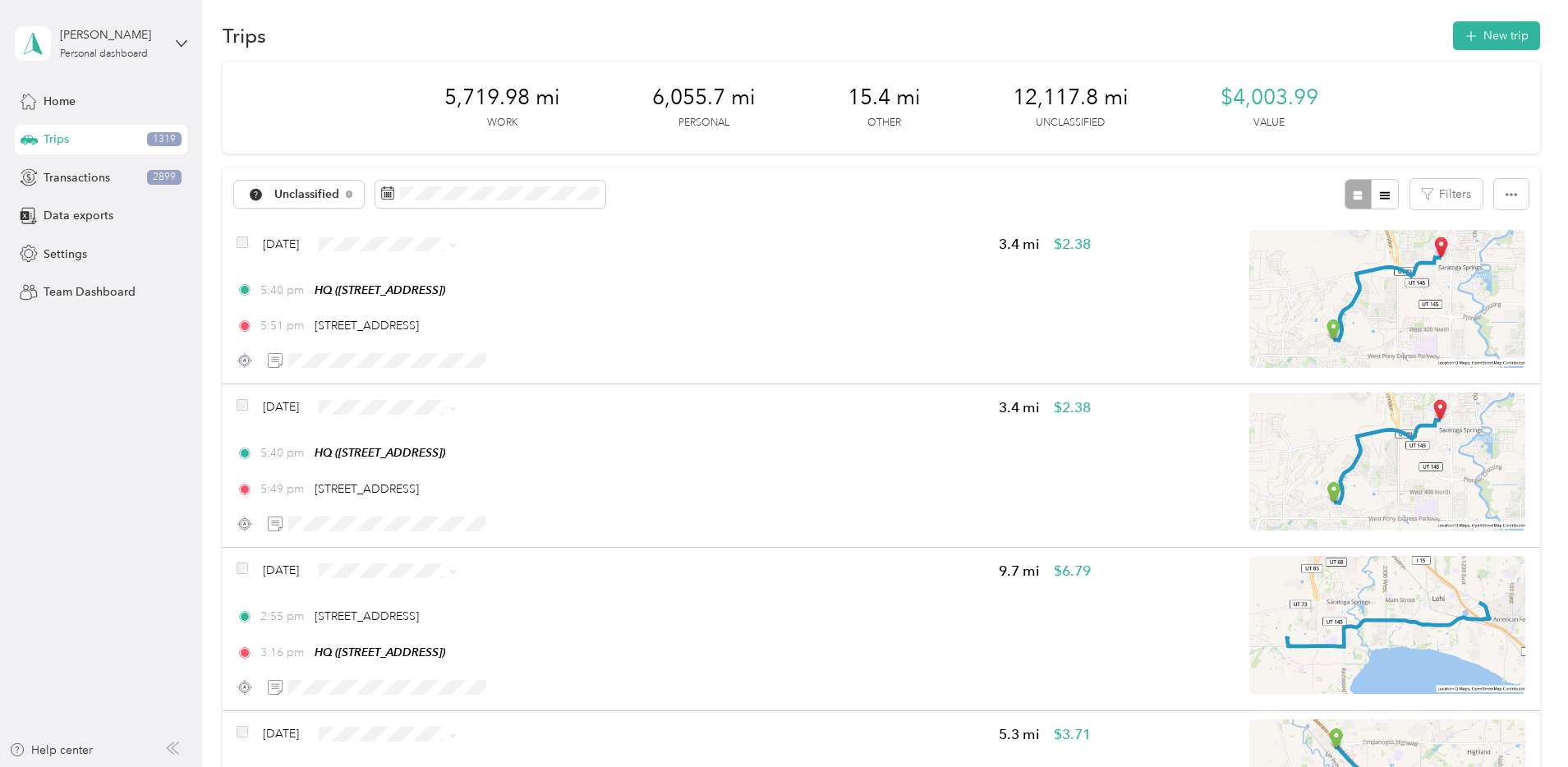
click at [527, 309] on li "Personal" at bounding box center [530, 300] width 159 height 29
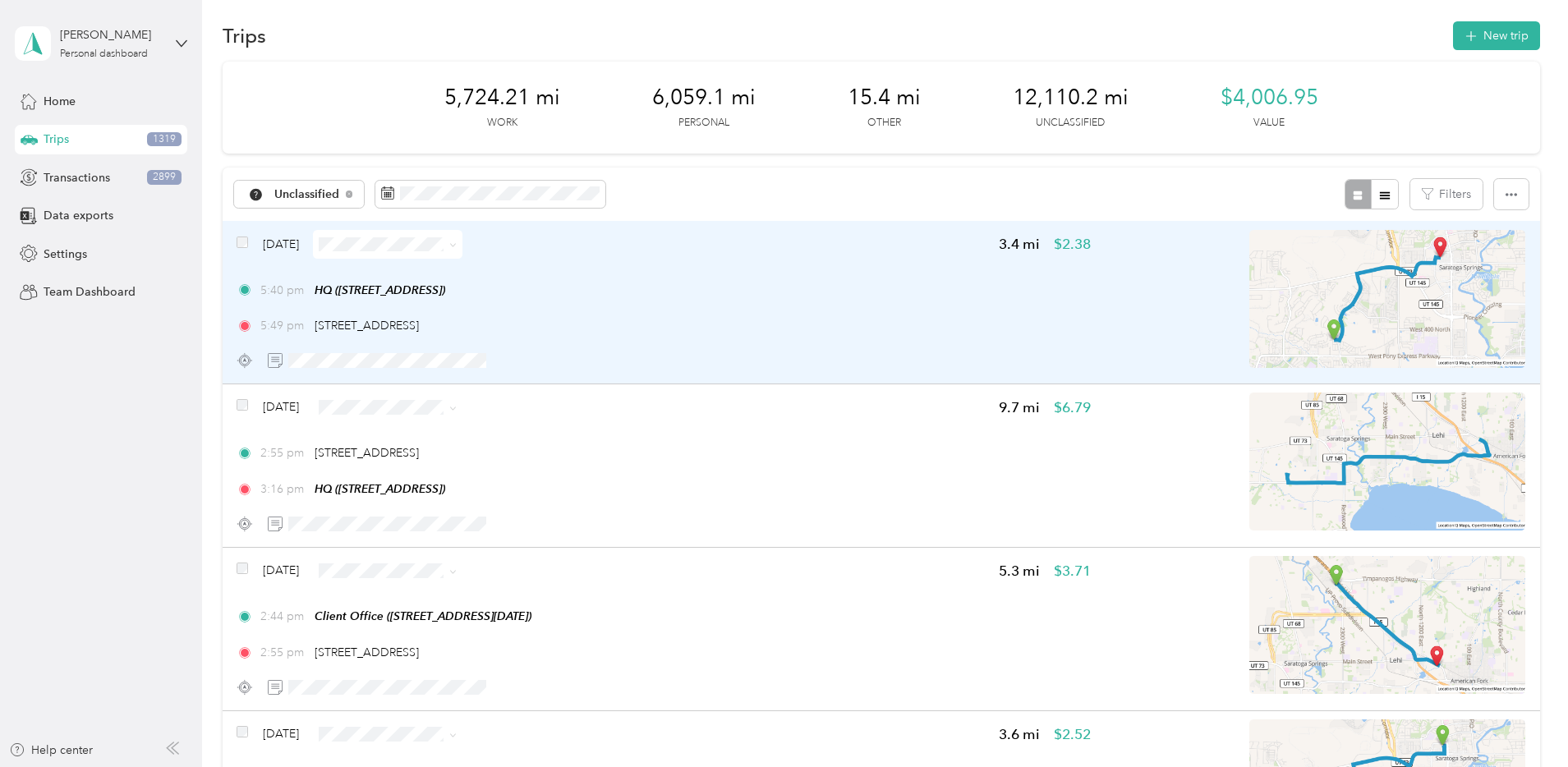
click at [829, 289] on div "5:40 pm HQ (1777 W Newcastle Ln, Saratoga Springs, UT)" at bounding box center [664, 290] width 854 height 17
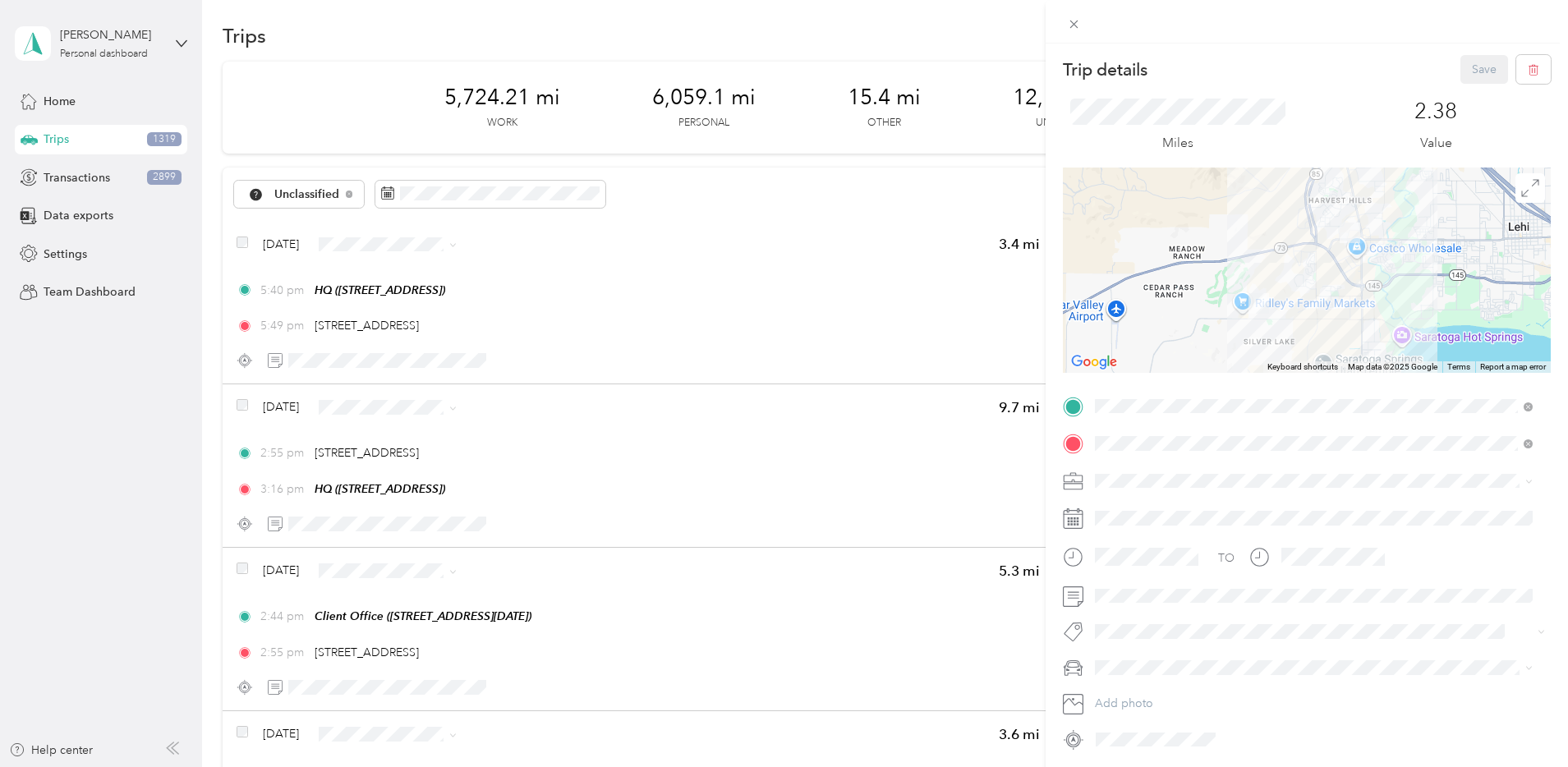
click at [1163, 621] on span "Network Marketing" at bounding box center [1150, 625] width 99 height 14
click at [1120, 576] on span "Camry" at bounding box center [1118, 581] width 34 height 14
click at [1473, 72] on button "Save" at bounding box center [1483, 70] width 47 height 29
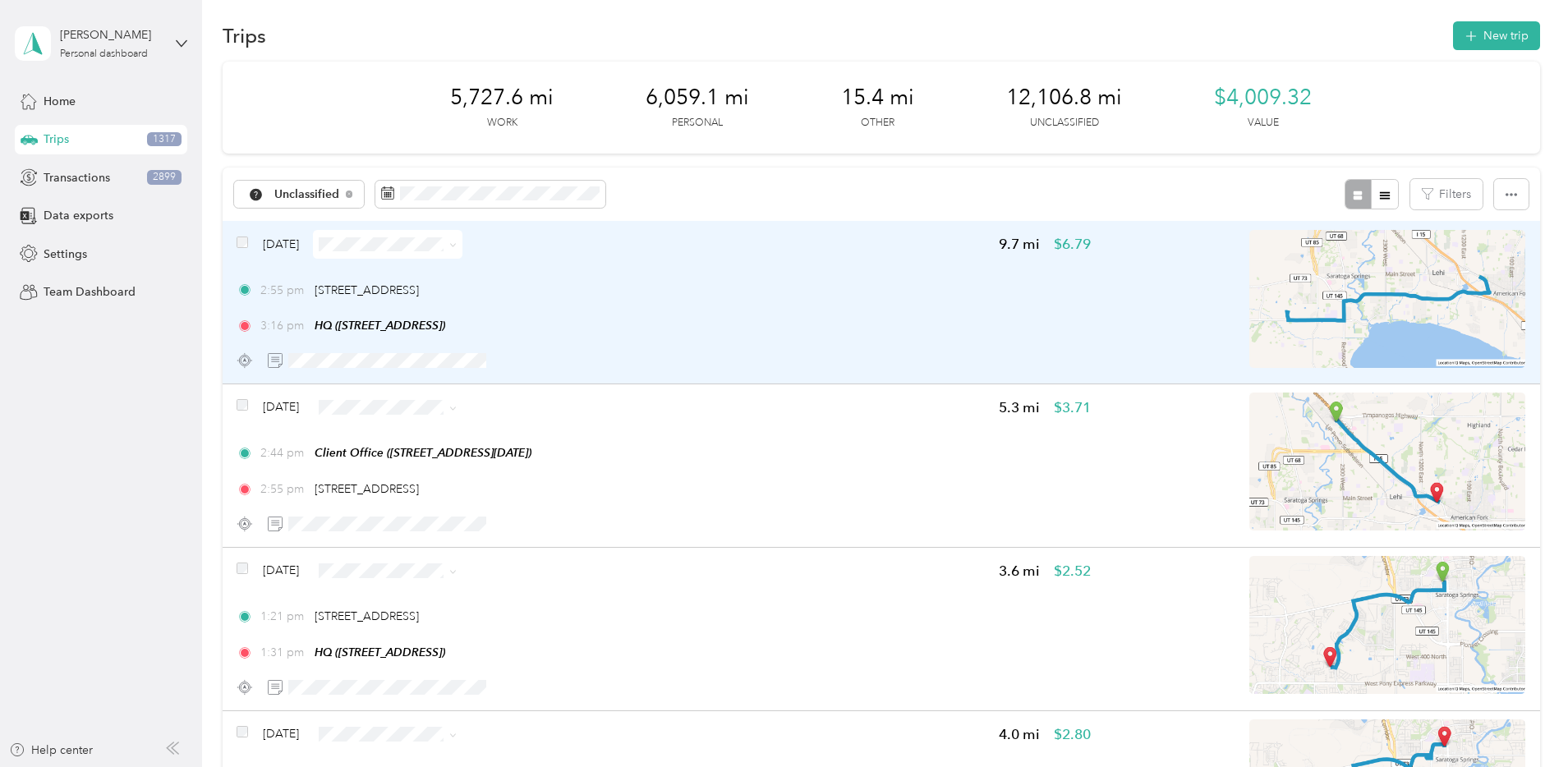
click at [772, 288] on div "2:55 pm 356 N Meadow Ln, American Fork, UT" at bounding box center [664, 290] width 854 height 17
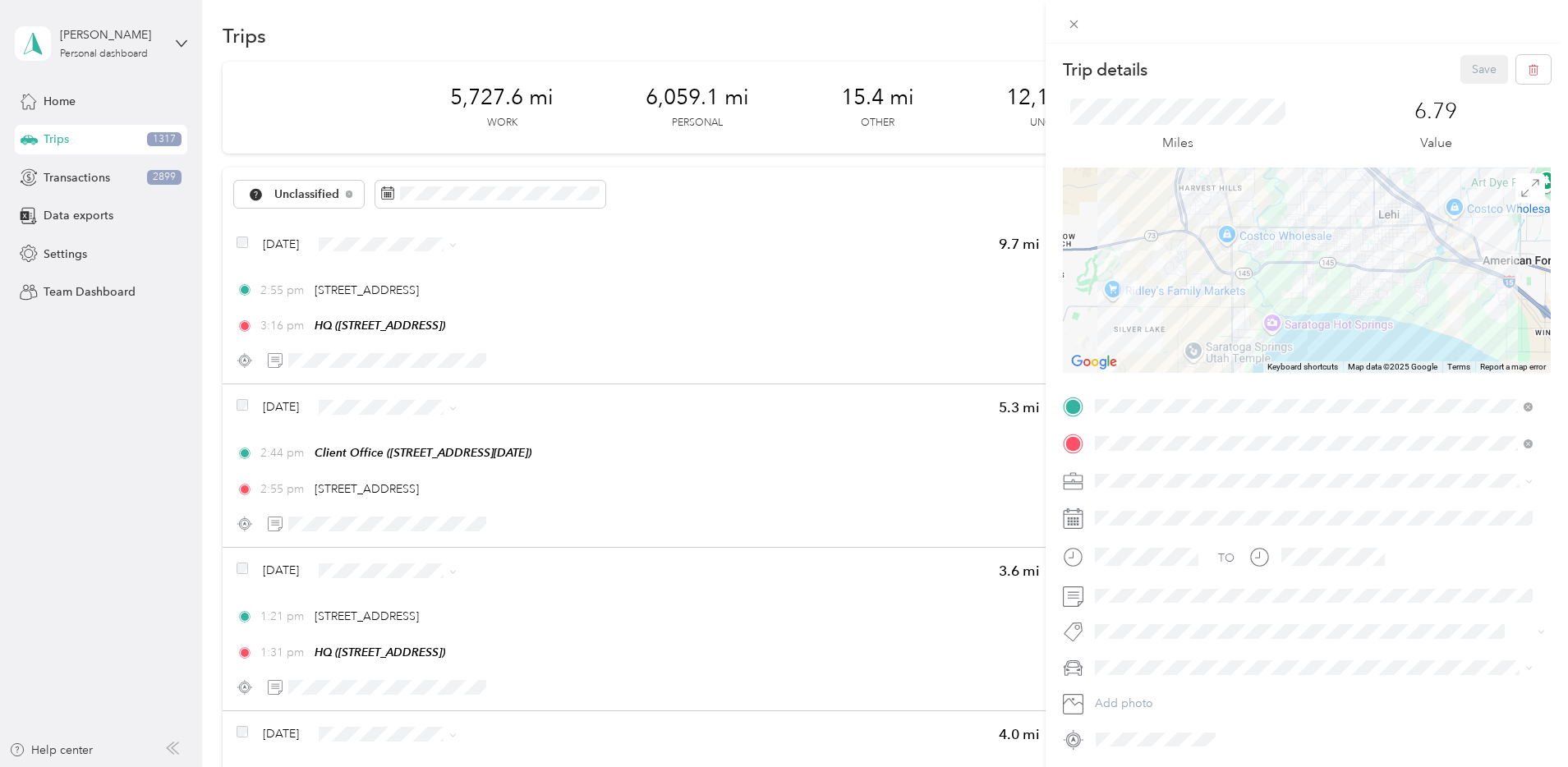
drag, startPoint x: 631, startPoint y: 288, endPoint x: 423, endPoint y: 288, distance: 208.0
click at [448, 283] on div "Trip details Save This trip cannot be edited because it is either under review,…" at bounding box center [784, 384] width 1568 height 767
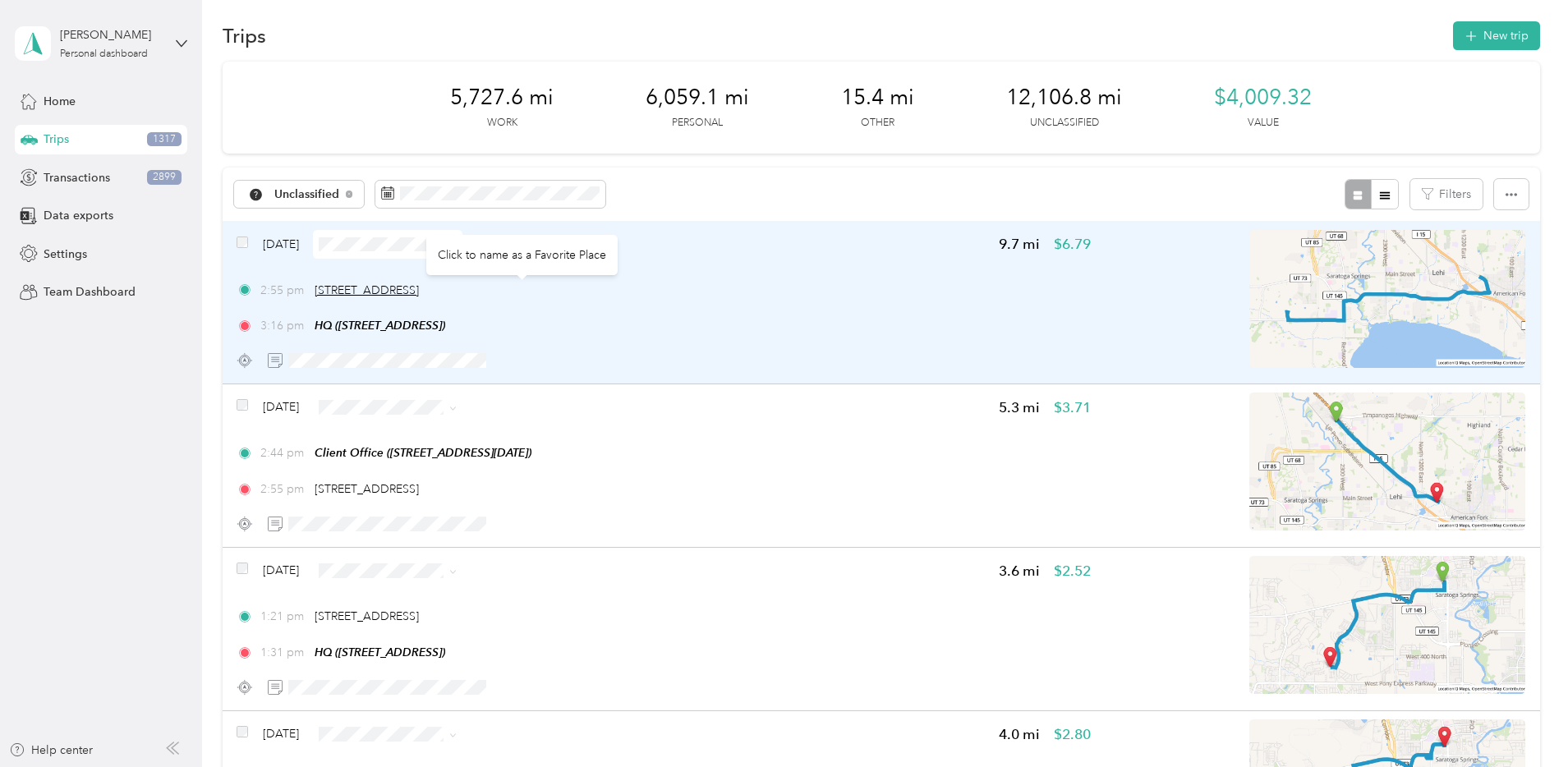
drag, startPoint x: 424, startPoint y: 289, endPoint x: 618, endPoint y: 296, distance: 194.1
click at [419, 296] on span "356 N Meadow Ln, American Fork, UT" at bounding box center [367, 291] width 104 height 14
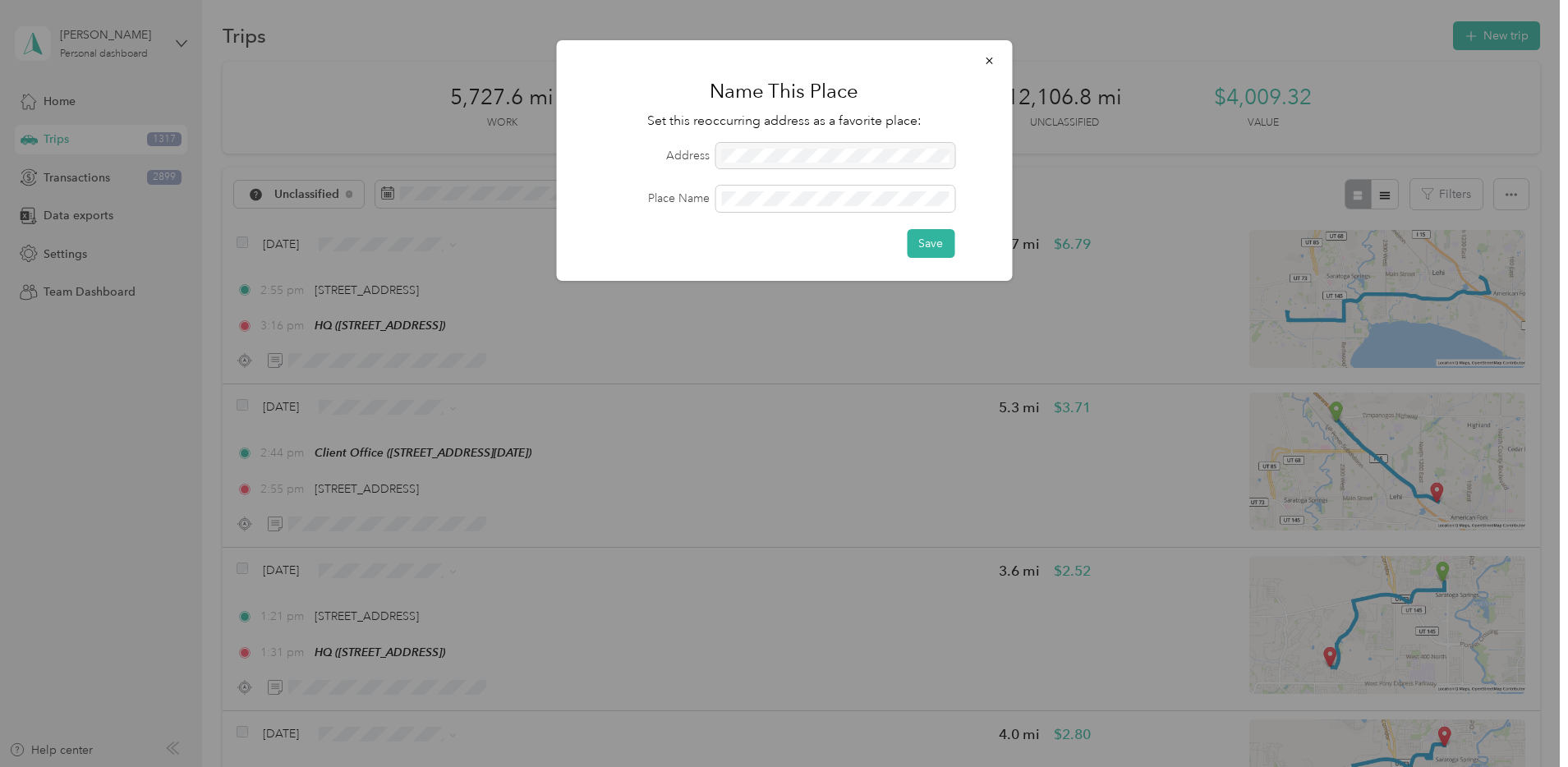
copy span "356 N Meadow Ln, American Fork, UT"
click at [986, 62] on icon "button" at bounding box center [988, 61] width 12 height 12
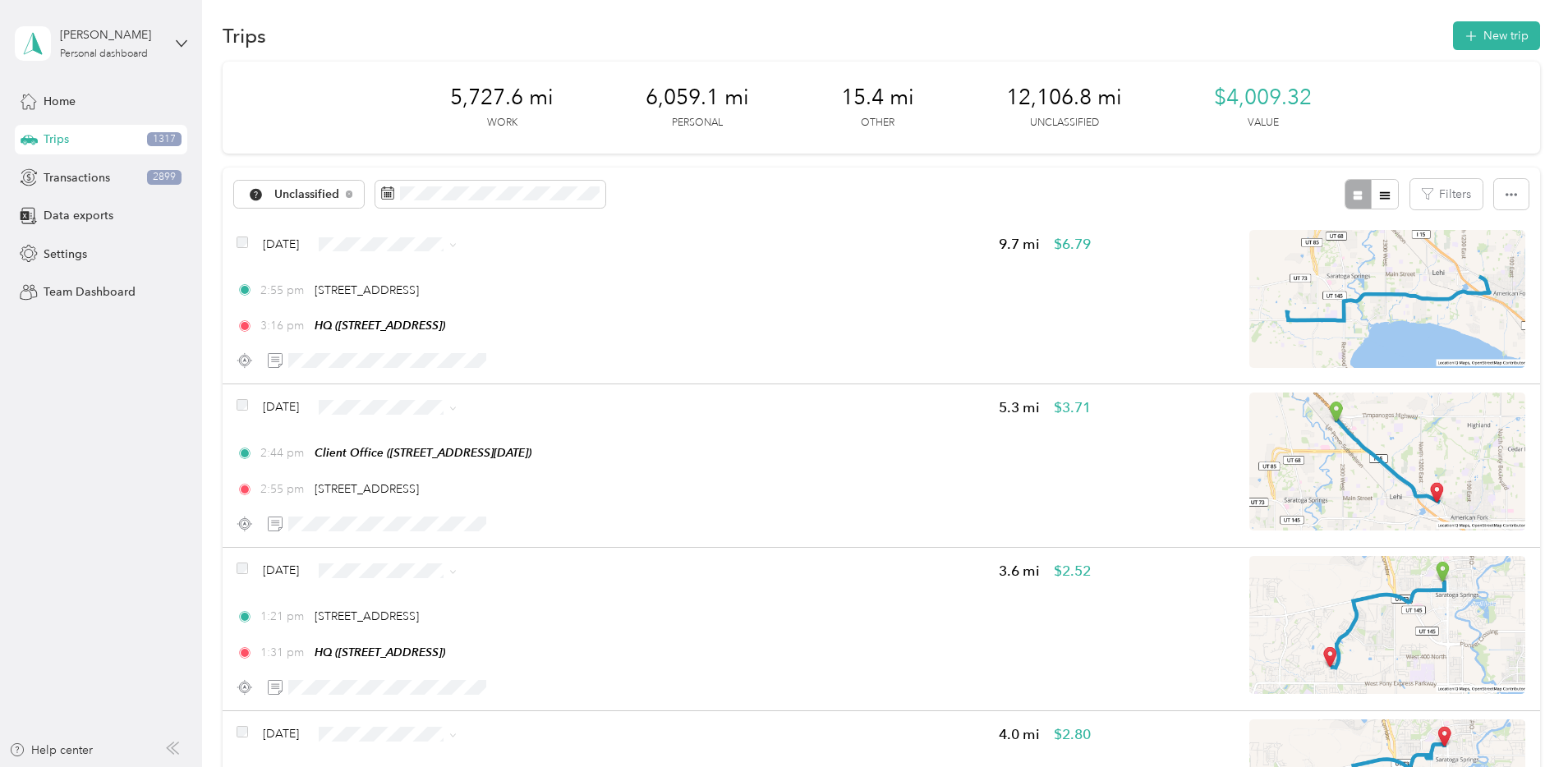
copy span "356 N Meadow Ln, American Fork, UT"
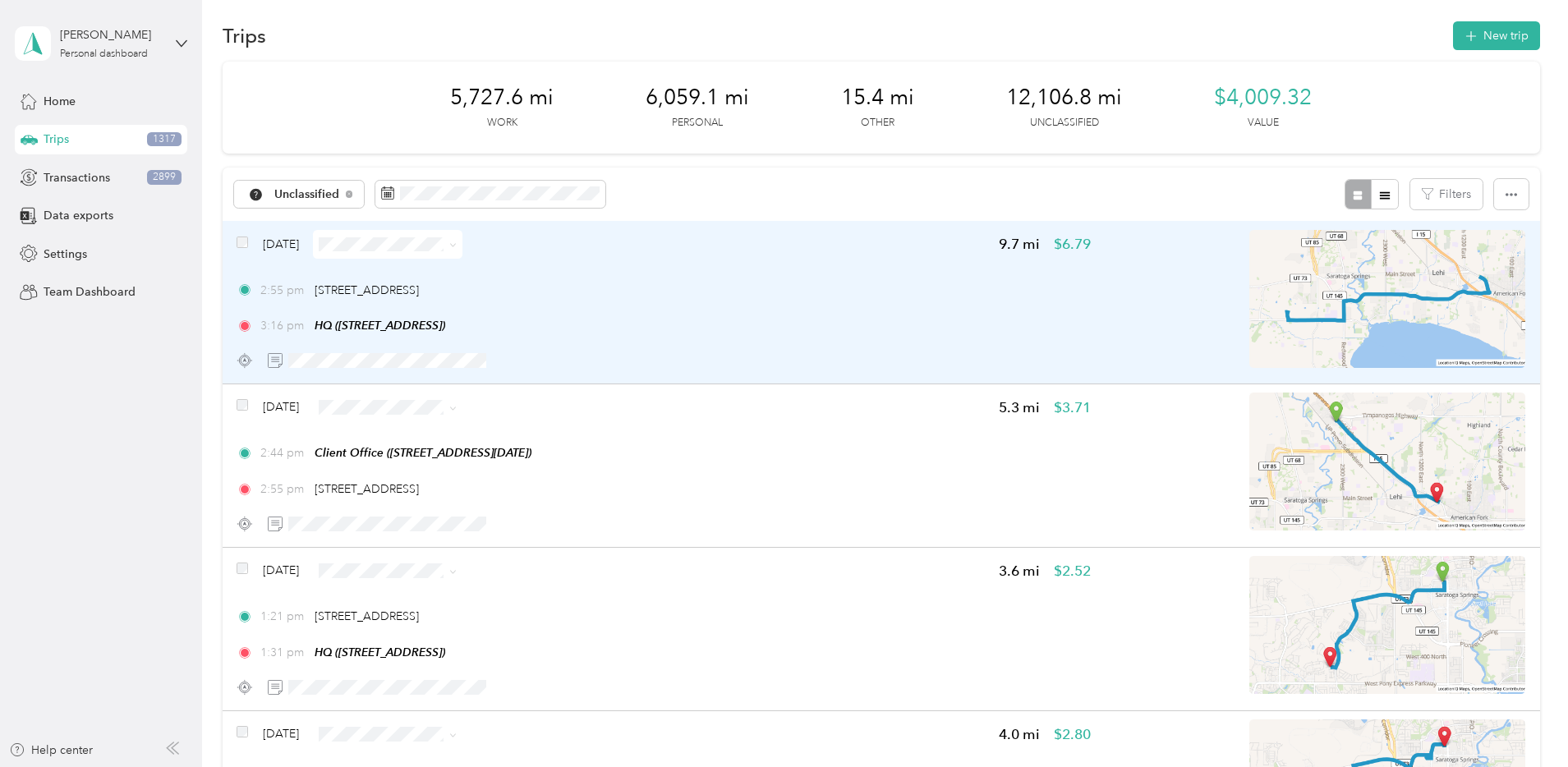
click at [841, 294] on div "2:55 pm 356 N Meadow Ln, American Fork, UT" at bounding box center [664, 290] width 854 height 17
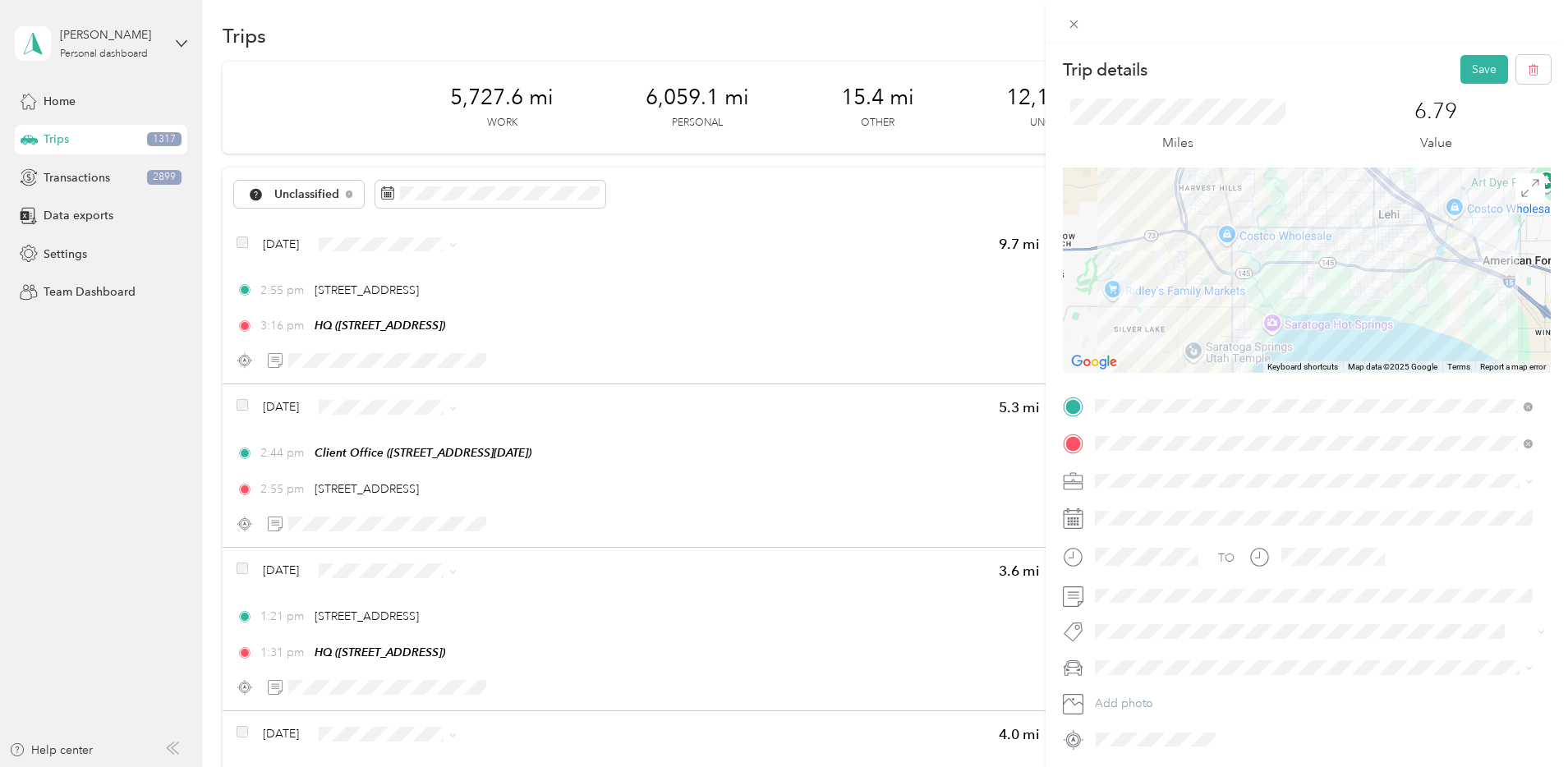
click at [1141, 587] on div "Bndl" at bounding box center [1314, 593] width 426 height 17
click at [1474, 64] on button "Save" at bounding box center [1483, 70] width 47 height 29
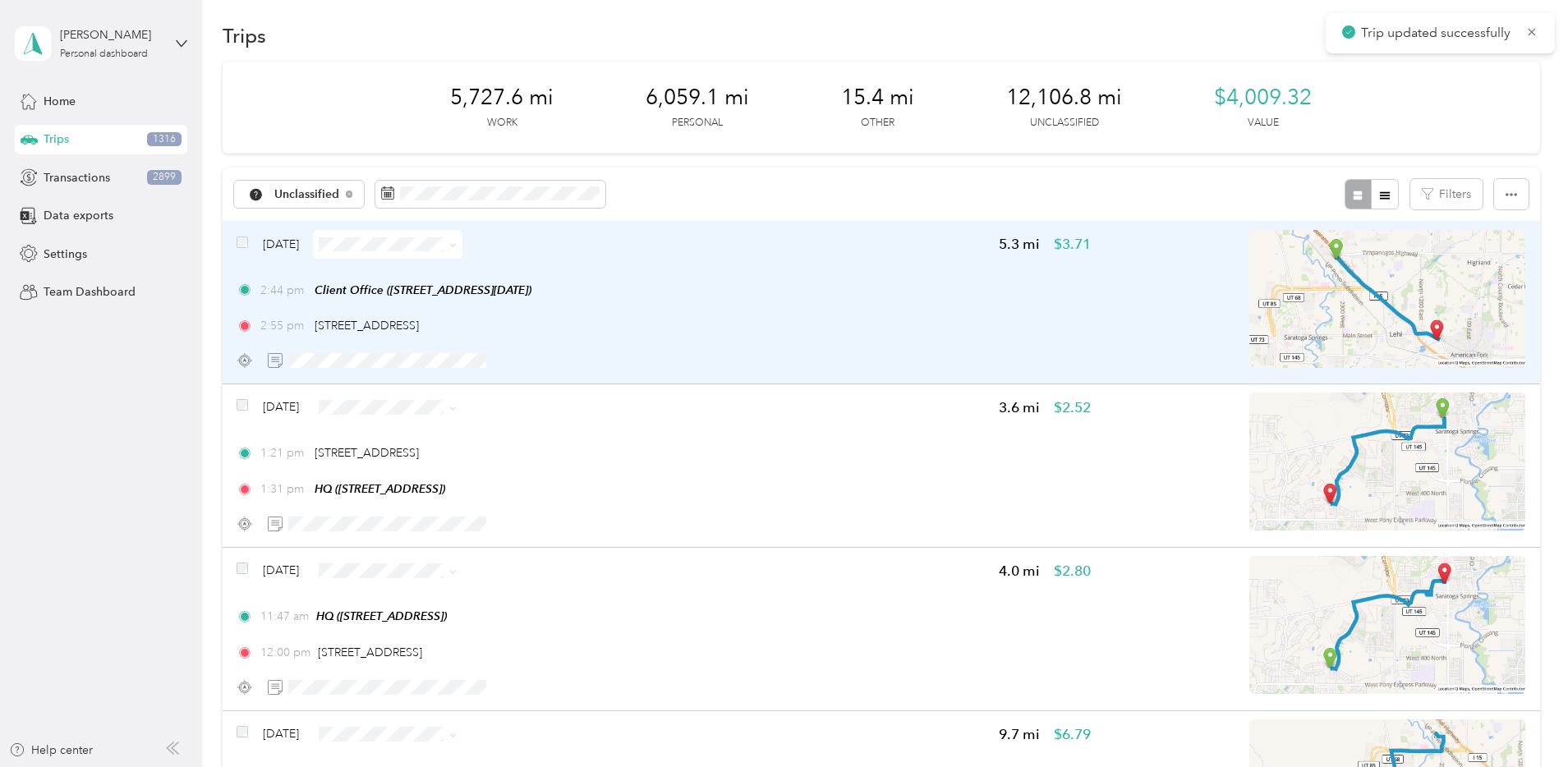
click at [902, 326] on div "2:55 pm 356 N Meadow Ln, American Fork, UT" at bounding box center [664, 325] width 854 height 17
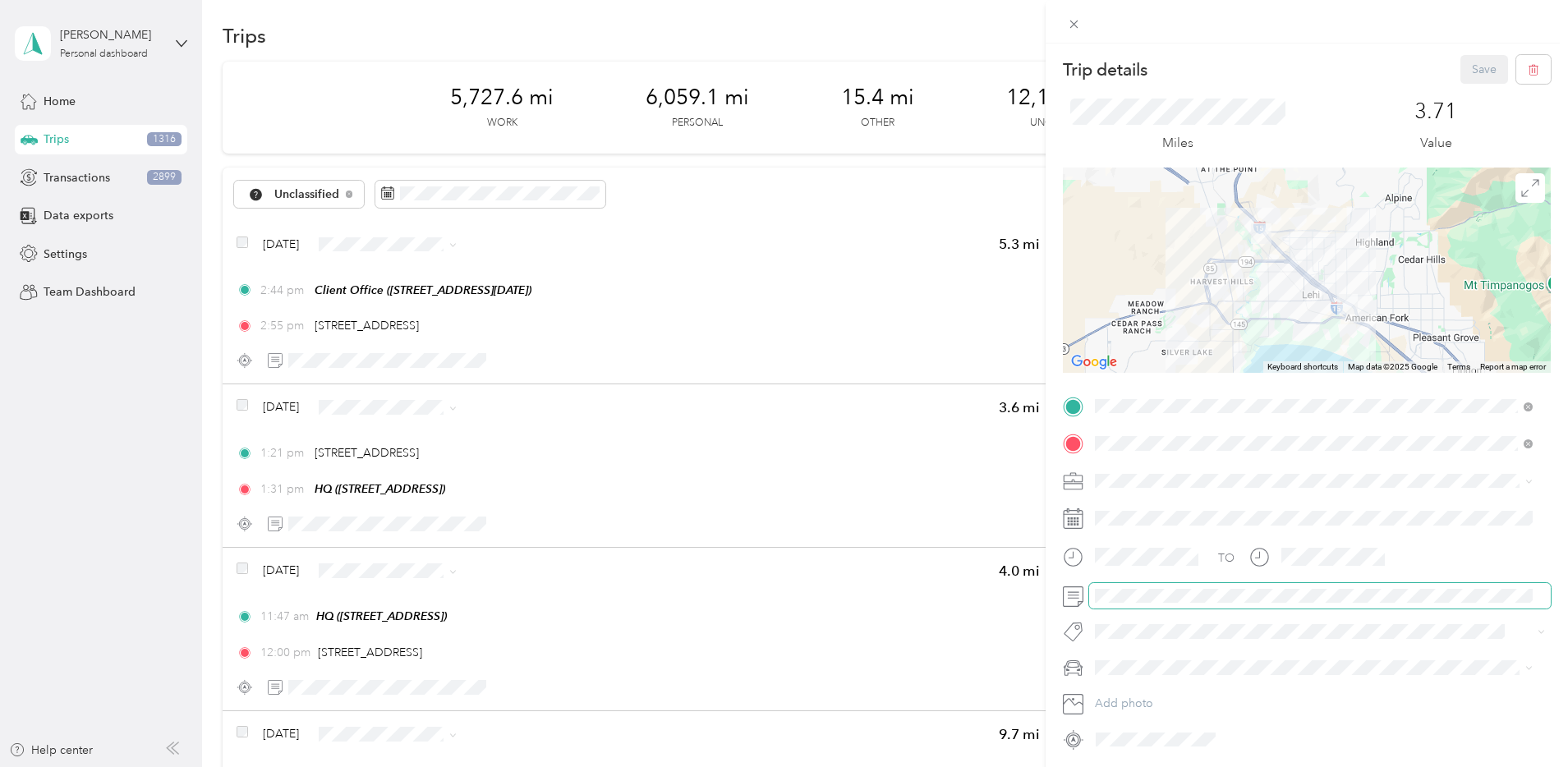
click at [1144, 587] on span at bounding box center [1320, 596] width 462 height 26
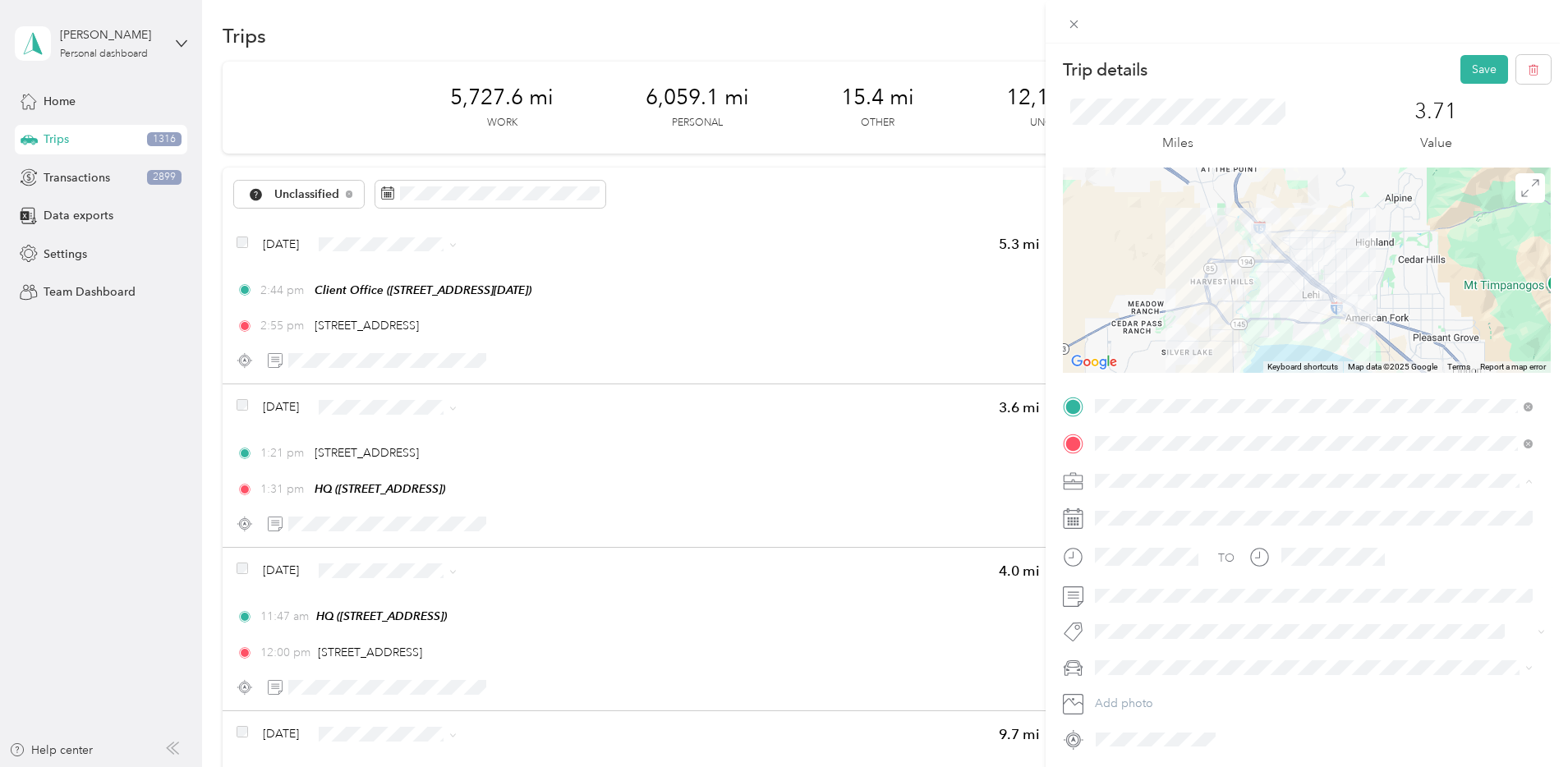
click at [1130, 589] on div "Bndl" at bounding box center [1314, 595] width 426 height 17
click at [1460, 65] on button "Save" at bounding box center [1483, 70] width 47 height 29
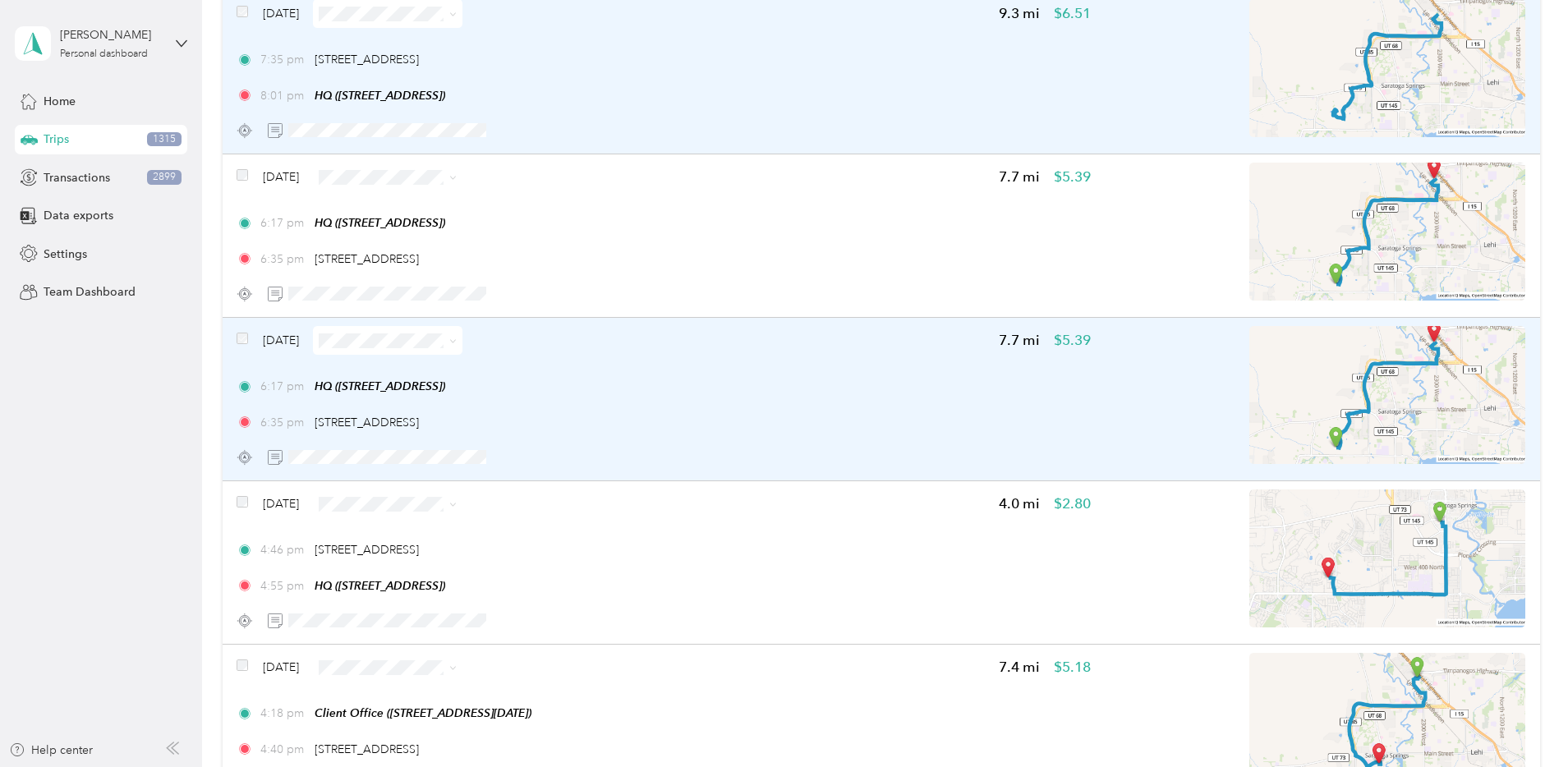
scroll to position [3676, 0]
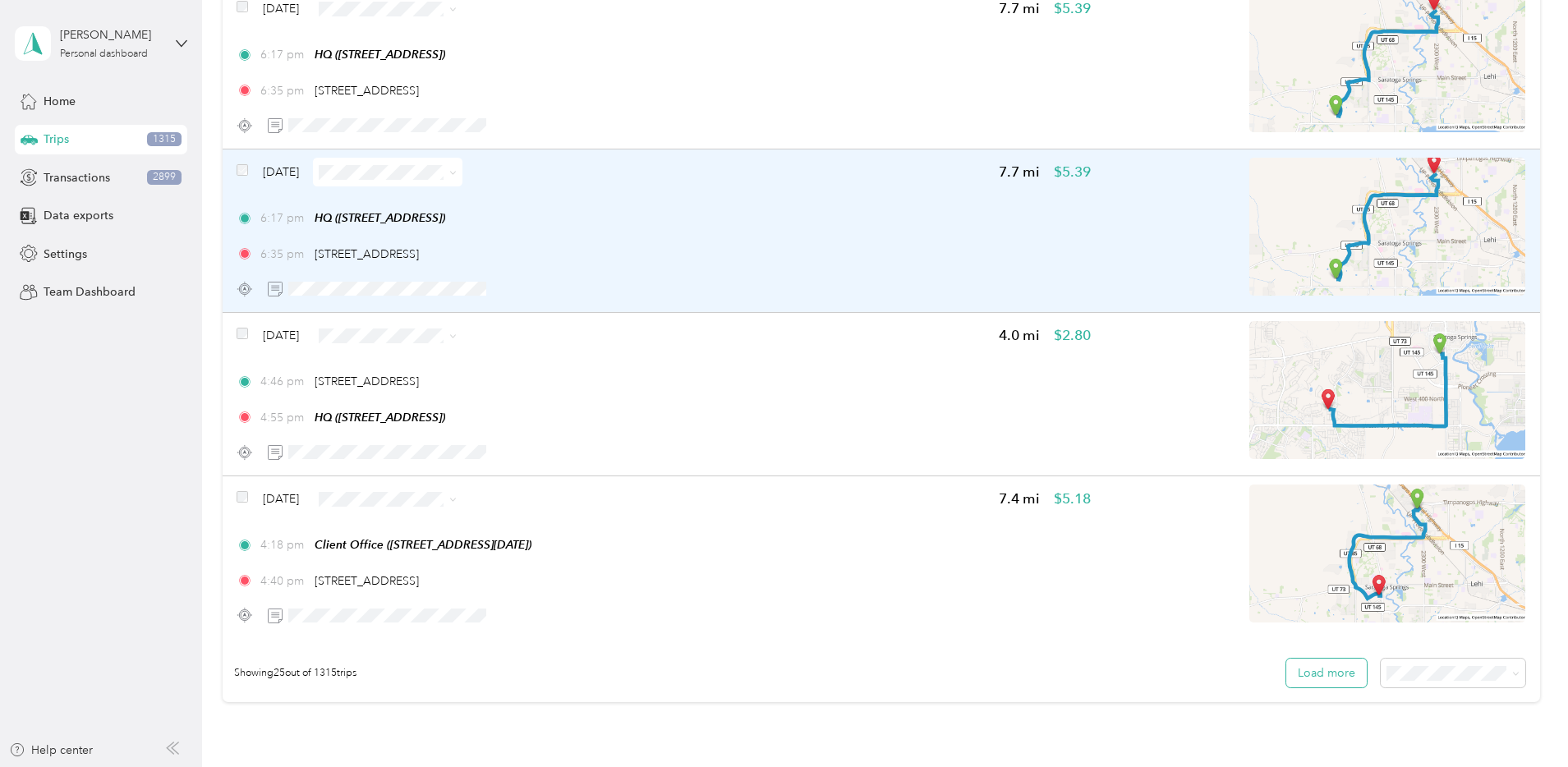
click at [1286, 666] on button "Load more" at bounding box center [1326, 673] width 80 height 29
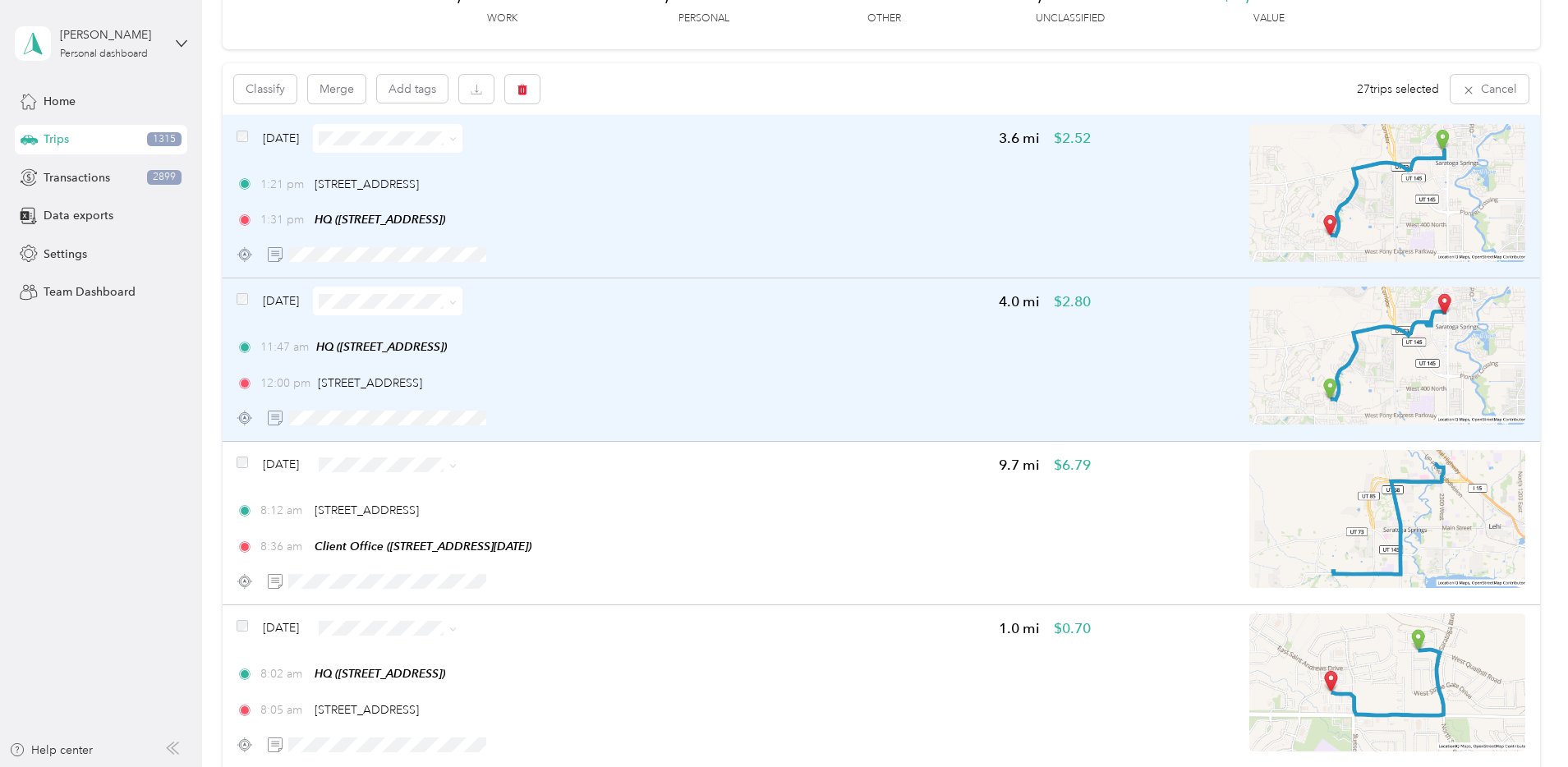
scroll to position [0, 0]
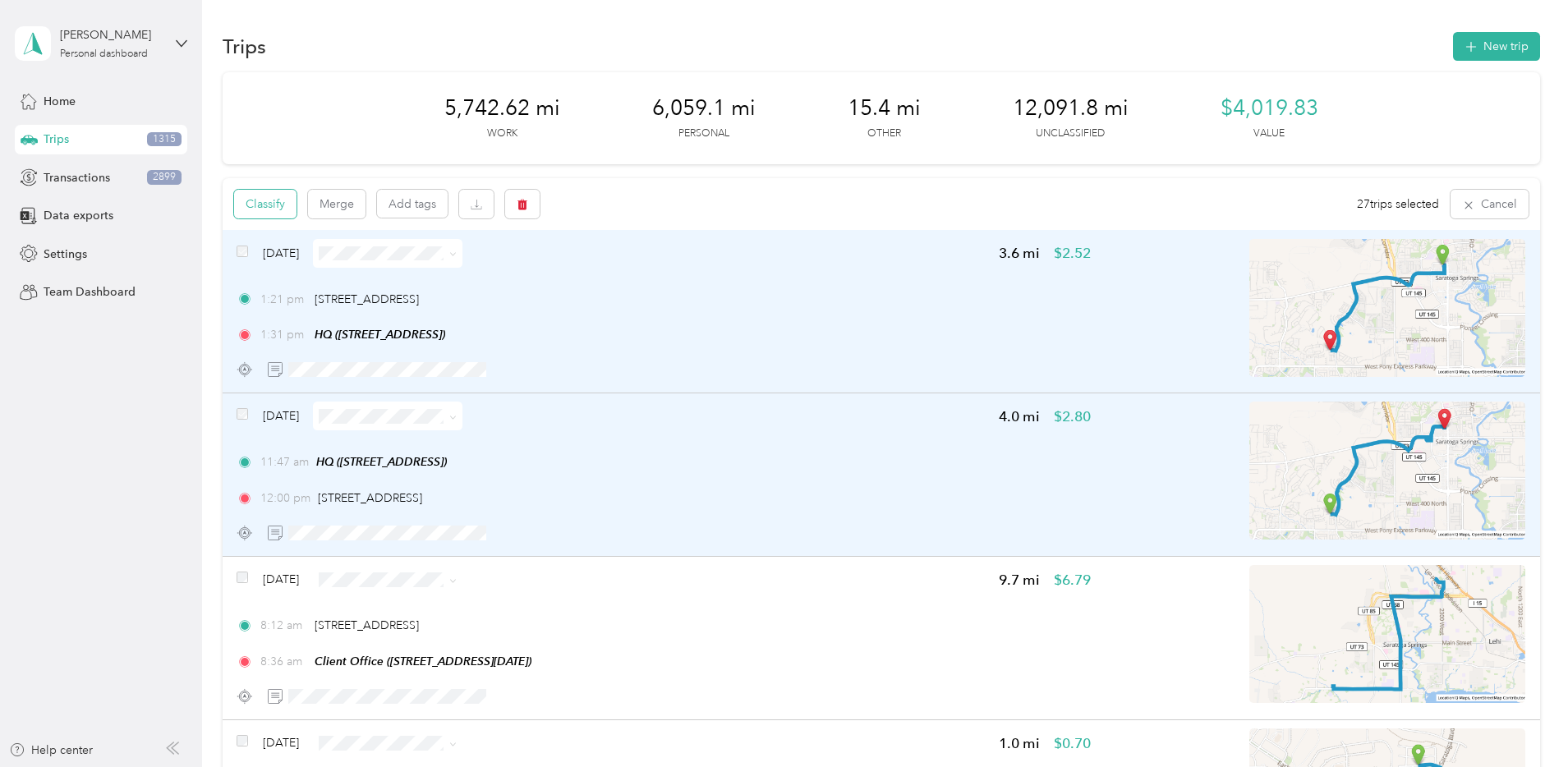
click at [296, 206] on button "Classify" at bounding box center [265, 204] width 62 height 29
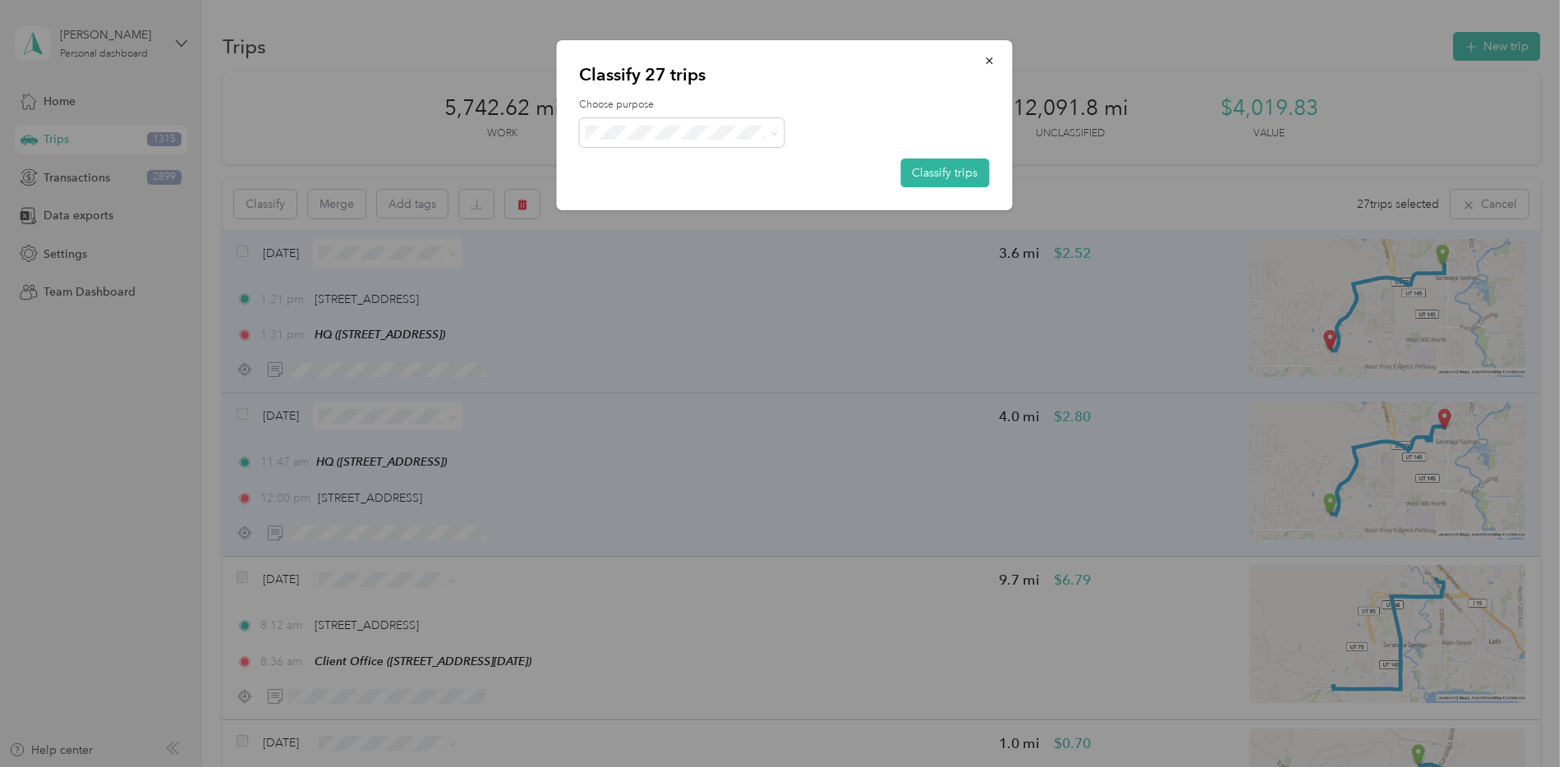
click at [635, 183] on span "Personal" at bounding box center [696, 184] width 153 height 17
click at [934, 171] on button "Classify trips" at bounding box center [944, 173] width 88 height 29
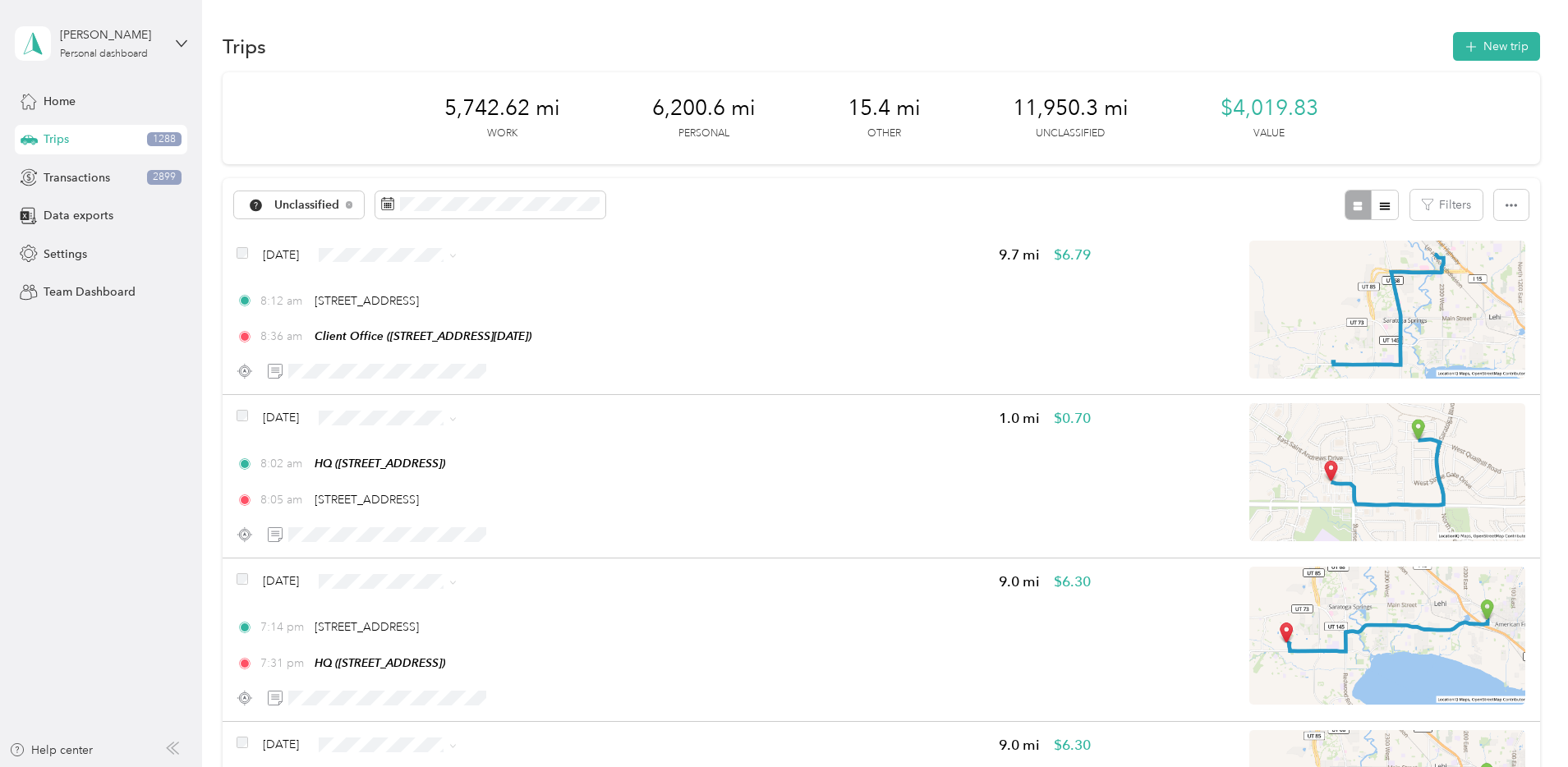
click at [517, 362] on span "Bndl" at bounding box center [543, 370] width 106 height 17
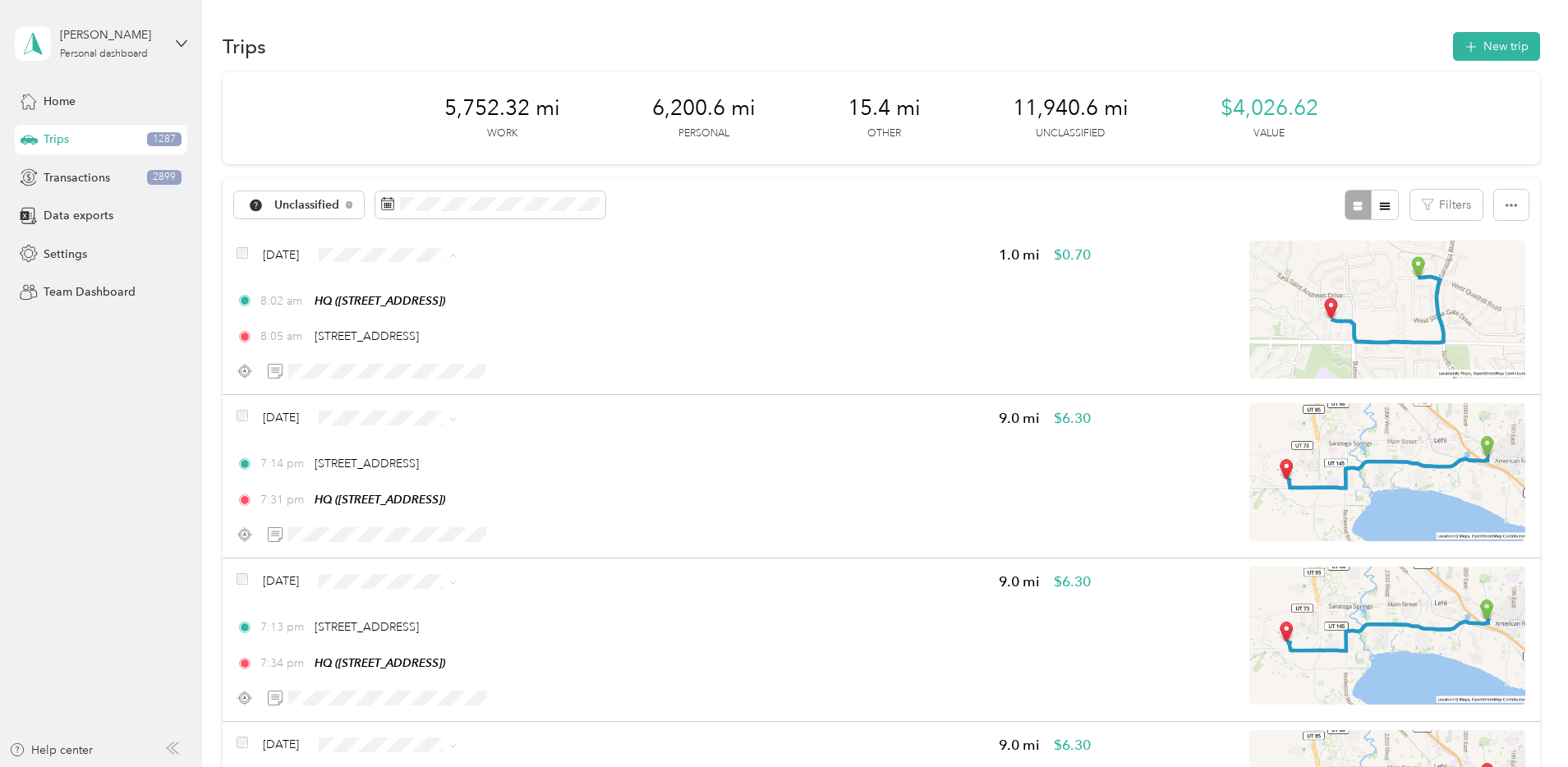
click at [516, 365] on span "Bndl" at bounding box center [543, 371] width 106 height 17
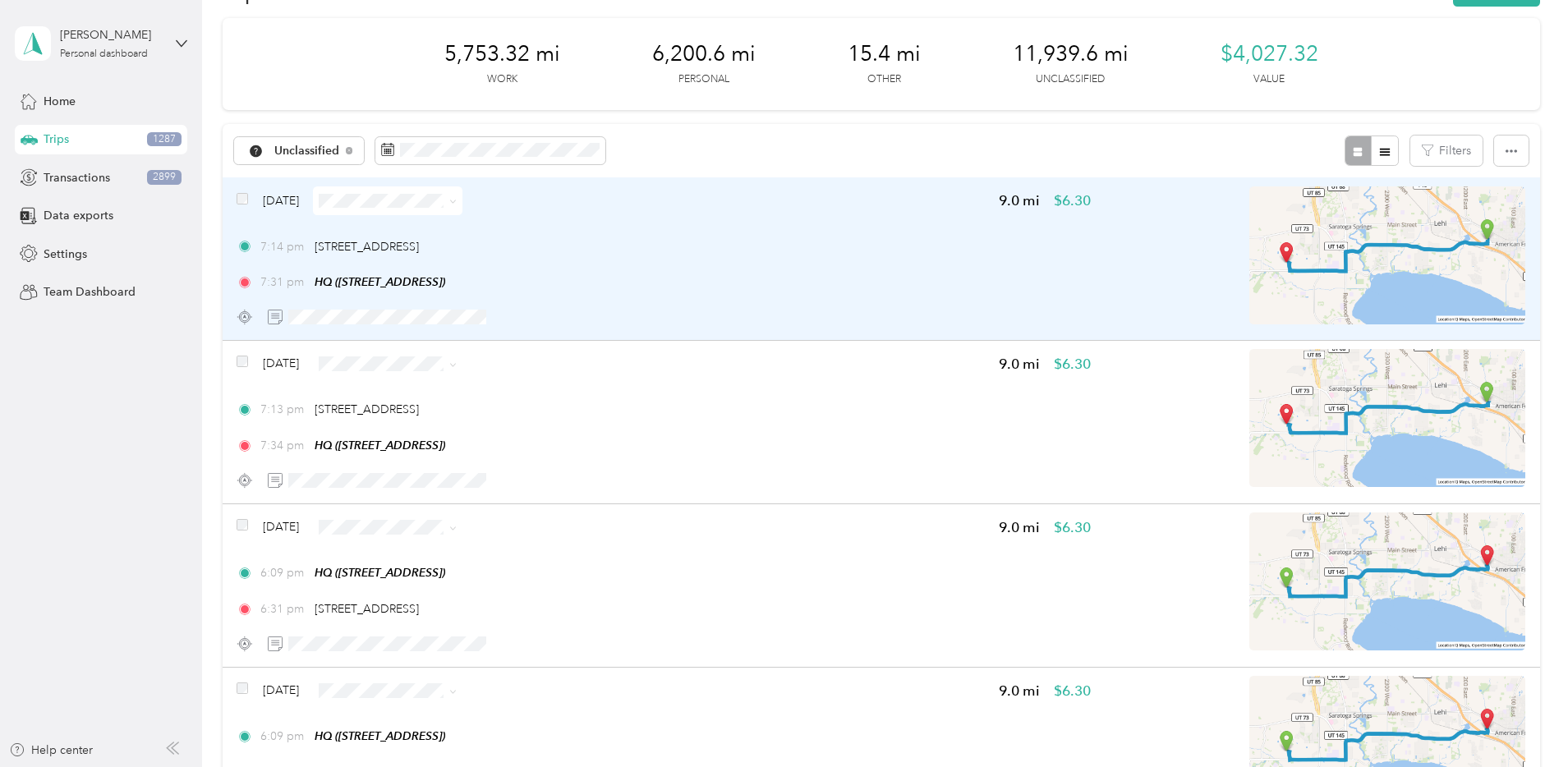
scroll to position [34, 0]
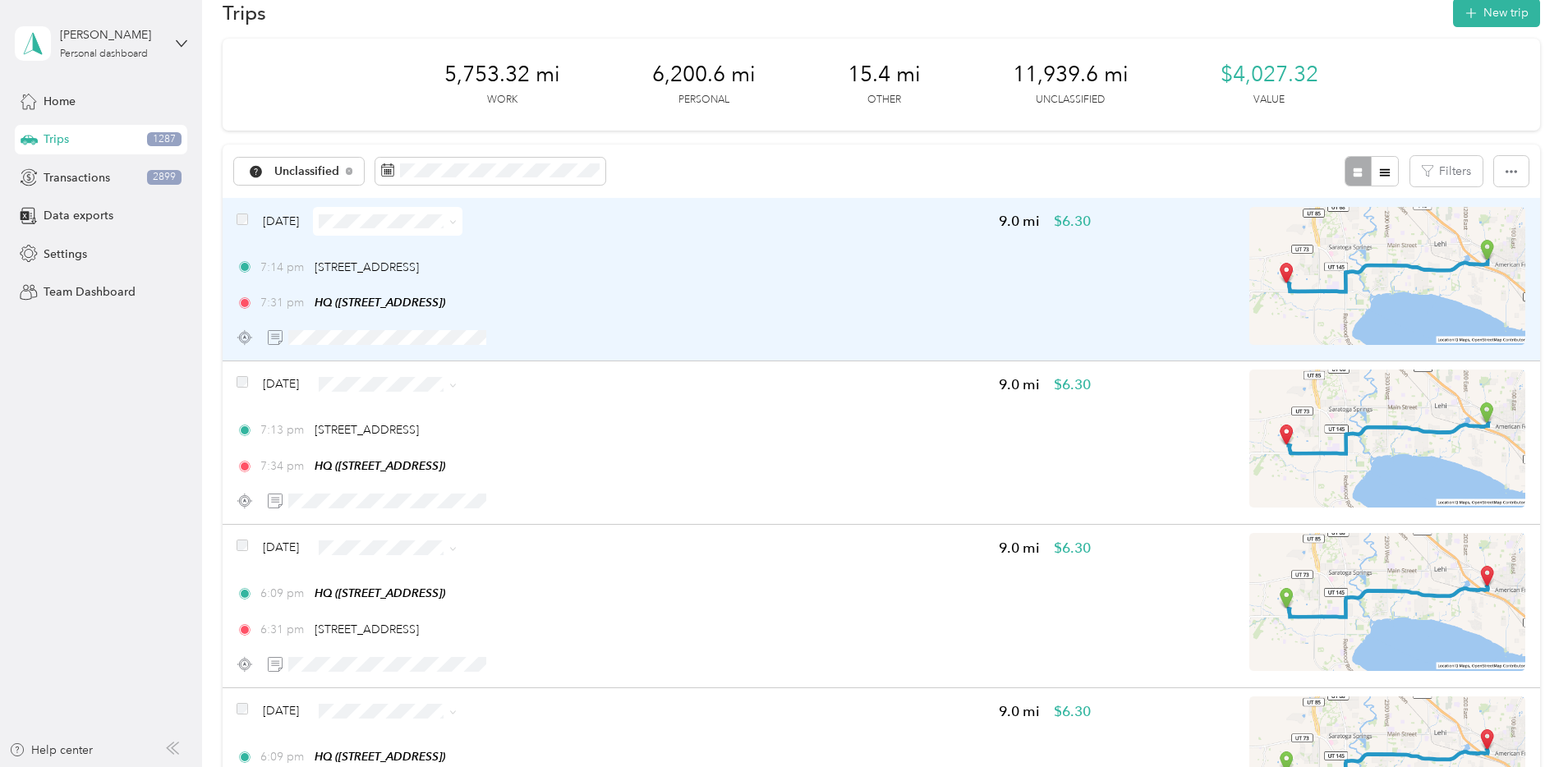
click at [853, 290] on div "7:14 pm [STREET_ADDRESS] 7:31 pm HQ ([STREET_ADDRESS])" at bounding box center [664, 285] width 854 height 54
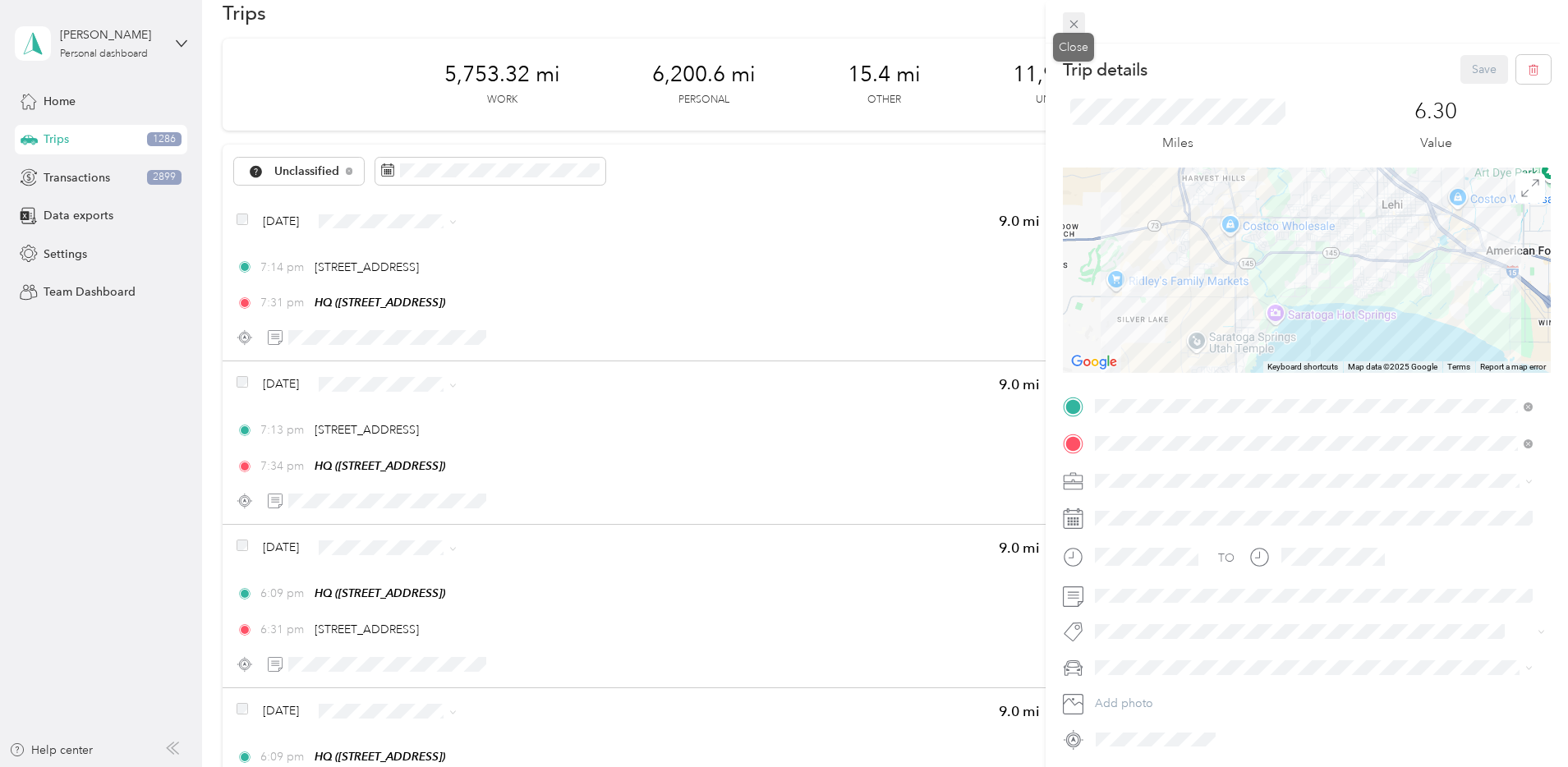
click at [1073, 26] on icon at bounding box center [1074, 24] width 14 height 14
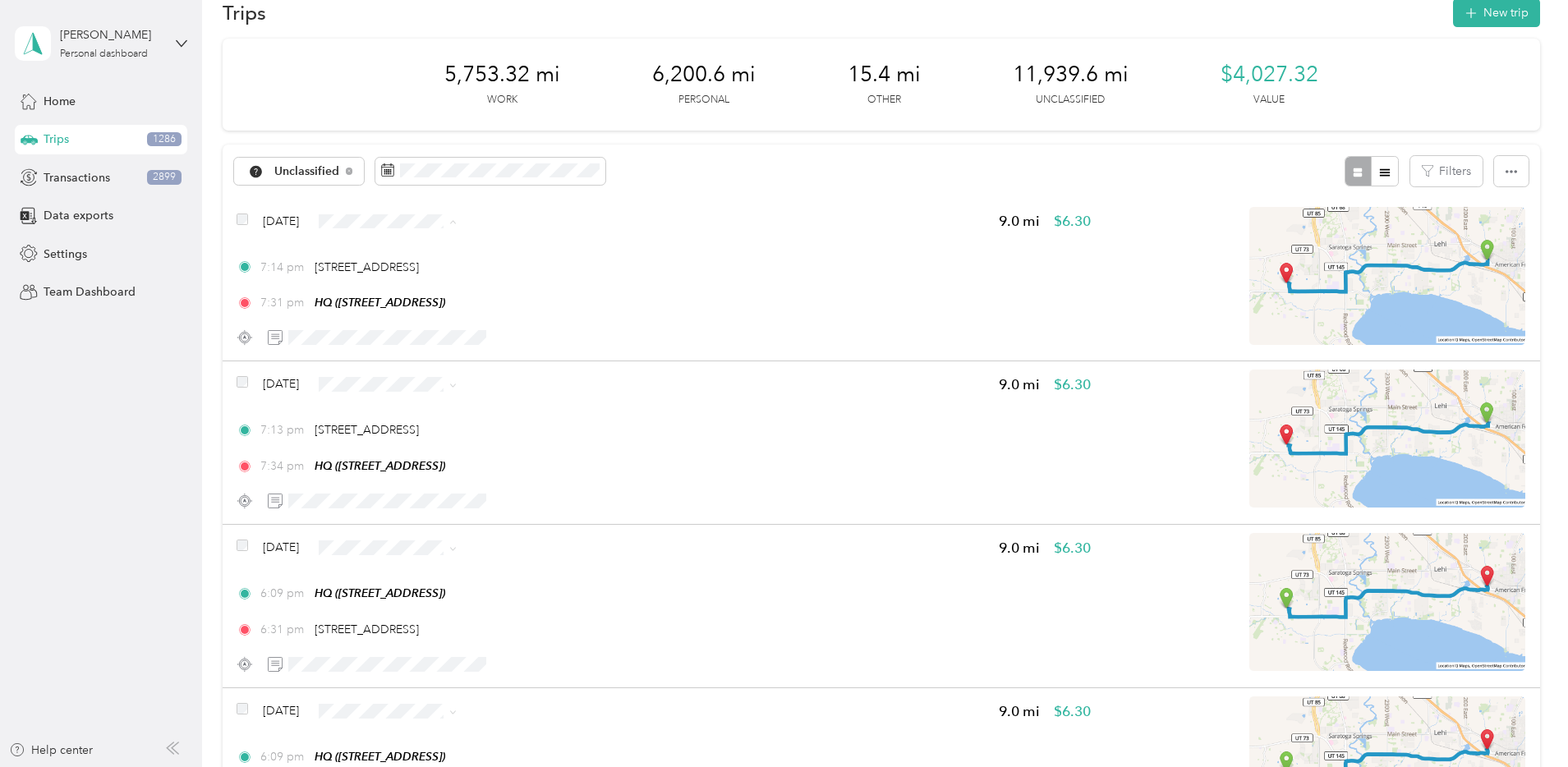
click at [521, 283] on li "Personal" at bounding box center [530, 280] width 159 height 29
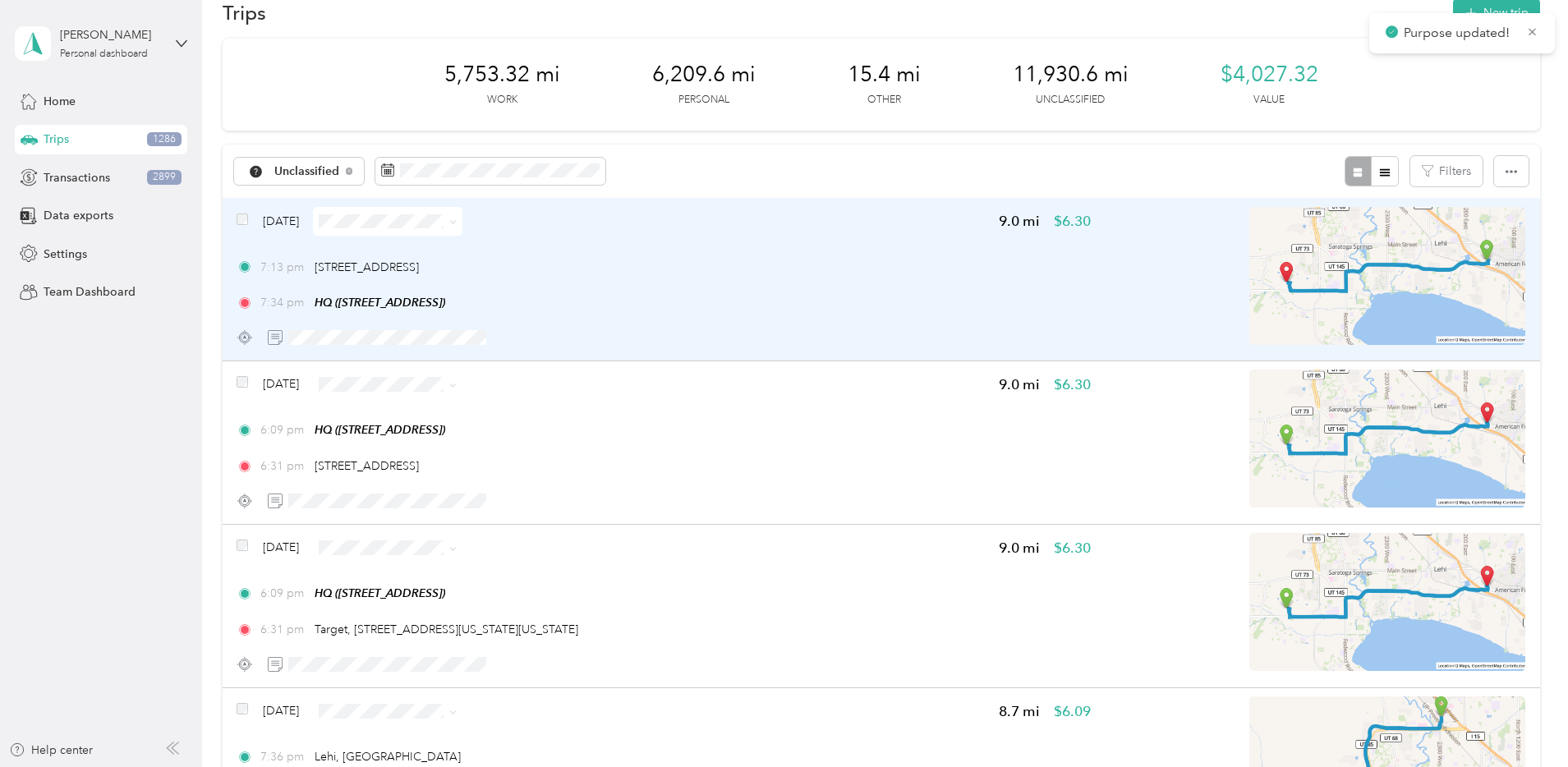
click at [852, 275] on div "7:13 pm [STREET_ADDRESS]" at bounding box center [664, 267] width 854 height 17
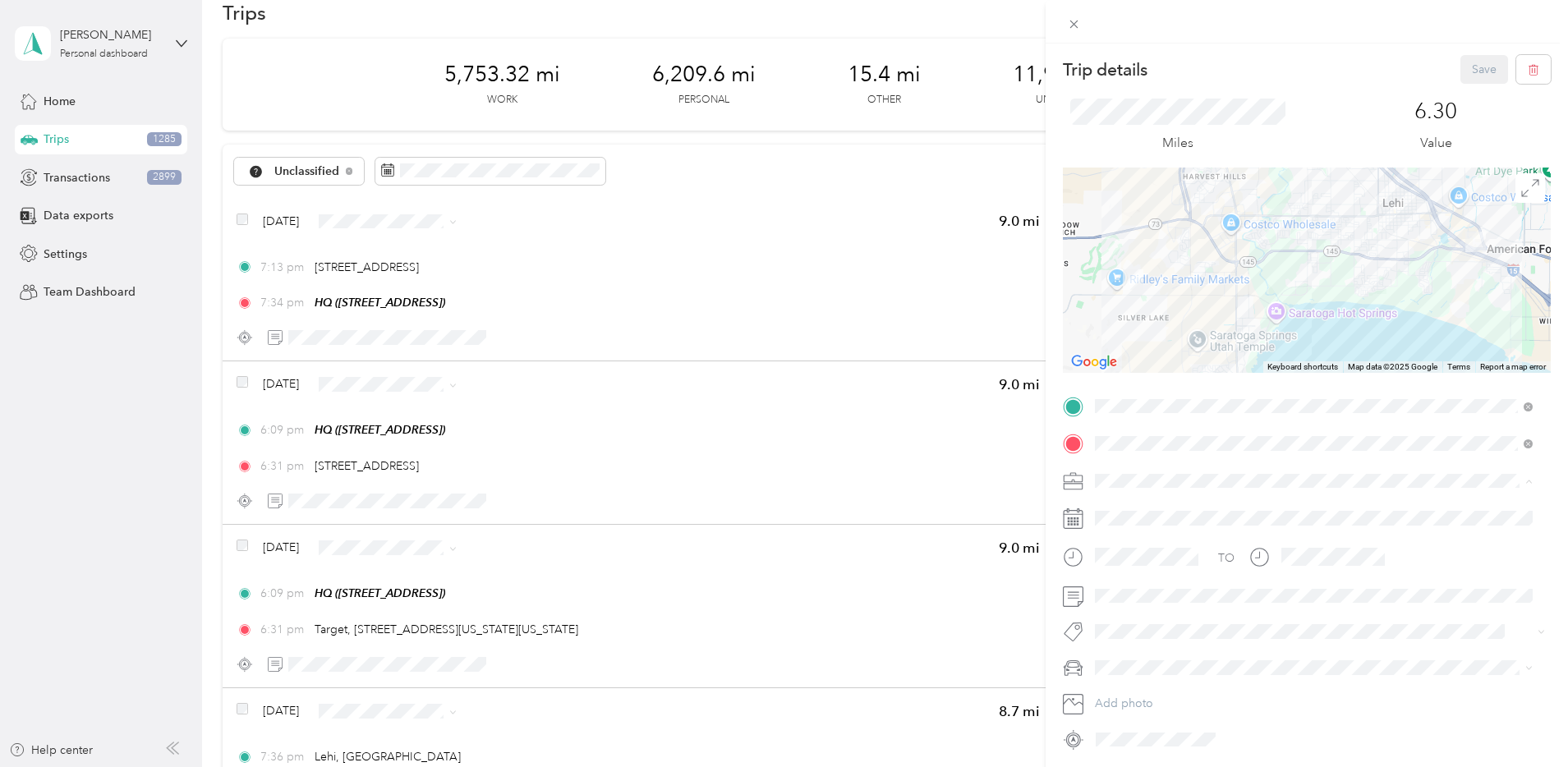
click at [1150, 629] on li "Network Marketing" at bounding box center [1314, 624] width 450 height 29
click at [1134, 587] on li "Camry" at bounding box center [1314, 581] width 450 height 29
click at [1469, 67] on button "Save" at bounding box center [1483, 70] width 47 height 29
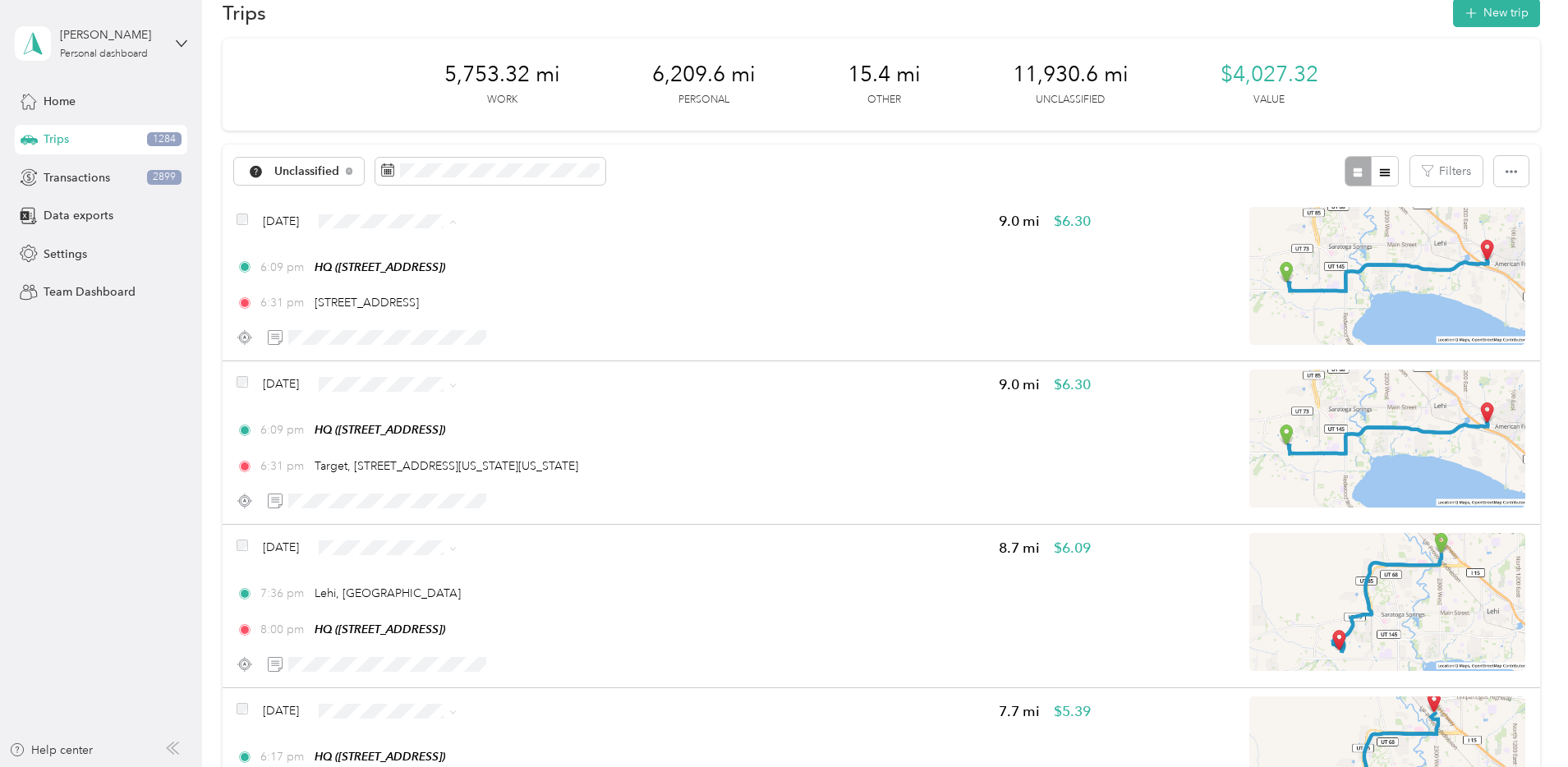
click at [513, 276] on span "Personal" at bounding box center [543, 280] width 106 height 17
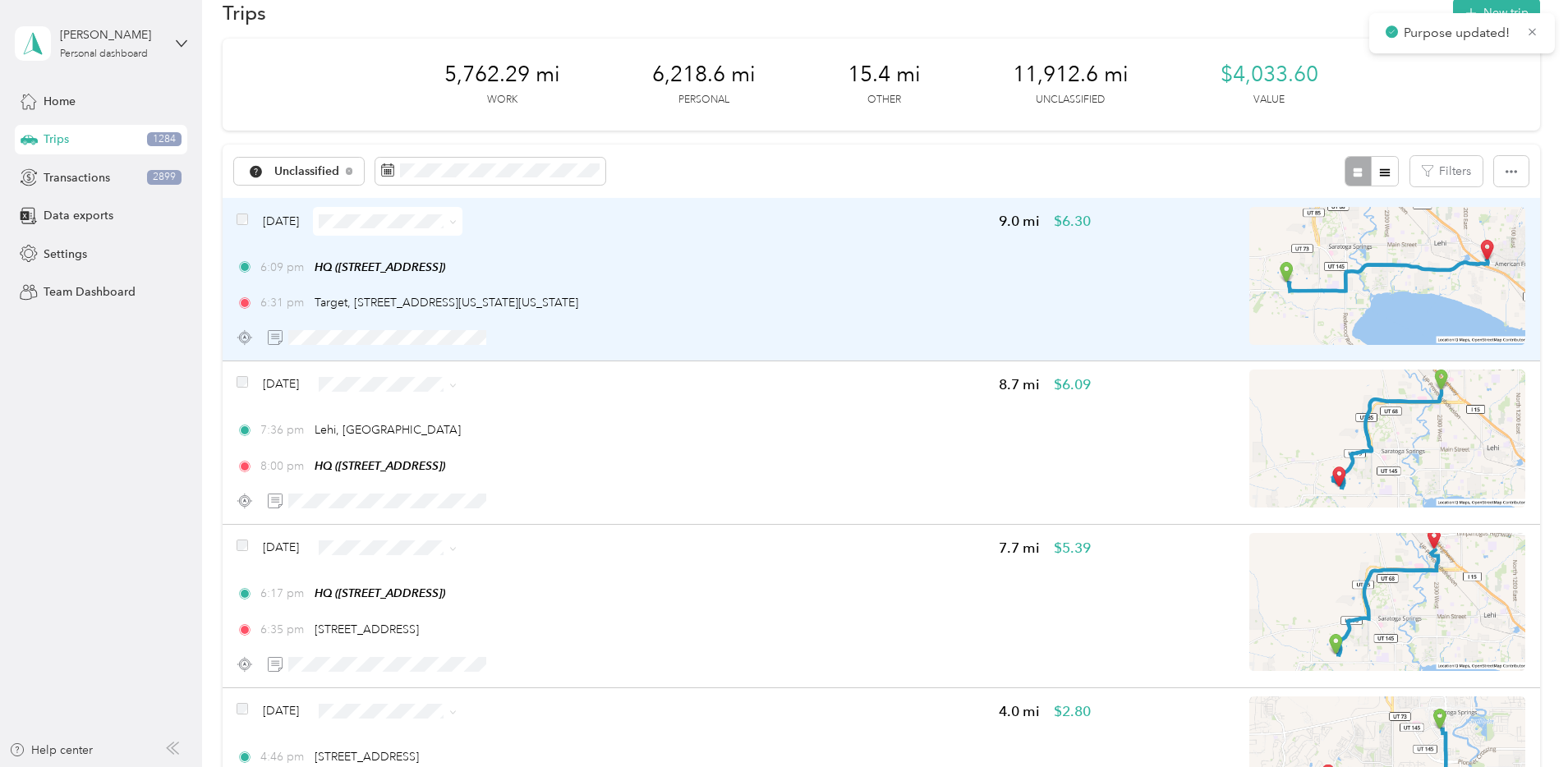
click at [854, 304] on div "6:31 pm Target, [STREET_ADDRESS][US_STATE][US_STATE]" at bounding box center [664, 302] width 854 height 17
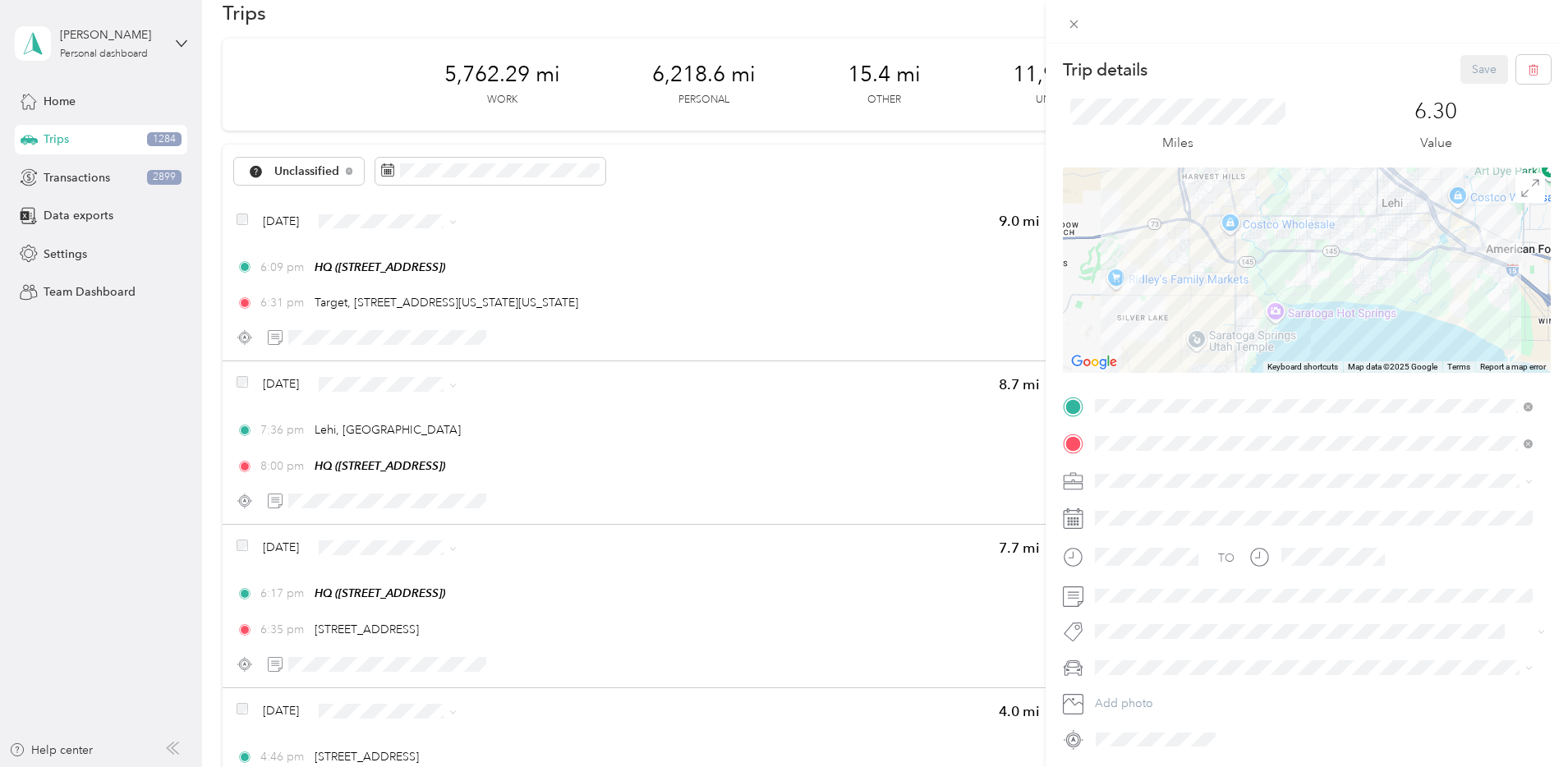
click at [1153, 618] on span "Network Marketing" at bounding box center [1150, 623] width 99 height 14
click at [1132, 590] on ol "Ram RHO 4Runner Camry Volkswagen Touareg Audi S4" at bounding box center [1314, 581] width 450 height 144
click at [1471, 72] on button "Save" at bounding box center [1483, 70] width 47 height 29
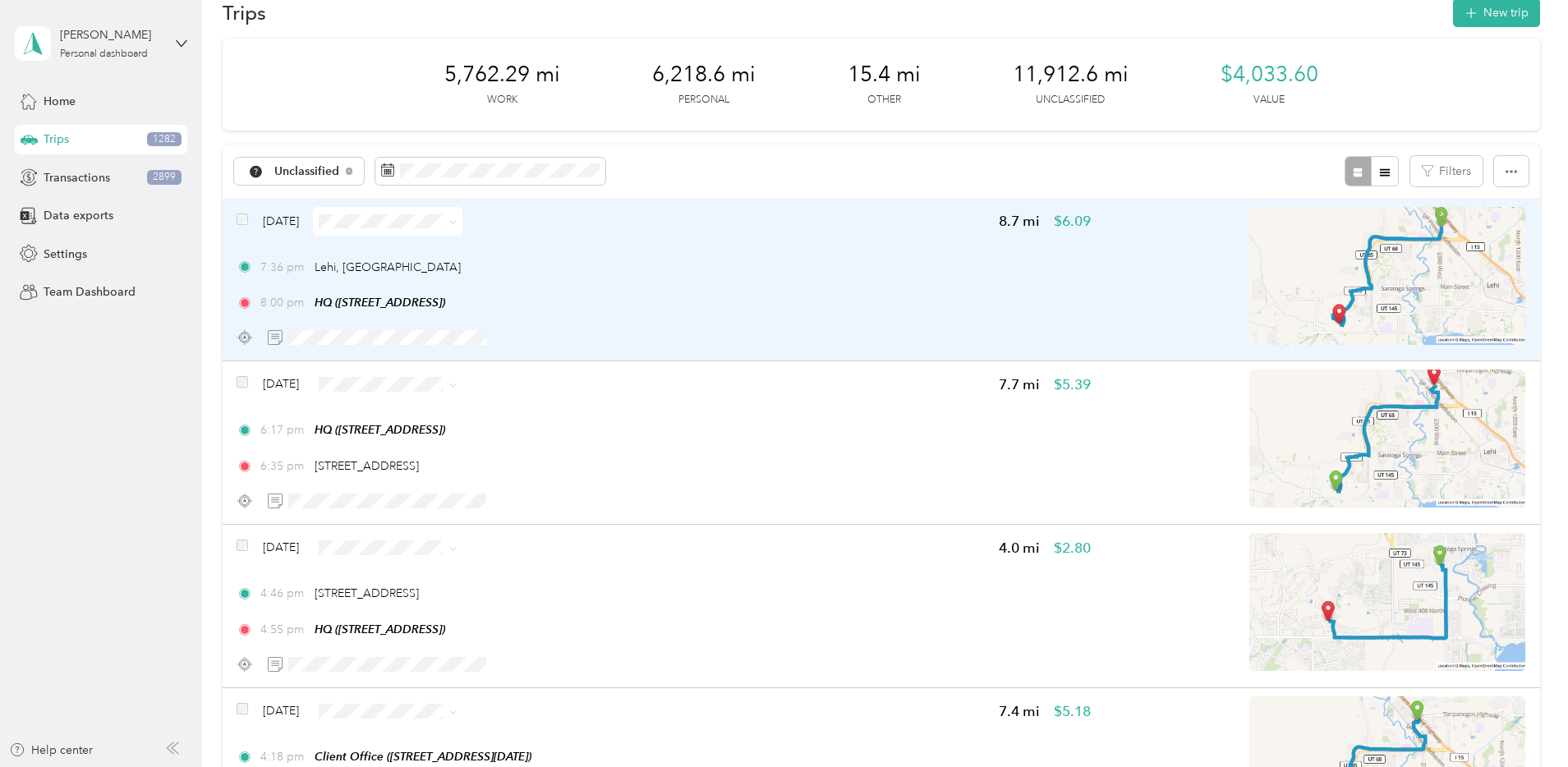
click at [817, 294] on div "8:00 pm HQ ([STREET_ADDRESS])" at bounding box center [664, 302] width 854 height 17
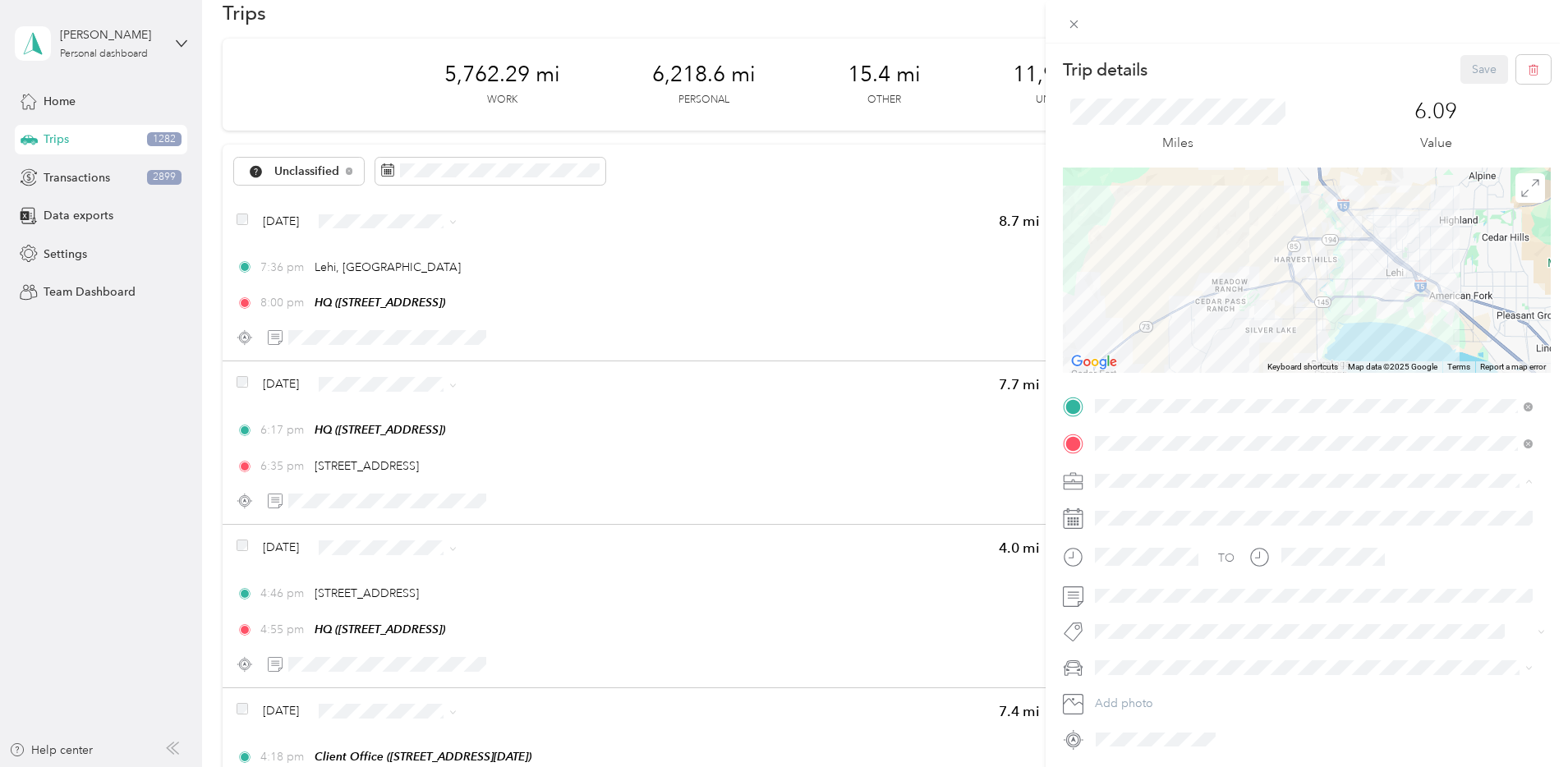
click at [1161, 623] on span "Network Marketing" at bounding box center [1150, 625] width 99 height 14
click at [1136, 582] on div "Camry" at bounding box center [1314, 581] width 426 height 17
click at [1461, 67] on button "Save" at bounding box center [1483, 70] width 47 height 29
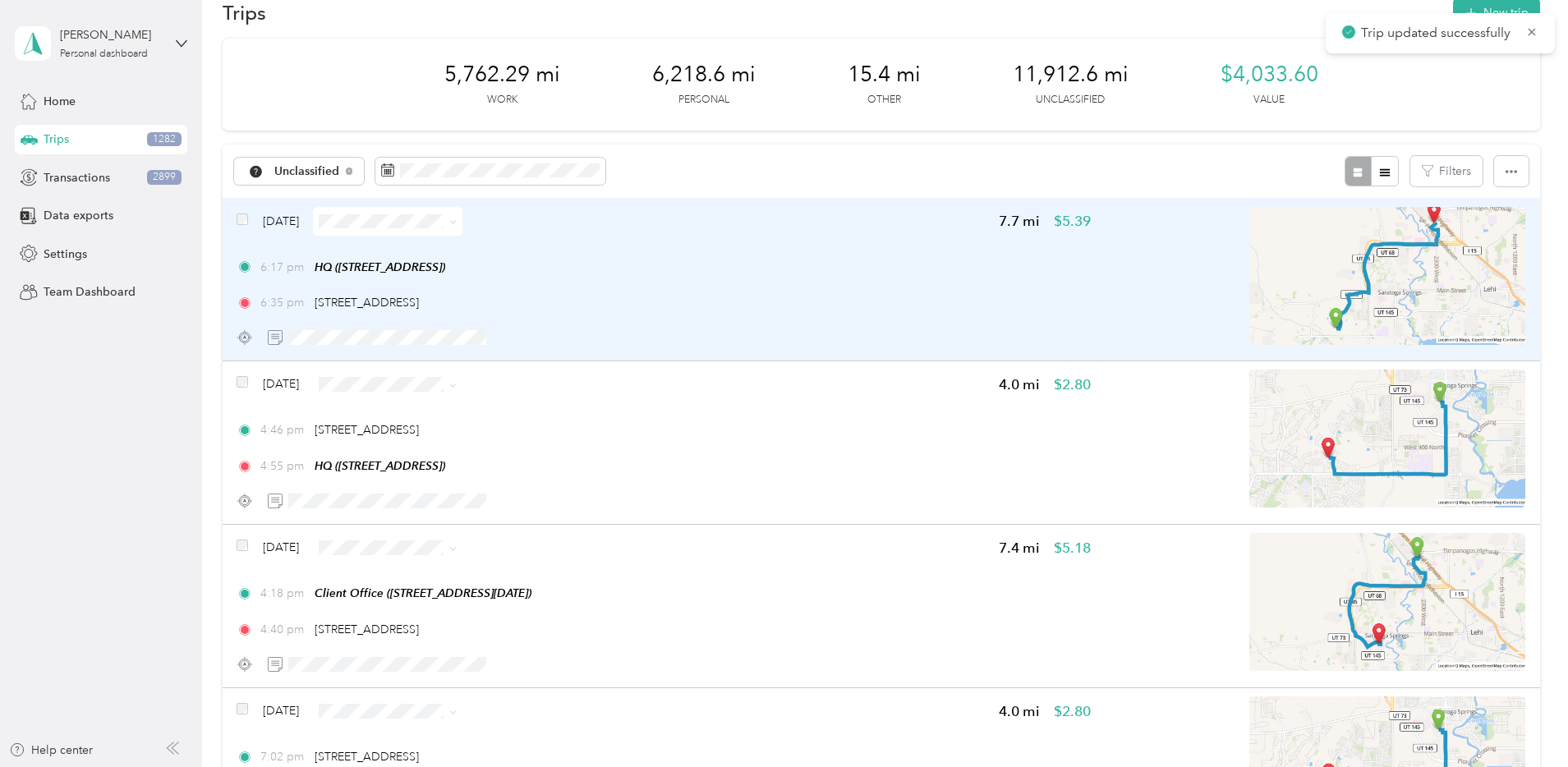
click at [850, 300] on div "6:35 pm [STREET_ADDRESS]" at bounding box center [664, 302] width 854 height 17
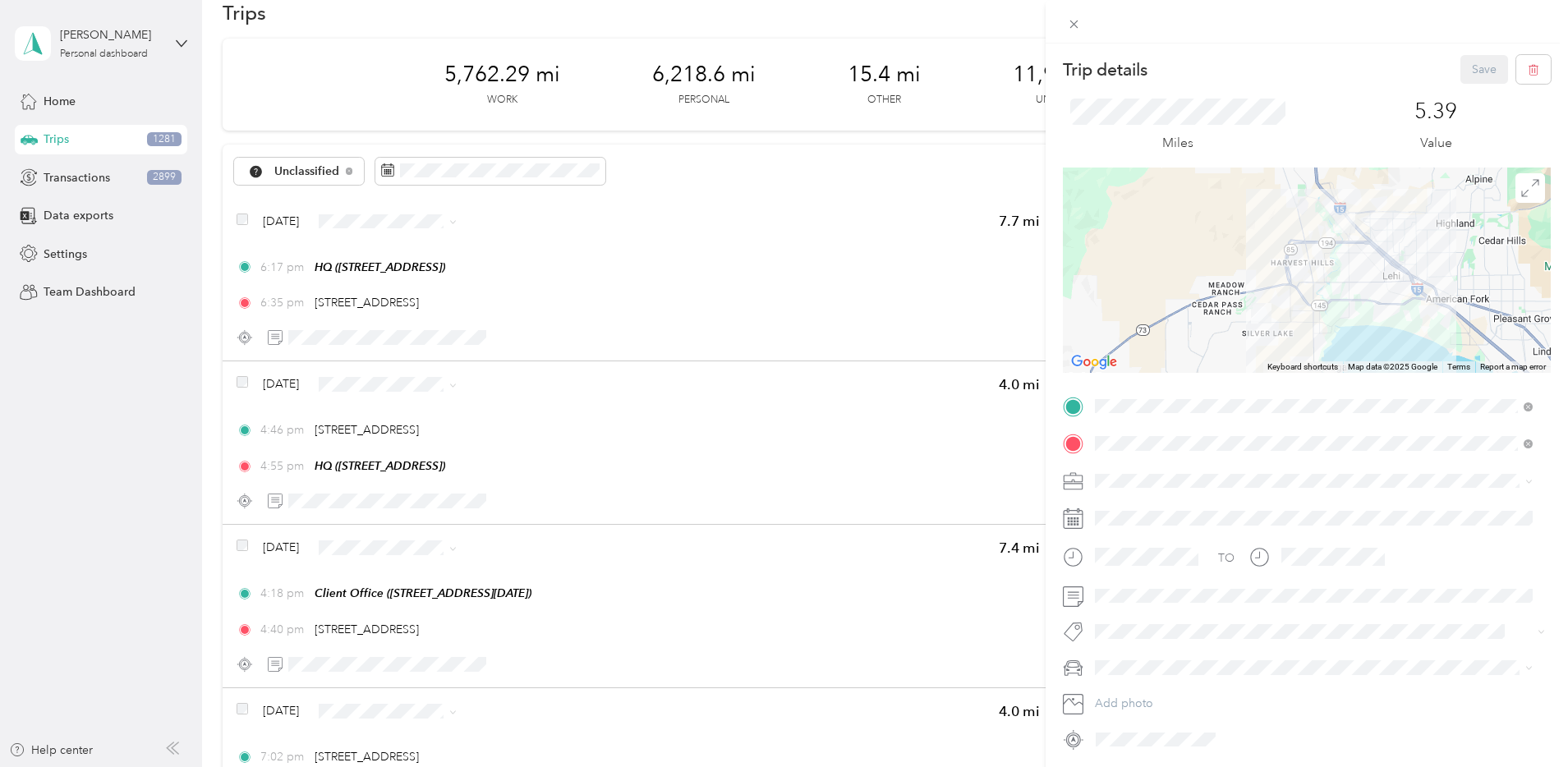
click at [1146, 630] on li "Network Marketing" at bounding box center [1314, 623] width 450 height 29
click at [1137, 580] on div "Camry" at bounding box center [1314, 581] width 426 height 17
click at [1460, 69] on button "Save" at bounding box center [1483, 70] width 47 height 29
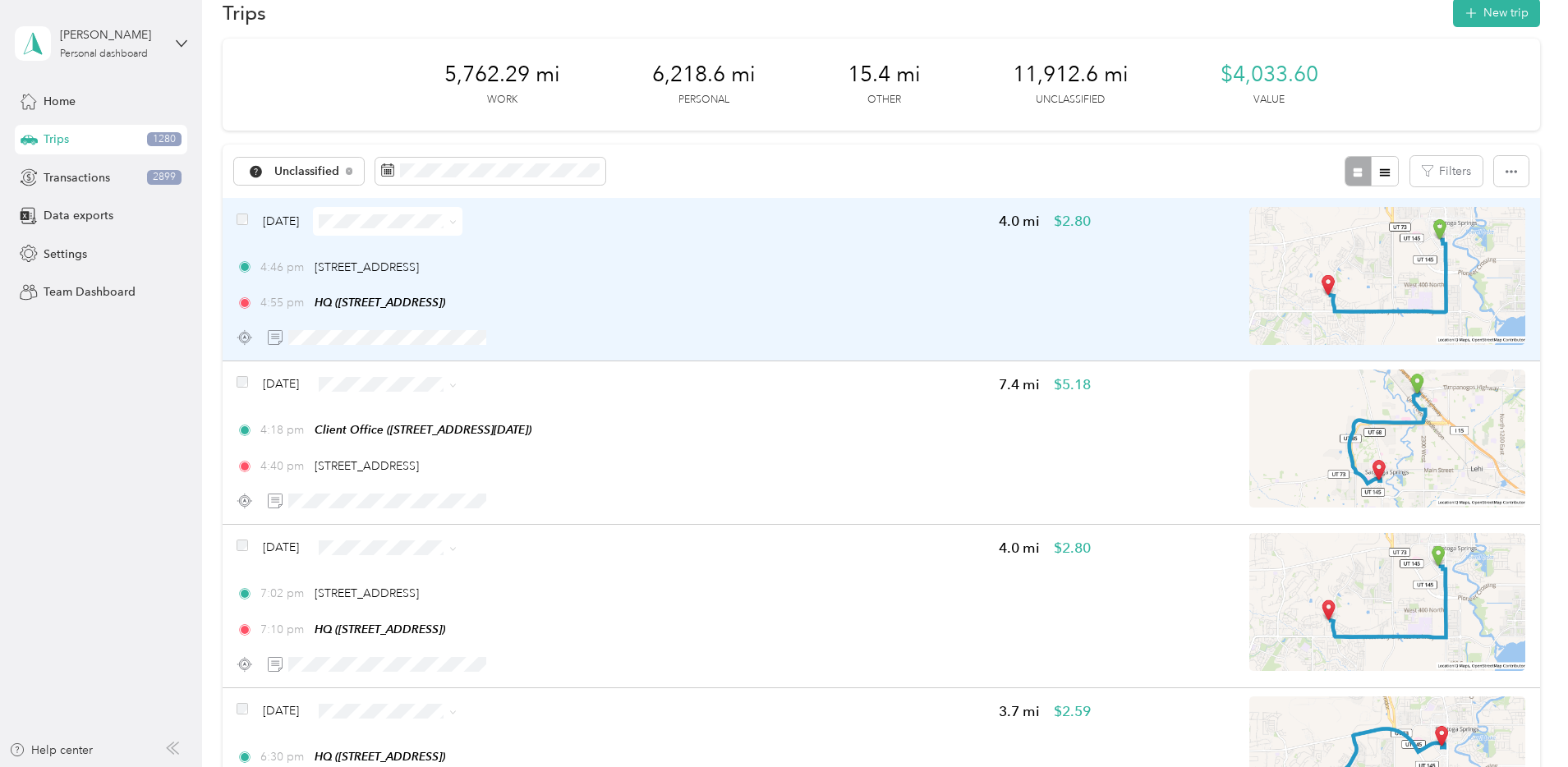
drag, startPoint x: 655, startPoint y: 262, endPoint x: 421, endPoint y: 269, distance: 234.1
click at [421, 269] on div "4:46 pm [STREET_ADDRESS]" at bounding box center [664, 267] width 854 height 17
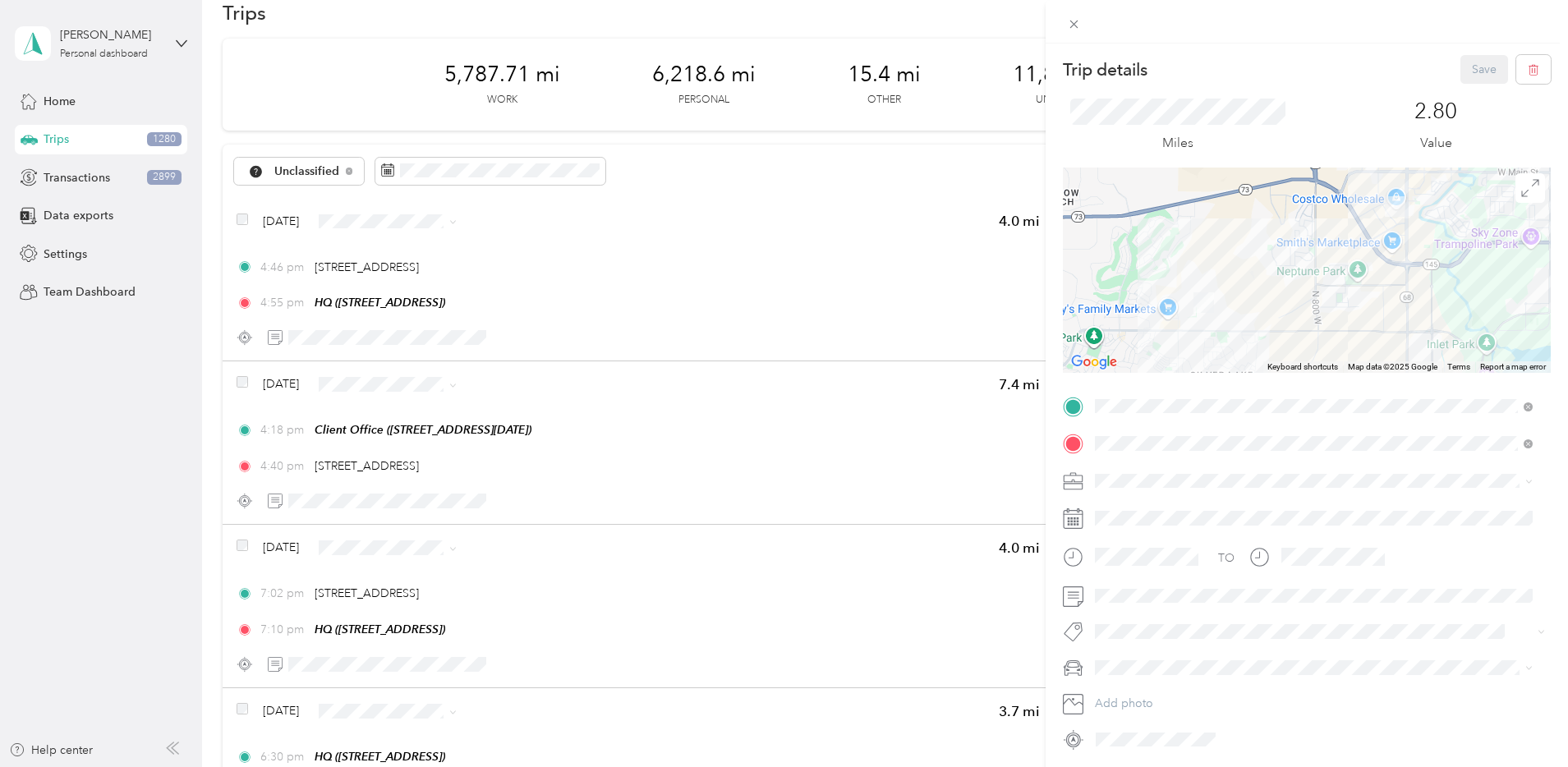
click at [1131, 468] on span at bounding box center [1320, 481] width 462 height 26
click at [1134, 592] on div "Bndl" at bounding box center [1314, 595] width 426 height 17
click at [1464, 76] on button "Save" at bounding box center [1483, 70] width 47 height 29
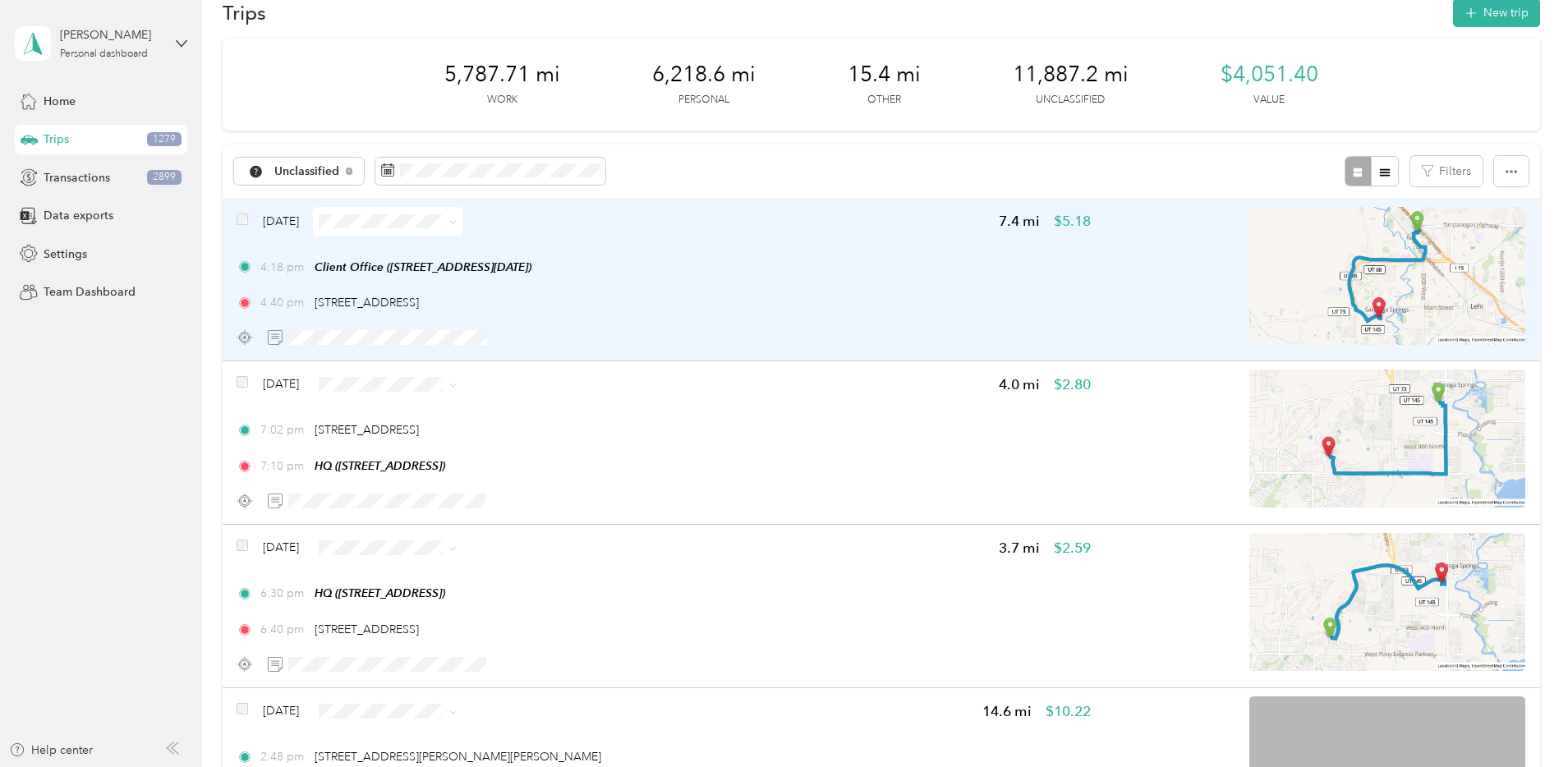
click at [957, 303] on div "4:40 pm [STREET_ADDRESS]" at bounding box center [664, 302] width 854 height 17
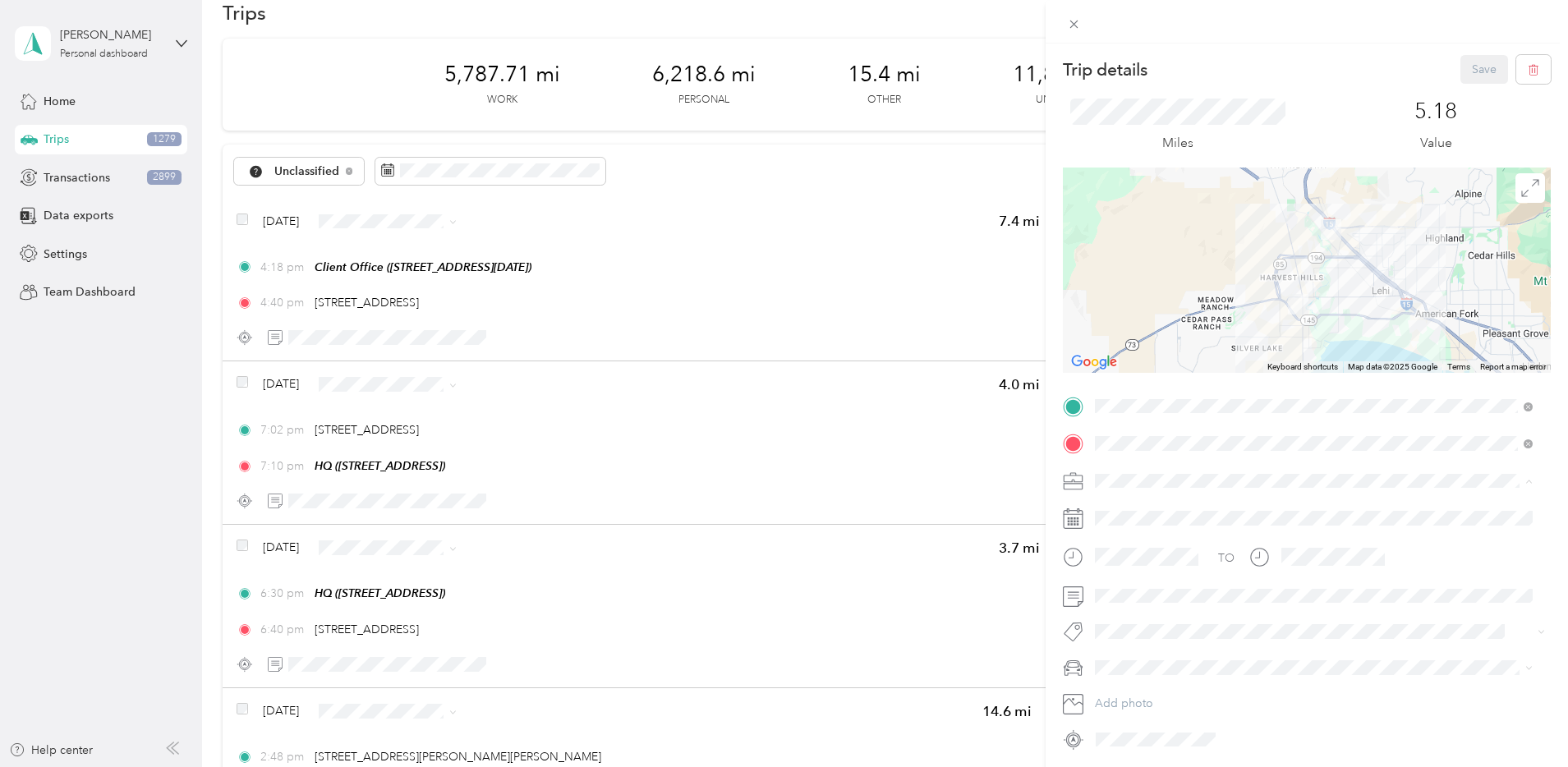
click at [1144, 597] on li "Bndl" at bounding box center [1314, 596] width 450 height 29
click at [1484, 56] on button "Save" at bounding box center [1483, 70] width 47 height 29
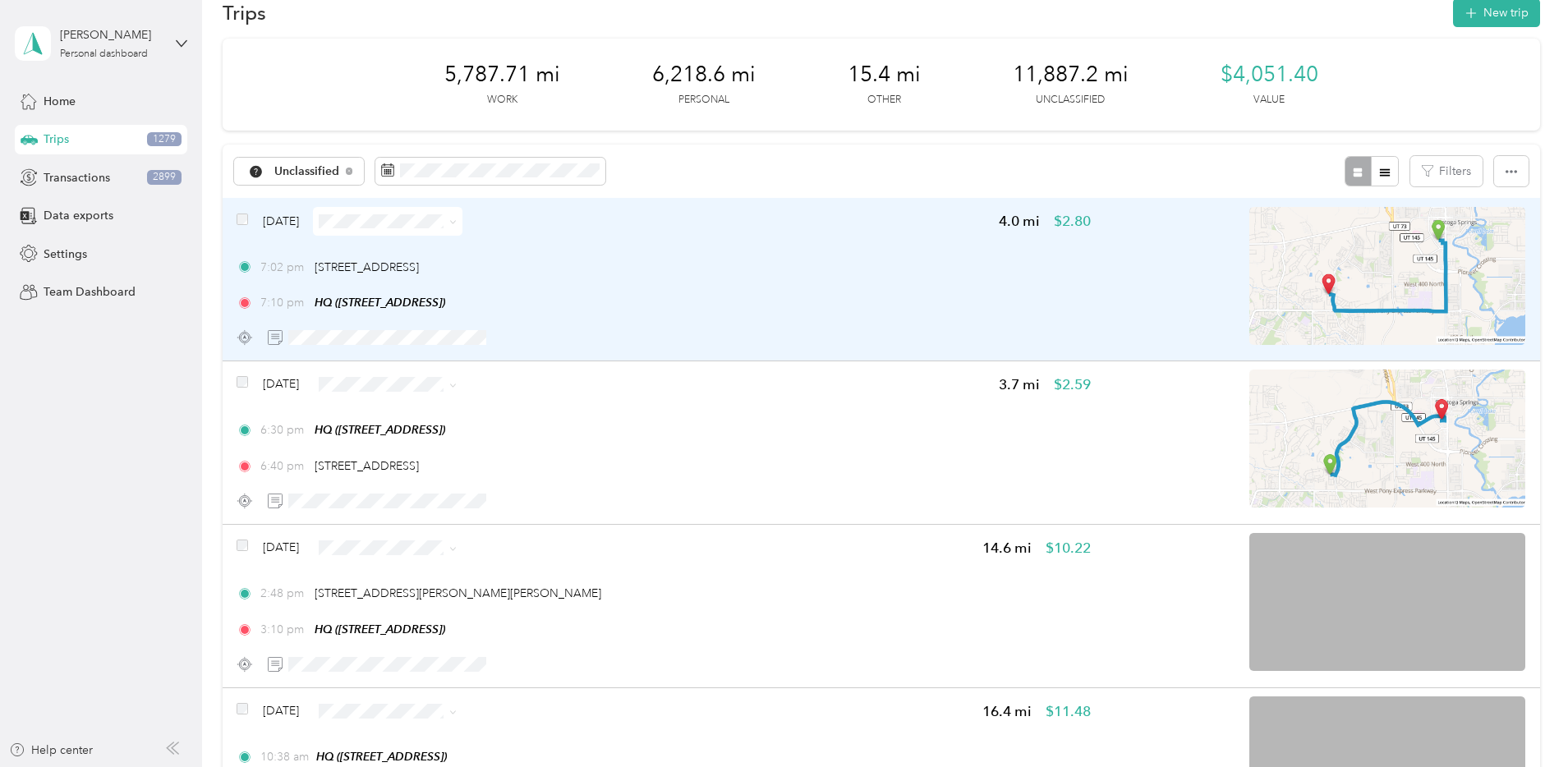
click at [810, 265] on div "7:02 pm [STREET_ADDRESS]" at bounding box center [664, 267] width 854 height 17
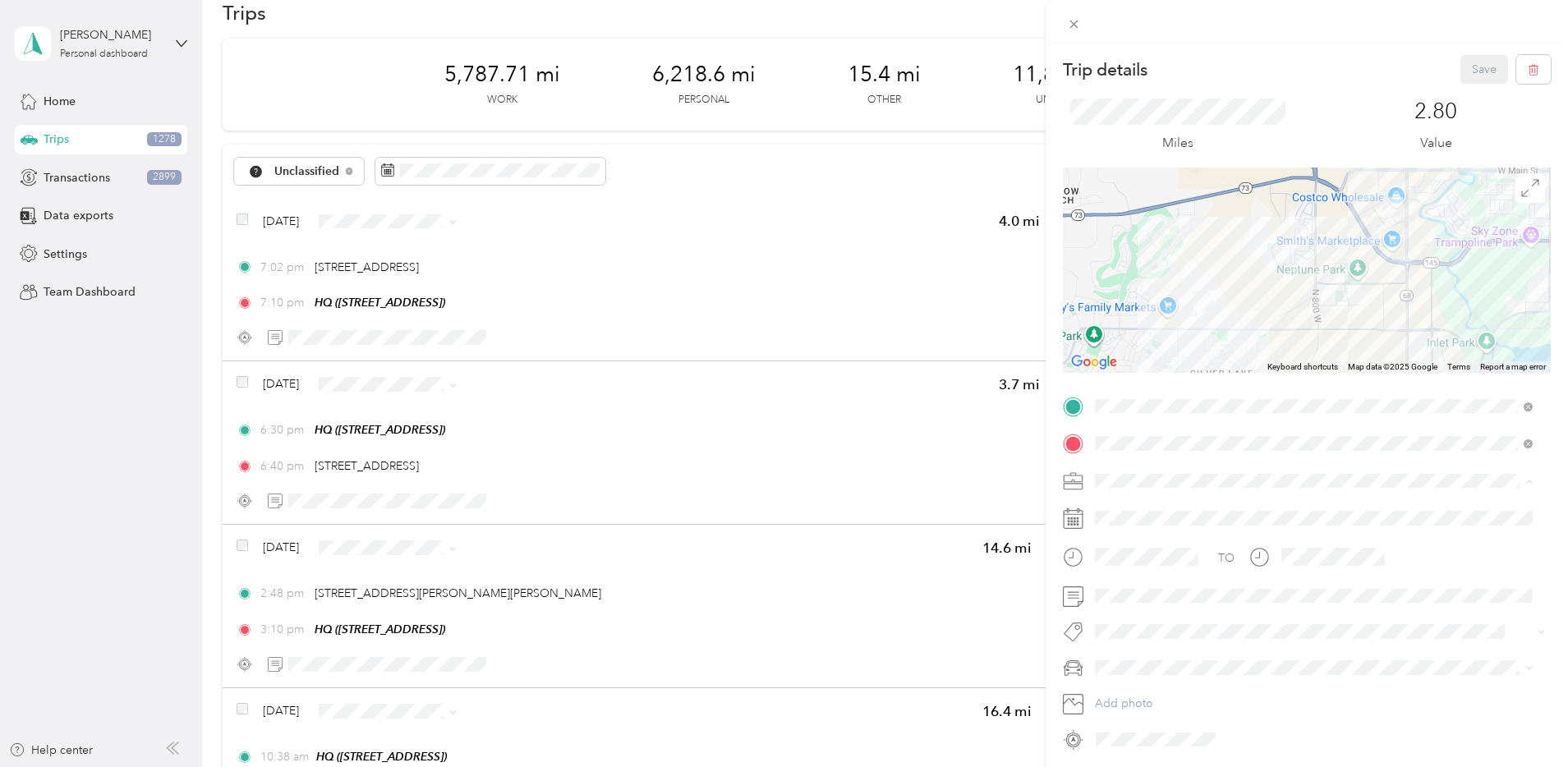
click at [1156, 633] on li "Network Marketing" at bounding box center [1314, 624] width 450 height 29
click at [1130, 573] on div "Camry" at bounding box center [1314, 581] width 426 height 17
click at [1487, 75] on button "Save" at bounding box center [1483, 70] width 47 height 29
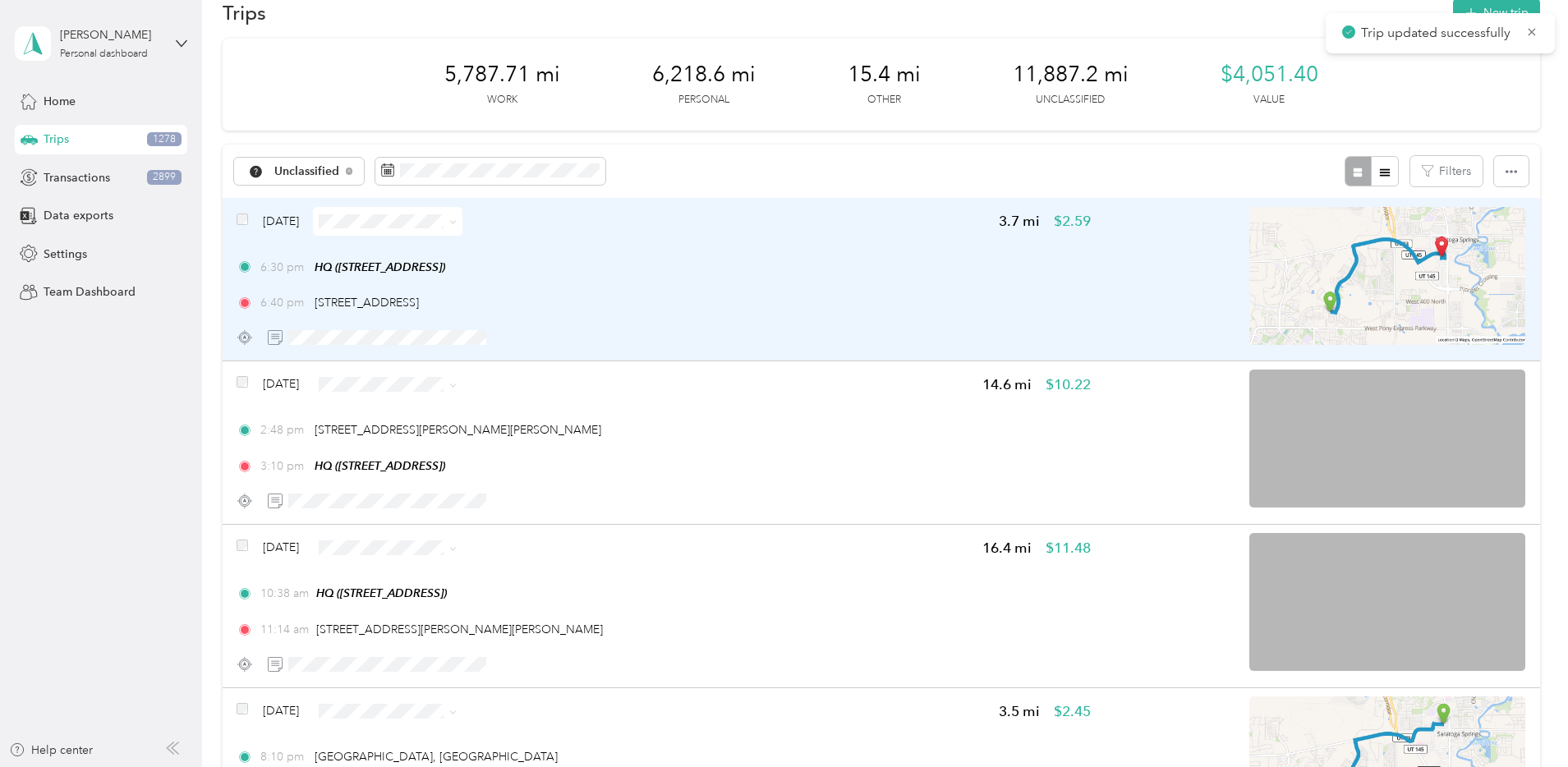
click at [979, 293] on div "6:30 pm HQ ([STREET_ADDRESS]) 6:40 pm [STREET_ADDRESS]" at bounding box center [664, 285] width 854 height 54
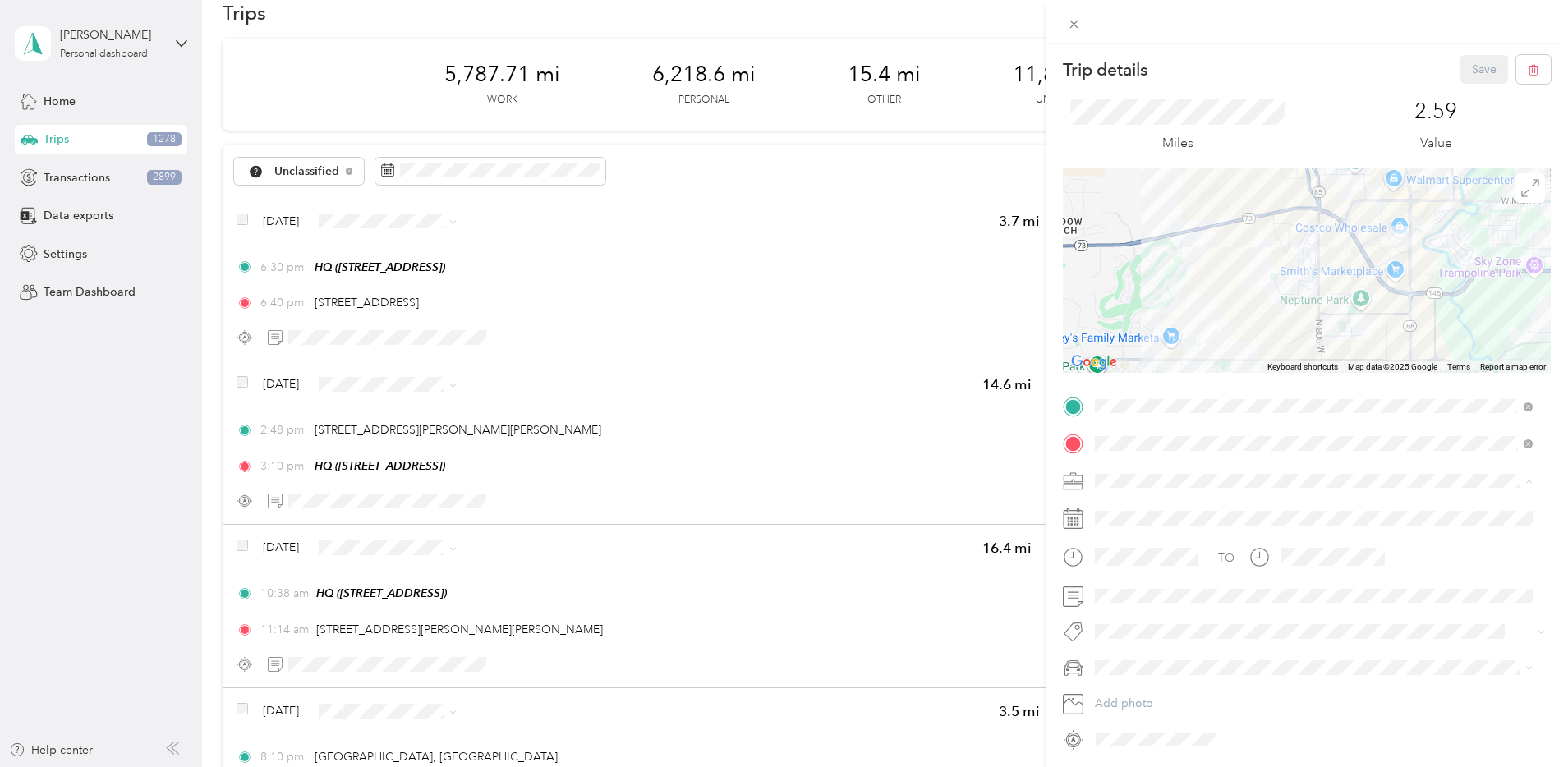
click at [1148, 627] on li "Network Marketing" at bounding box center [1314, 624] width 450 height 29
click at [1123, 583] on span "Camry" at bounding box center [1118, 581] width 34 height 14
click at [1468, 78] on button "Save" at bounding box center [1483, 70] width 47 height 29
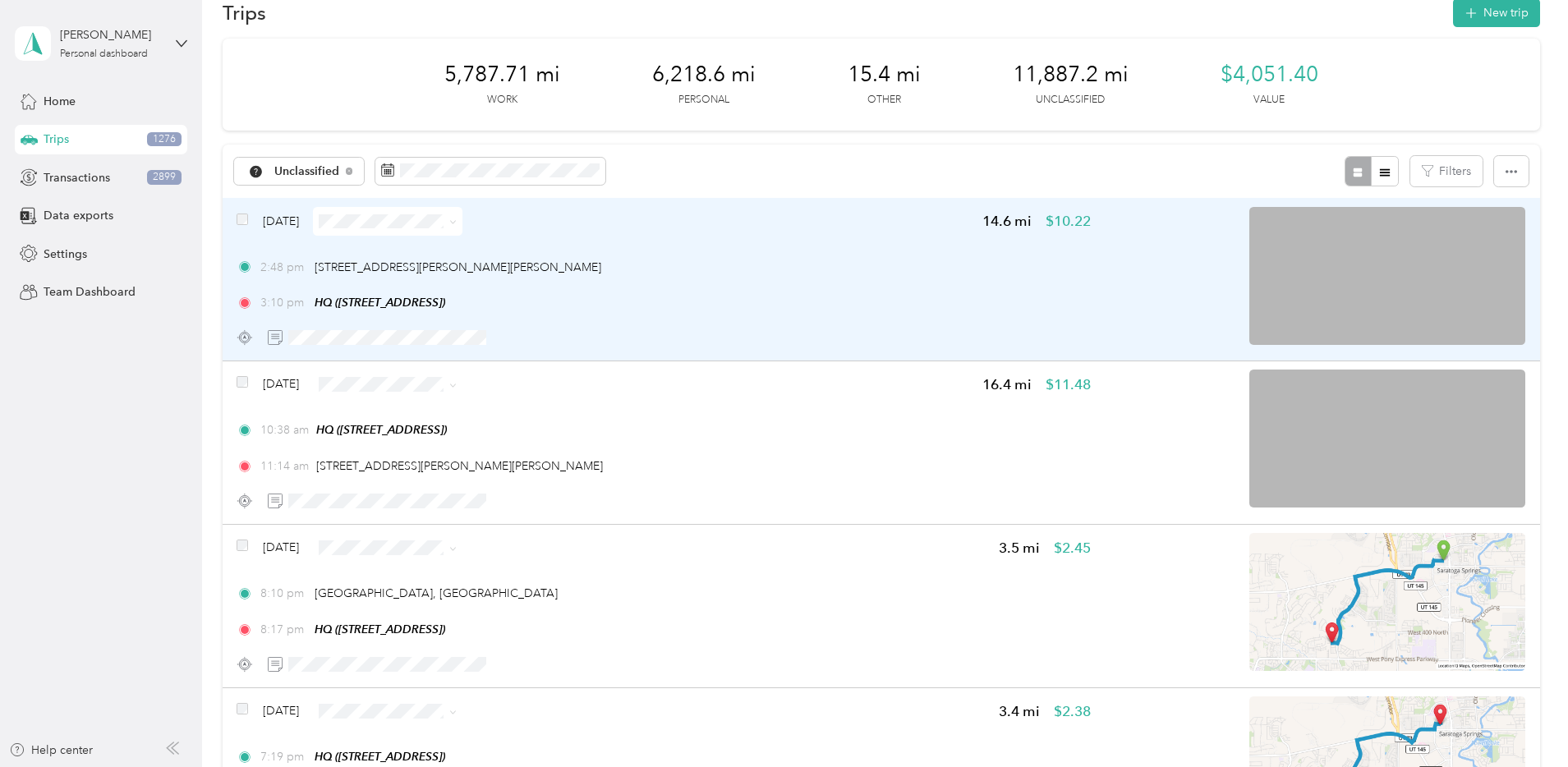
click at [865, 296] on div "3:10 pm HQ ([STREET_ADDRESS])" at bounding box center [664, 302] width 854 height 17
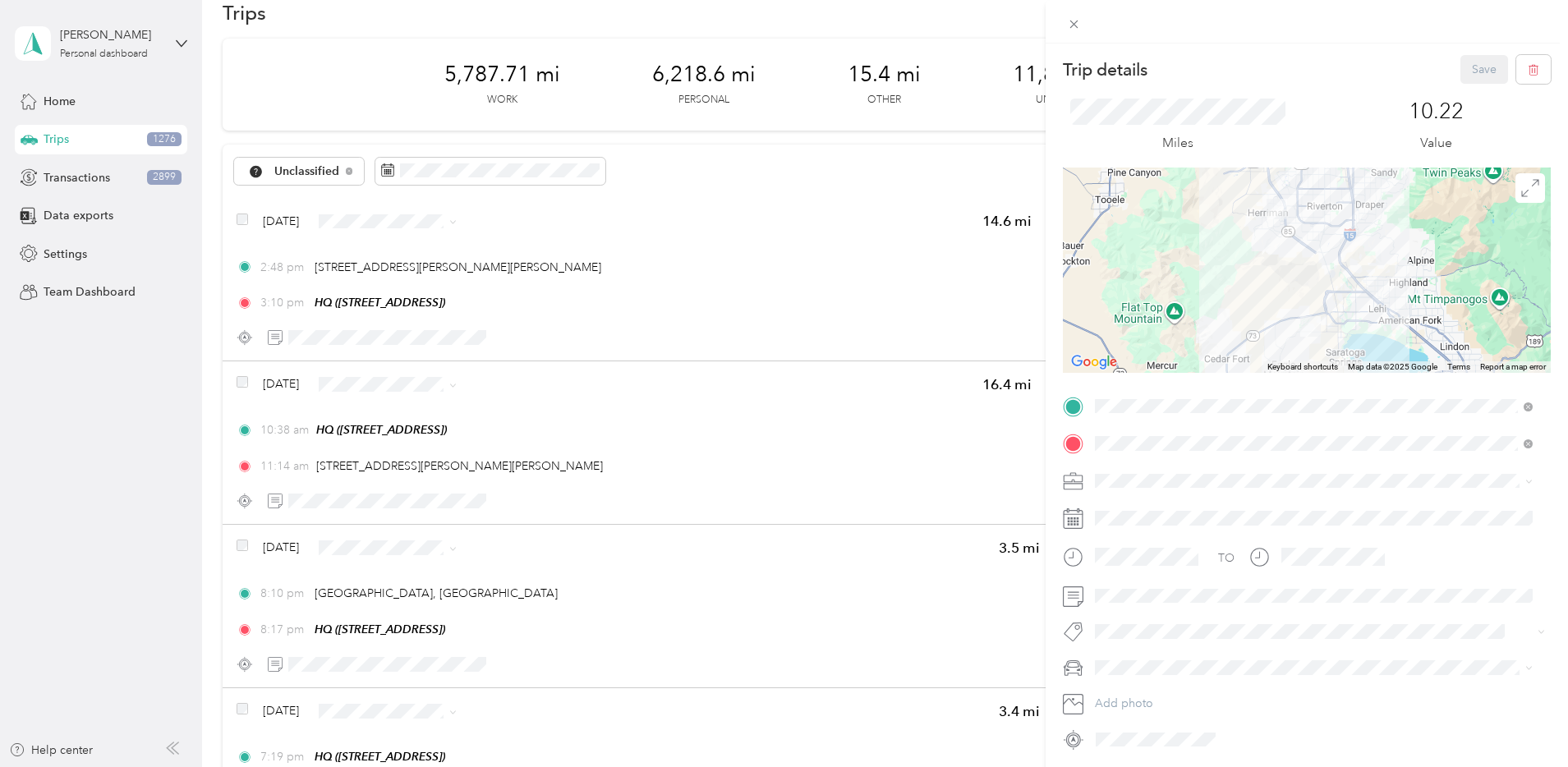
click at [1173, 619] on span "Network Marketing" at bounding box center [1150, 625] width 99 height 14
click at [1135, 587] on li "Camry" at bounding box center [1314, 581] width 450 height 29
click at [1463, 72] on button "Save" at bounding box center [1483, 70] width 47 height 29
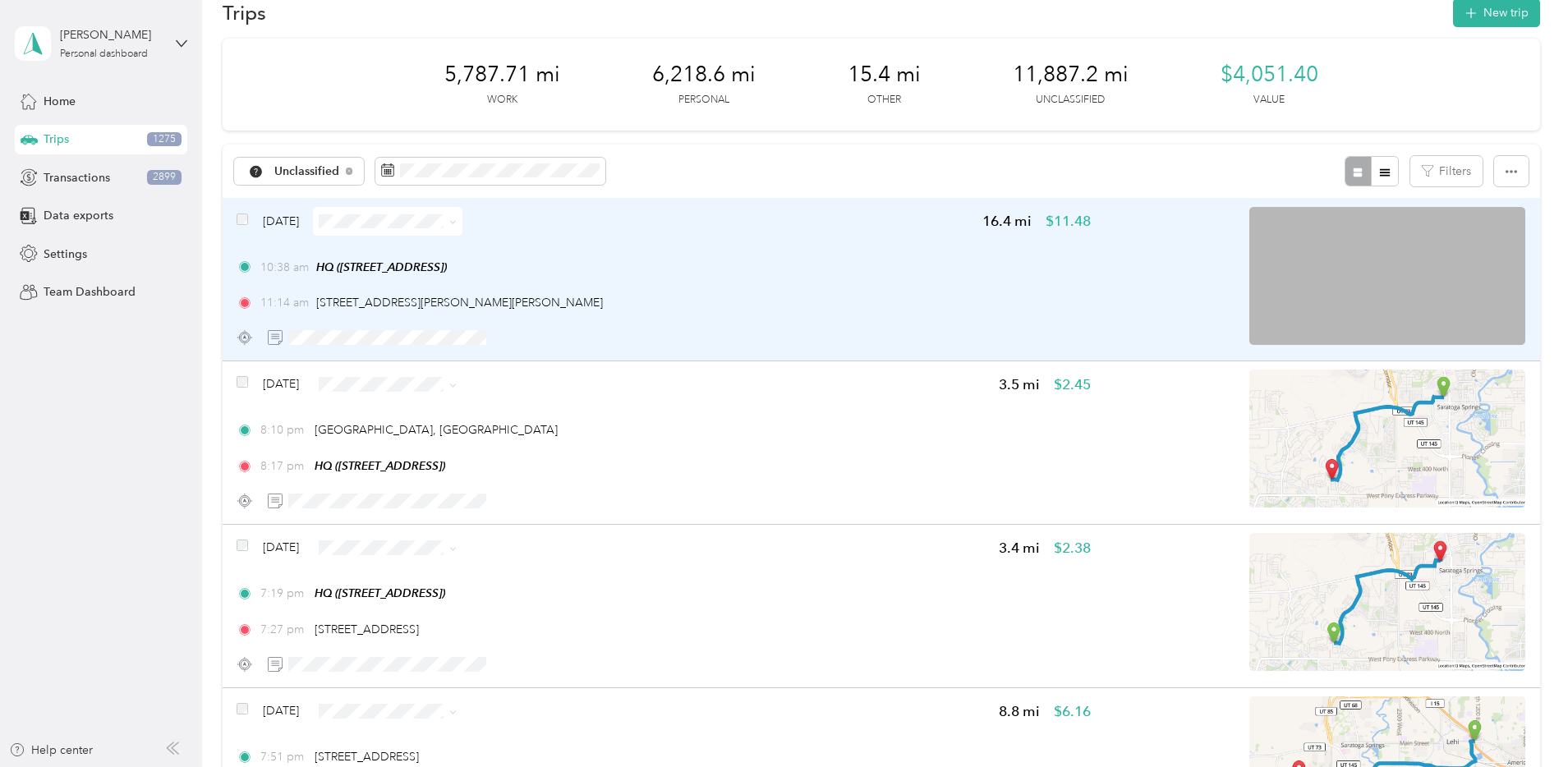
click at [879, 288] on div "10:38 am HQ ([STREET_ADDRESS]) 11:14 am [STREET_ADDRESS][PERSON_NAME][PERSON_NA…" at bounding box center [664, 285] width 854 height 54
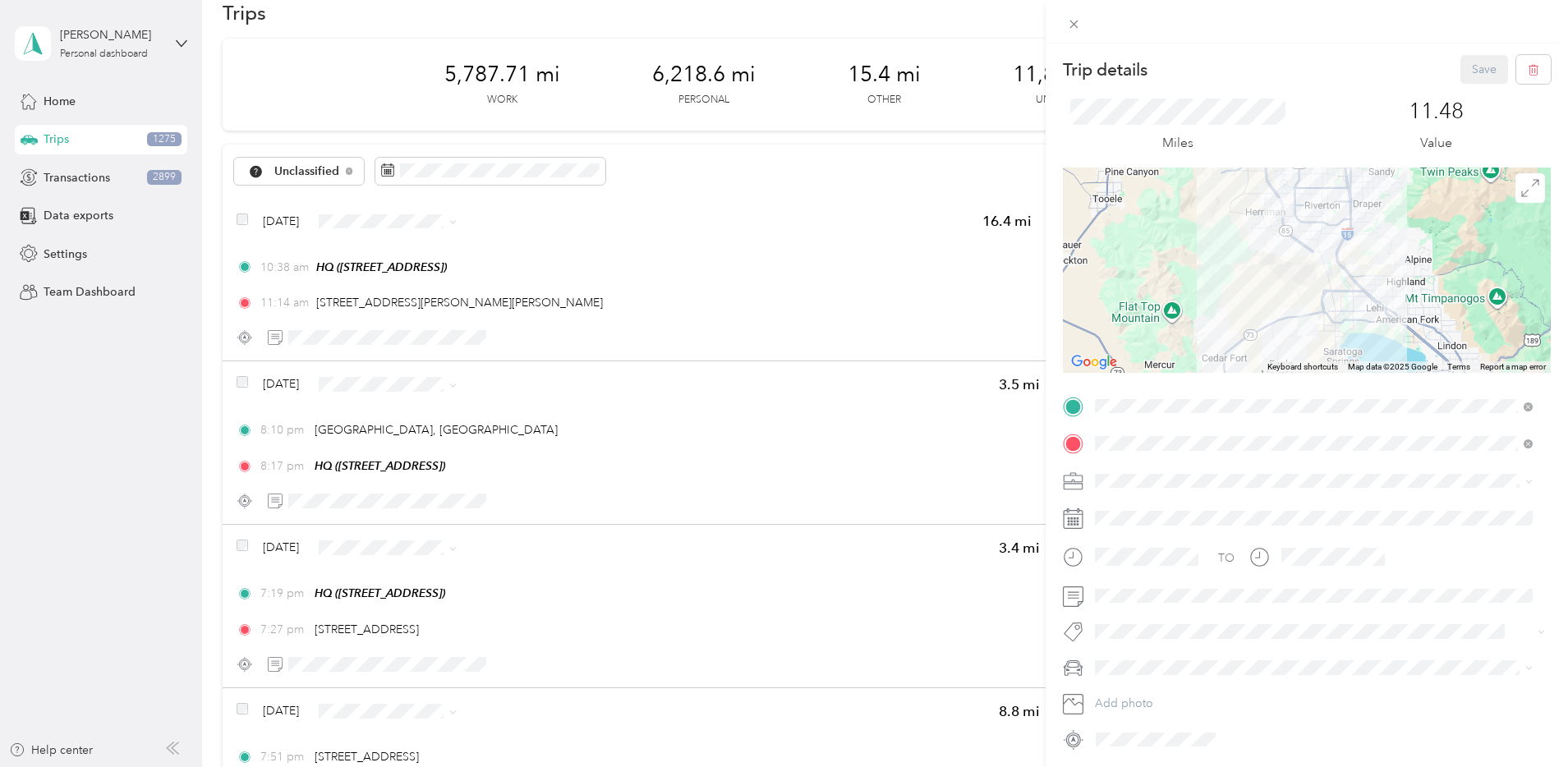
click at [1152, 619] on span "Network Marketing" at bounding box center [1150, 620] width 99 height 14
click at [1143, 573] on div "Camry" at bounding box center [1314, 581] width 426 height 17
click at [1466, 79] on button "Save" at bounding box center [1483, 70] width 47 height 29
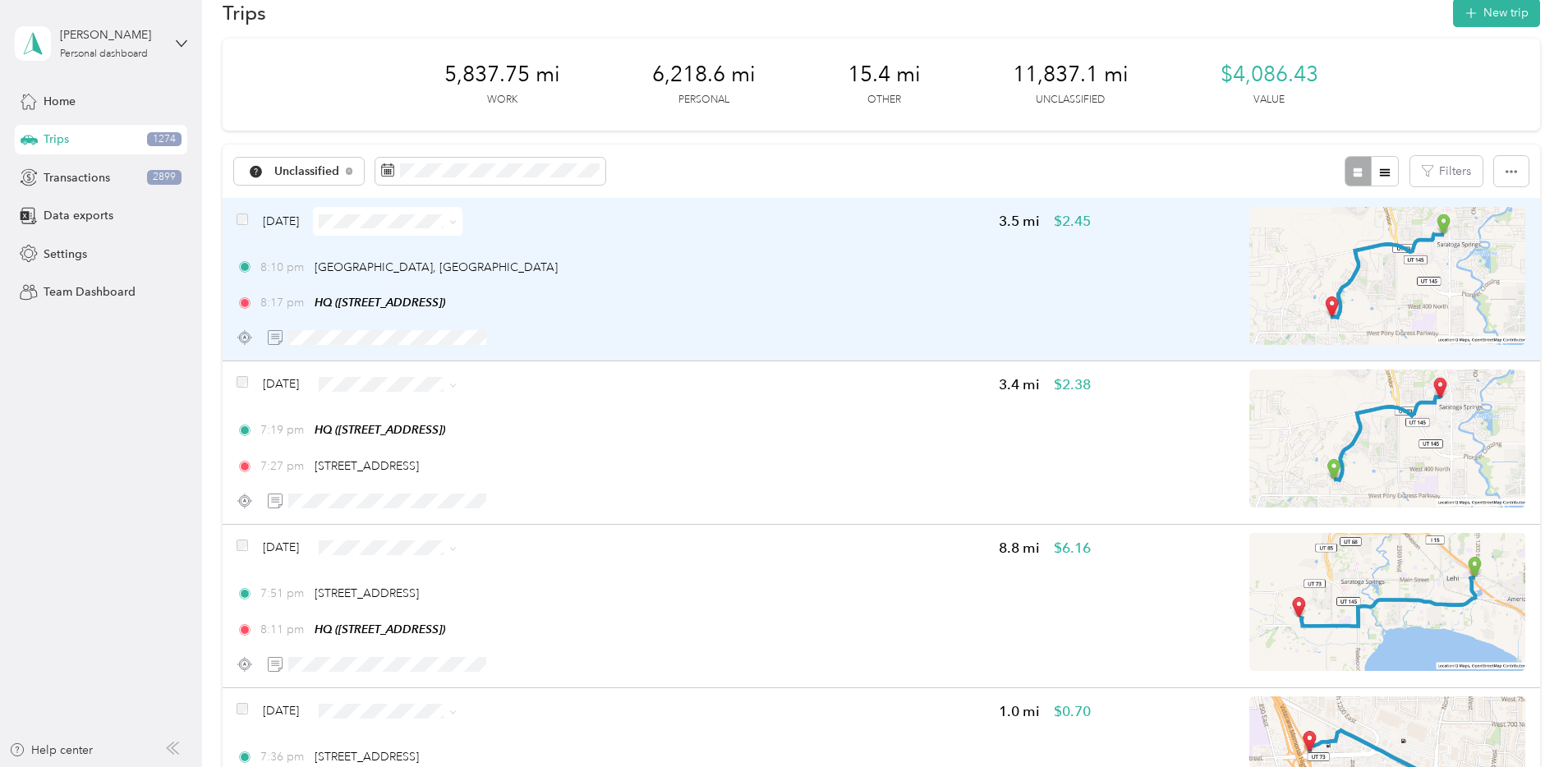
click at [768, 279] on div "8:10 pm [GEOGRAPHIC_DATA], [GEOGRAPHIC_DATA] 8:17 pm HQ ([STREET_ADDRESS])" at bounding box center [664, 285] width 854 height 54
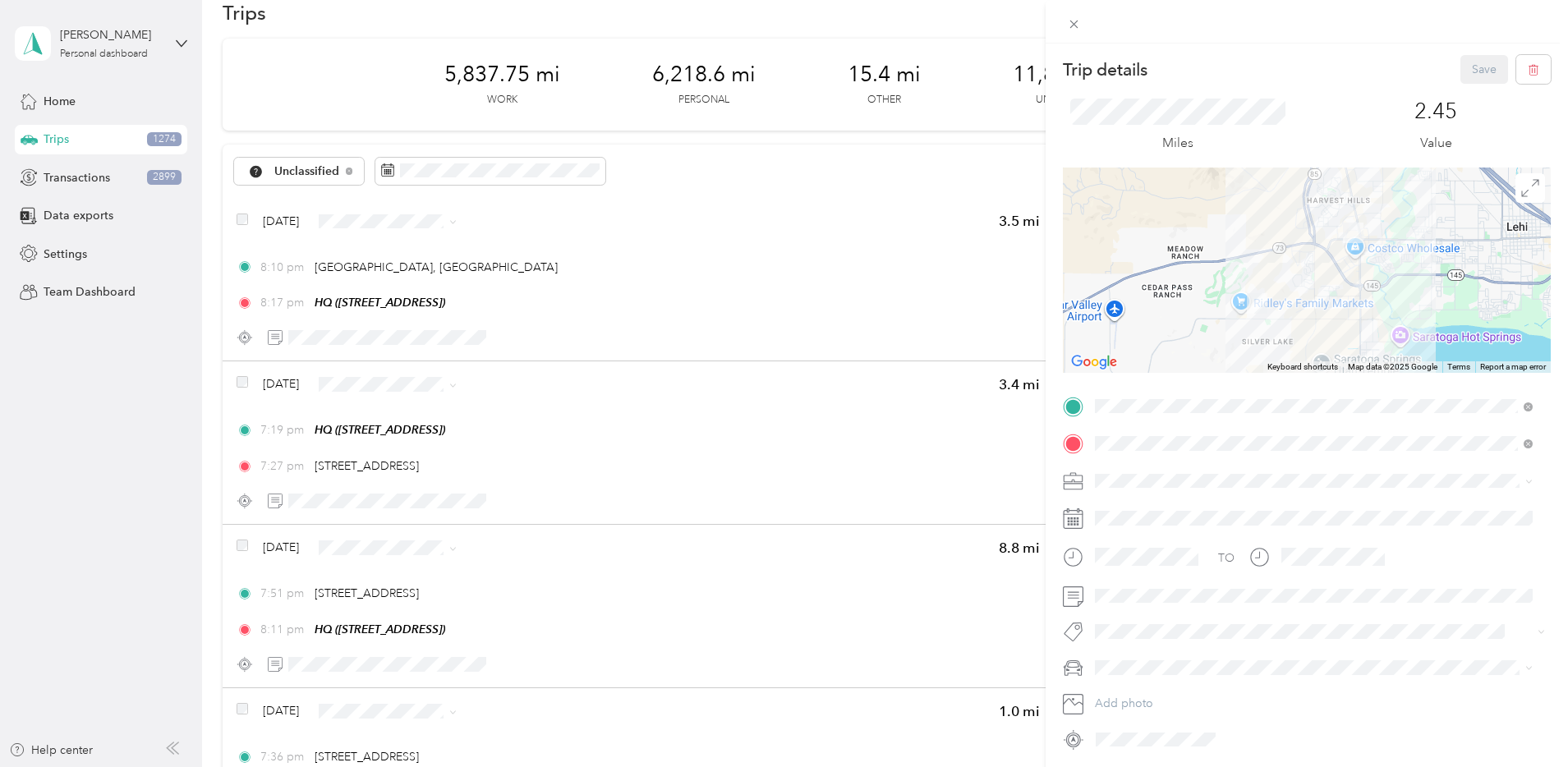
click at [1147, 623] on span "Network Marketing" at bounding box center [1150, 618] width 99 height 14
click at [1126, 587] on li "Camry" at bounding box center [1314, 581] width 450 height 29
click at [1460, 78] on button "Save" at bounding box center [1483, 70] width 47 height 29
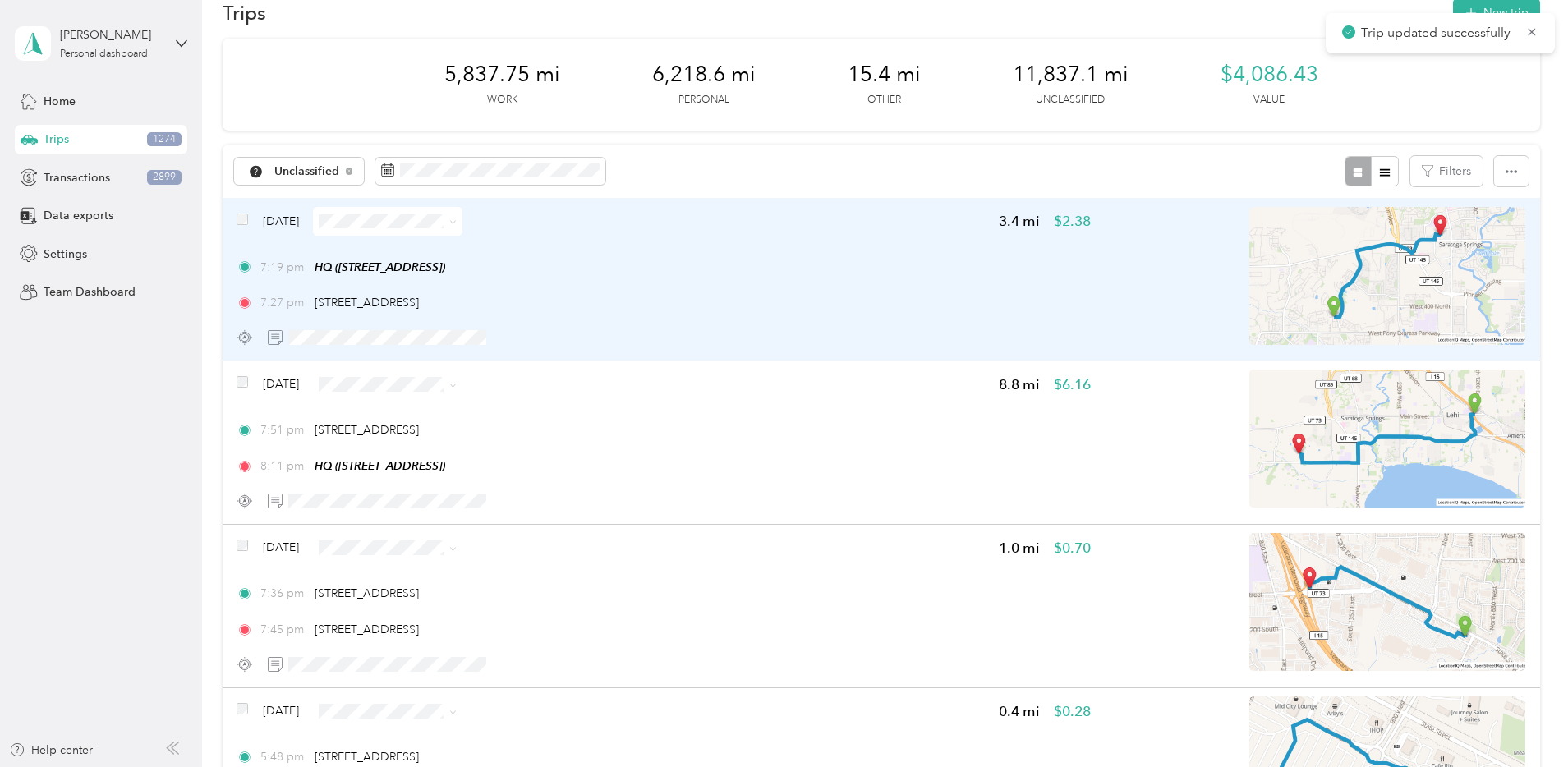
click at [905, 316] on div "[DATE] 3.4 mi $2.38 7:19 pm HQ ([STREET_ADDRESS]) 7:27 pm [STREET_ADDRESS]" at bounding box center [664, 279] width 854 height 145
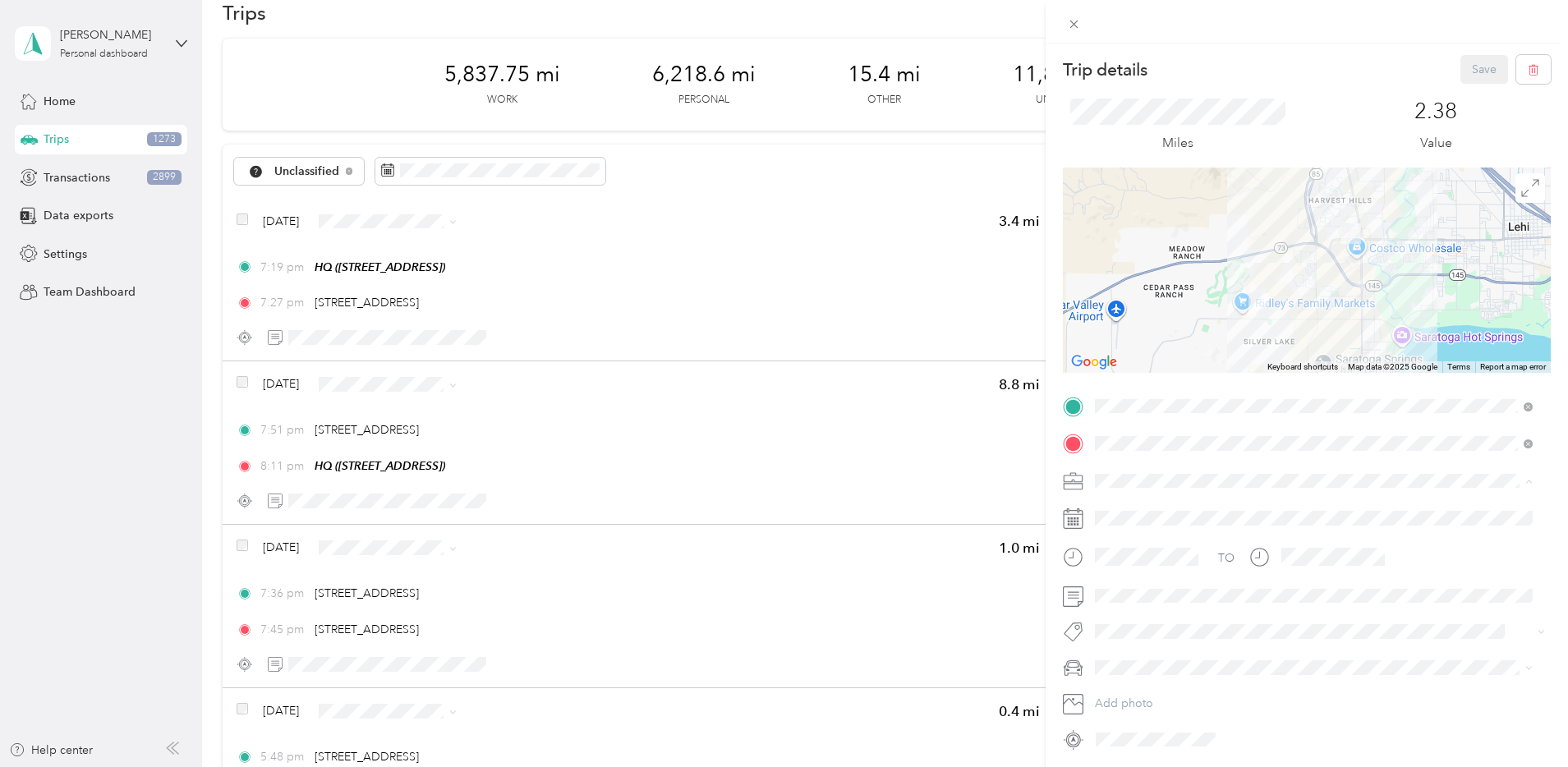
click at [1134, 623] on span "Network Marketing" at bounding box center [1150, 625] width 99 height 14
click at [1135, 584] on div "Camry" at bounding box center [1314, 581] width 426 height 17
click at [1471, 67] on button "Save" at bounding box center [1483, 70] width 47 height 29
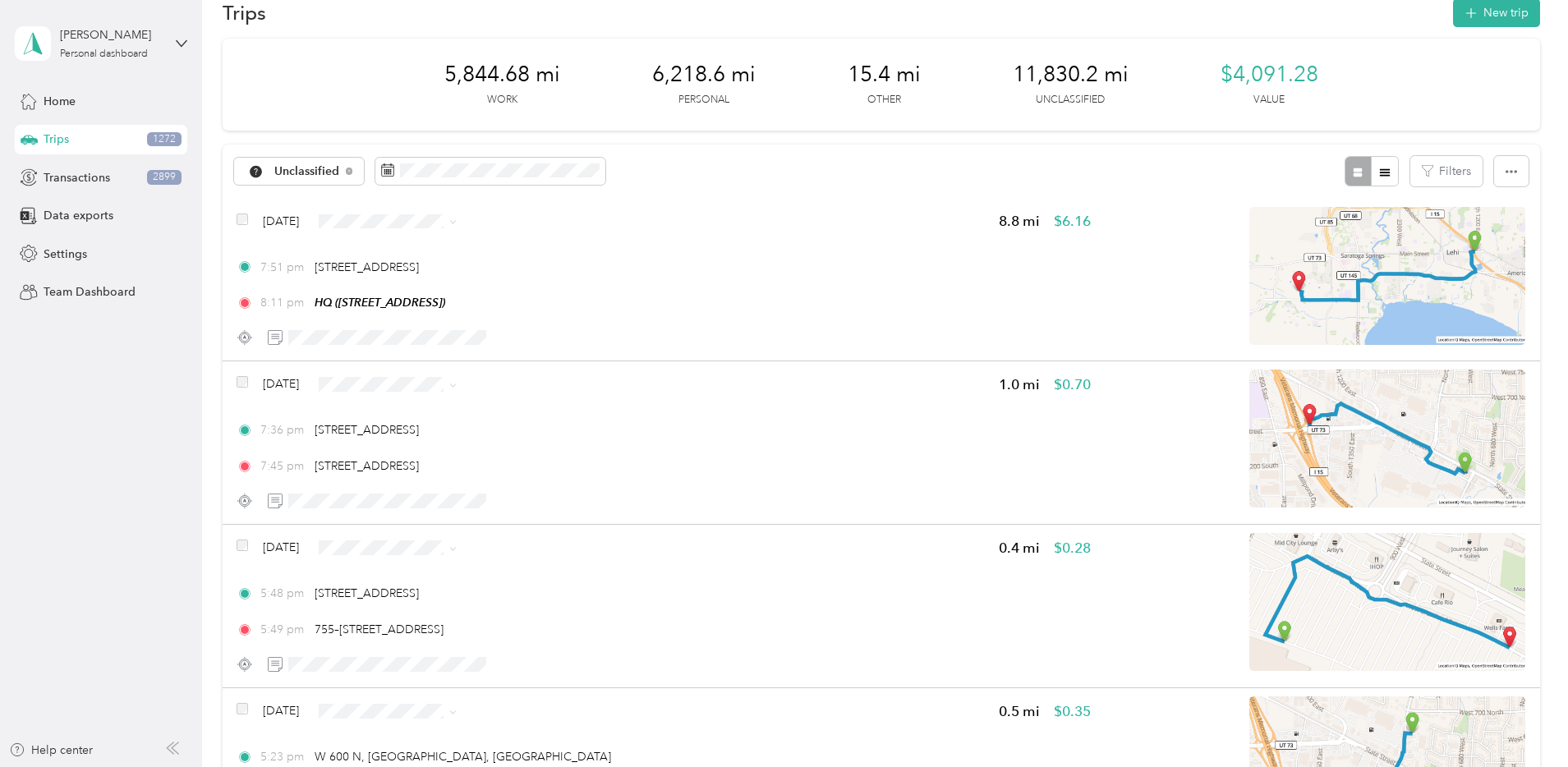
click at [513, 279] on span "Personal" at bounding box center [543, 279] width 106 height 17
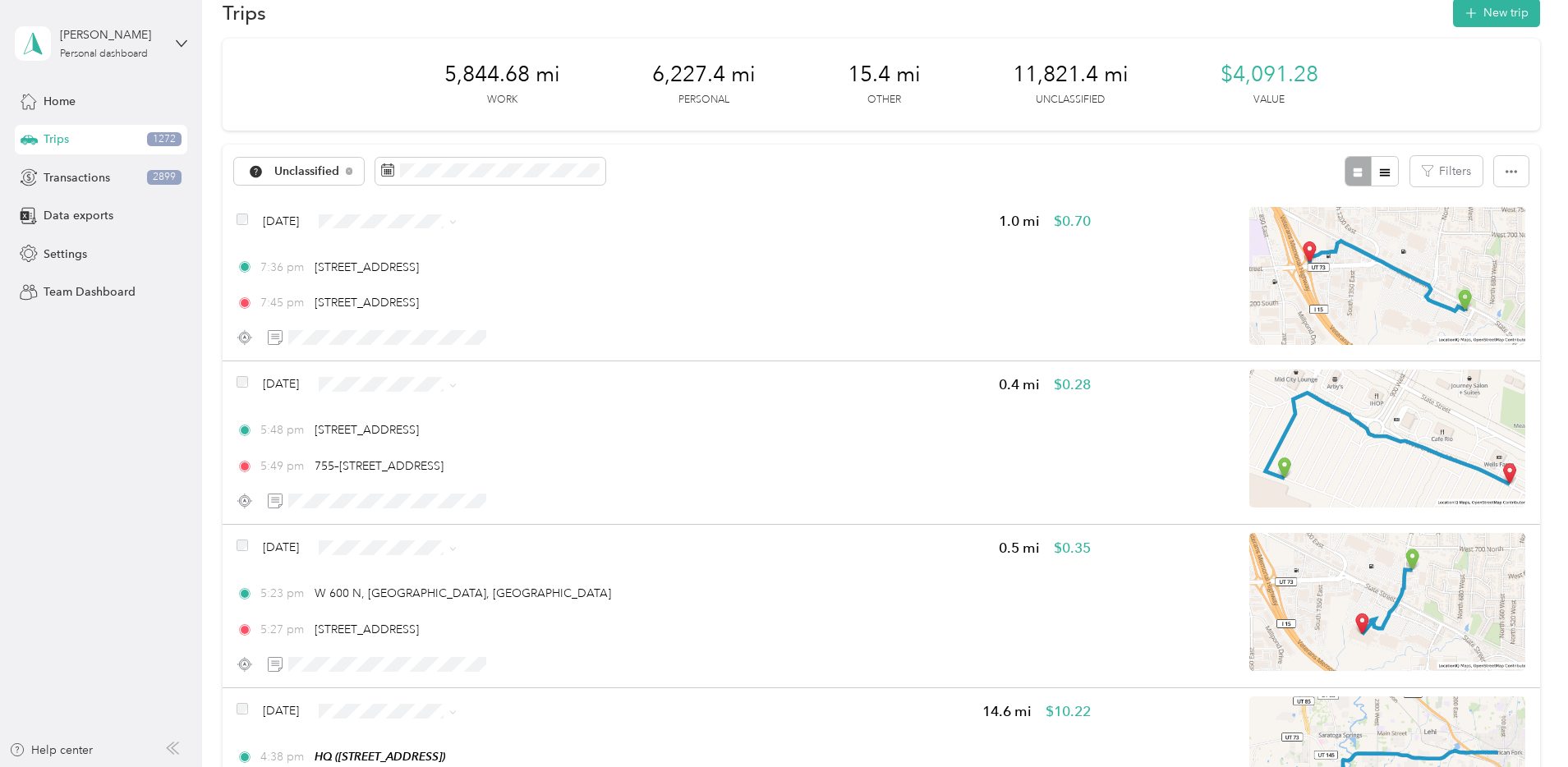
click at [509, 279] on span "Personal" at bounding box center [543, 276] width 106 height 17
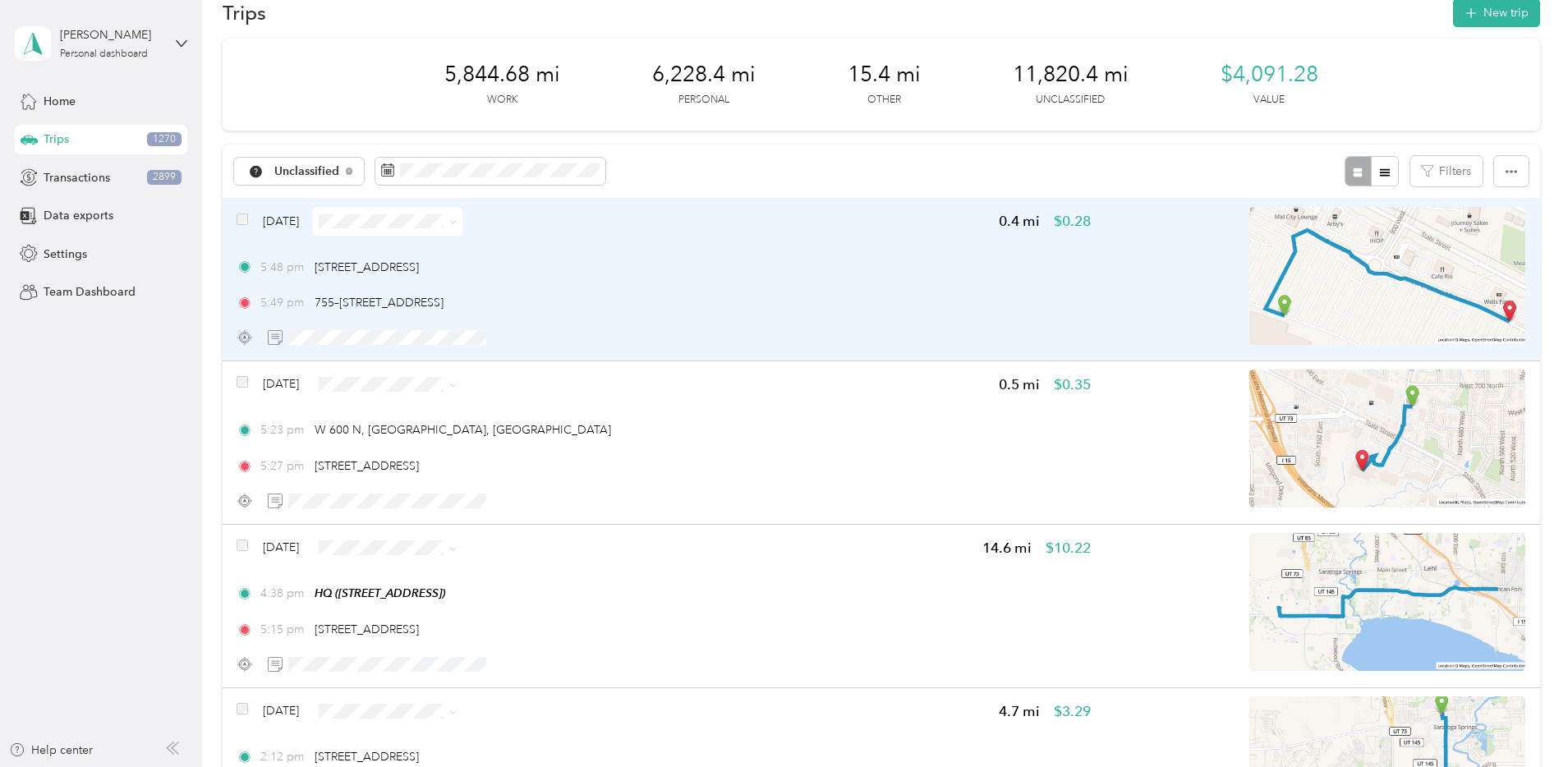
click at [462, 211] on span at bounding box center [388, 221] width 150 height 29
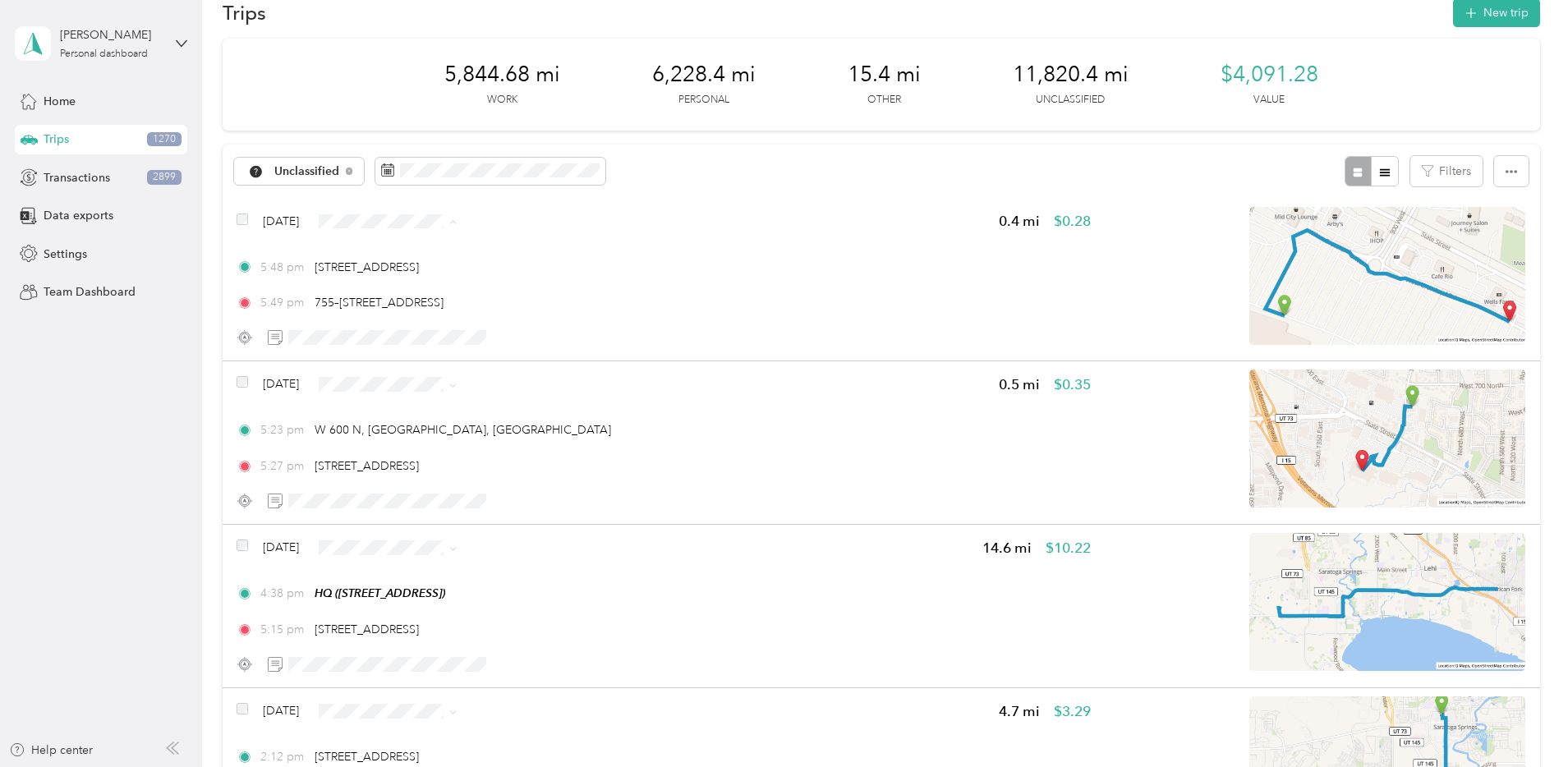
click at [520, 272] on span "Personal" at bounding box center [543, 280] width 106 height 17
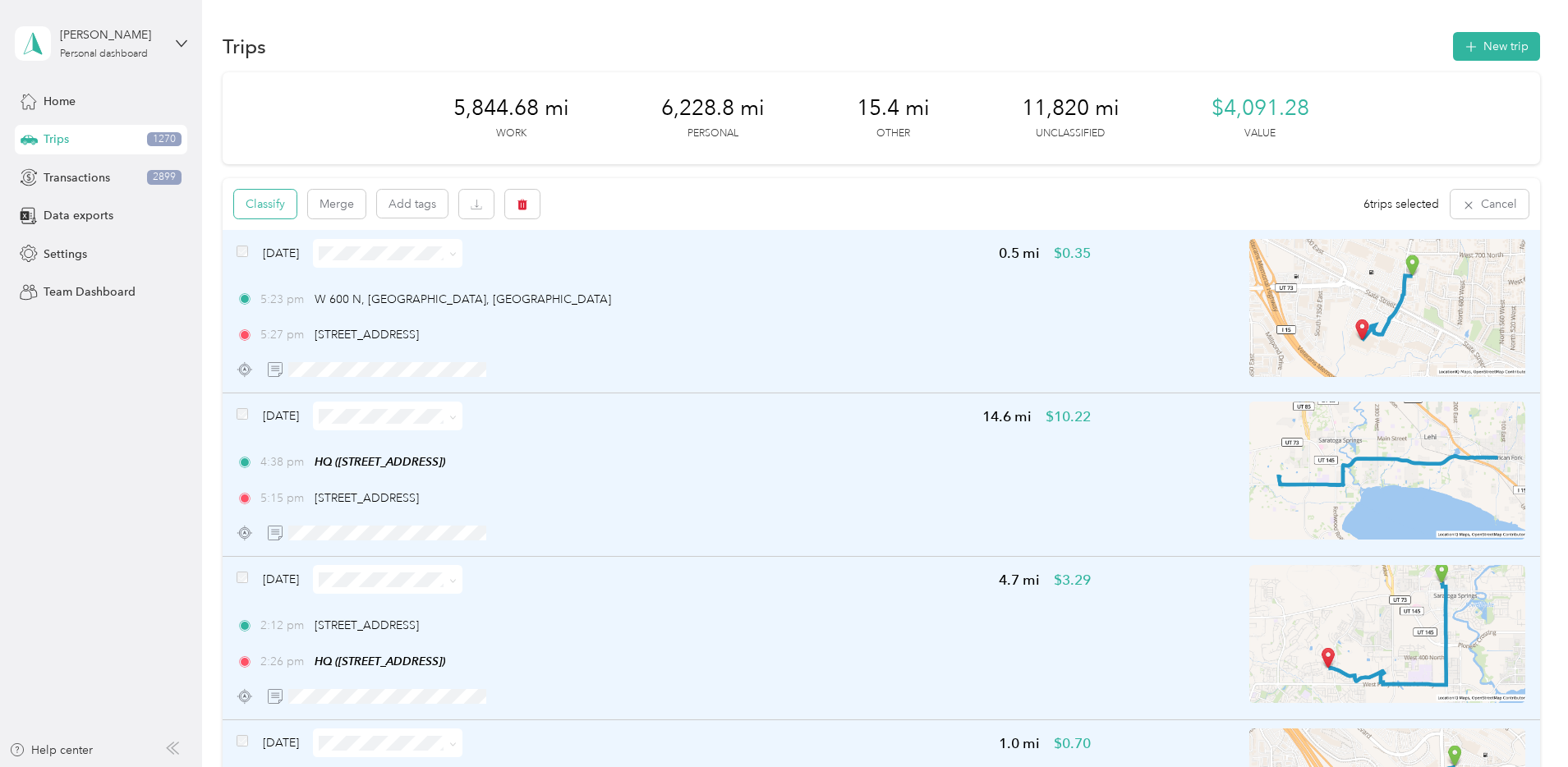
click at [296, 200] on button "Classify" at bounding box center [265, 204] width 62 height 29
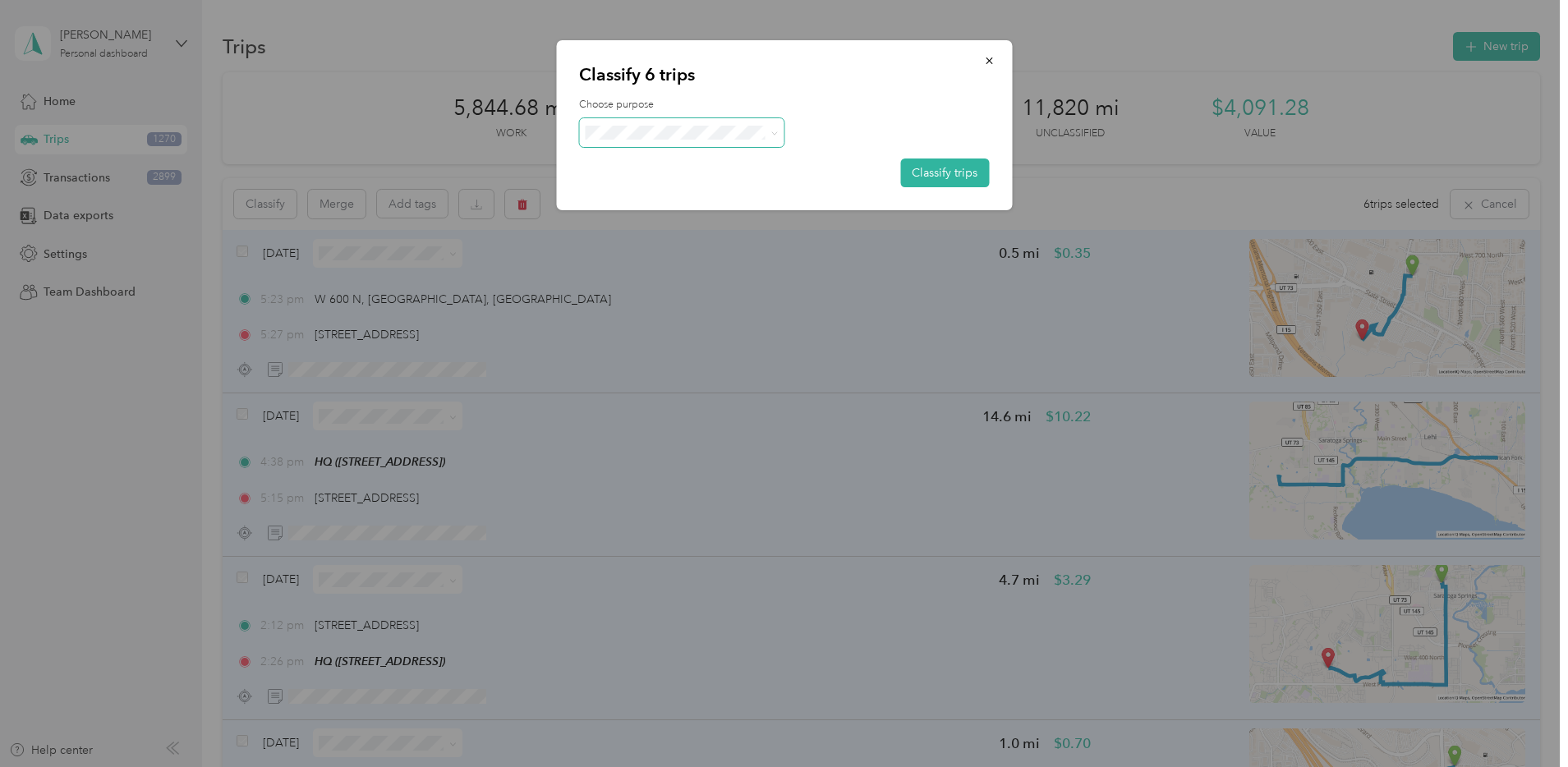
click at [661, 141] on span at bounding box center [681, 133] width 205 height 29
click at [623, 193] on span "Personal" at bounding box center [696, 190] width 153 height 17
click at [933, 171] on button "Classify trips" at bounding box center [944, 173] width 88 height 29
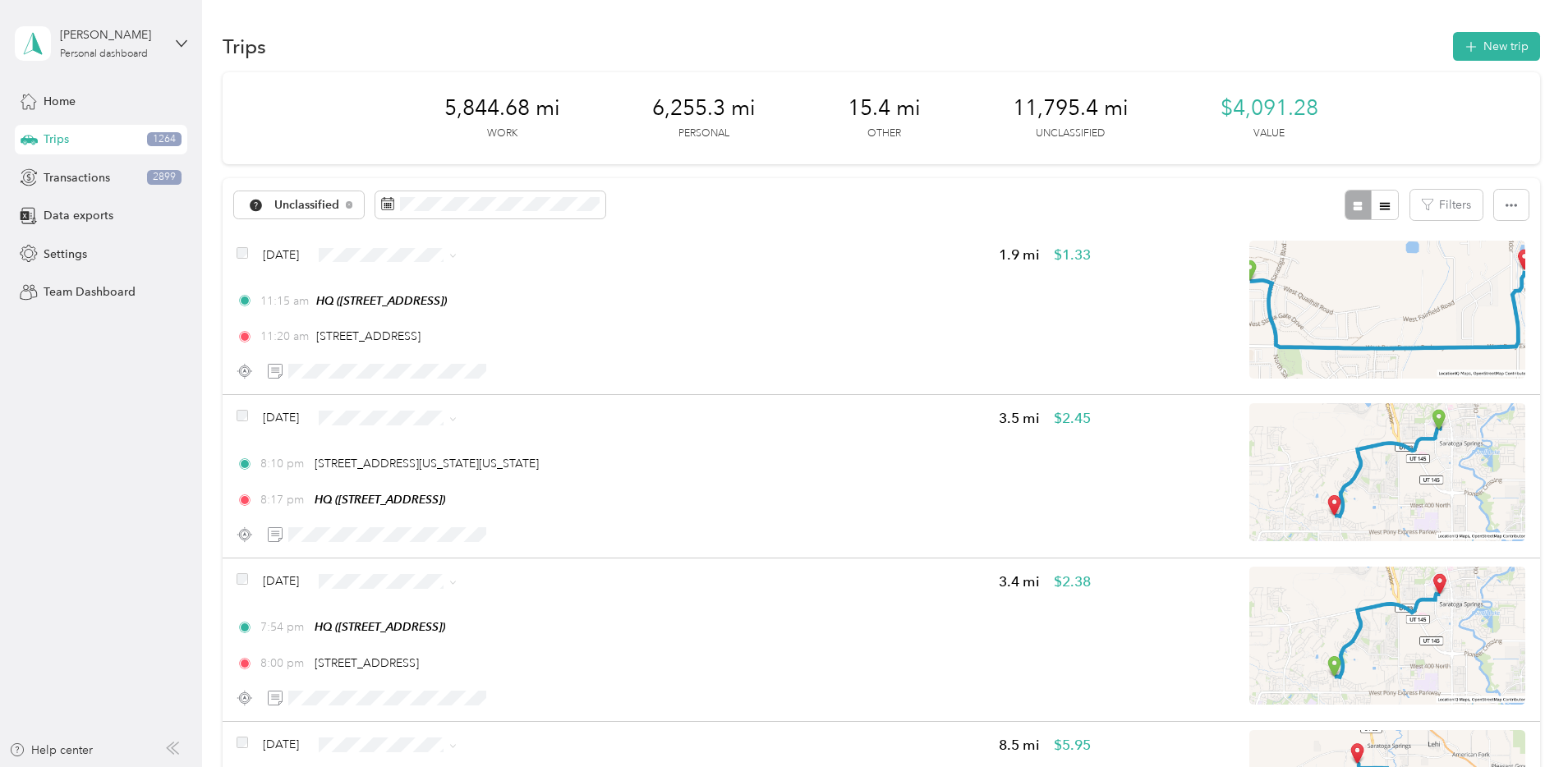
click at [506, 306] on span "Personal" at bounding box center [541, 314] width 106 height 17
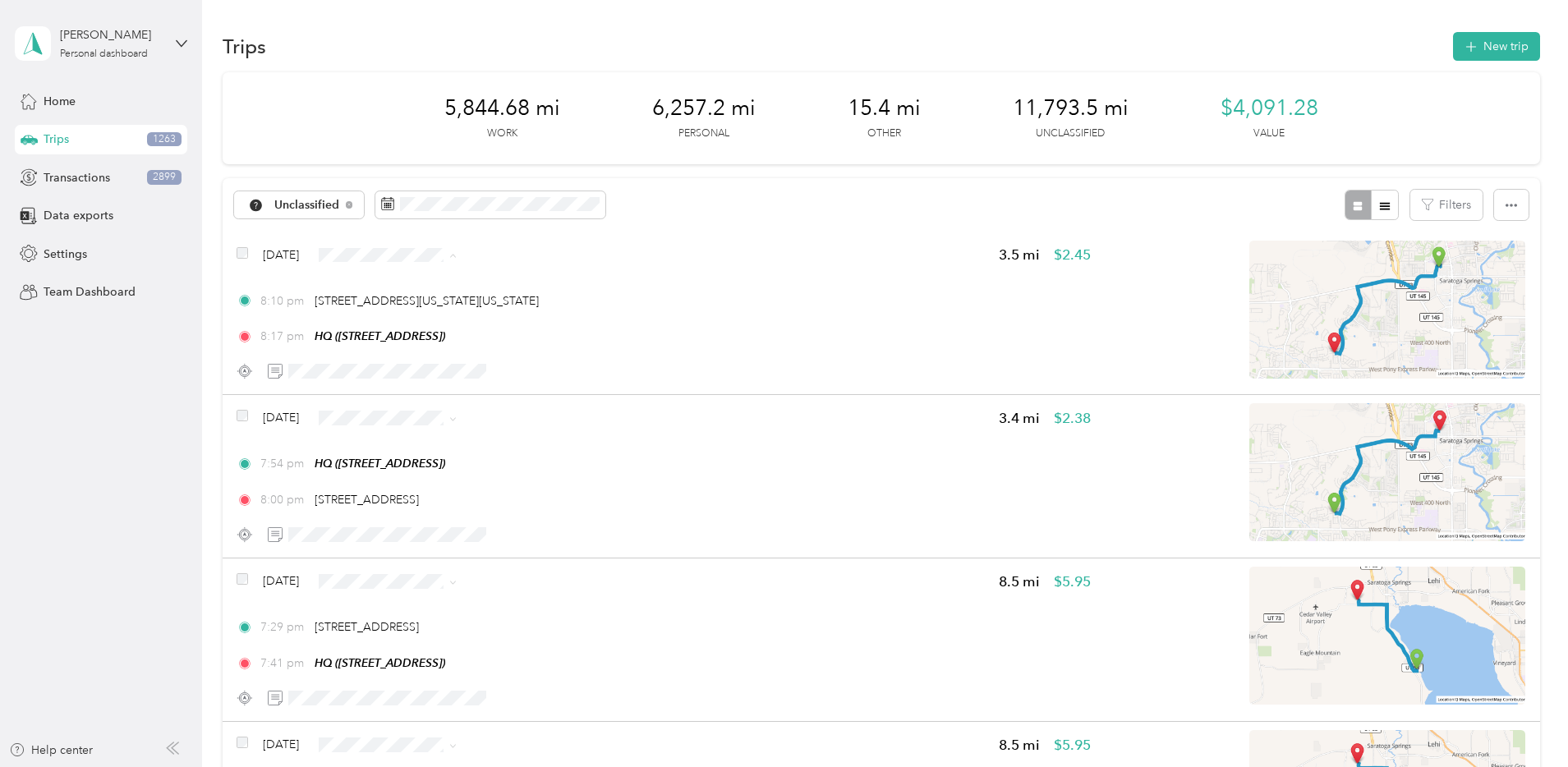
click at [498, 317] on li "Personal" at bounding box center [529, 314] width 159 height 29
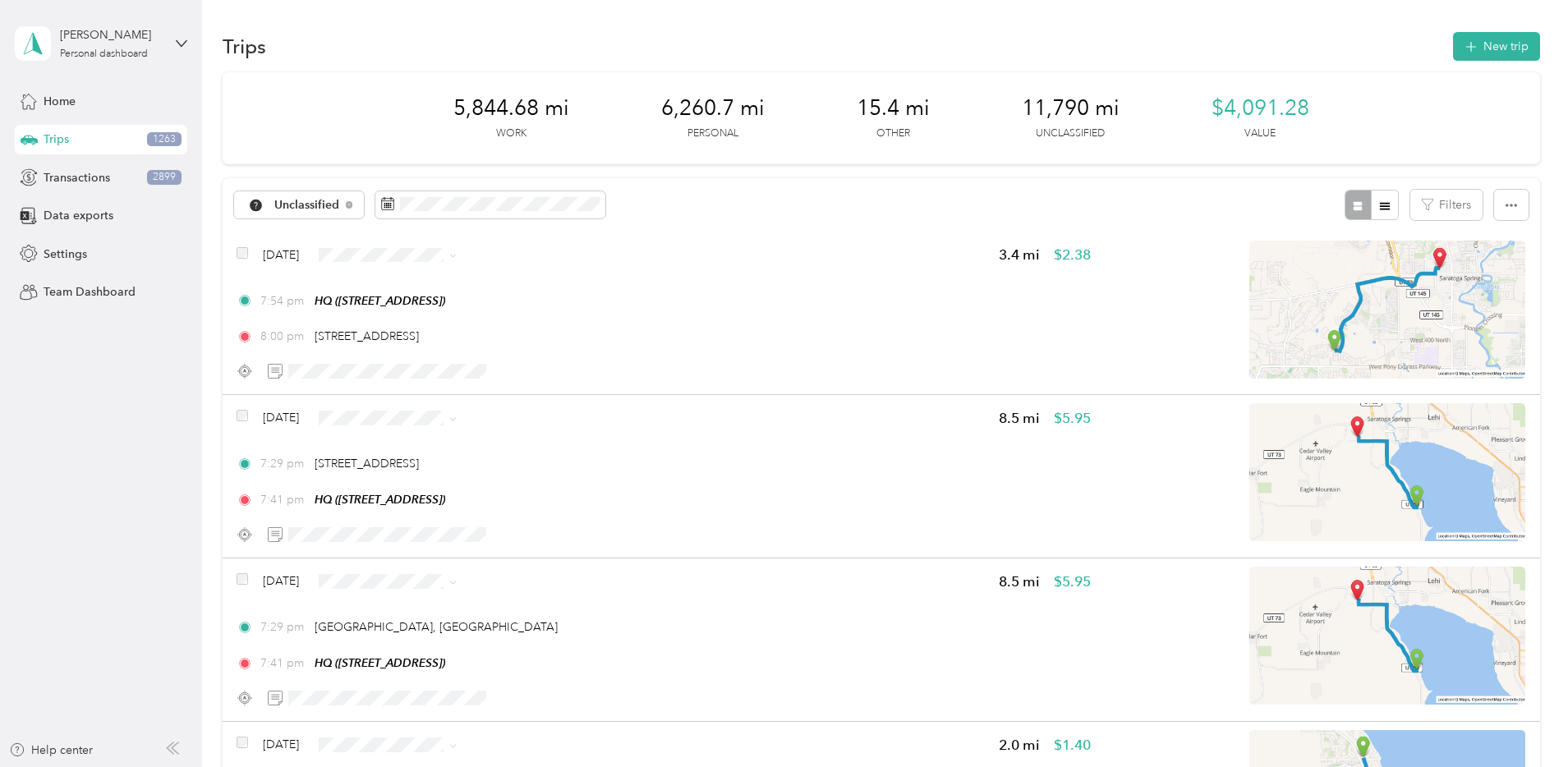
click at [504, 308] on span "Personal" at bounding box center [543, 313] width 106 height 17
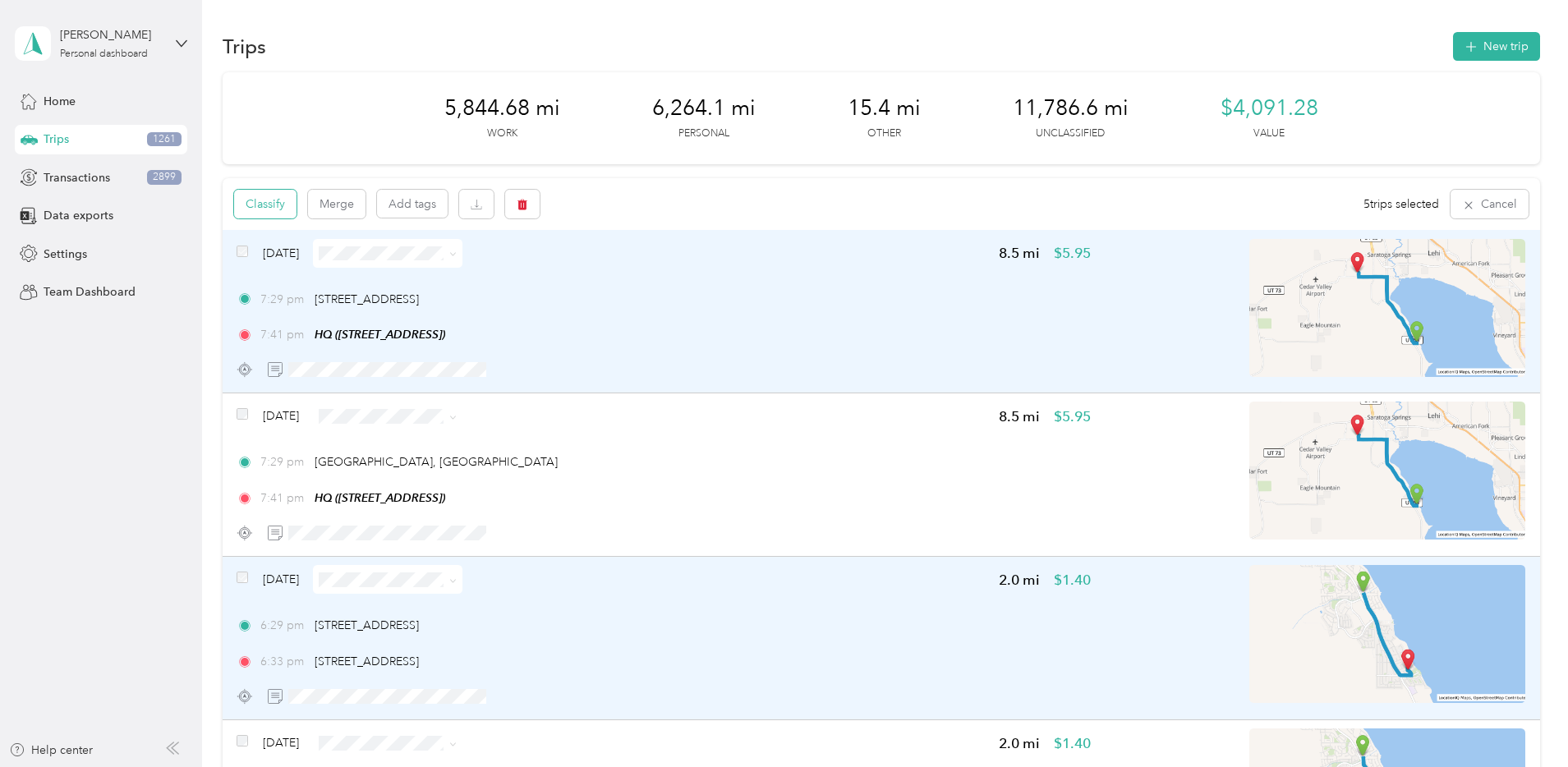
click at [296, 204] on button "Classify" at bounding box center [265, 204] width 62 height 29
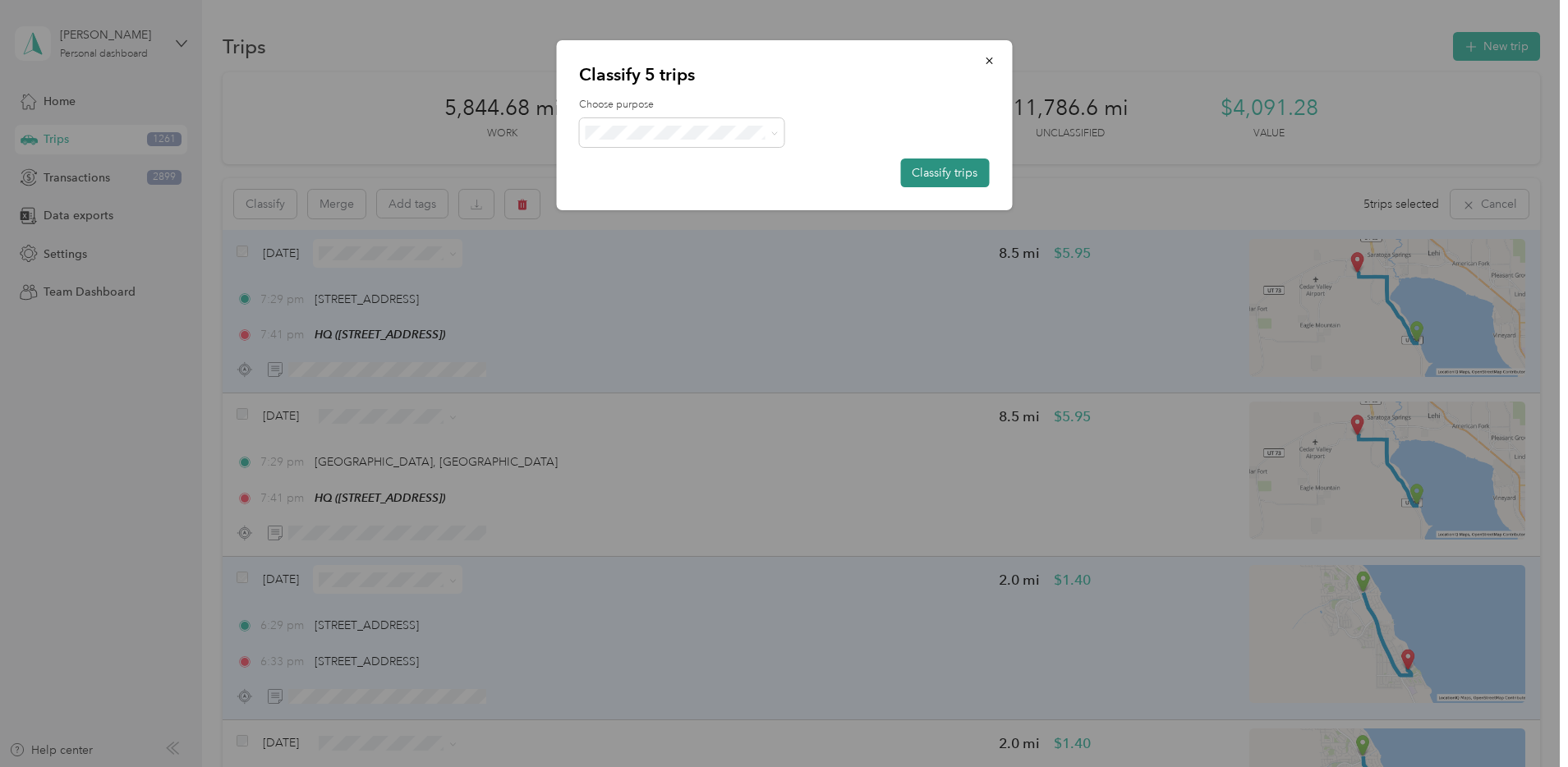
click at [948, 171] on button "Classify trips" at bounding box center [944, 173] width 88 height 29
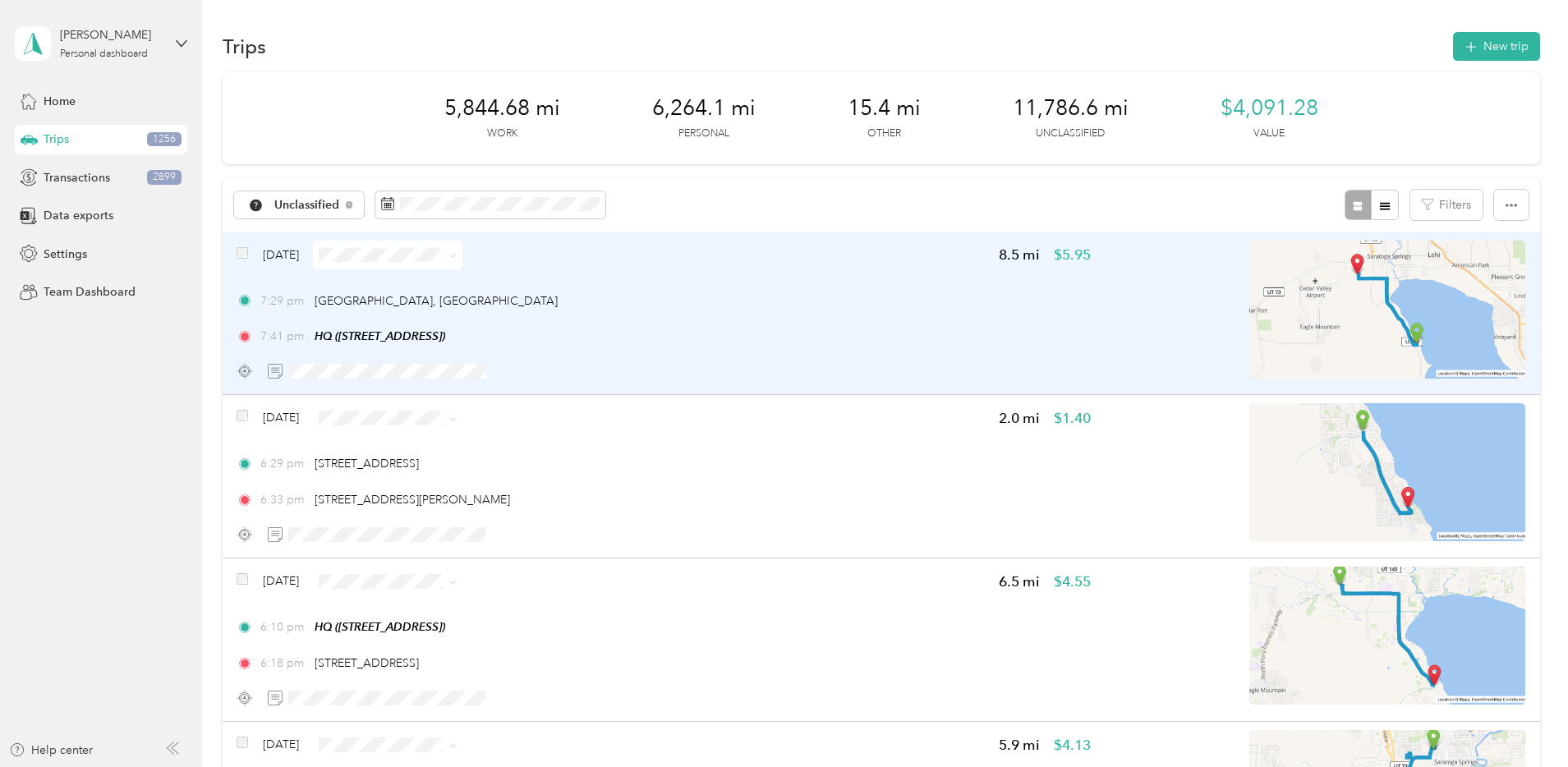
click at [774, 286] on div "[DATE] 8.5 mi $5.95 7:29 pm [GEOGRAPHIC_DATA], [GEOGRAPHIC_DATA] 7:41 pm HQ ([S…" at bounding box center [664, 313] width 854 height 145
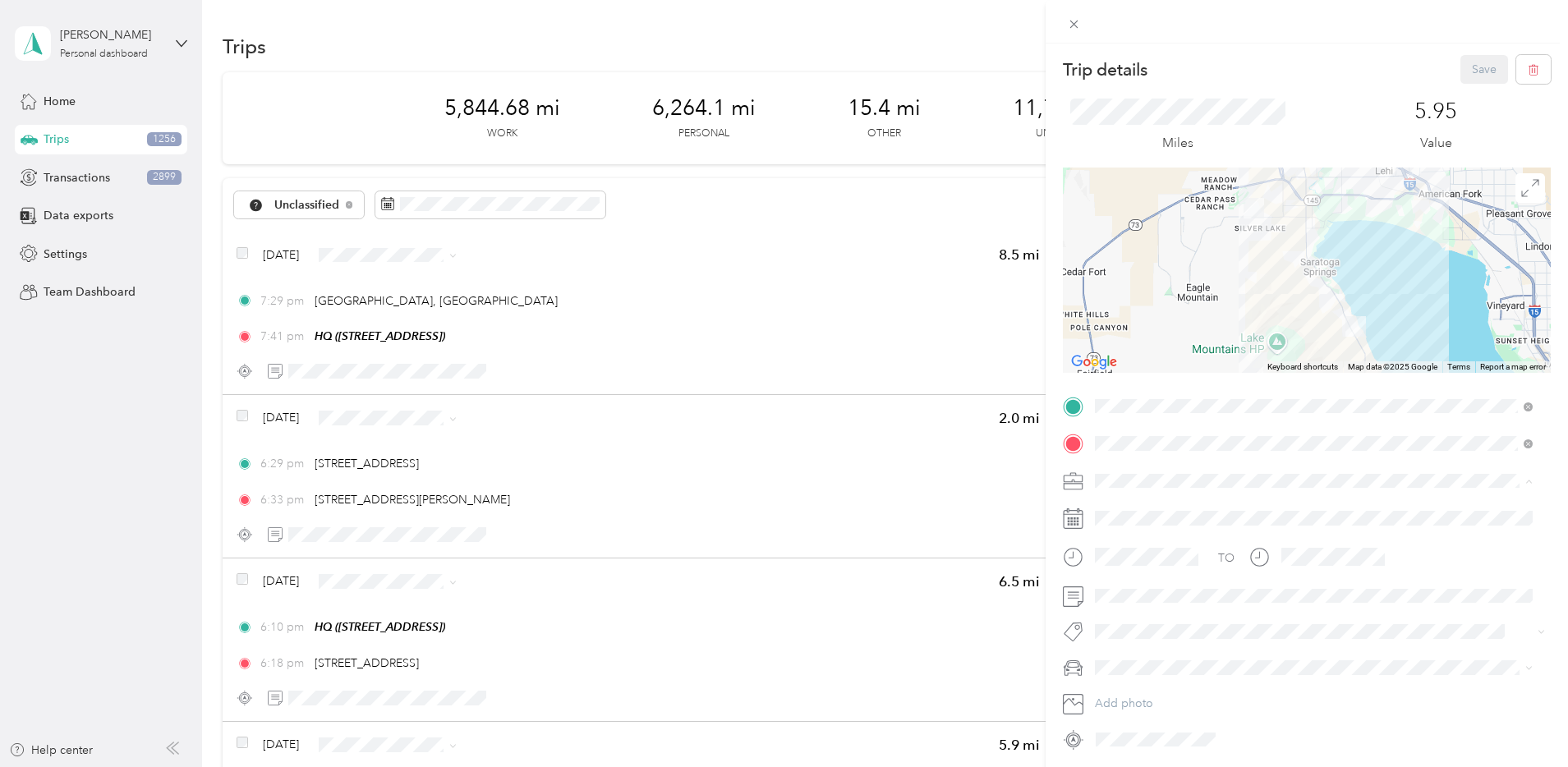
click at [1152, 626] on div "Network Marketing" at bounding box center [1314, 624] width 426 height 17
click at [1125, 587] on li "Camry" at bounding box center [1314, 581] width 450 height 29
click at [1466, 71] on button "Save" at bounding box center [1483, 70] width 47 height 29
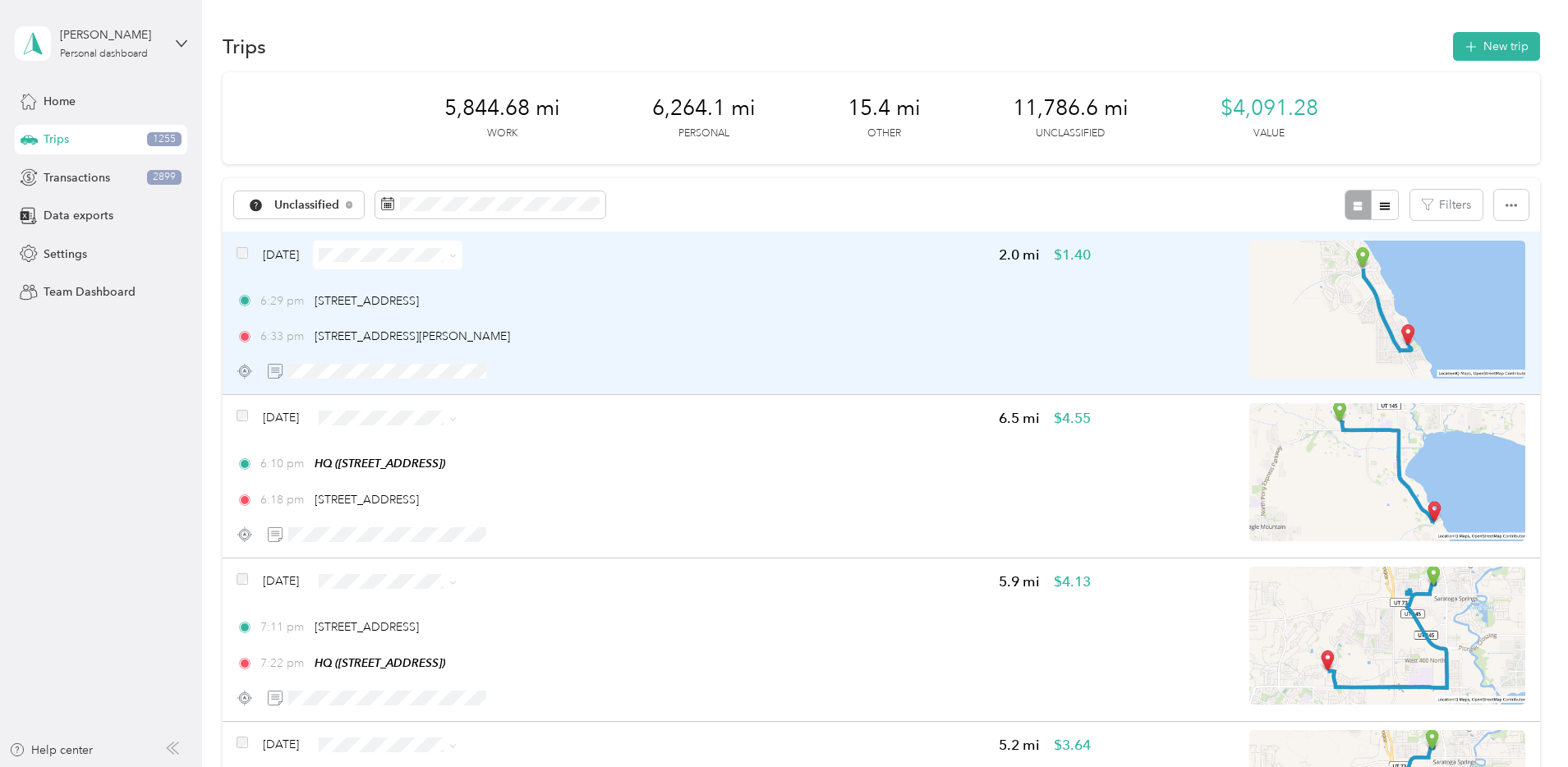
click at [841, 310] on div "6:29 pm [STREET_ADDRESS] 6:33 pm 3901–[STREET_ADDRESS][PERSON_NAME]" at bounding box center [664, 319] width 854 height 54
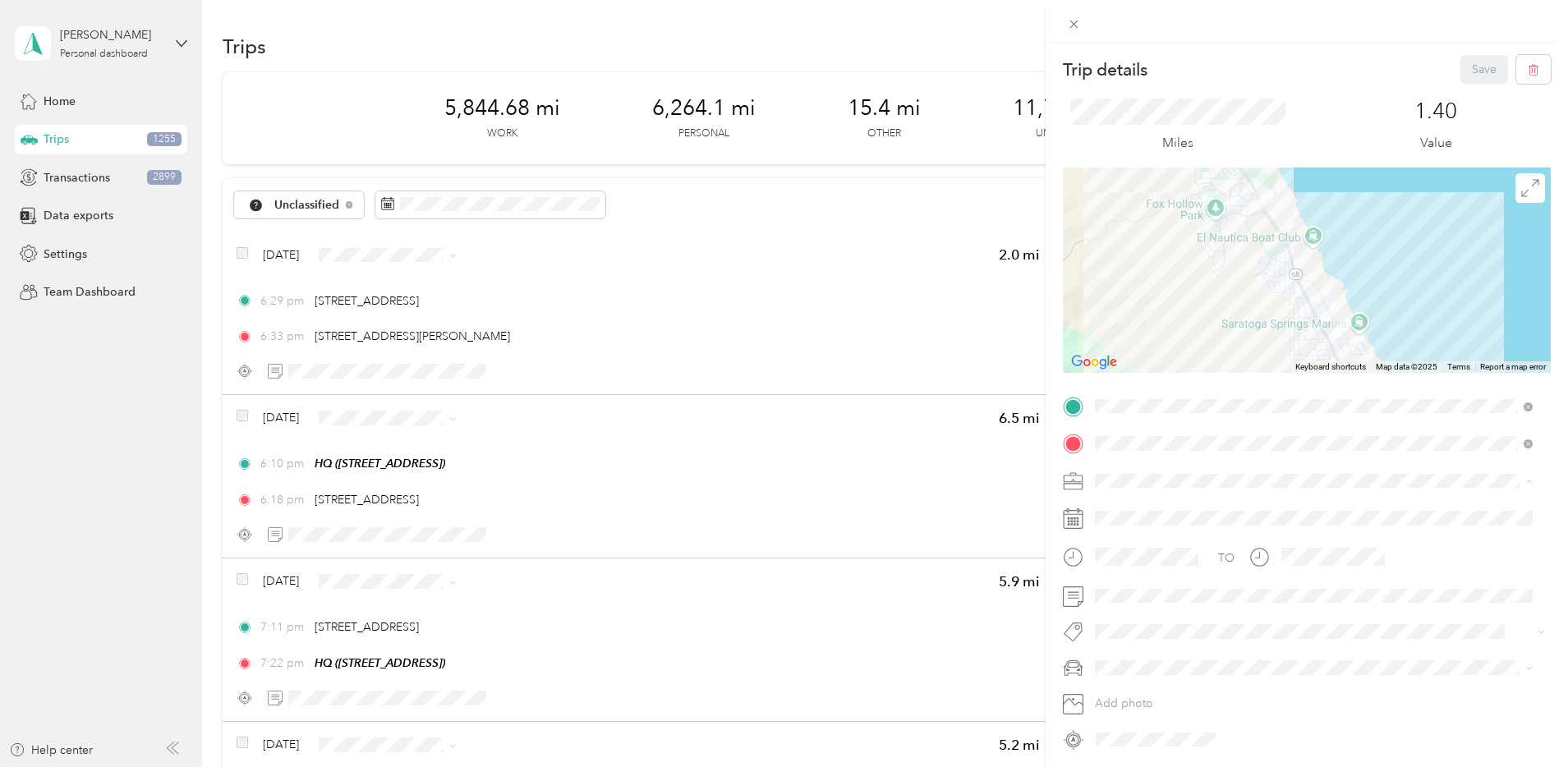
click at [1154, 618] on span "Network Marketing" at bounding box center [1150, 625] width 99 height 14
click at [1140, 582] on div "Camry" at bounding box center [1314, 581] width 426 height 17
click at [1473, 74] on button "Save" at bounding box center [1483, 70] width 47 height 29
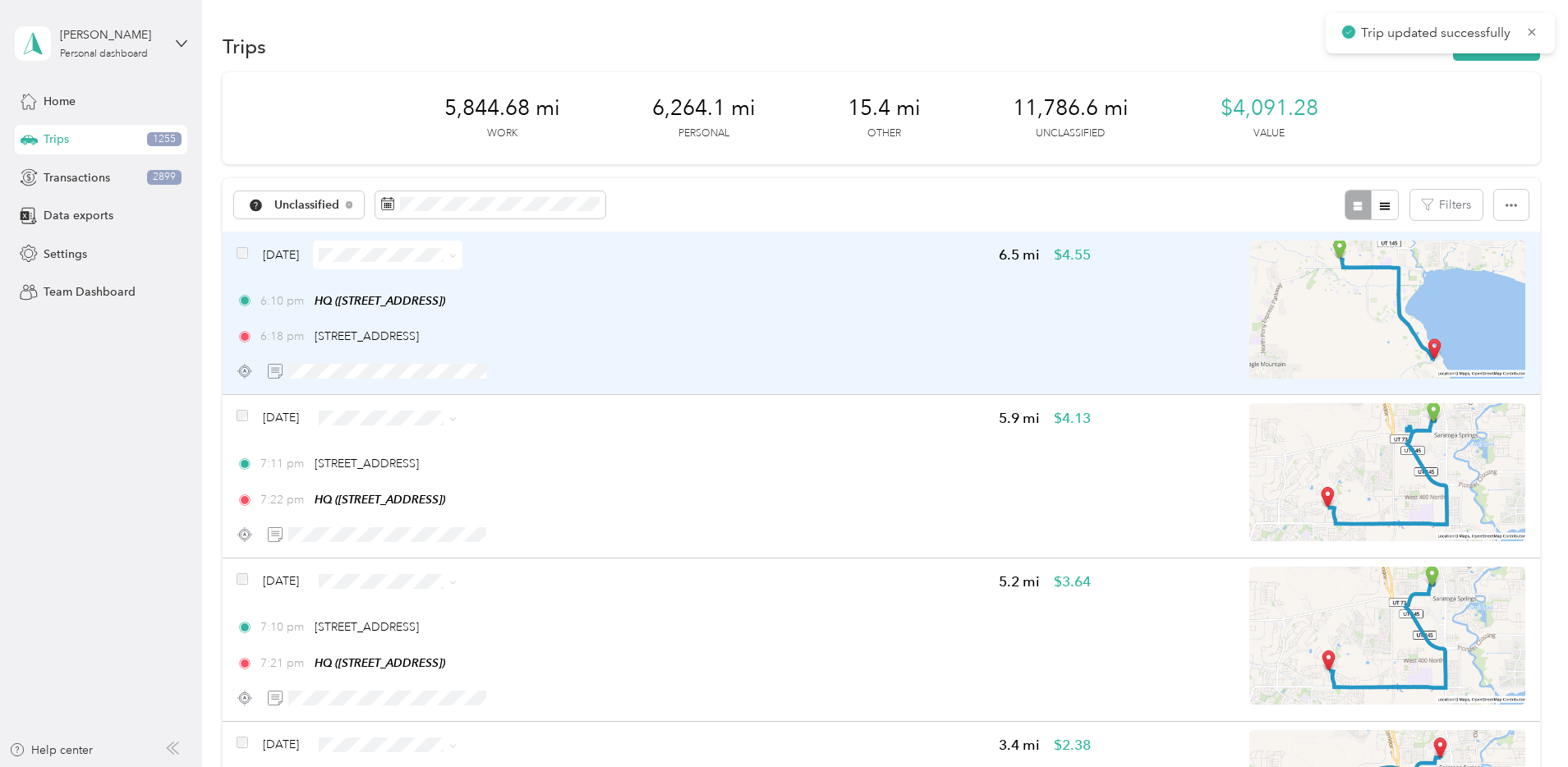
click at [904, 326] on div "6:10 pm HQ ([STREET_ADDRESS]) 6:18 pm [STREET_ADDRESS]" at bounding box center [664, 319] width 854 height 54
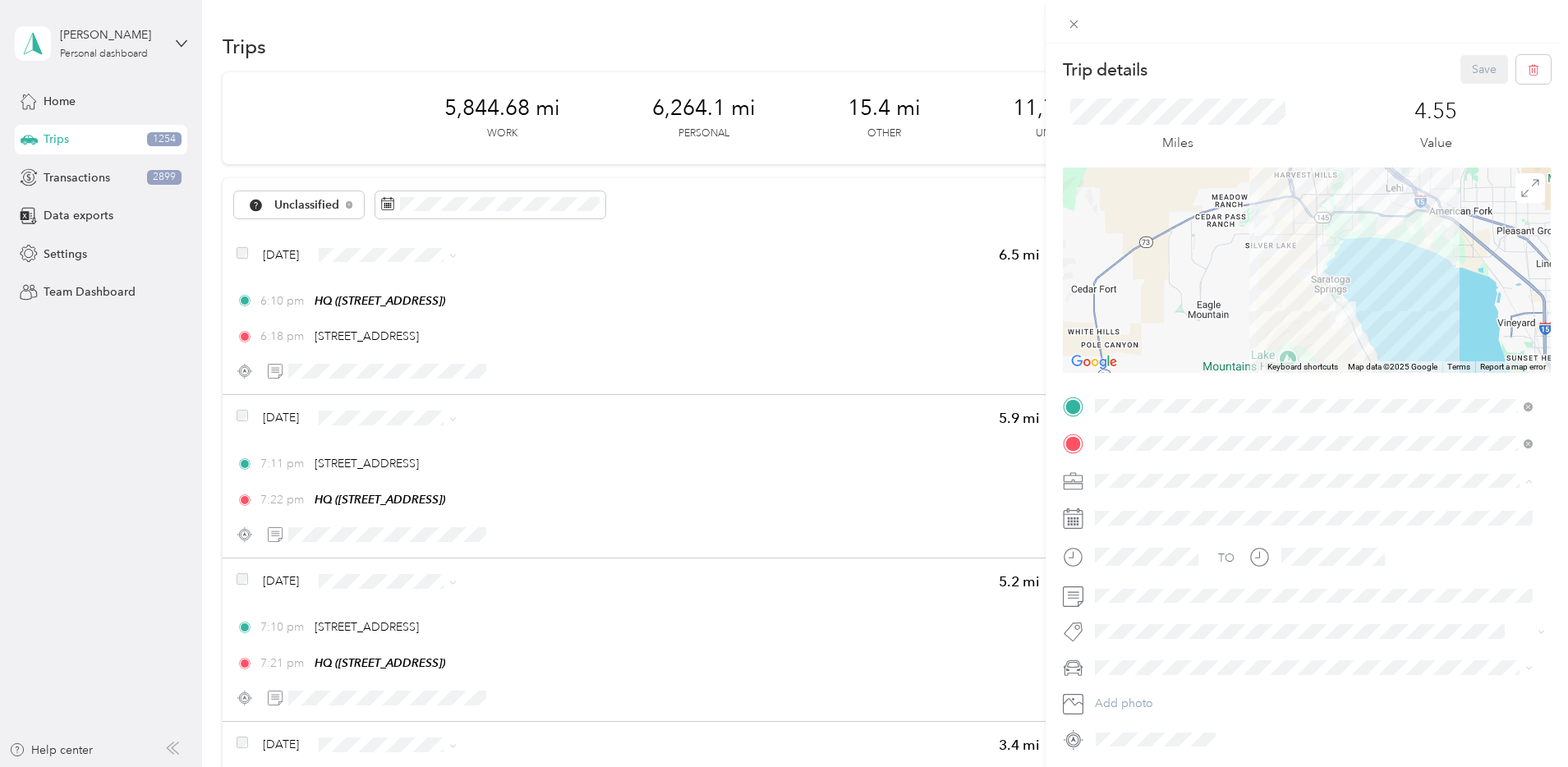
click at [1148, 618] on span "Network Marketing" at bounding box center [1150, 625] width 99 height 14
click at [1122, 580] on span "Camry" at bounding box center [1118, 581] width 34 height 14
click at [1464, 61] on button "Save" at bounding box center [1483, 70] width 47 height 29
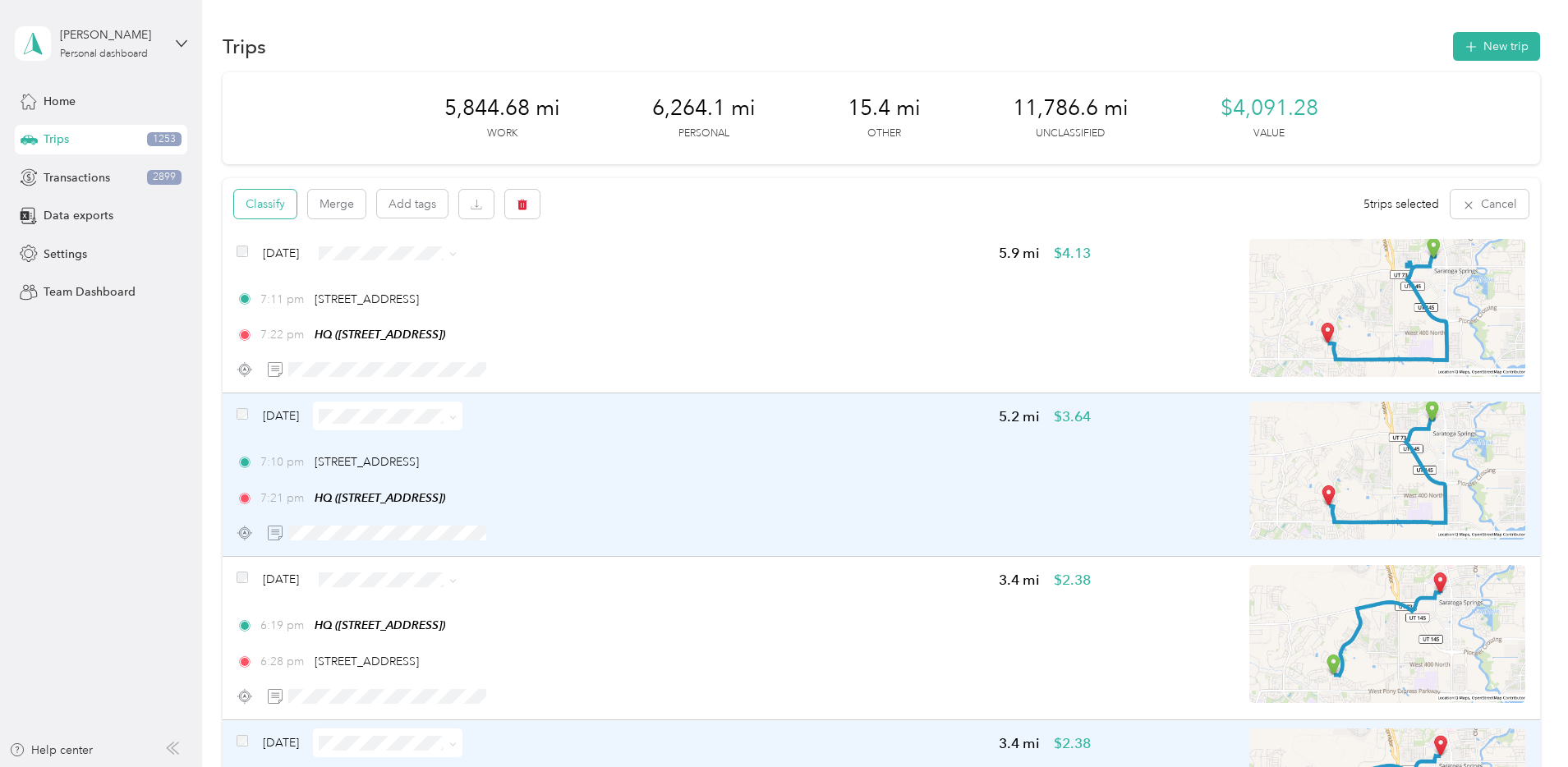
click at [296, 197] on button "Classify" at bounding box center [265, 204] width 62 height 29
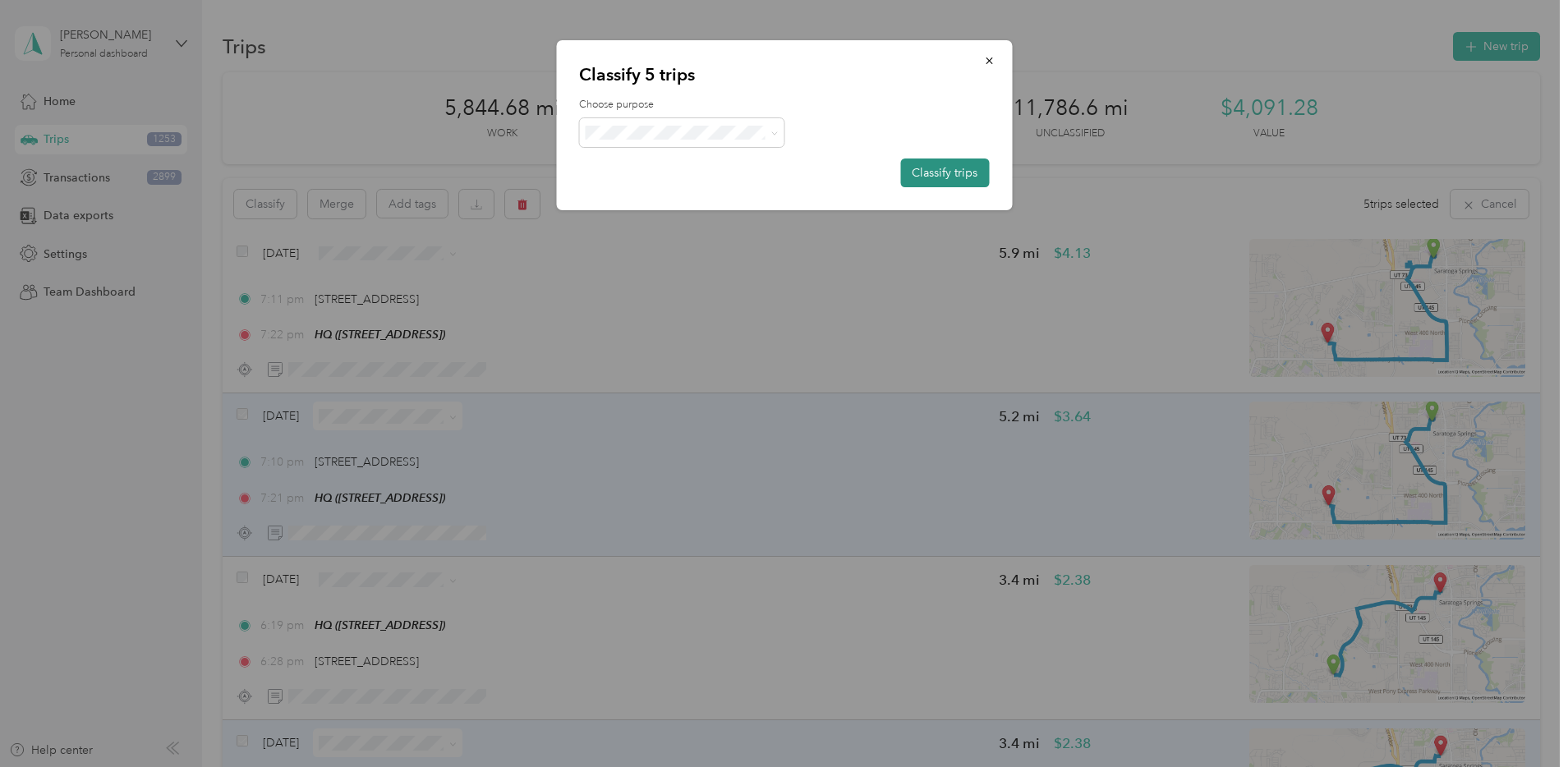
click at [951, 173] on button "Classify trips" at bounding box center [944, 173] width 88 height 29
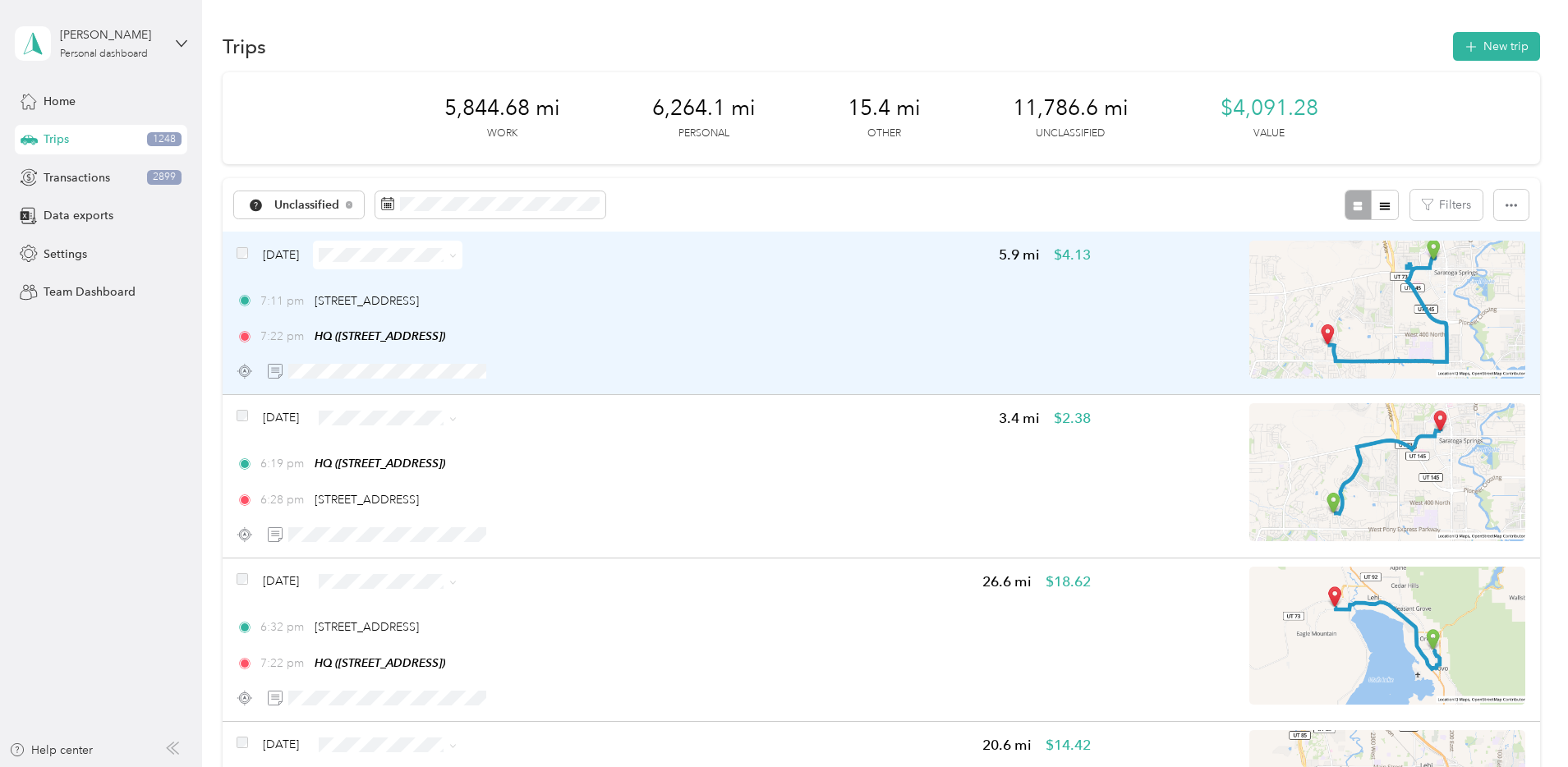
click at [816, 320] on div "7:11 pm [STREET_ADDRESS] 7:22 pm HQ ([STREET_ADDRESS])" at bounding box center [664, 319] width 854 height 54
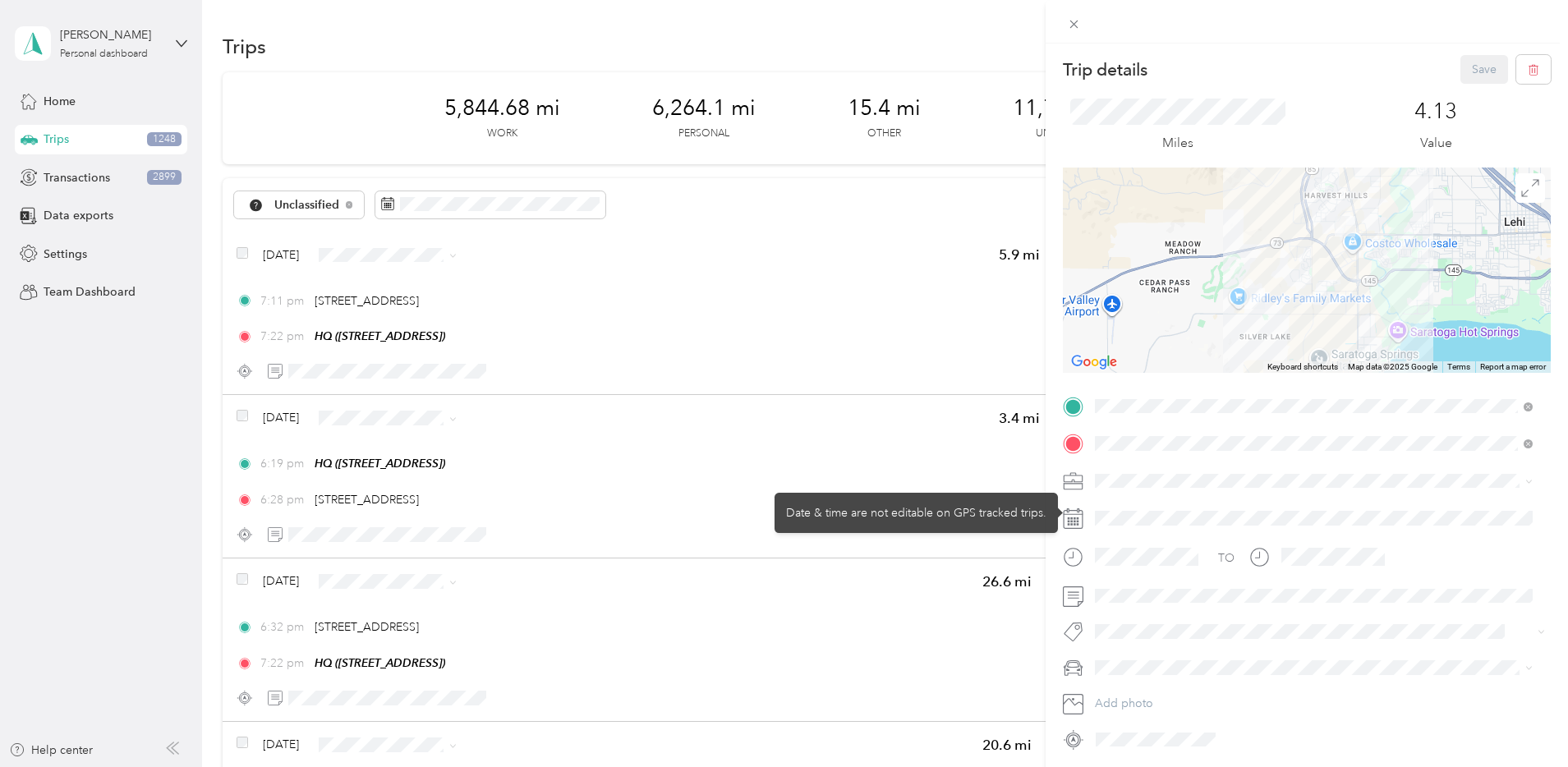
click at [1124, 471] on span at bounding box center [1320, 481] width 462 height 26
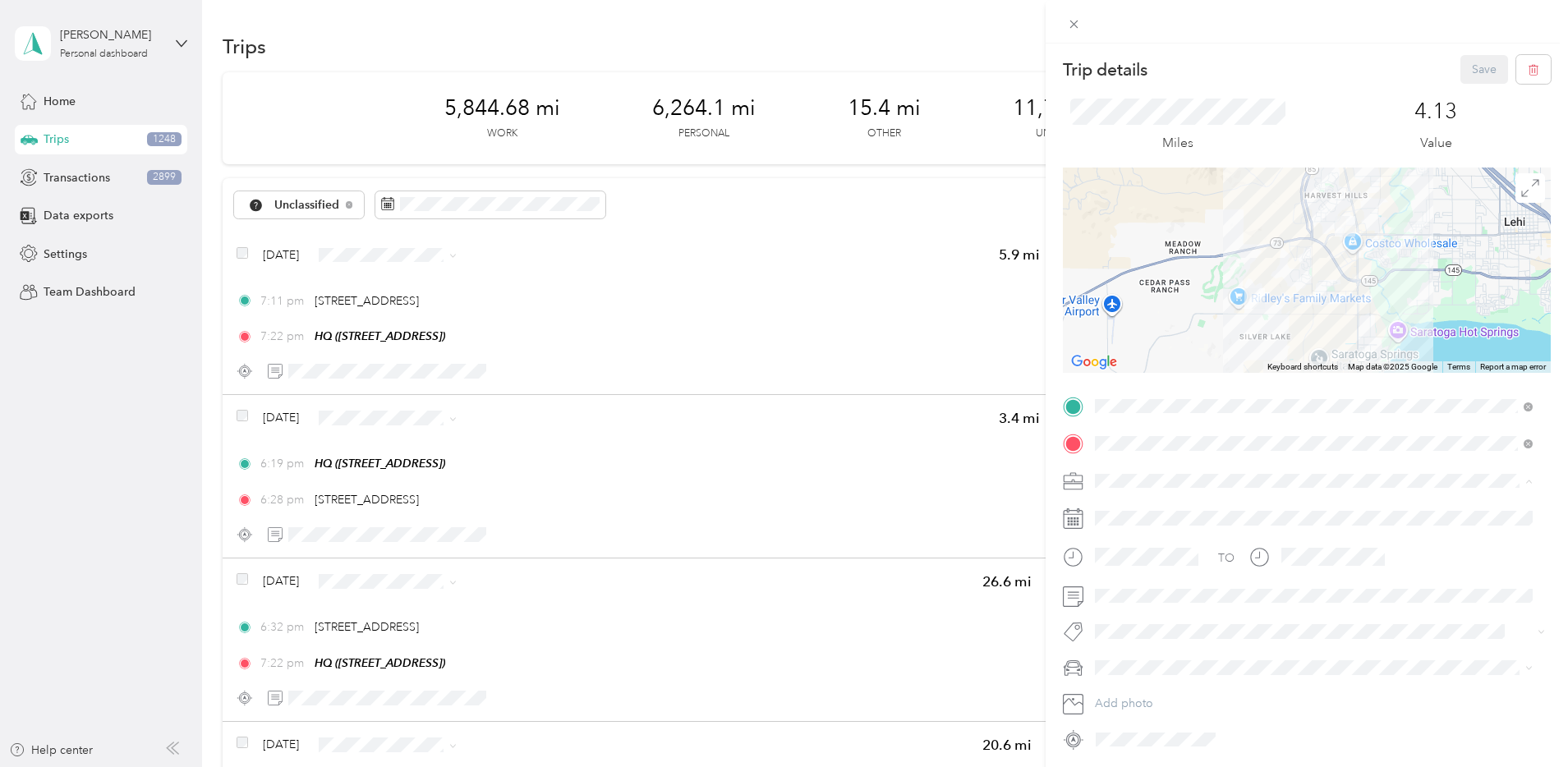
click at [1158, 618] on span "Network Marketing" at bounding box center [1150, 625] width 99 height 14
click at [1125, 585] on div "Camry" at bounding box center [1314, 581] width 426 height 17
click at [1461, 56] on button "Save" at bounding box center [1483, 70] width 47 height 29
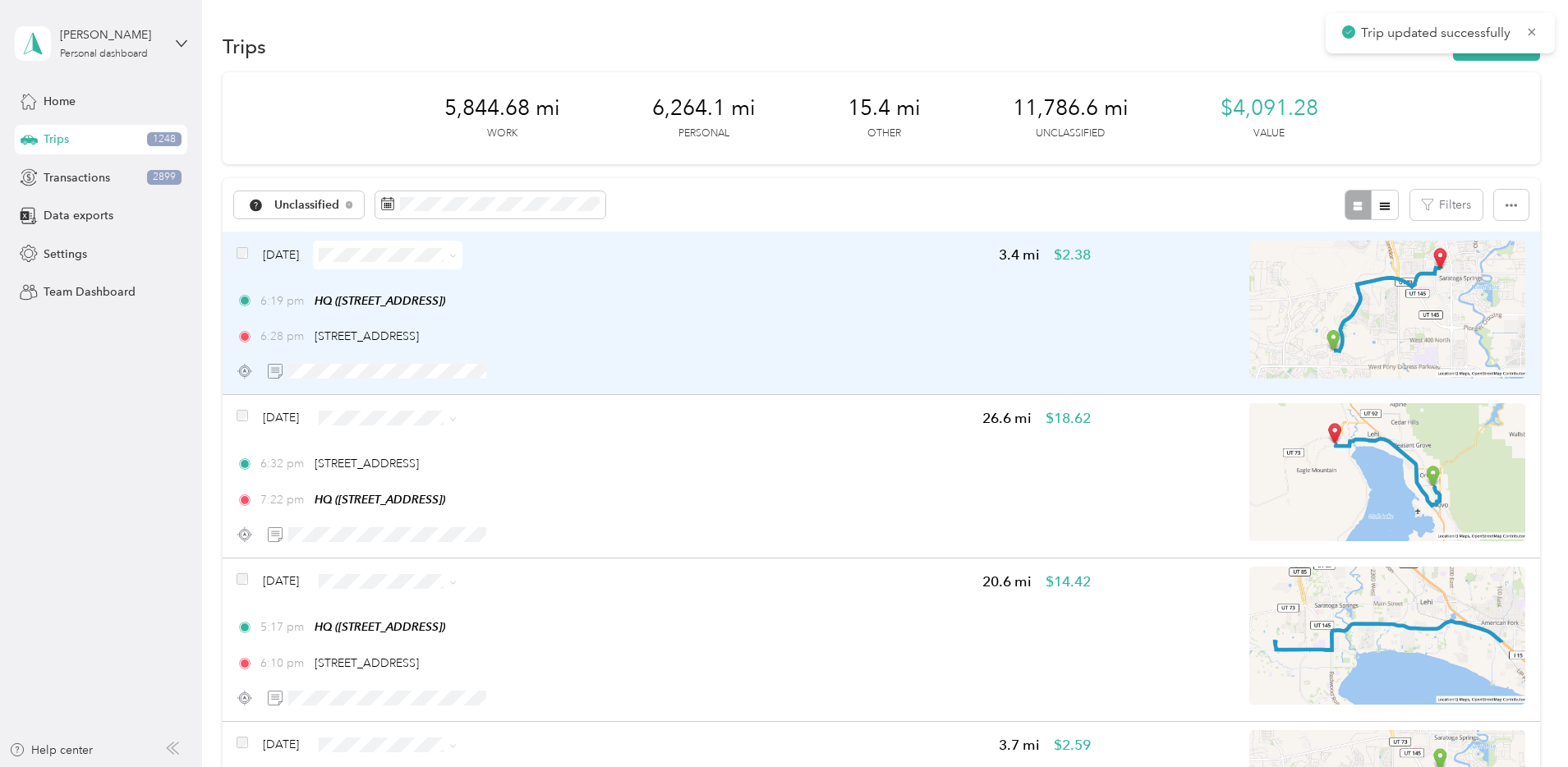
click at [766, 309] on div "6:19 pm HQ ([STREET_ADDRESS]) 6:28 pm [STREET_ADDRESS]" at bounding box center [664, 319] width 854 height 54
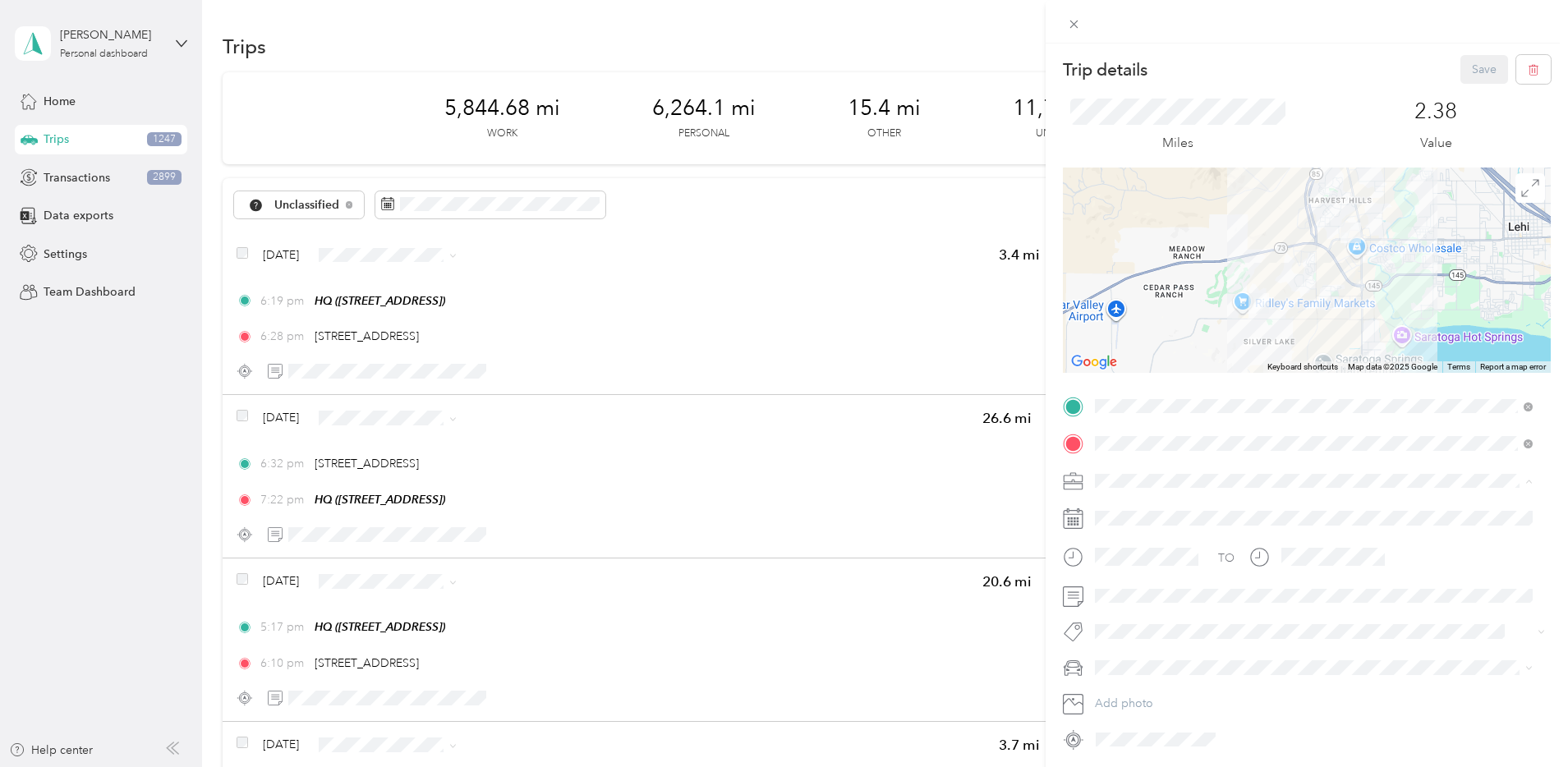
click at [1136, 618] on span "Network Marketing" at bounding box center [1150, 625] width 99 height 14
click at [1126, 576] on span "Camry" at bounding box center [1118, 577] width 34 height 14
click at [1469, 70] on button "Save" at bounding box center [1483, 70] width 47 height 29
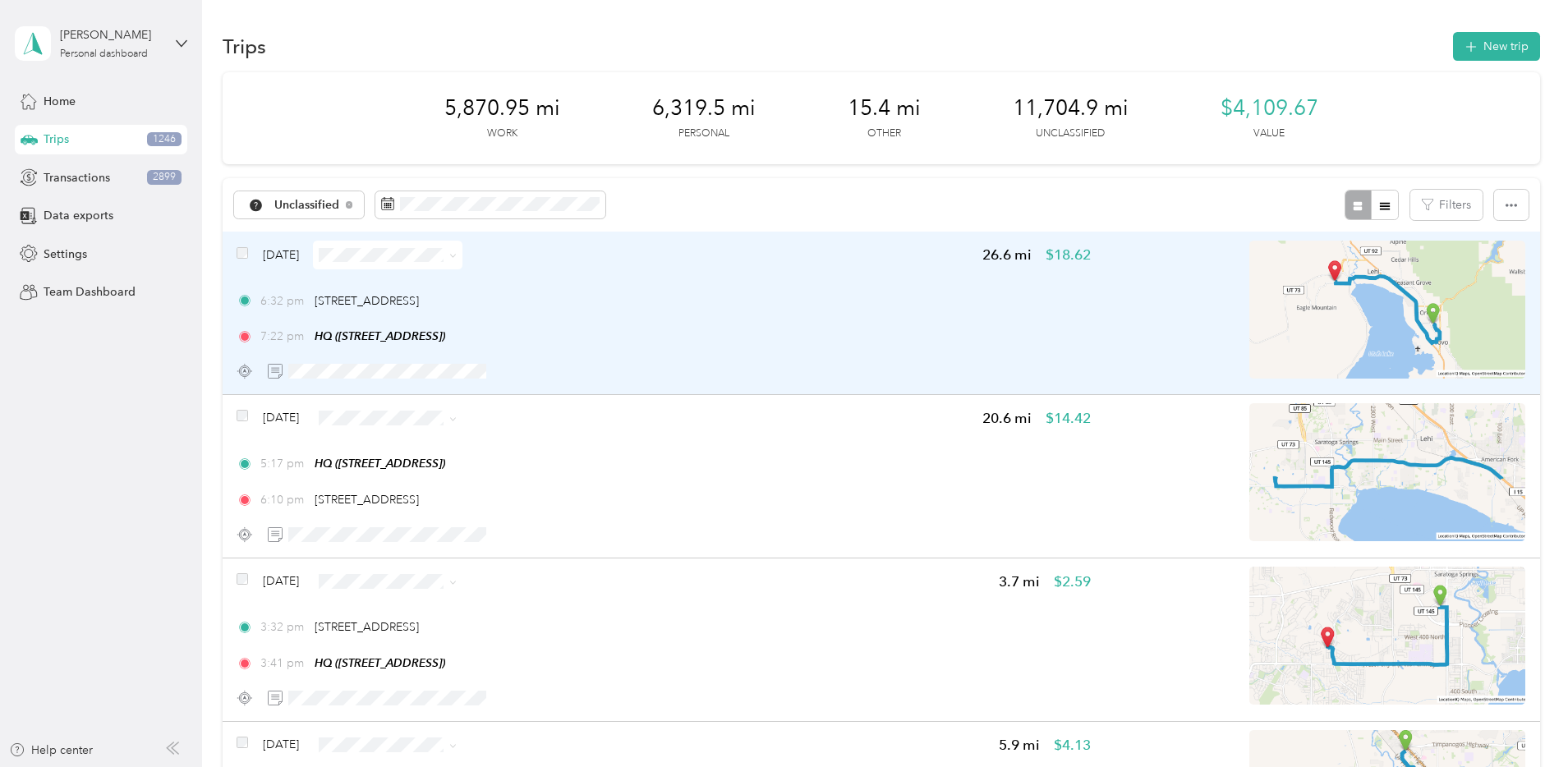
drag, startPoint x: 648, startPoint y: 299, endPoint x: 417, endPoint y: 306, distance: 231.1
click at [417, 306] on div "6:32 pm [STREET_ADDRESS]" at bounding box center [664, 301] width 854 height 17
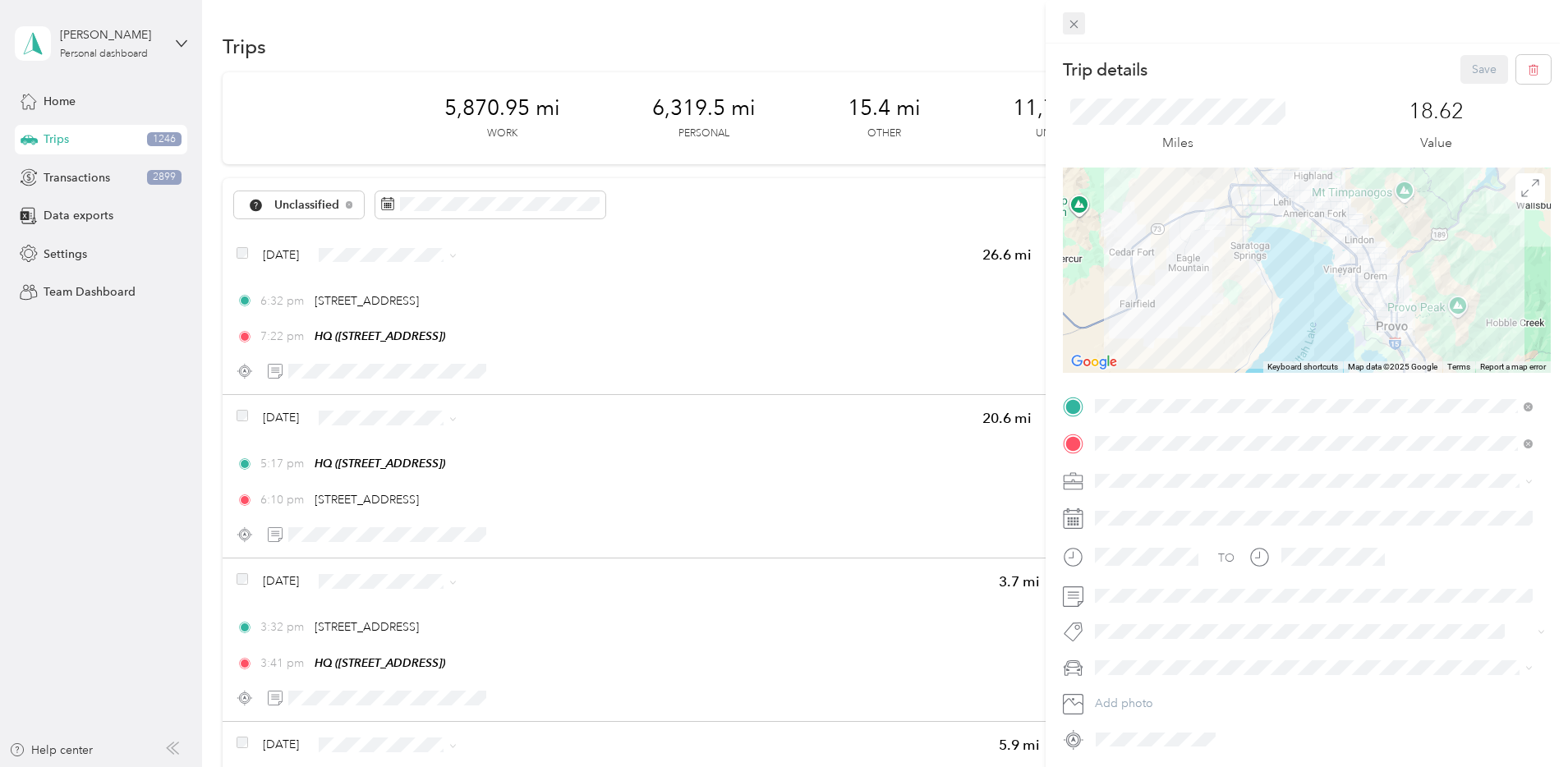
click at [1069, 24] on icon at bounding box center [1074, 24] width 14 height 14
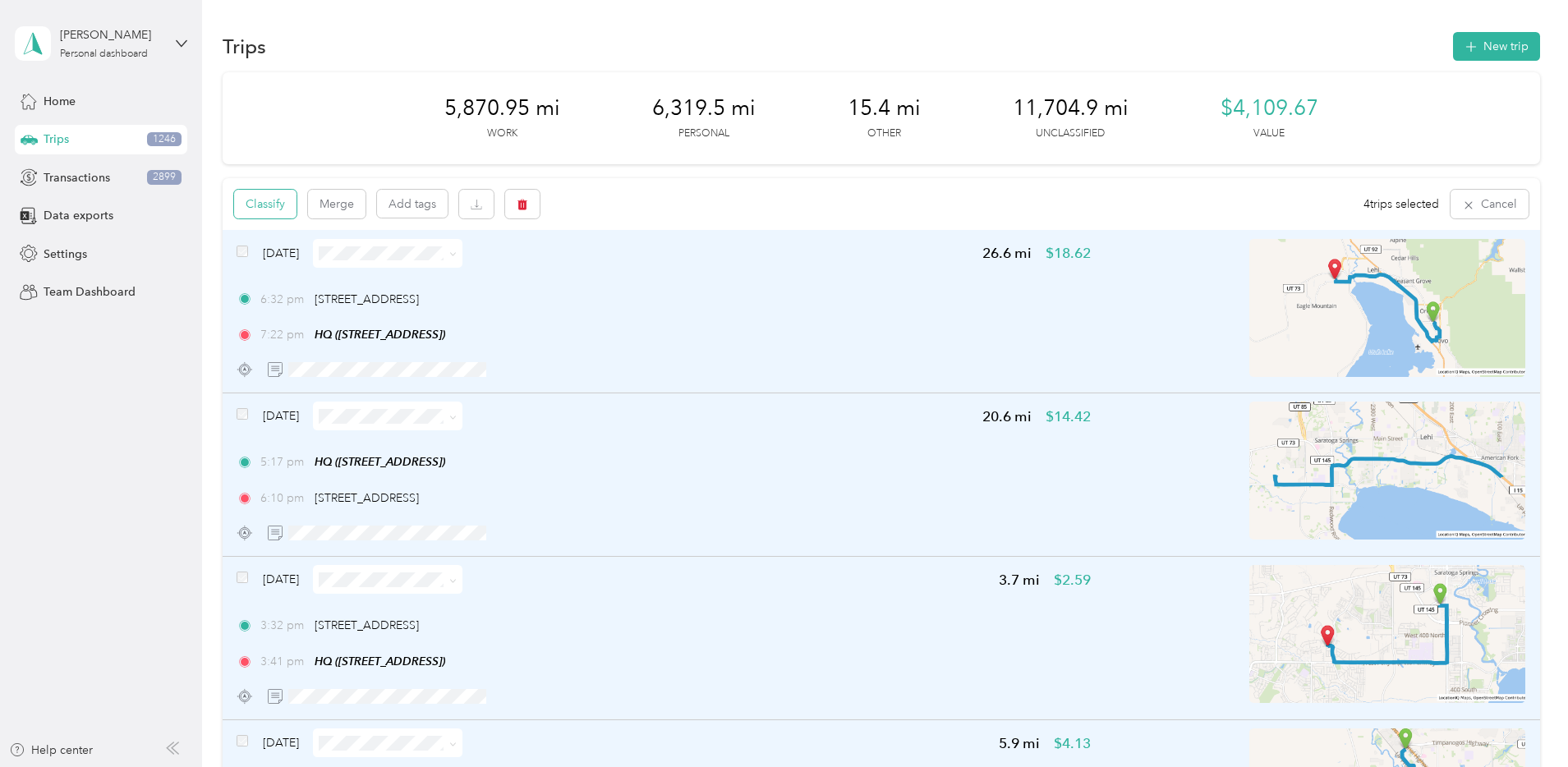
click at [296, 213] on button "Classify" at bounding box center [265, 204] width 62 height 29
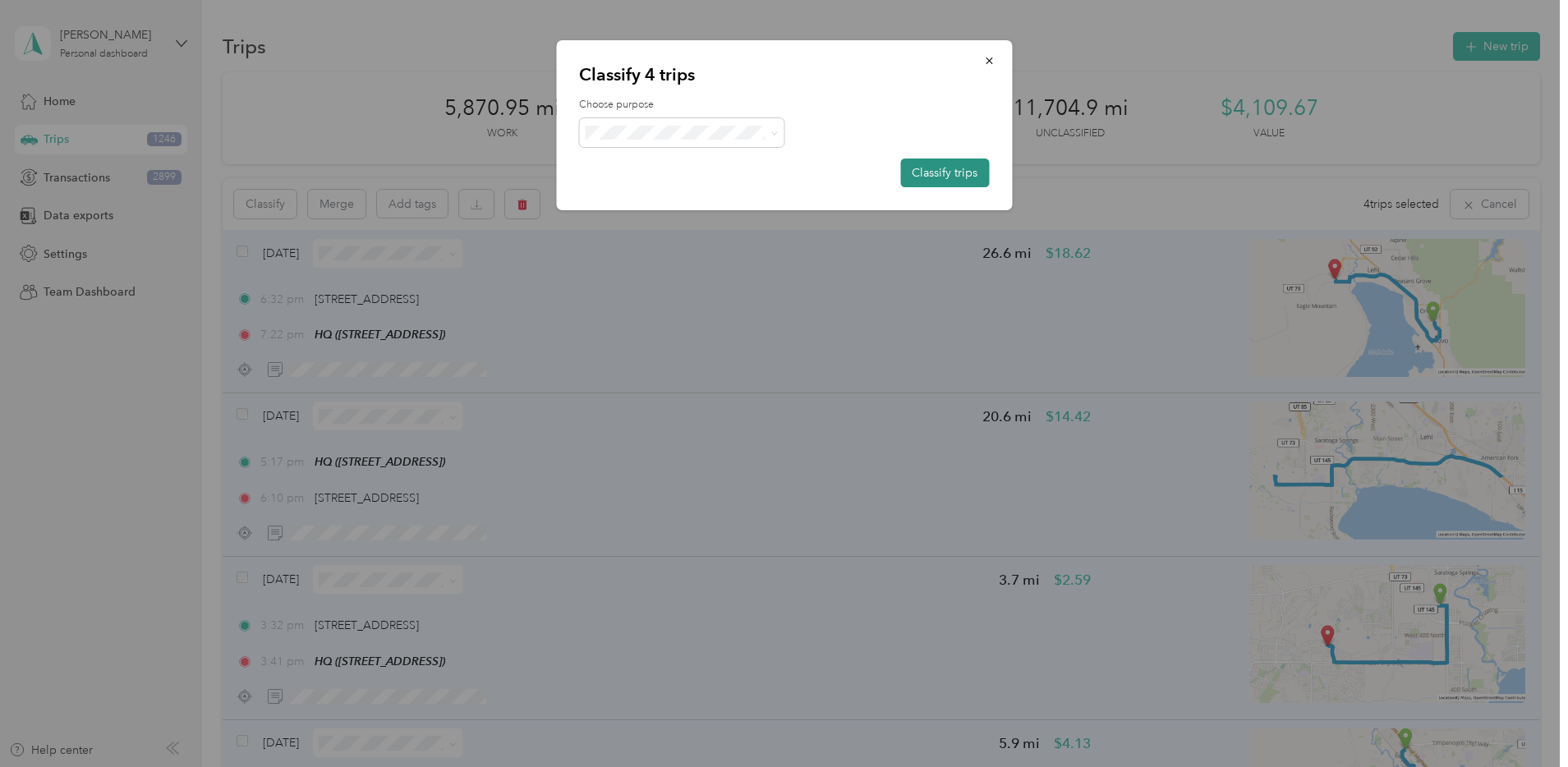
click at [928, 172] on button "Classify trips" at bounding box center [944, 173] width 88 height 29
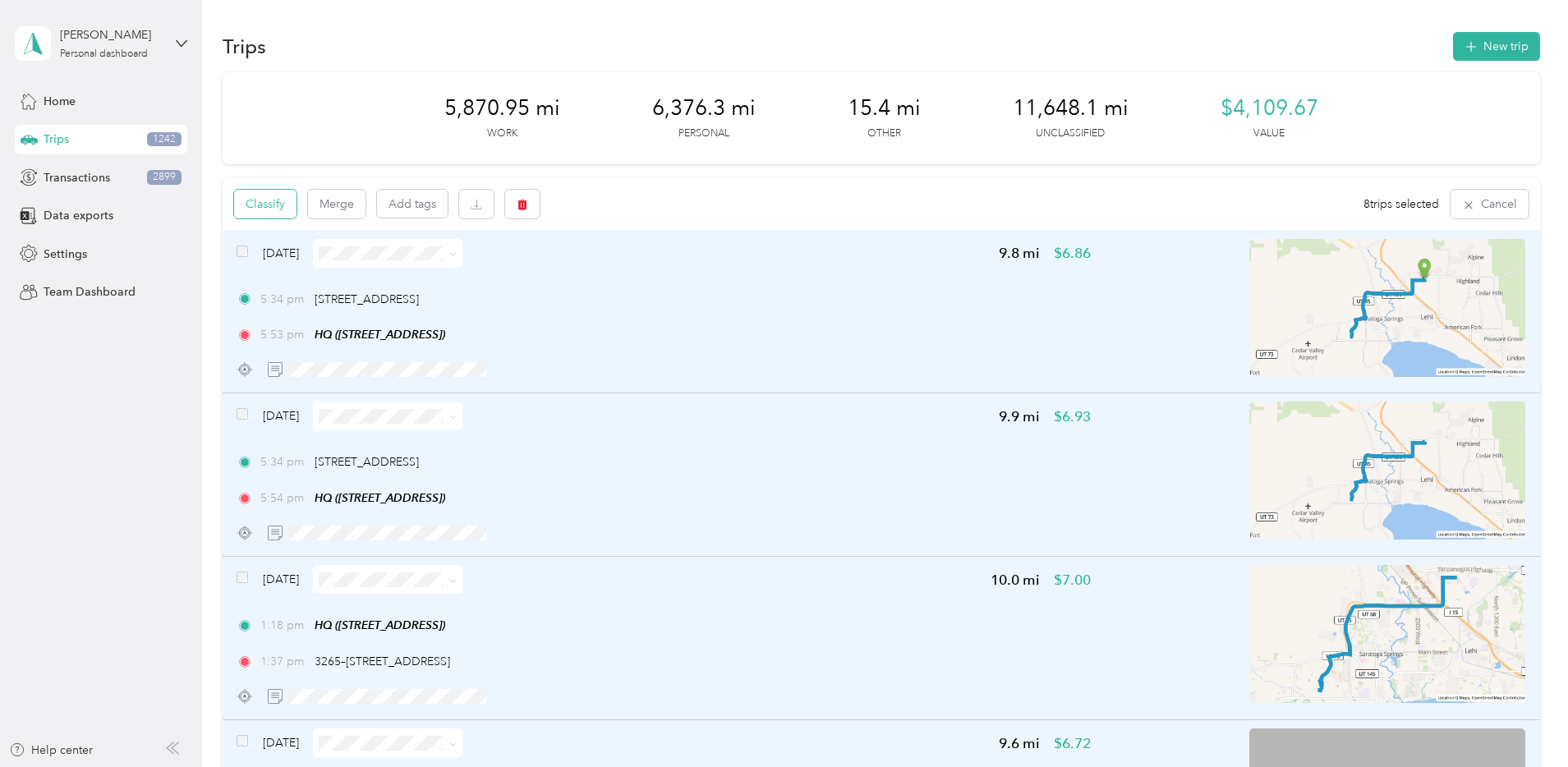
click at [296, 206] on button "Classify" at bounding box center [265, 204] width 62 height 29
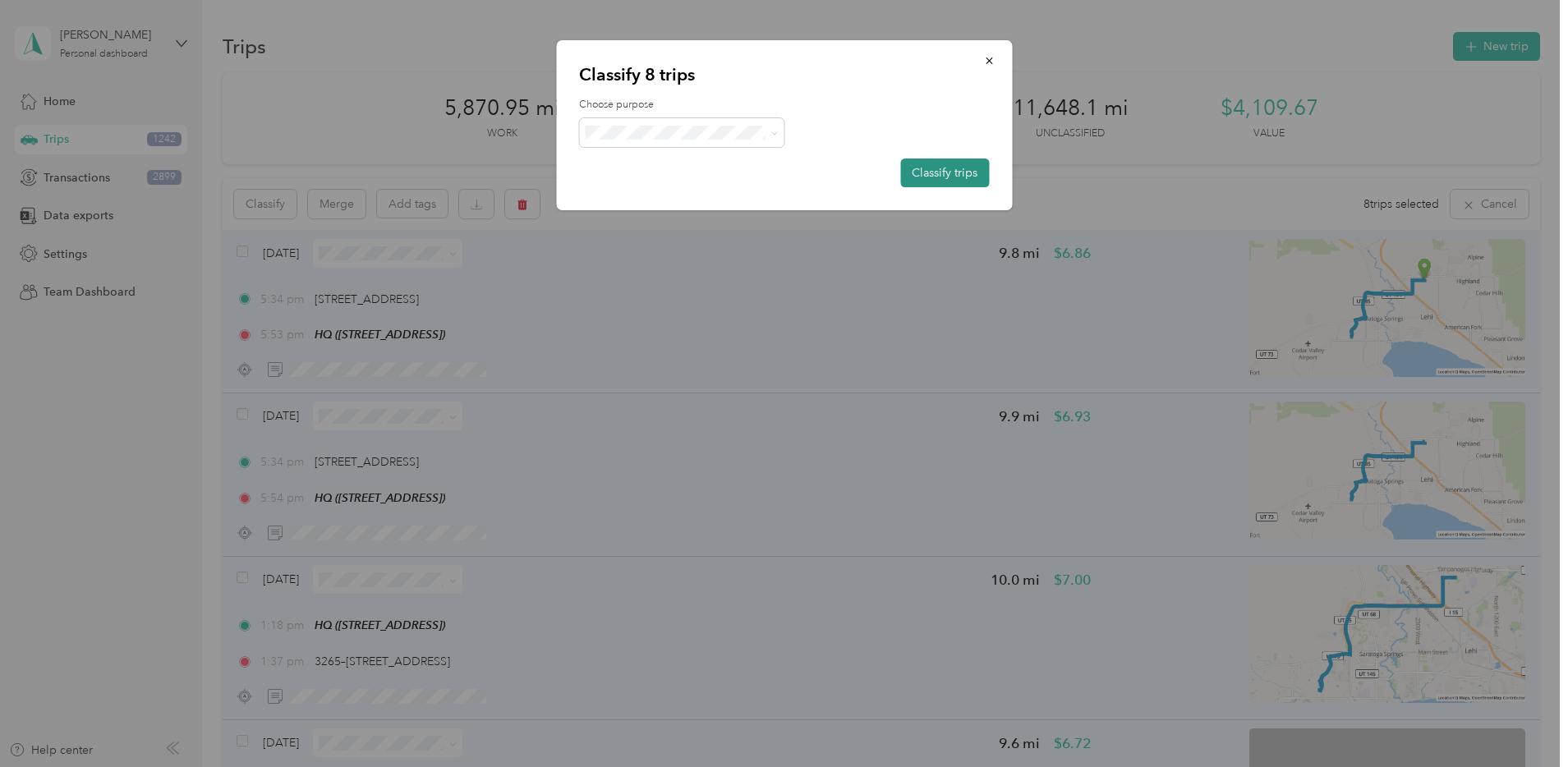
click at [968, 175] on button "Classify trips" at bounding box center [944, 173] width 88 height 29
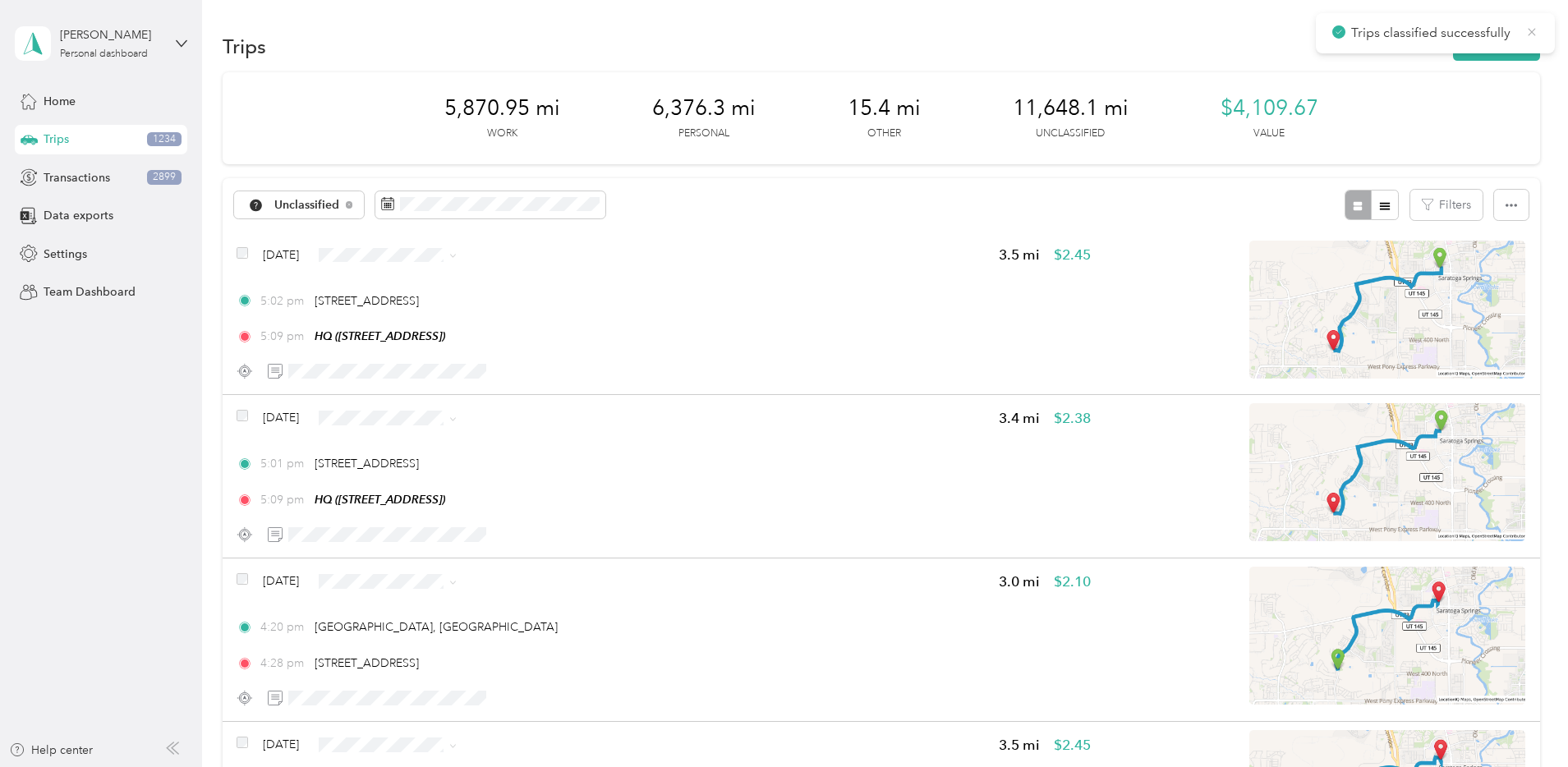
click at [1535, 34] on icon at bounding box center [1531, 32] width 13 height 15
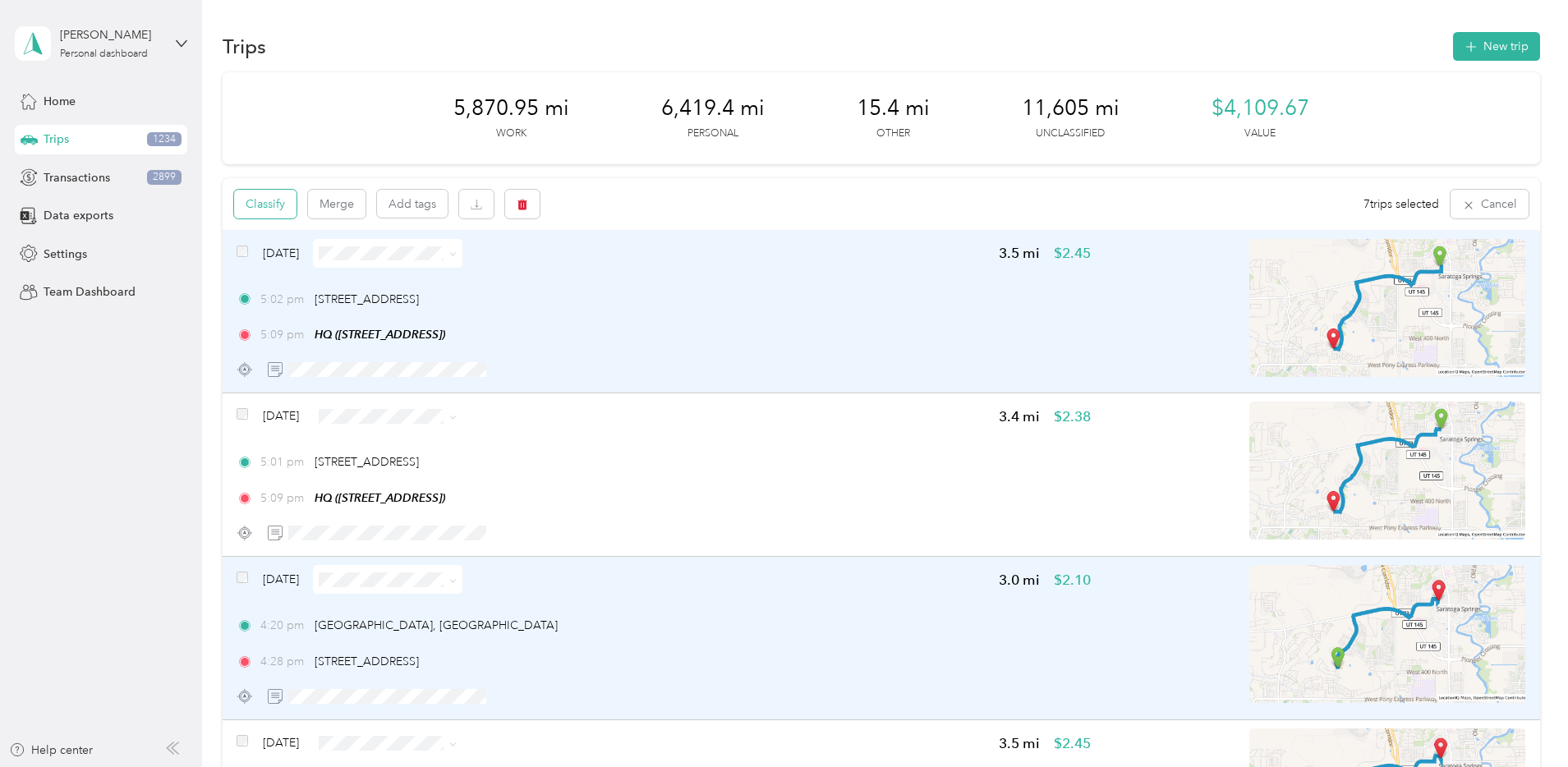
click at [296, 200] on button "Classify" at bounding box center [265, 204] width 62 height 29
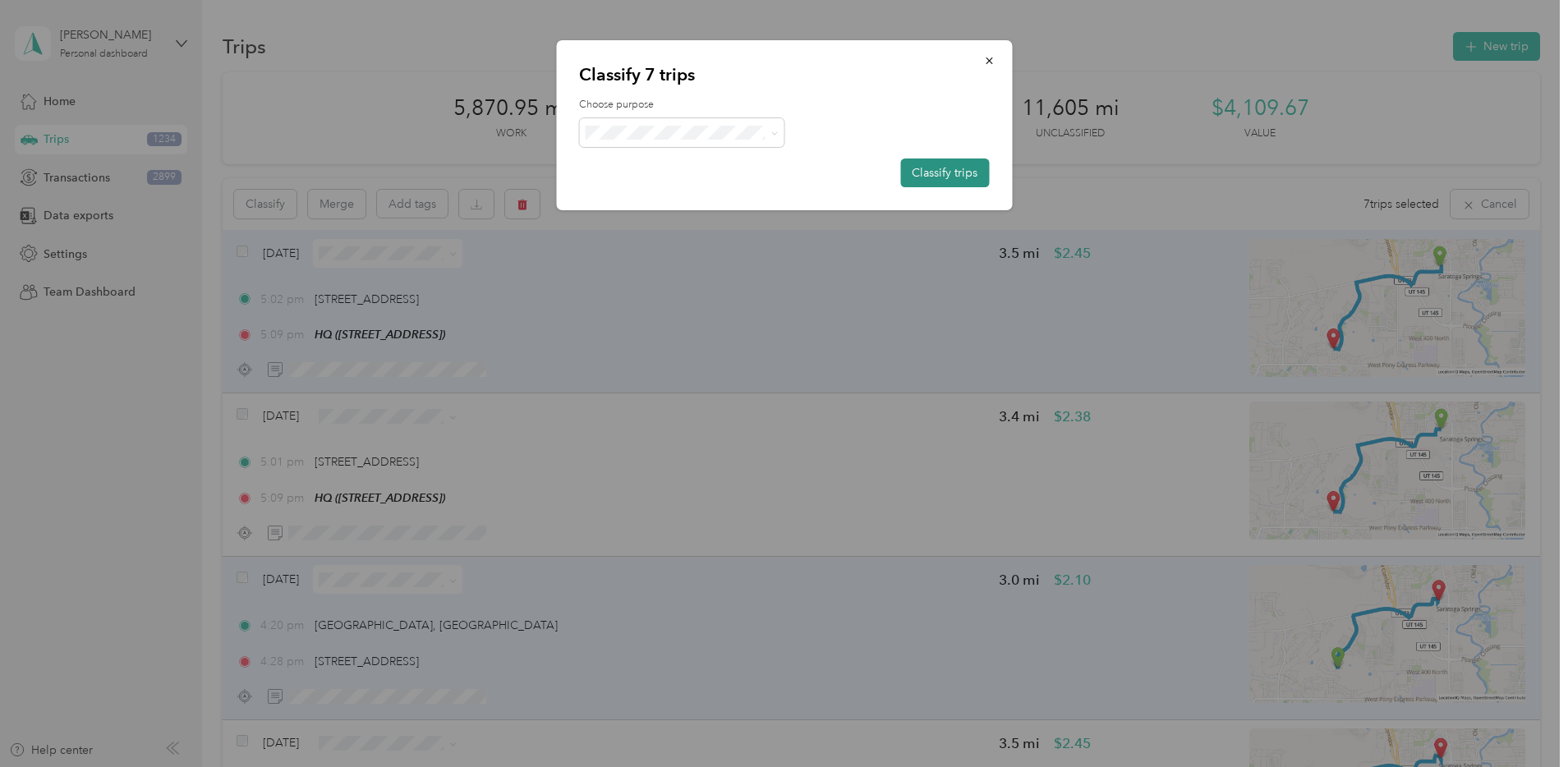
click at [947, 168] on button "Classify trips" at bounding box center [944, 173] width 88 height 29
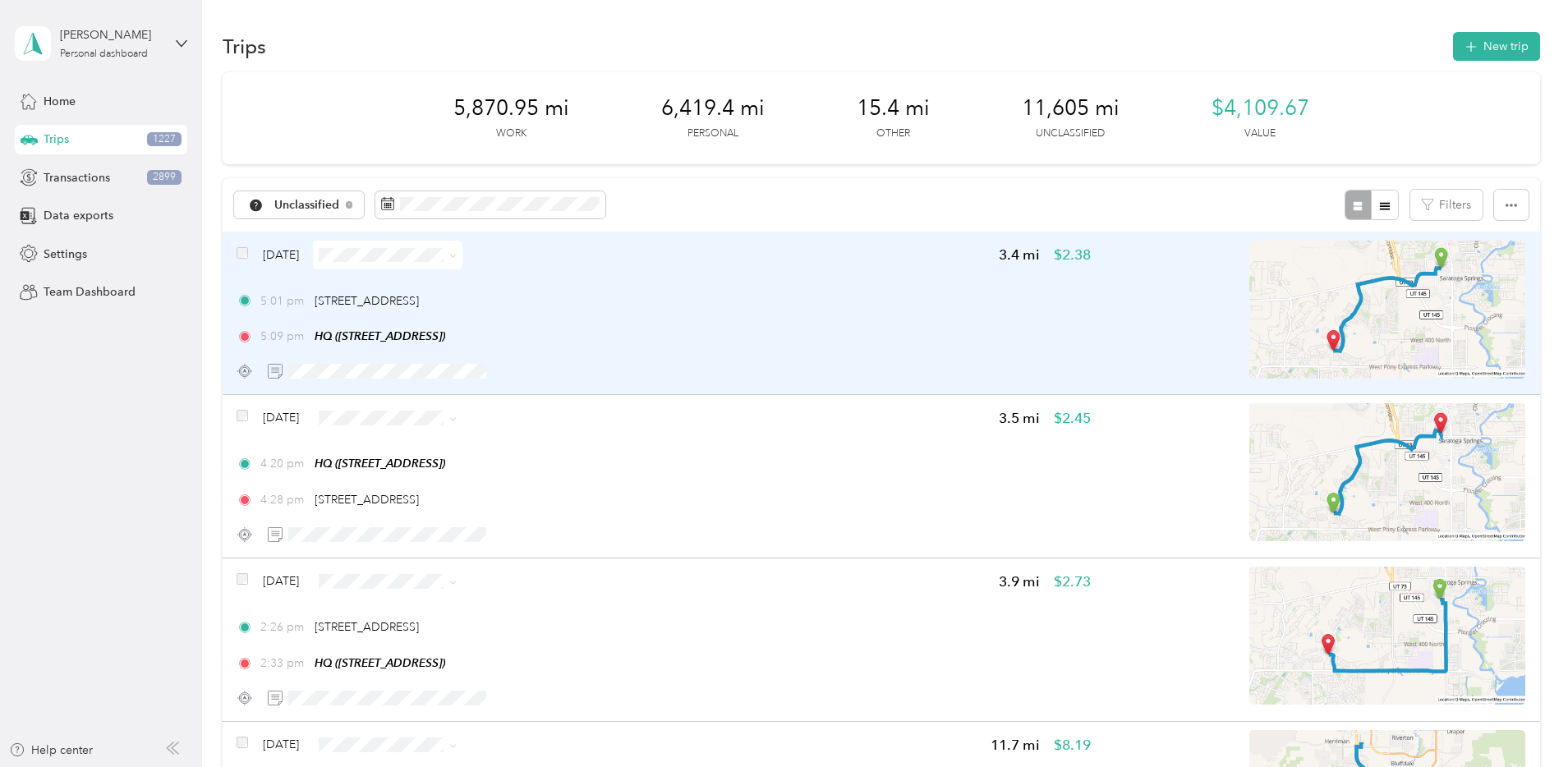
click at [801, 315] on div "5:01 pm [STREET_ADDRESS] 5:09 pm HQ ([STREET_ADDRESS])" at bounding box center [664, 319] width 854 height 54
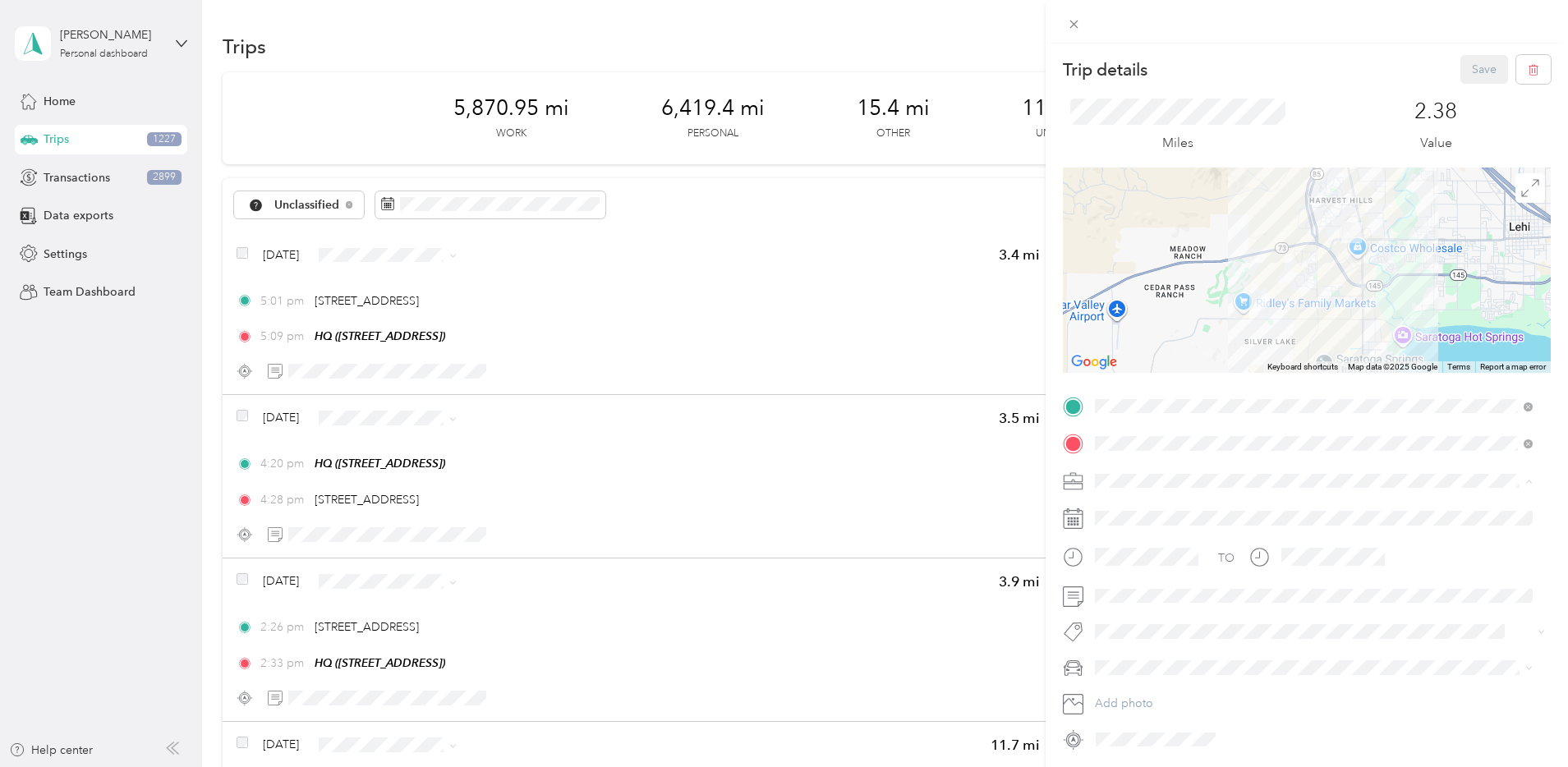
click at [1166, 626] on div "Network Marketing" at bounding box center [1314, 624] width 426 height 17
click at [1112, 682] on div "TO Add photo" at bounding box center [1307, 573] width 488 height 359
click at [1127, 587] on li "Camry" at bounding box center [1314, 581] width 450 height 29
click at [1460, 68] on button "Save" at bounding box center [1483, 70] width 47 height 29
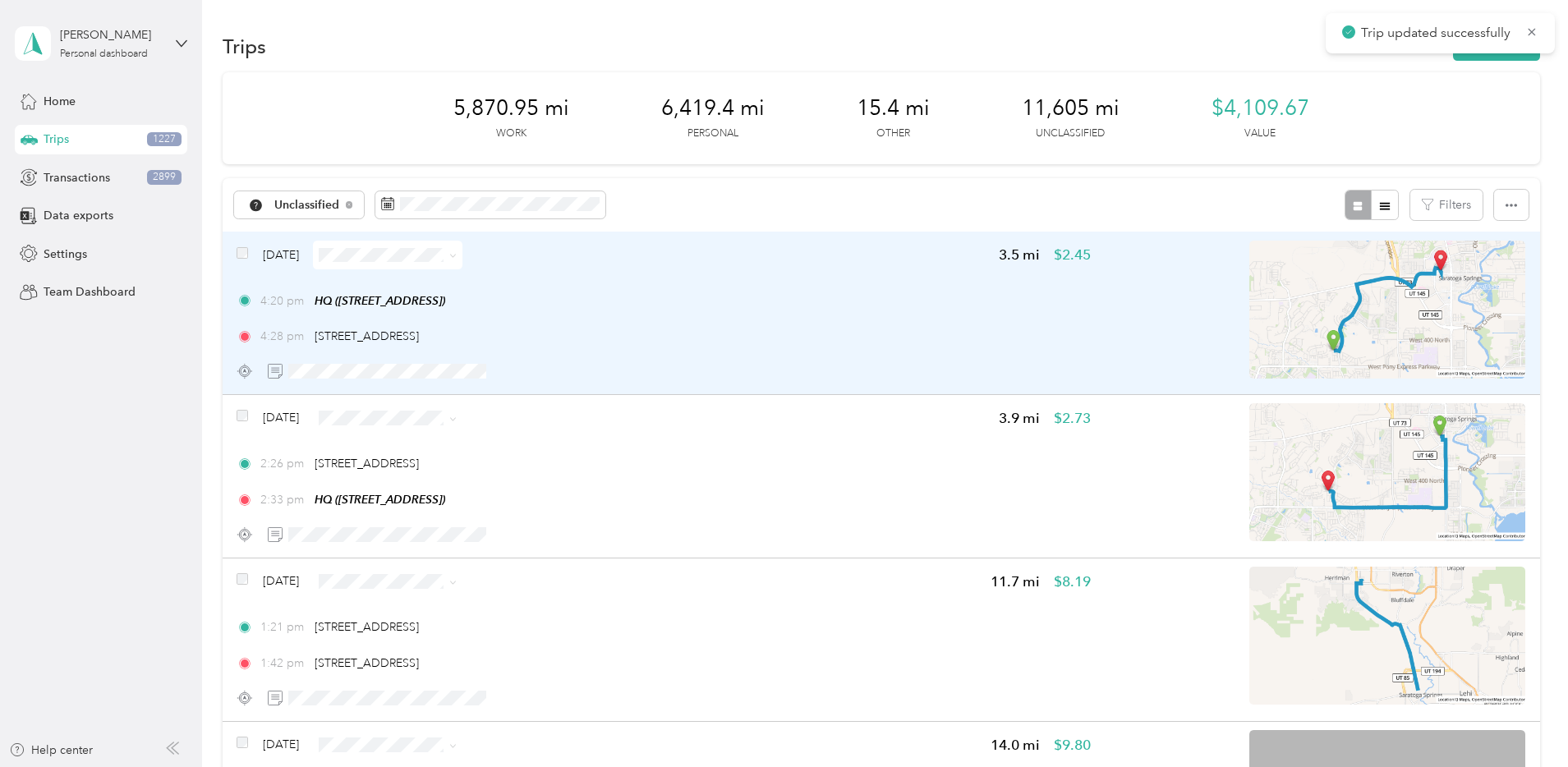
click at [881, 329] on div "4:28 pm [STREET_ADDRESS]" at bounding box center [664, 335] width 854 height 17
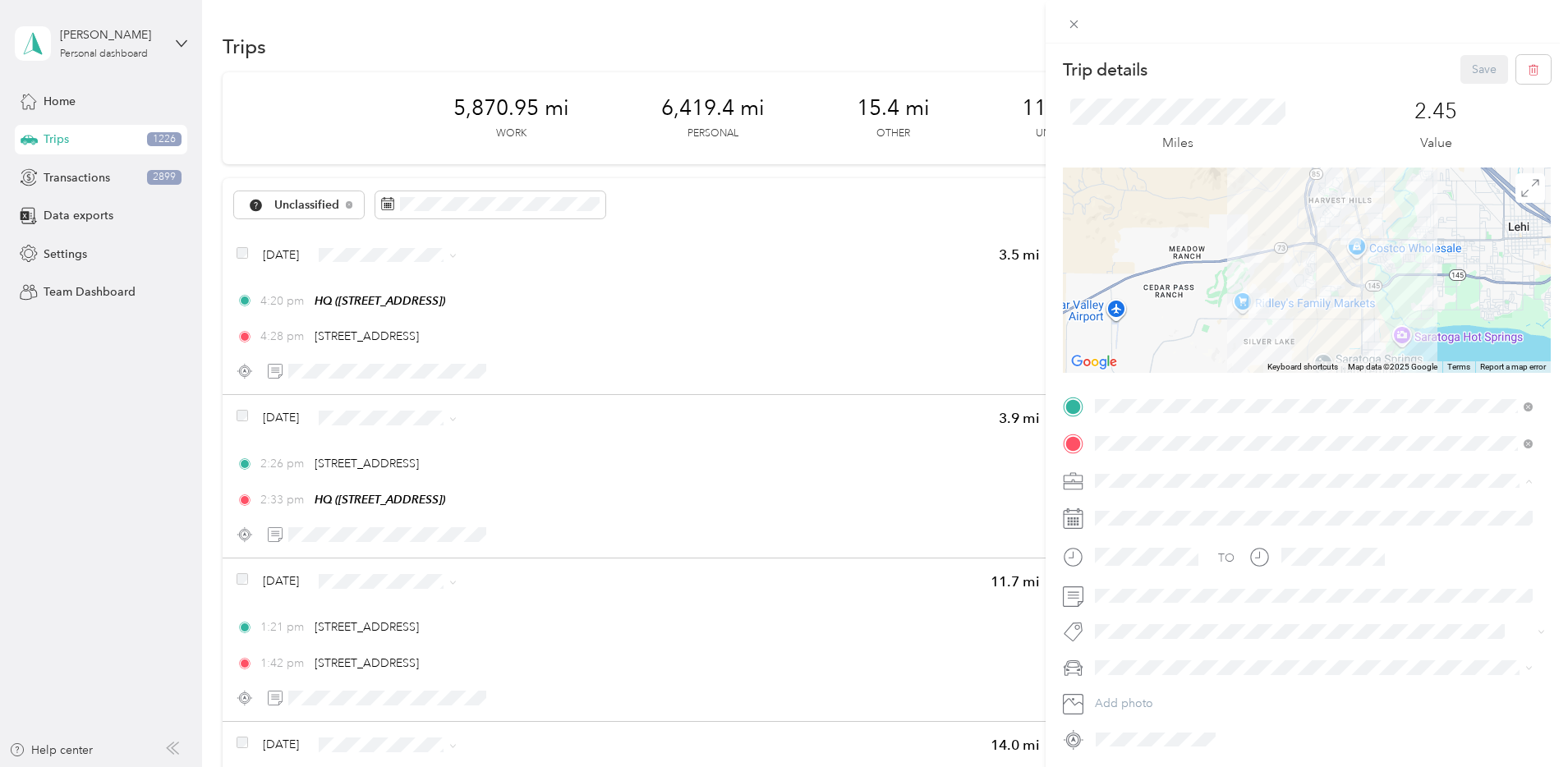
click at [1148, 626] on div "Network Marketing" at bounding box center [1314, 624] width 426 height 17
click at [1135, 587] on li "Camry" at bounding box center [1314, 581] width 450 height 29
click at [1475, 80] on button "Save" at bounding box center [1483, 70] width 47 height 29
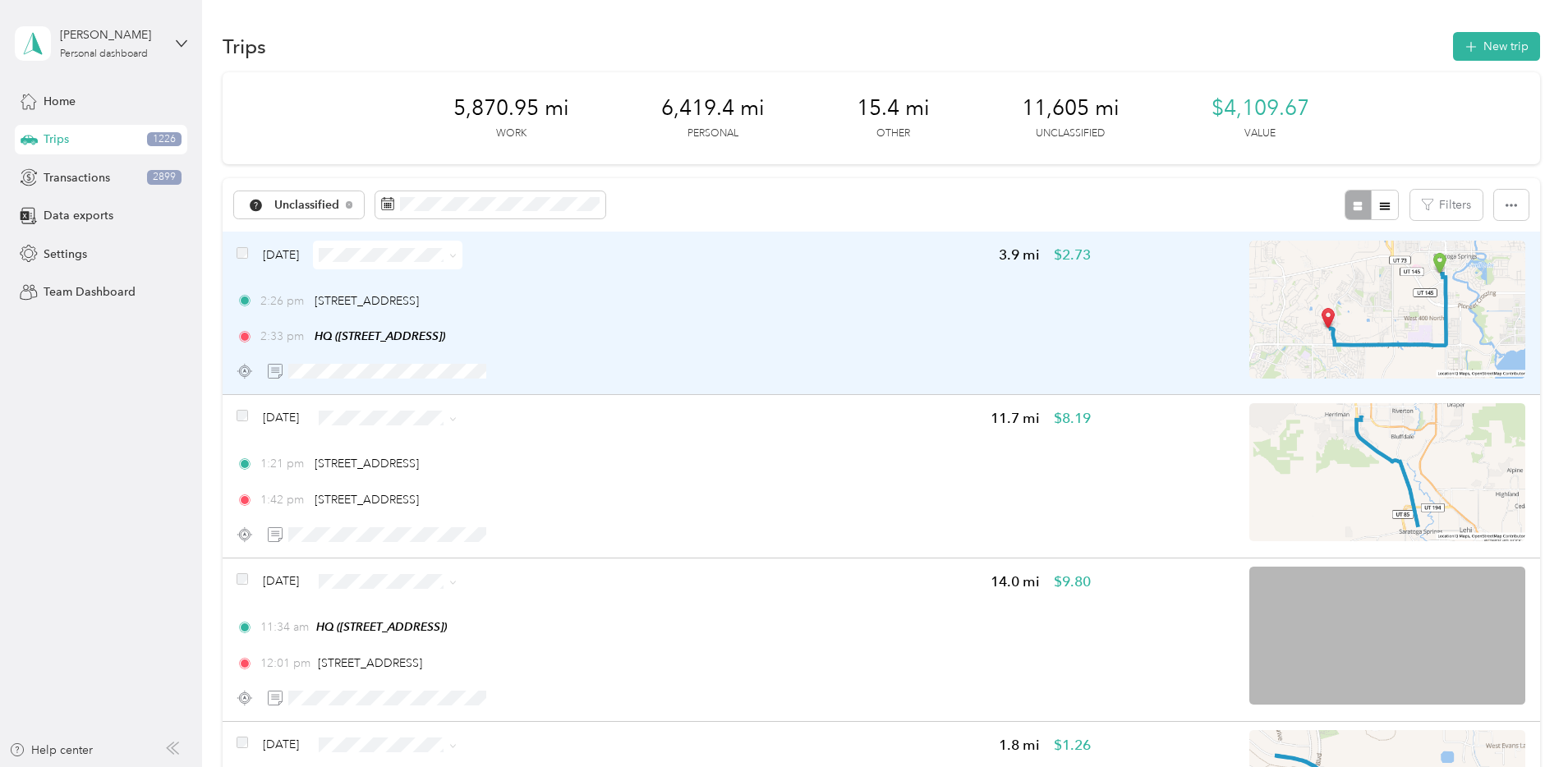
click at [830, 315] on div "2:26 pm [STREET_ADDRESS] 2:33 pm HQ ([STREET_ADDRESS])" at bounding box center [664, 319] width 854 height 54
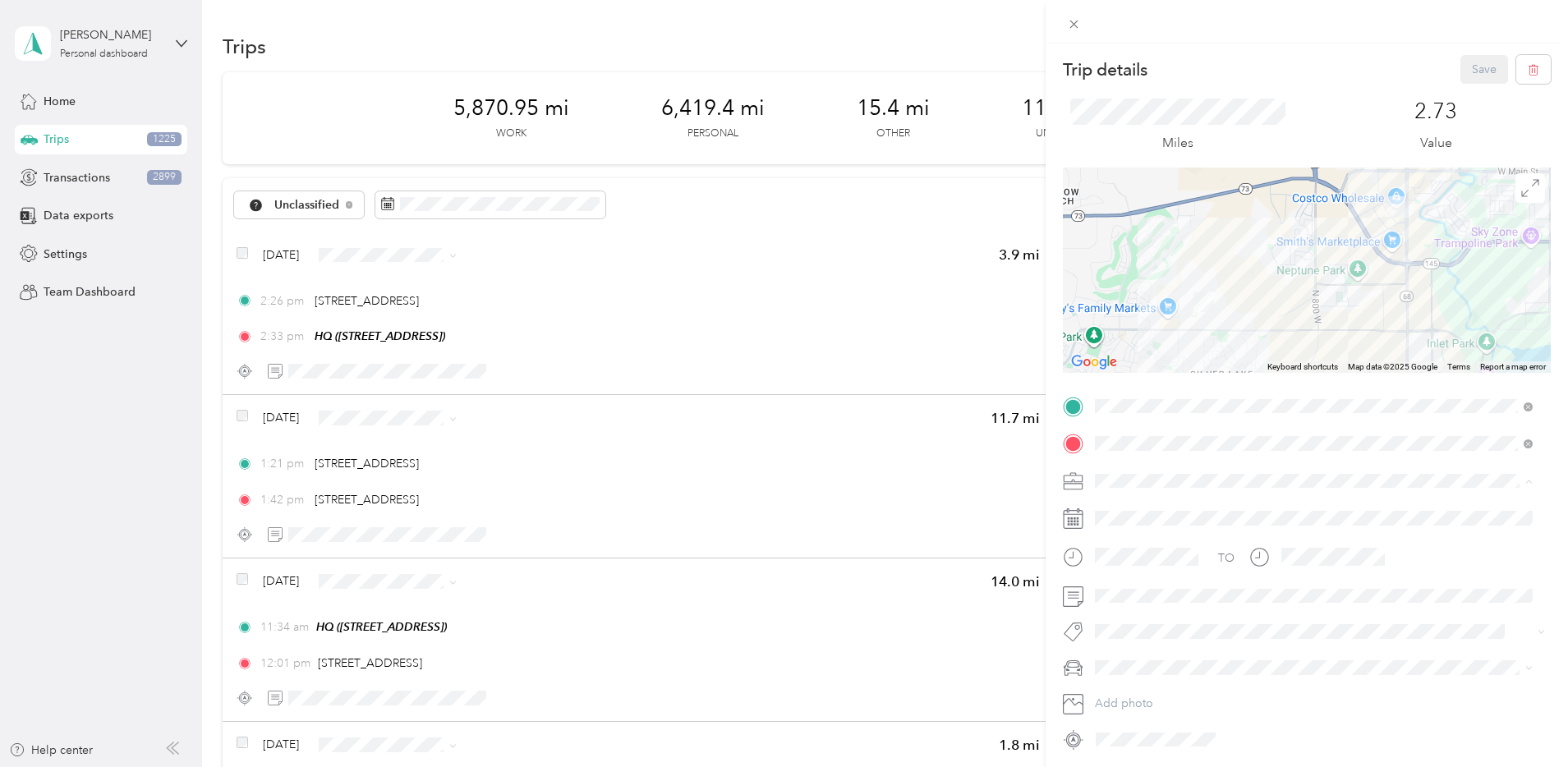
click at [1132, 598] on li "Bndl" at bounding box center [1314, 596] width 450 height 29
click at [1118, 578] on span "Camry" at bounding box center [1118, 575] width 34 height 14
click at [1467, 70] on button "Save" at bounding box center [1483, 70] width 47 height 29
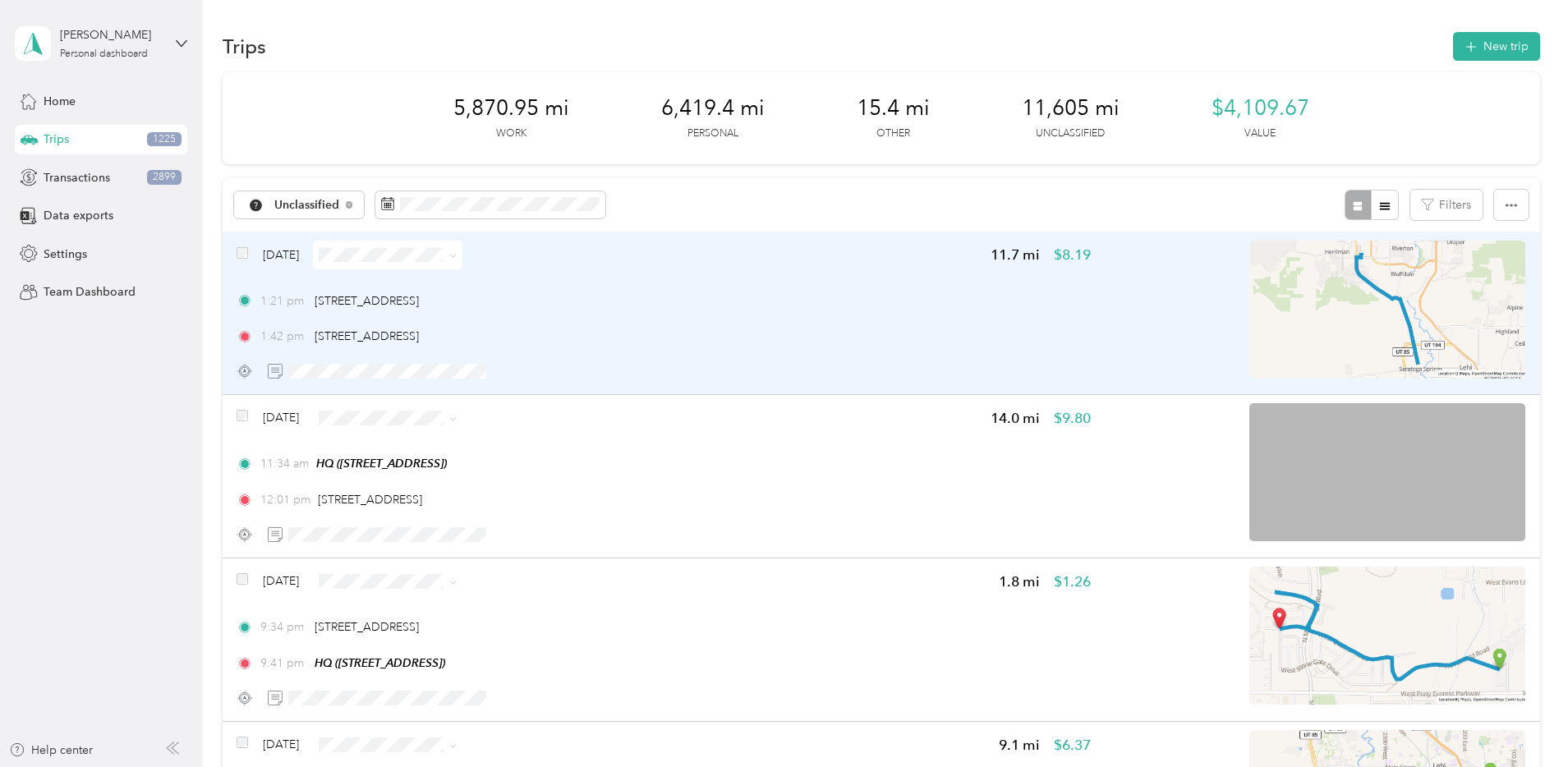
click at [846, 326] on div "1:21 pm [STREET_ADDRESS] 1:42 pm [STREET_ADDRESS]" at bounding box center [664, 319] width 854 height 54
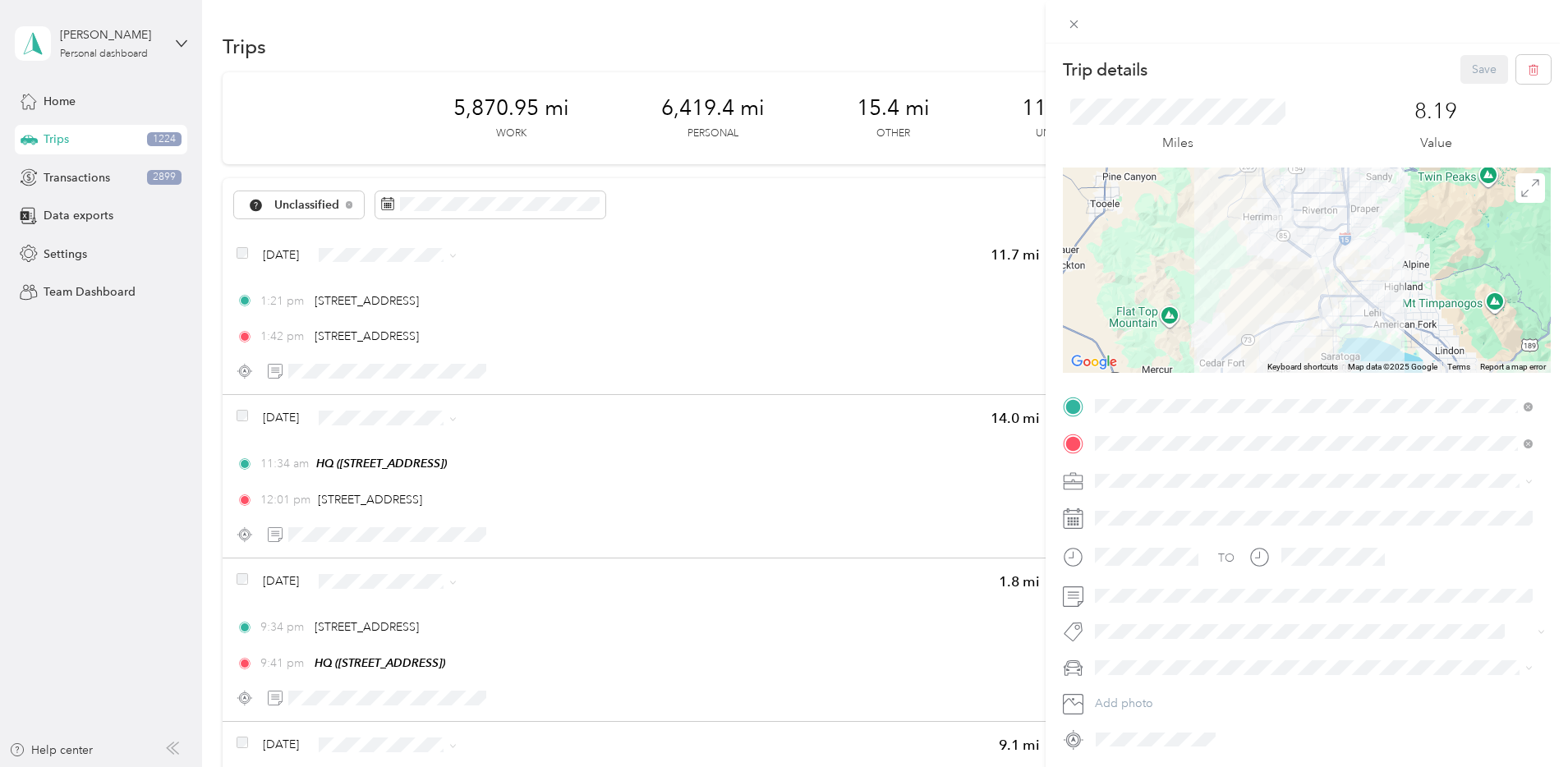
click at [1152, 592] on div "Bndl" at bounding box center [1314, 595] width 426 height 17
click at [1120, 588] on li "Camry" at bounding box center [1314, 581] width 450 height 29
click at [1461, 68] on button "Save" at bounding box center [1483, 70] width 47 height 29
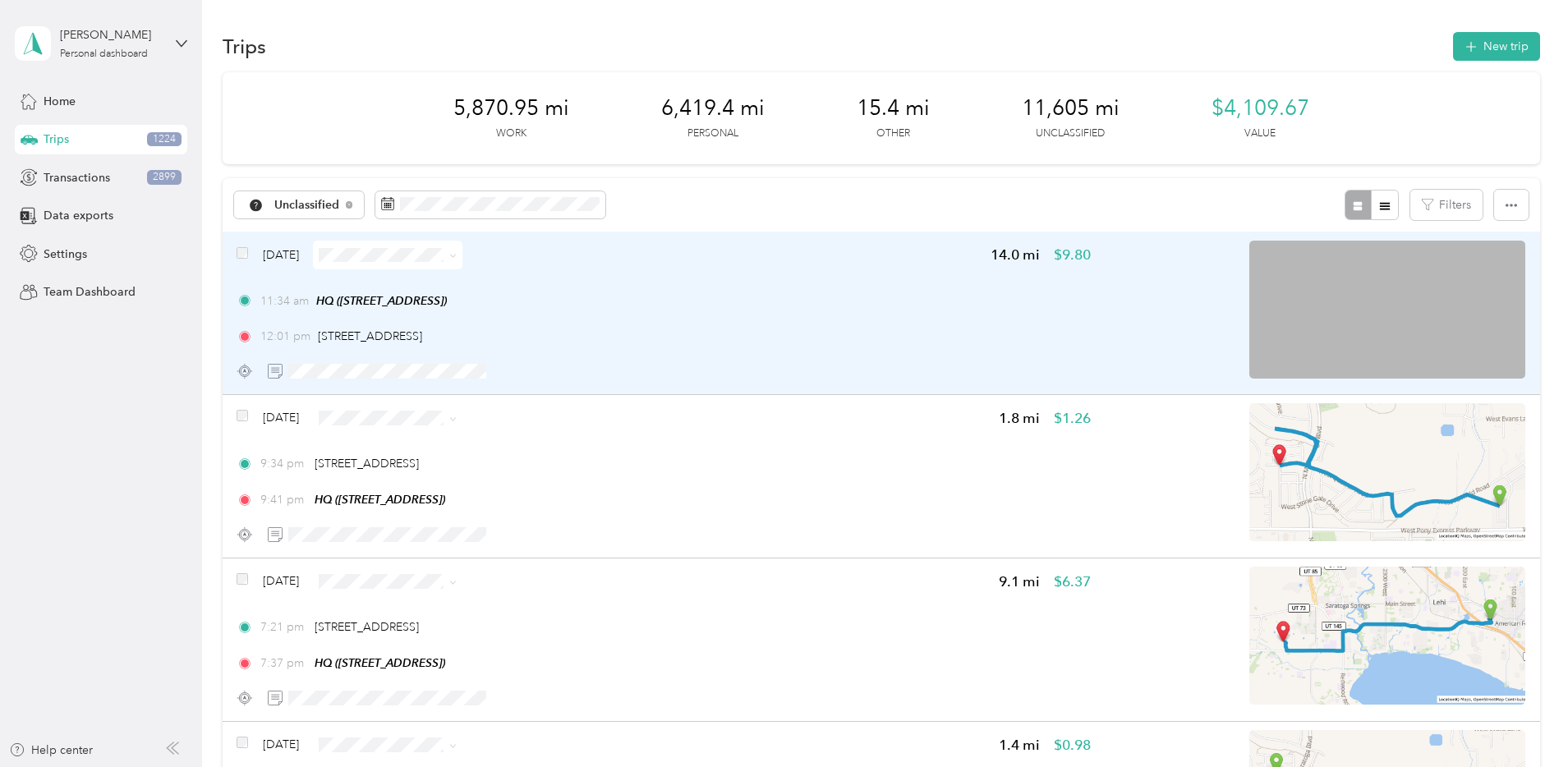
click at [813, 324] on div "11:34 am HQ ([STREET_ADDRESS]) 12:01 pm [STREET_ADDRESS]" at bounding box center [664, 319] width 854 height 54
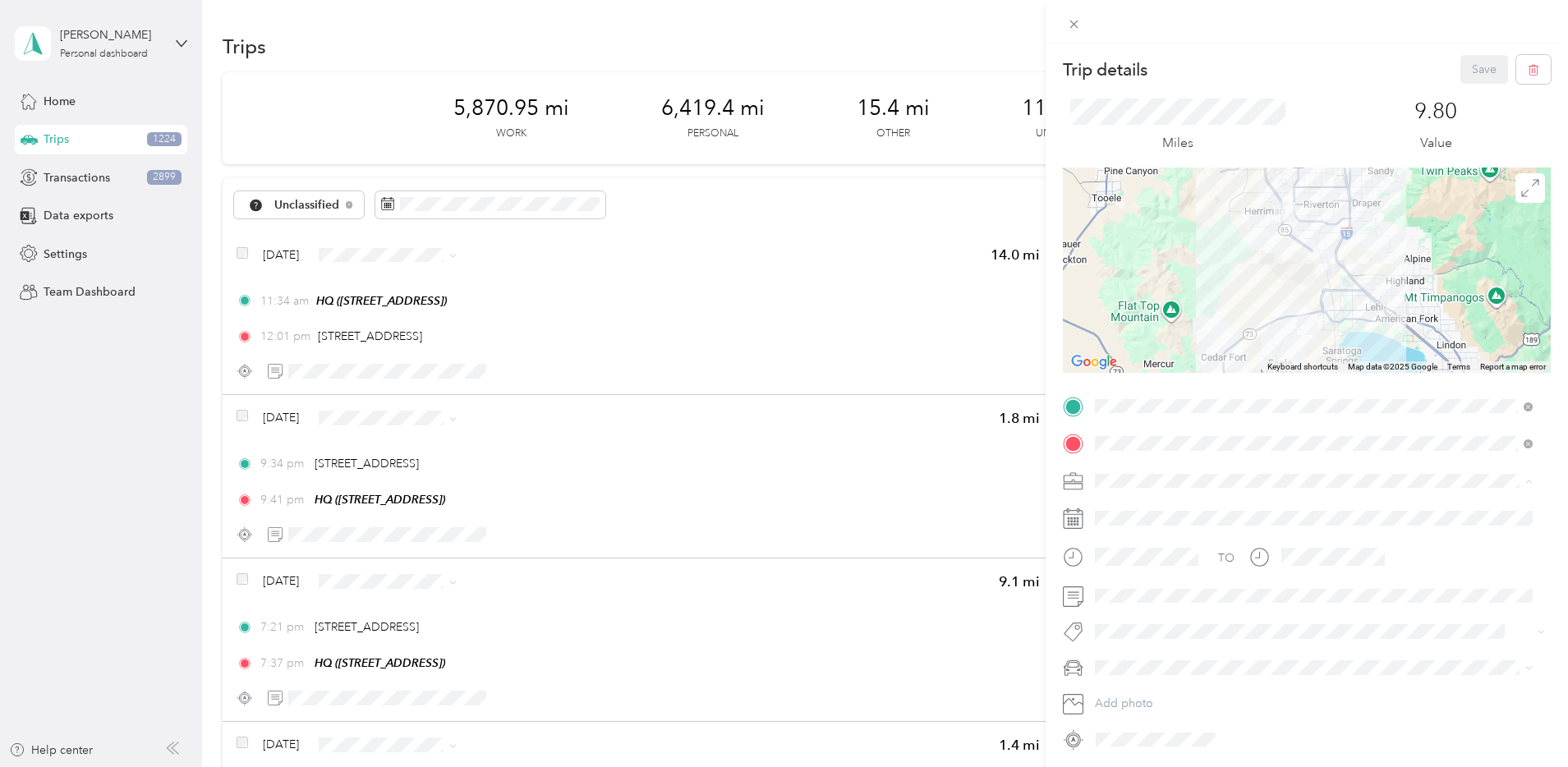
click at [1137, 588] on div "Bndl" at bounding box center [1314, 595] width 426 height 17
click at [1126, 659] on span at bounding box center [1320, 667] width 462 height 26
click at [1127, 579] on span "Camry" at bounding box center [1118, 581] width 34 height 14
click at [1480, 68] on button "Save" at bounding box center [1483, 70] width 47 height 29
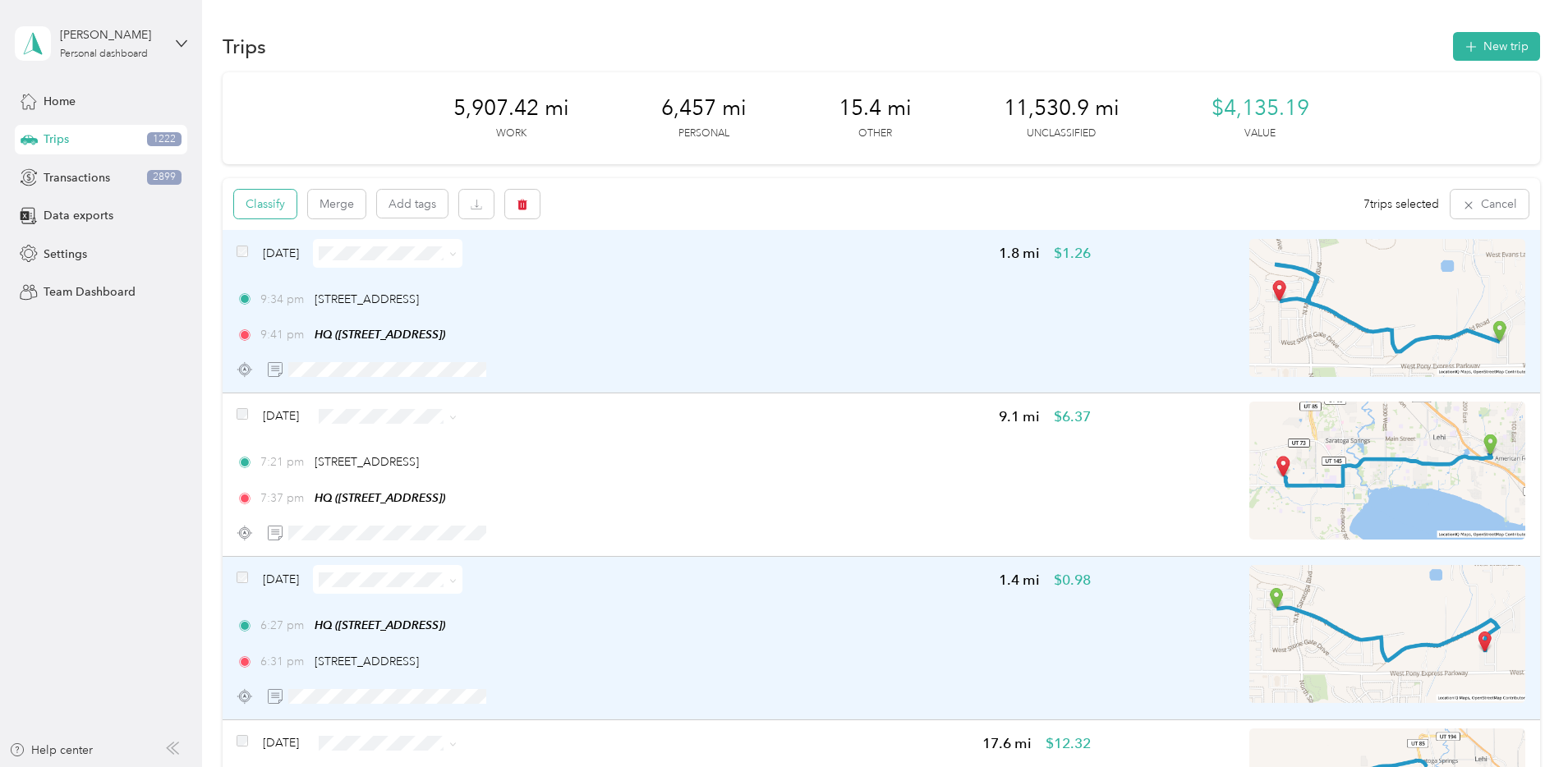
click at [296, 215] on button "Classify" at bounding box center [265, 204] width 62 height 29
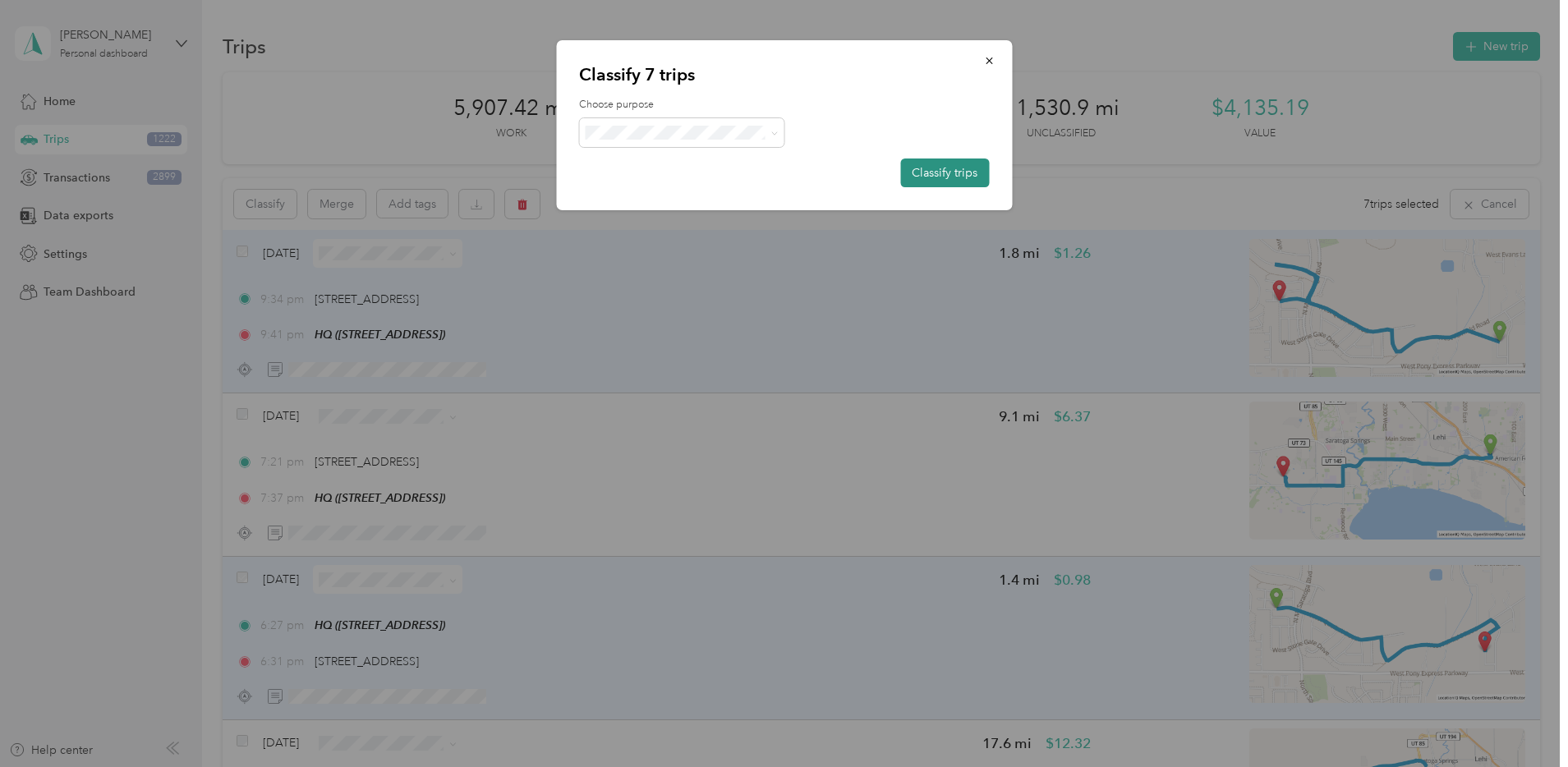
click at [946, 179] on button "Classify trips" at bounding box center [944, 173] width 88 height 29
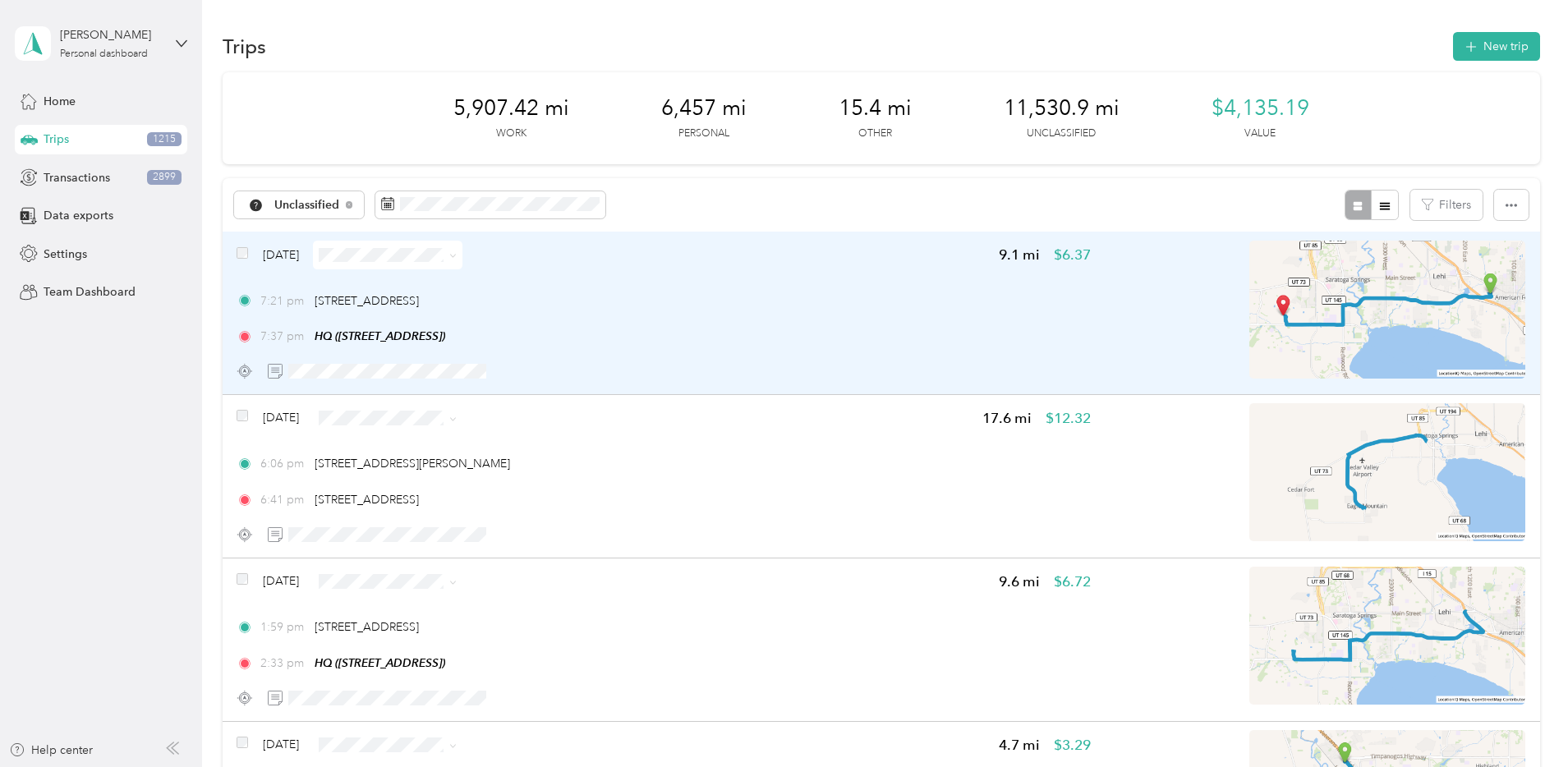
click at [793, 293] on div "7:21 pm [STREET_ADDRESS]" at bounding box center [664, 301] width 854 height 17
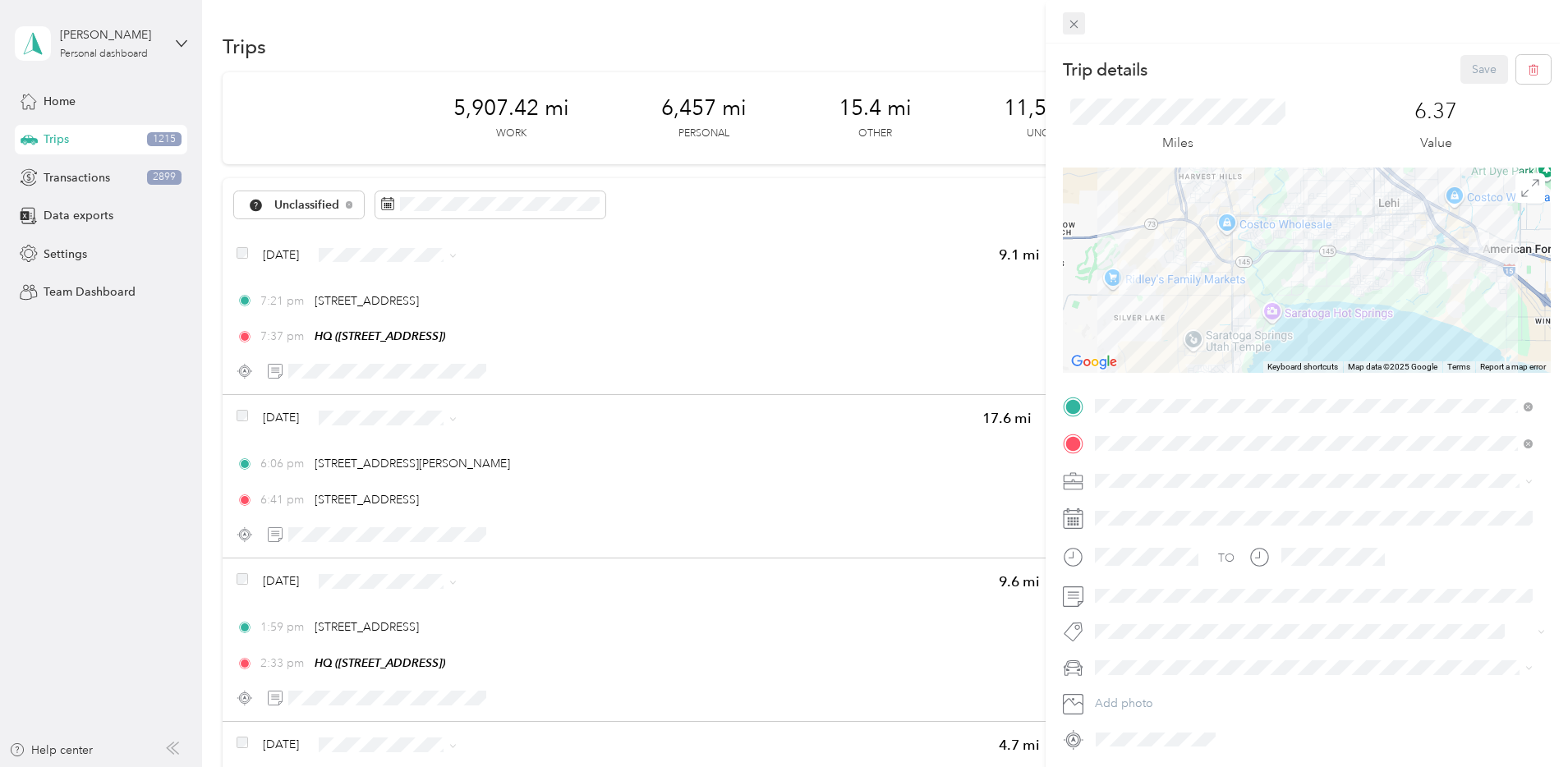
click at [1079, 28] on icon at bounding box center [1074, 24] width 14 height 14
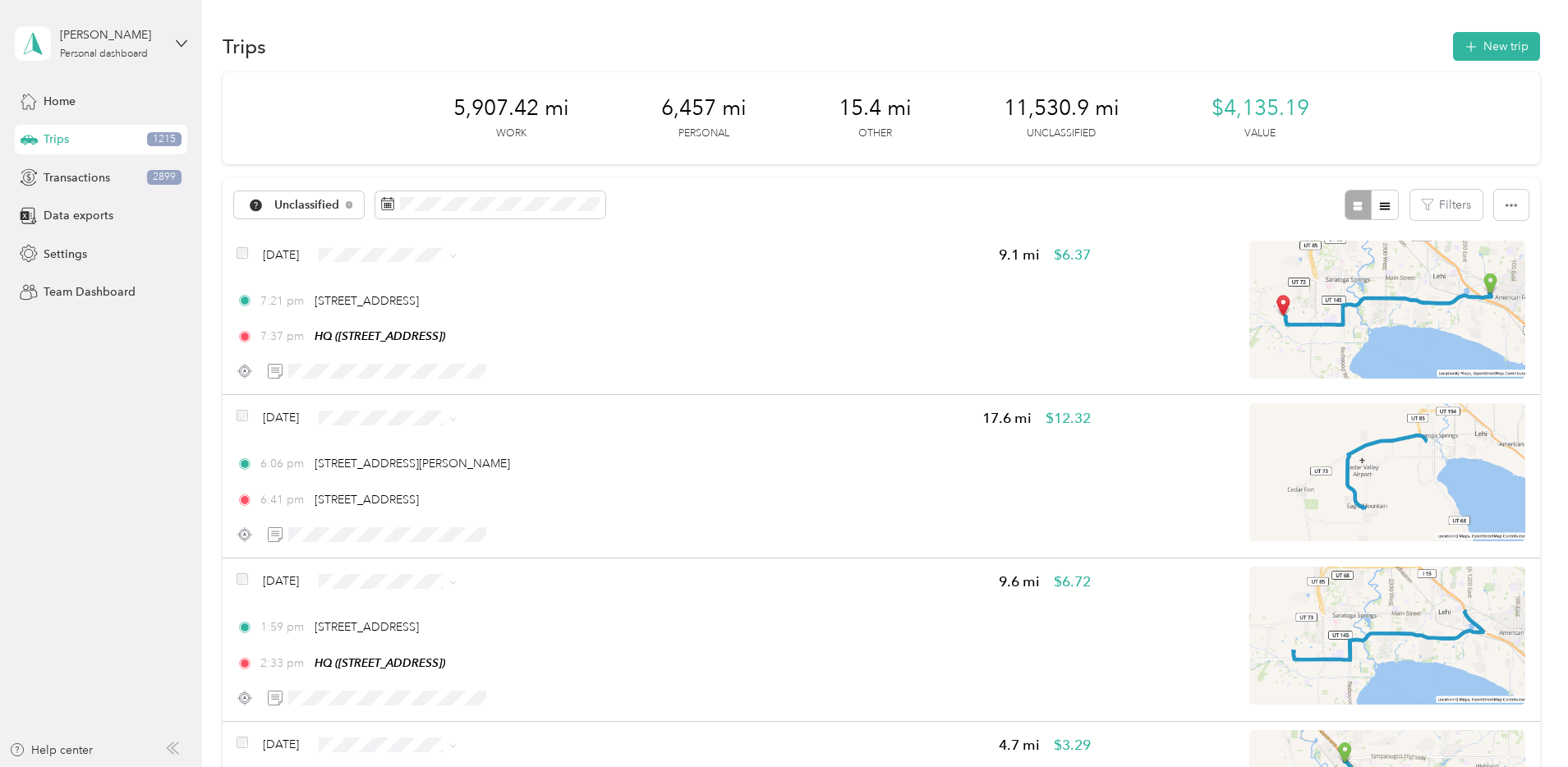
click at [524, 394] on span "Network Marketing" at bounding box center [543, 396] width 106 height 17
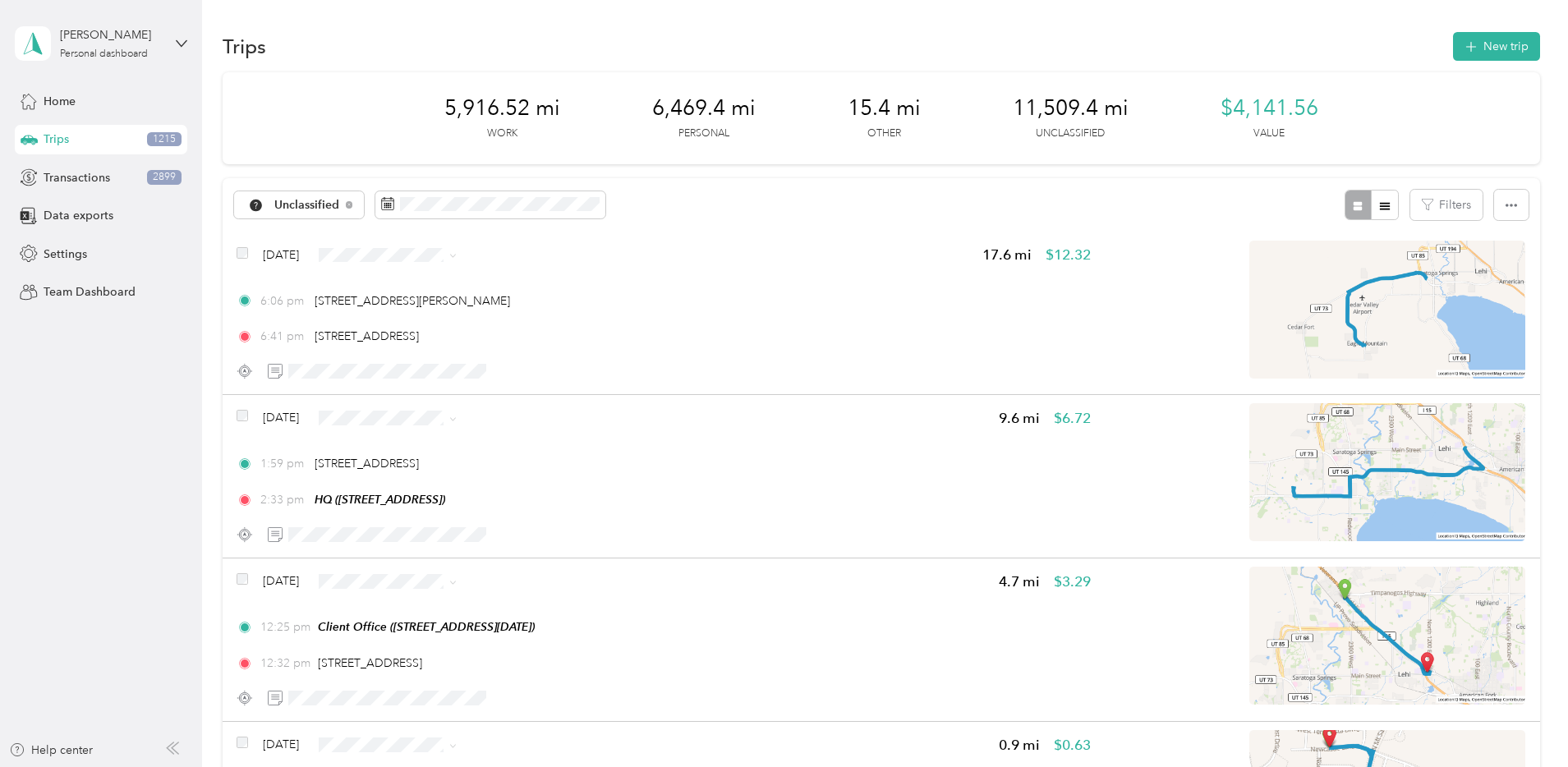
click at [523, 391] on span "Network Marketing" at bounding box center [543, 392] width 106 height 17
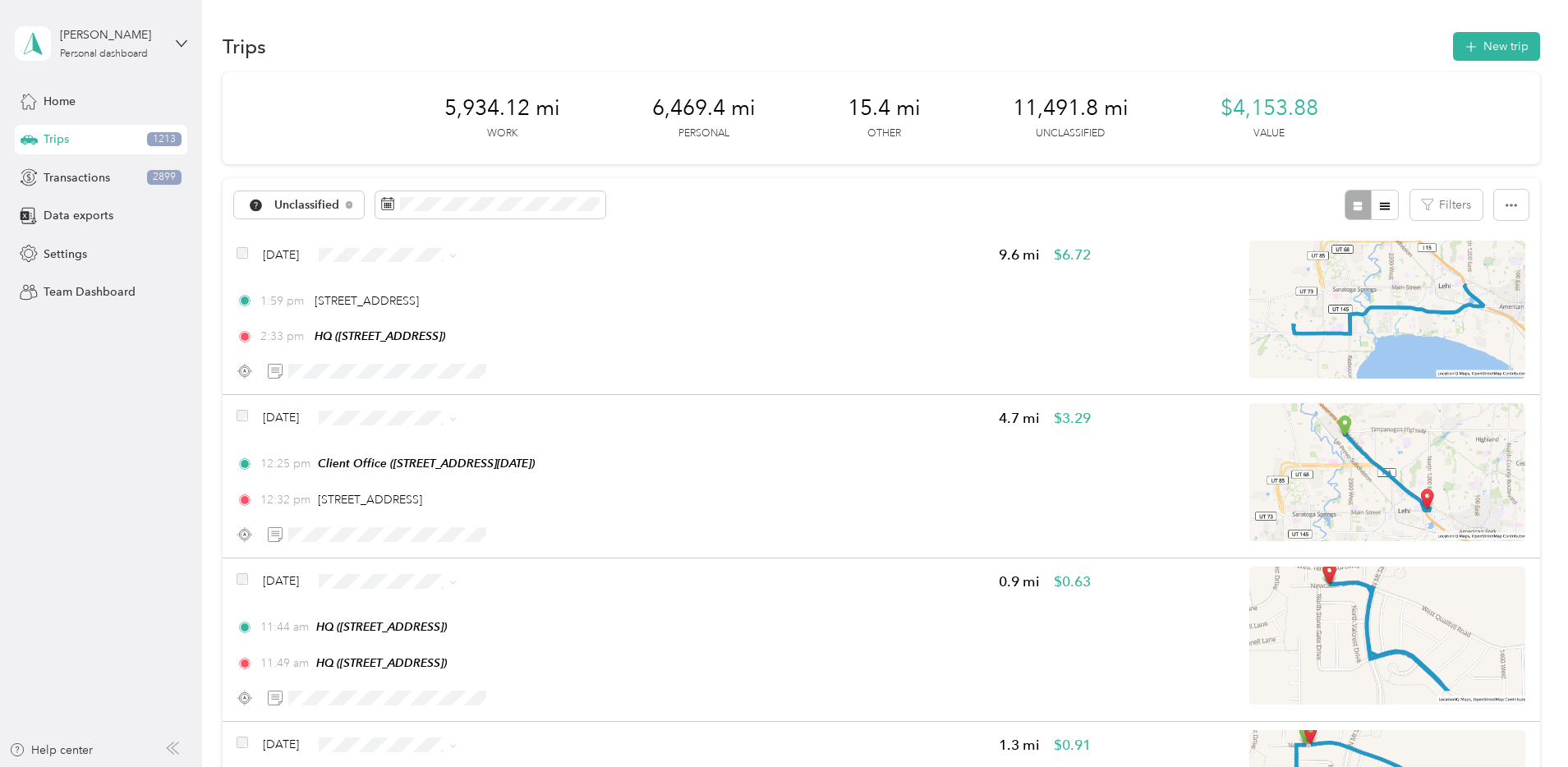
click at [522, 368] on span "Bndl" at bounding box center [543, 370] width 106 height 17
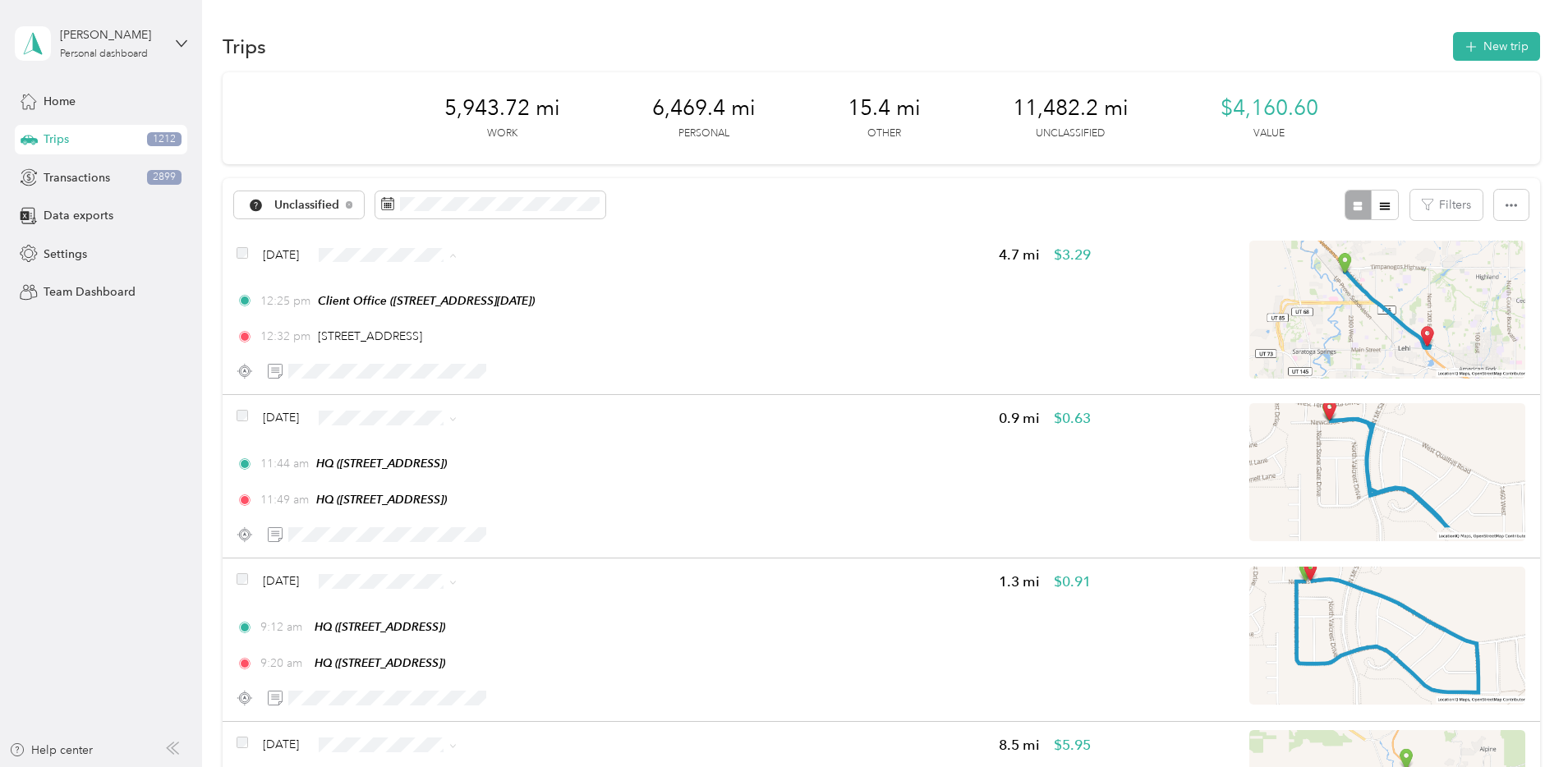
click at [508, 371] on span "Bndl" at bounding box center [543, 371] width 106 height 17
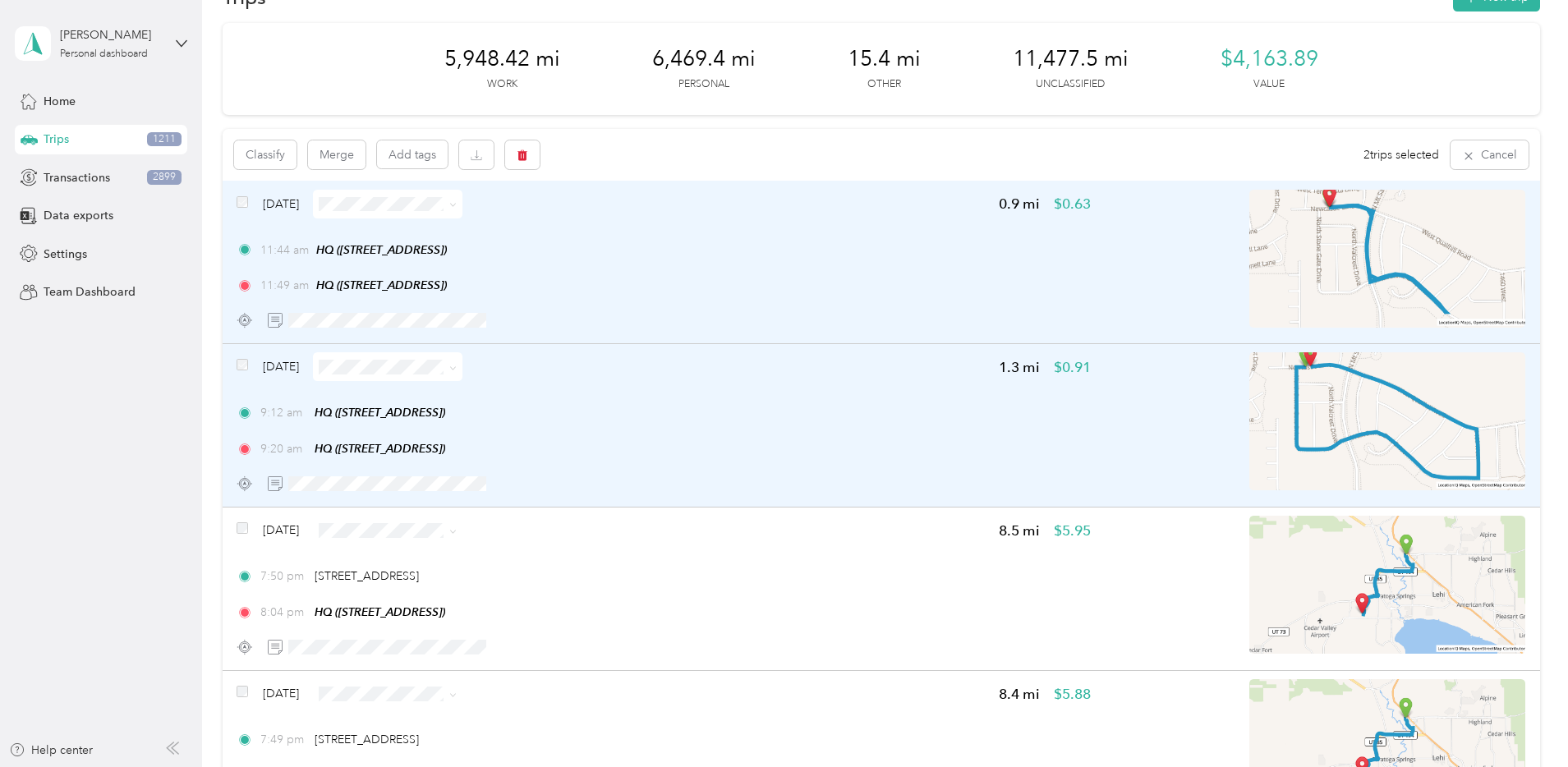
scroll to position [60, 0]
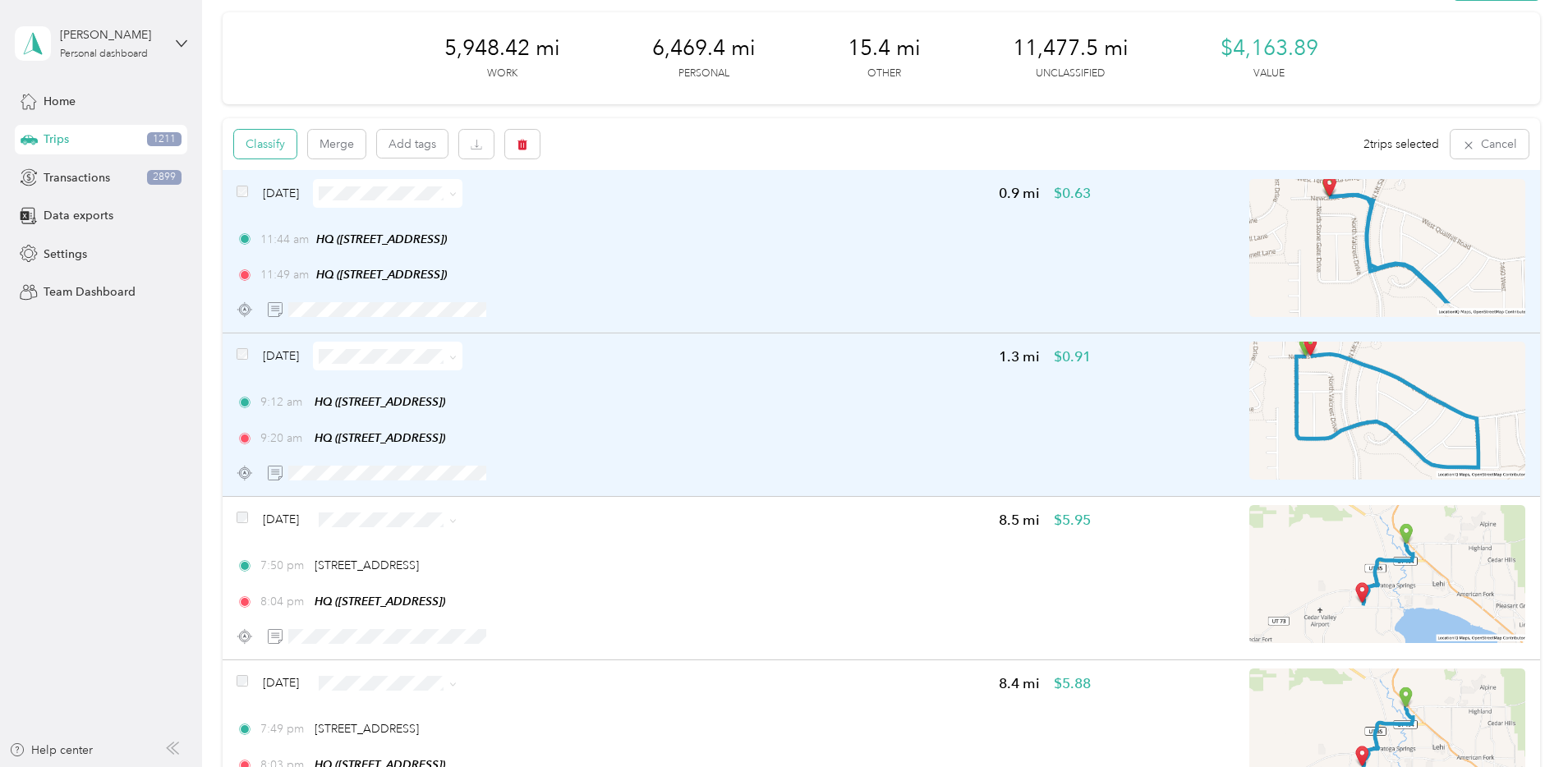
click at [296, 149] on button "Classify" at bounding box center [265, 144] width 62 height 29
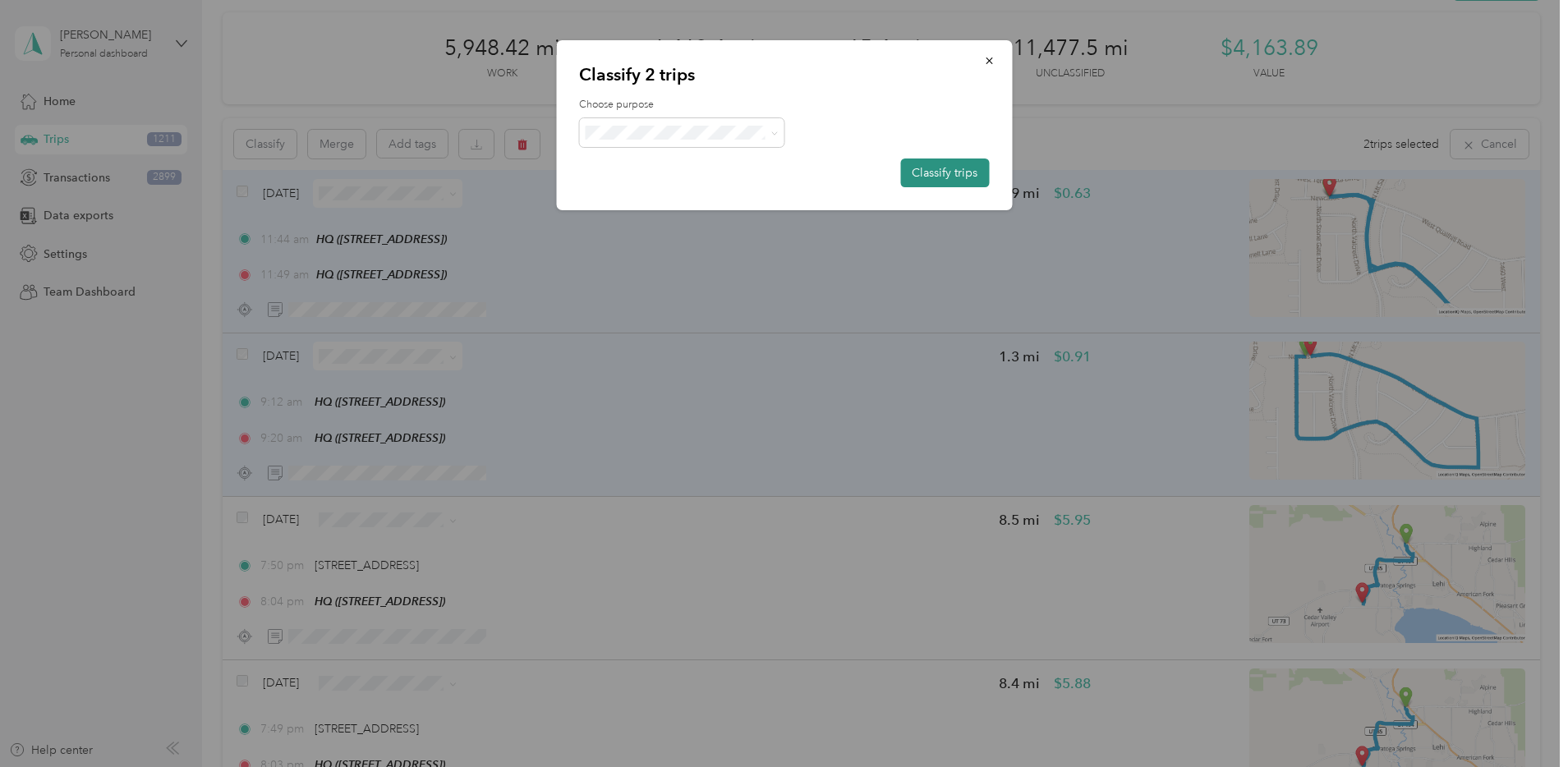
click at [971, 176] on button "Classify trips" at bounding box center [944, 173] width 88 height 29
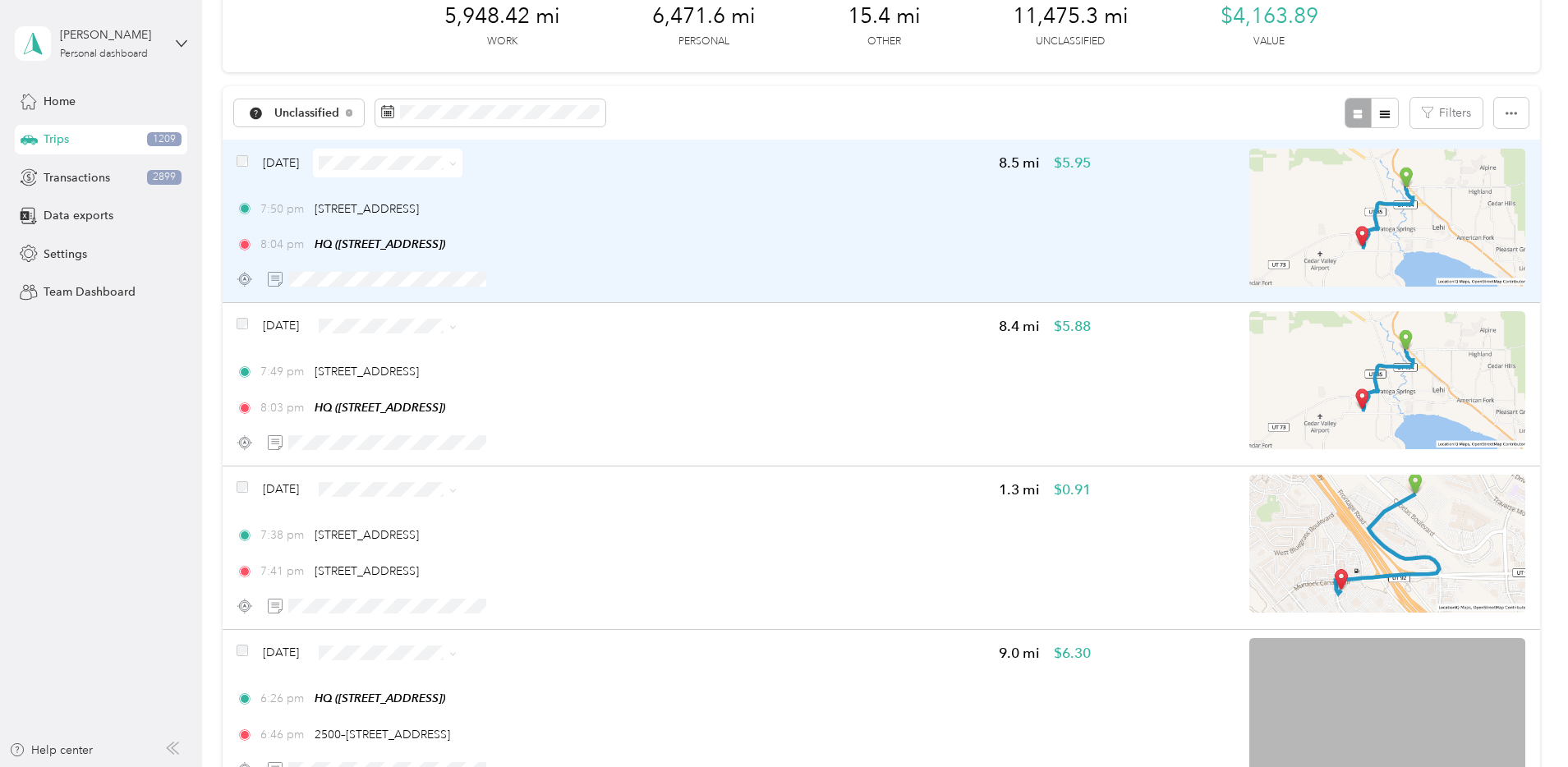
scroll to position [103, 0]
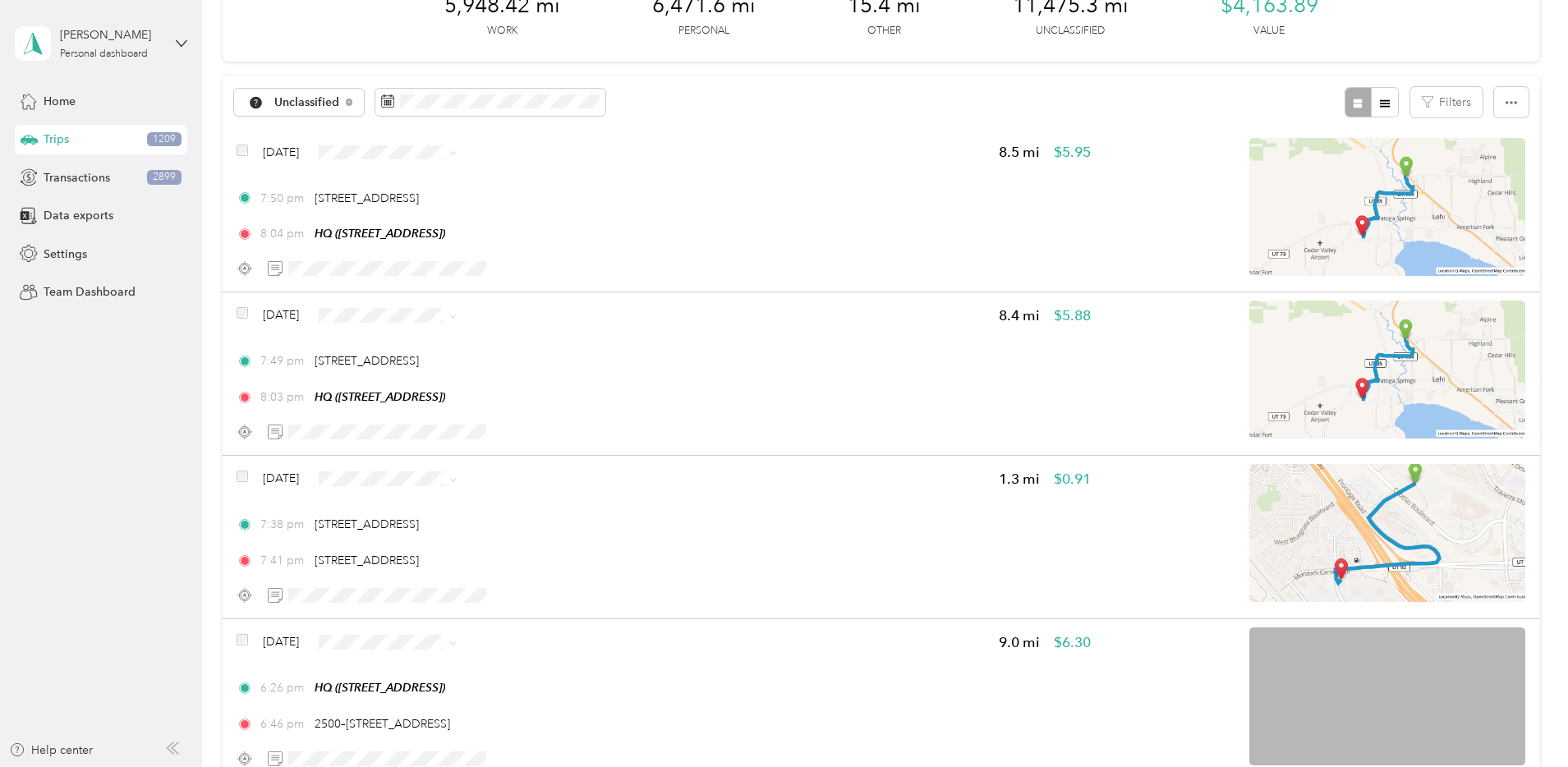
click at [527, 202] on span "Personal" at bounding box center [543, 210] width 106 height 17
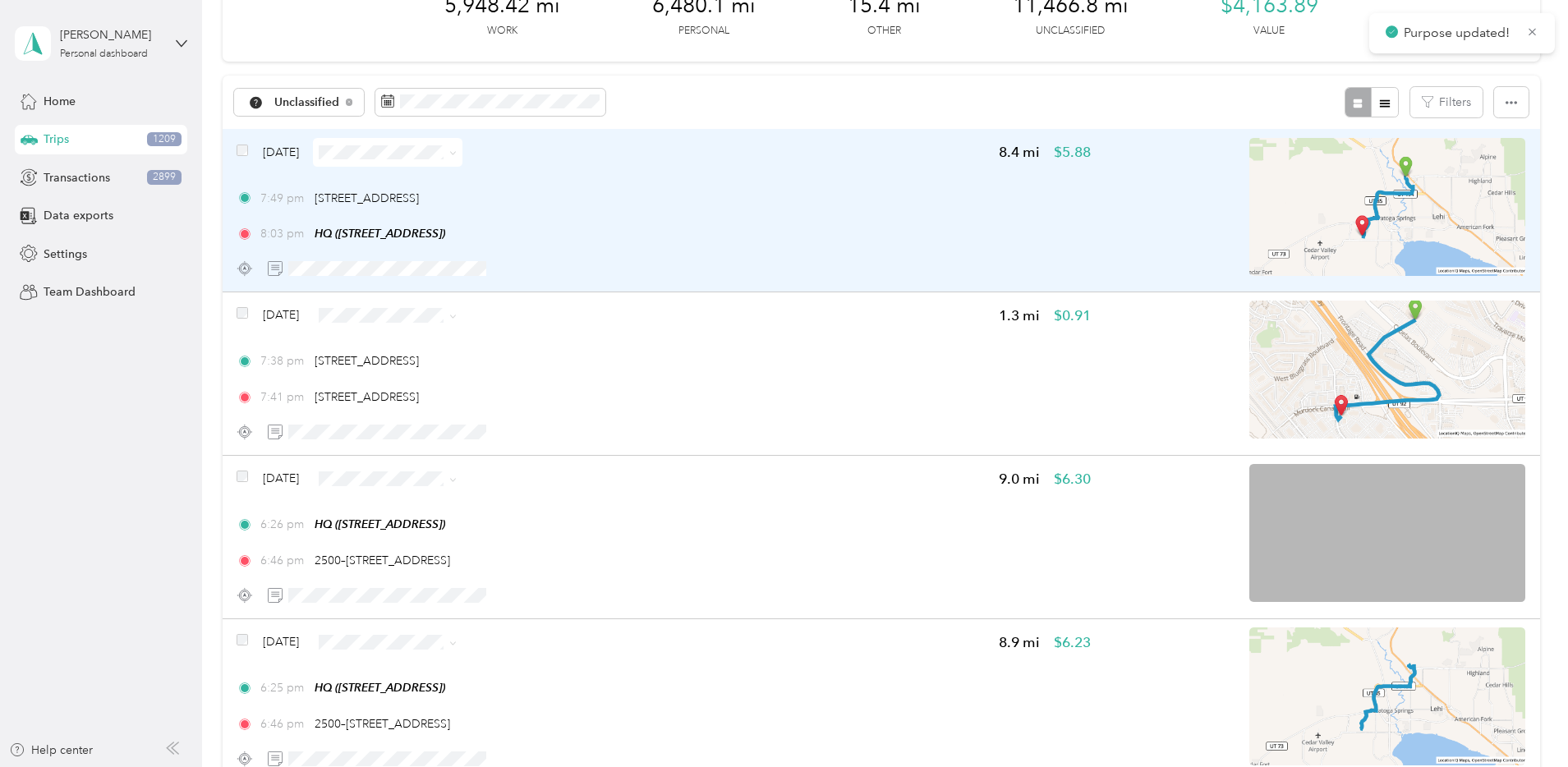
click at [811, 234] on div "8:03 pm HQ ([STREET_ADDRESS])" at bounding box center [664, 233] width 854 height 17
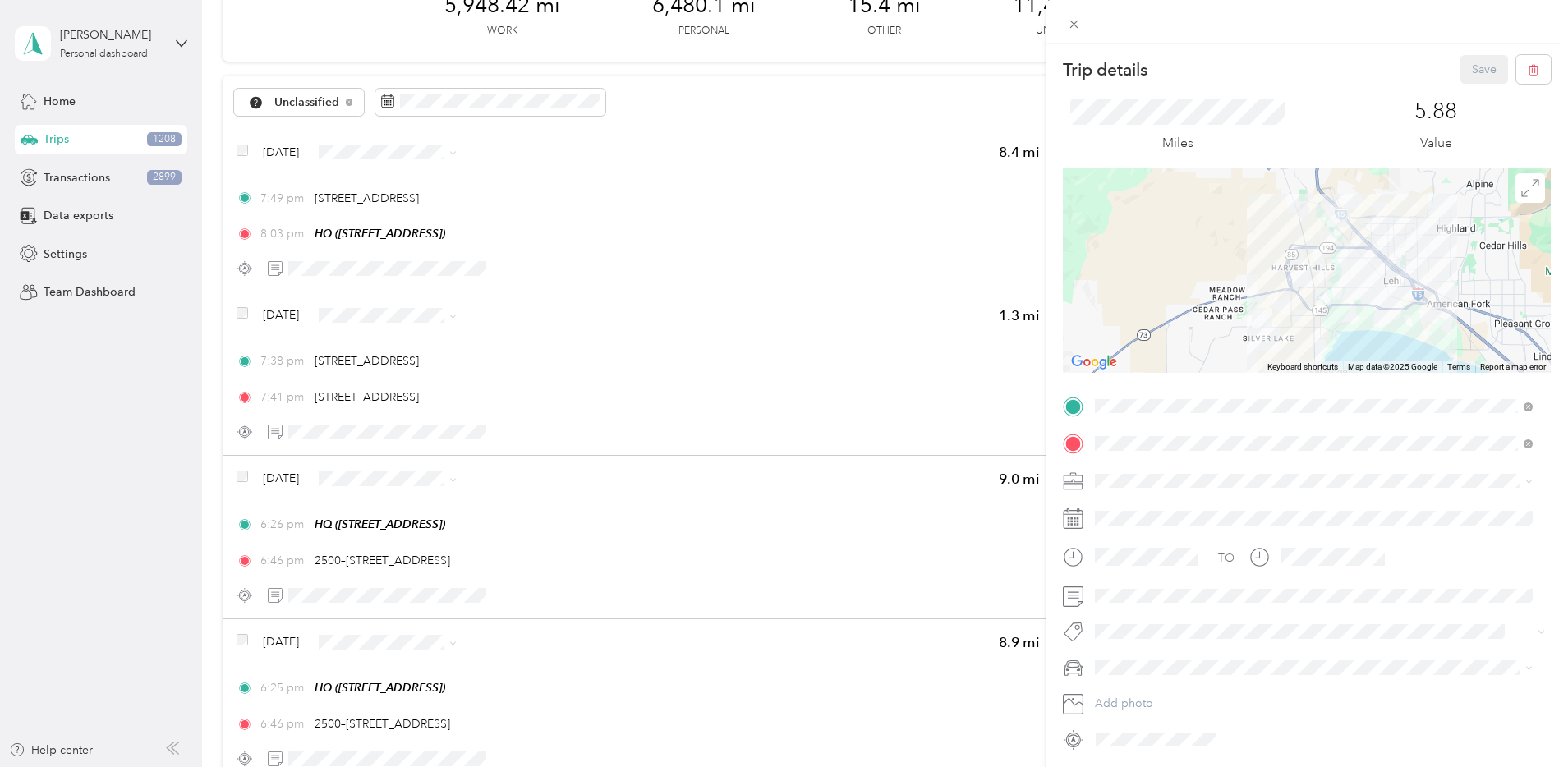
click at [1173, 622] on span "Network Marketing" at bounding box center [1150, 624] width 99 height 14
click at [1132, 586] on div "Camry" at bounding box center [1314, 581] width 426 height 17
click at [1478, 76] on button "Save" at bounding box center [1483, 70] width 47 height 29
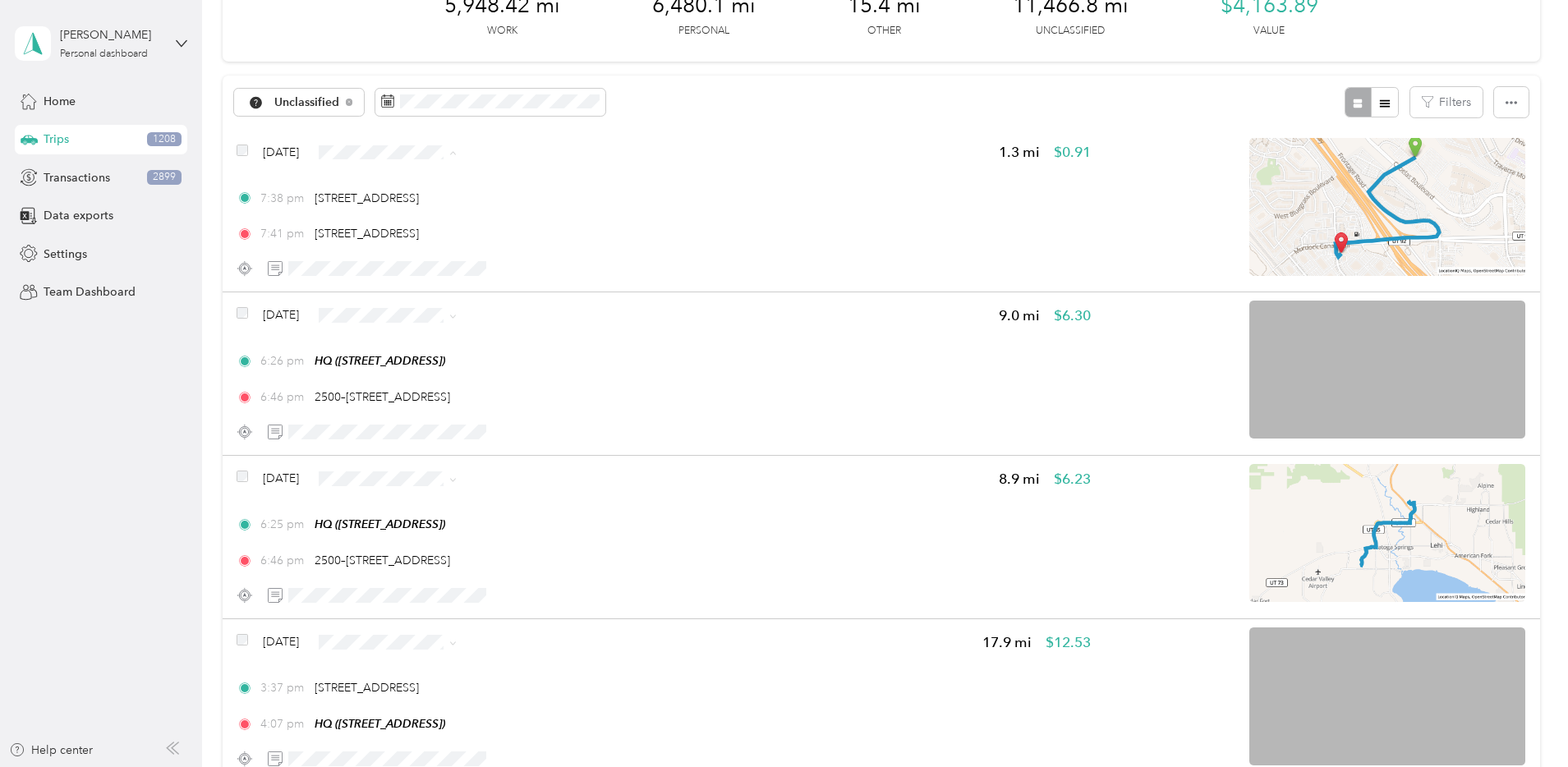
click at [513, 207] on span "Personal" at bounding box center [543, 210] width 106 height 17
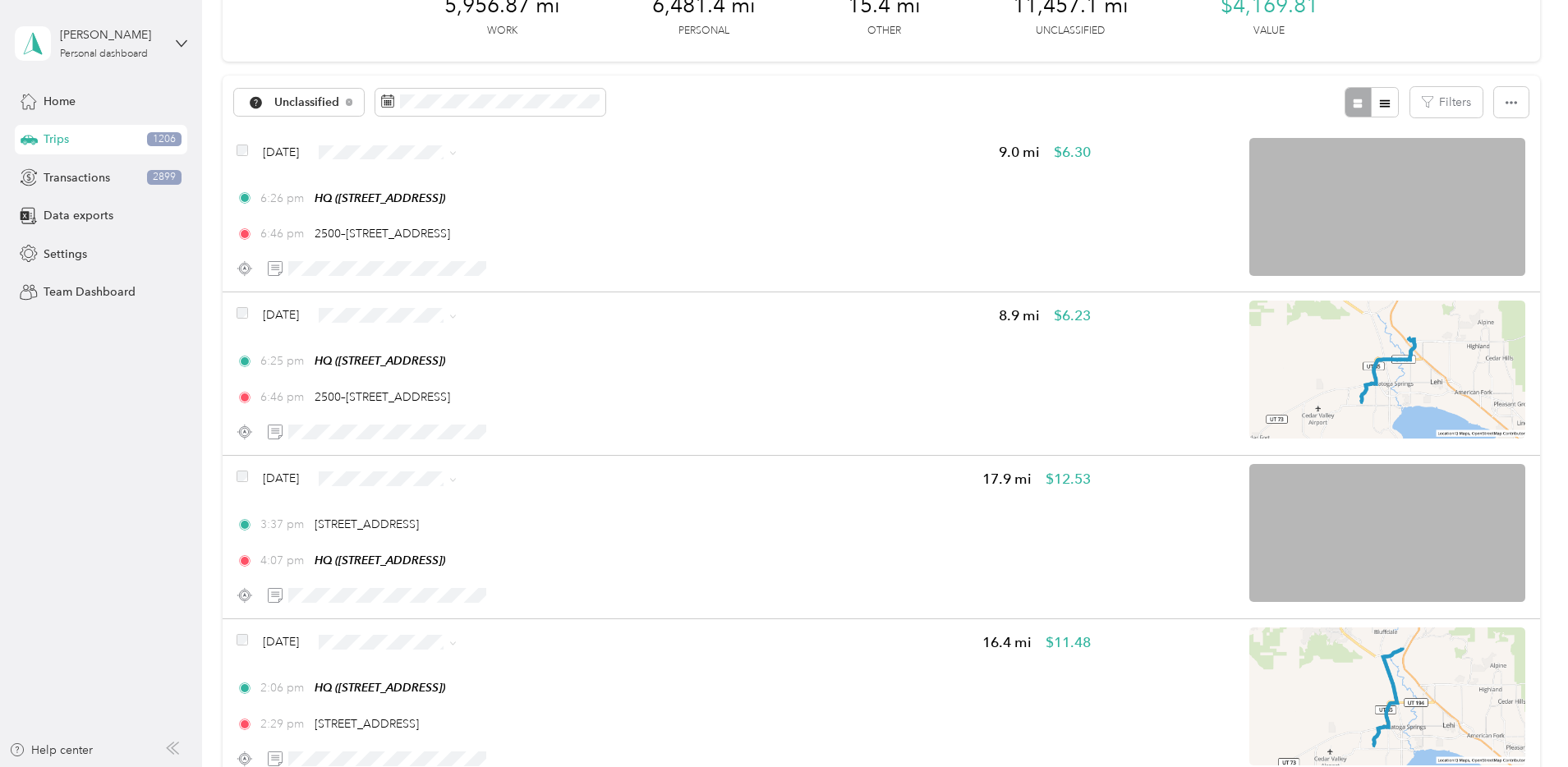
click at [524, 210] on span "Personal" at bounding box center [543, 203] width 106 height 17
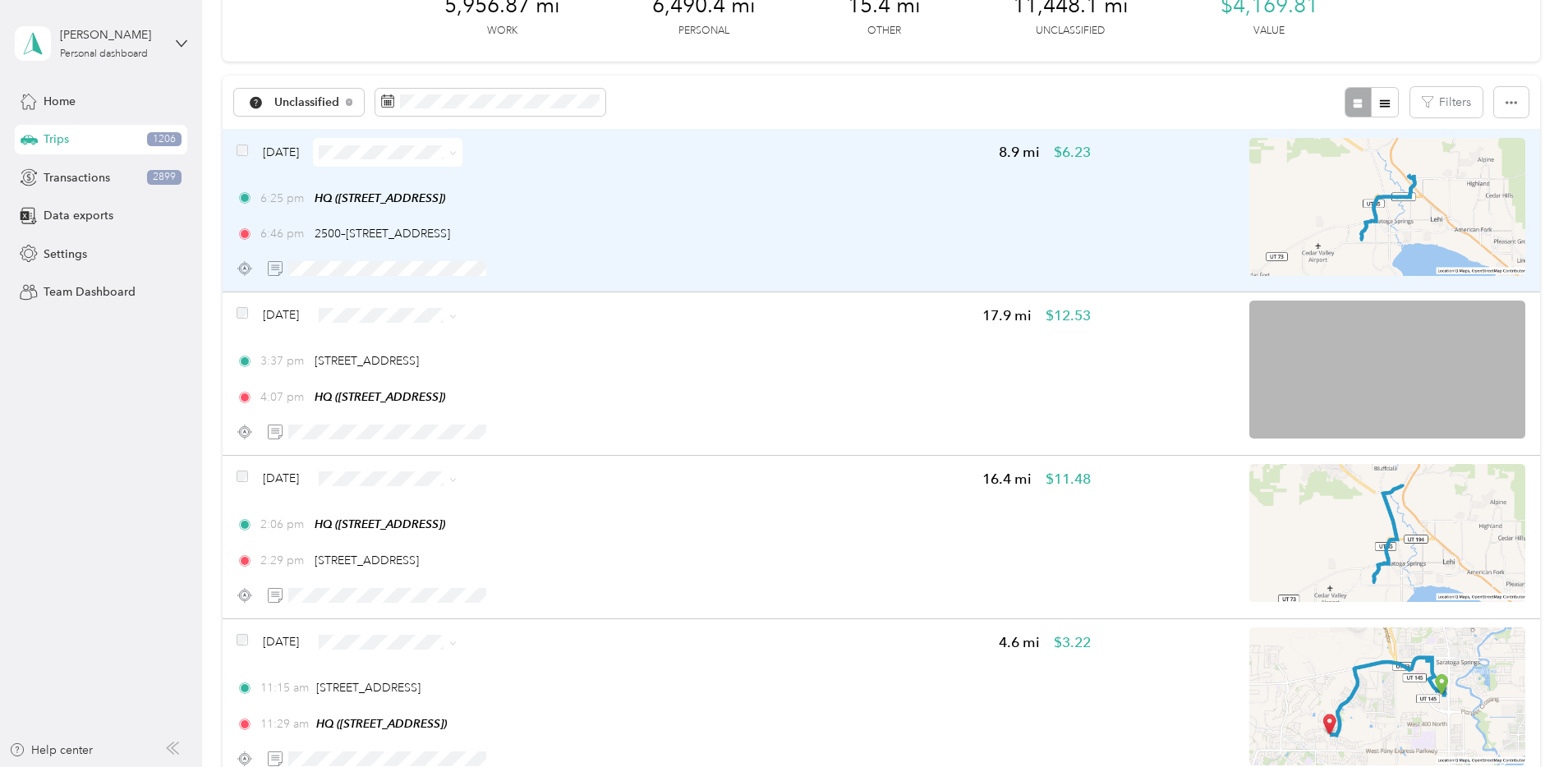
click at [783, 208] on div "6:25 pm HQ ([STREET_ADDRESS]) 6:46 pm 2500–[STREET_ADDRESS]" at bounding box center [664, 217] width 854 height 54
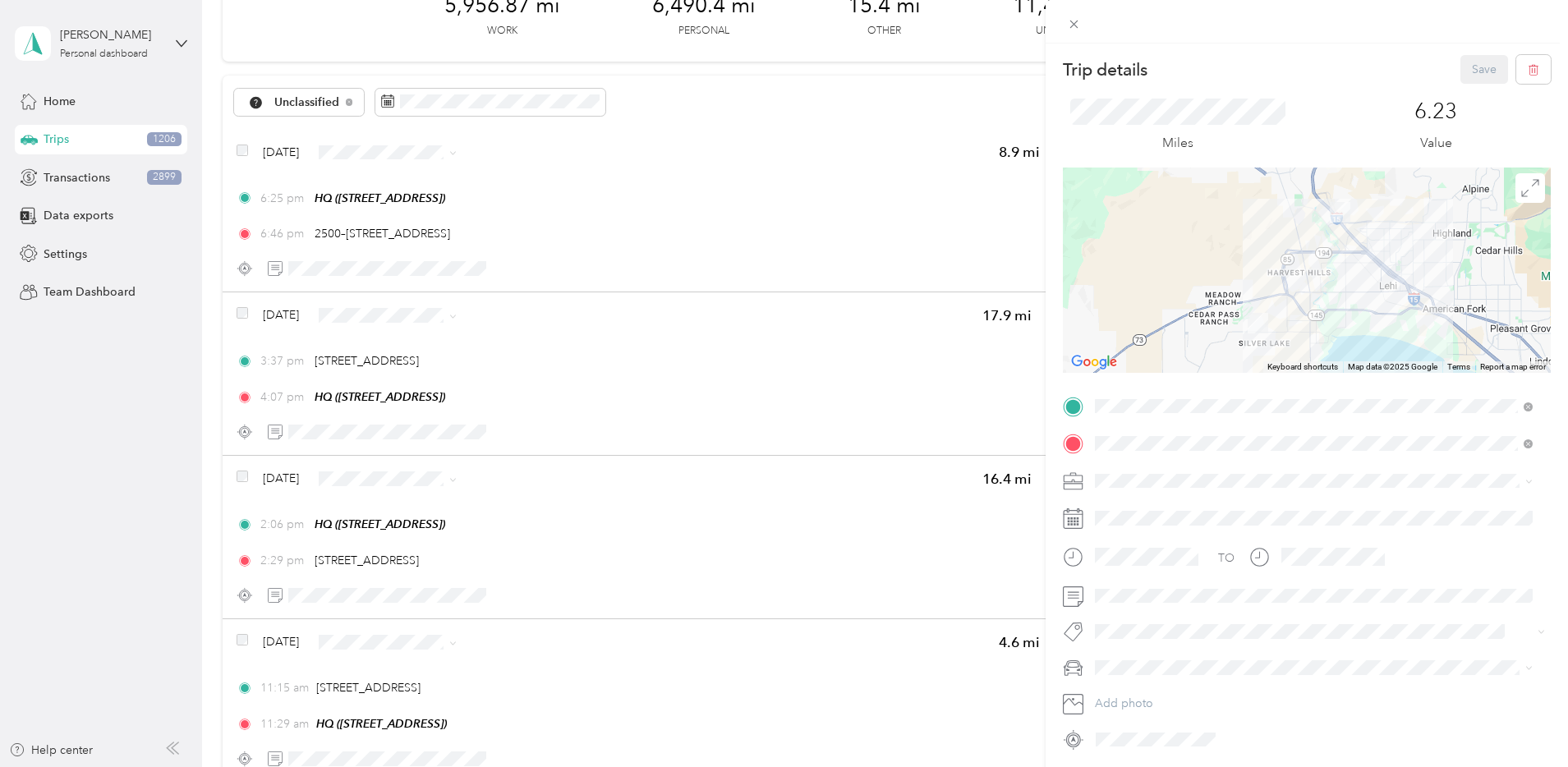
click at [1139, 619] on span "Network Marketing" at bounding box center [1150, 624] width 99 height 14
click at [1128, 575] on span "Camry" at bounding box center [1118, 581] width 34 height 14
click at [1476, 57] on button "Save" at bounding box center [1483, 70] width 47 height 29
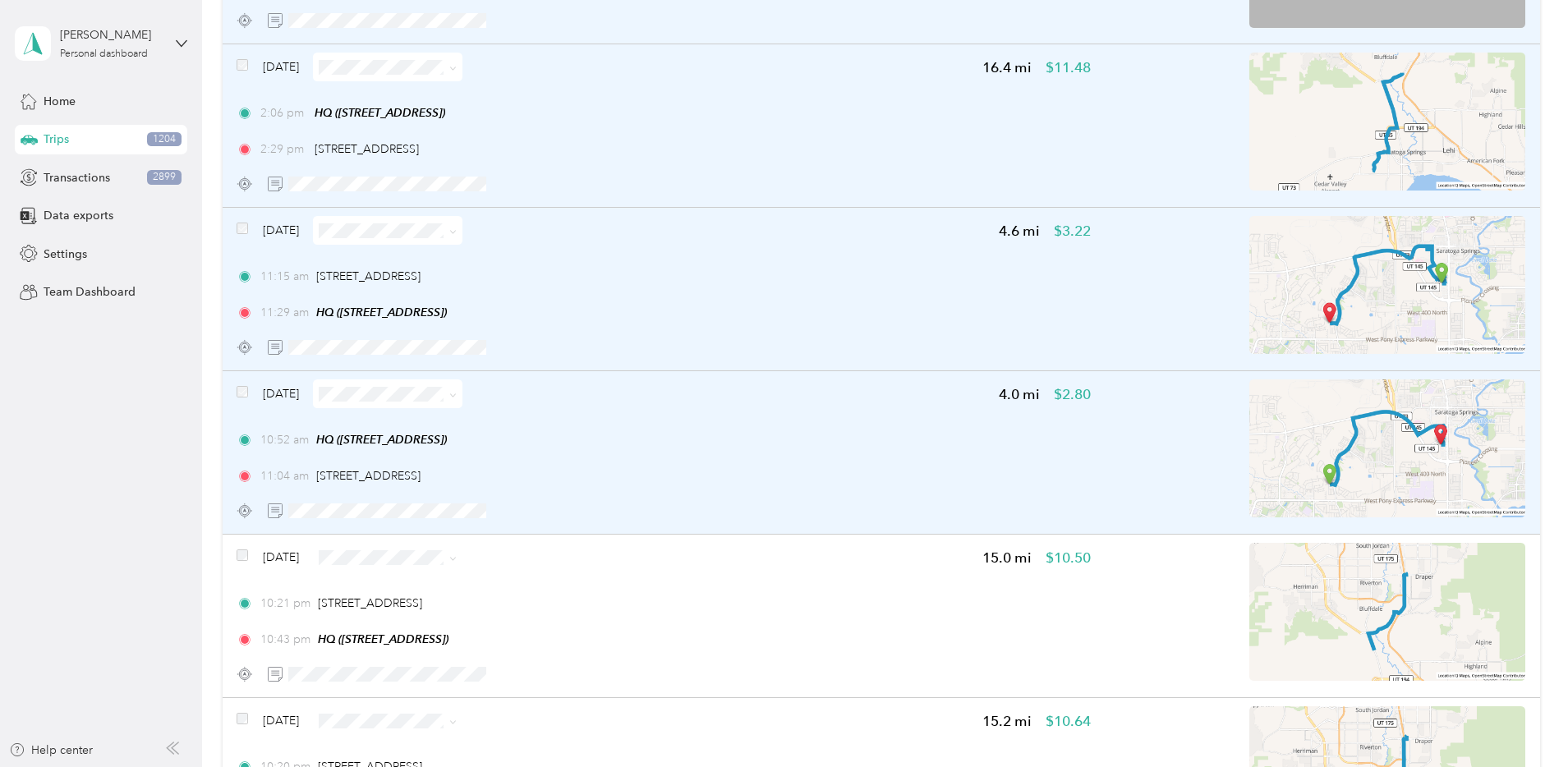
scroll to position [15, 0]
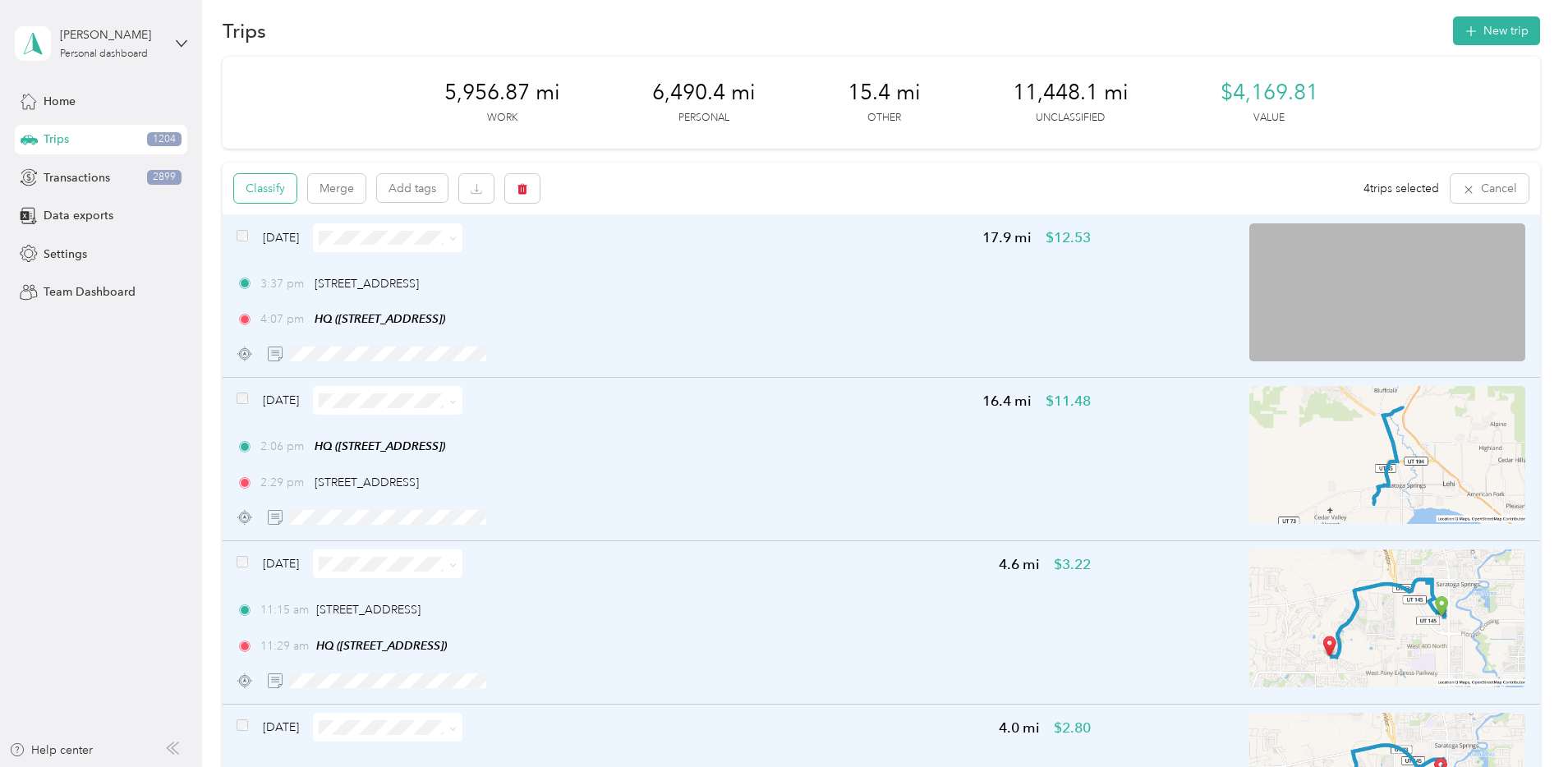
click at [296, 192] on button "Classify" at bounding box center [265, 188] width 62 height 29
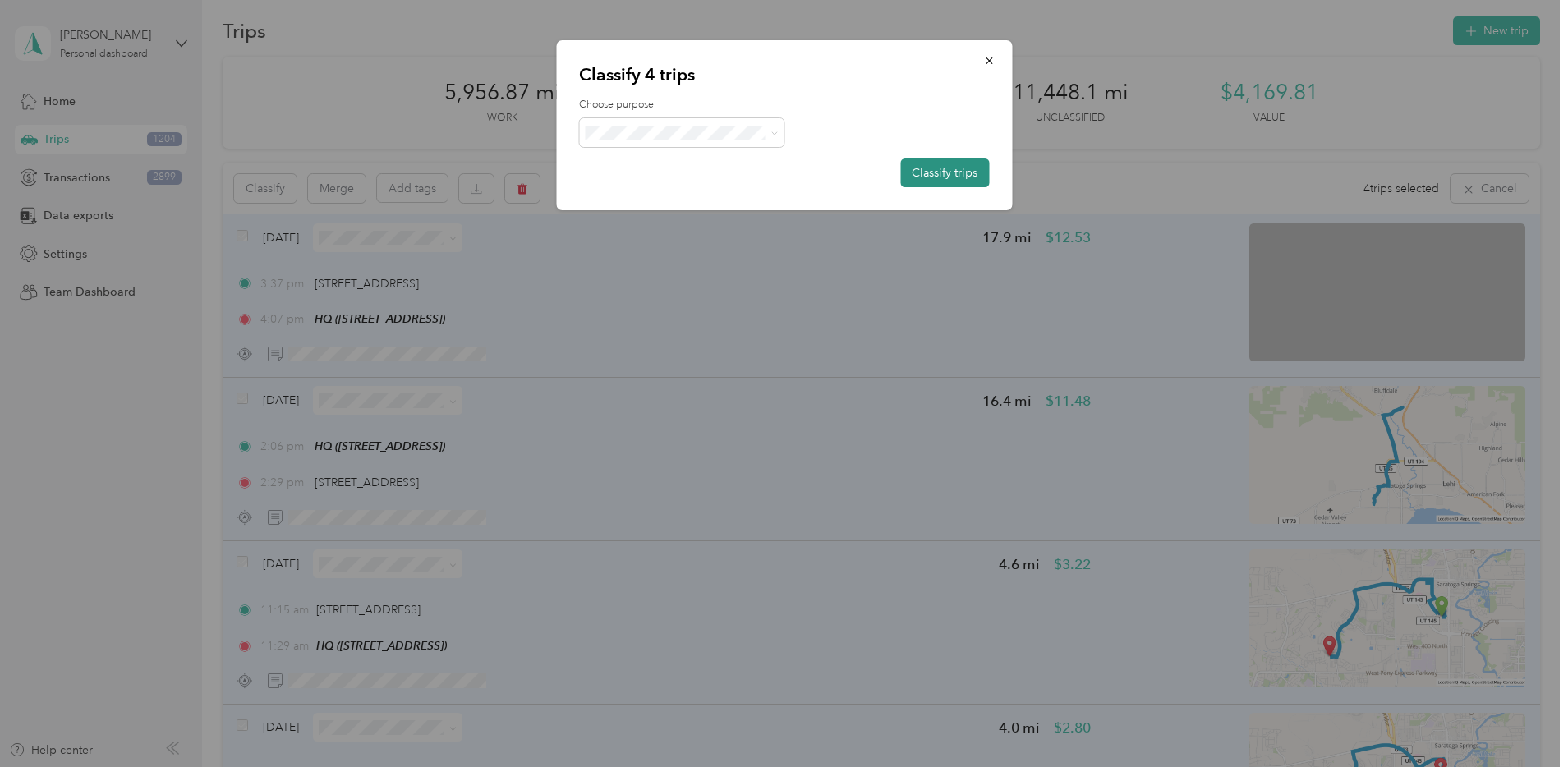
click at [946, 167] on button "Classify trips" at bounding box center [944, 173] width 88 height 29
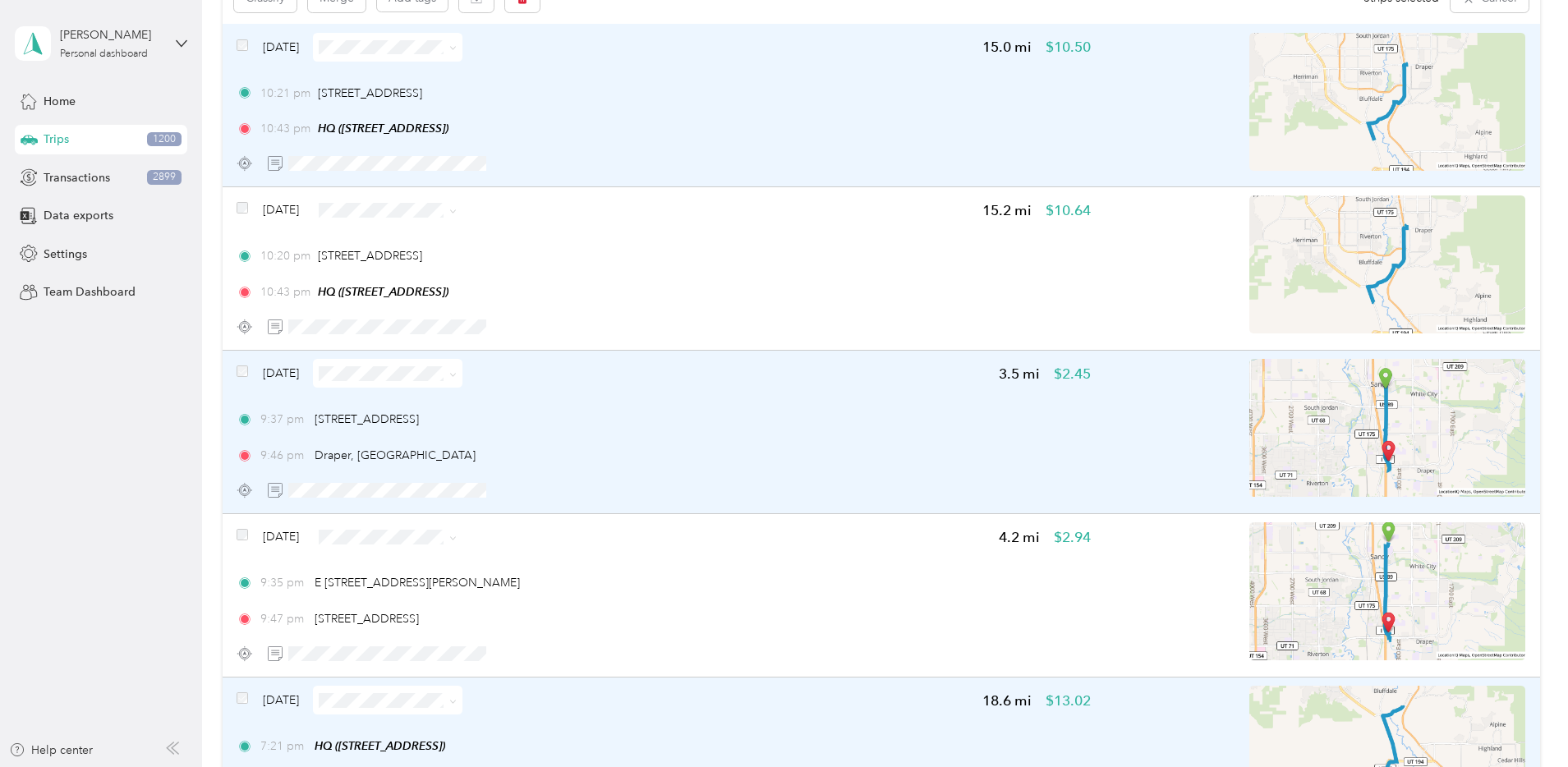
scroll to position [91, 0]
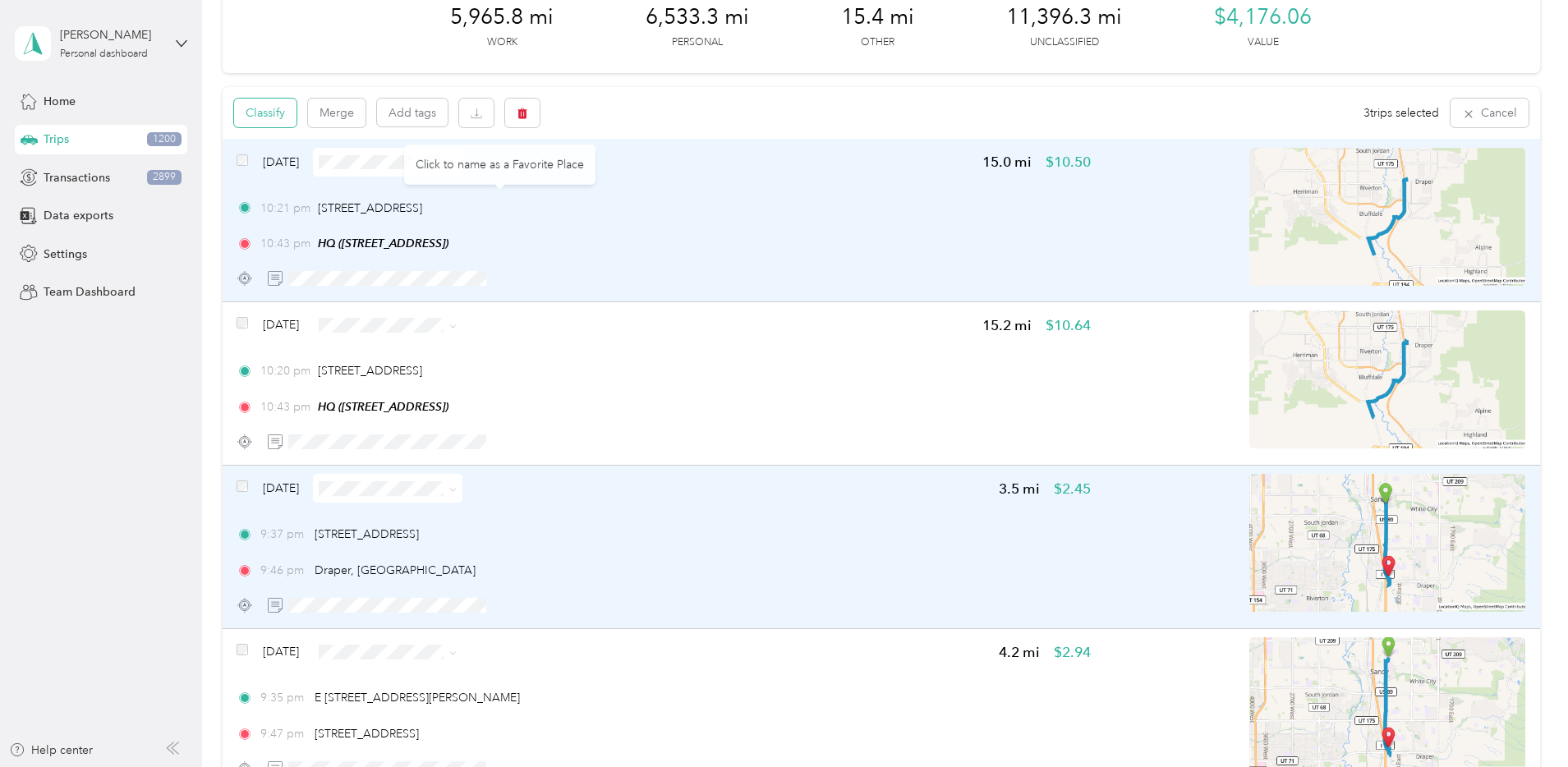
click at [296, 120] on button "Classify" at bounding box center [265, 113] width 62 height 29
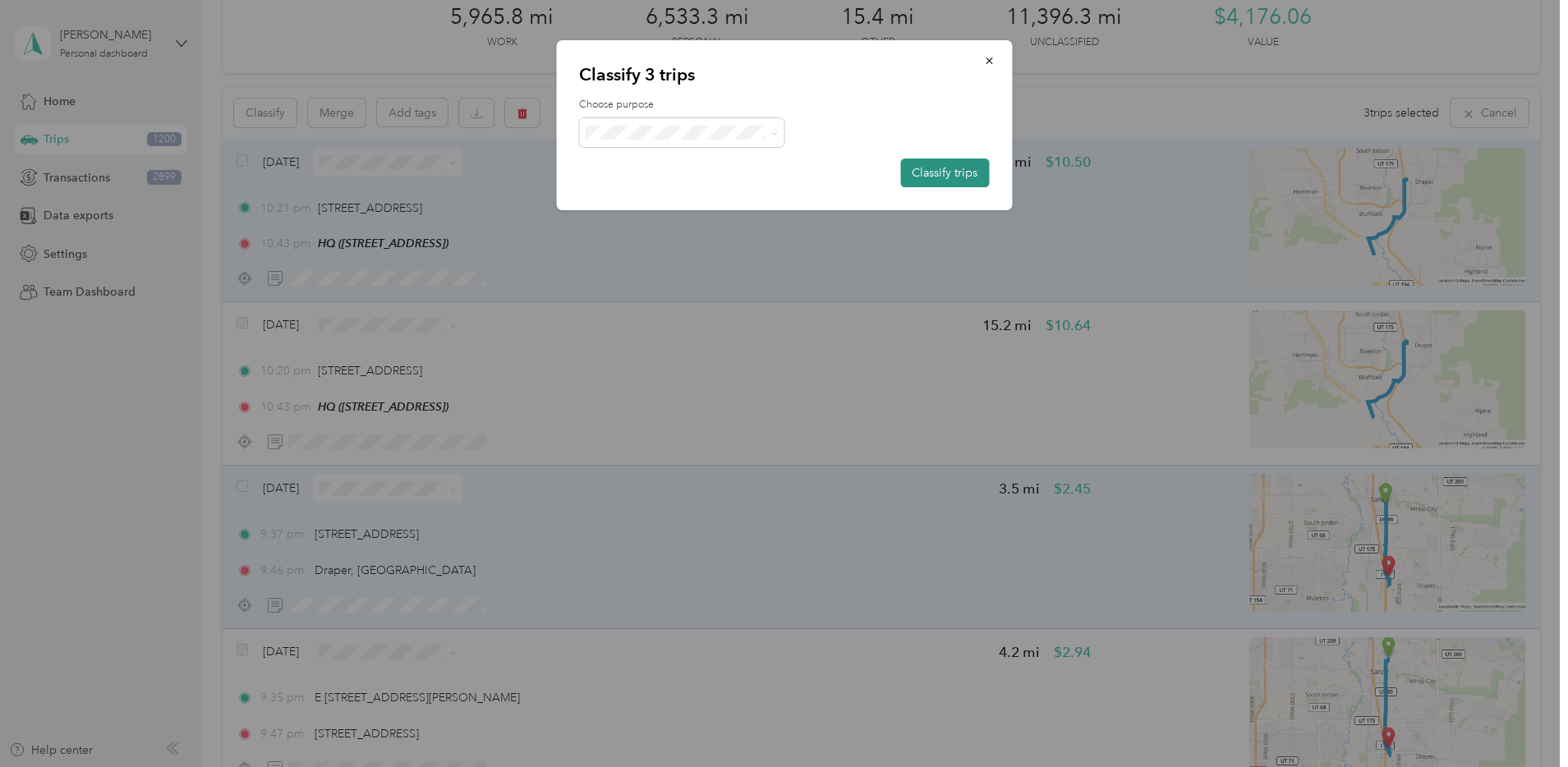
click at [937, 181] on button "Classify trips" at bounding box center [944, 173] width 88 height 29
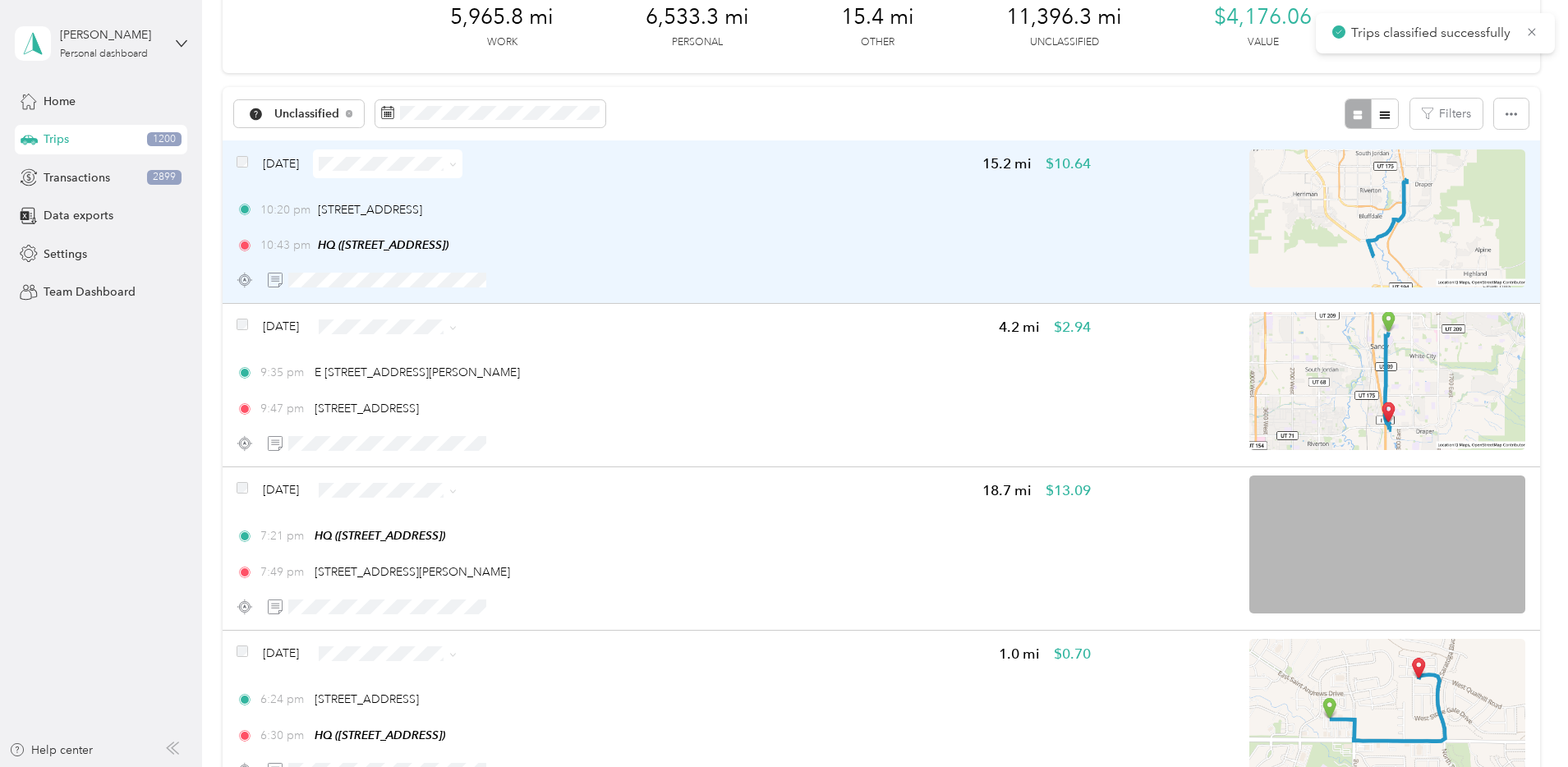
click at [824, 222] on div "10:20 pm [STREET_ADDRESS] 10:43 pm HQ ([STREET_ADDRESS])" at bounding box center [664, 228] width 854 height 54
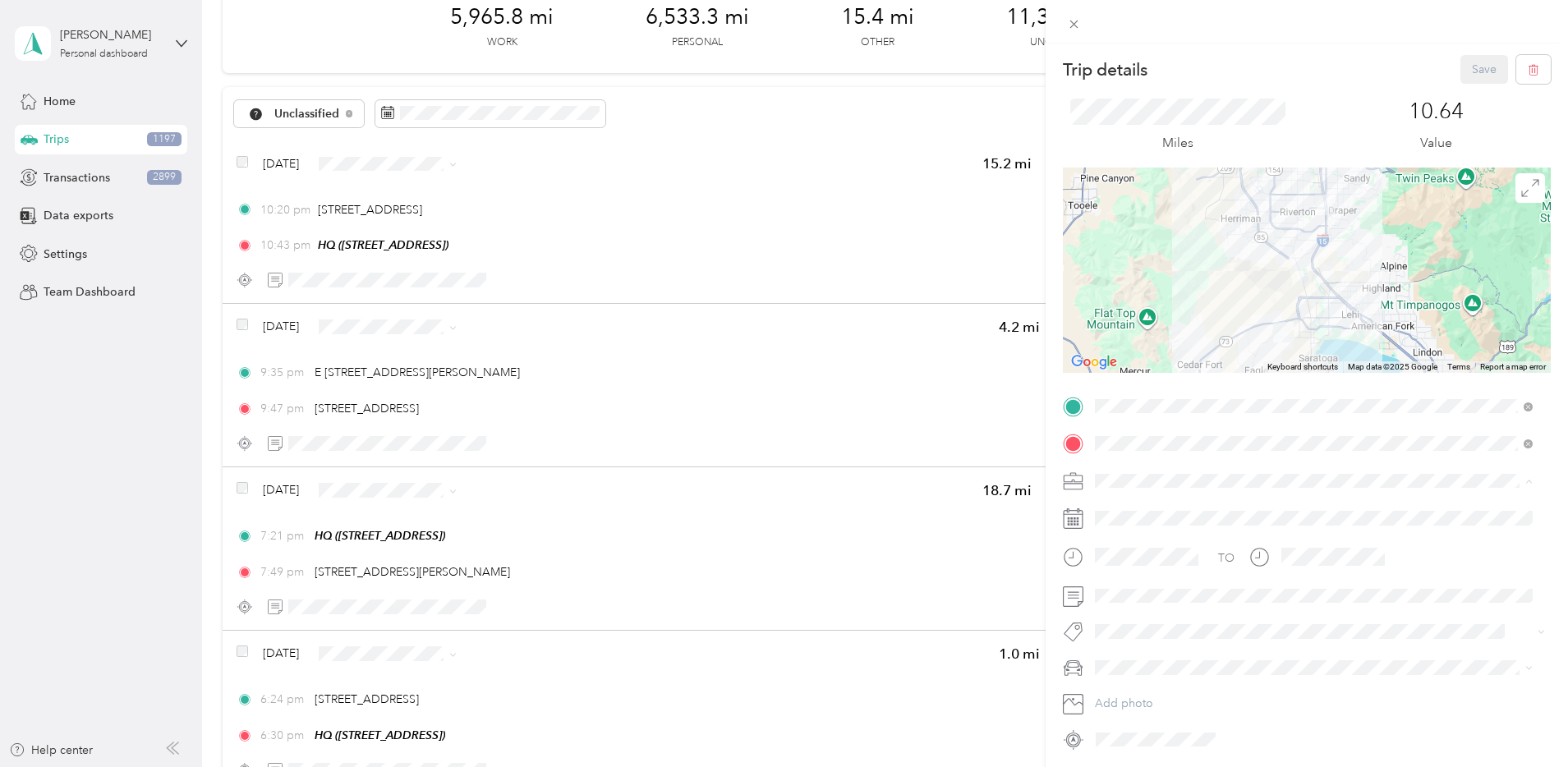
click at [1148, 616] on div "Network Marketing" at bounding box center [1314, 624] width 426 height 17
click at [1133, 582] on span "Camry" at bounding box center [1118, 581] width 34 height 14
click at [1474, 68] on button "Save" at bounding box center [1483, 70] width 47 height 29
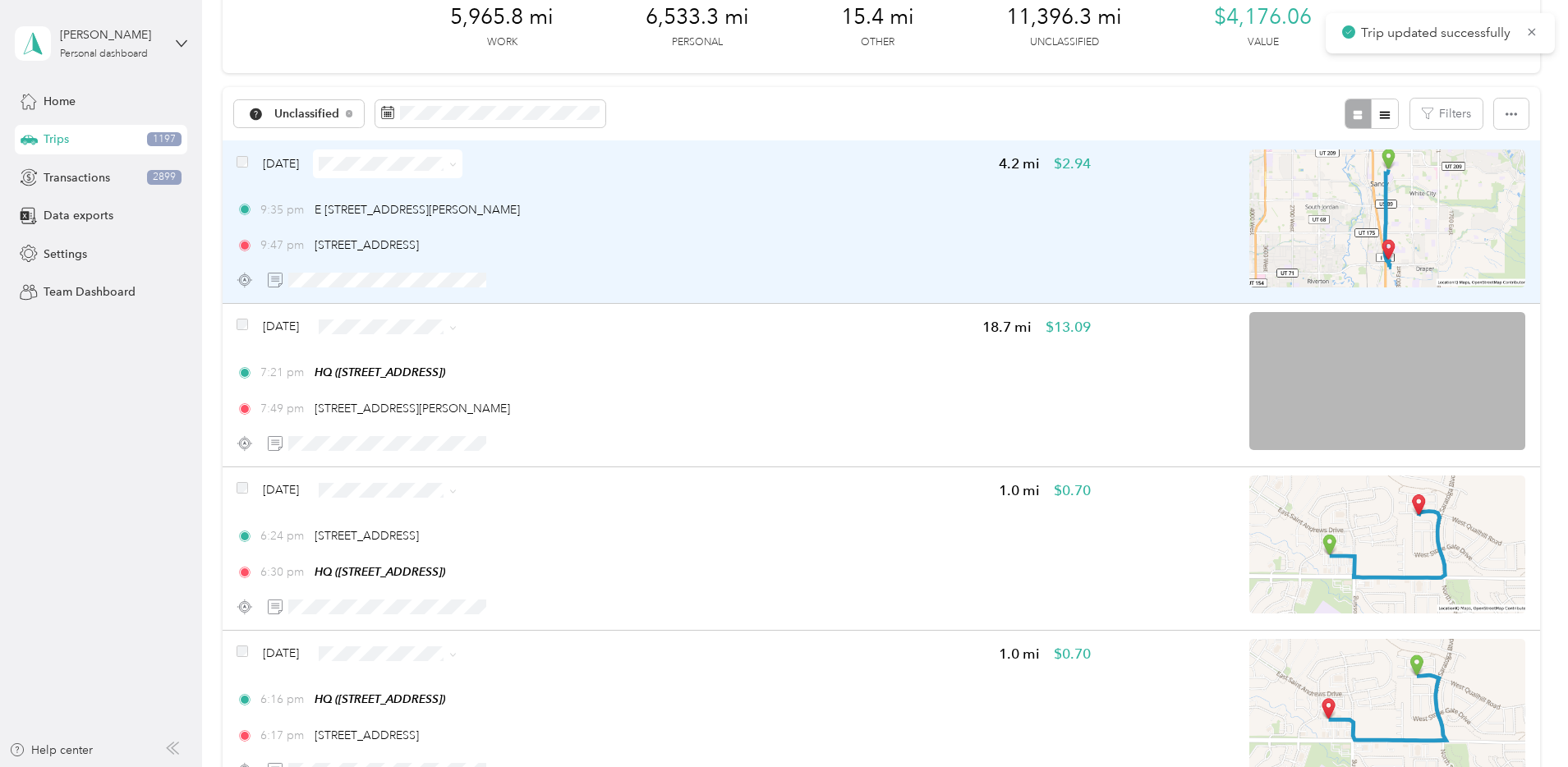
click at [786, 232] on div "9:35 pm E [STREET_ADDRESS][PERSON_NAME] 9:47 pm 75 E [GEOGRAPHIC_DATA], [GEOGRA…" at bounding box center [664, 228] width 854 height 54
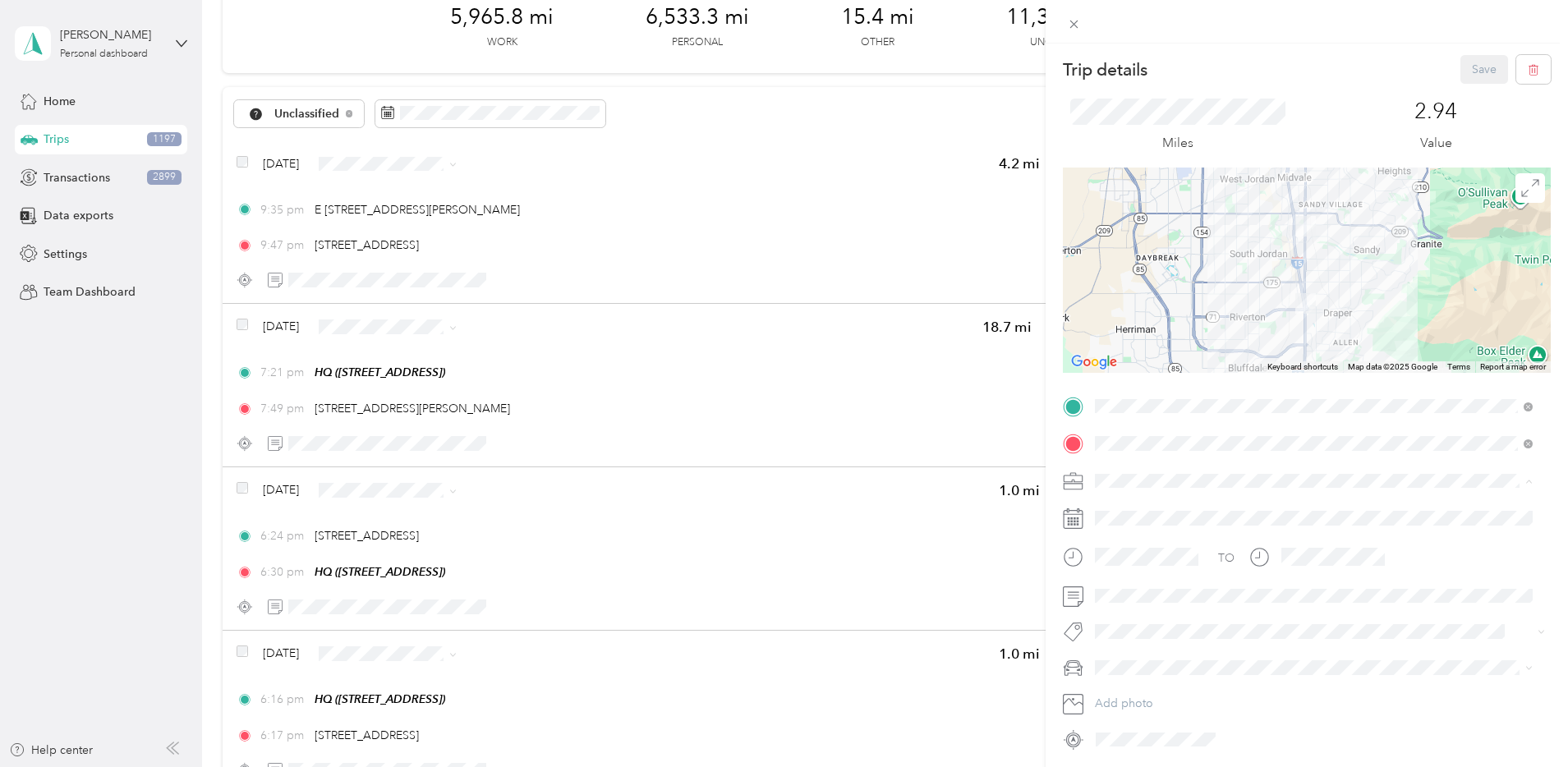
click at [1134, 619] on span "Network Marketing" at bounding box center [1150, 625] width 99 height 14
click at [1128, 583] on div "Camry" at bounding box center [1314, 581] width 426 height 17
click at [1460, 66] on button "Save" at bounding box center [1483, 70] width 47 height 29
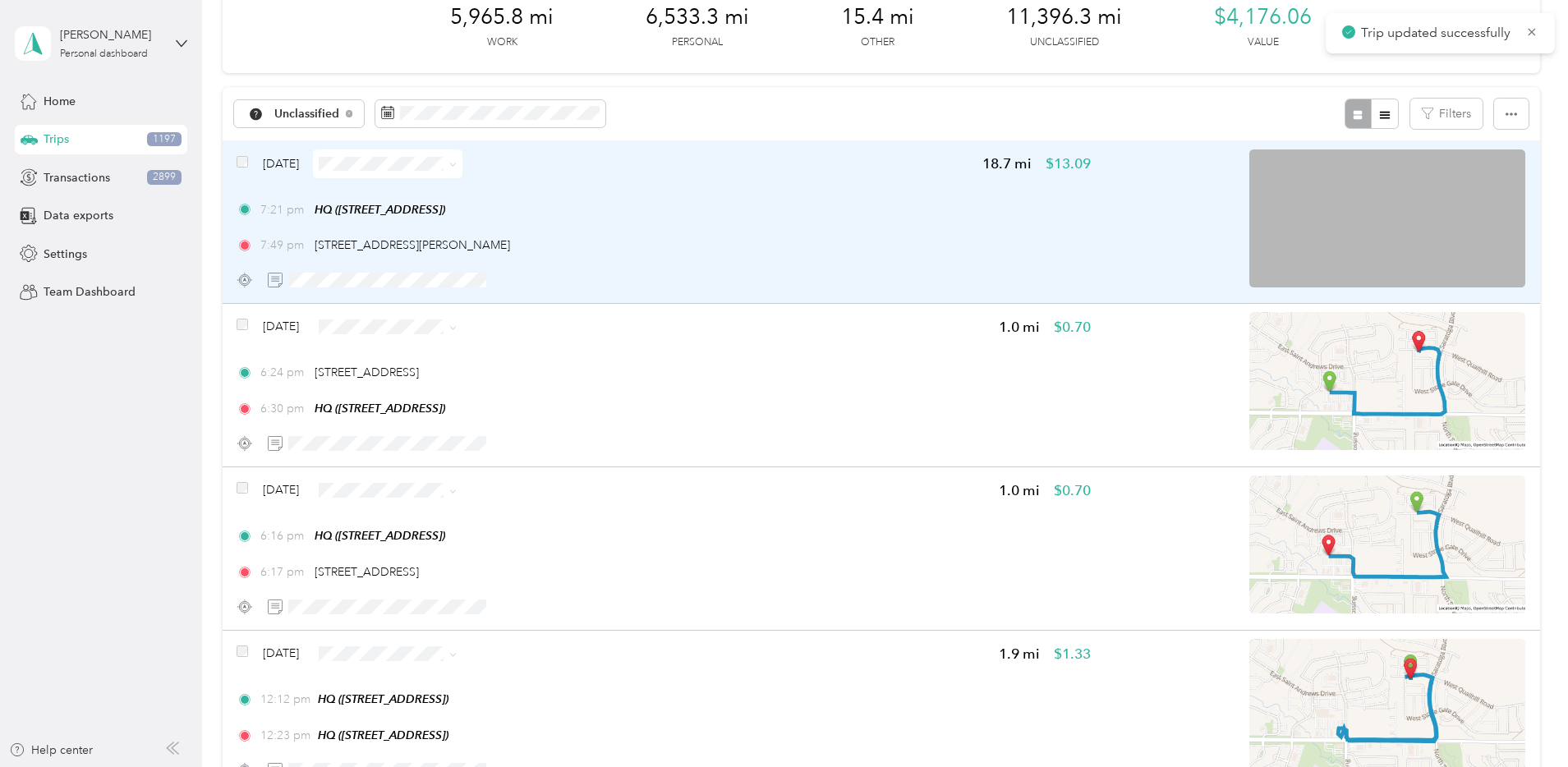
click at [994, 229] on div "7:21 pm HQ ([STREET_ADDRESS]) 7:49 pm [STREET_ADDRESS][PERSON_NAME]" at bounding box center [664, 228] width 854 height 54
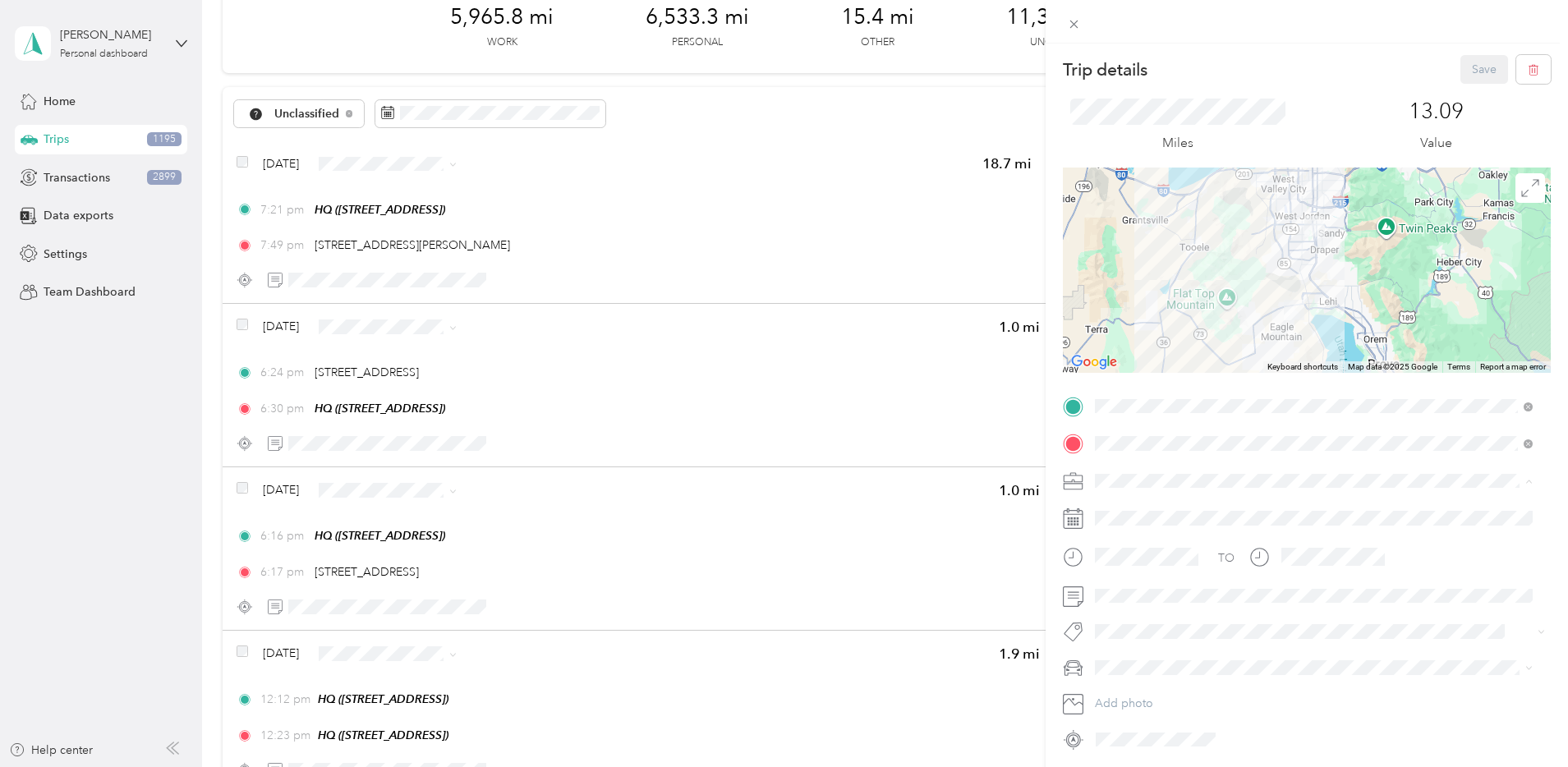
click at [1148, 621] on span "Network Marketing" at bounding box center [1150, 625] width 99 height 14
click at [1126, 583] on span "Camry" at bounding box center [1118, 581] width 34 height 14
click at [1478, 79] on button "Save" at bounding box center [1483, 70] width 47 height 29
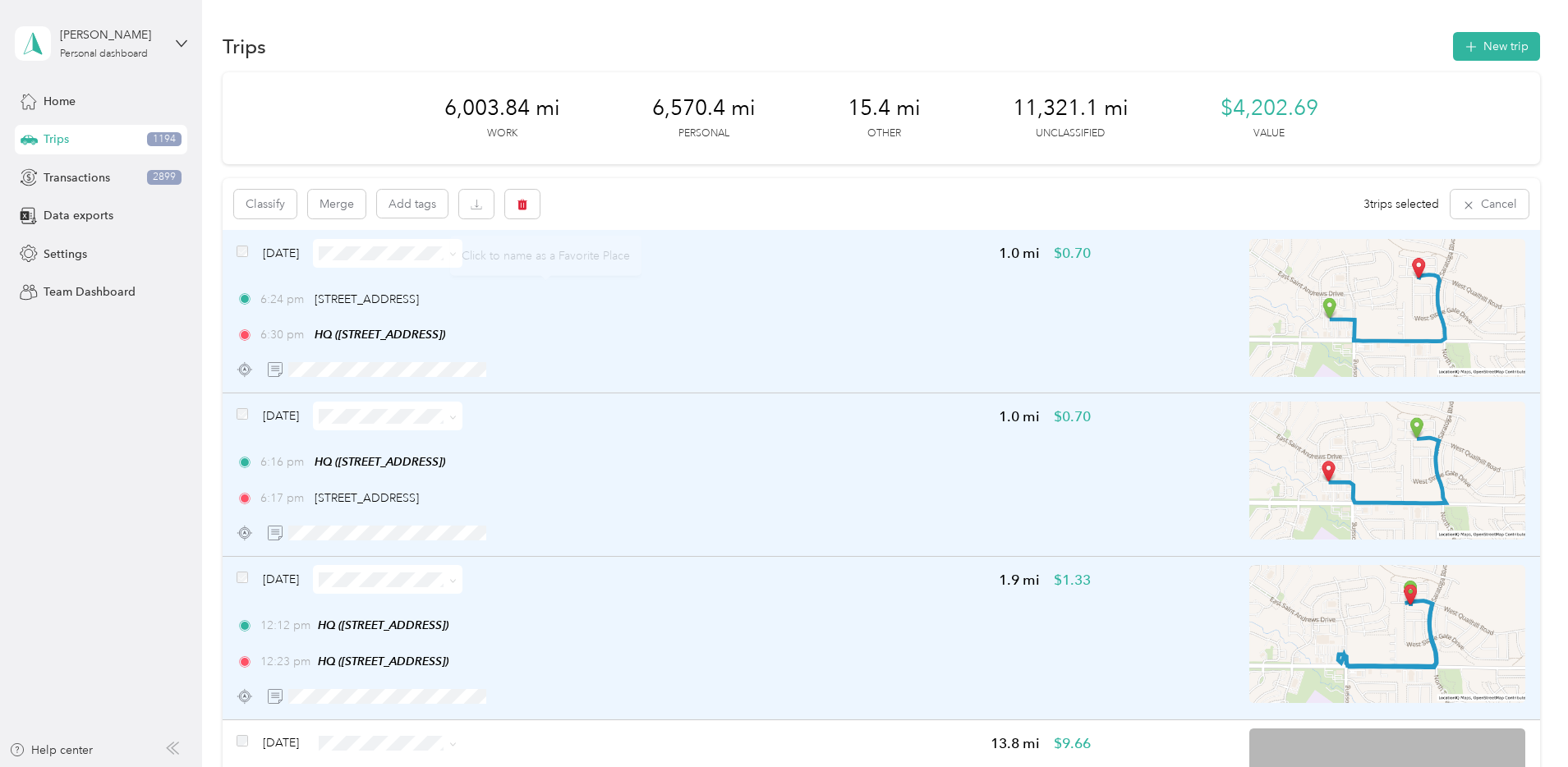
click at [334, 194] on div "Classify Merge Add tags 3 trips selected Cancel" at bounding box center [881, 204] width 1317 height 52
click at [296, 202] on button "Classify" at bounding box center [265, 204] width 62 height 29
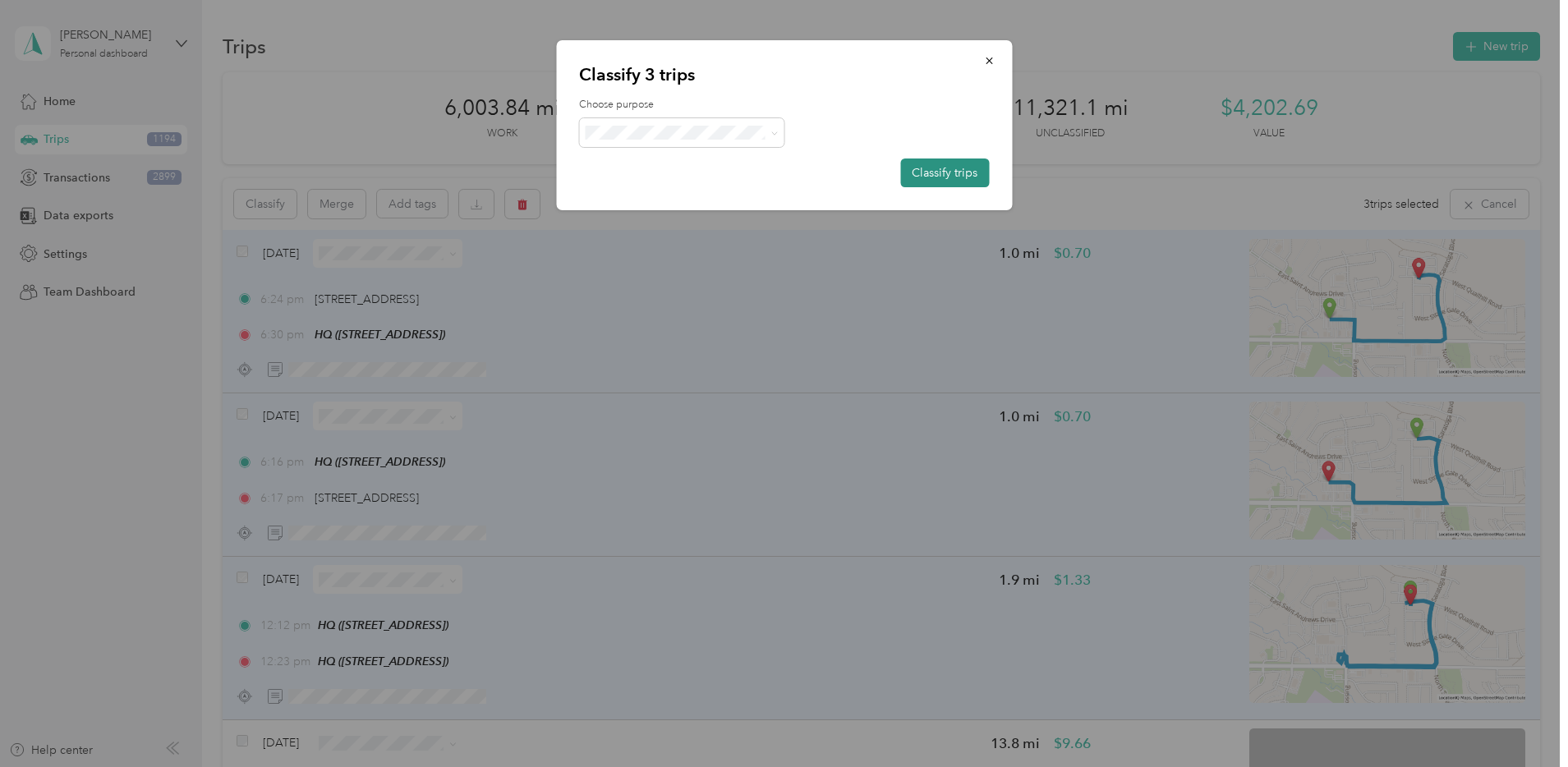
click at [926, 169] on button "Classify trips" at bounding box center [944, 173] width 88 height 29
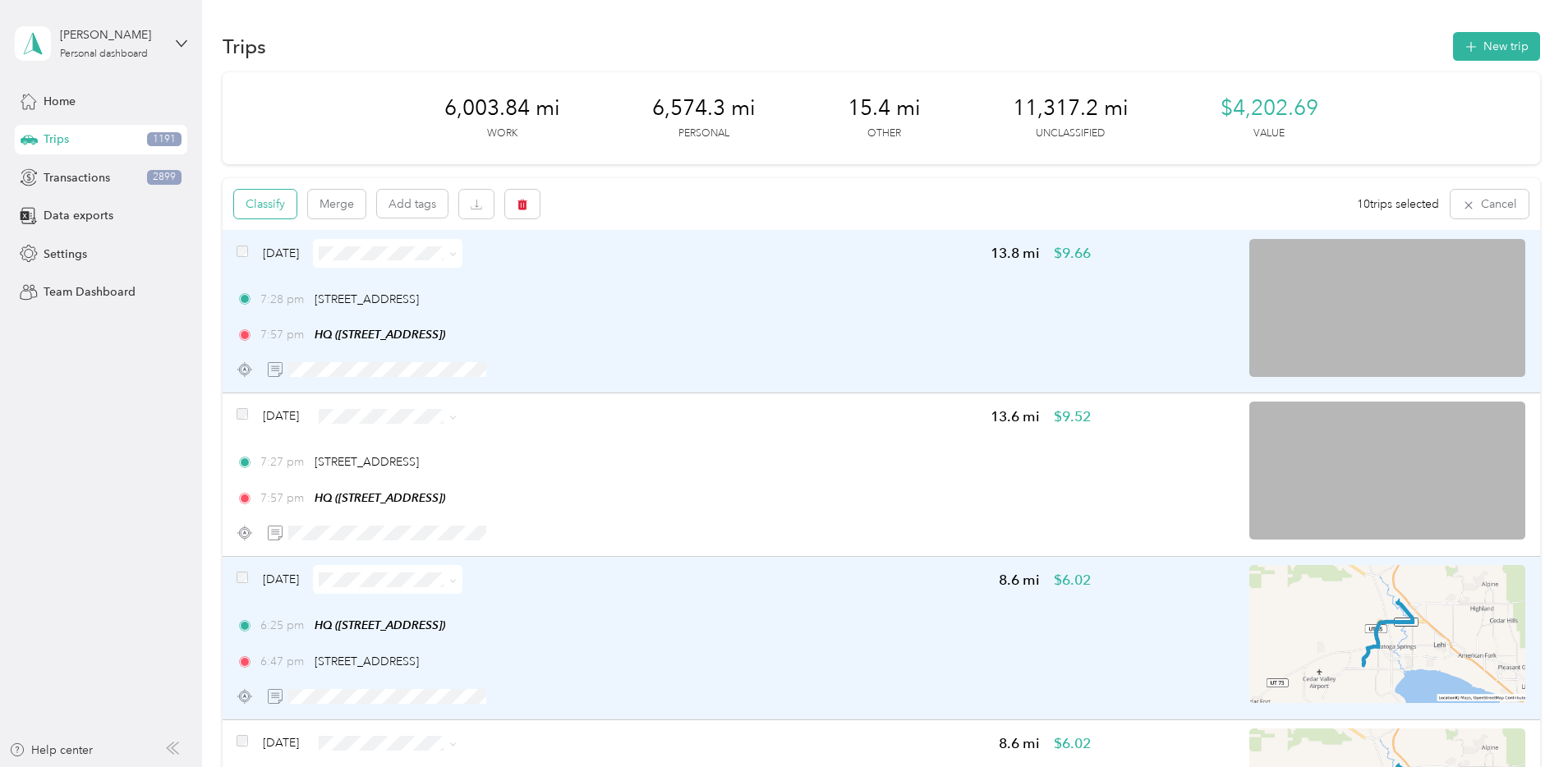
click at [296, 199] on button "Classify" at bounding box center [265, 204] width 62 height 29
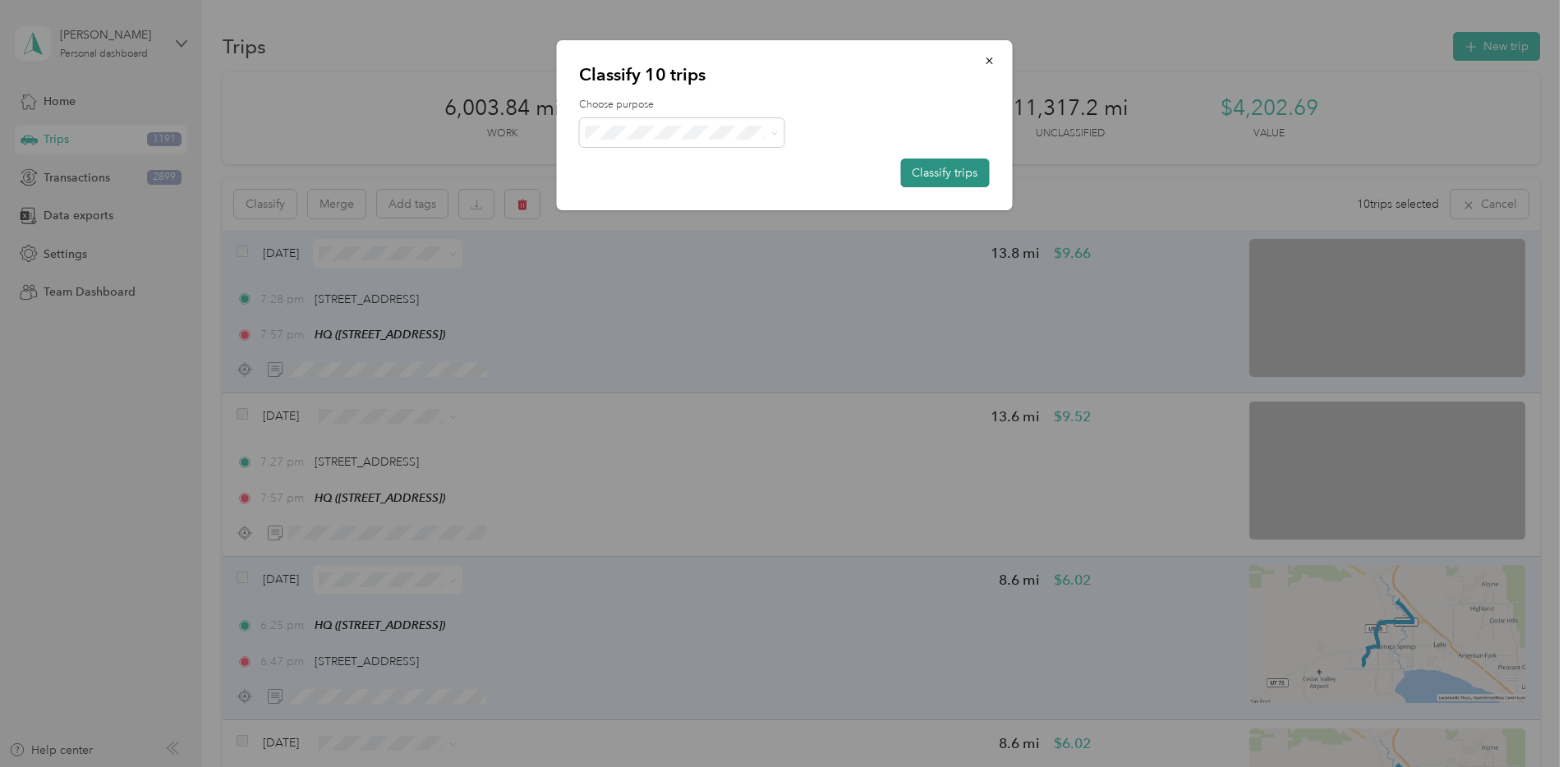
click at [956, 167] on button "Classify trips" at bounding box center [944, 173] width 88 height 29
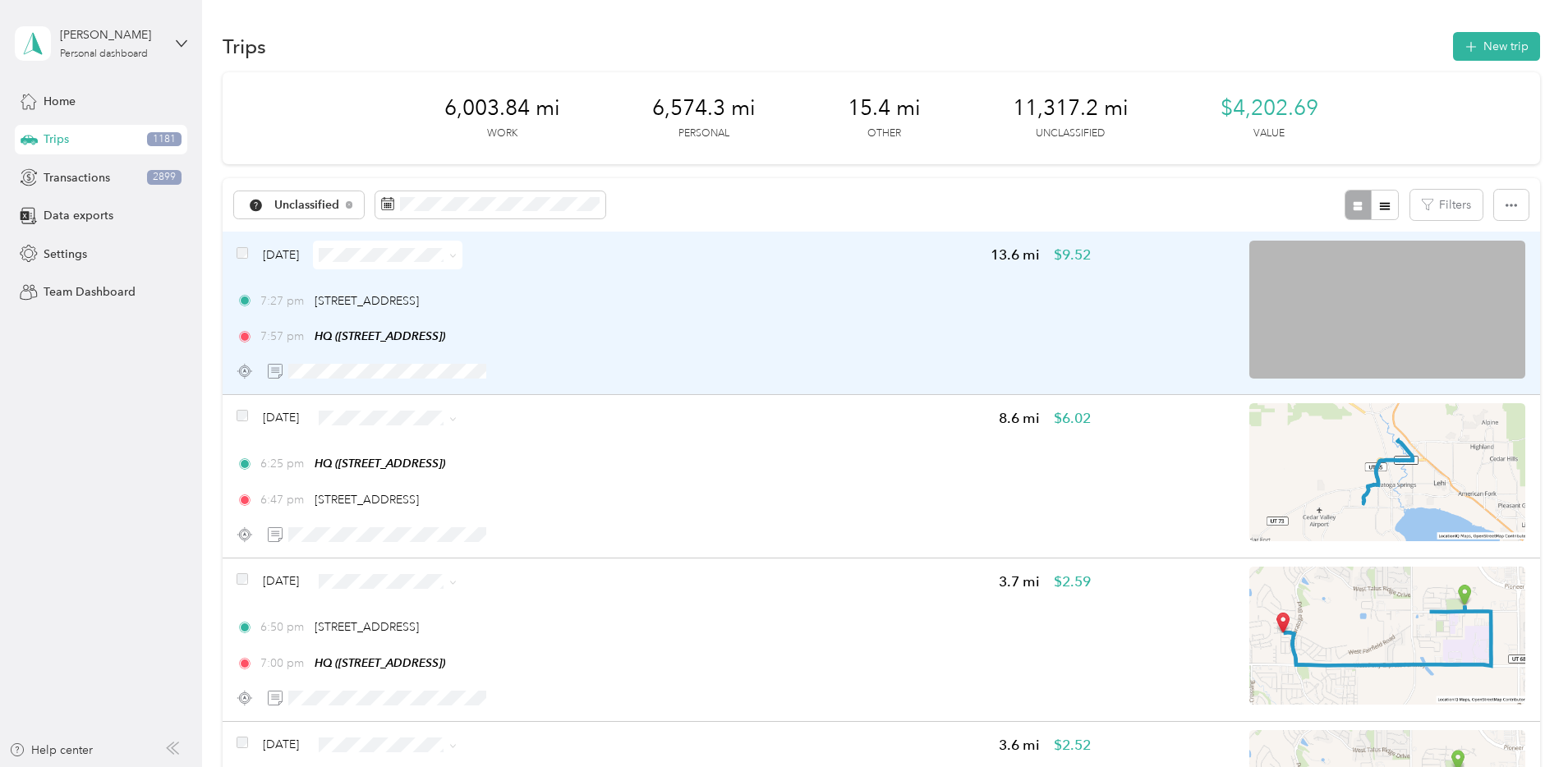
click at [737, 304] on div "7:27 pm [STREET_ADDRESS]" at bounding box center [664, 301] width 854 height 17
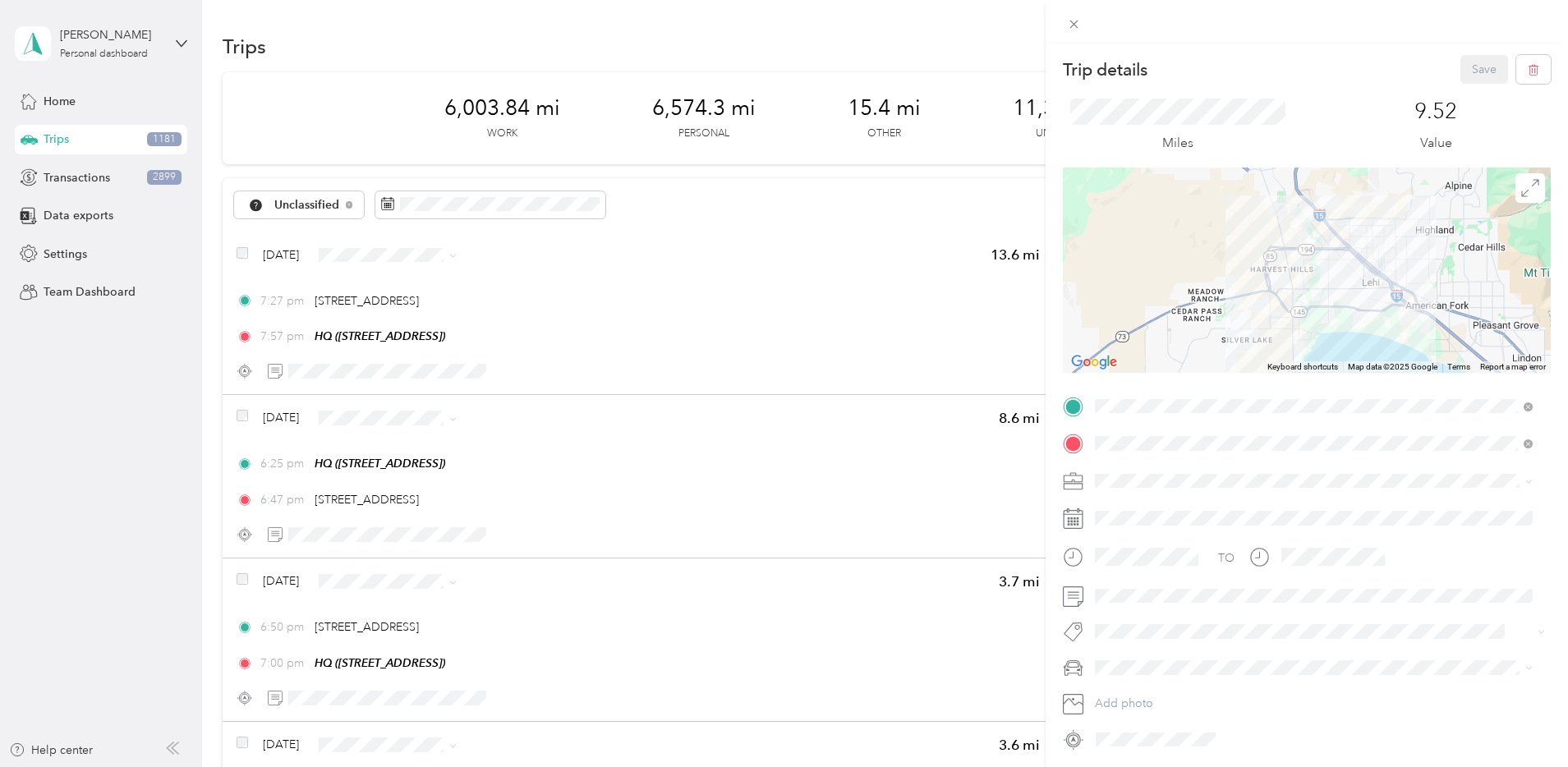
click at [1142, 622] on span "Network Marketing" at bounding box center [1150, 619] width 99 height 14
click at [1131, 583] on li "Camry" at bounding box center [1314, 581] width 450 height 29
click at [1461, 72] on button "Save" at bounding box center [1483, 70] width 47 height 29
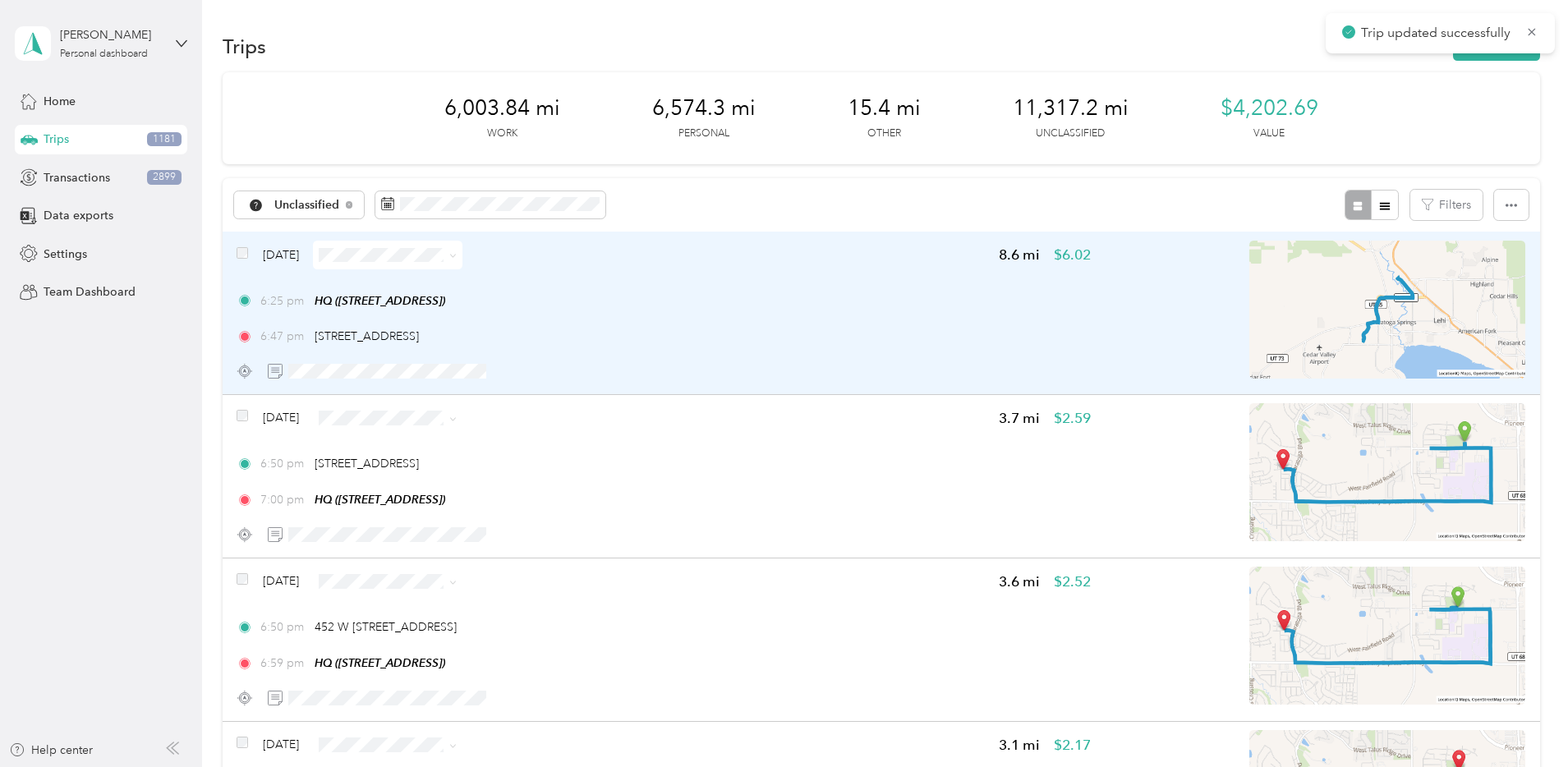
click at [828, 317] on div "6:25 pm HQ ([STREET_ADDRESS]) 6:47 pm [STREET_ADDRESS]" at bounding box center [664, 319] width 854 height 54
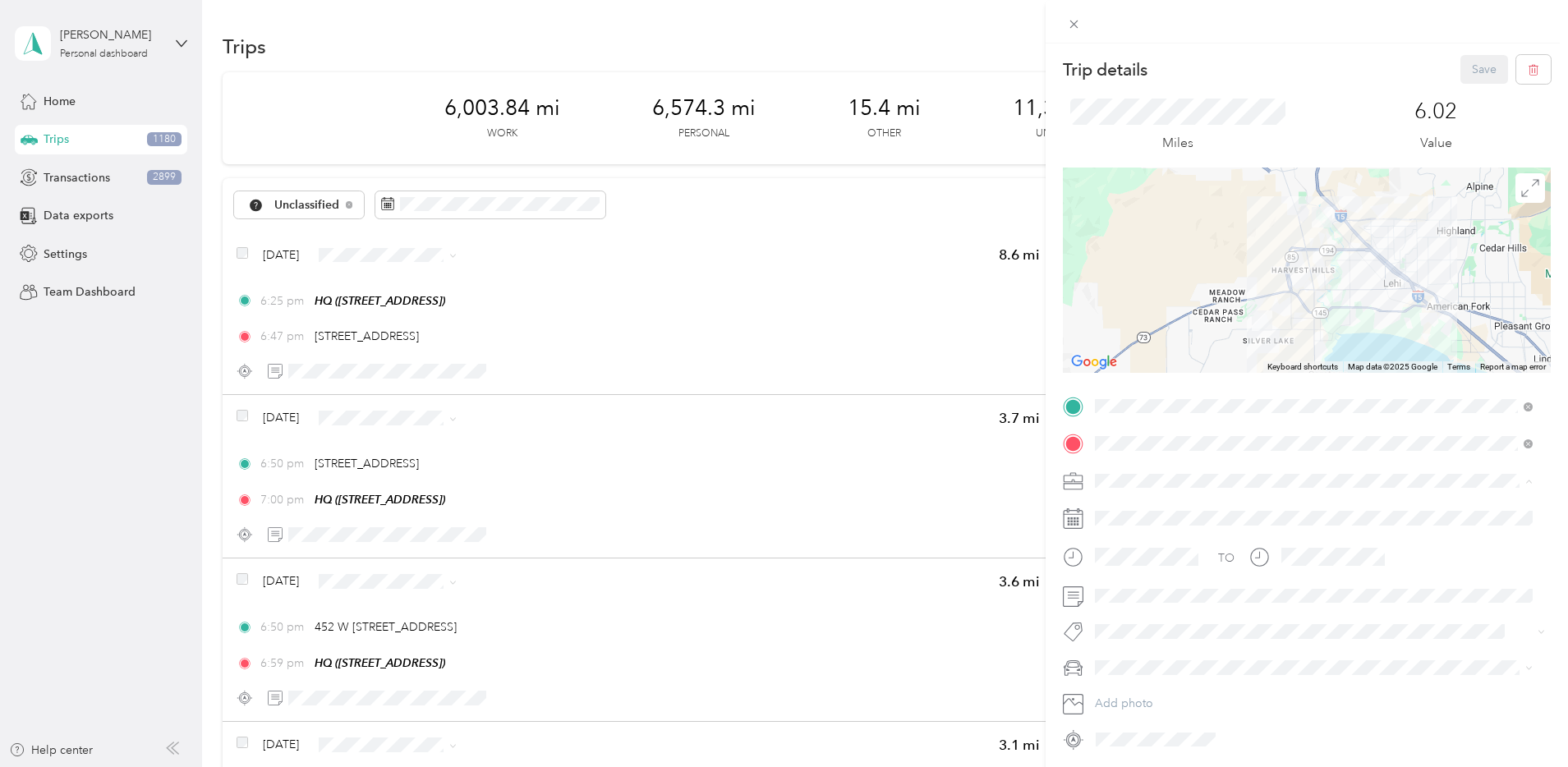
click at [1125, 622] on span "Network Marketing" at bounding box center [1150, 625] width 99 height 14
click at [1117, 658] on span at bounding box center [1320, 667] width 462 height 26
click at [1126, 580] on span "Camry" at bounding box center [1118, 581] width 34 height 14
click at [1475, 59] on button "Save" at bounding box center [1483, 70] width 47 height 29
